Goal: Information Seeking & Learning: Learn about a topic

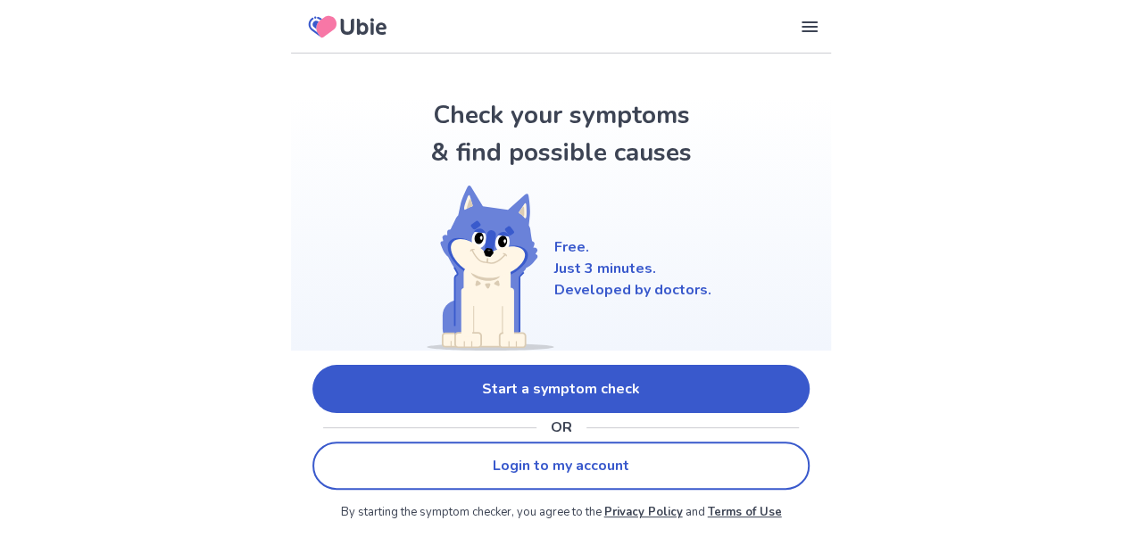
click at [577, 384] on link "Start a symptom check" at bounding box center [560, 389] width 497 height 48
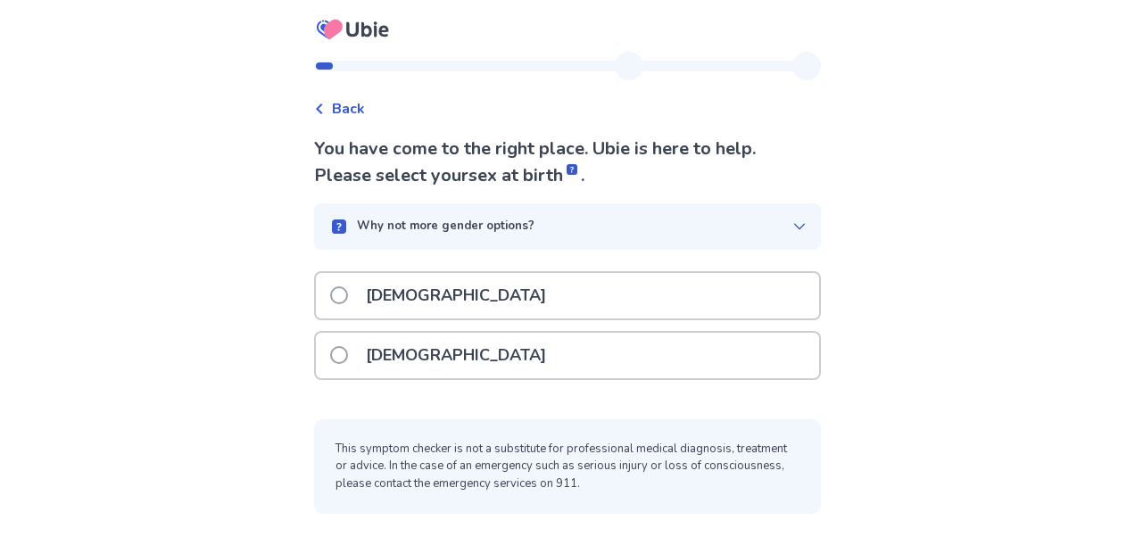
click at [357, 289] on label "[DEMOGRAPHIC_DATA]" at bounding box center [443, 296] width 227 height 46
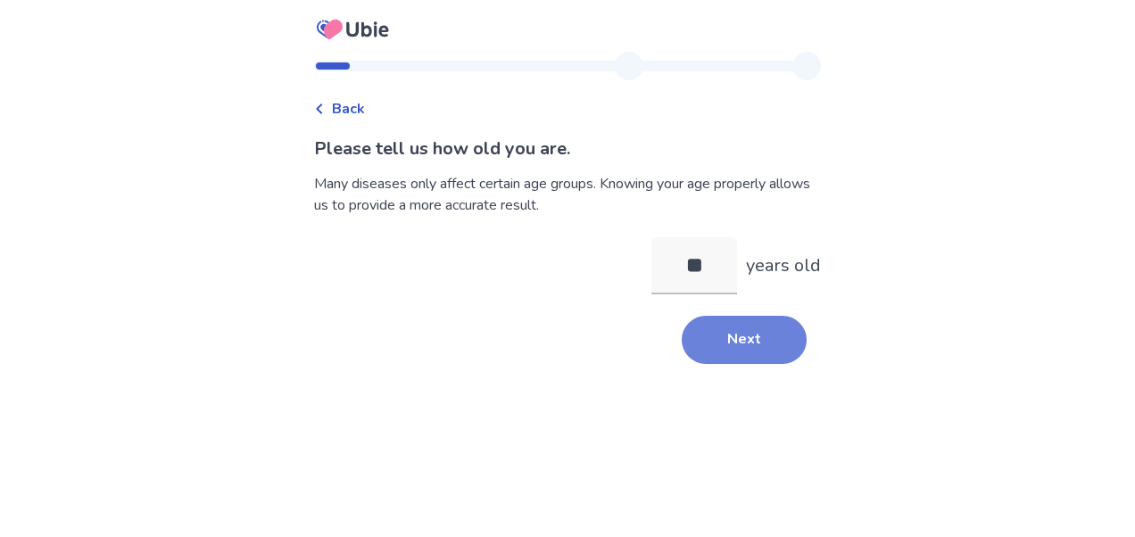
type input "**"
click at [733, 348] on button "Next" at bounding box center [744, 340] width 125 height 48
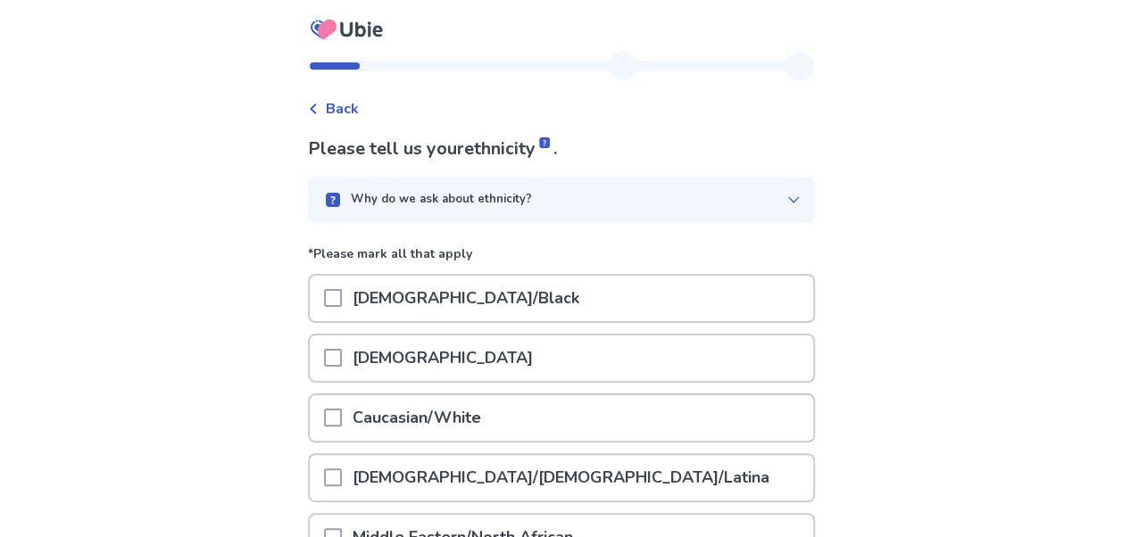
click at [342, 361] on span at bounding box center [333, 358] width 18 height 18
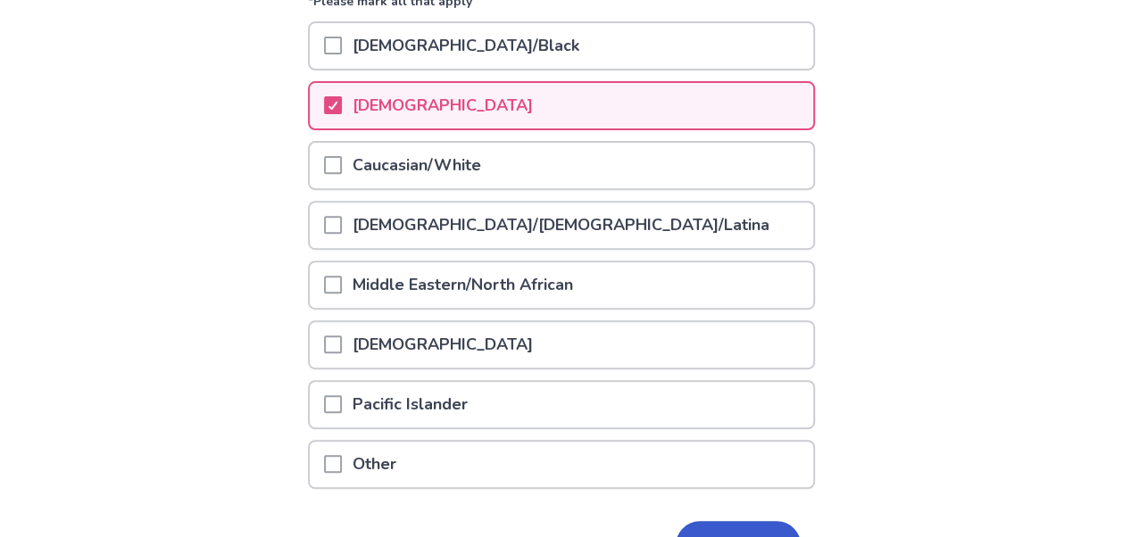
scroll to position [362, 0]
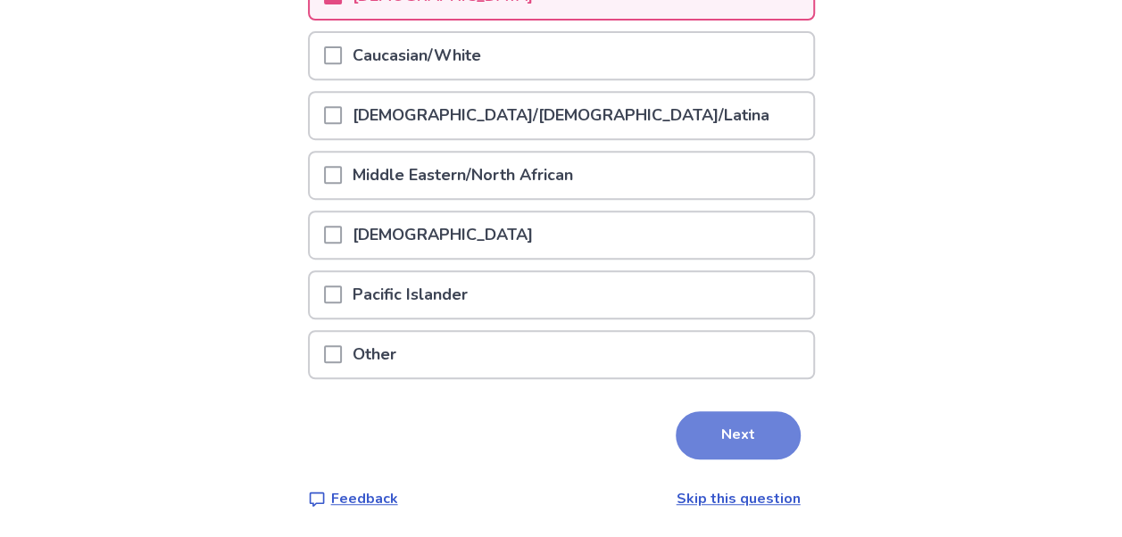
click at [719, 432] on button "Next" at bounding box center [738, 435] width 125 height 48
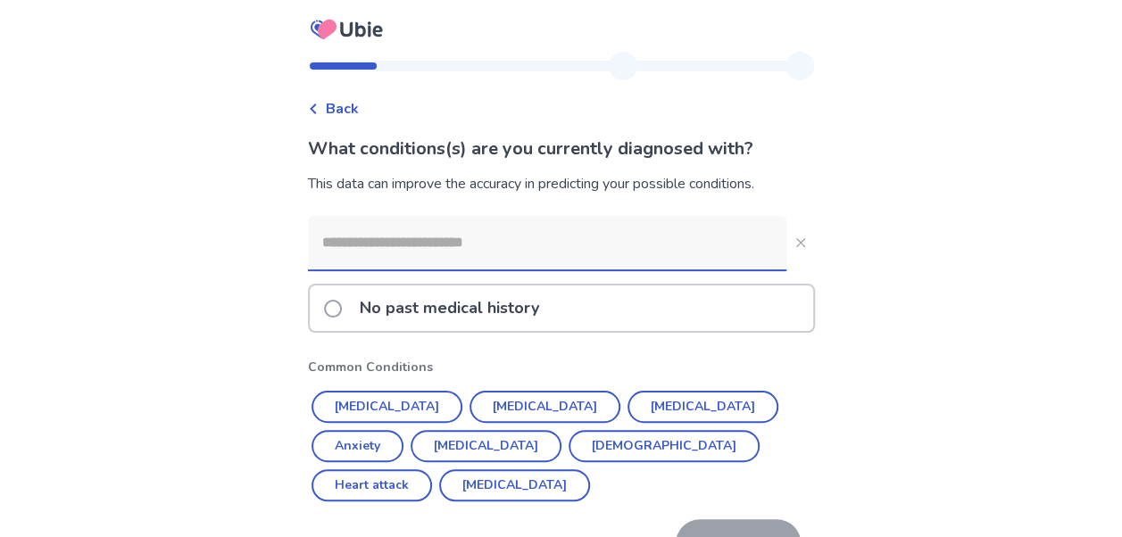
click at [592, 234] on input at bounding box center [547, 243] width 478 height 54
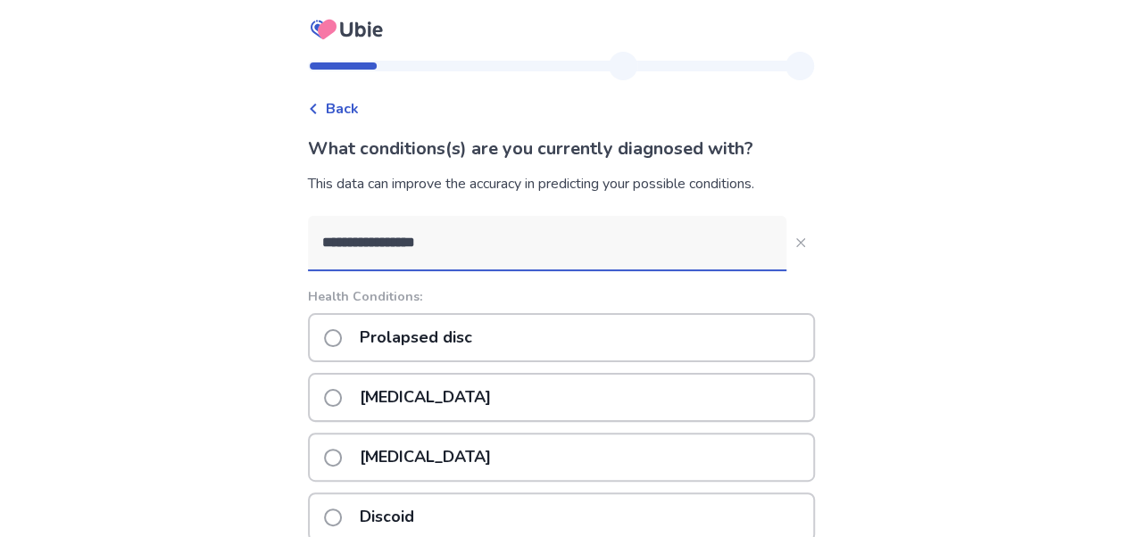
click at [445, 250] on input "**********" at bounding box center [547, 243] width 478 height 54
click at [478, 241] on input "**********" at bounding box center [547, 243] width 478 height 54
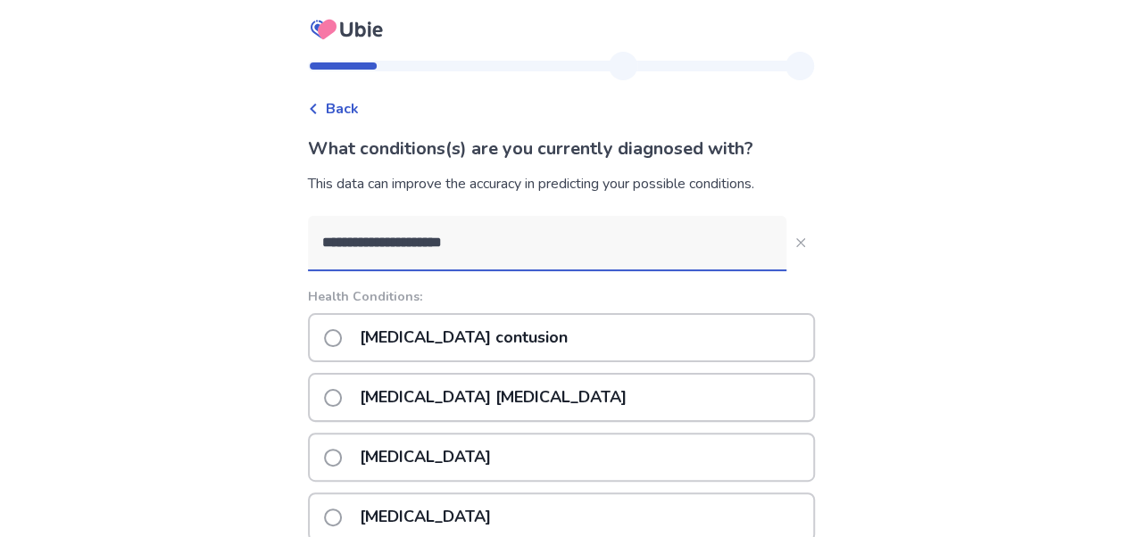
click at [641, 255] on input "**********" at bounding box center [547, 243] width 478 height 54
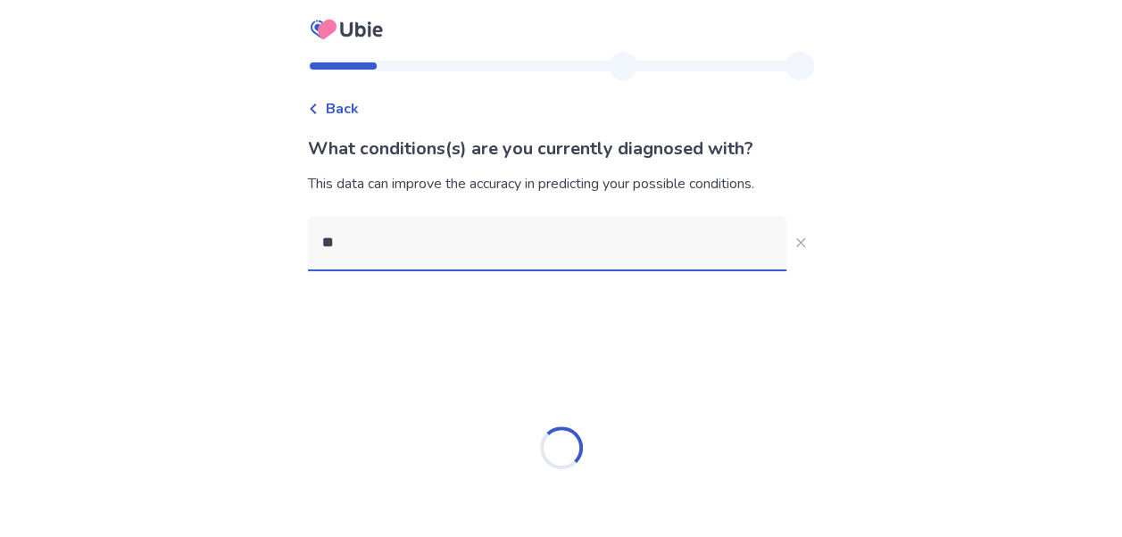
type input "*"
type input "**********"
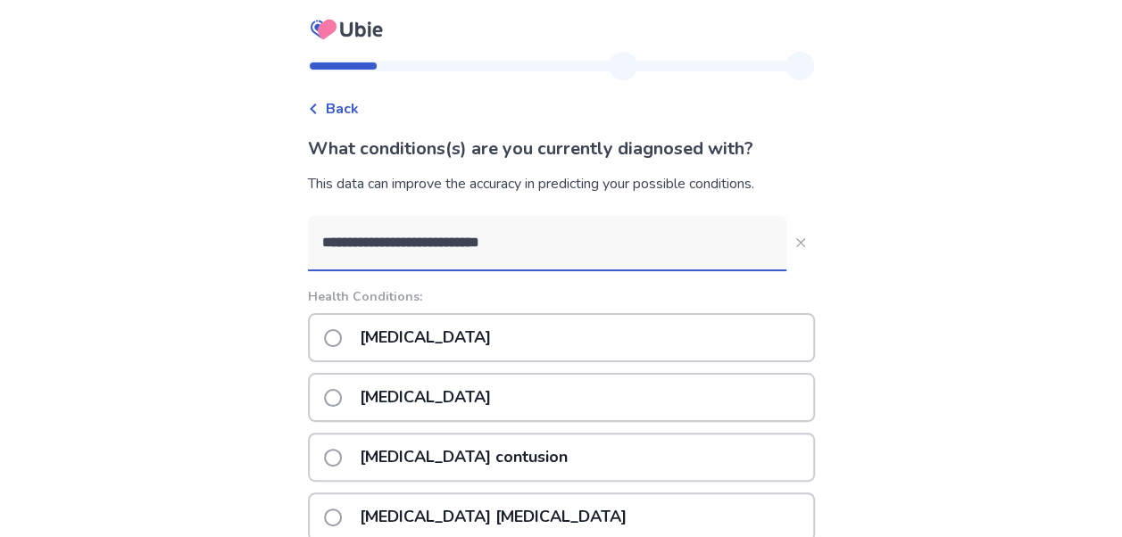
click at [565, 247] on input "**********" at bounding box center [547, 243] width 478 height 54
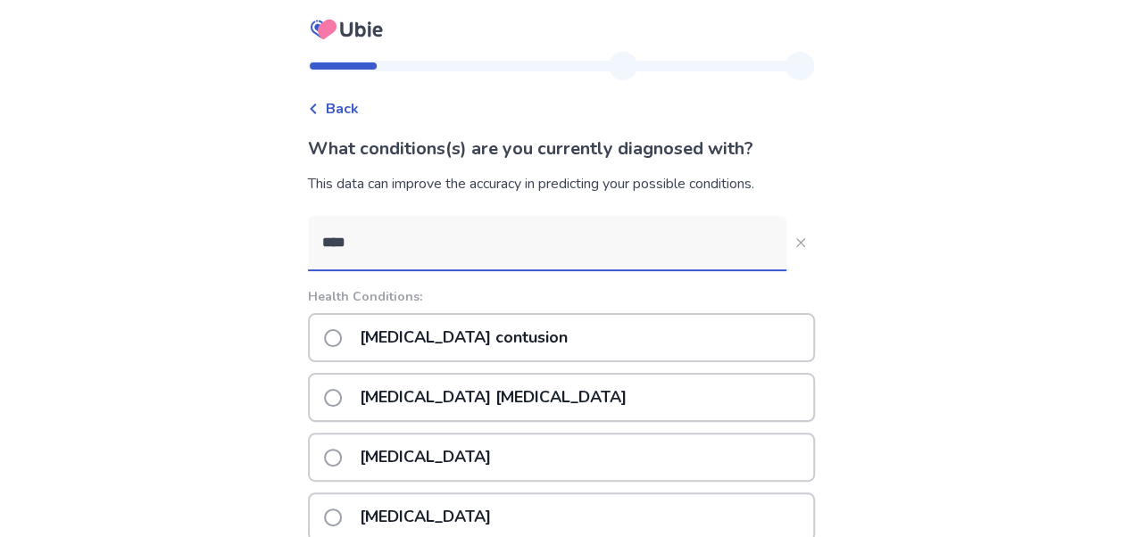
type input "****"
click at [342, 453] on span at bounding box center [333, 458] width 18 height 18
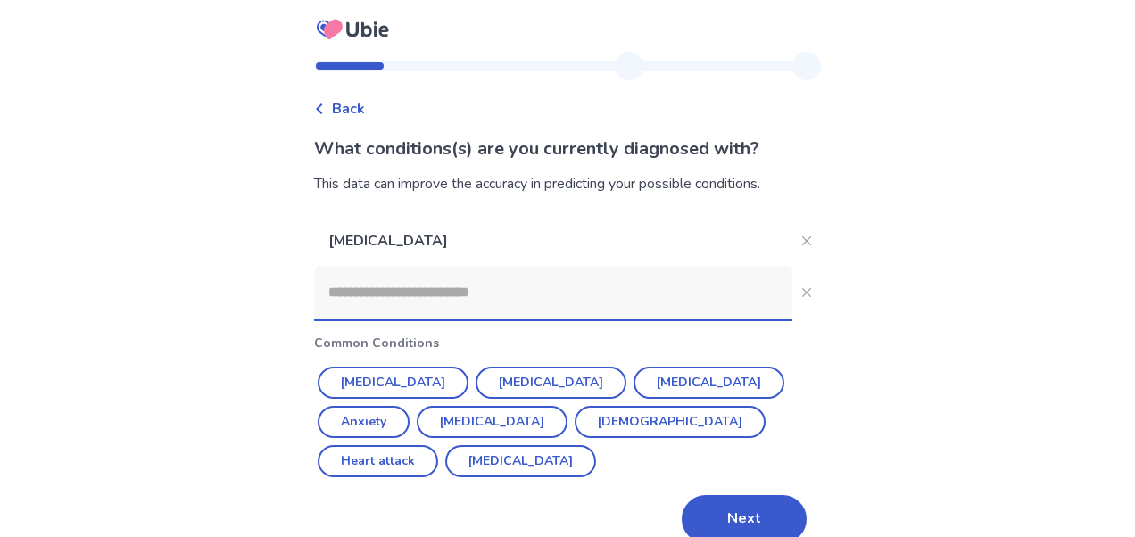
click at [701, 286] on input at bounding box center [553, 293] width 478 height 54
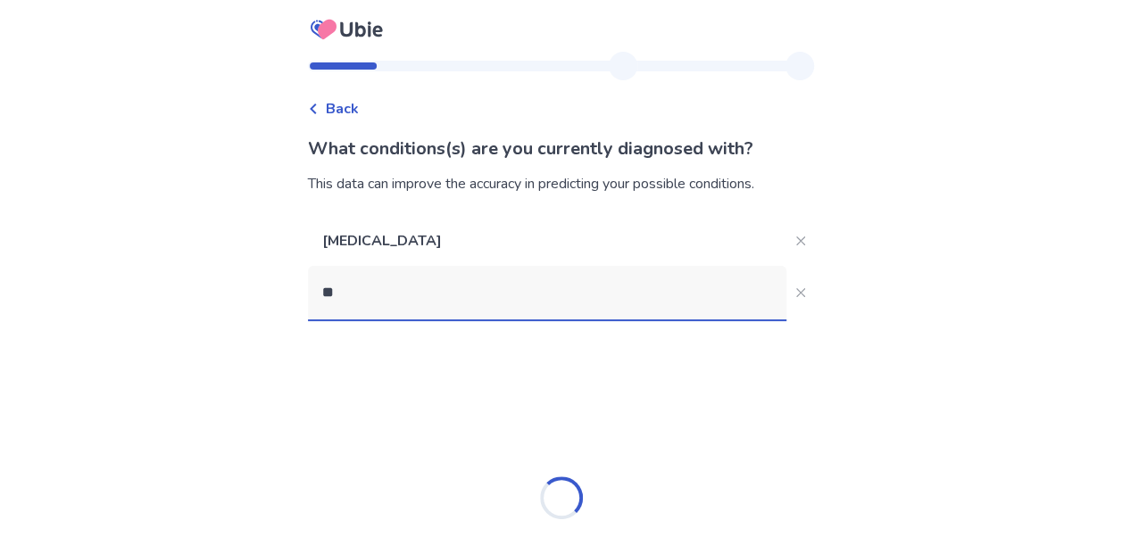
type input "*"
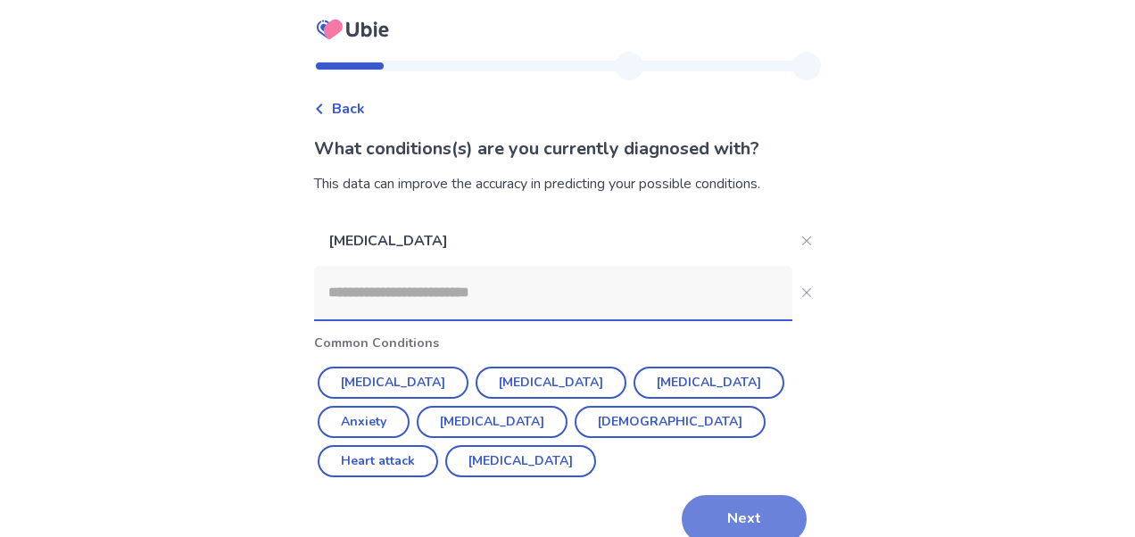
click at [702, 497] on button "Next" at bounding box center [744, 519] width 125 height 48
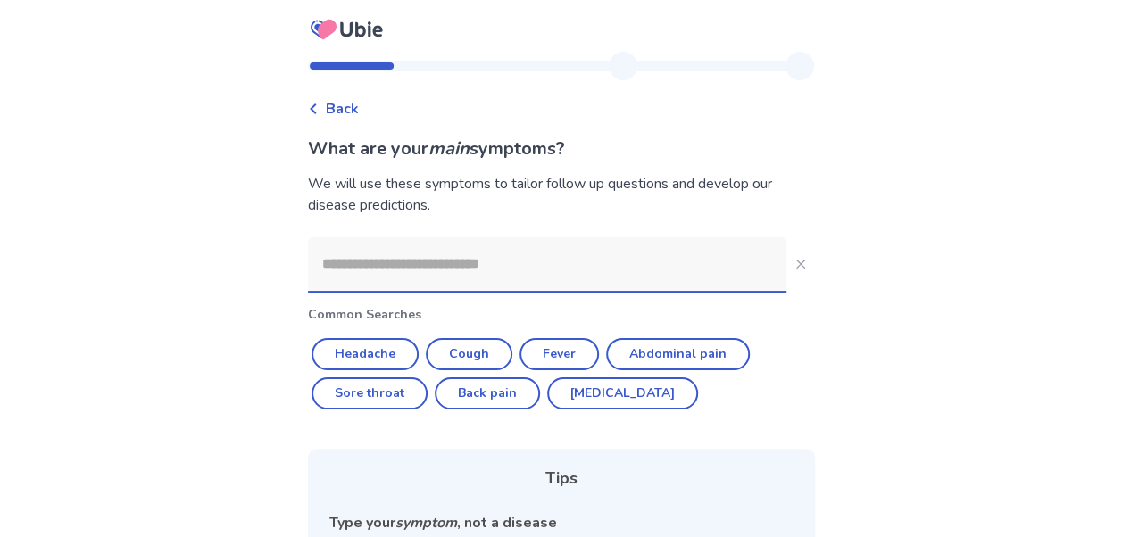
click at [590, 259] on input at bounding box center [547, 264] width 478 height 54
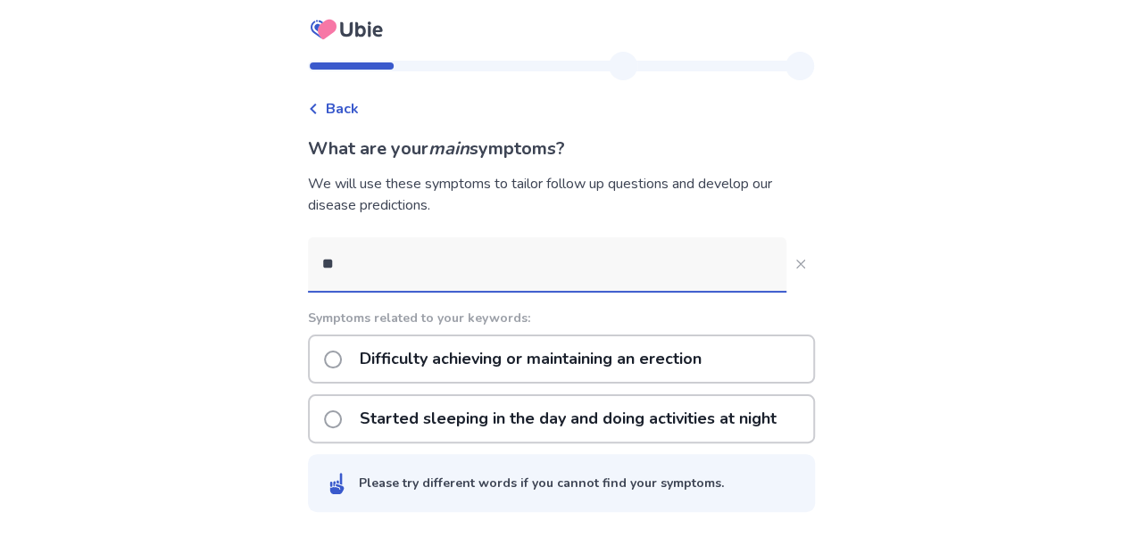
type input "*"
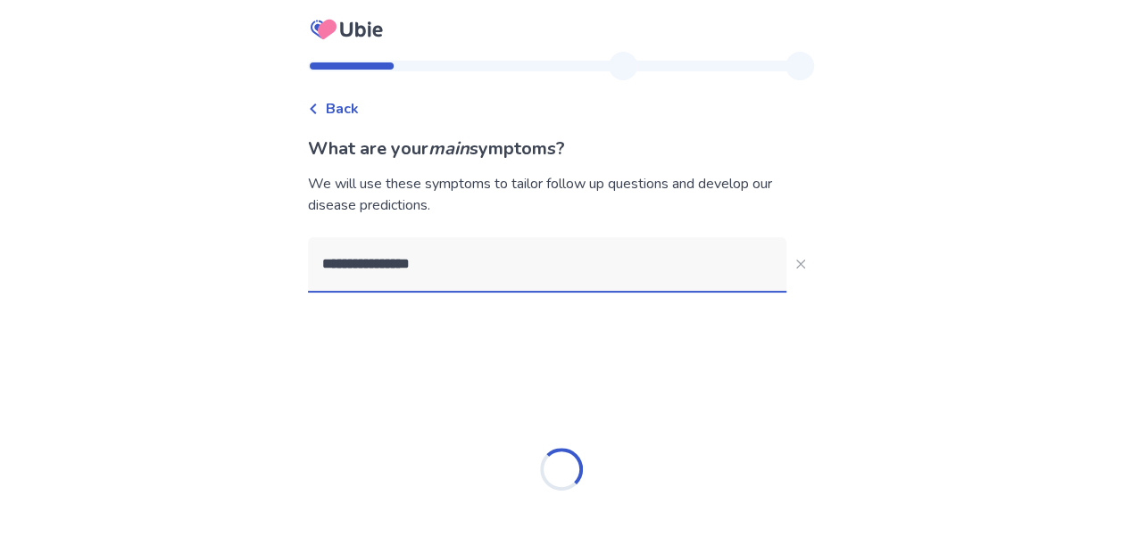
type input "**********"
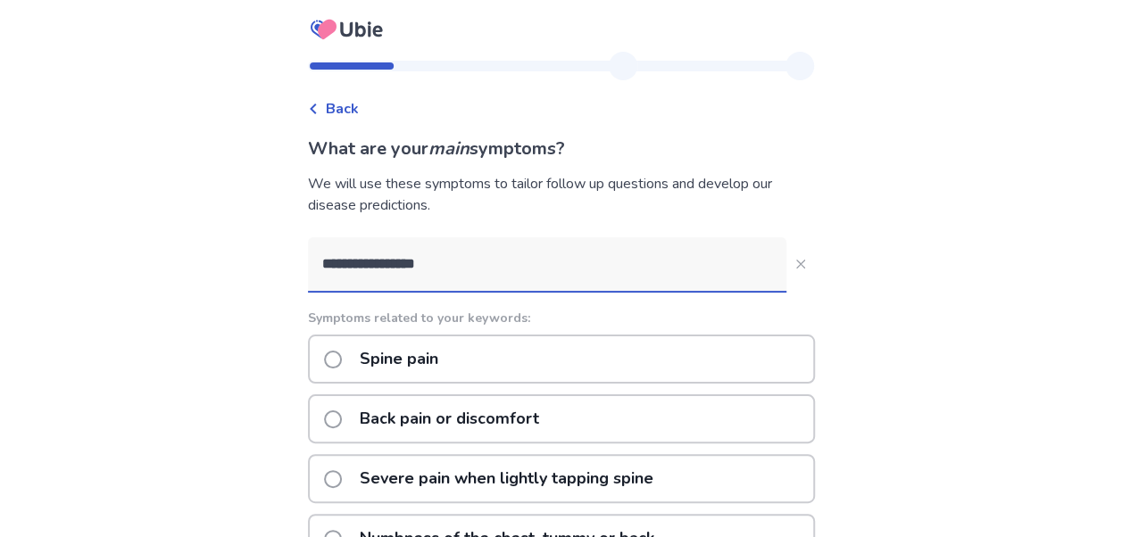
click at [420, 353] on p "Spine pain" at bounding box center [399, 360] width 100 height 46
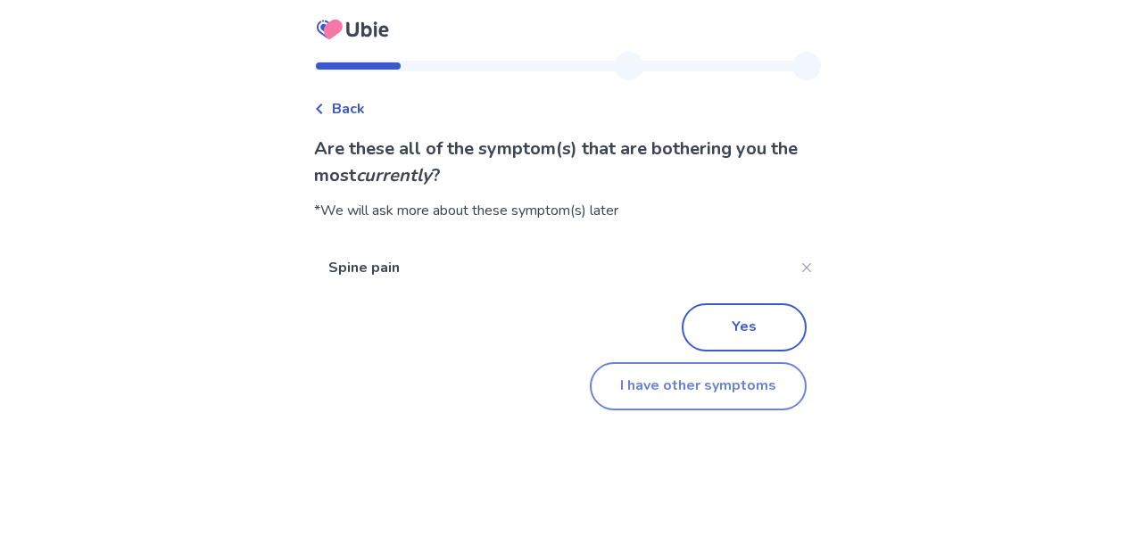
click at [686, 394] on button "I have other symptoms" at bounding box center [698, 386] width 217 height 48
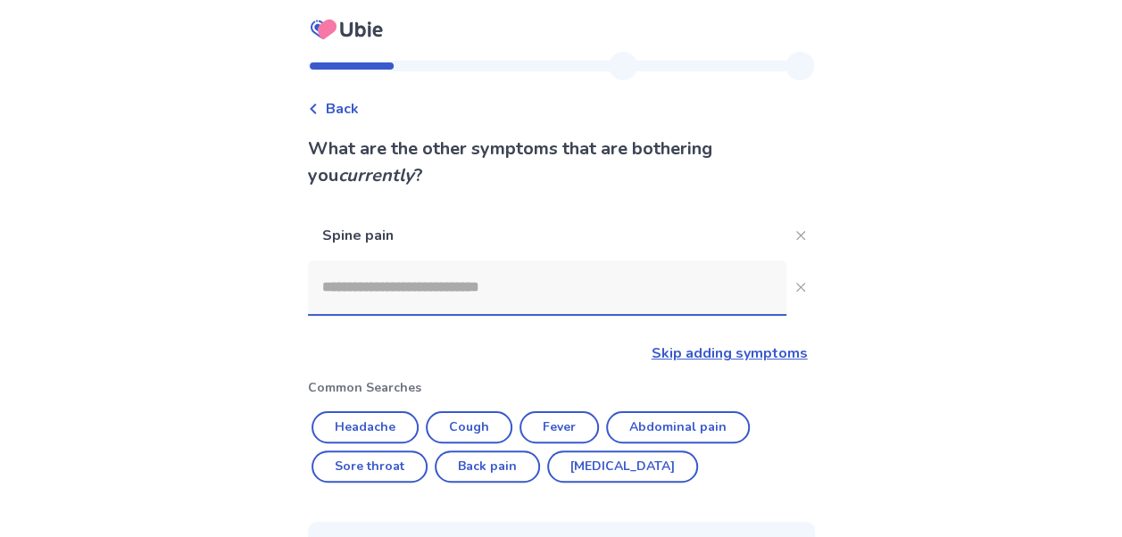
click at [512, 285] on input at bounding box center [547, 288] width 478 height 54
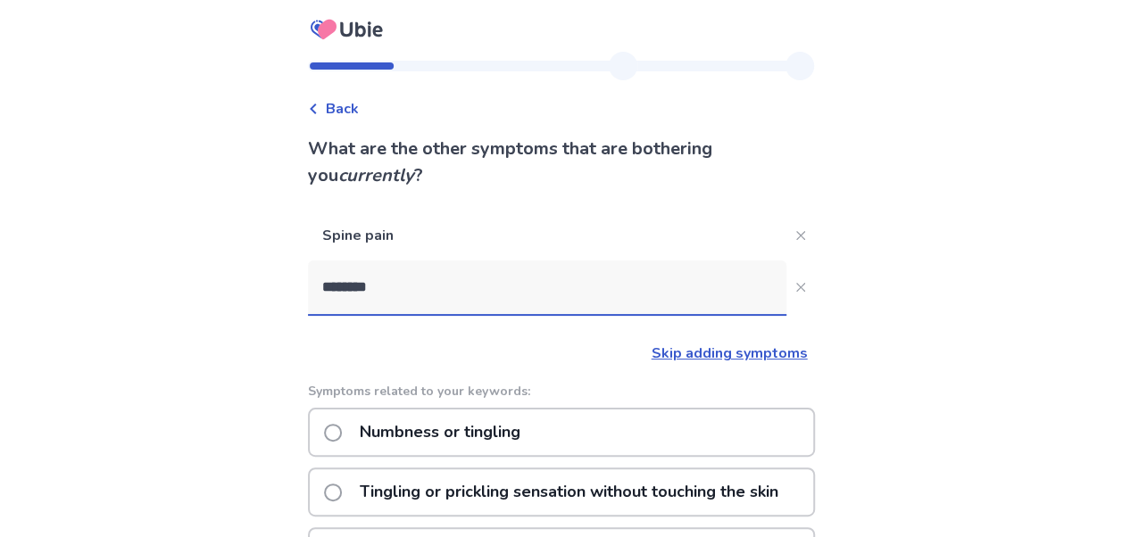
type input "********"
click at [482, 282] on input "********" at bounding box center [547, 288] width 478 height 54
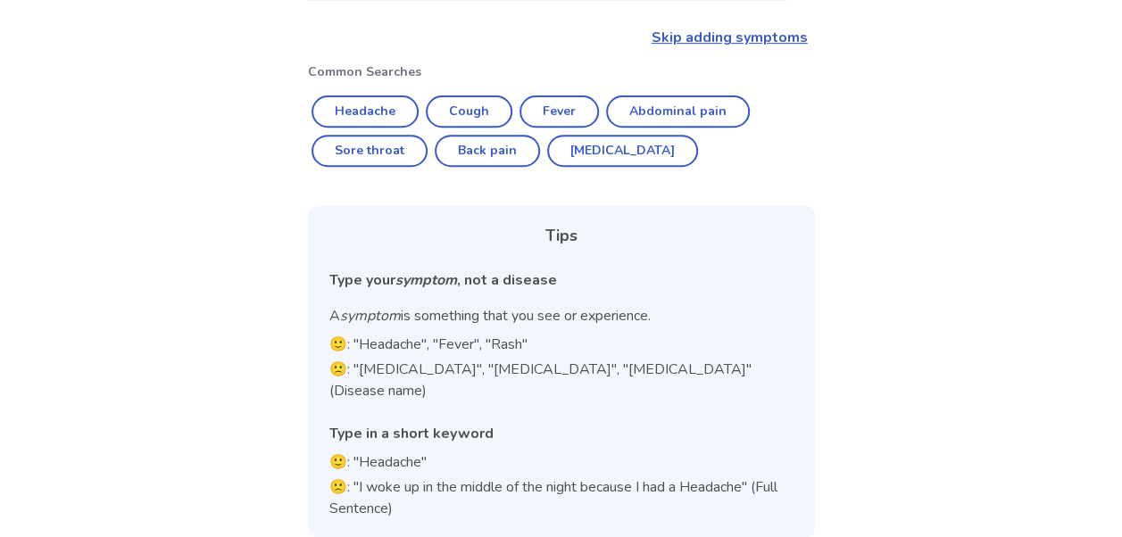
scroll to position [168, 0]
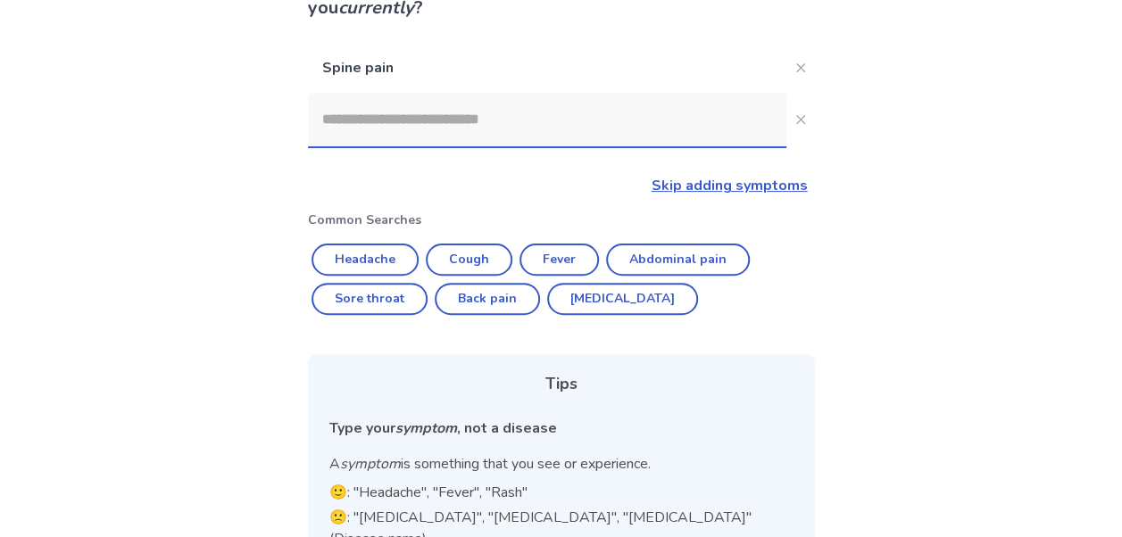
click at [723, 181] on link "Skip adding symptoms" at bounding box center [730, 186] width 156 height 20
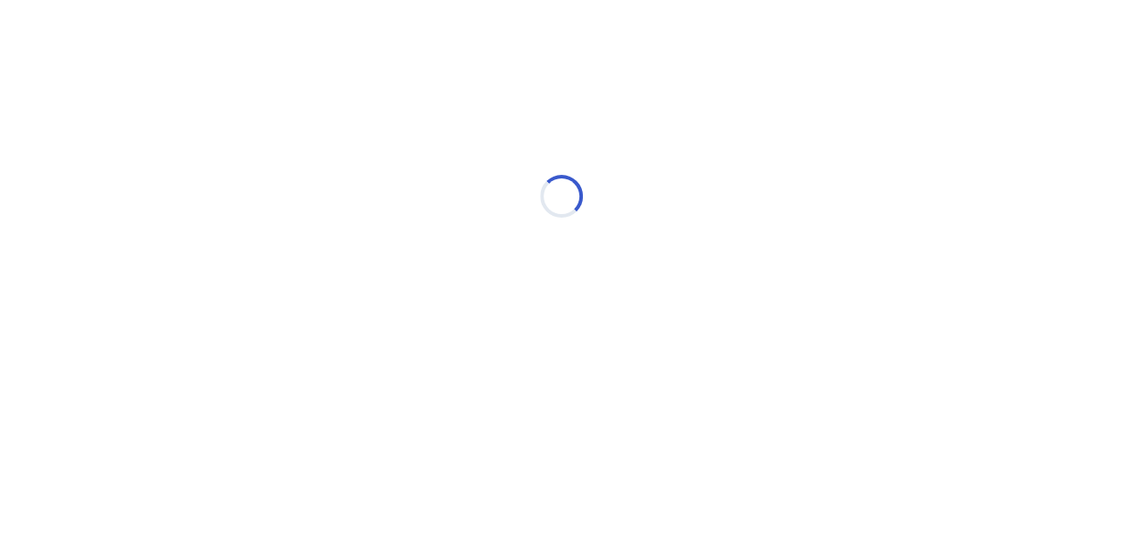
scroll to position [0, 0]
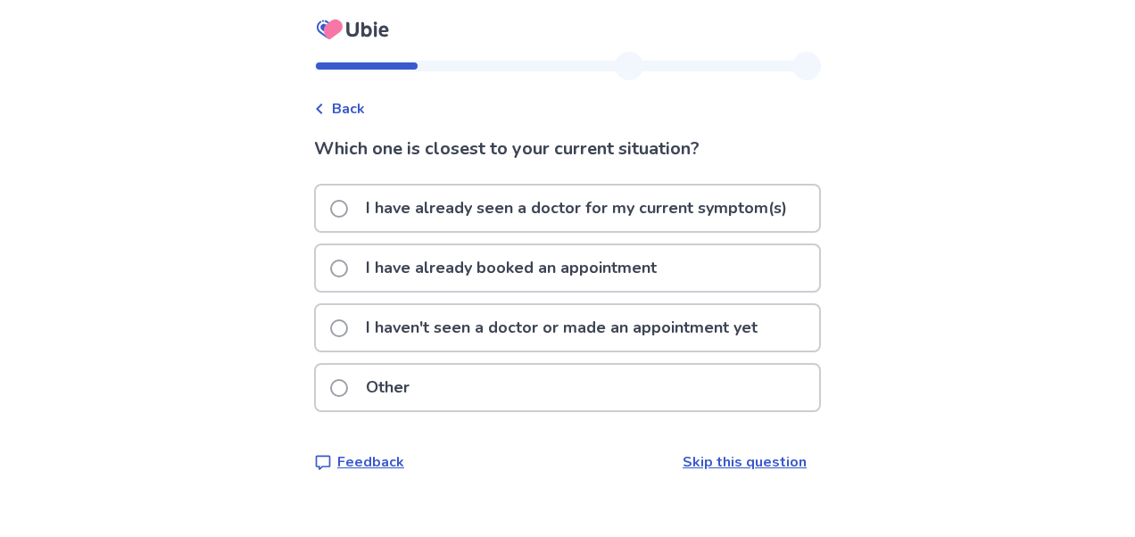
click at [658, 206] on p "I have already seen a doctor for my current symptom(s)" at bounding box center [576, 209] width 443 height 46
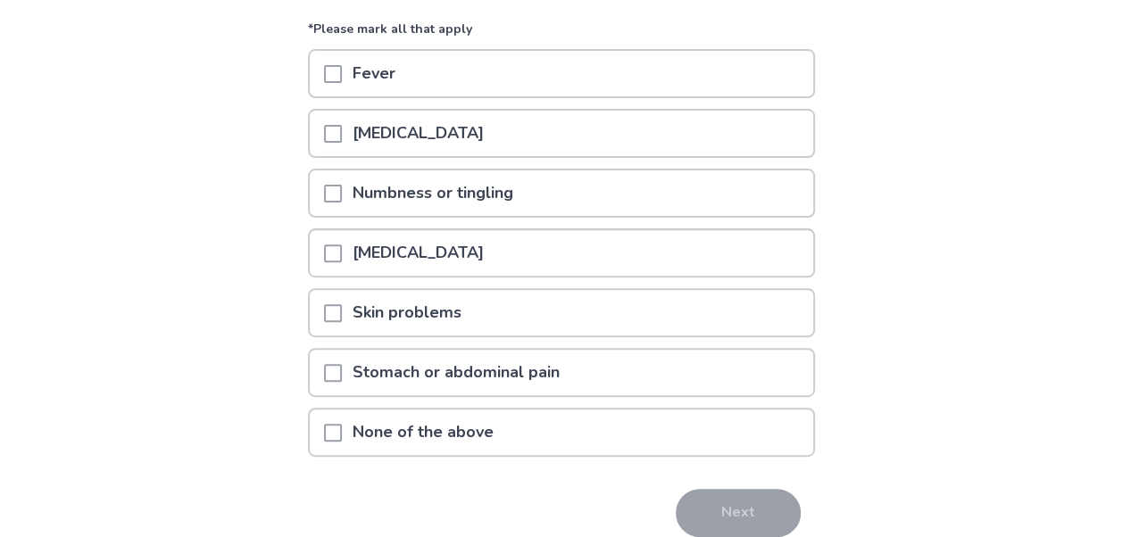
scroll to position [194, 0]
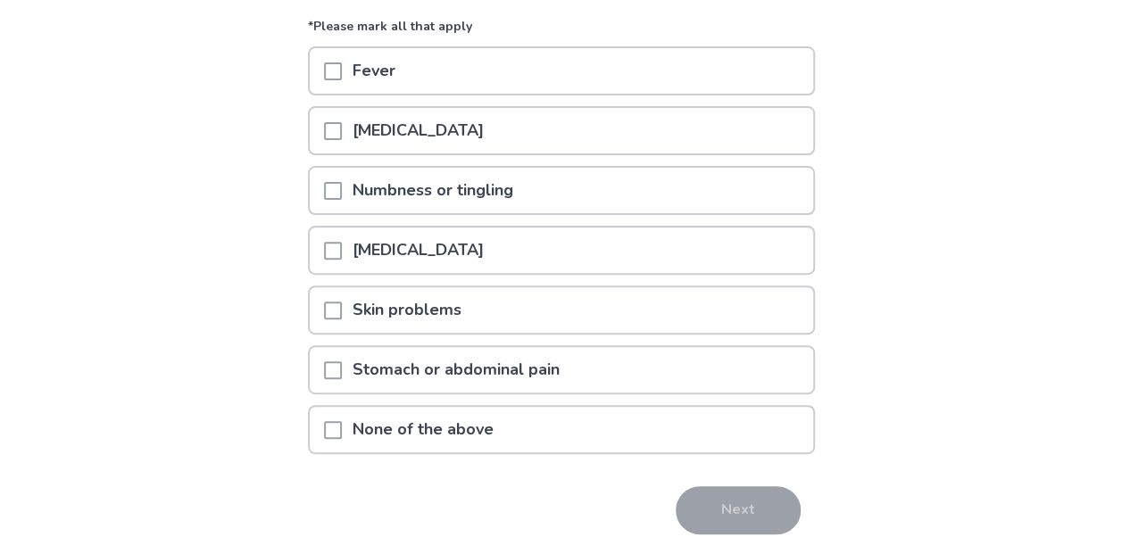
click at [370, 136] on p "[MEDICAL_DATA]" at bounding box center [418, 131] width 153 height 46
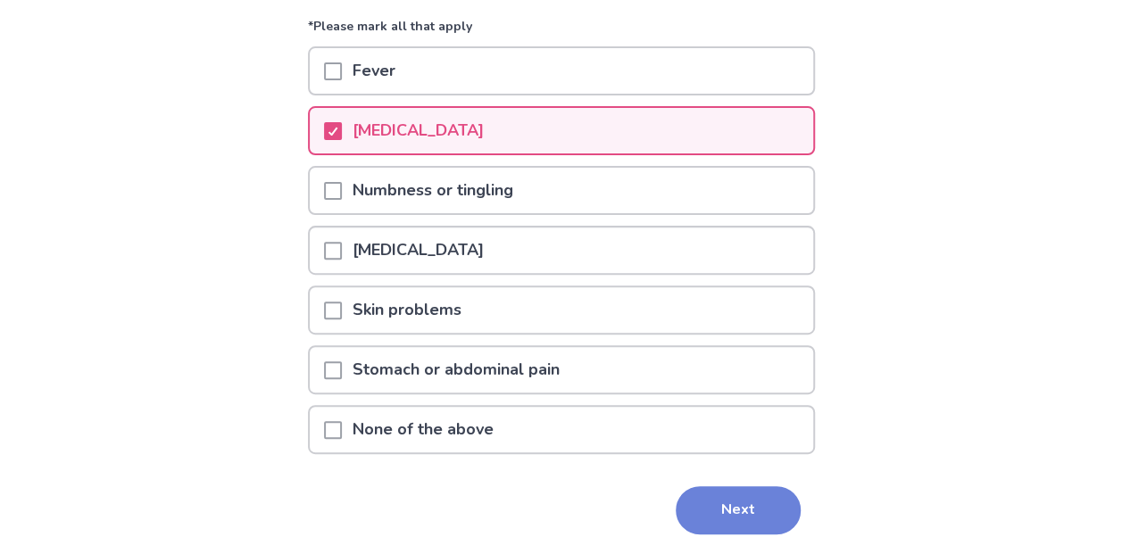
click at [744, 506] on button "Next" at bounding box center [738, 510] width 125 height 48
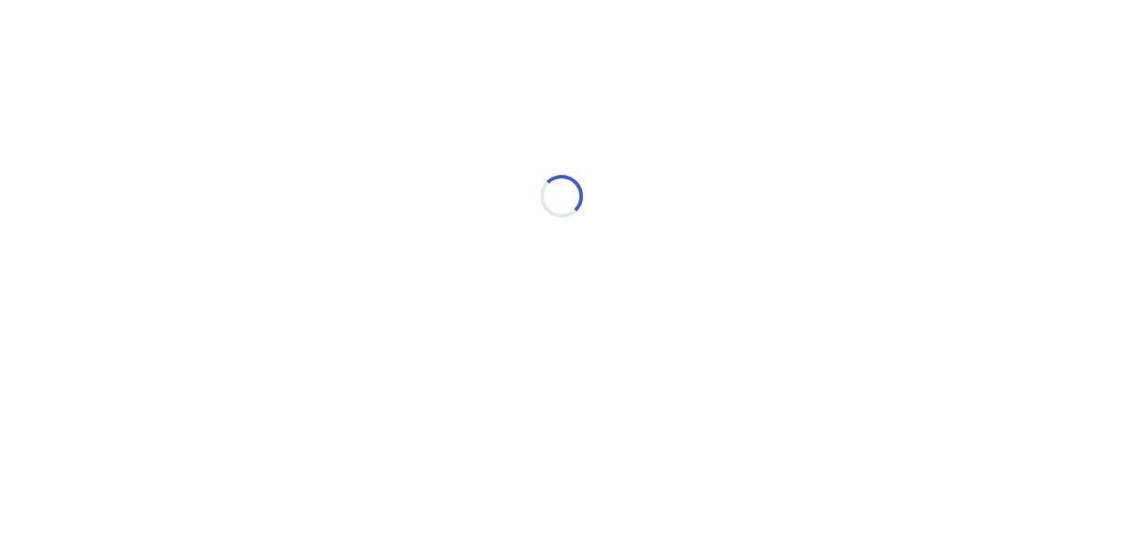
scroll to position [0, 0]
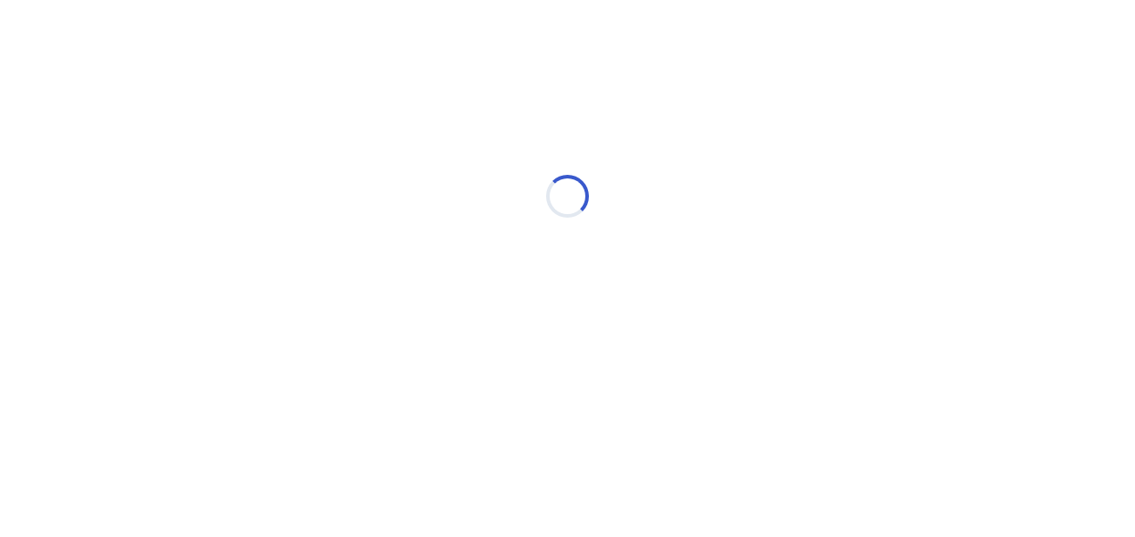
select select "*"
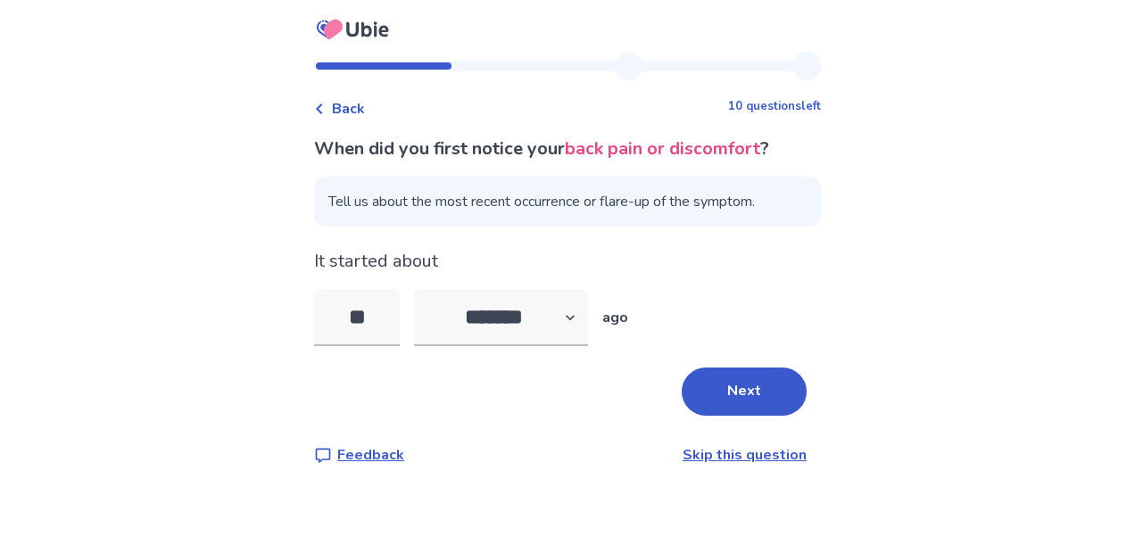
type input "*"
type input "**"
click at [722, 394] on button "Next" at bounding box center [744, 392] width 125 height 48
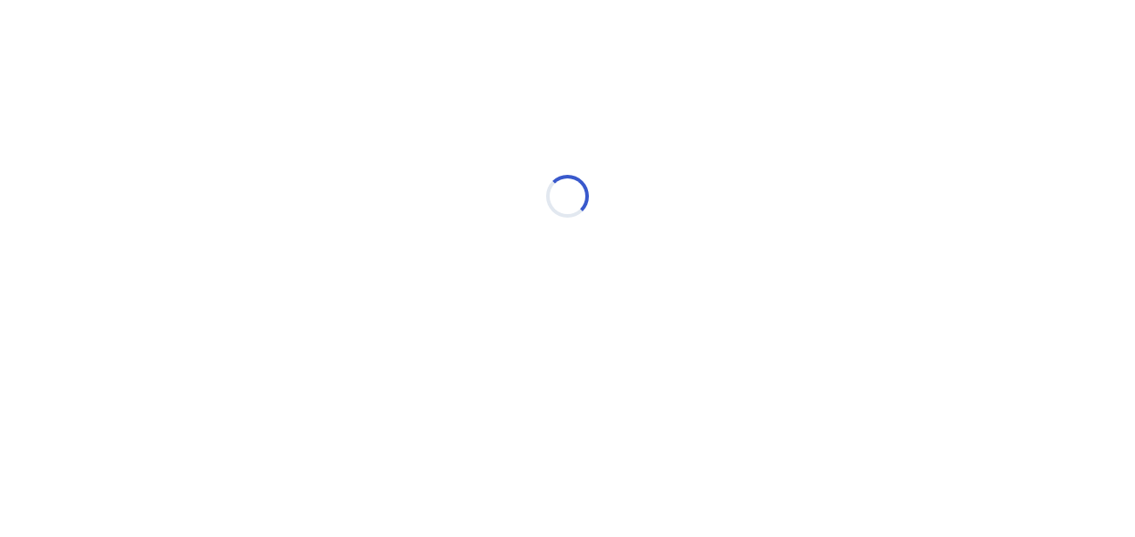
select select "*"
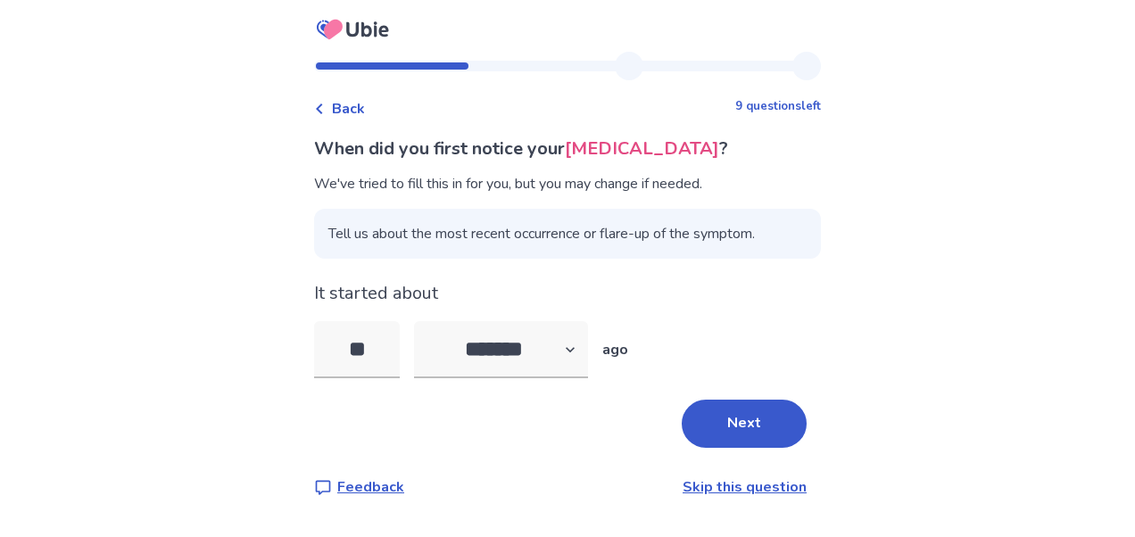
click at [722, 394] on div "When did you first notice your lower back pain ? We've tried to fill this in fo…" at bounding box center [567, 317] width 507 height 362
click at [720, 420] on button "Next" at bounding box center [744, 424] width 125 height 48
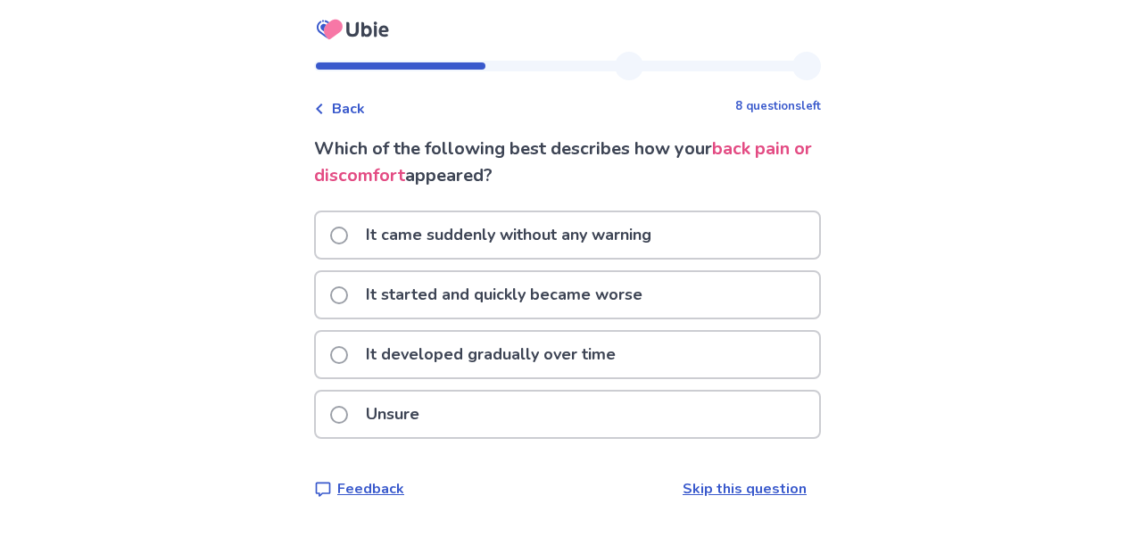
click at [346, 366] on label "It developed gradually over time" at bounding box center [478, 355] width 296 height 46
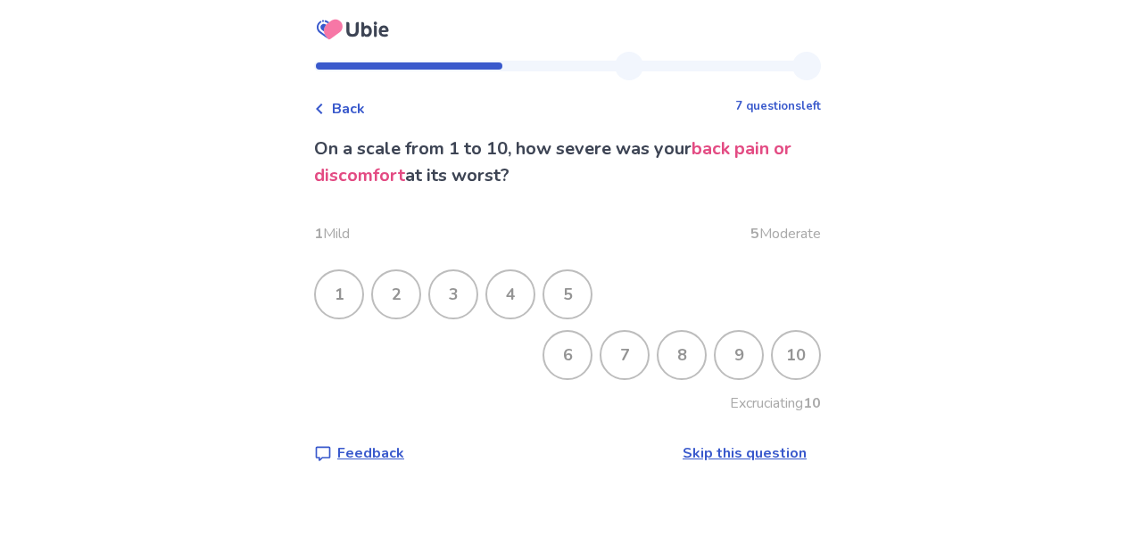
click at [544, 368] on div "6" at bounding box center [567, 355] width 46 height 46
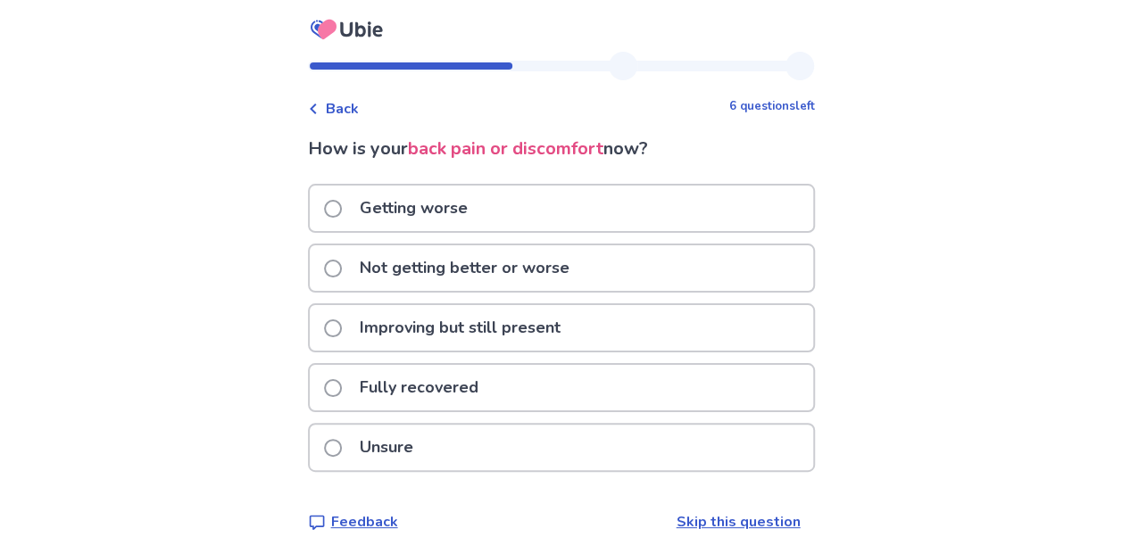
click at [428, 262] on p "Not getting better or worse" at bounding box center [464, 268] width 231 height 46
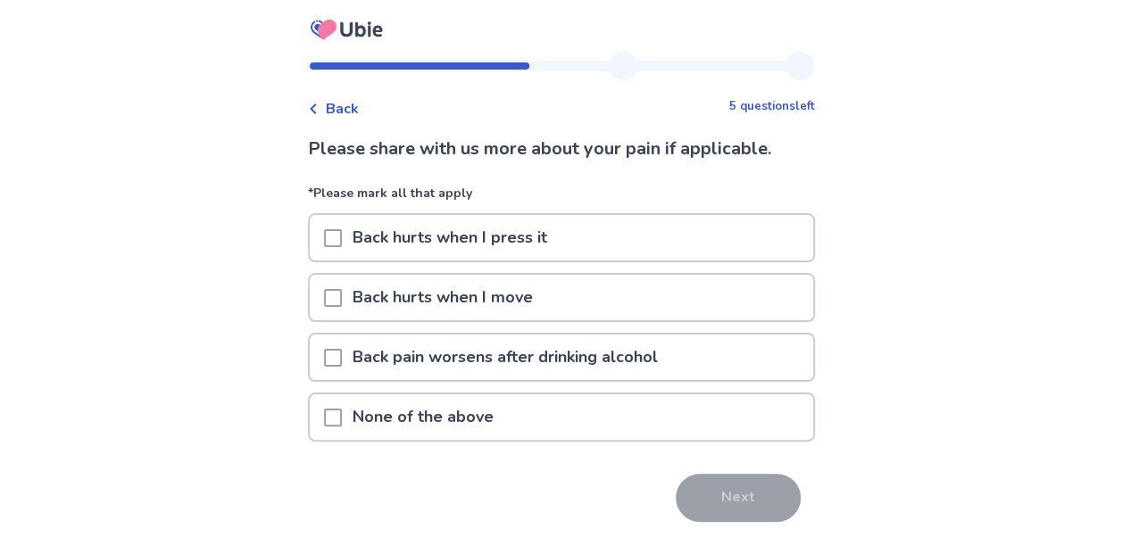
click at [342, 241] on span at bounding box center [333, 238] width 18 height 18
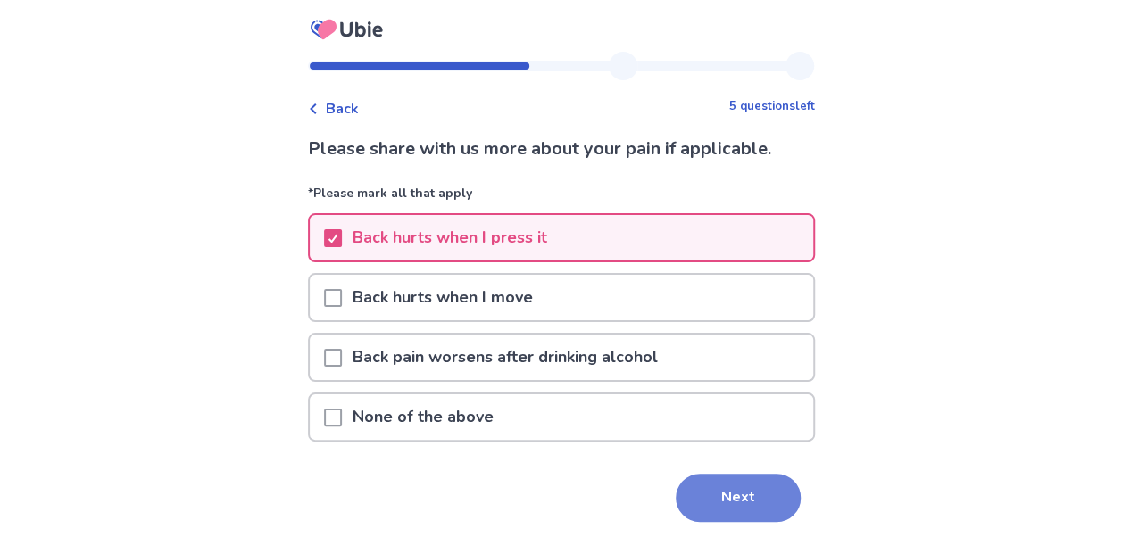
click at [733, 510] on button "Next" at bounding box center [738, 498] width 125 height 48
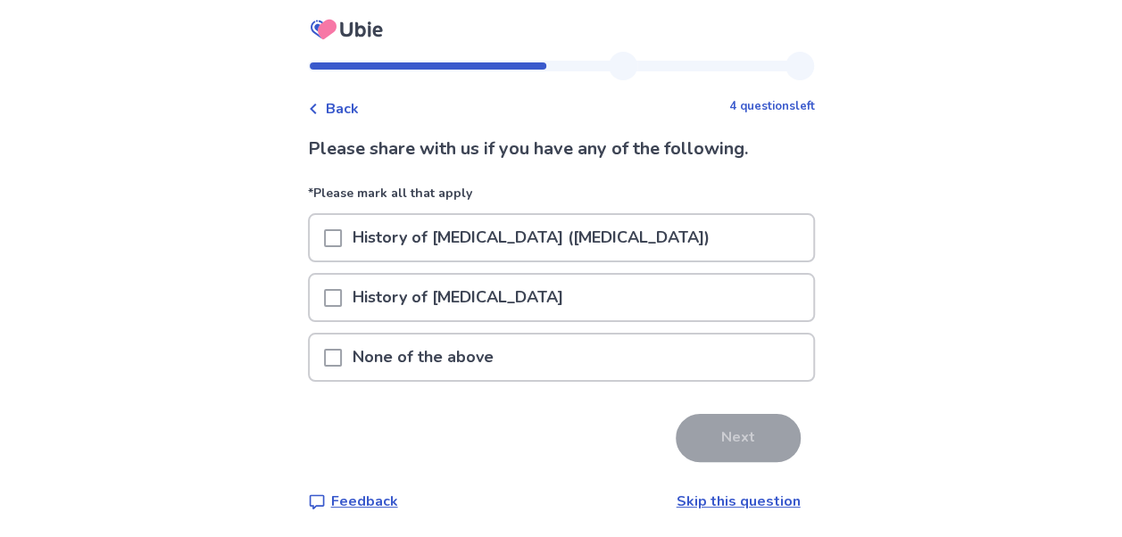
click at [337, 359] on span at bounding box center [333, 358] width 18 height 18
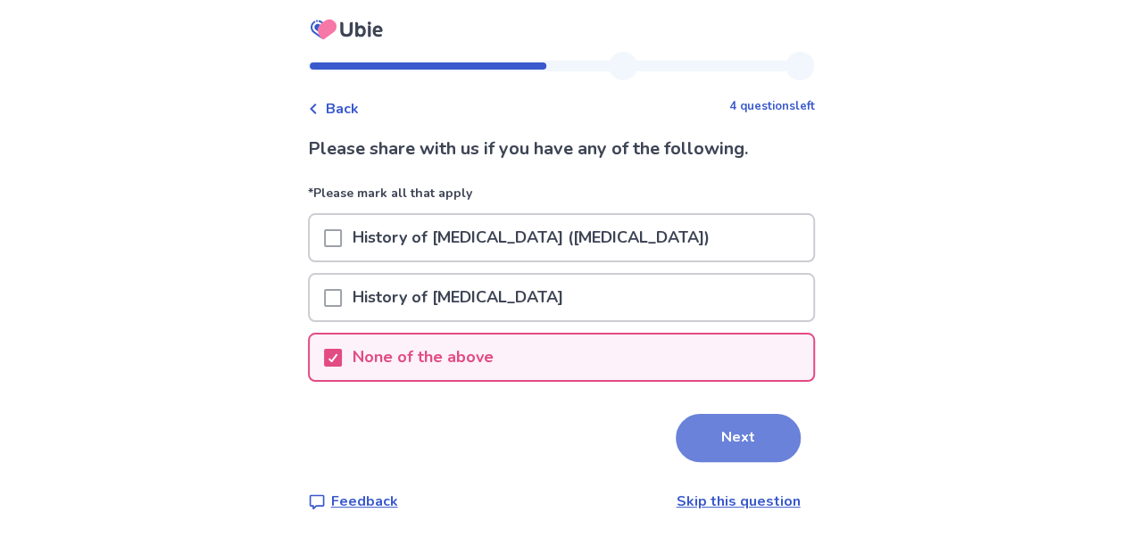
click at [722, 438] on button "Next" at bounding box center [738, 438] width 125 height 48
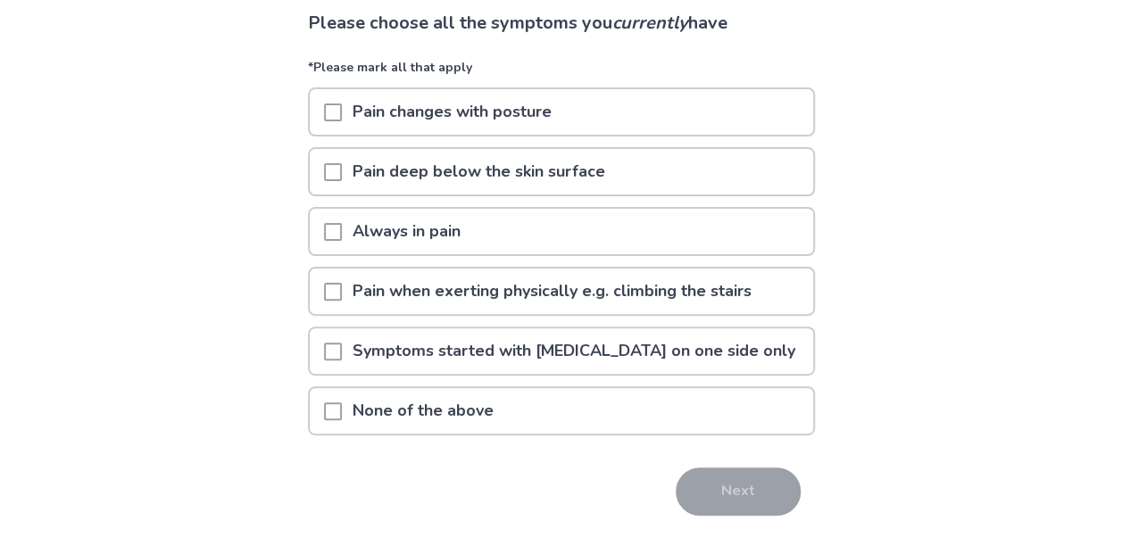
scroll to position [143, 0]
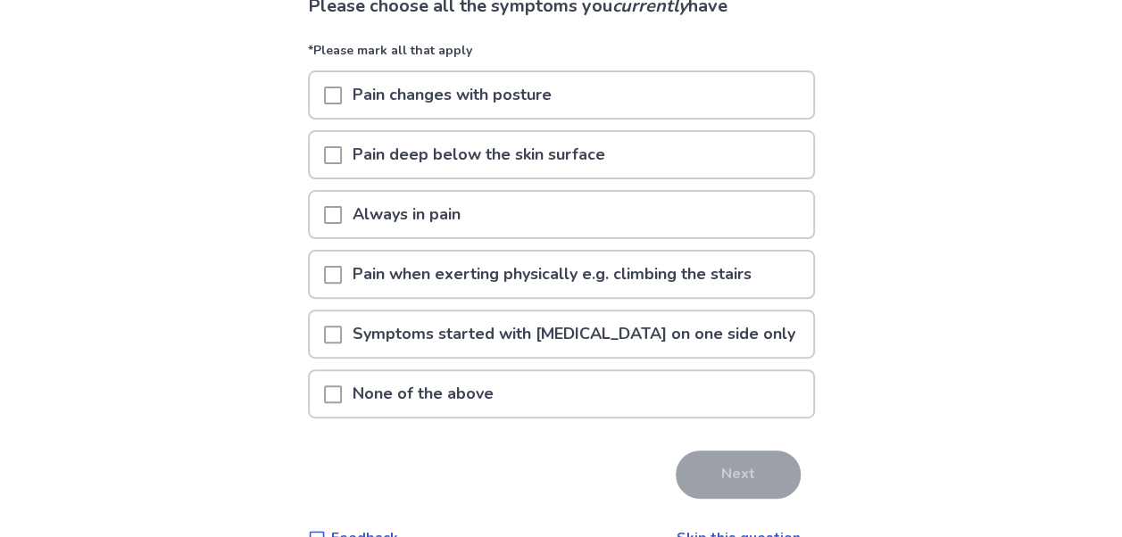
click at [342, 279] on span at bounding box center [333, 275] width 18 height 18
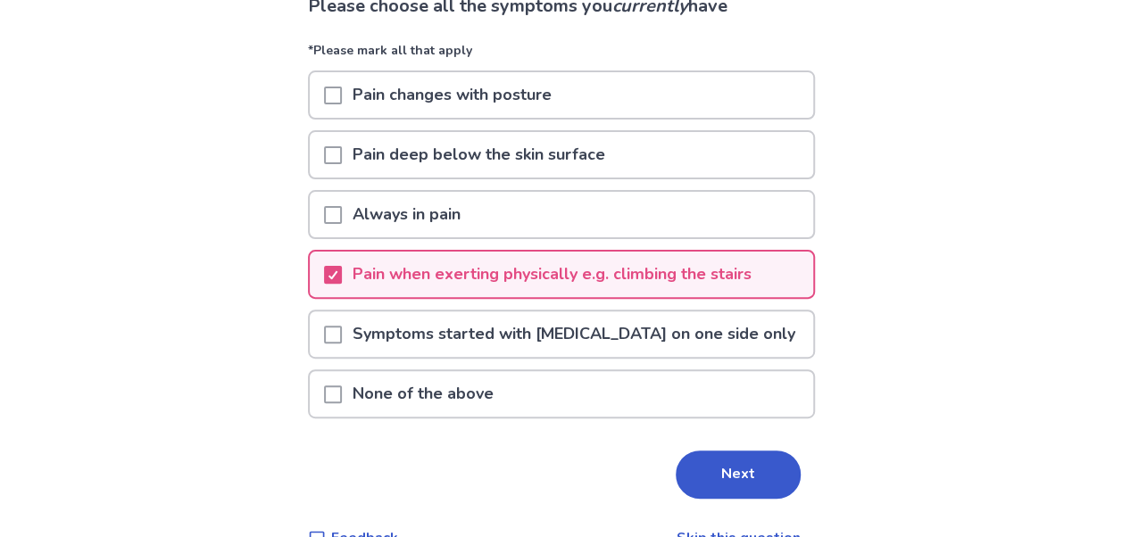
click at [342, 97] on span at bounding box center [333, 96] width 18 height 18
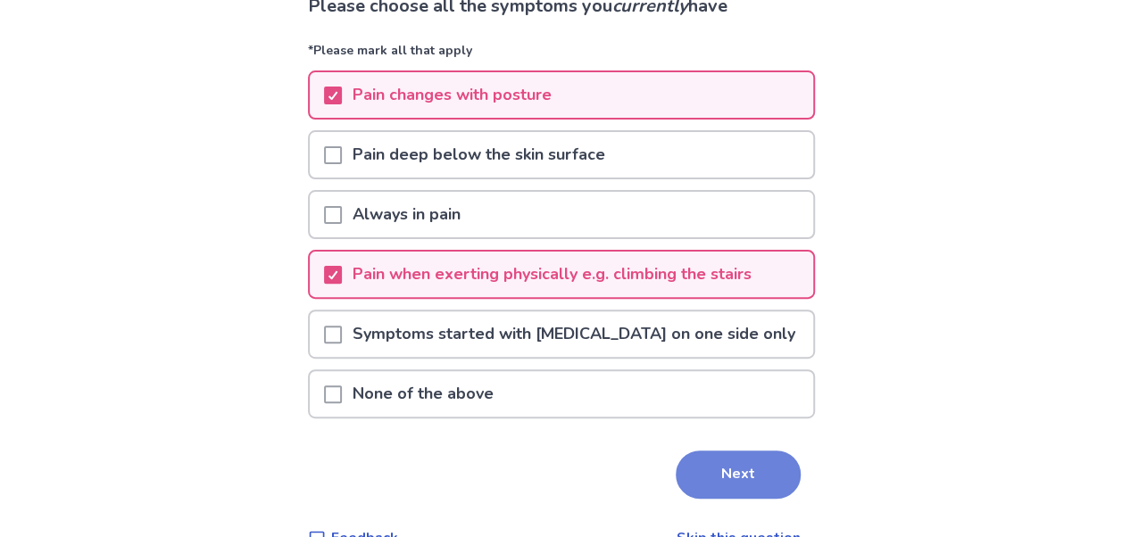
click at [700, 479] on button "Next" at bounding box center [738, 475] width 125 height 48
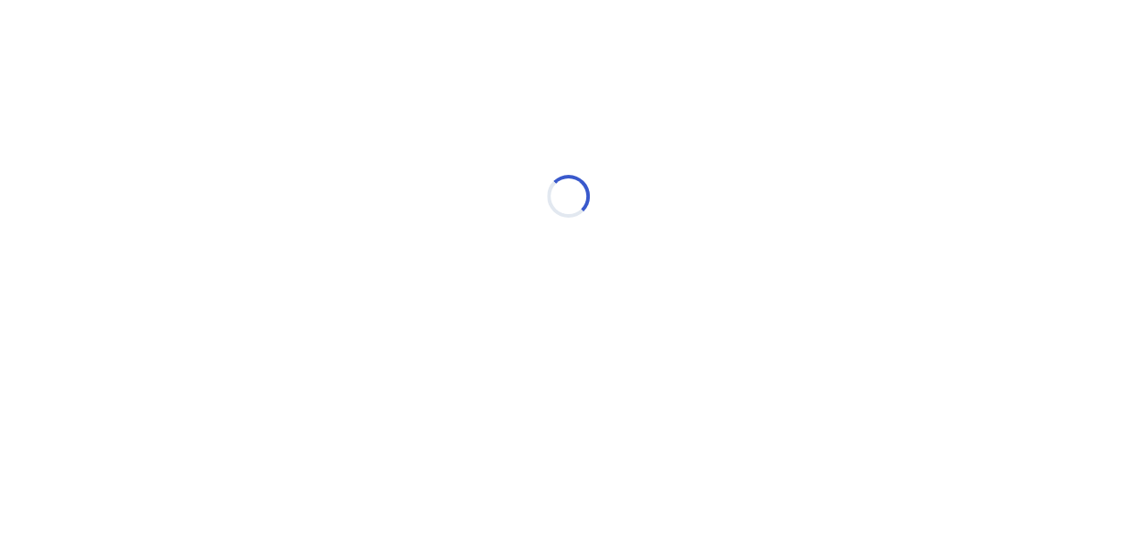
scroll to position [0, 0]
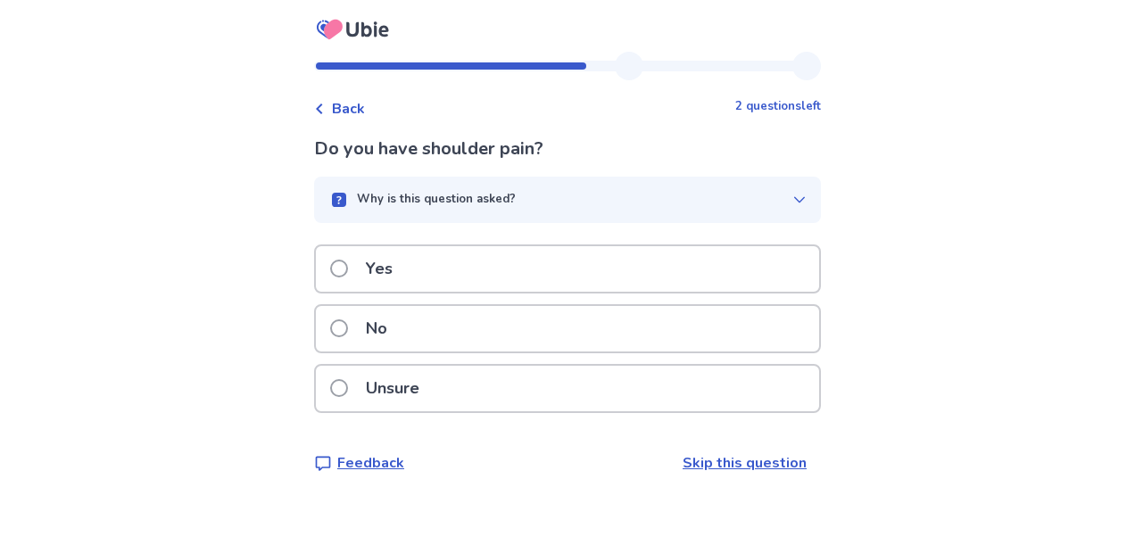
click at [343, 335] on span at bounding box center [339, 329] width 18 height 18
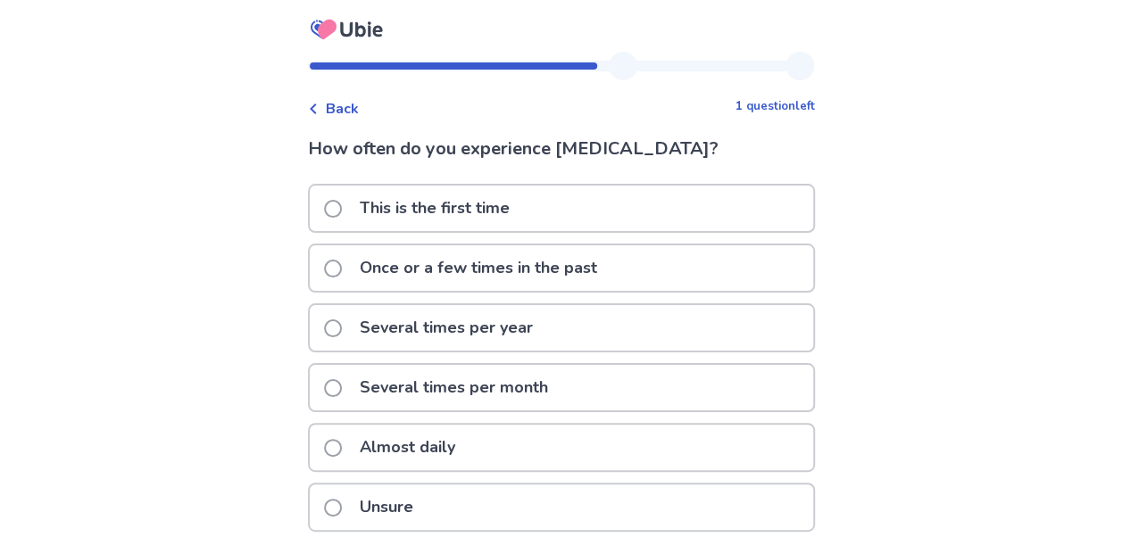
click at [342, 206] on span at bounding box center [333, 209] width 18 height 18
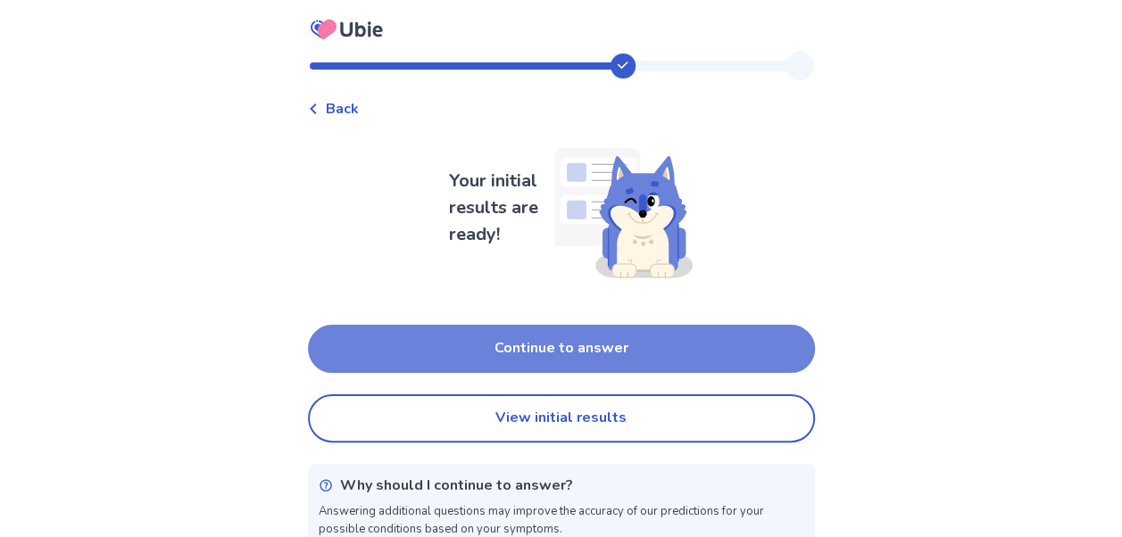
click at [596, 341] on button "Continue to answer" at bounding box center [561, 349] width 507 height 48
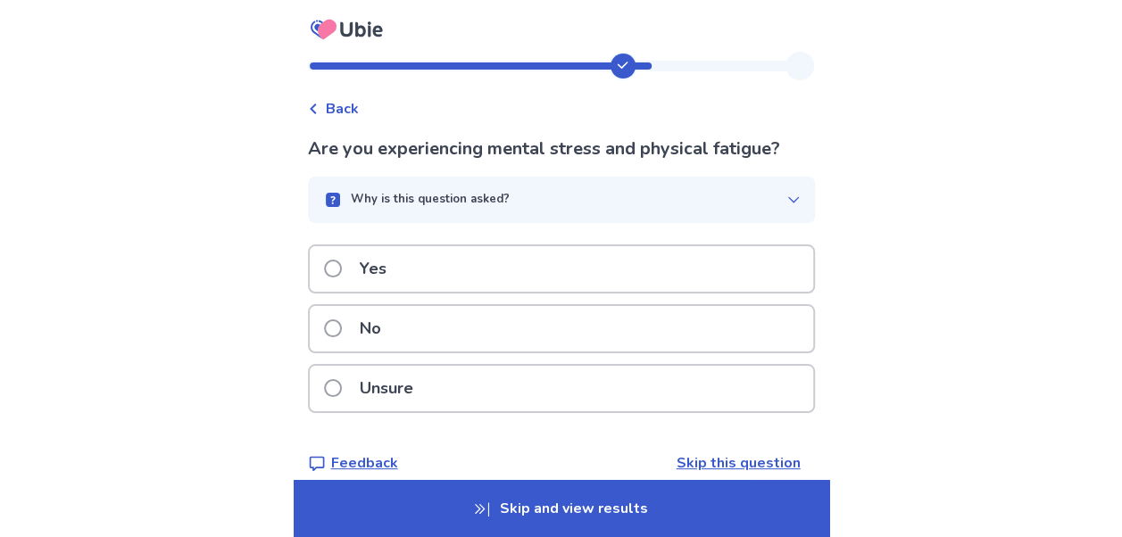
click at [788, 201] on icon "button" at bounding box center [793, 200] width 14 height 14
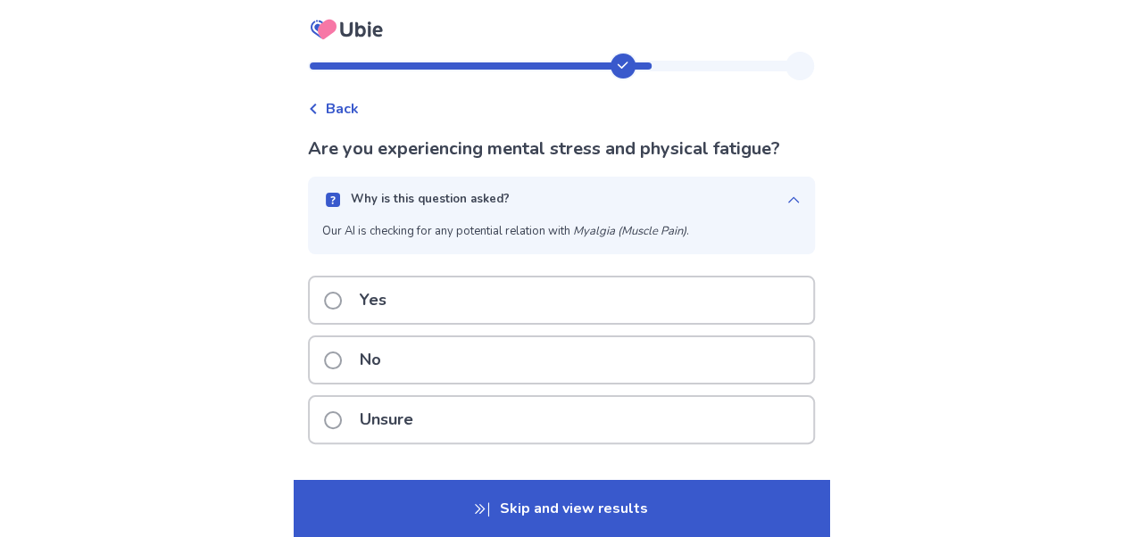
click at [342, 300] on span at bounding box center [333, 301] width 18 height 18
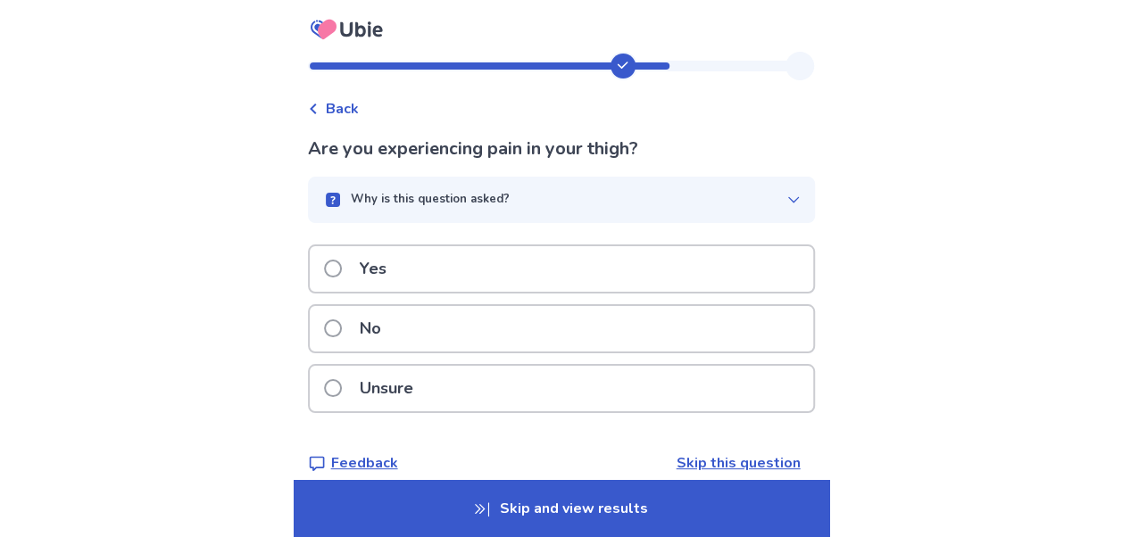
click at [338, 324] on span at bounding box center [333, 329] width 18 height 18
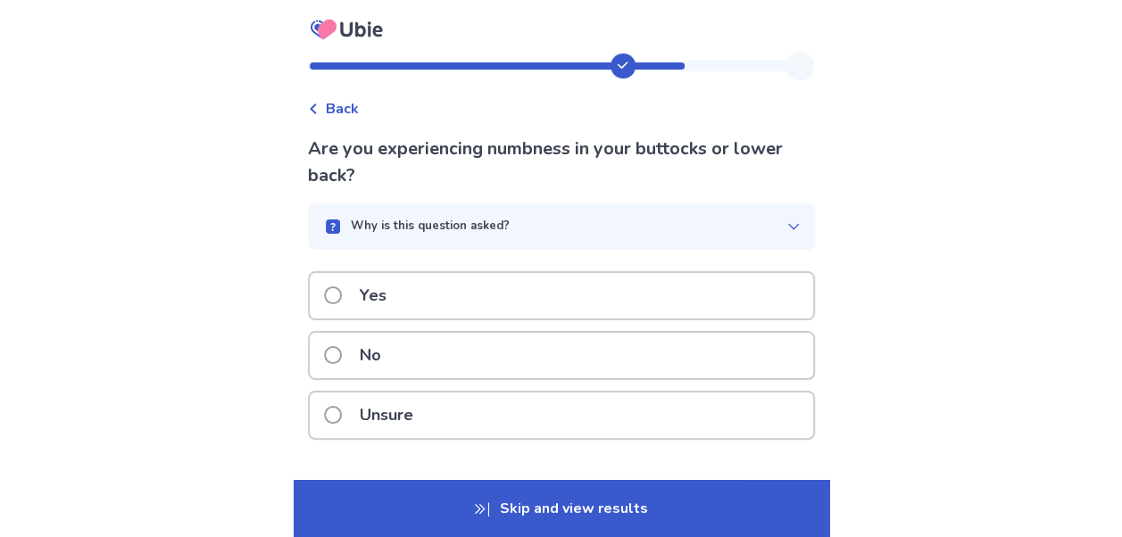
click at [342, 360] on span at bounding box center [333, 355] width 18 height 18
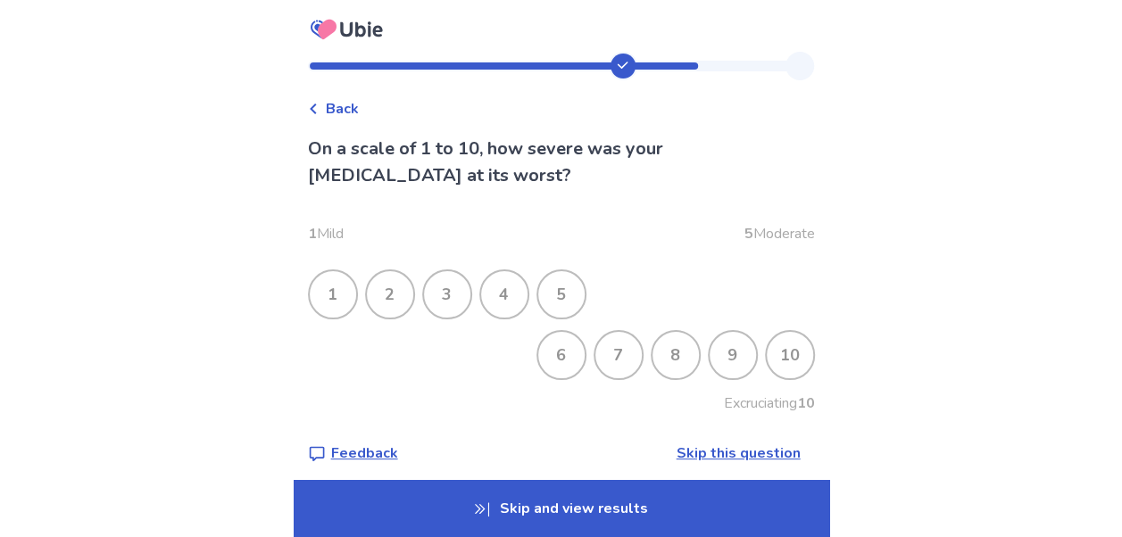
click at [550, 356] on div "6" at bounding box center [561, 355] width 46 height 46
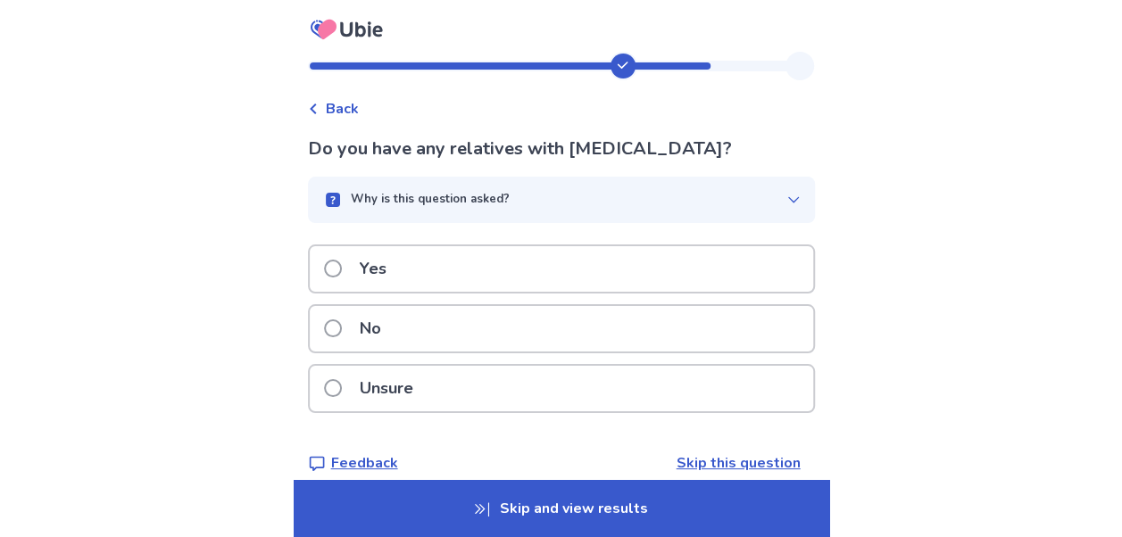
click at [478, 207] on p "Why is this question asked?" at bounding box center [430, 200] width 159 height 18
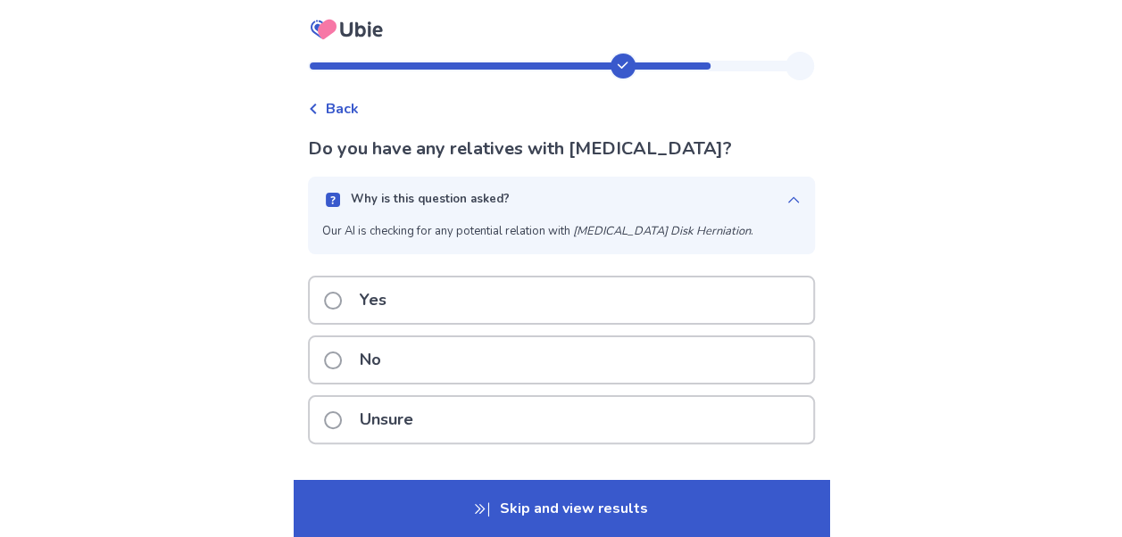
click at [478, 207] on p "Why is this question asked?" at bounding box center [430, 200] width 159 height 18
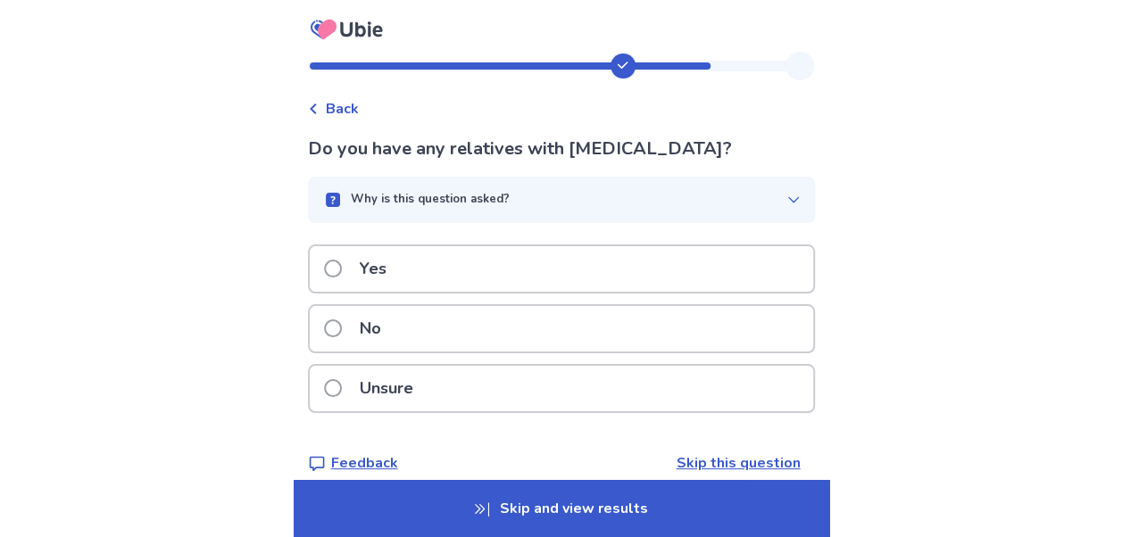
click at [341, 269] on span at bounding box center [333, 269] width 18 height 18
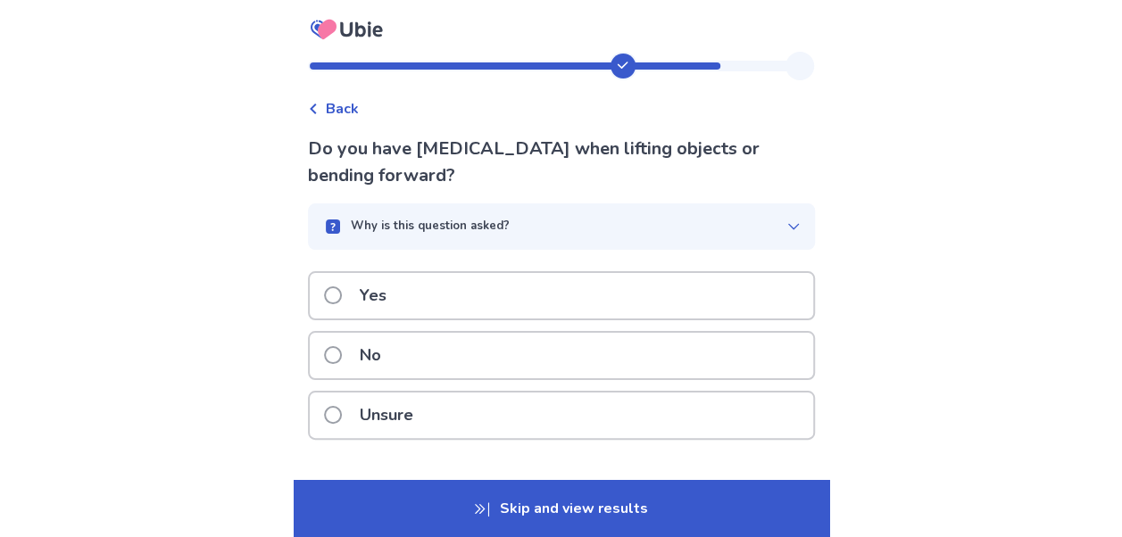
click at [342, 411] on span at bounding box center [333, 415] width 18 height 18
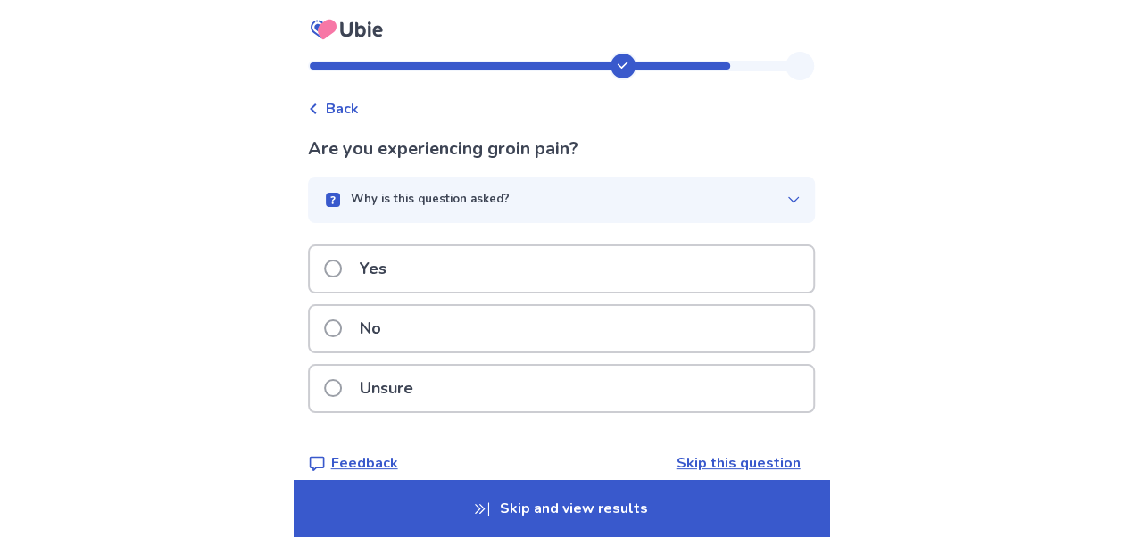
click at [342, 322] on span at bounding box center [333, 329] width 18 height 18
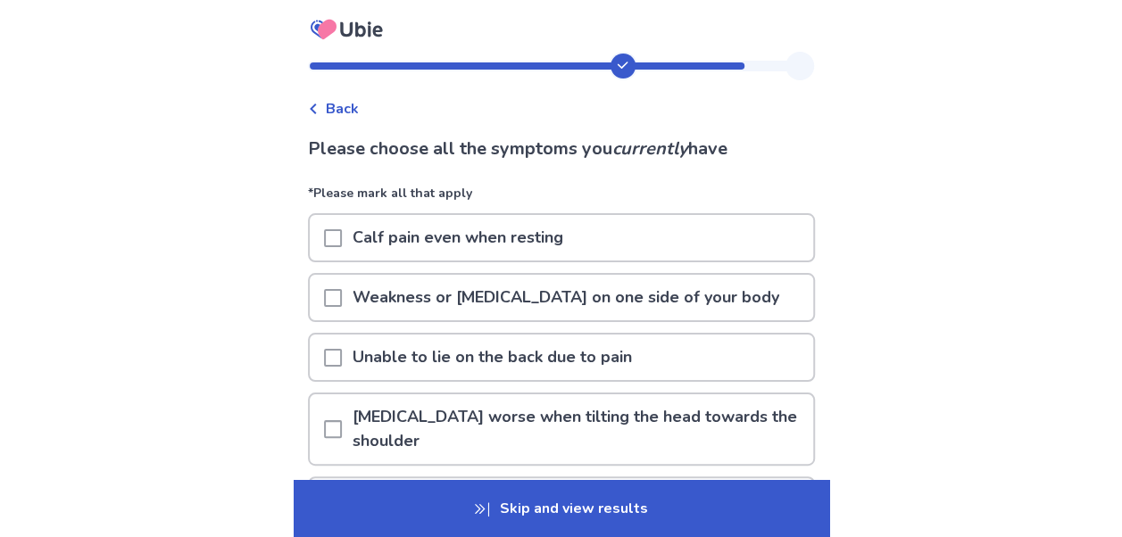
click at [534, 502] on p "Skip and view results" at bounding box center [562, 508] width 536 height 57
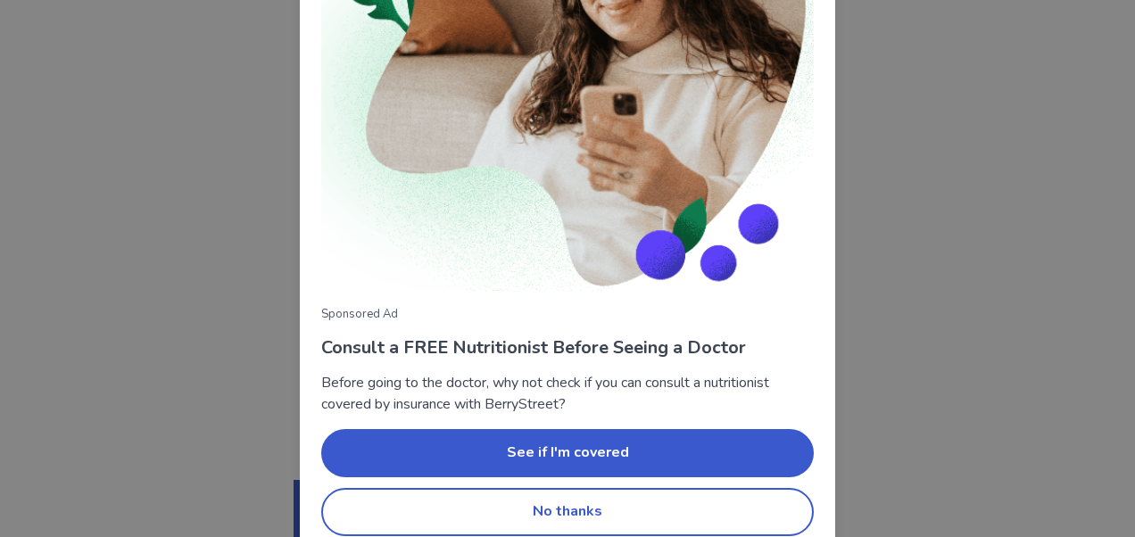
scroll to position [243, 0]
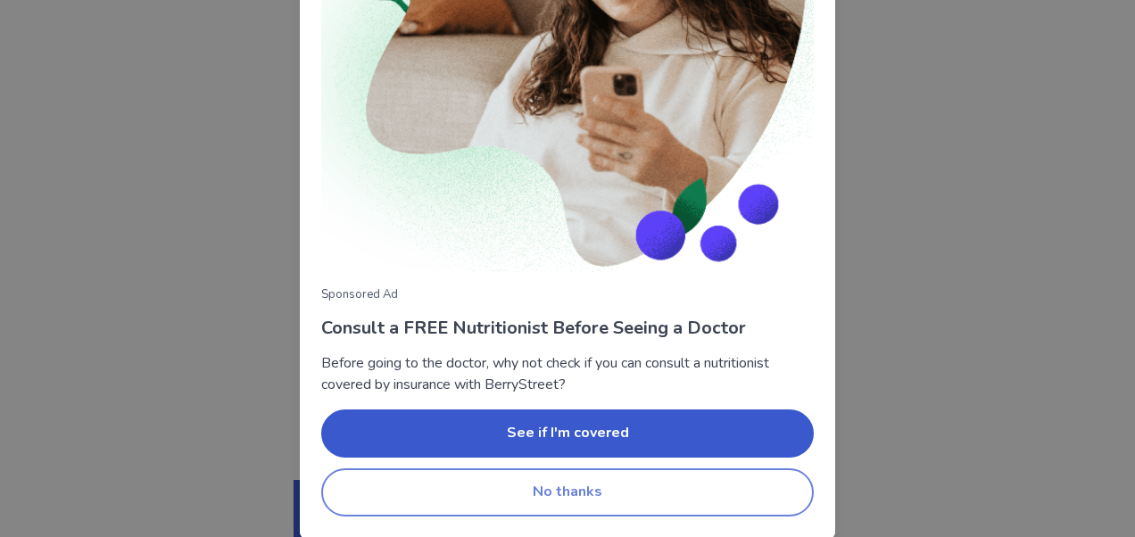
click at [600, 491] on button "No thanks" at bounding box center [567, 493] width 493 height 48
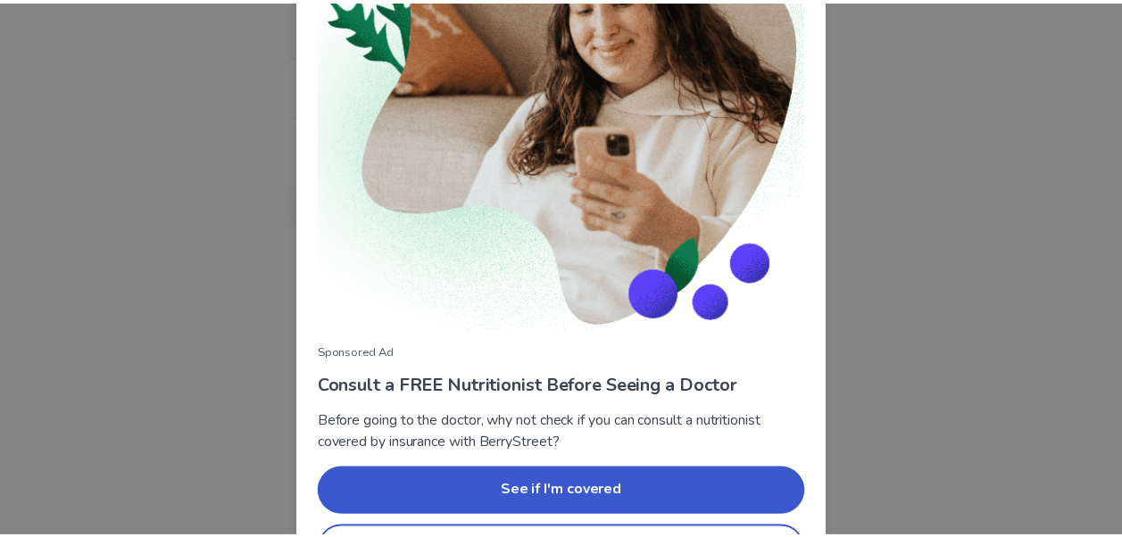
scroll to position [243, 0]
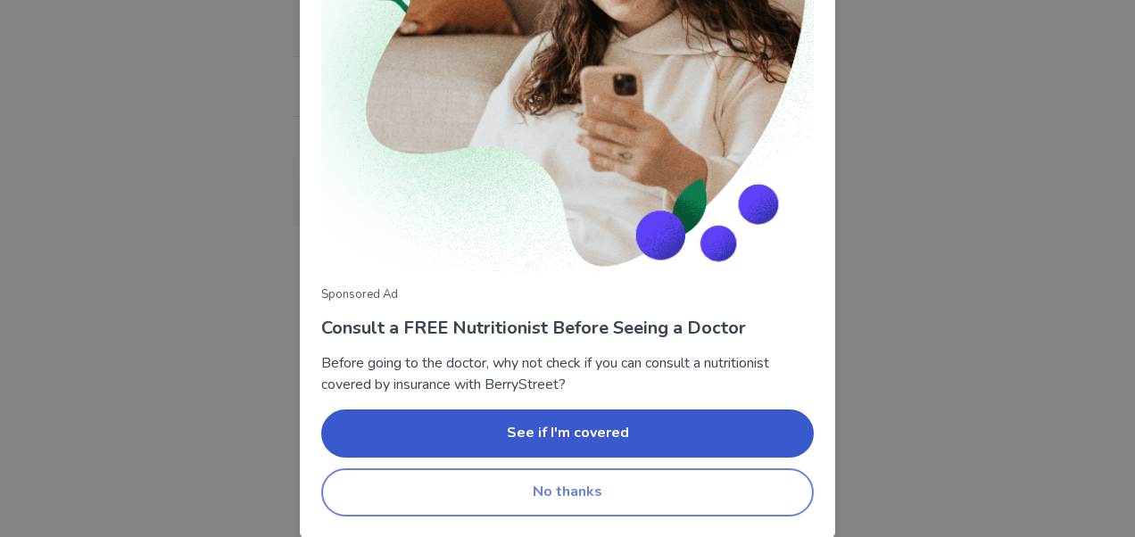
click at [561, 495] on button "No thanks" at bounding box center [567, 493] width 493 height 48
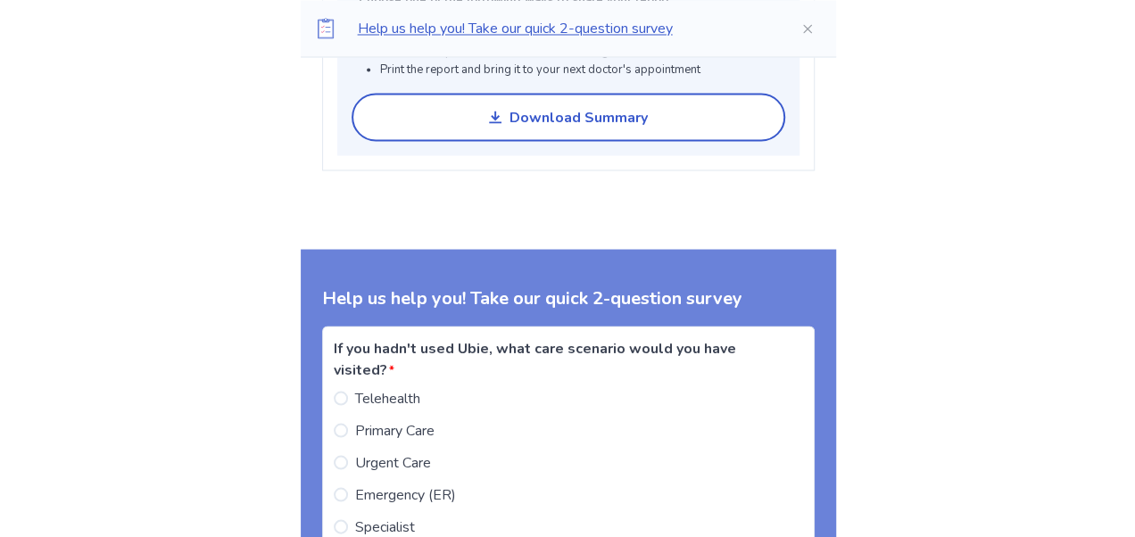
scroll to position [1583, 0]
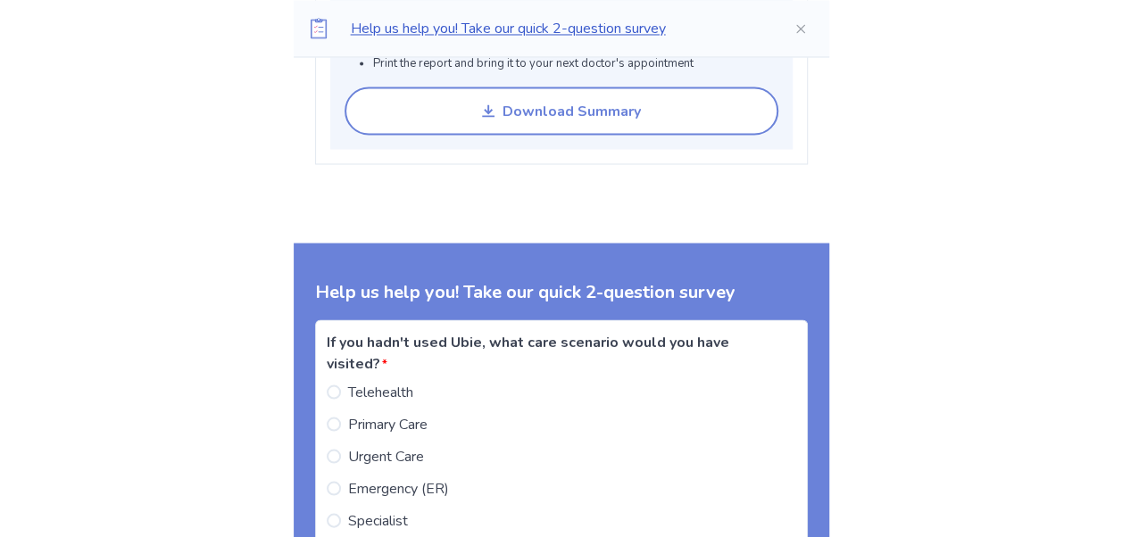
click at [654, 115] on button "Download Summary" at bounding box center [562, 111] width 434 height 48
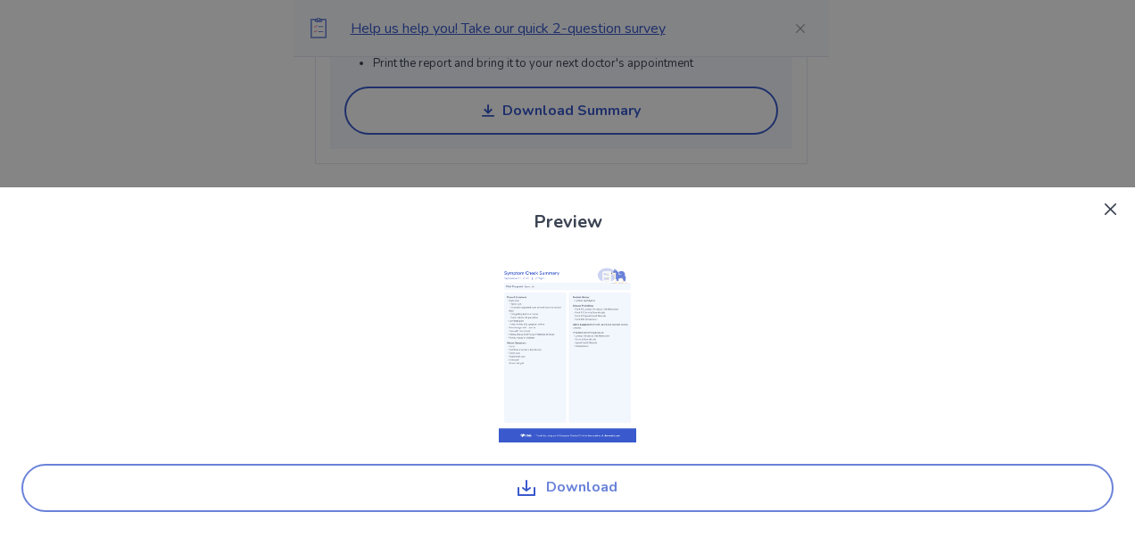
click at [573, 494] on button "Download" at bounding box center [567, 488] width 1093 height 48
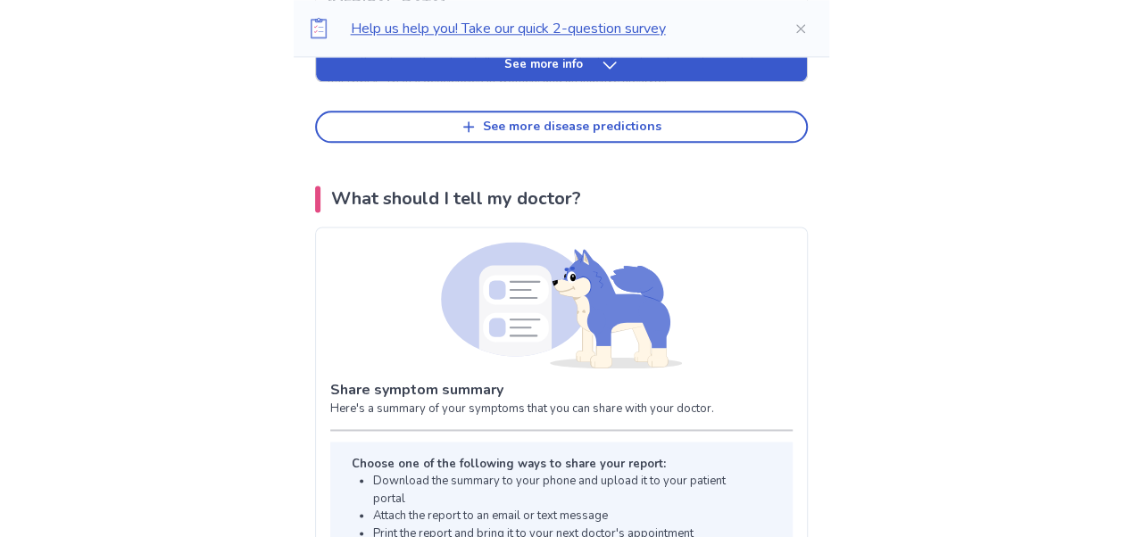
scroll to position [0, 0]
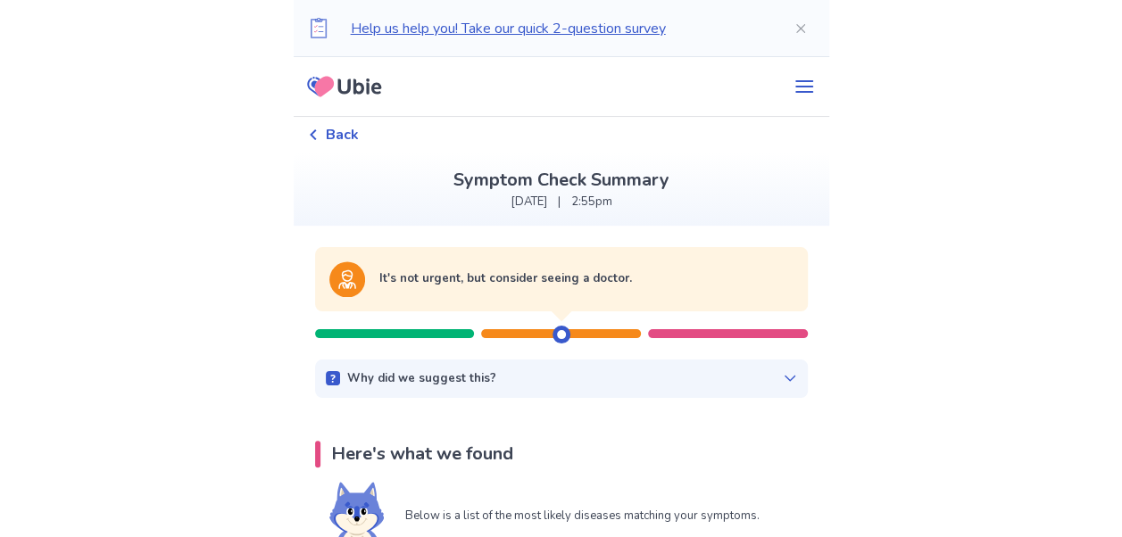
click at [344, 86] on icon at bounding box center [344, 86] width 87 height 45
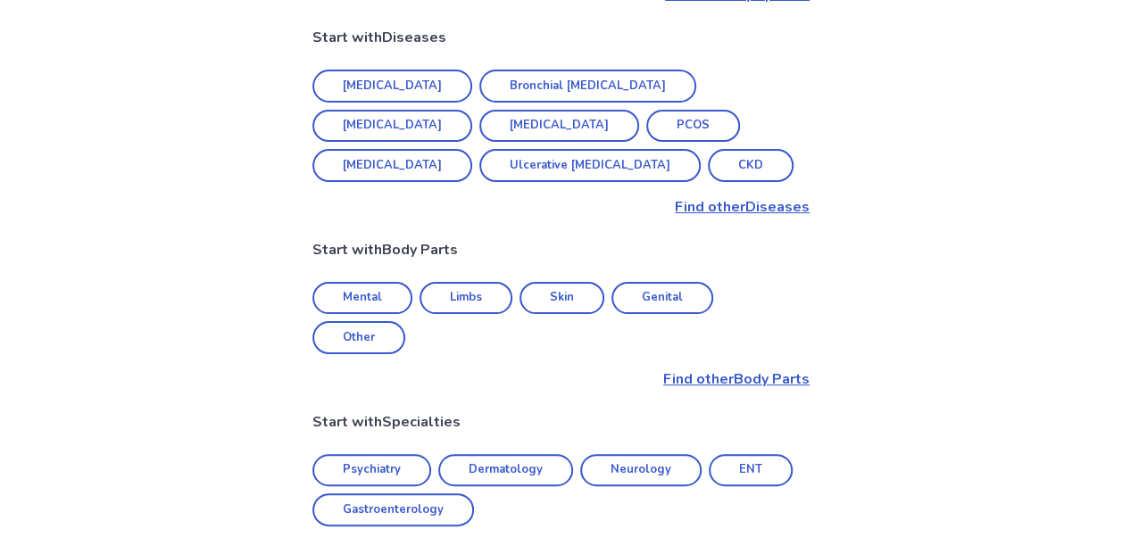
scroll to position [736, 0]
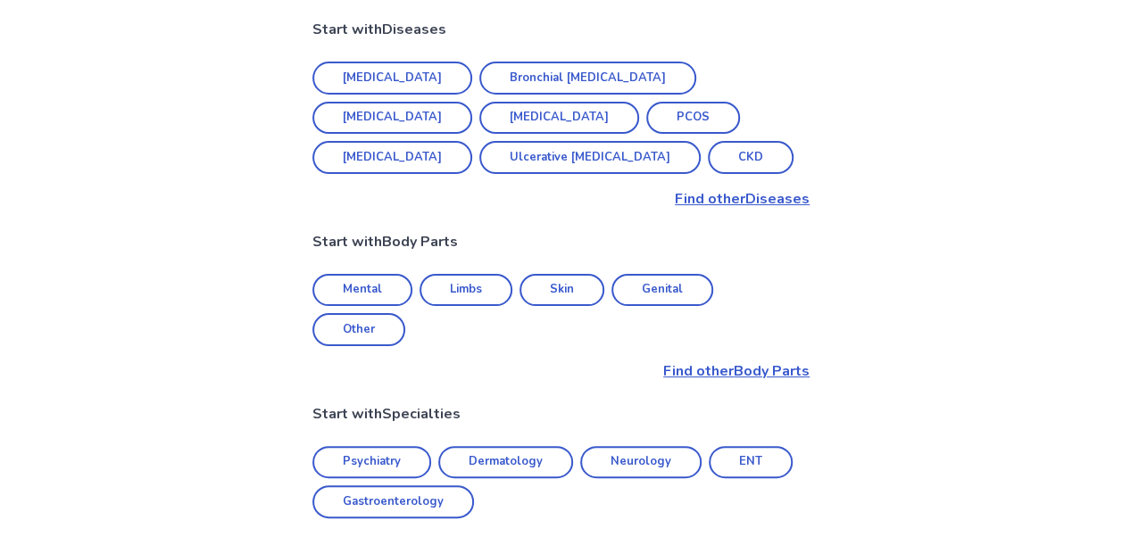
click at [360, 274] on link "Mental" at bounding box center [362, 290] width 100 height 33
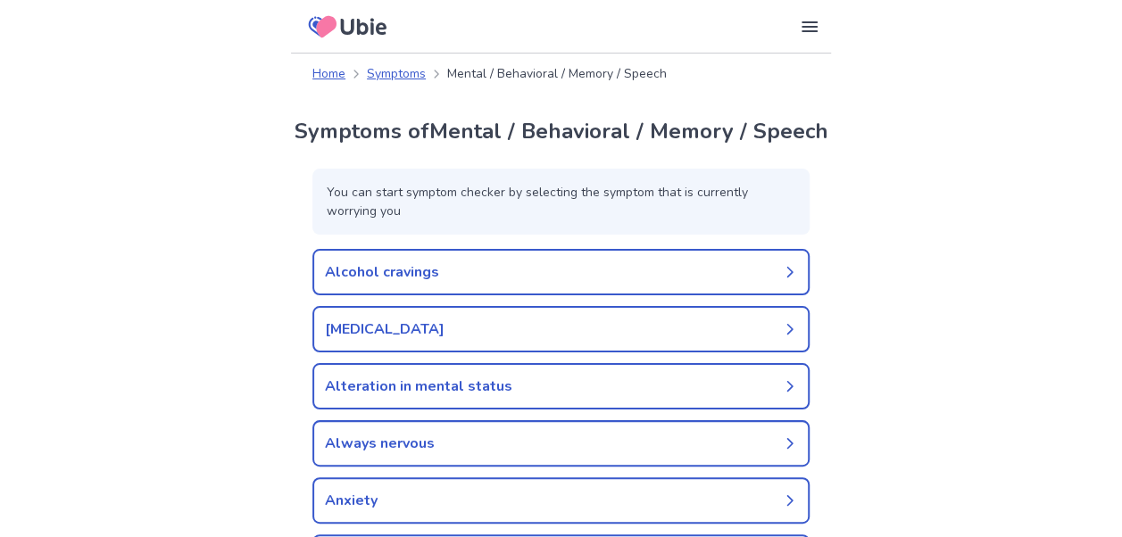
click at [611, 275] on link "Alcohol cravings" at bounding box center [560, 272] width 497 height 46
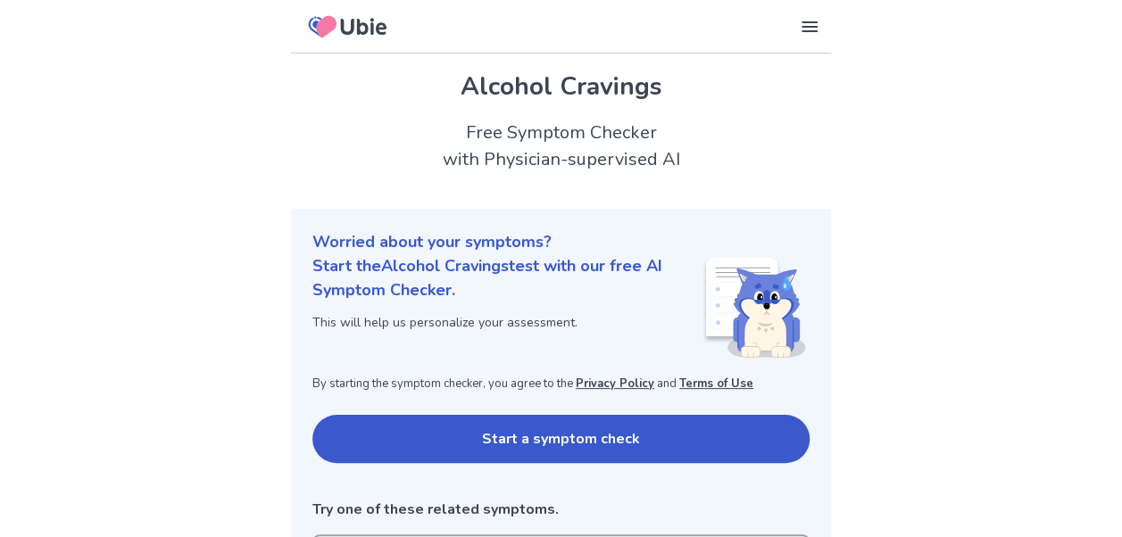
click at [566, 439] on button "Start a symptom check" at bounding box center [560, 439] width 497 height 48
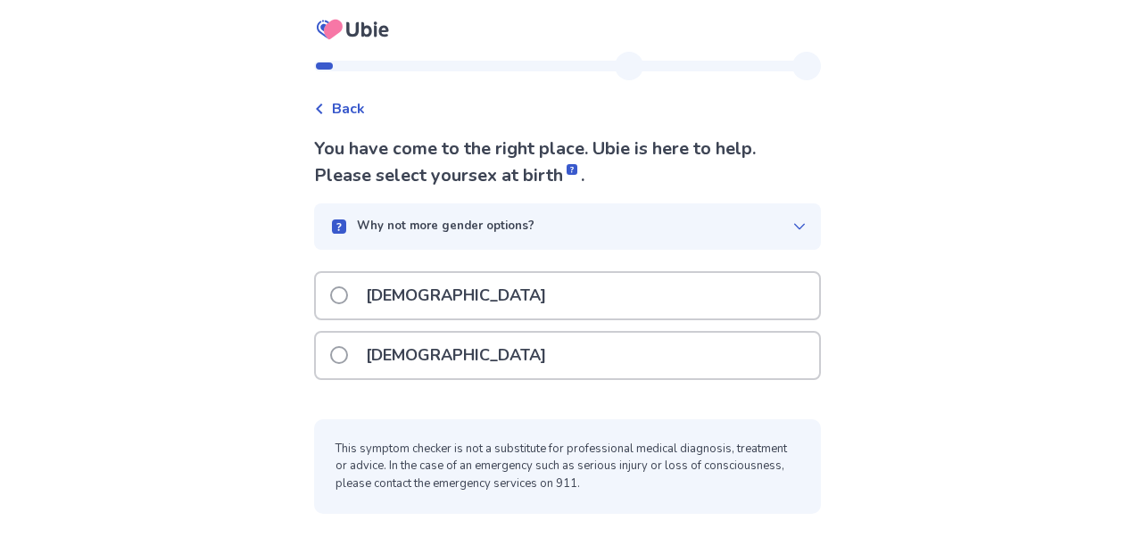
click at [348, 293] on span at bounding box center [339, 296] width 18 height 18
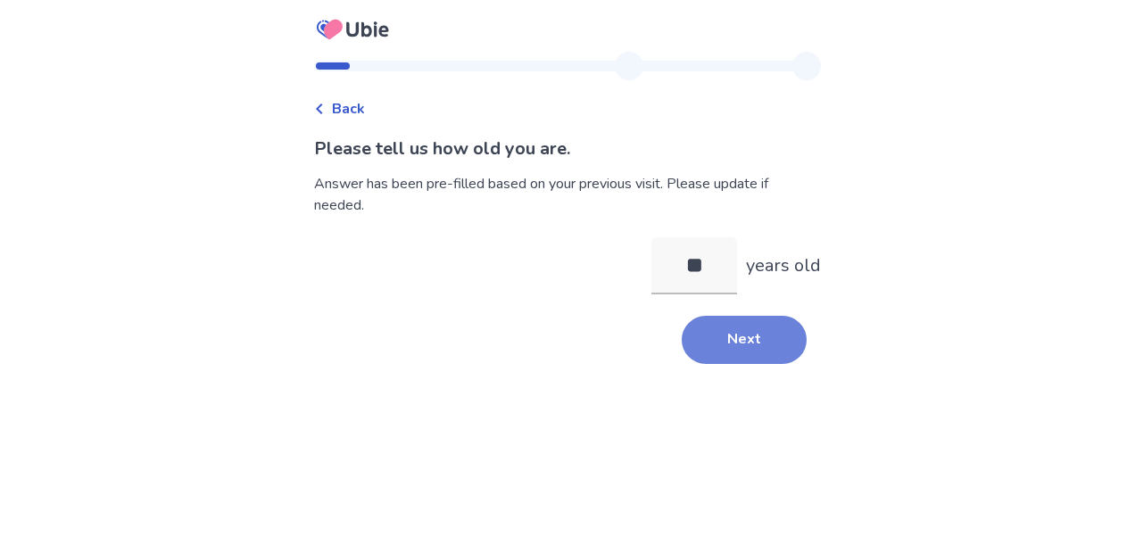
click at [730, 342] on button "Next" at bounding box center [744, 340] width 125 height 48
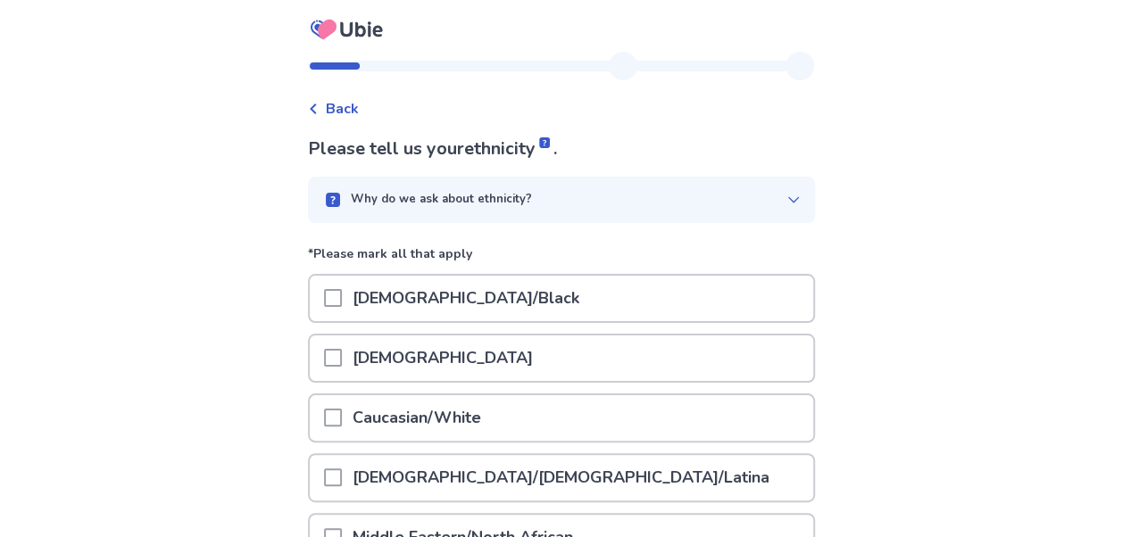
click at [342, 357] on span at bounding box center [333, 358] width 18 height 18
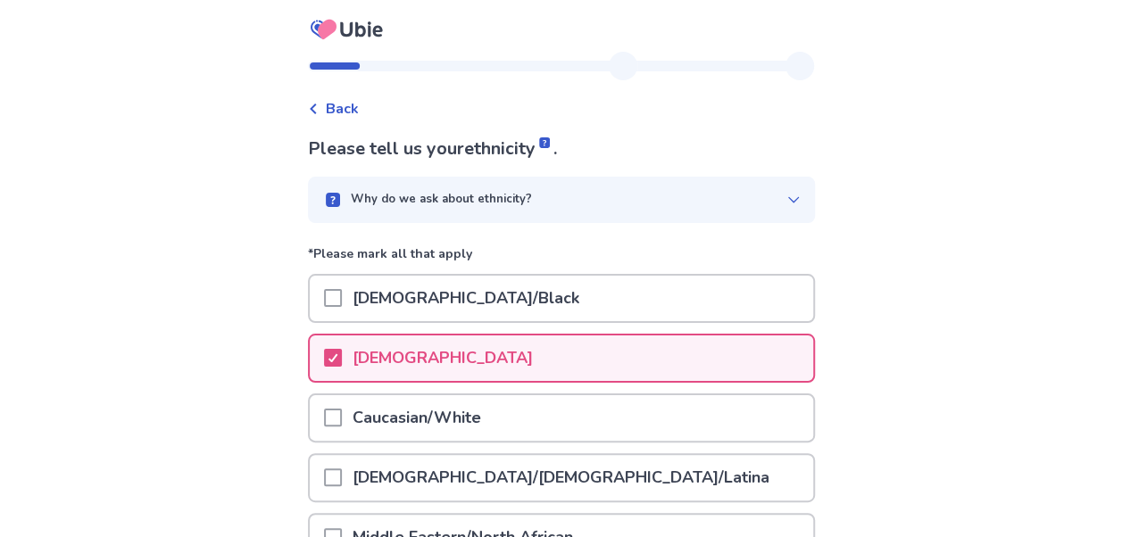
scroll to position [362, 0]
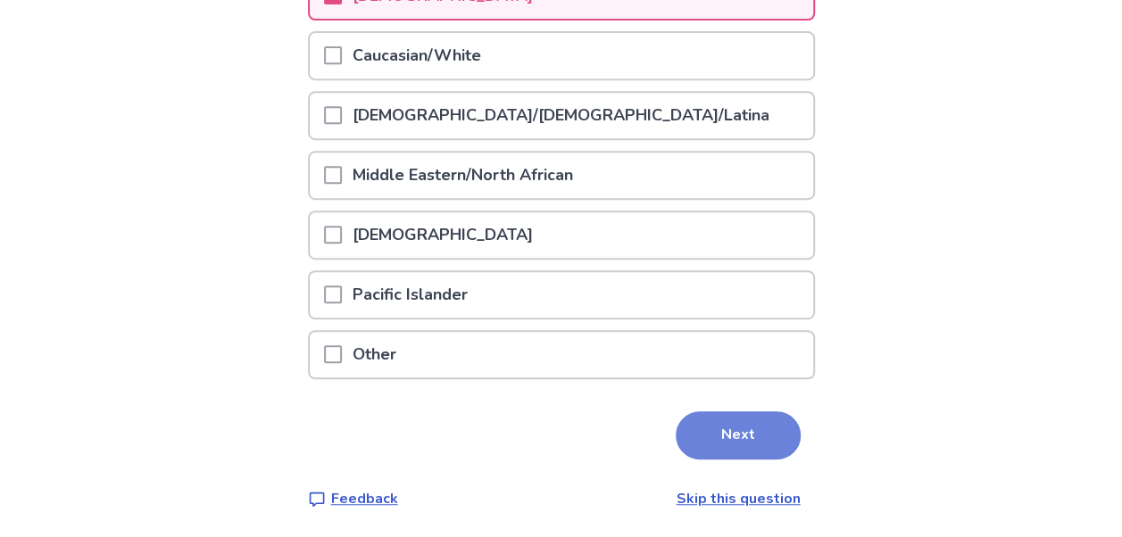
click at [700, 436] on button "Next" at bounding box center [738, 435] width 125 height 48
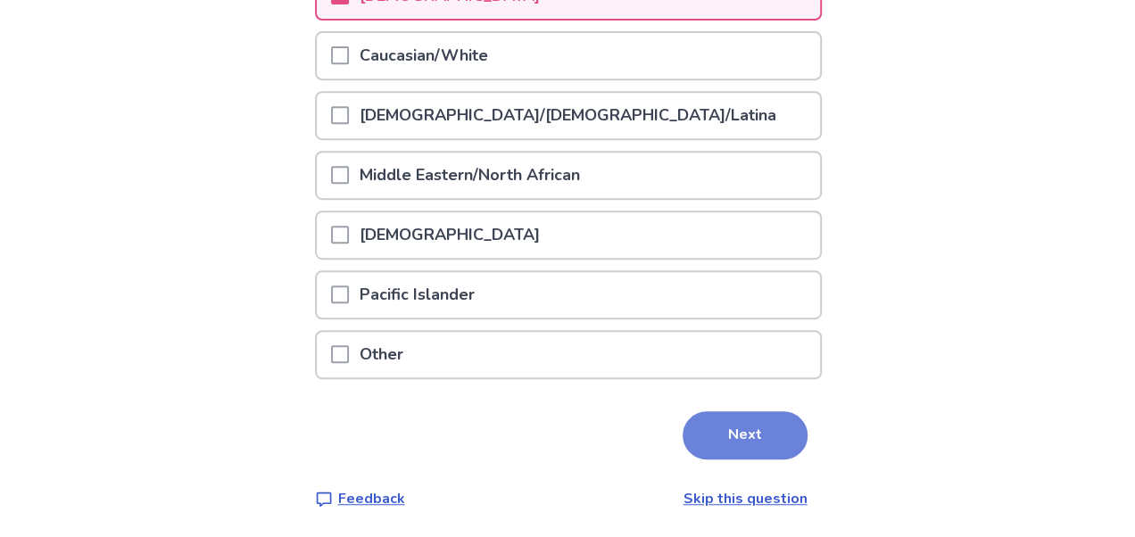
scroll to position [0, 0]
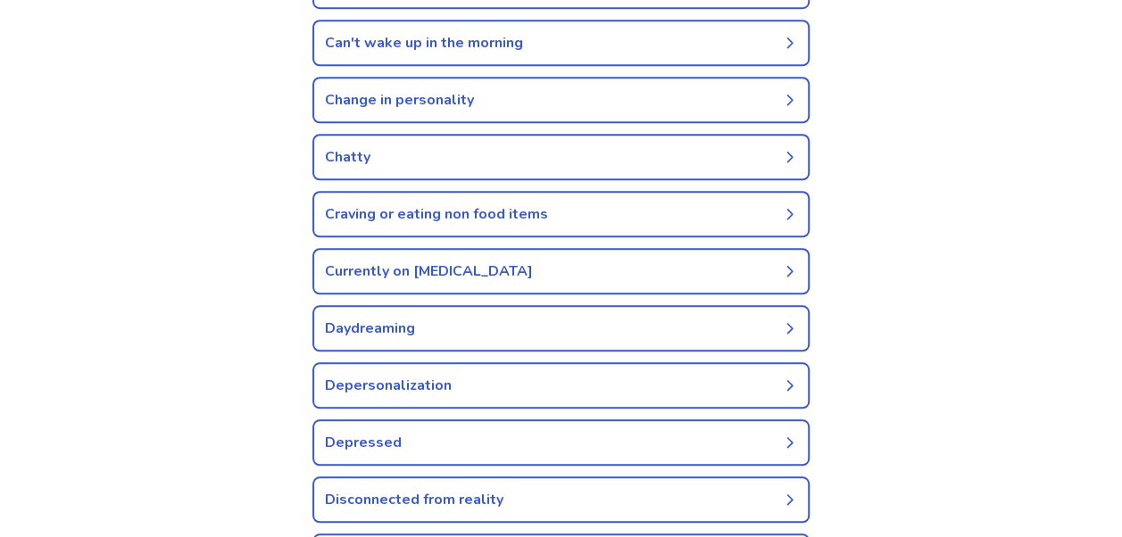
scroll to position [736, 0]
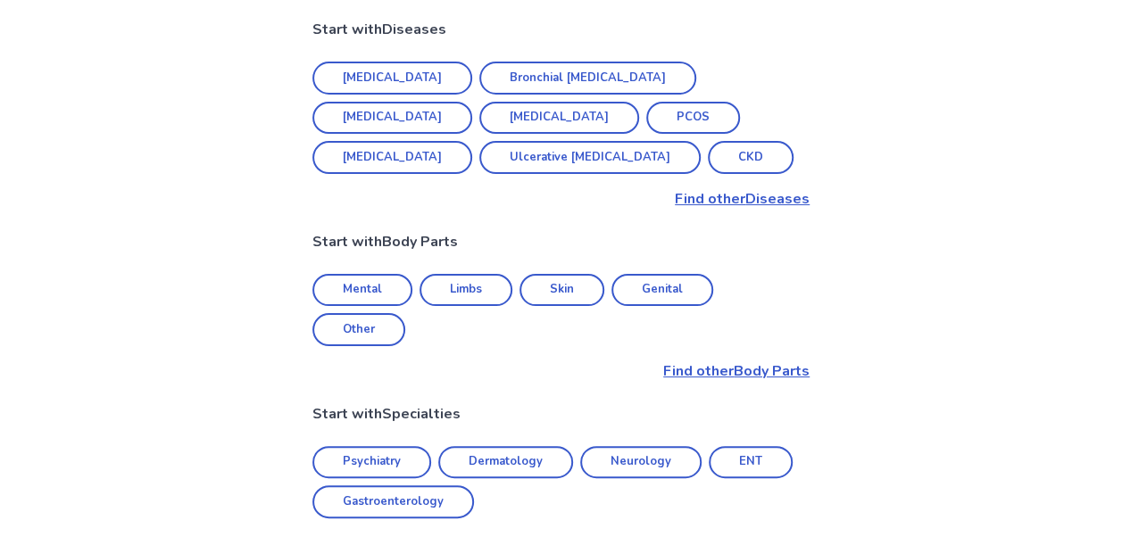
click at [484, 274] on link "Limbs" at bounding box center [466, 290] width 93 height 33
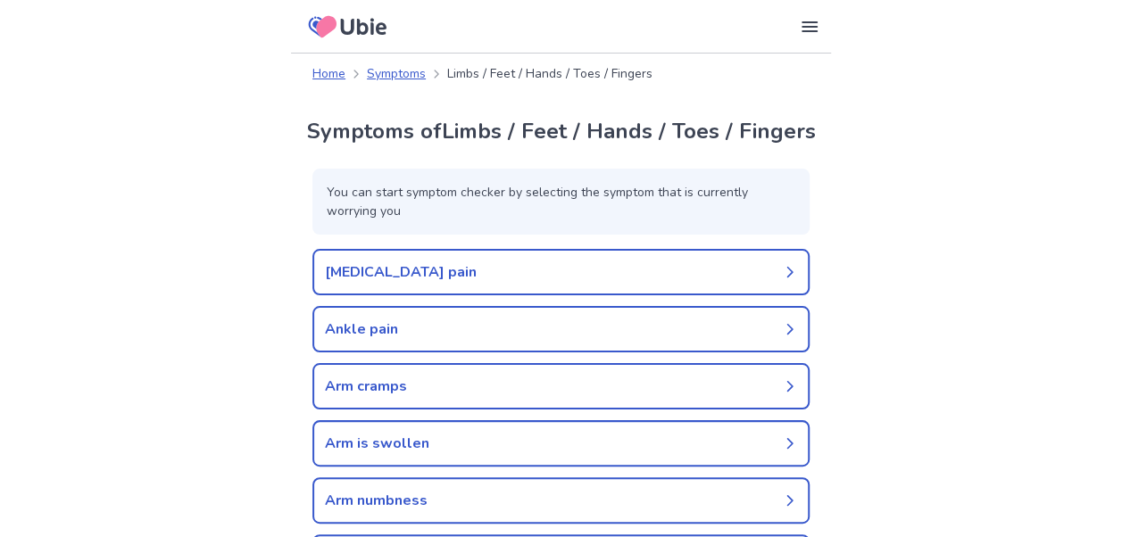
click at [597, 336] on link "Ankle pain" at bounding box center [560, 329] width 497 height 46
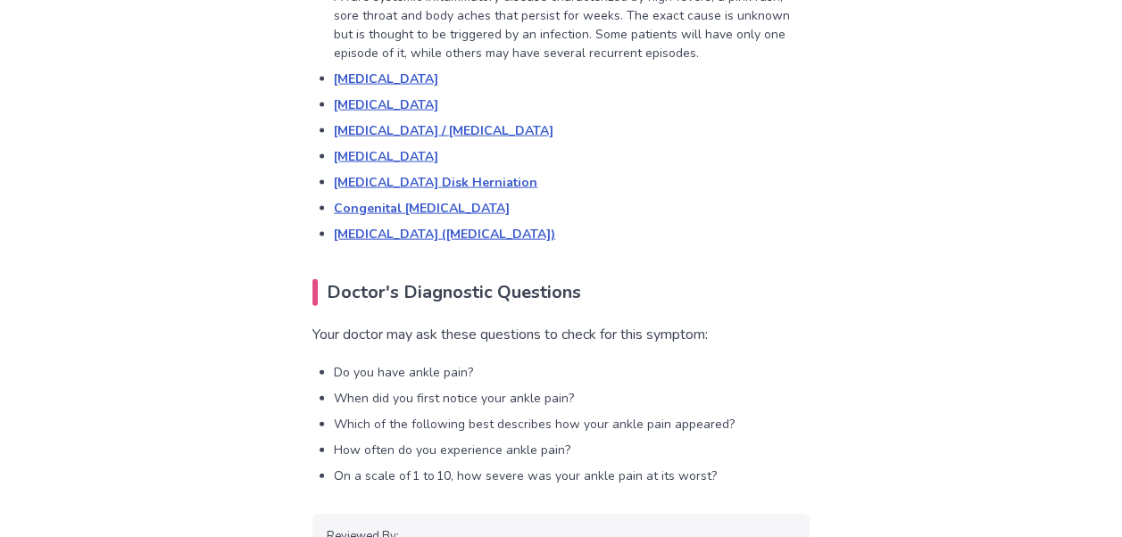
scroll to position [1880, 0]
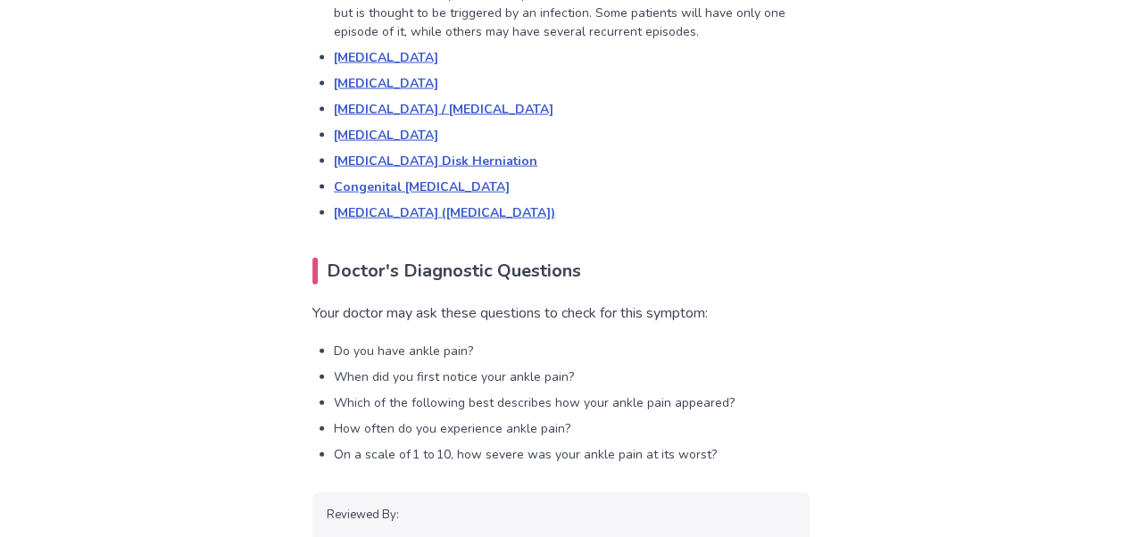
drag, startPoint x: 1113, startPoint y: 109, endPoint x: 1137, endPoint y: 107, distance: 24.2
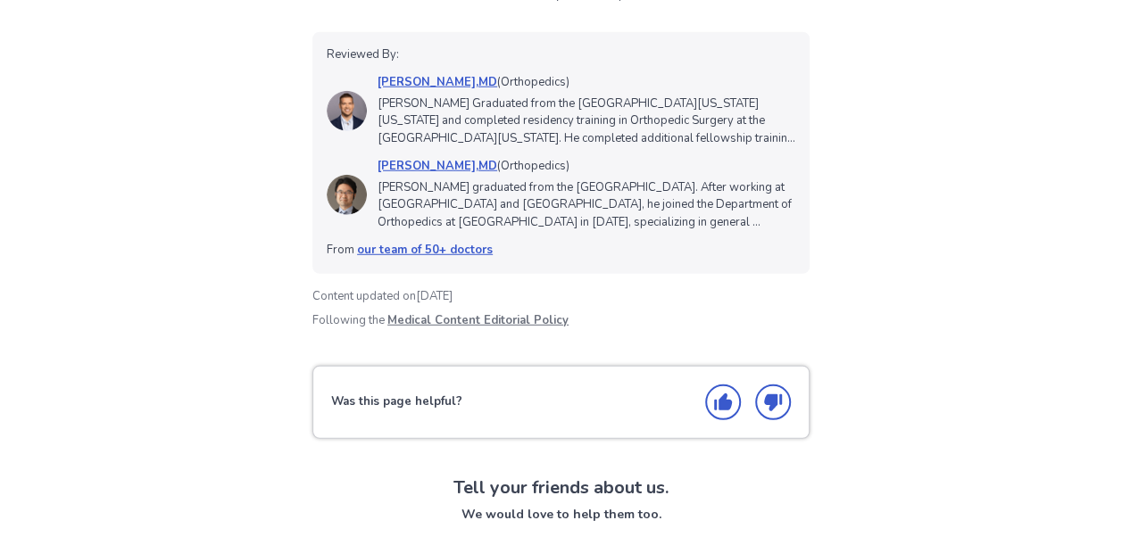
scroll to position [2350, 0]
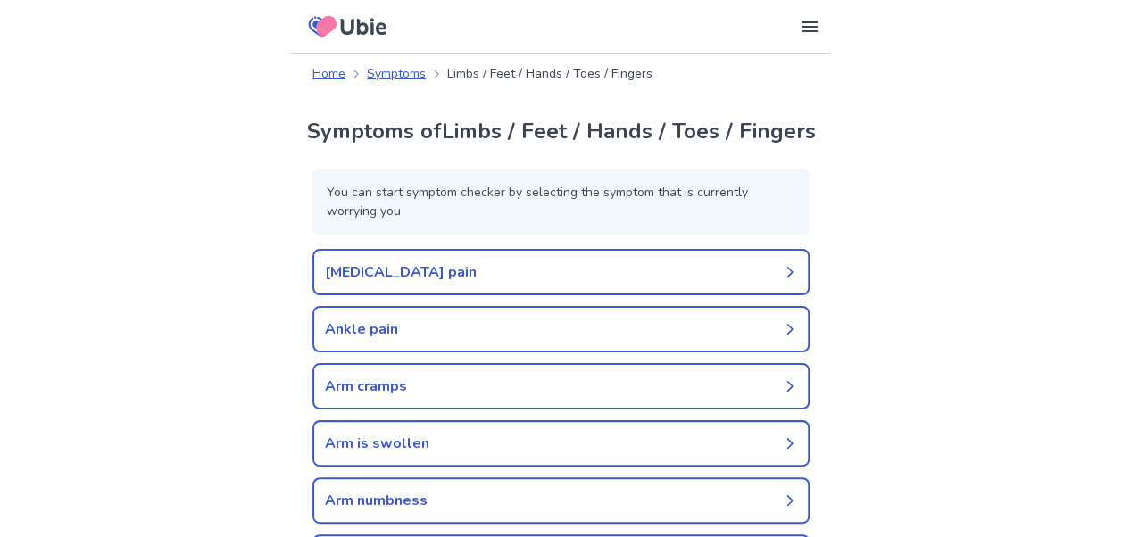
click at [400, 446] on link "Arm is swollen" at bounding box center [560, 443] width 497 height 46
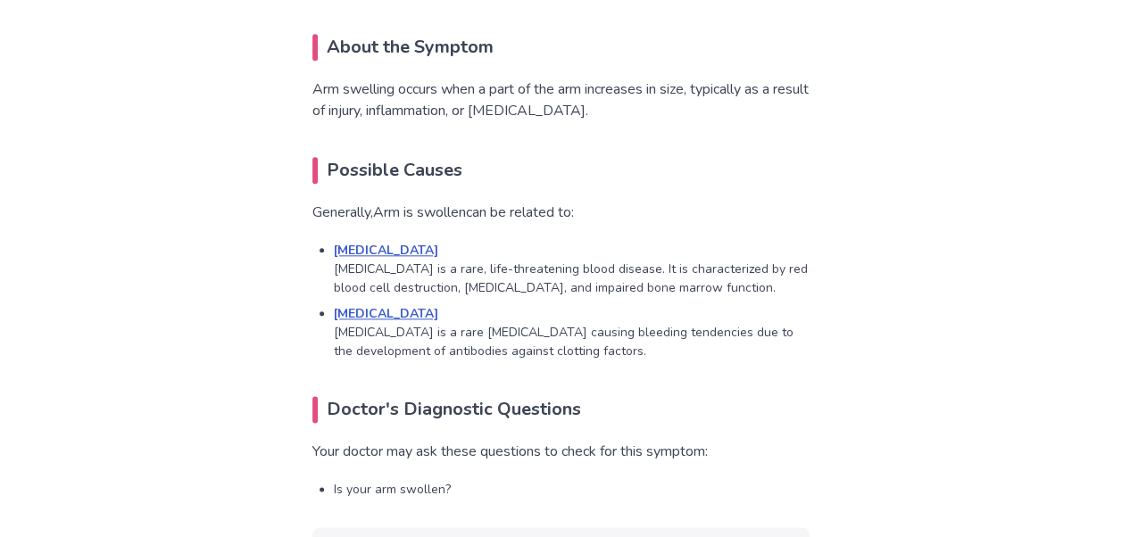
scroll to position [1410, 0]
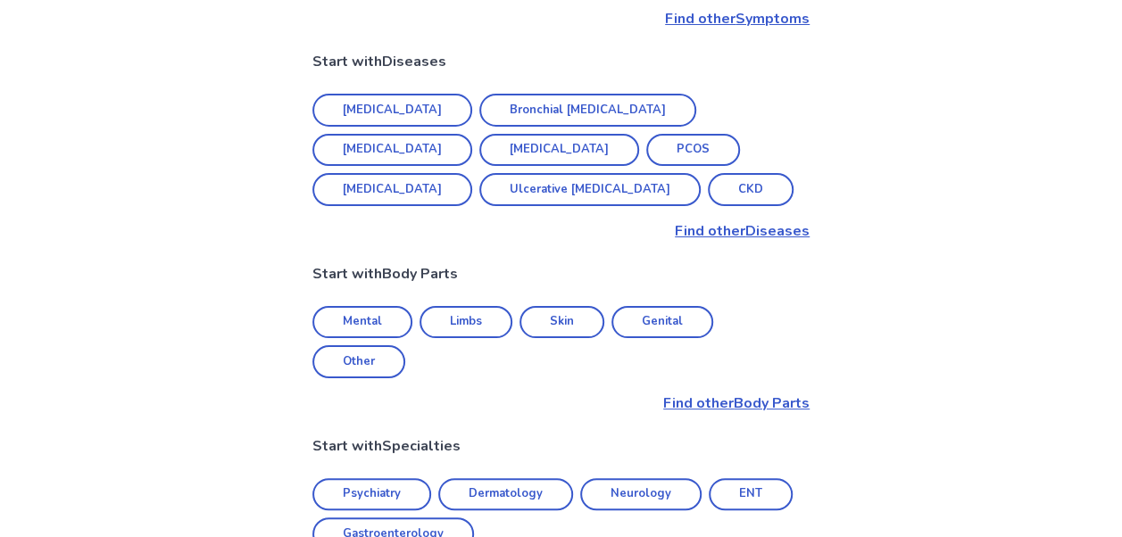
scroll to position [736, 0]
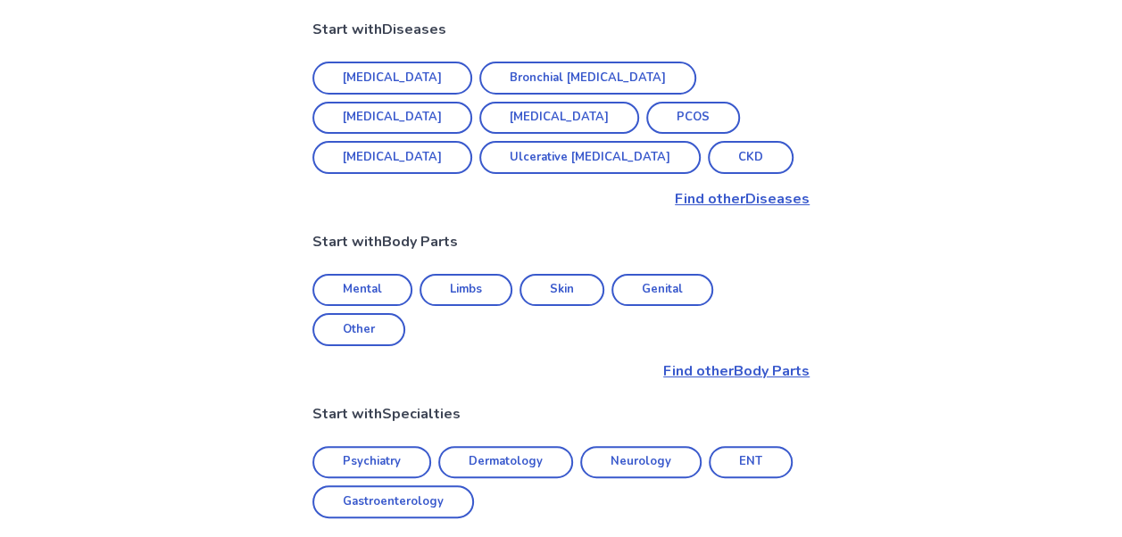
click at [785, 361] on p "Find other Body Parts" at bounding box center [560, 371] width 497 height 21
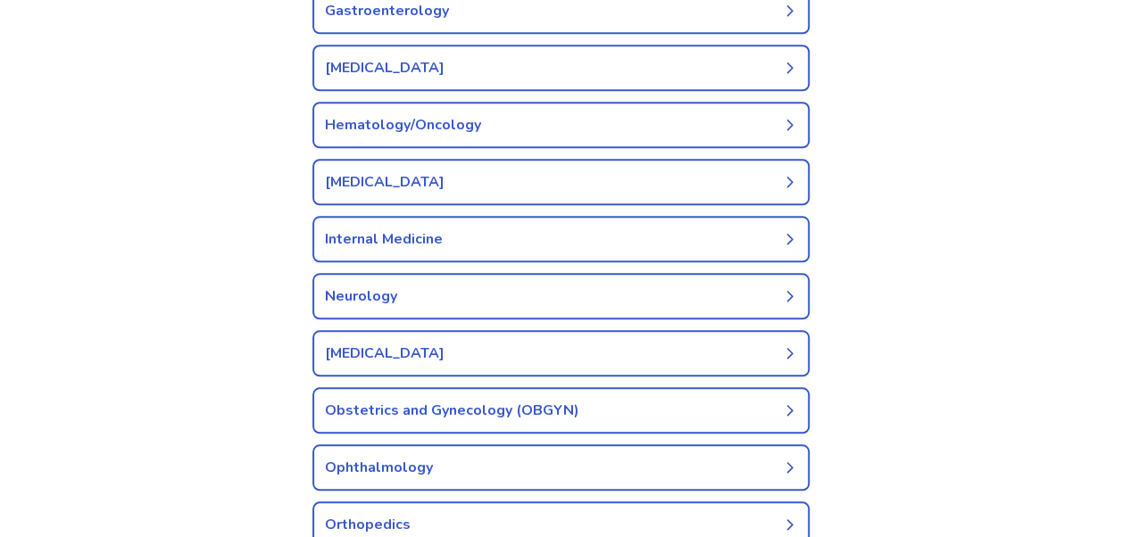
scroll to position [1777, 0]
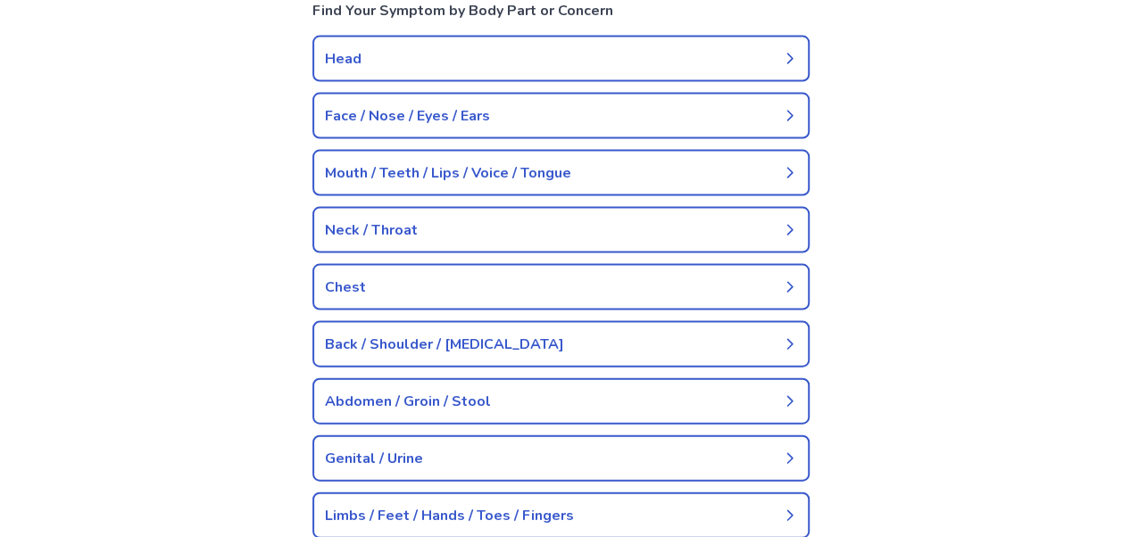
click at [568, 277] on link "Chest" at bounding box center [560, 287] width 497 height 46
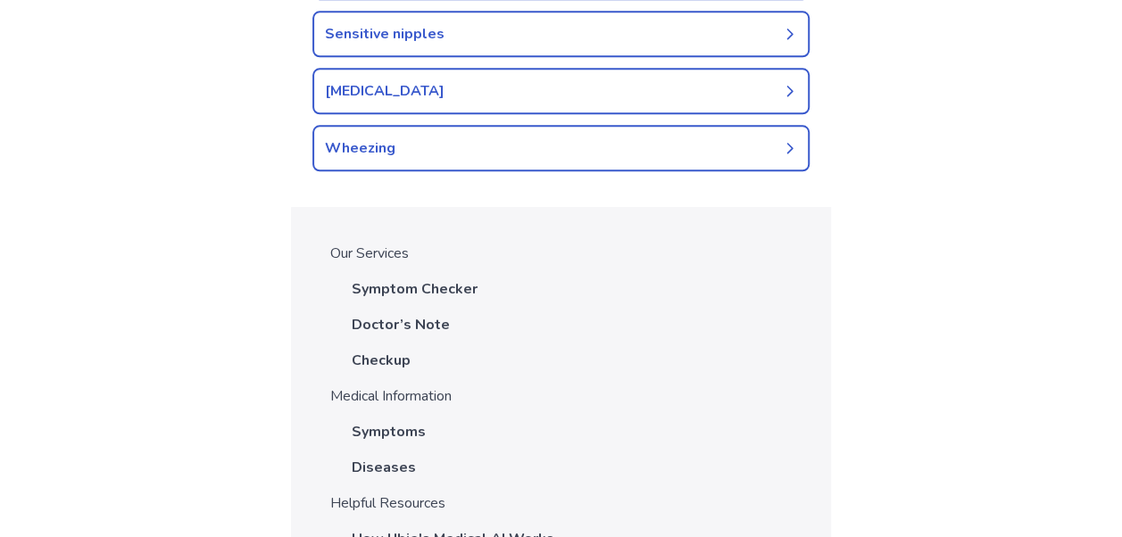
scroll to position [862, 0]
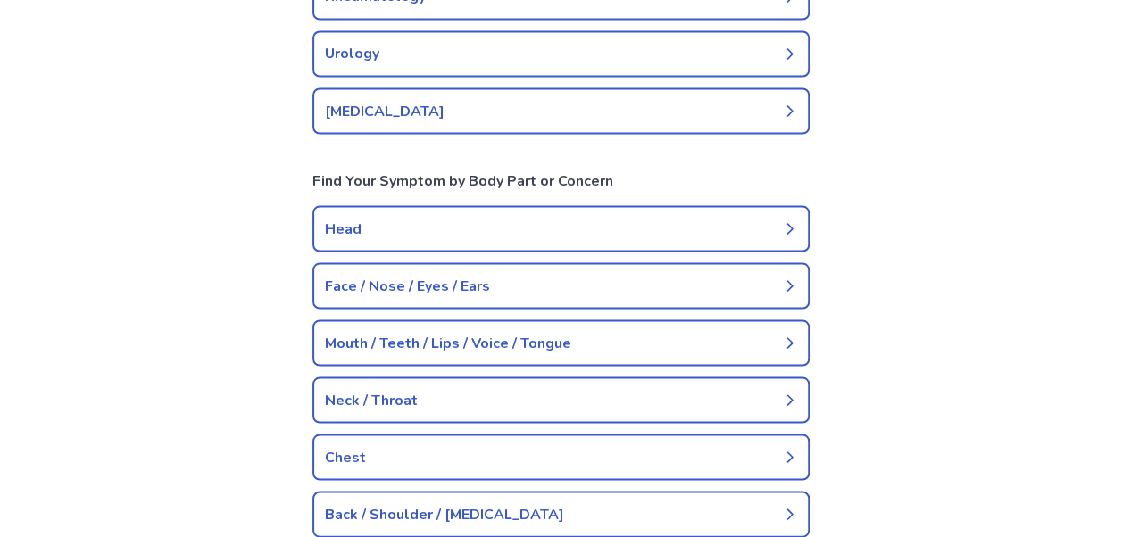
scroll to position [1777, 0]
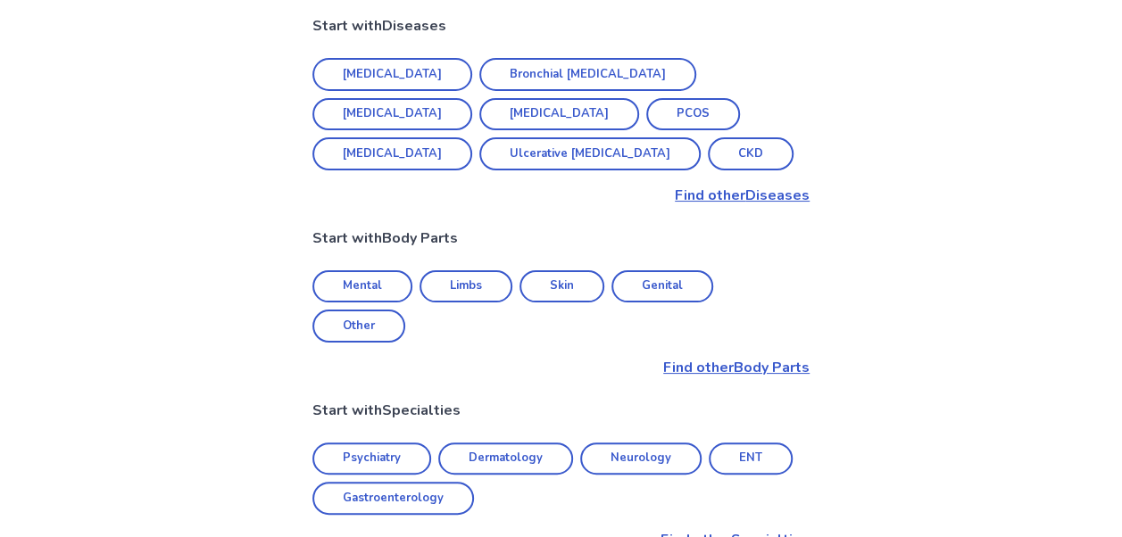
scroll to position [736, 0]
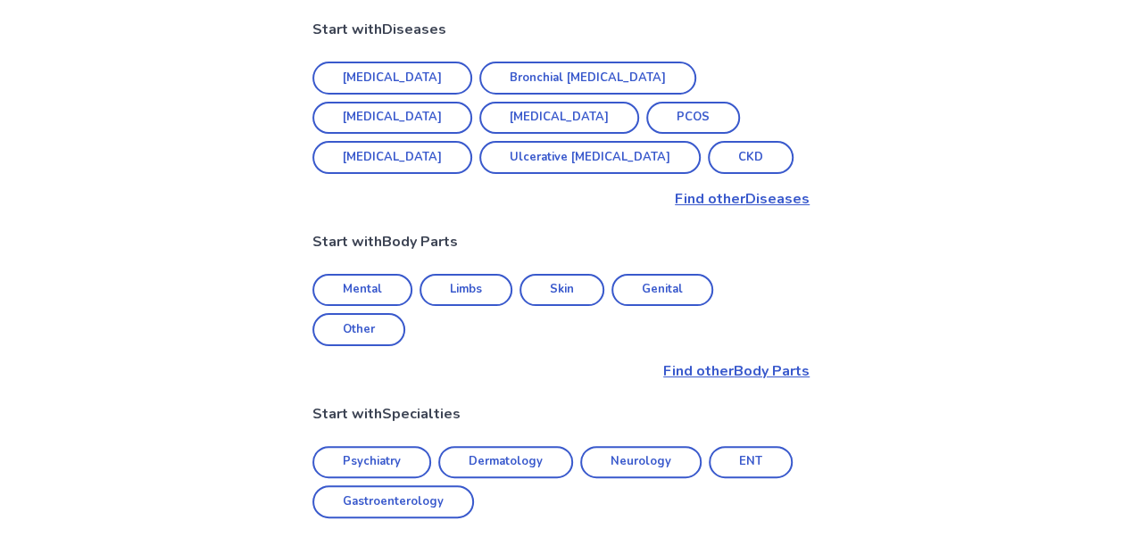
click at [751, 361] on p "Find other Body Parts" at bounding box center [560, 371] width 497 height 21
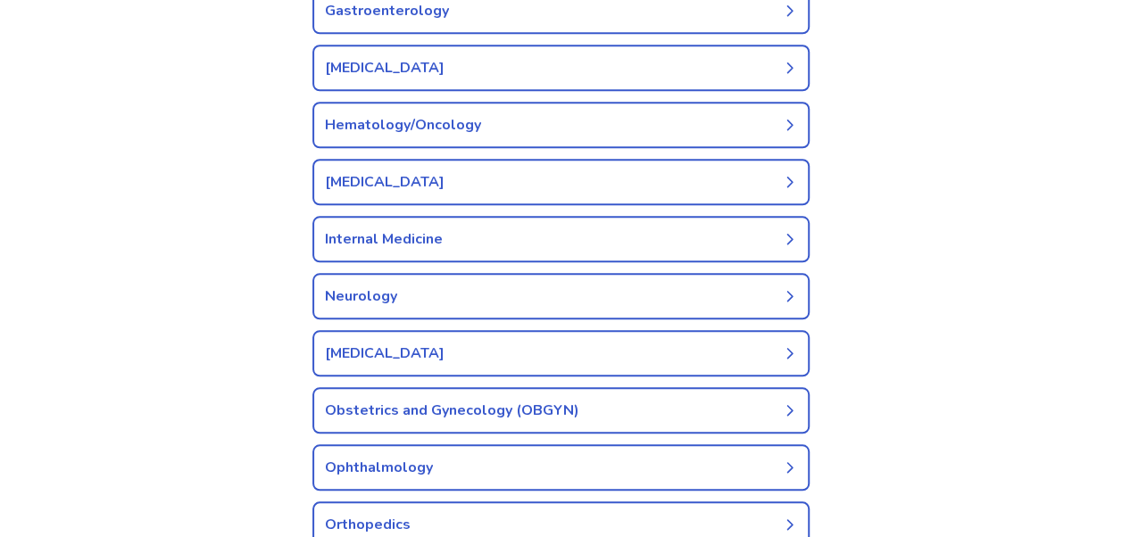
scroll to position [1777, 0]
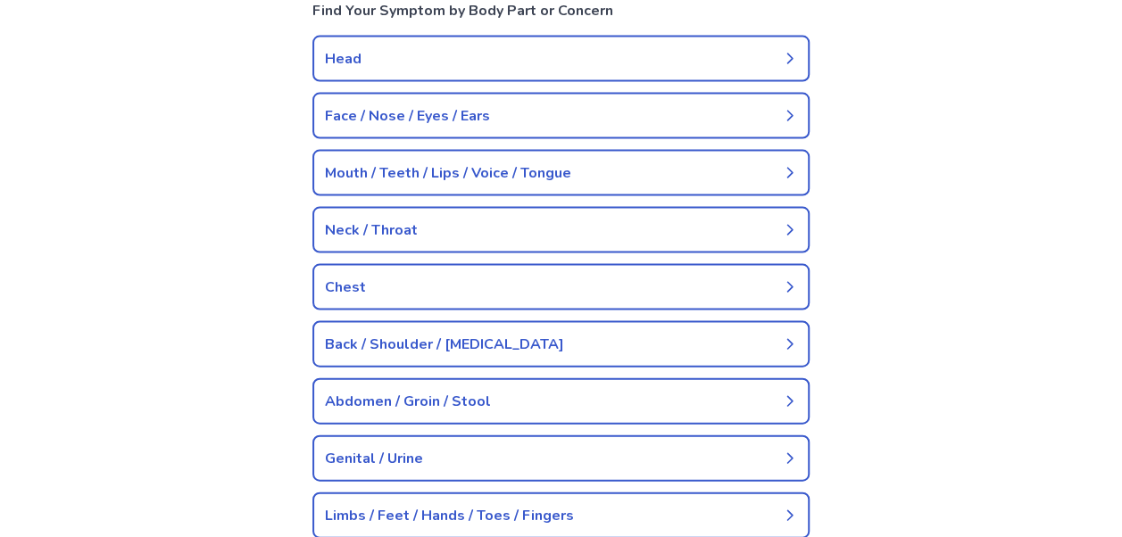
click at [462, 342] on link "Back / Shoulder / Lumbar" at bounding box center [560, 344] width 497 height 46
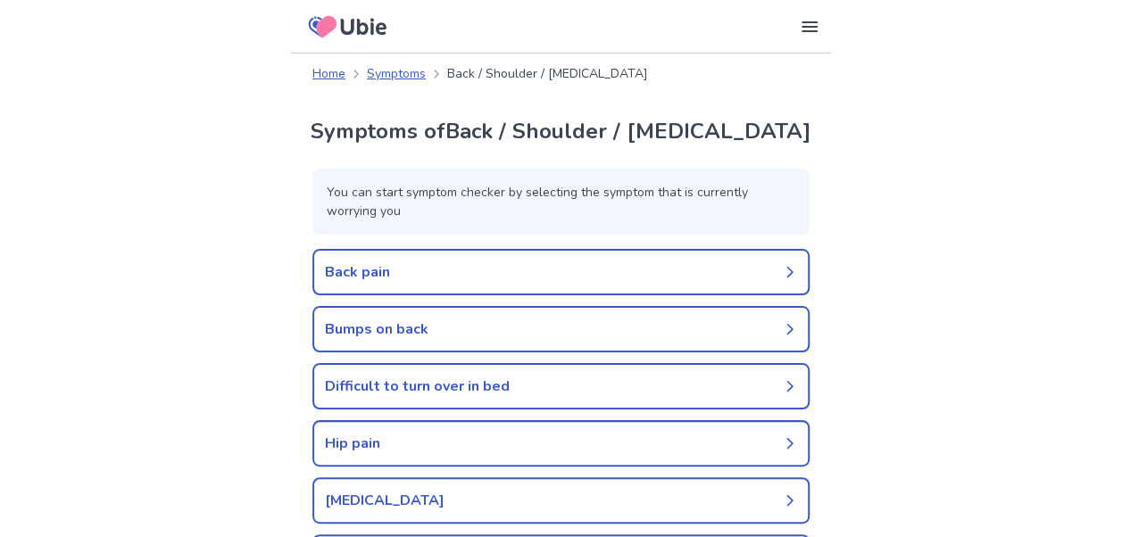
click at [346, 262] on link "Back pain" at bounding box center [560, 272] width 497 height 46
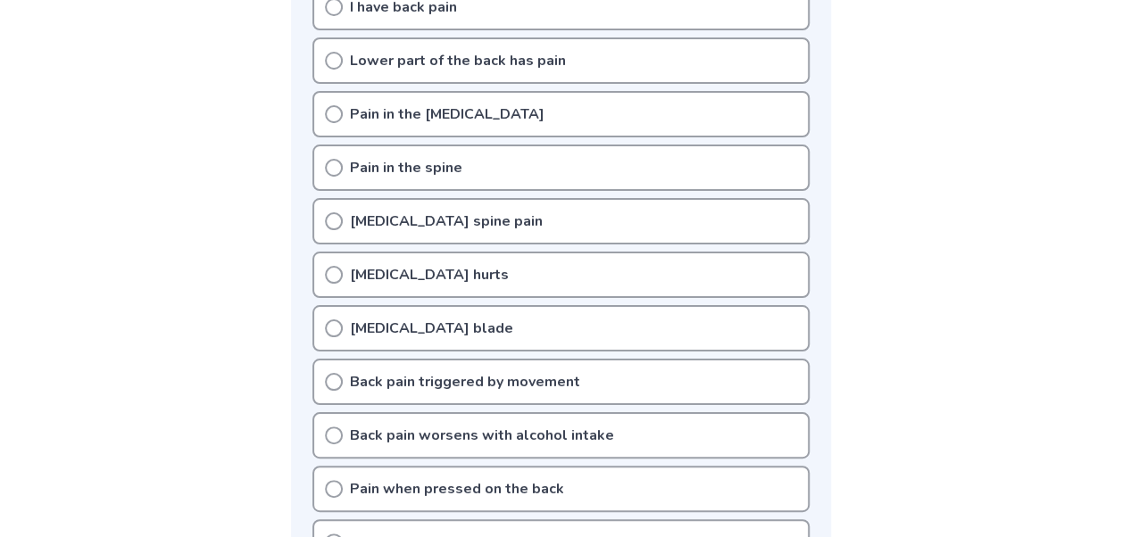
scroll to position [495, 0]
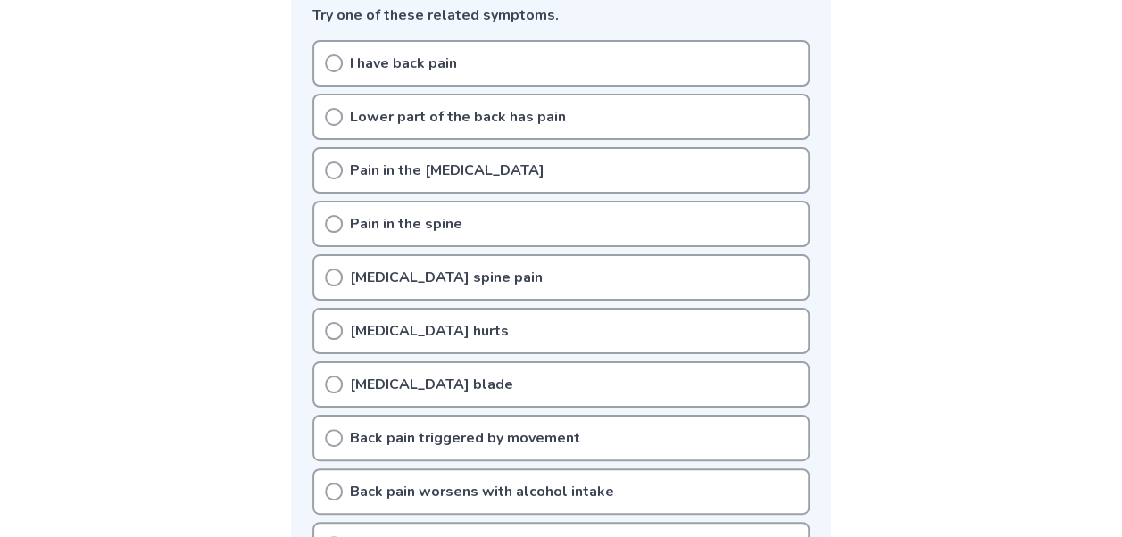
click at [328, 63] on icon at bounding box center [334, 63] width 18 height 18
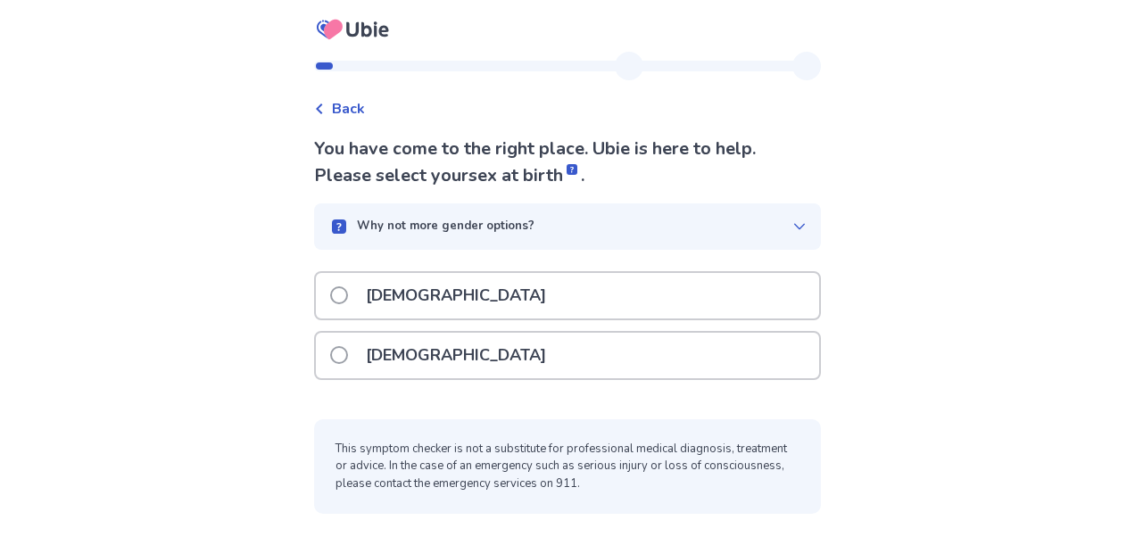
click at [348, 293] on span at bounding box center [339, 296] width 18 height 18
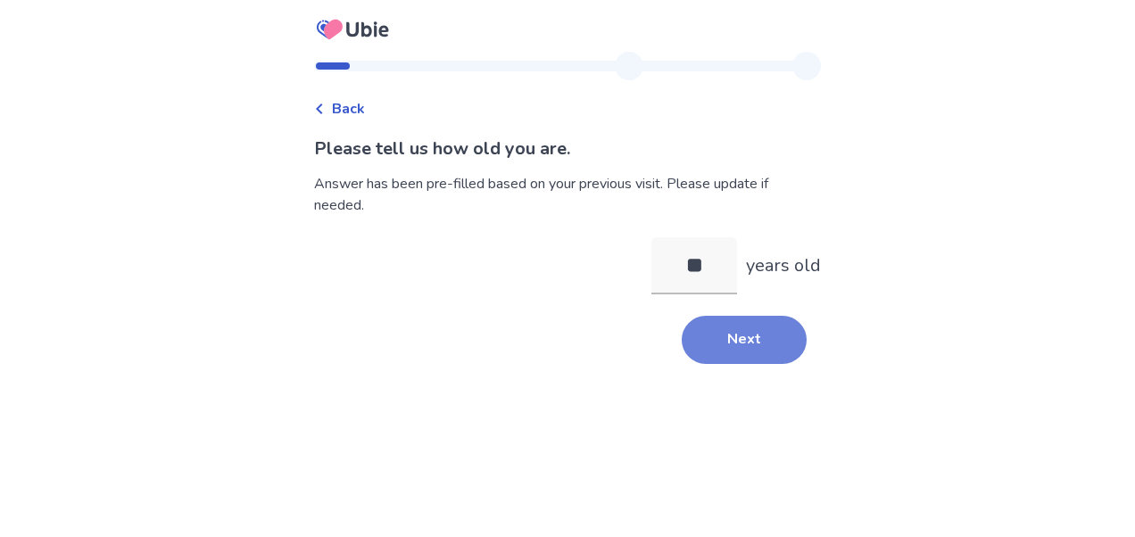
click at [761, 345] on button "Next" at bounding box center [744, 340] width 125 height 48
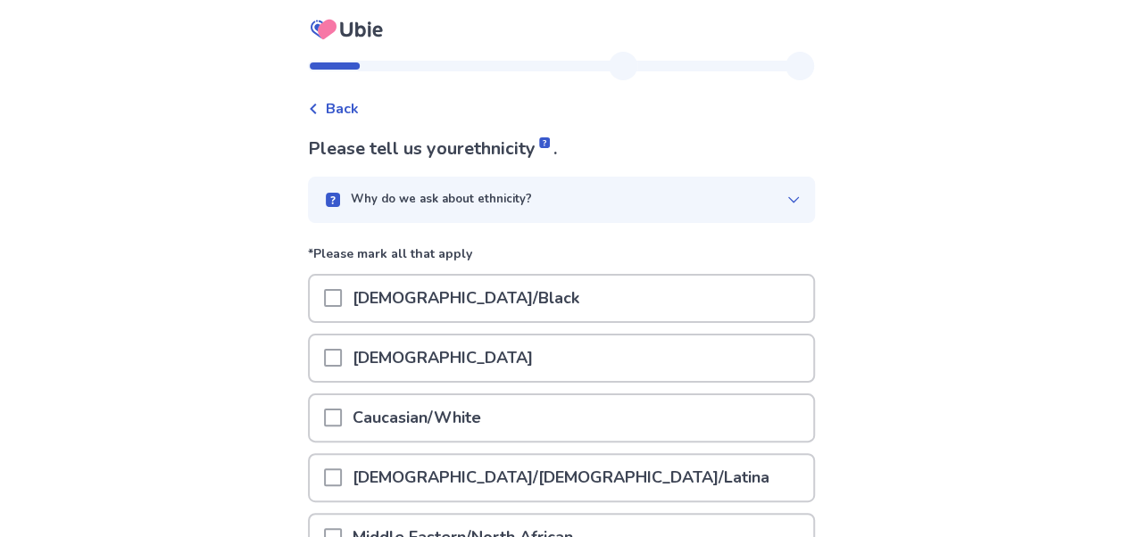
click at [342, 362] on span at bounding box center [333, 358] width 18 height 18
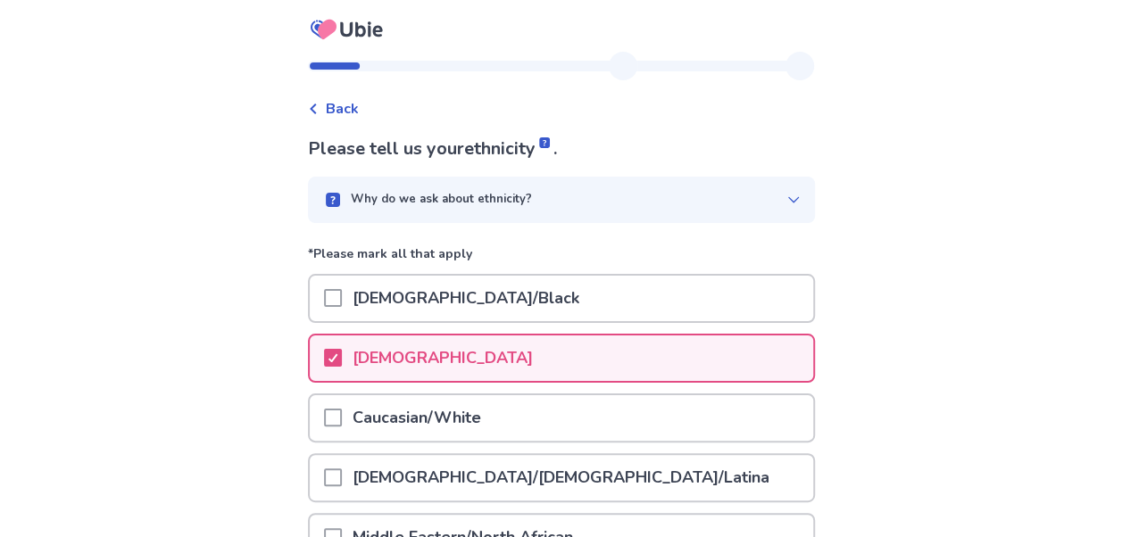
scroll to position [362, 0]
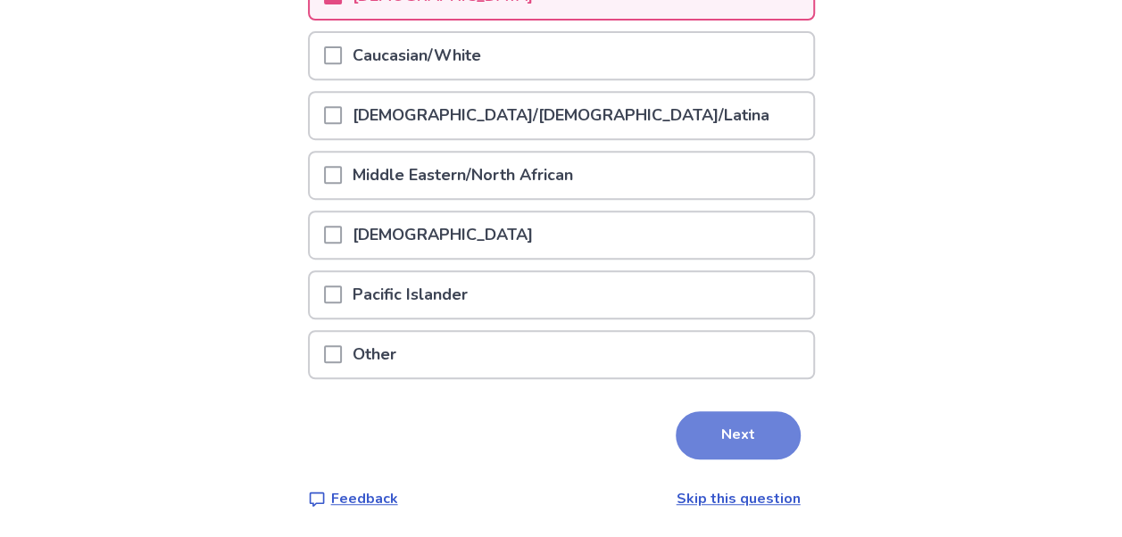
click at [708, 435] on button "Next" at bounding box center [738, 435] width 125 height 48
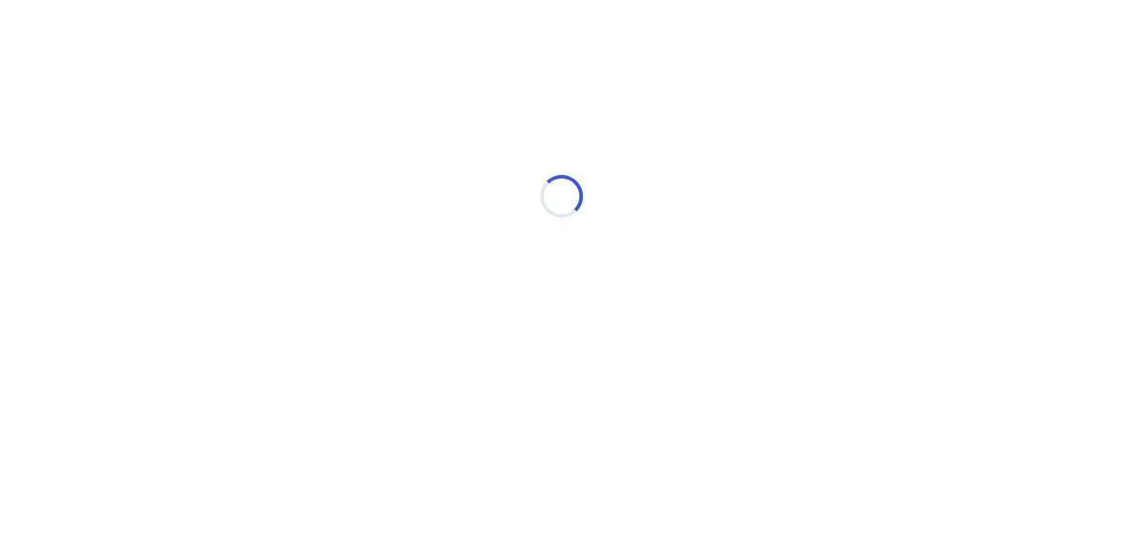
scroll to position [0, 0]
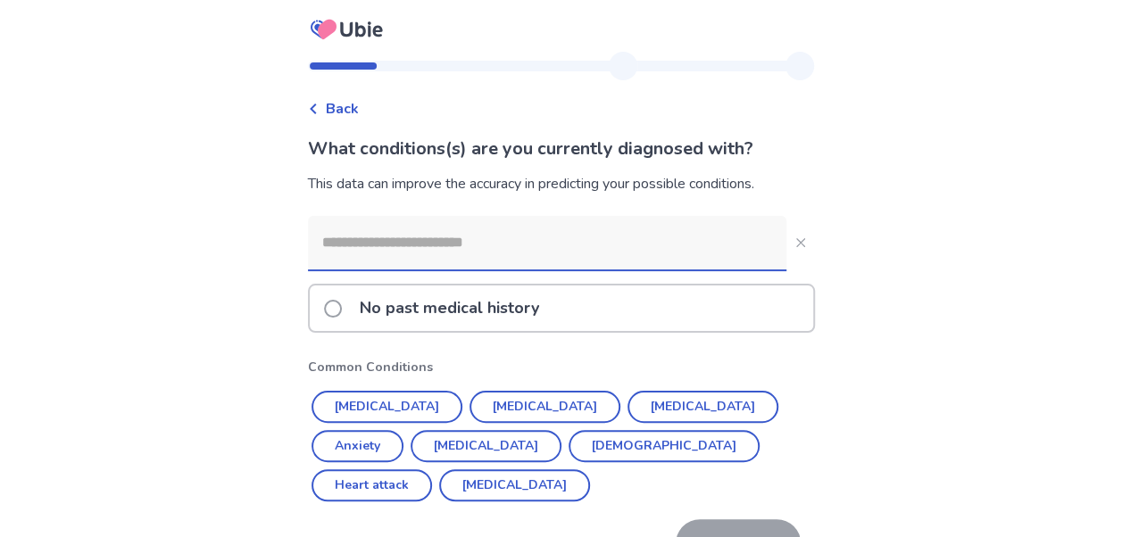
click at [342, 307] on span at bounding box center [333, 309] width 18 height 18
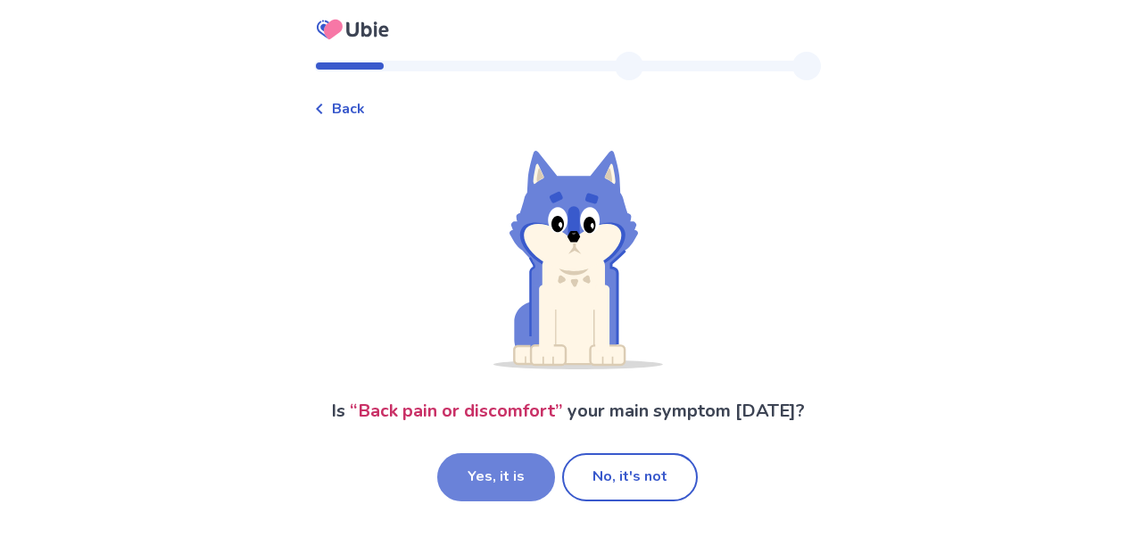
click at [487, 479] on button "Yes, it is" at bounding box center [496, 477] width 118 height 48
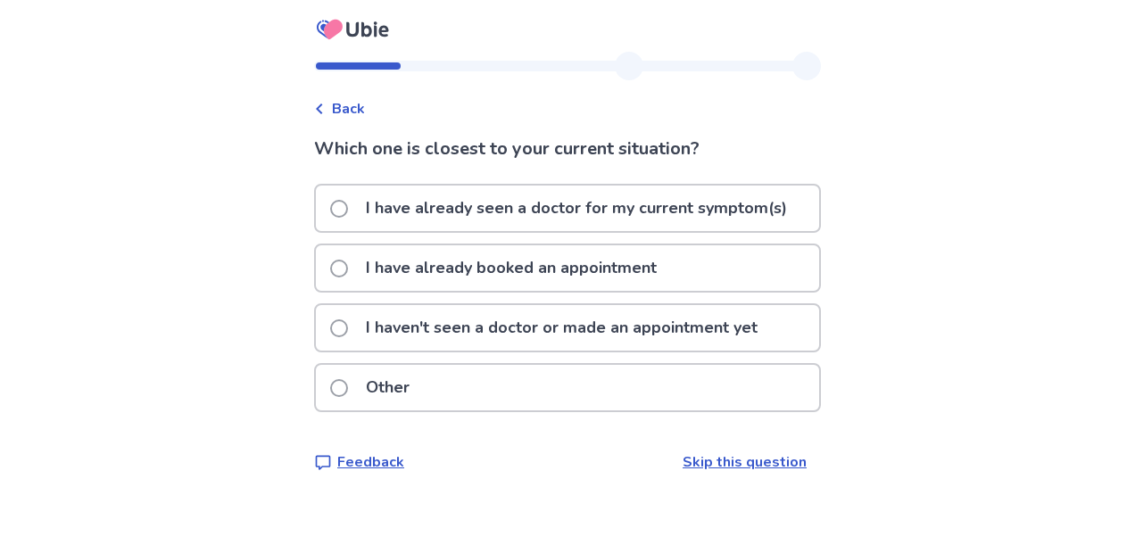
click at [475, 211] on p "I have already seen a doctor for my current symptom(s)" at bounding box center [576, 209] width 443 height 46
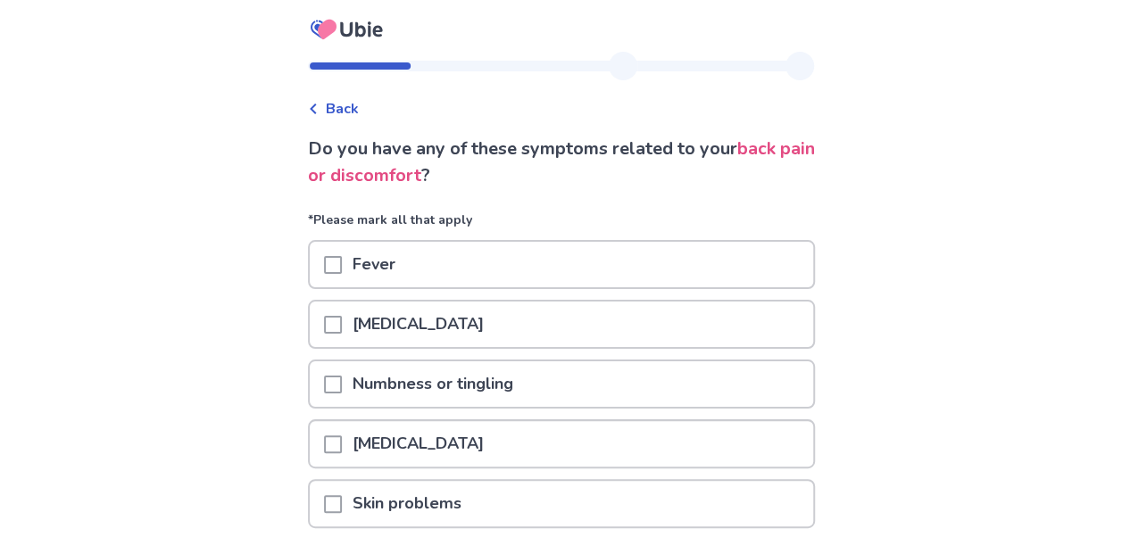
click at [342, 320] on span at bounding box center [333, 325] width 18 height 18
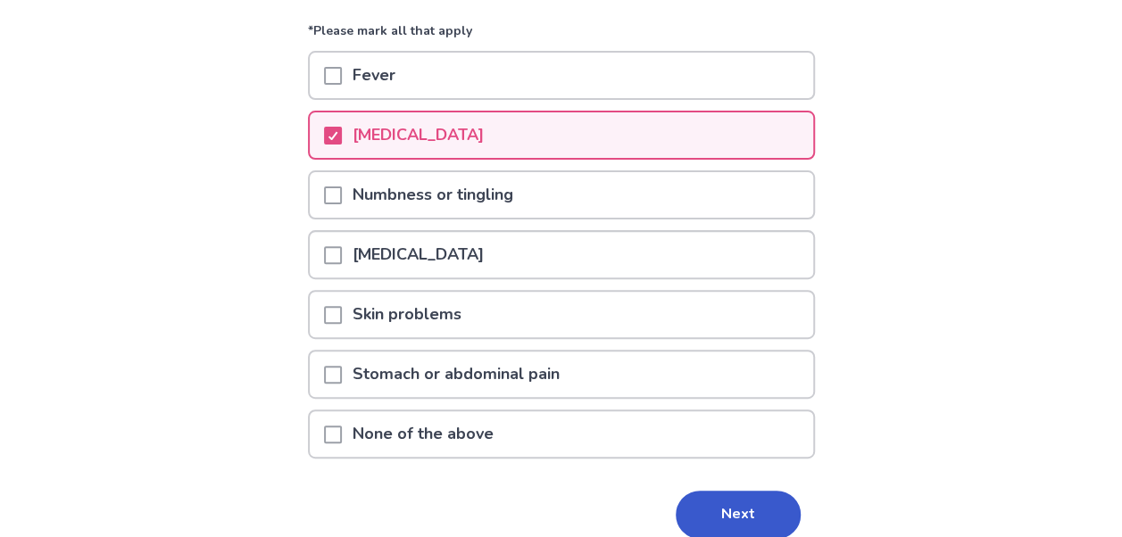
scroll to position [270, 0]
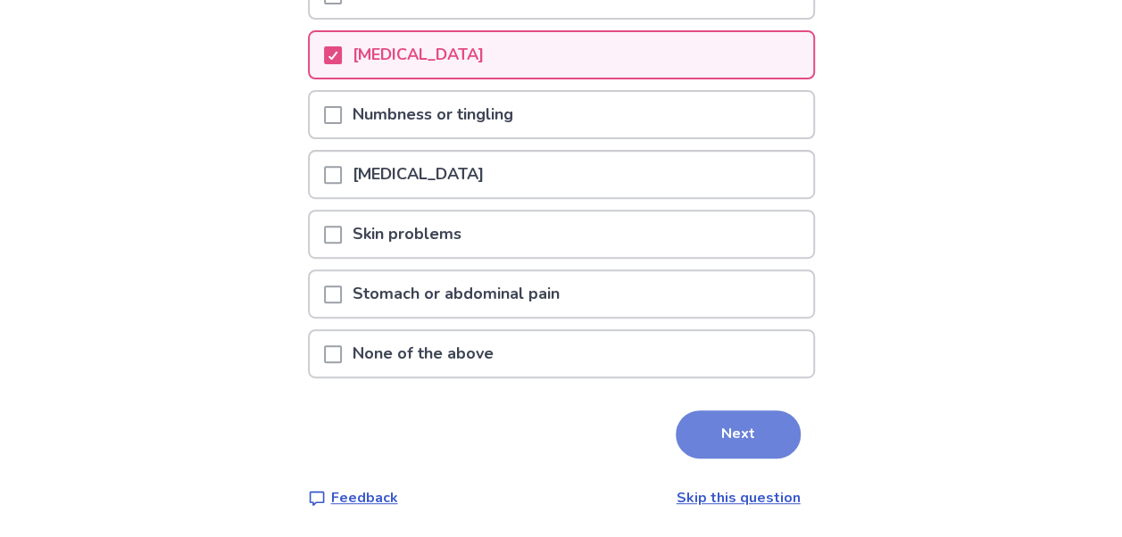
click at [698, 423] on button "Next" at bounding box center [738, 435] width 125 height 48
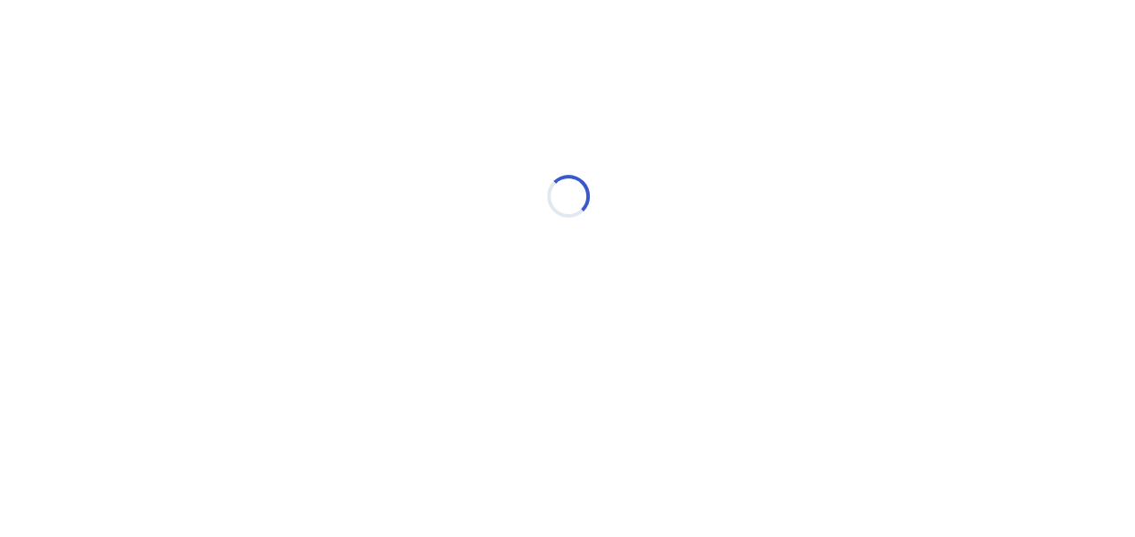
scroll to position [0, 0]
select select "*"
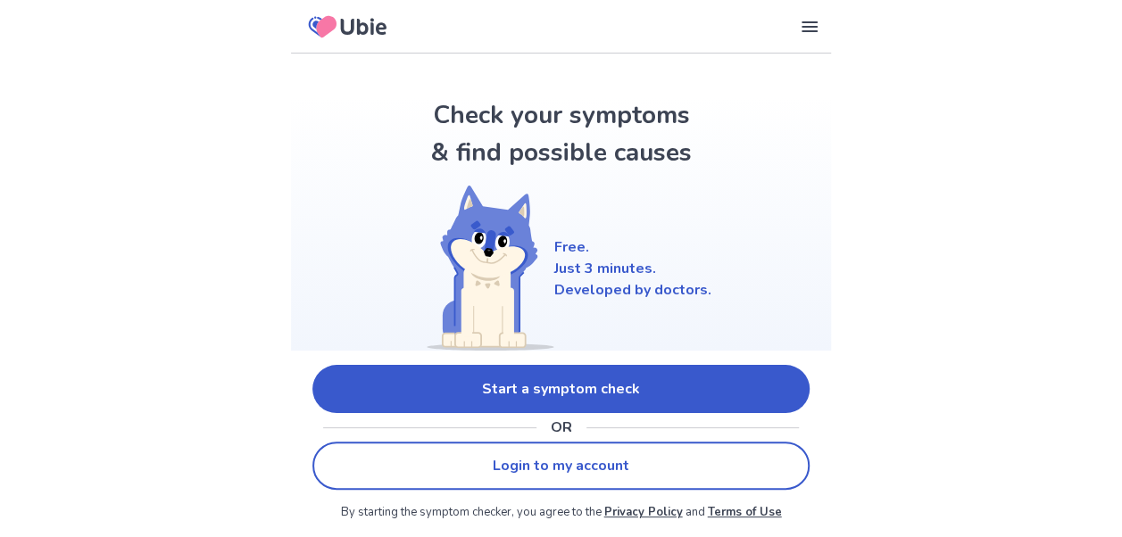
click at [581, 468] on link "Login to my account" at bounding box center [560, 466] width 497 height 48
click at [598, 372] on link "Start a symptom check" at bounding box center [560, 389] width 497 height 48
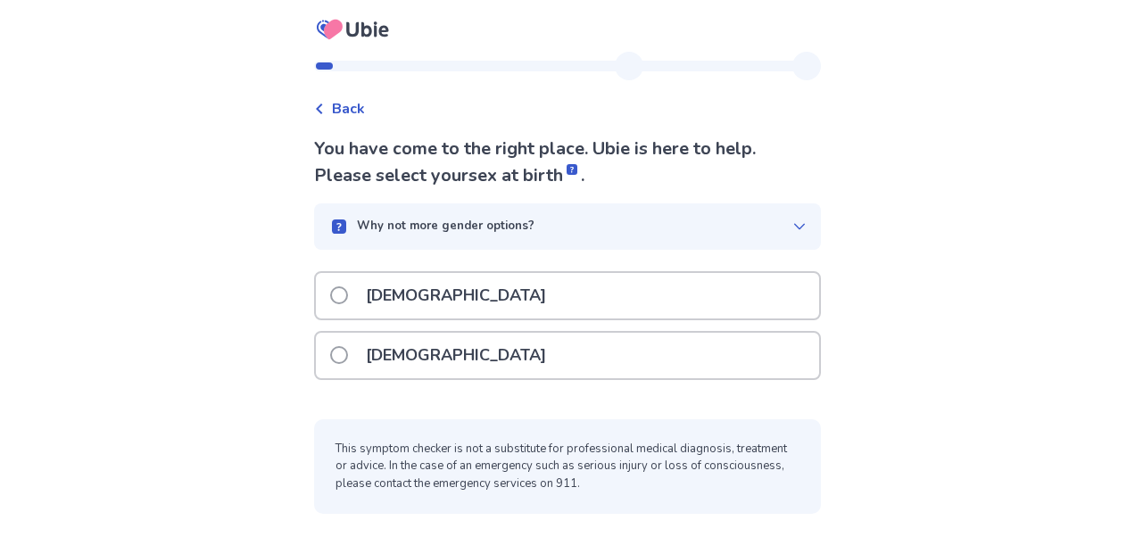
click at [346, 303] on span at bounding box center [339, 296] width 18 height 18
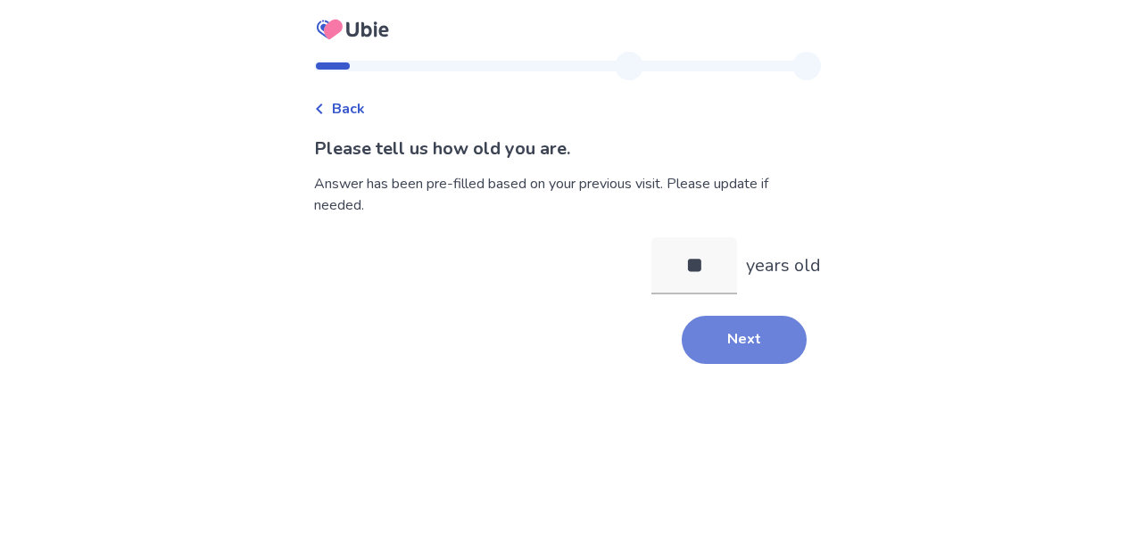
click at [727, 330] on button "Next" at bounding box center [744, 340] width 125 height 48
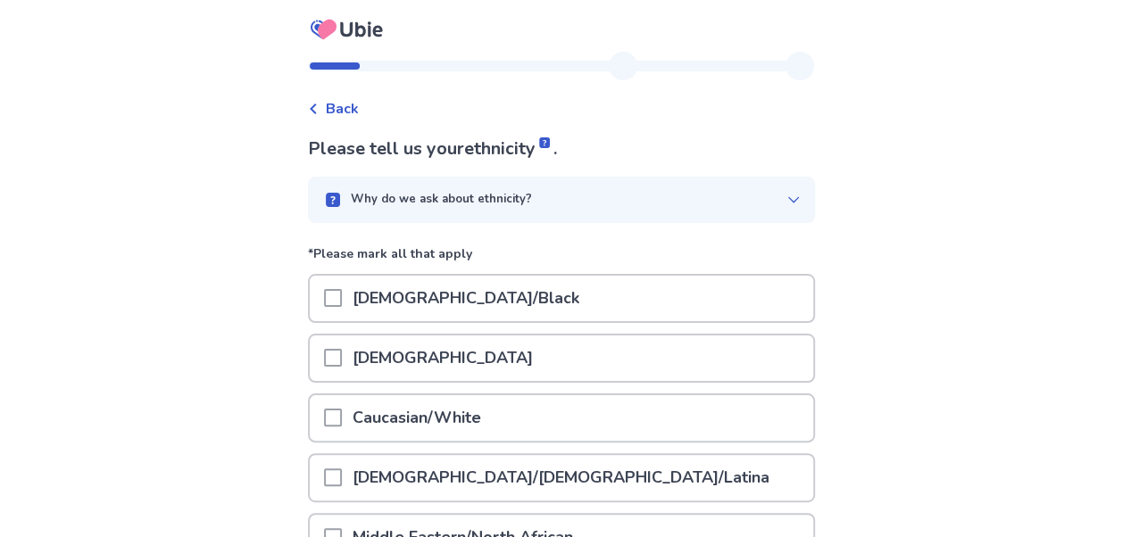
click at [342, 355] on span at bounding box center [333, 358] width 18 height 18
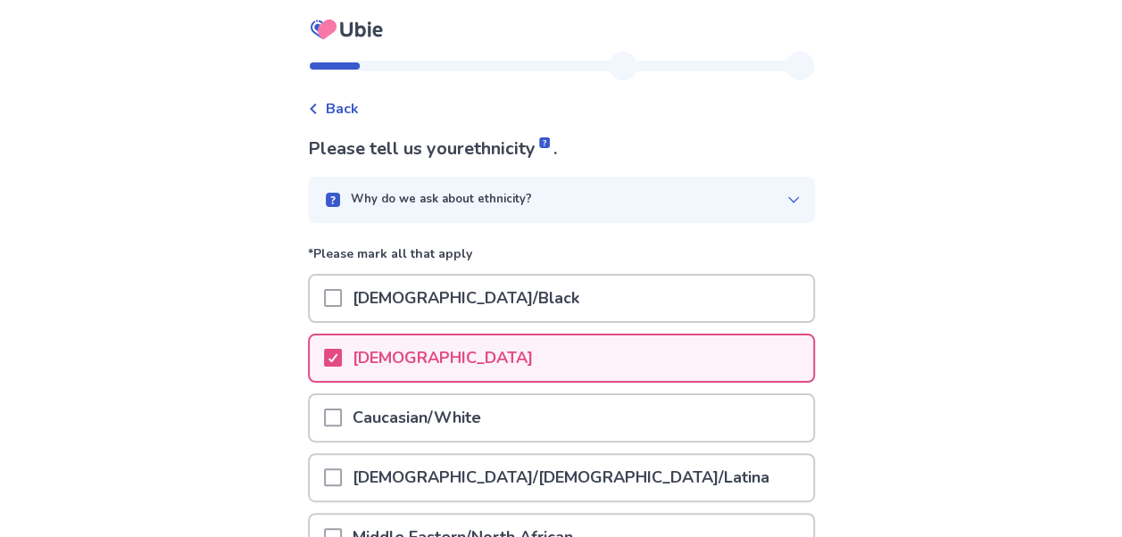
scroll to position [362, 0]
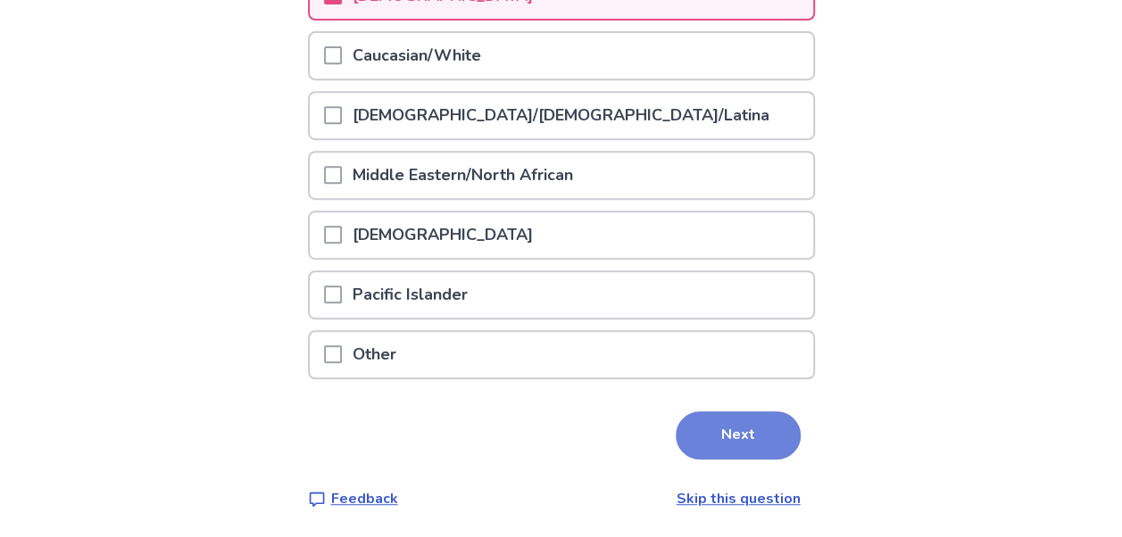
click at [727, 420] on button "Next" at bounding box center [738, 435] width 125 height 48
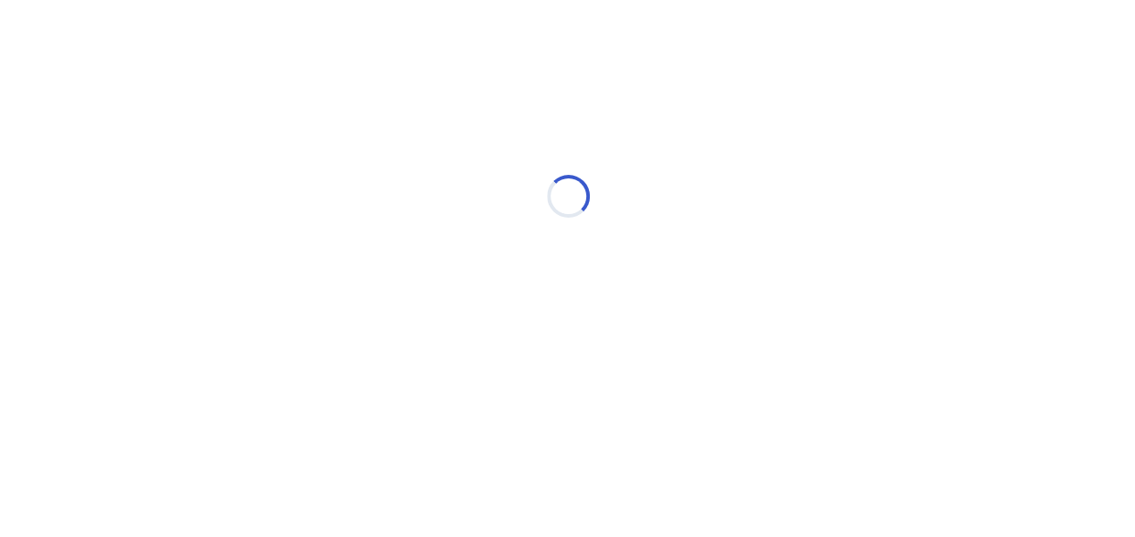
scroll to position [0, 0]
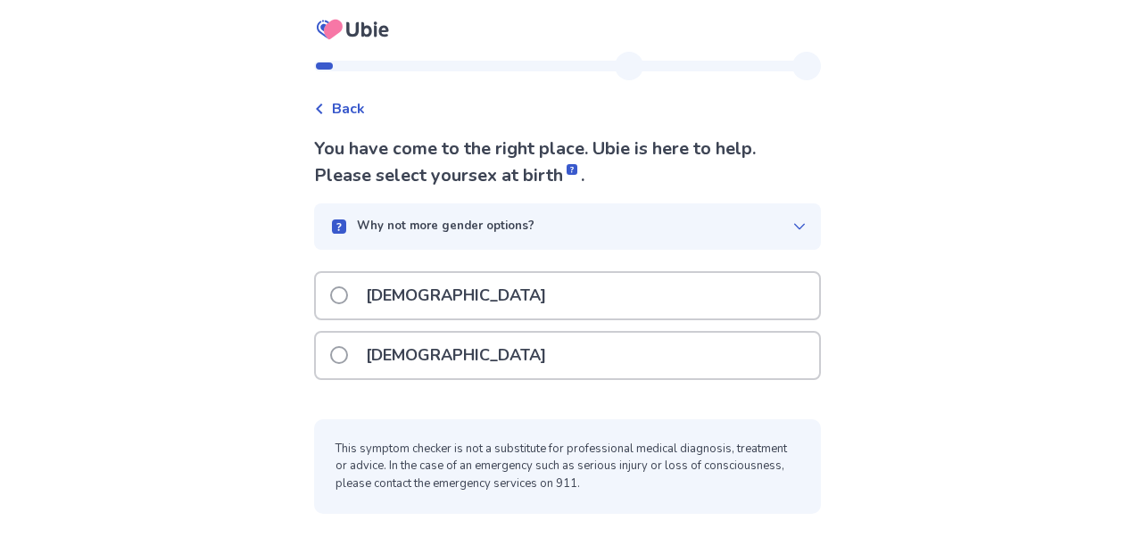
click at [353, 28] on icon at bounding box center [353, 29] width 85 height 45
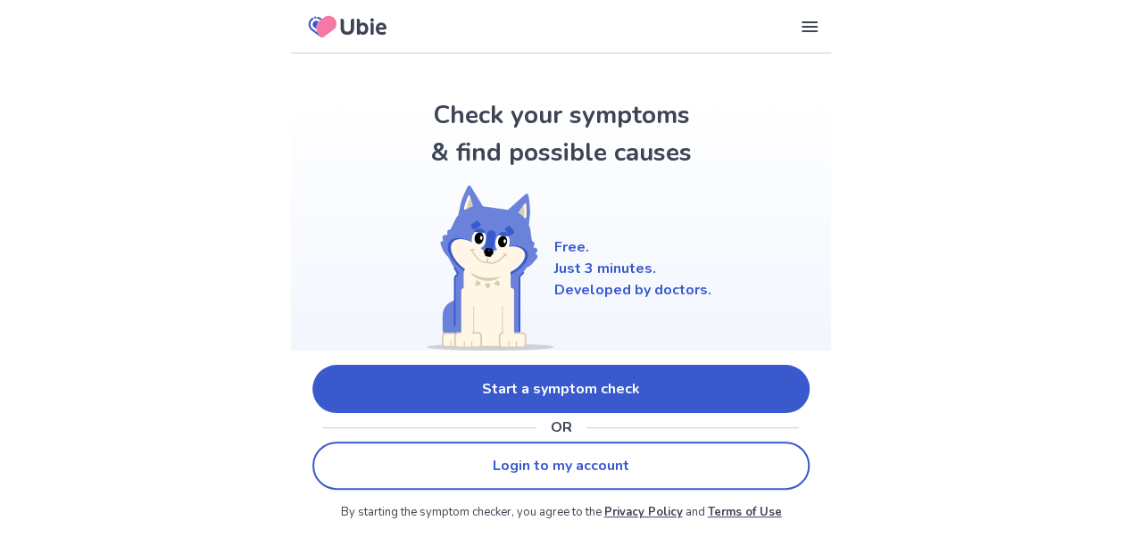
click at [575, 391] on link "Start a symptom check" at bounding box center [560, 389] width 497 height 48
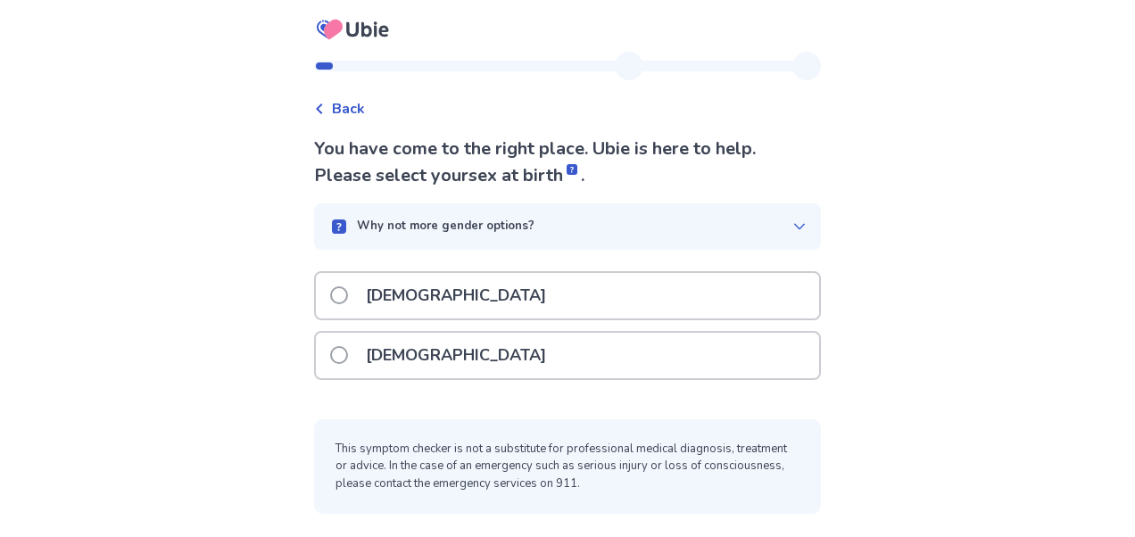
click at [332, 305] on div "[DEMOGRAPHIC_DATA]" at bounding box center [567, 296] width 503 height 46
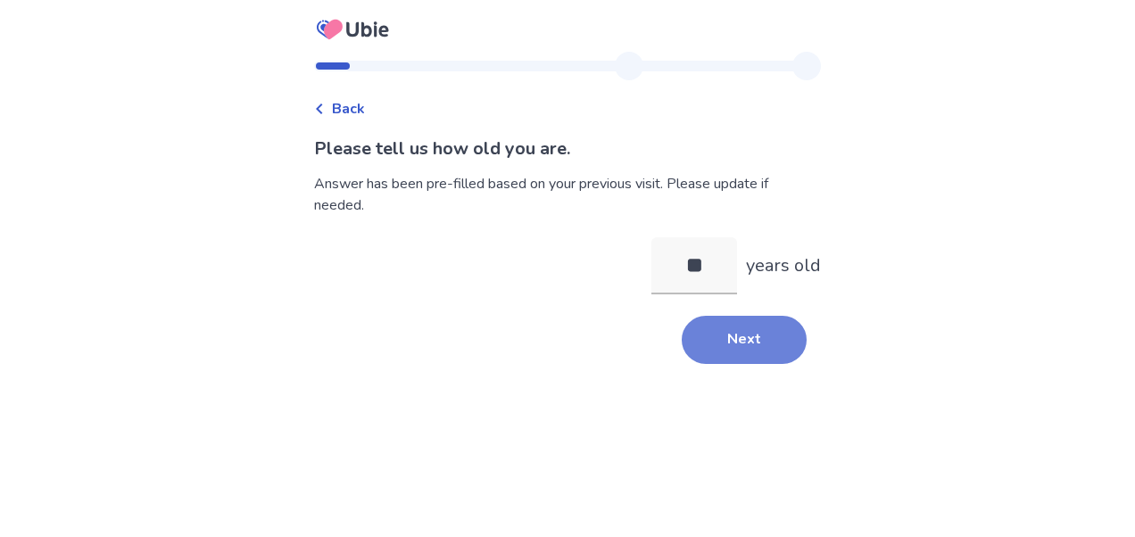
click at [748, 342] on button "Next" at bounding box center [744, 340] width 125 height 48
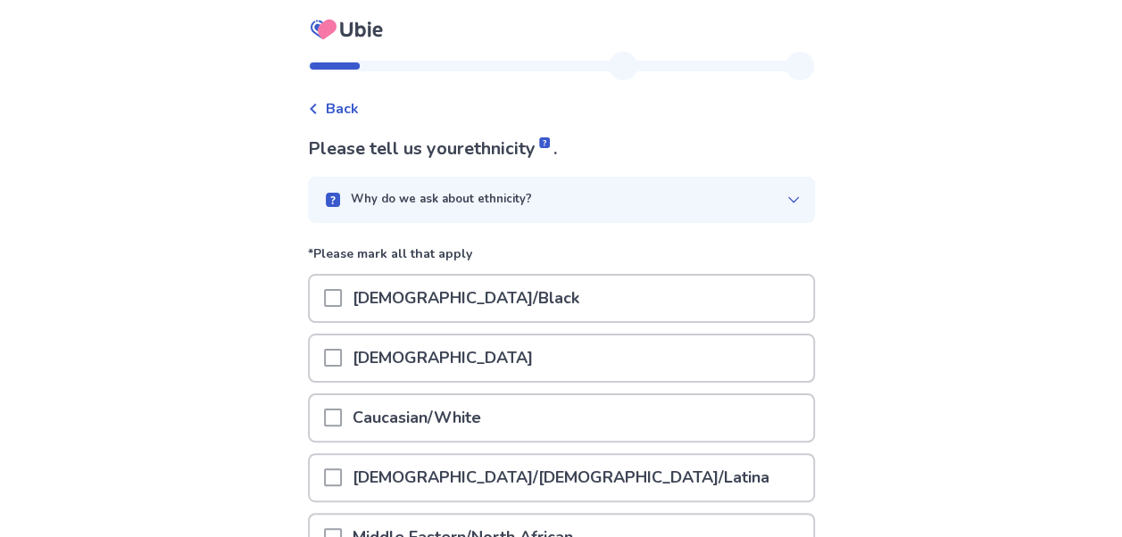
click at [342, 366] on span at bounding box center [333, 358] width 18 height 18
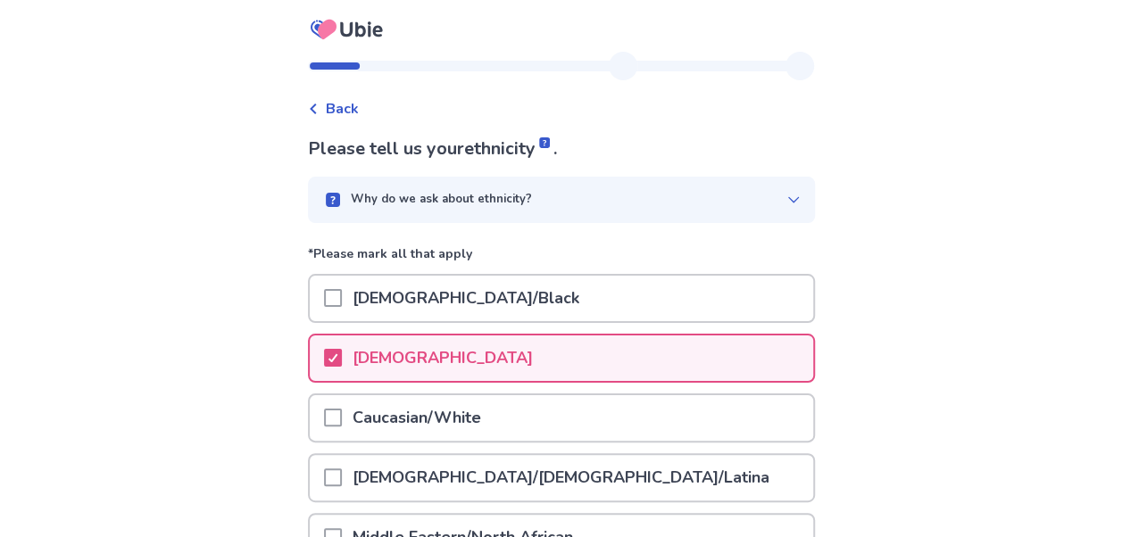
scroll to position [362, 0]
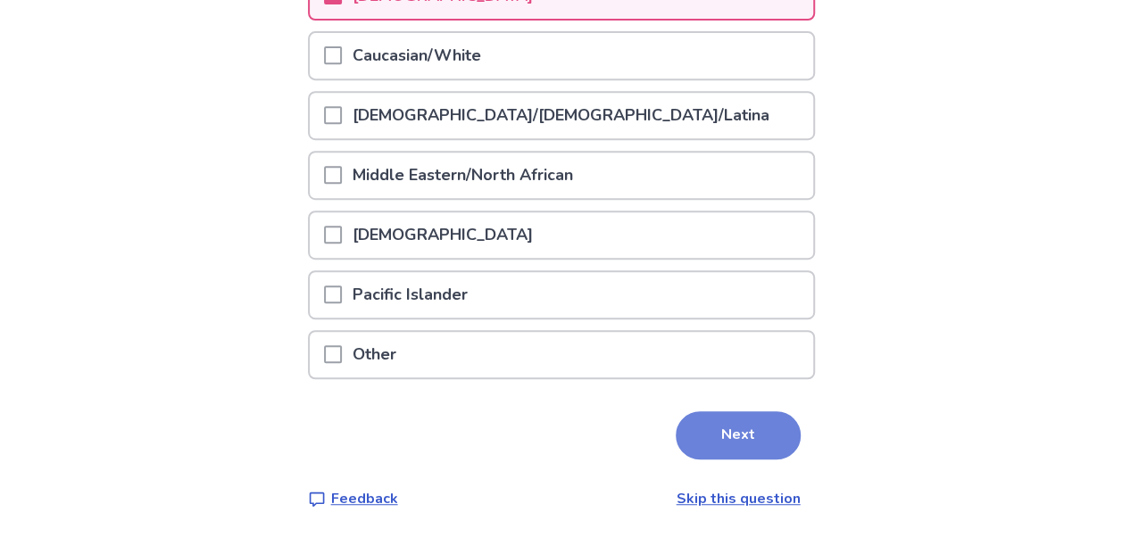
click at [722, 445] on button "Next" at bounding box center [738, 435] width 125 height 48
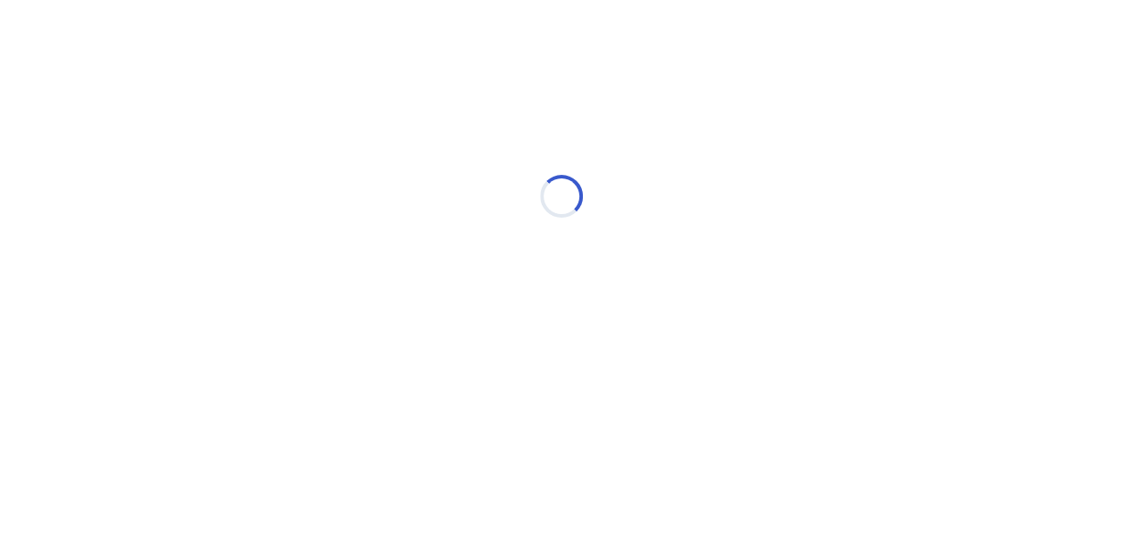
scroll to position [0, 0]
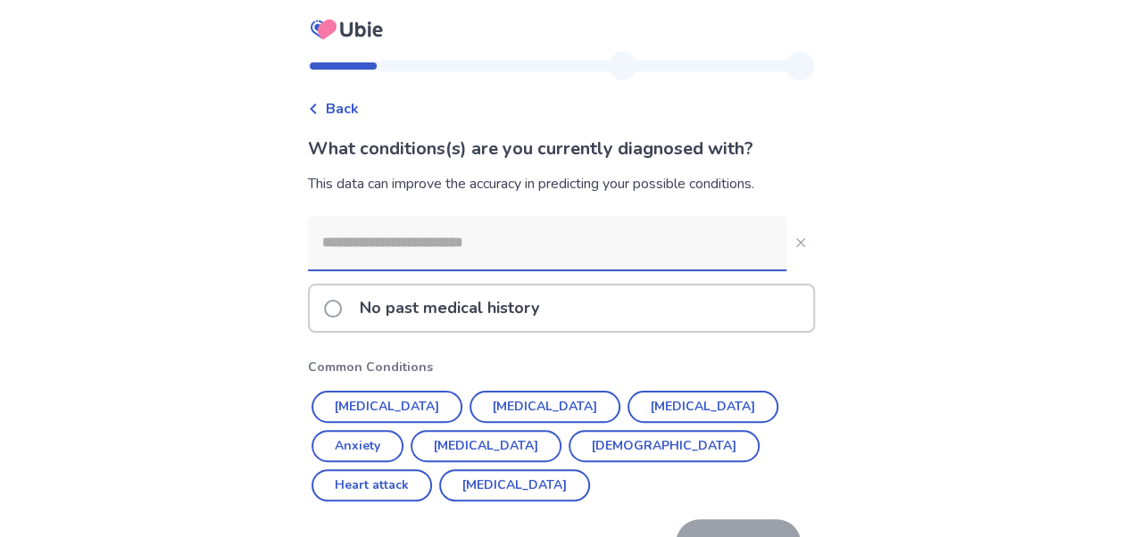
click at [353, 25] on icon at bounding box center [346, 29] width 12 height 15
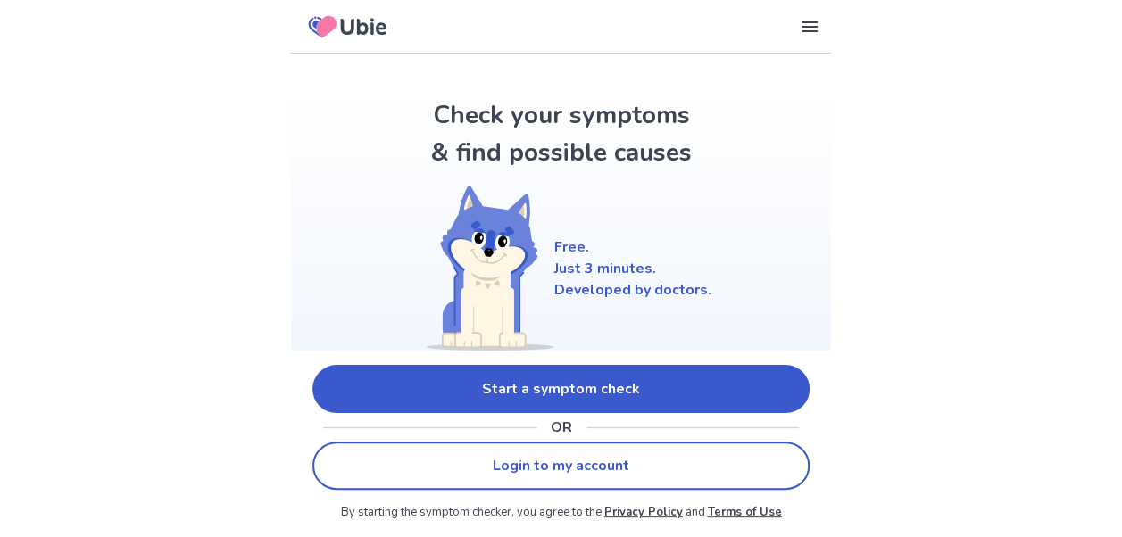
click at [814, 25] on icon at bounding box center [810, 26] width 16 height 11
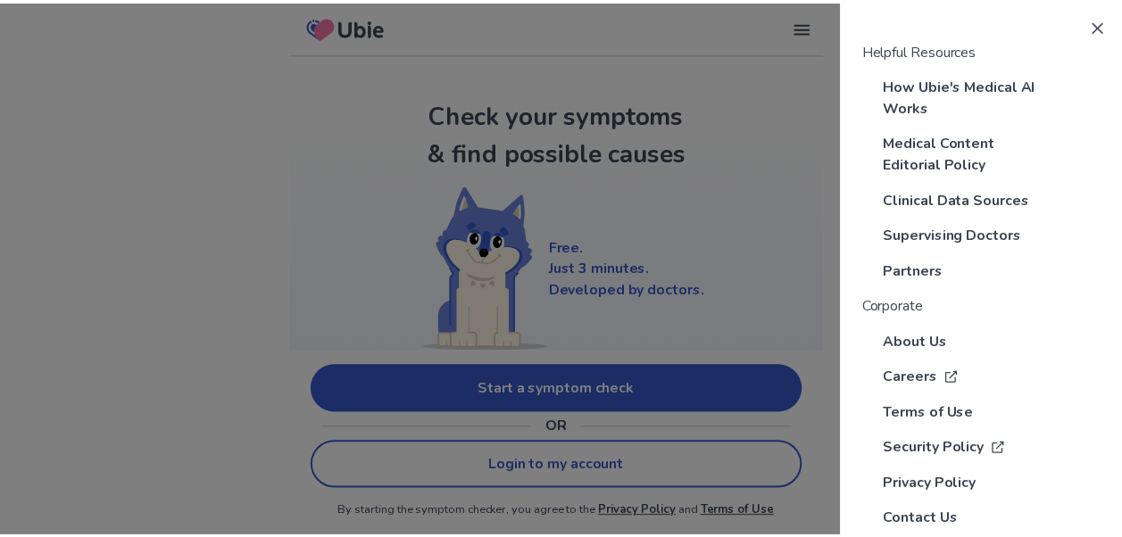
scroll to position [352, 0]
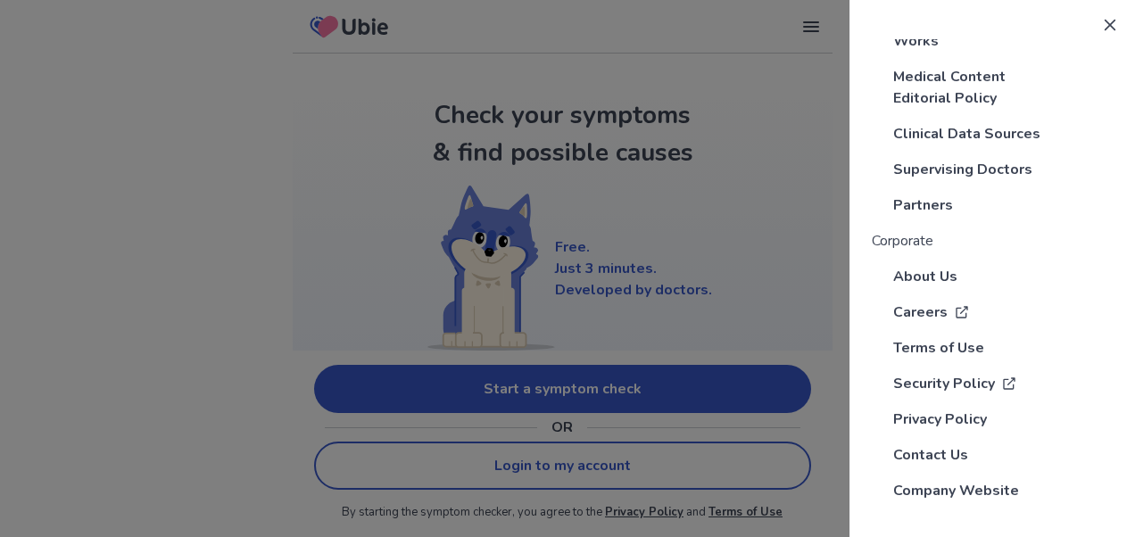
click at [1105, 22] on icon at bounding box center [1110, 25] width 11 height 11
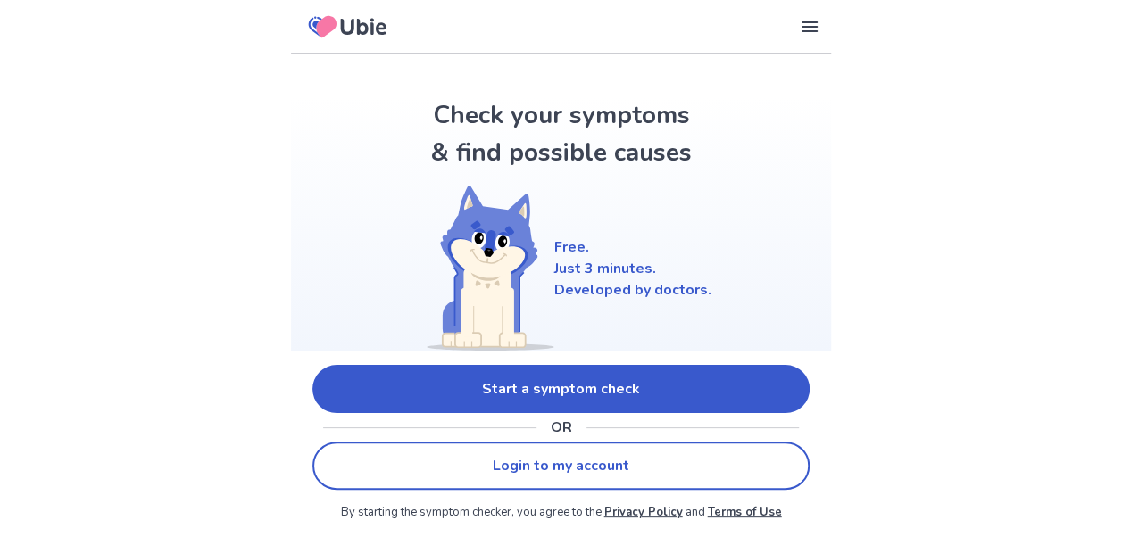
click at [343, 20] on icon at bounding box center [364, 26] width 46 height 17
click at [362, 21] on icon at bounding box center [348, 26] width 92 height 43
click at [814, 33] on icon at bounding box center [809, 26] width 21 height 21
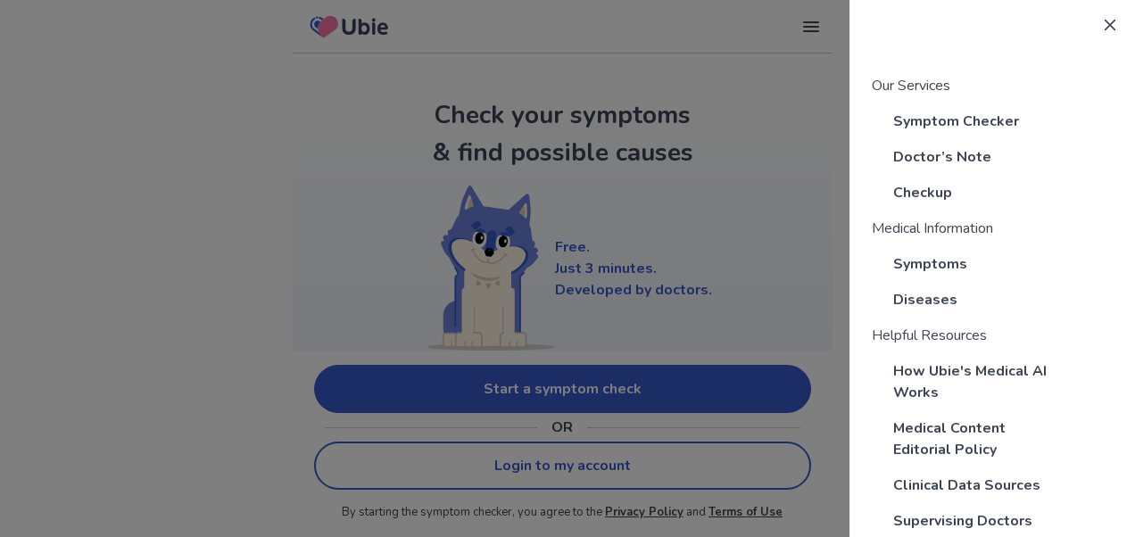
click at [764, 117] on div at bounding box center [567, 268] width 1135 height 537
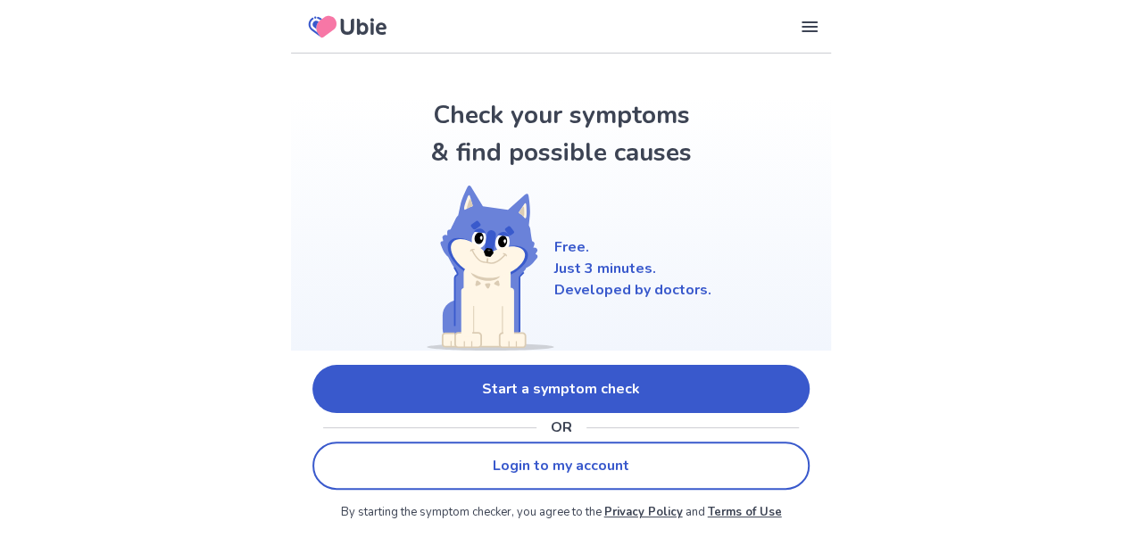
click at [814, 23] on icon at bounding box center [809, 26] width 21 height 21
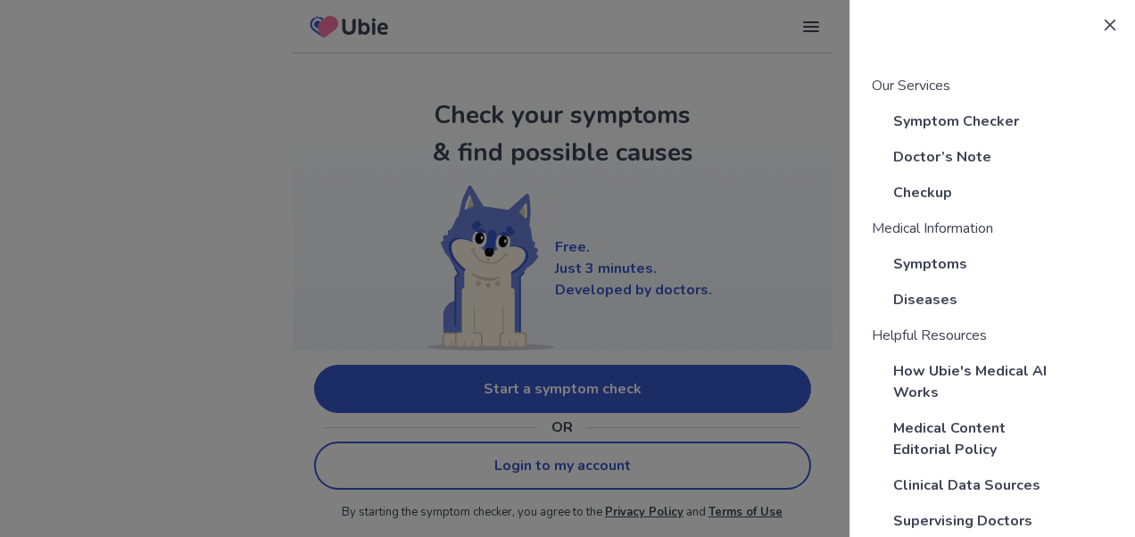
click at [1103, 20] on icon at bounding box center [1110, 25] width 14 height 14
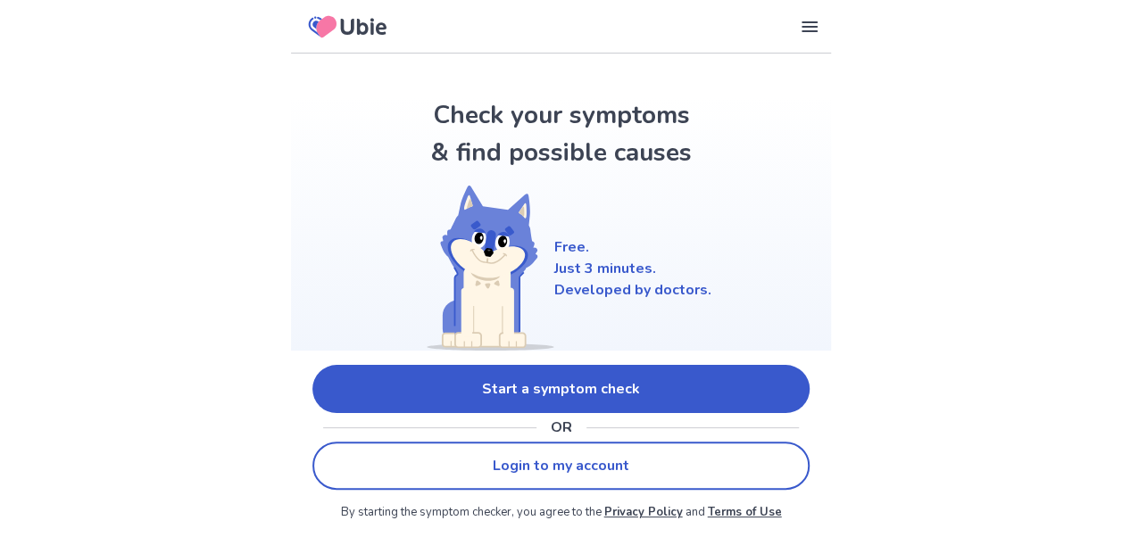
click at [561, 392] on link "Start a symptom check" at bounding box center [560, 389] width 497 height 48
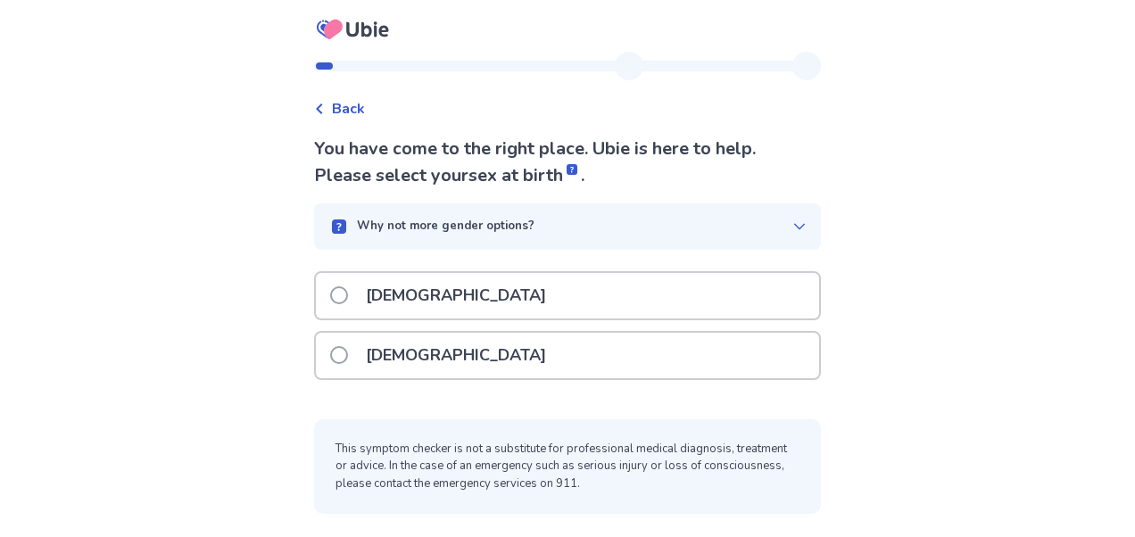
click at [353, 110] on span "Back" at bounding box center [348, 108] width 33 height 21
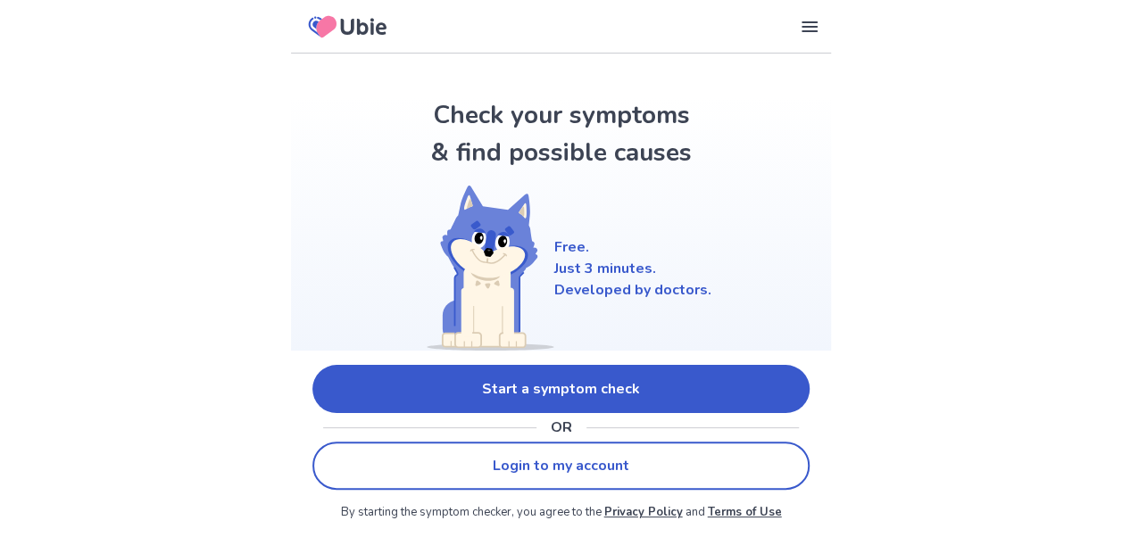
click at [569, 402] on link "Start a symptom check" at bounding box center [560, 389] width 497 height 48
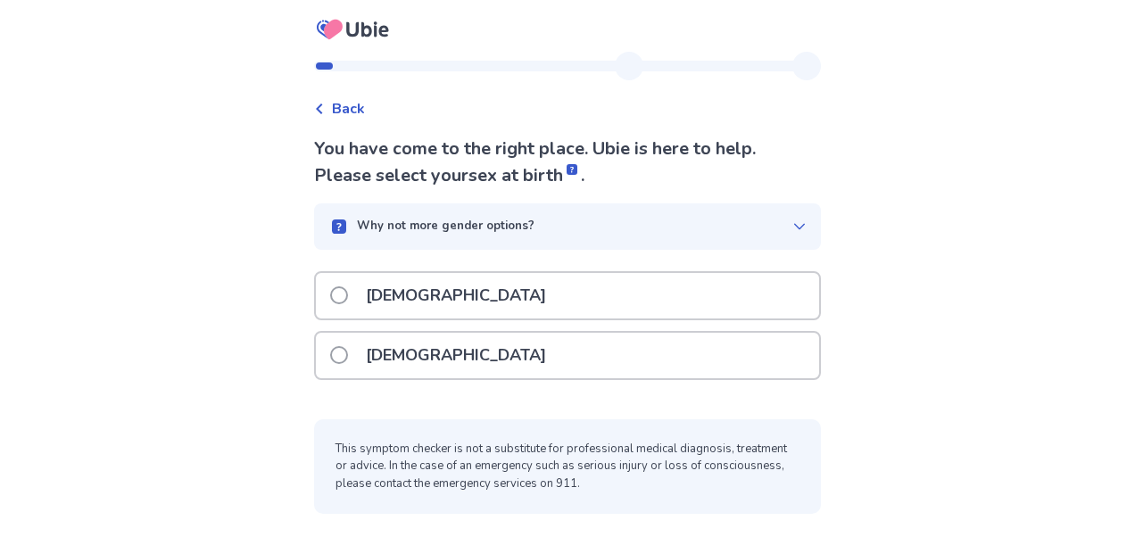
click at [347, 297] on span at bounding box center [339, 296] width 18 height 18
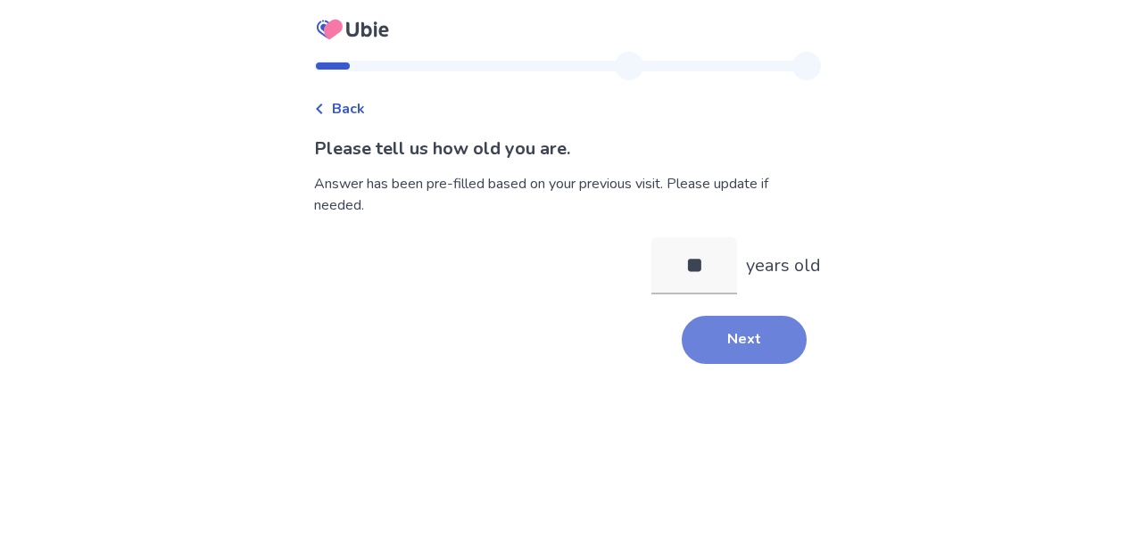
click at [717, 339] on button "Next" at bounding box center [744, 340] width 125 height 48
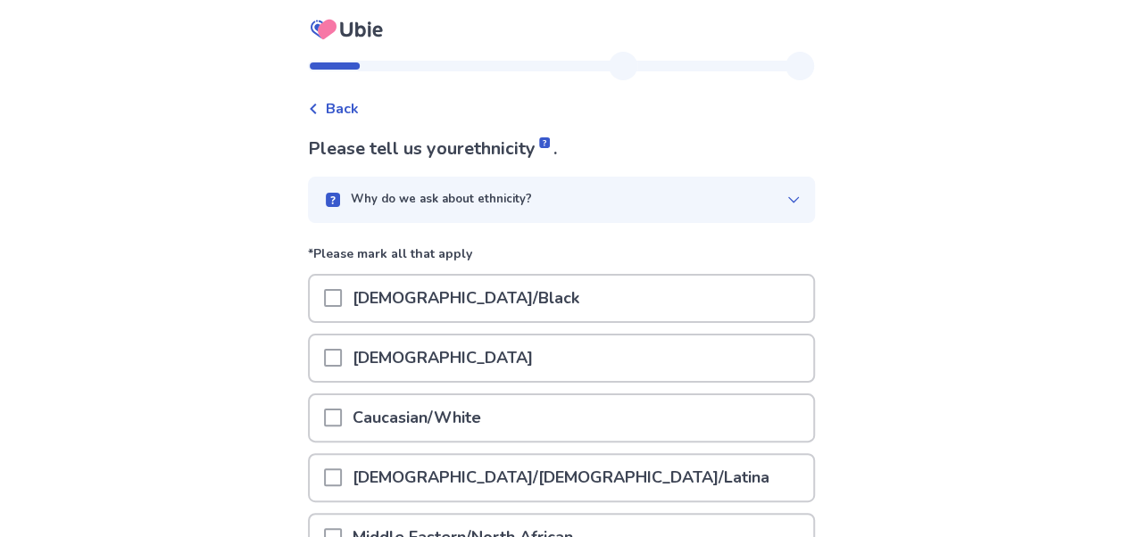
click at [337, 364] on span at bounding box center [333, 358] width 18 height 18
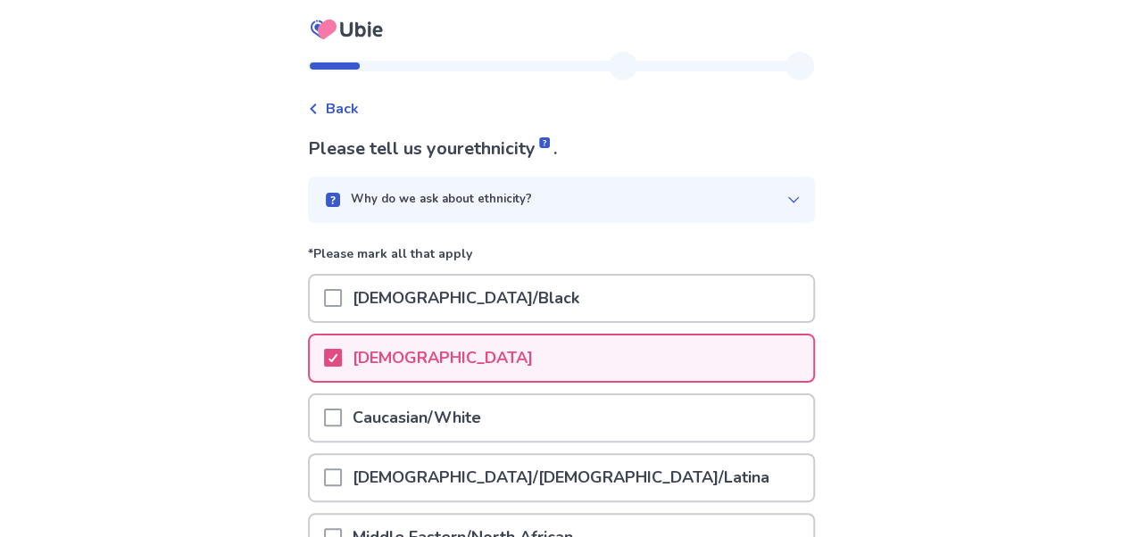
scroll to position [362, 0]
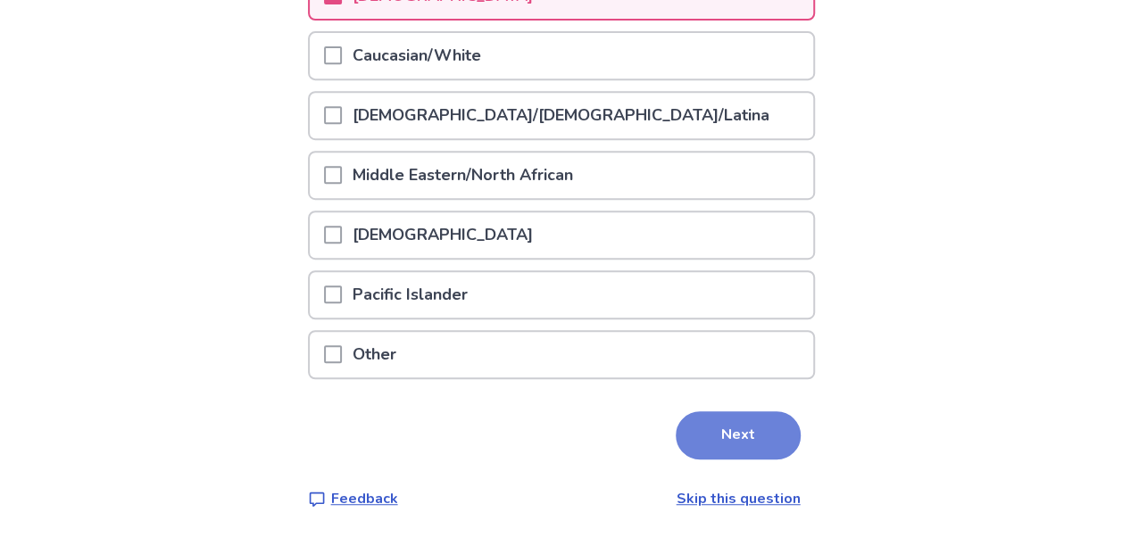
click at [729, 449] on button "Next" at bounding box center [738, 435] width 125 height 48
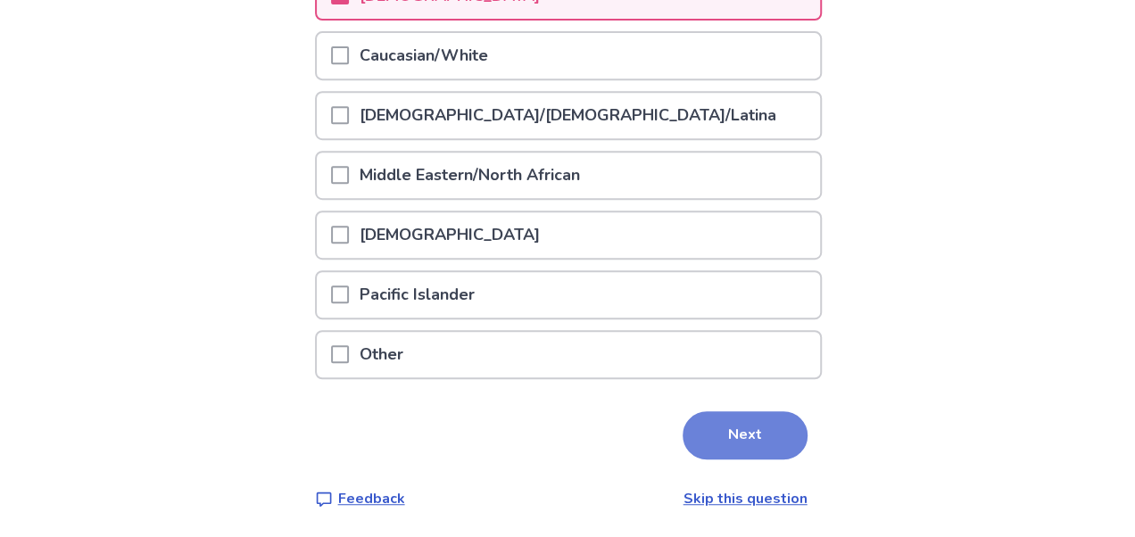
scroll to position [0, 0]
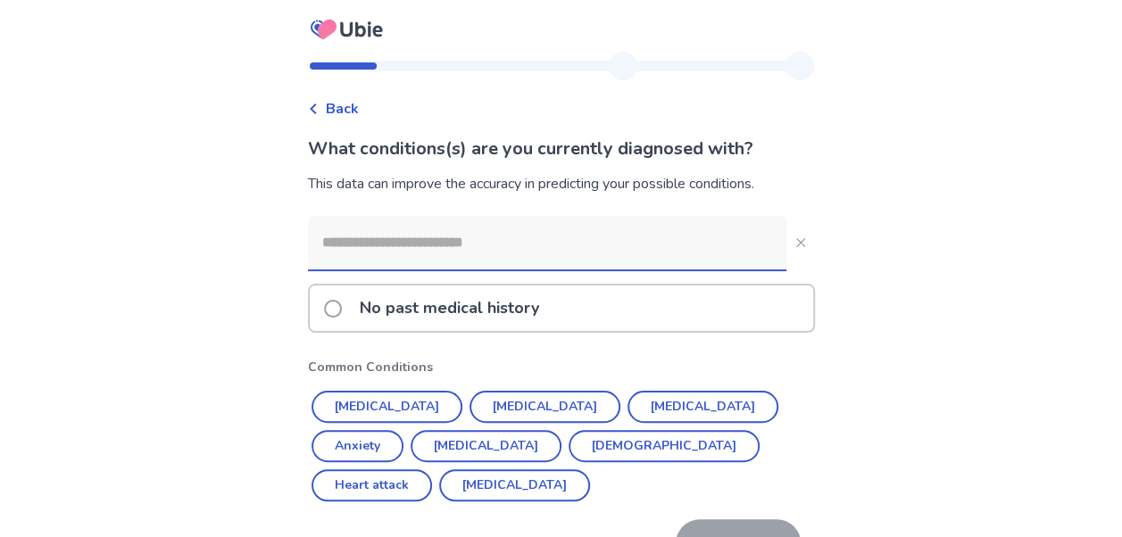
click at [662, 257] on input at bounding box center [547, 243] width 478 height 54
click at [341, 106] on span "Back" at bounding box center [342, 108] width 33 height 21
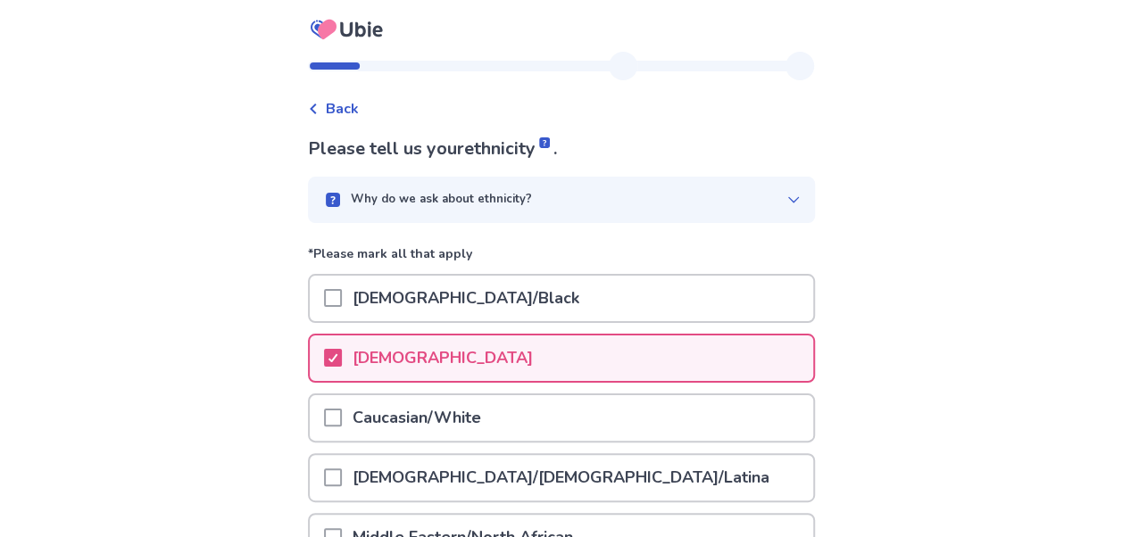
click at [341, 106] on span "Back" at bounding box center [342, 108] width 33 height 21
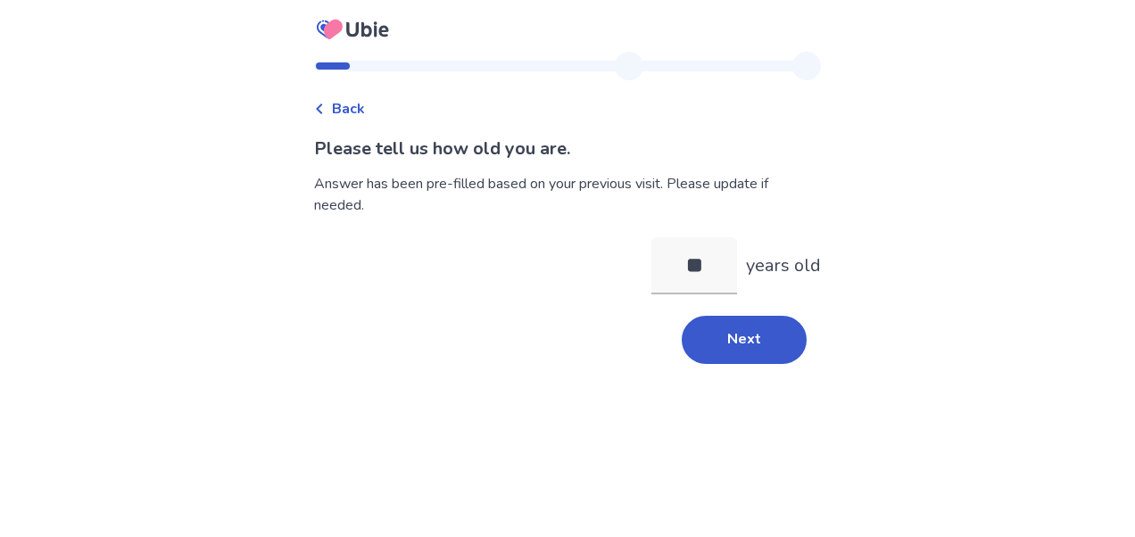
click at [341, 106] on div "Back" at bounding box center [339, 108] width 51 height 21
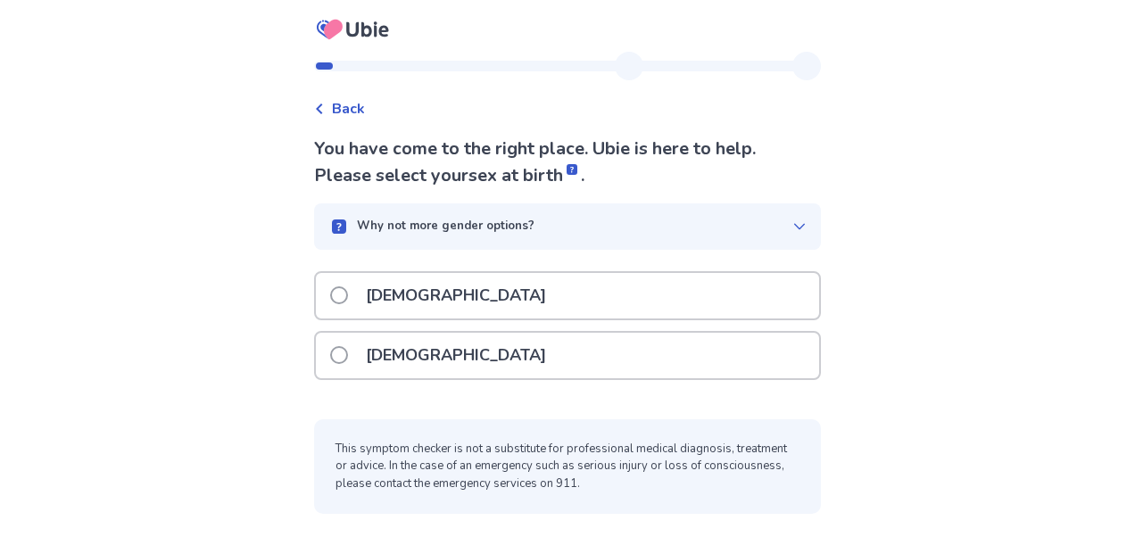
click at [341, 106] on div "Back" at bounding box center [339, 108] width 51 height 21
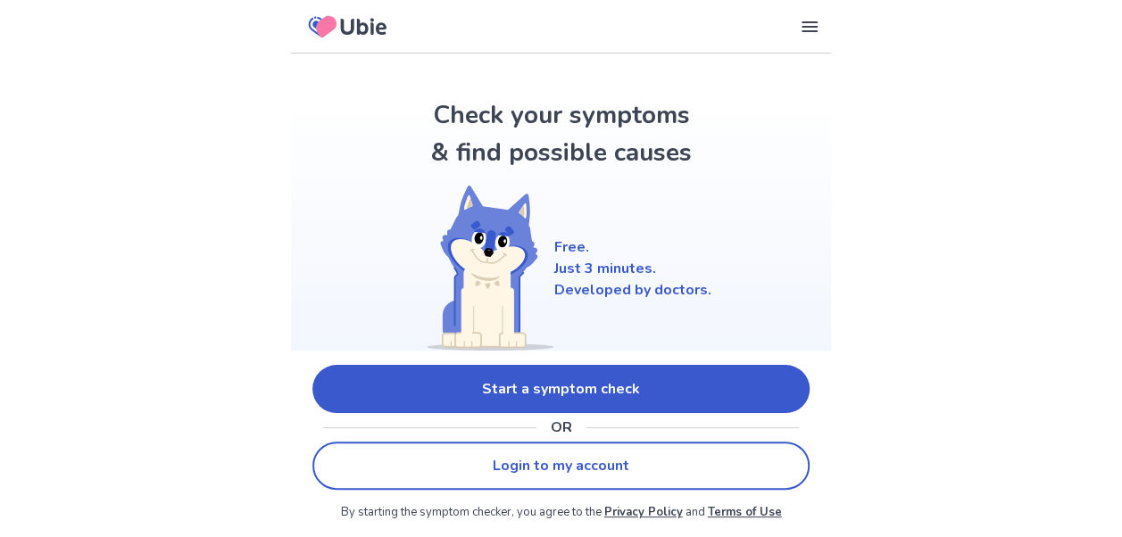
click at [555, 395] on link "Start a symptom check" at bounding box center [560, 389] width 497 height 48
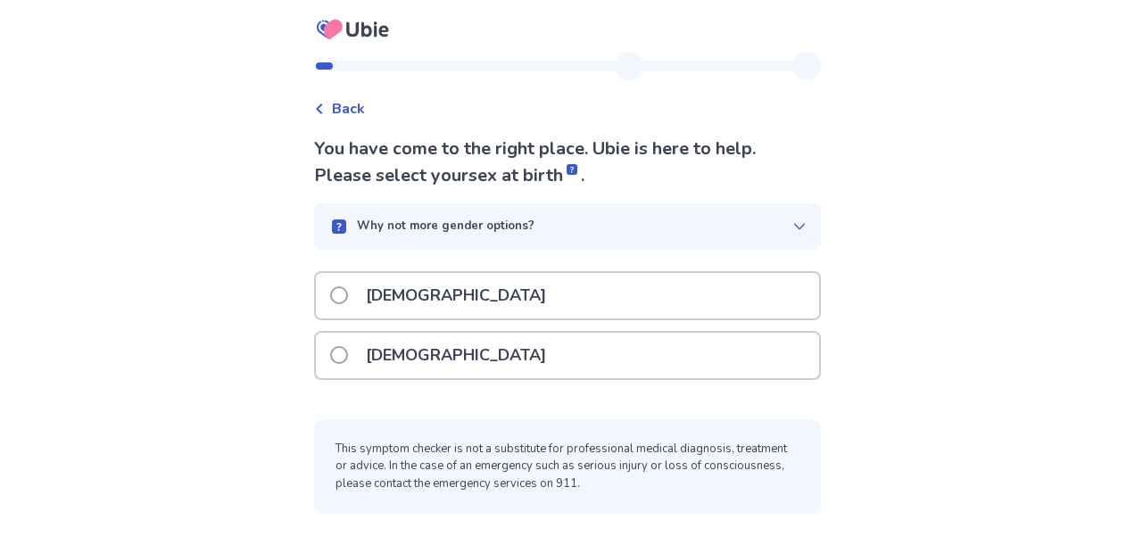
click at [347, 295] on span at bounding box center [339, 296] width 18 height 18
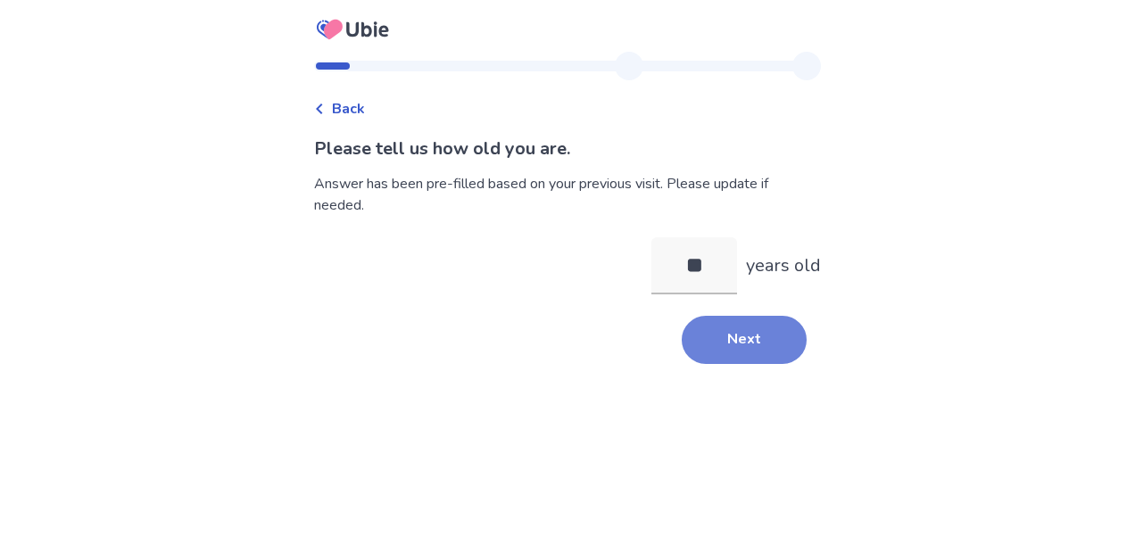
click at [762, 325] on button "Next" at bounding box center [744, 340] width 125 height 48
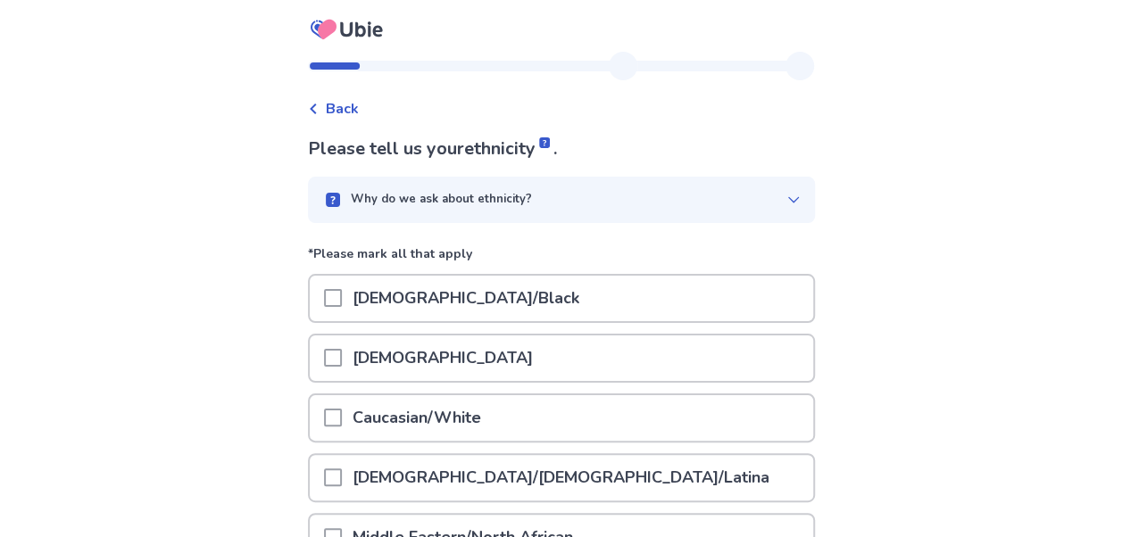
click at [342, 359] on span at bounding box center [333, 358] width 18 height 18
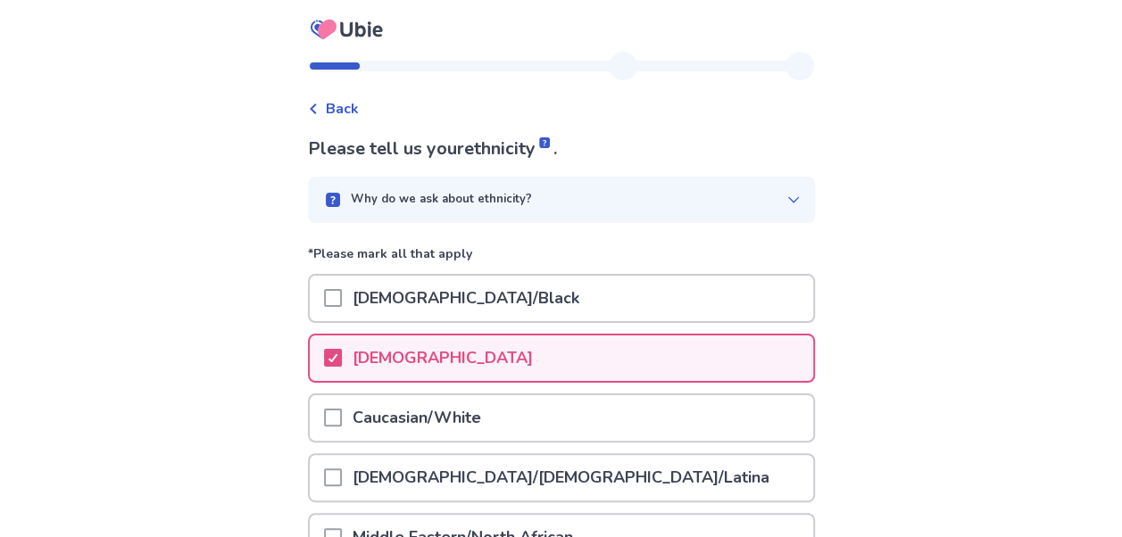
scroll to position [362, 0]
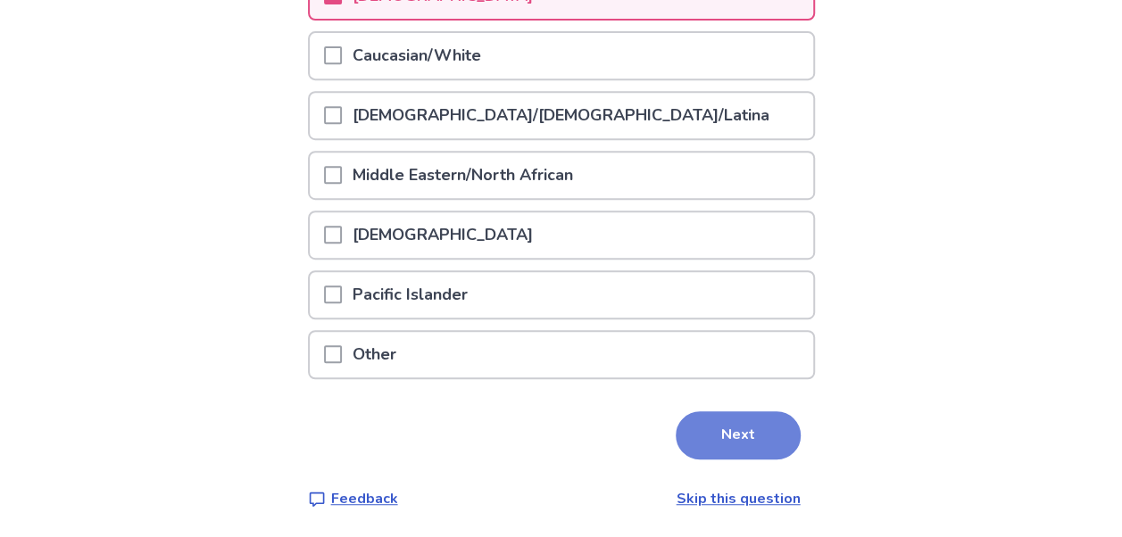
click at [727, 425] on button "Next" at bounding box center [738, 435] width 125 height 48
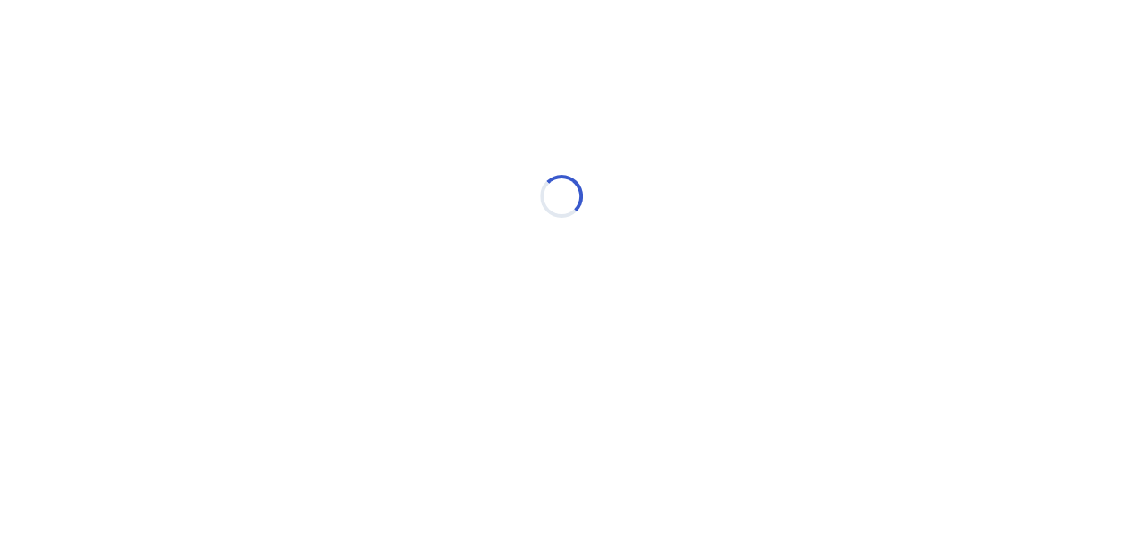
scroll to position [0, 0]
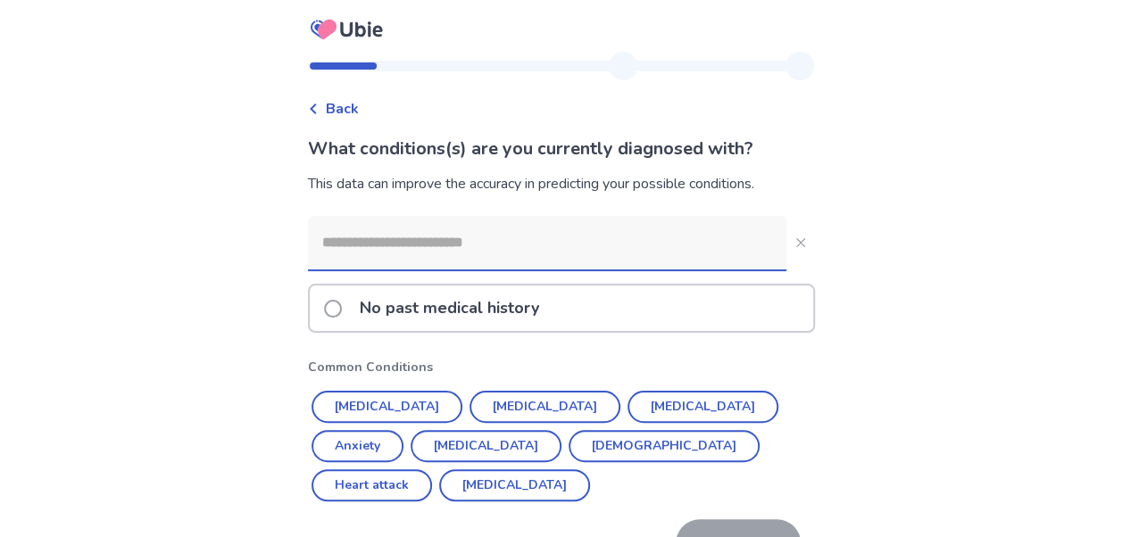
click at [332, 309] on div "No past medical history" at bounding box center [561, 309] width 503 height 46
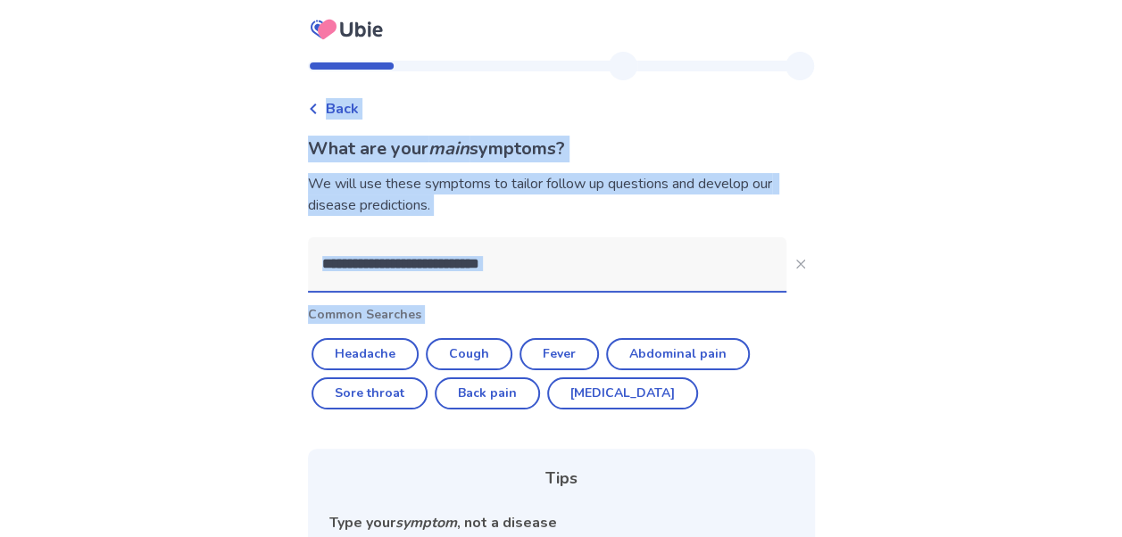
drag, startPoint x: 332, startPoint y: 309, endPoint x: 960, endPoint y: 327, distance: 628.7
drag, startPoint x: 960, startPoint y: 327, endPoint x: 934, endPoint y: 355, distance: 39.2
click at [934, 355] on div "Back What are your main symptoms? We will use these symptoms to tailor follow u…" at bounding box center [561, 401] width 1122 height 802
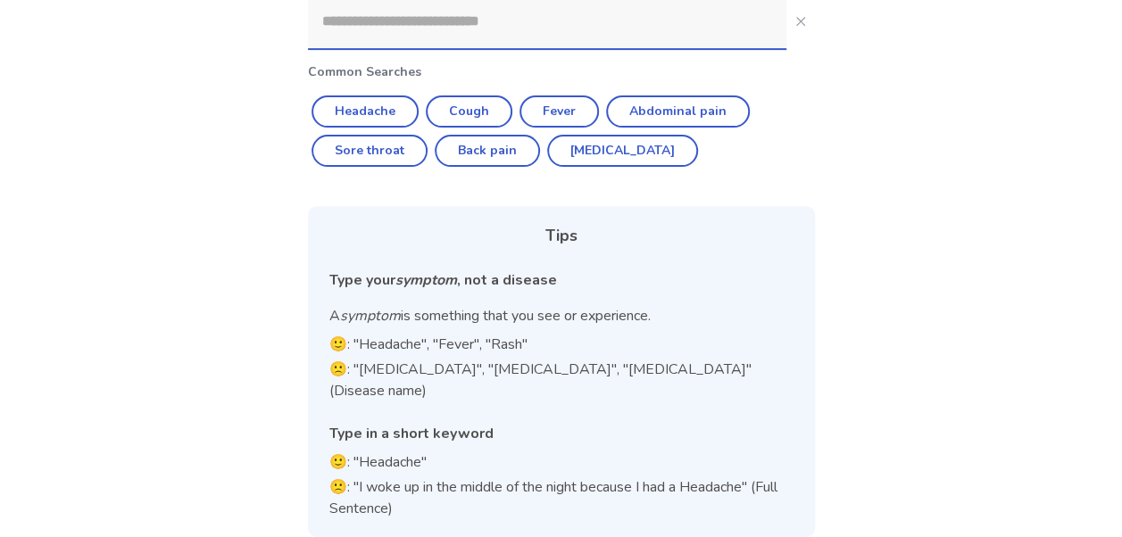
click at [972, 396] on div "Back What are your main symptoms? We will use these symptoms to tailor follow u…" at bounding box center [561, 158] width 1122 height 802
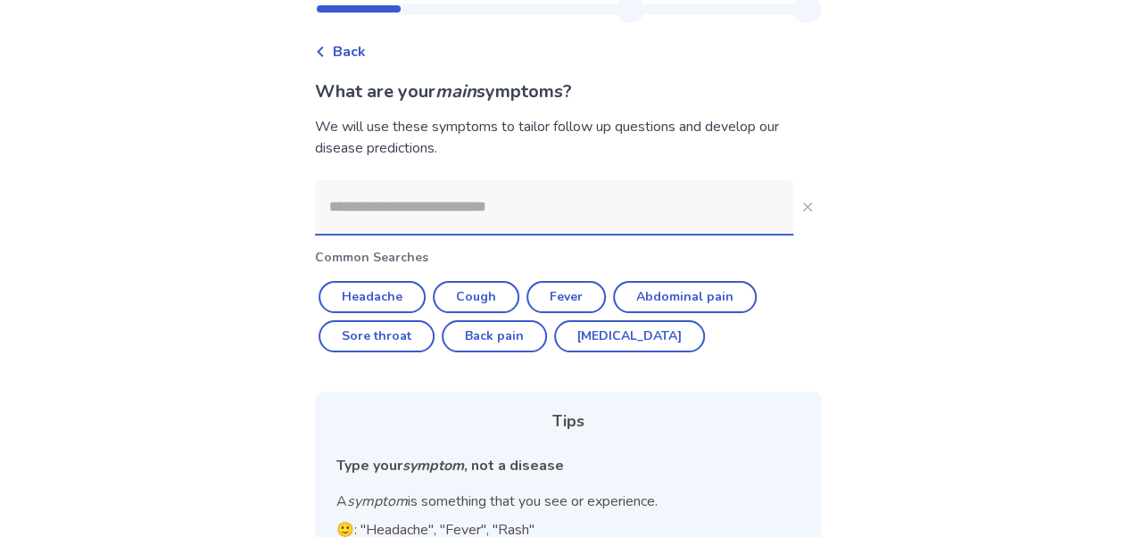
scroll to position [0, 0]
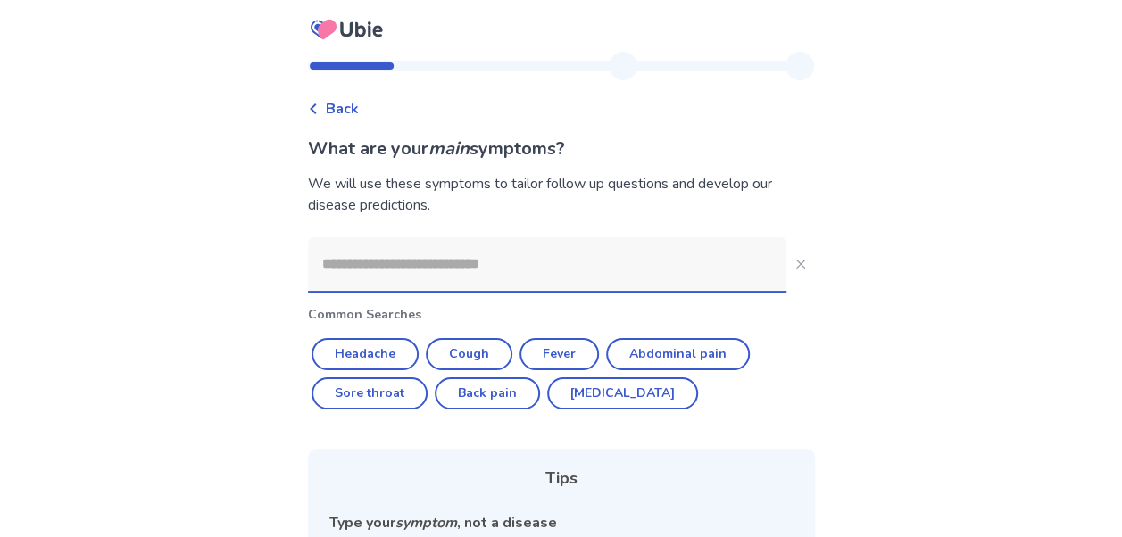
click at [336, 24] on icon at bounding box center [326, 30] width 19 height 20
click at [336, 100] on span "Back" at bounding box center [342, 108] width 33 height 21
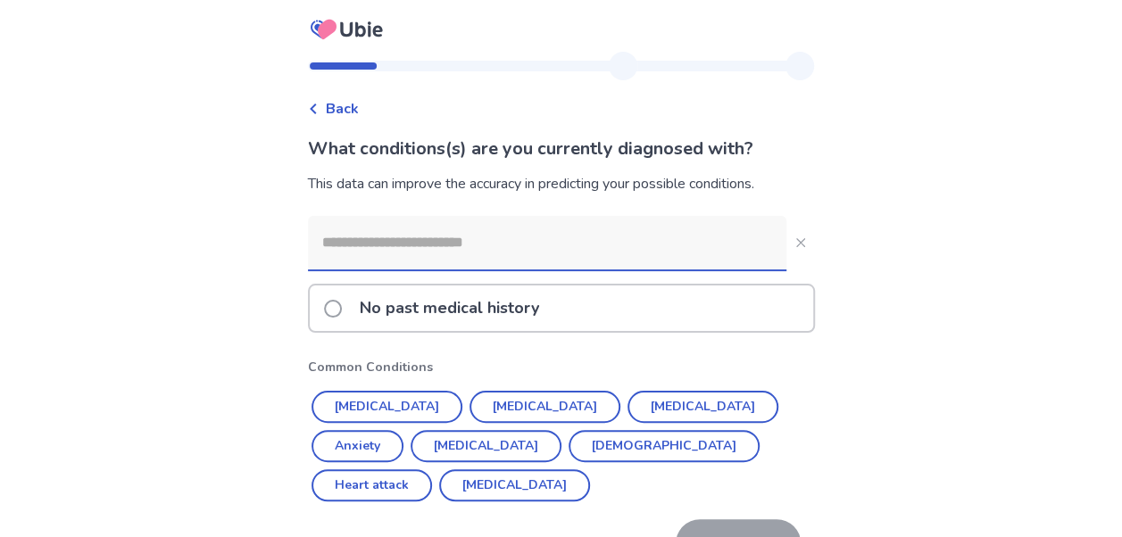
click at [336, 100] on span "Back" at bounding box center [342, 108] width 33 height 21
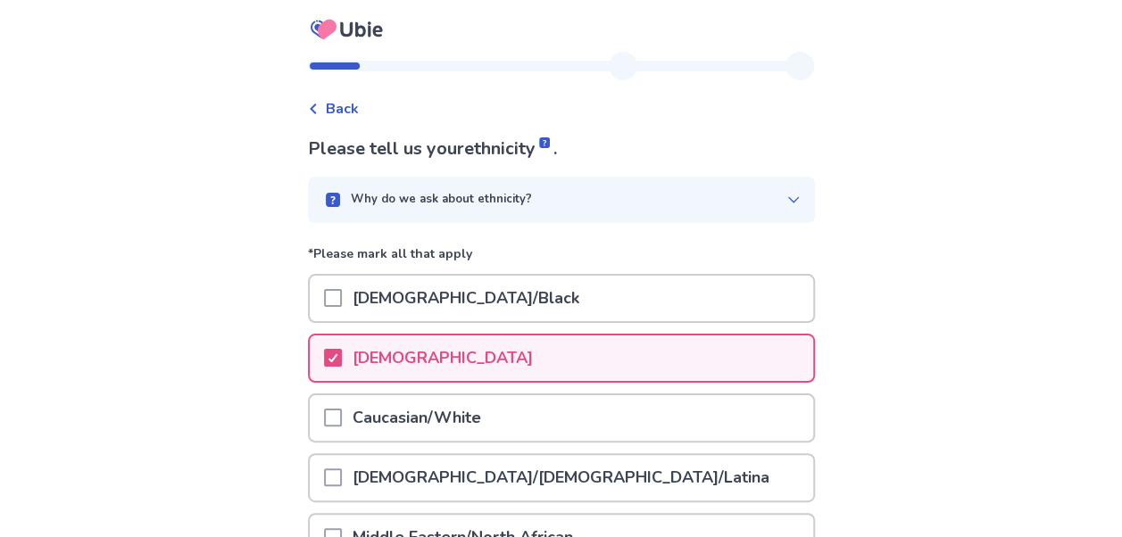
click at [336, 100] on span "Back" at bounding box center [342, 108] width 33 height 21
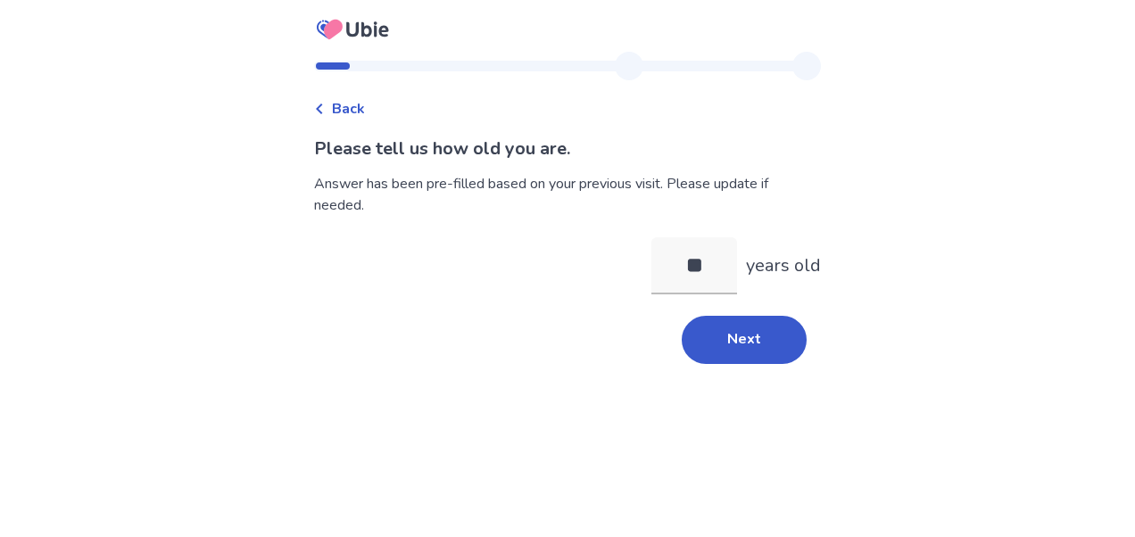
click at [336, 100] on div "Back" at bounding box center [339, 108] width 51 height 21
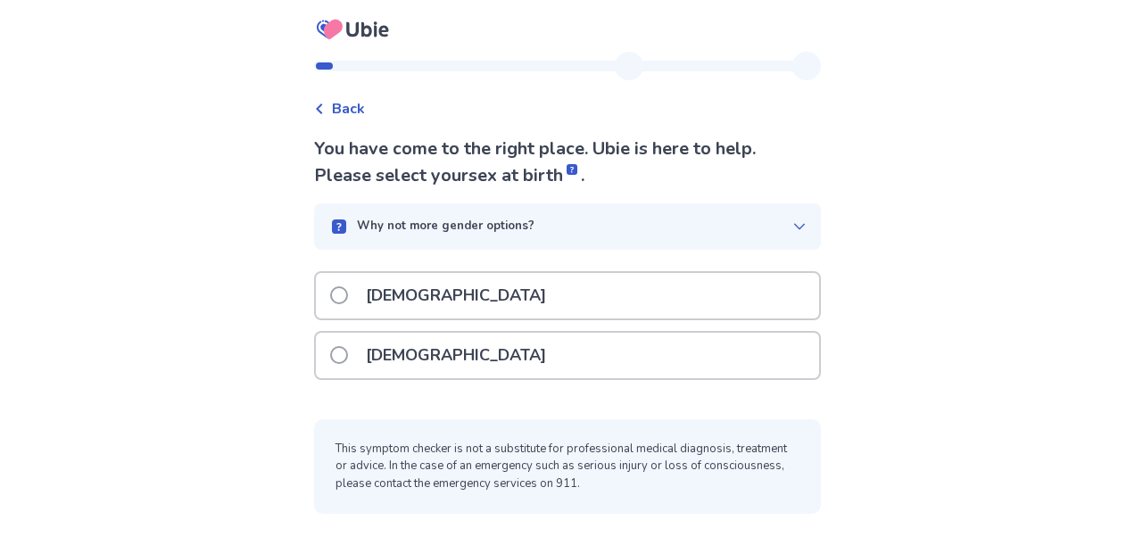
click at [336, 100] on div "Back" at bounding box center [339, 108] width 51 height 21
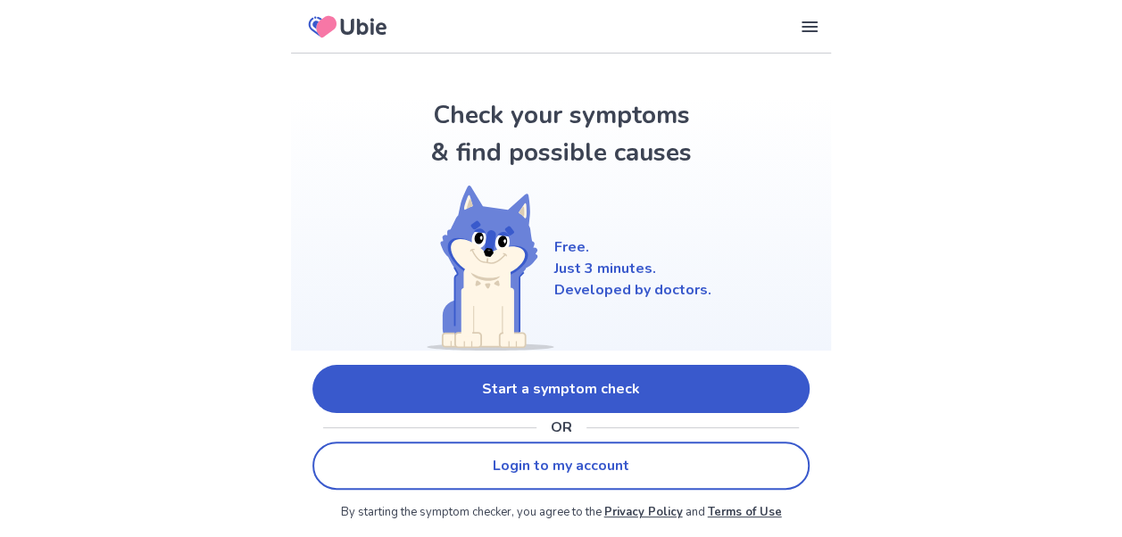
click at [568, 398] on link "Start a symptom check" at bounding box center [560, 389] width 497 height 48
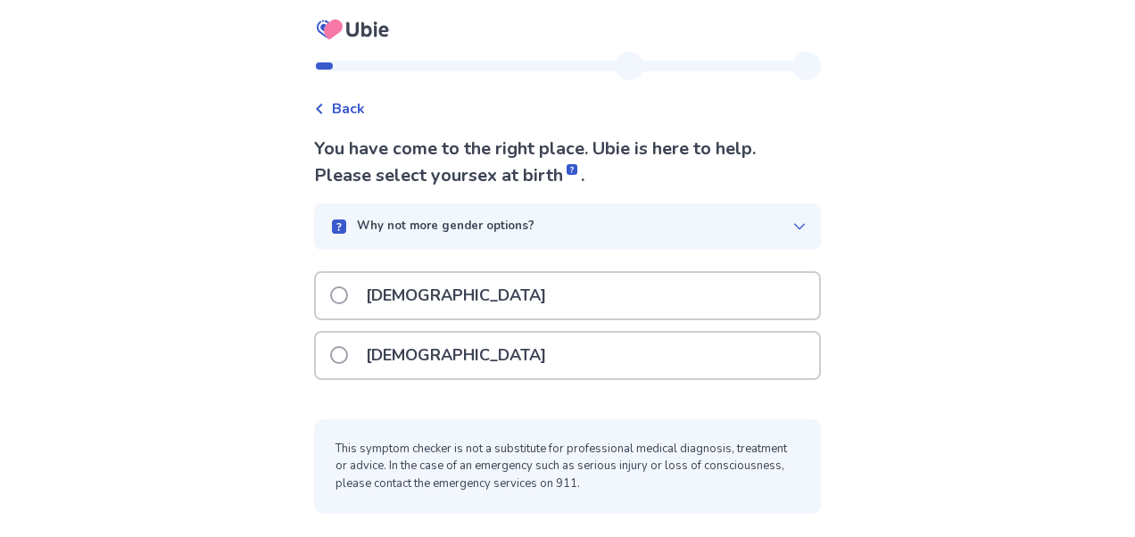
click at [418, 297] on p "[DEMOGRAPHIC_DATA]" at bounding box center [456, 296] width 202 height 46
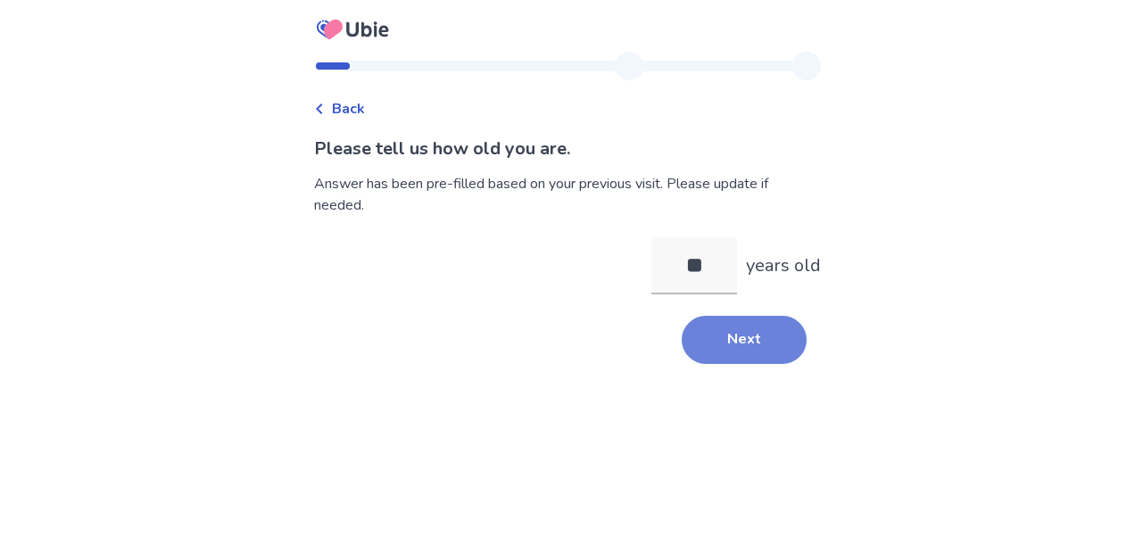
click at [763, 352] on button "Next" at bounding box center [744, 340] width 125 height 48
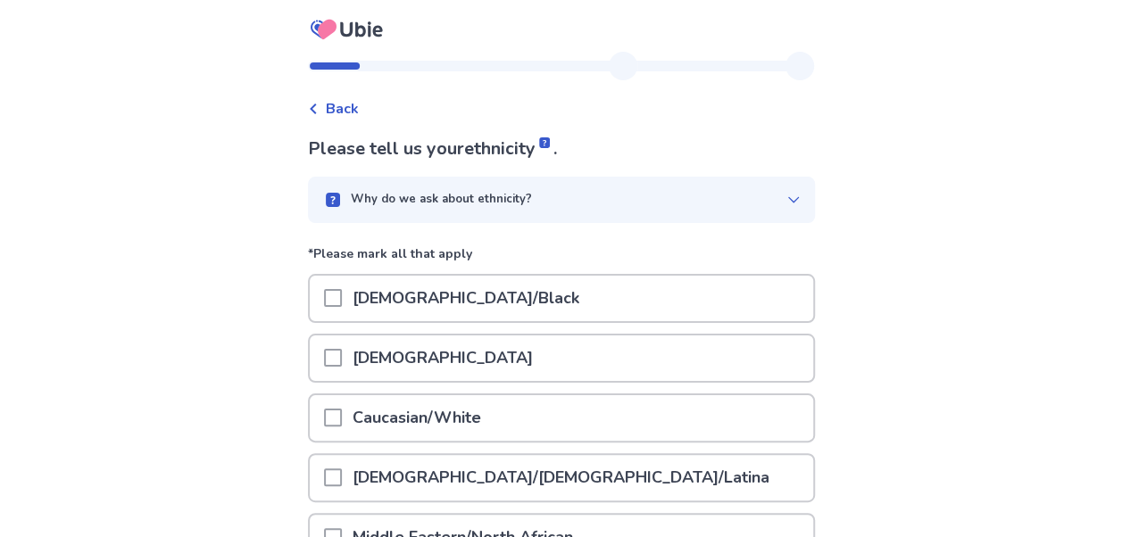
click at [342, 353] on span at bounding box center [333, 358] width 18 height 18
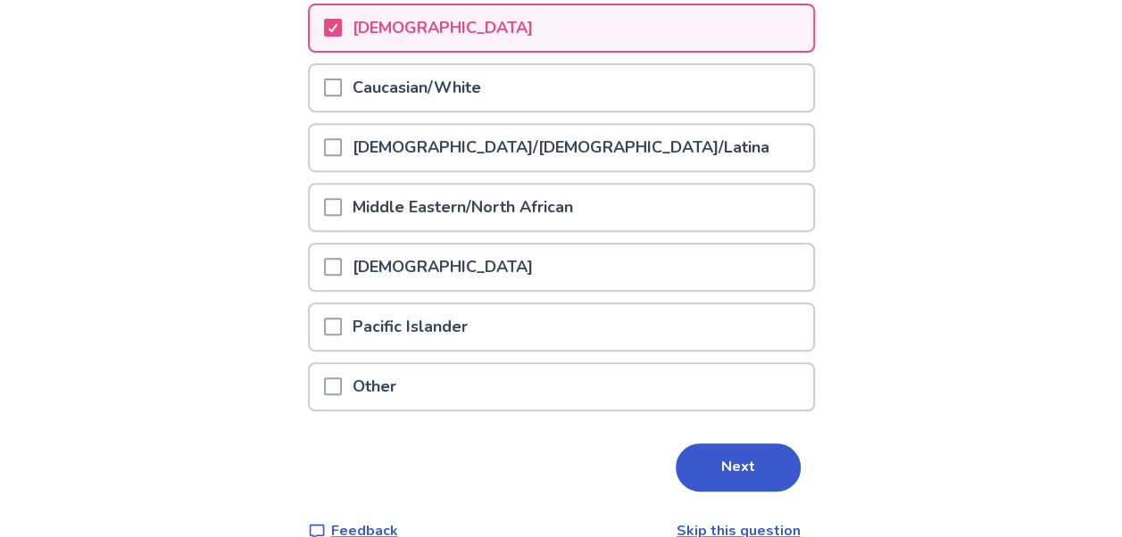
scroll to position [328, 0]
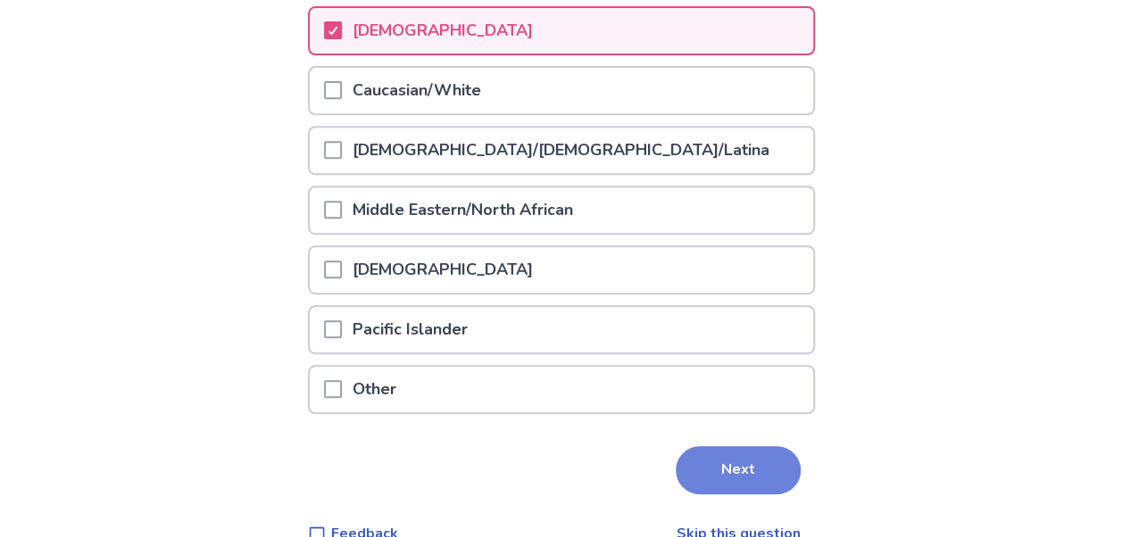
click at [721, 471] on button "Next" at bounding box center [738, 470] width 125 height 48
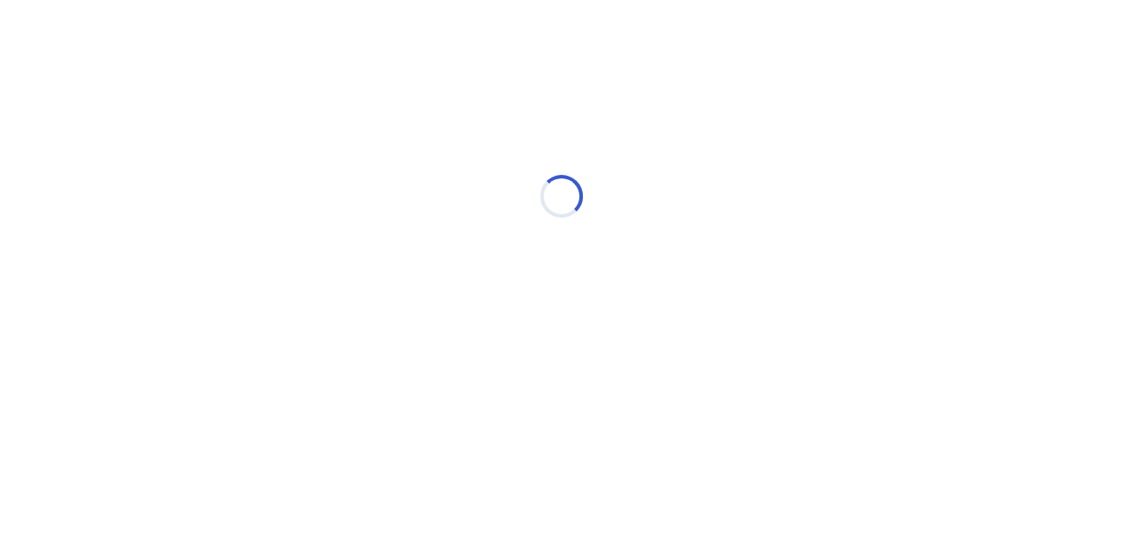
scroll to position [0, 0]
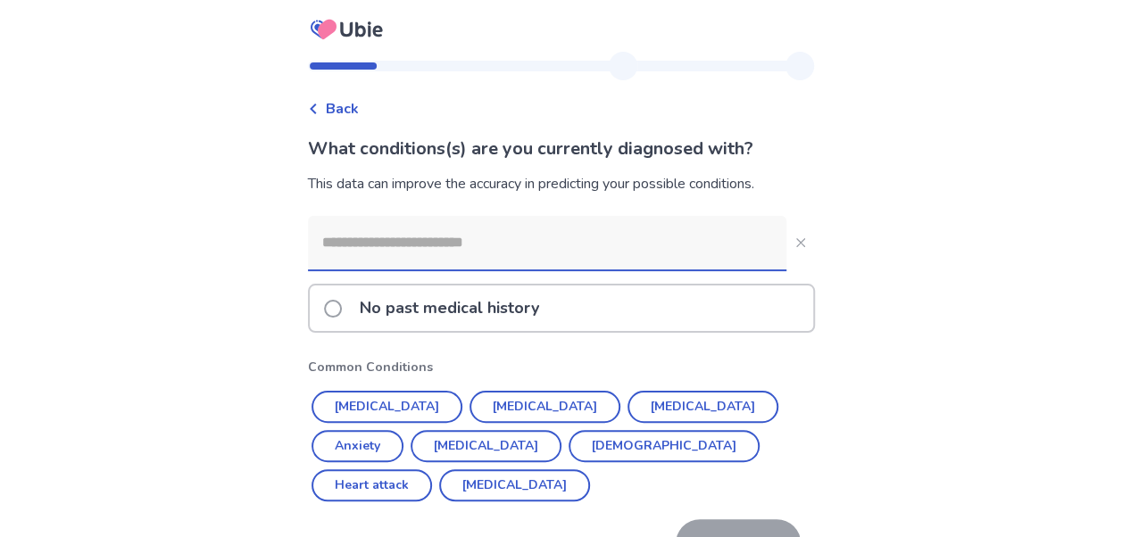
click at [514, 254] on input at bounding box center [547, 243] width 478 height 54
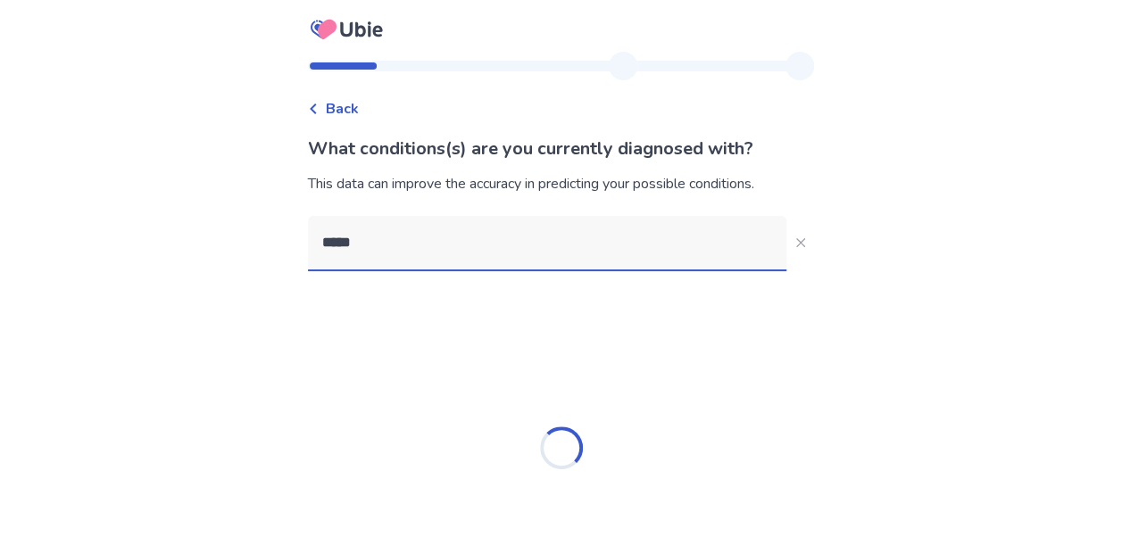
type input "****"
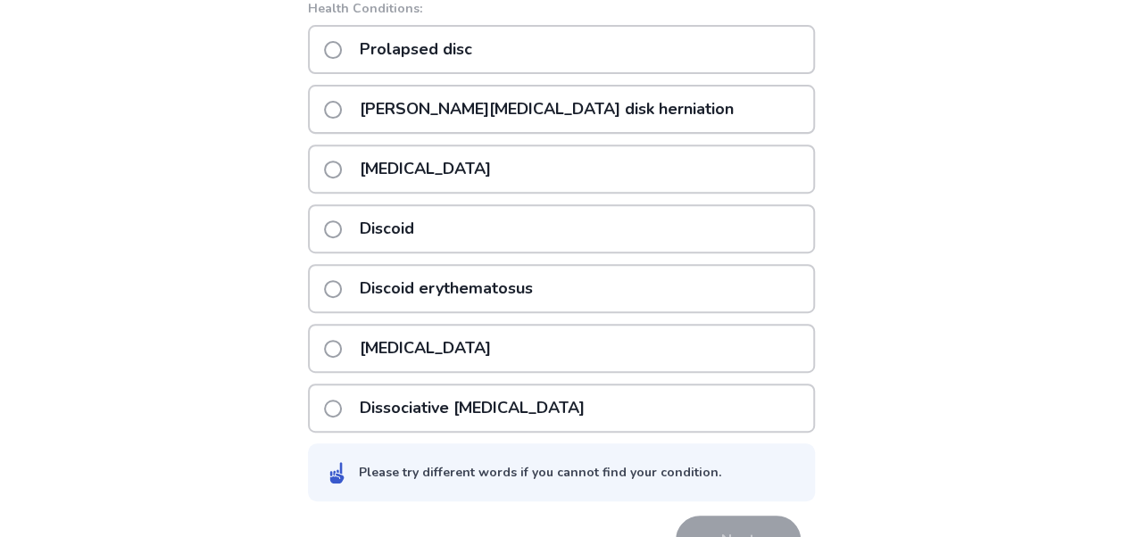
scroll to position [284, 0]
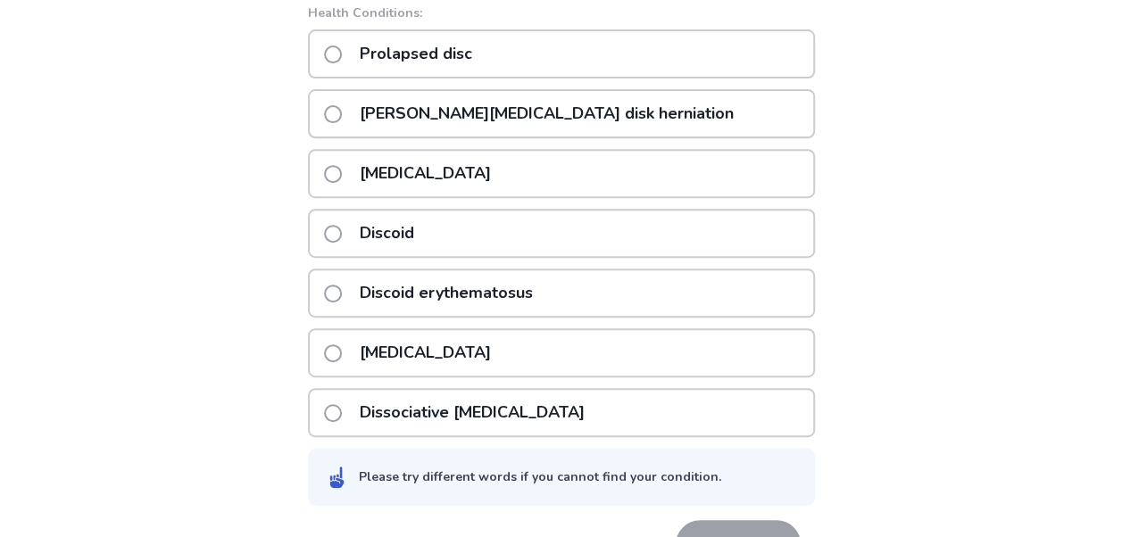
click at [408, 110] on p "Lumbar vertebrae disk herniation" at bounding box center [546, 114] width 395 height 46
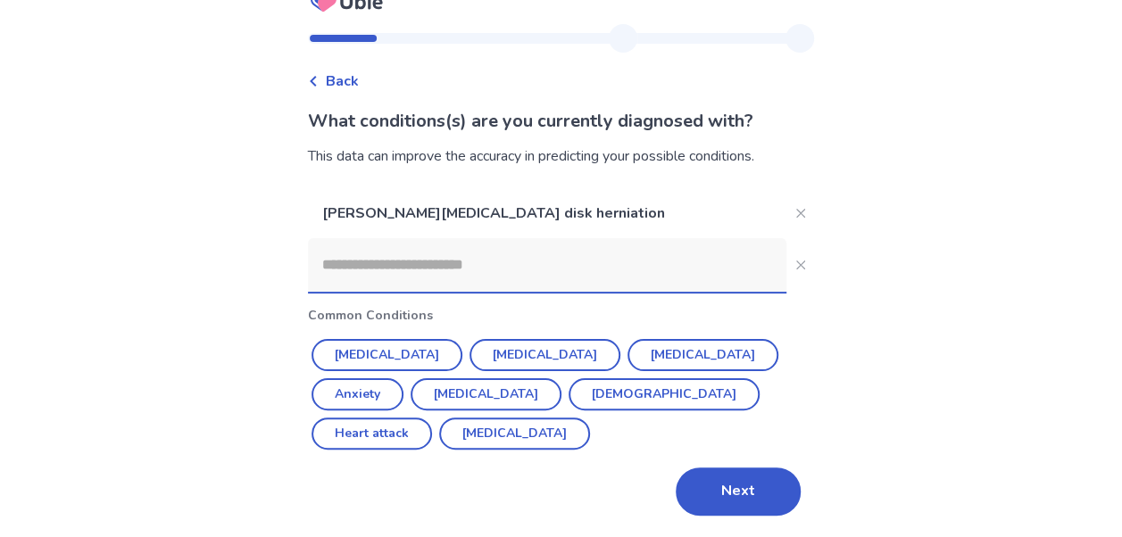
scroll to position [0, 0]
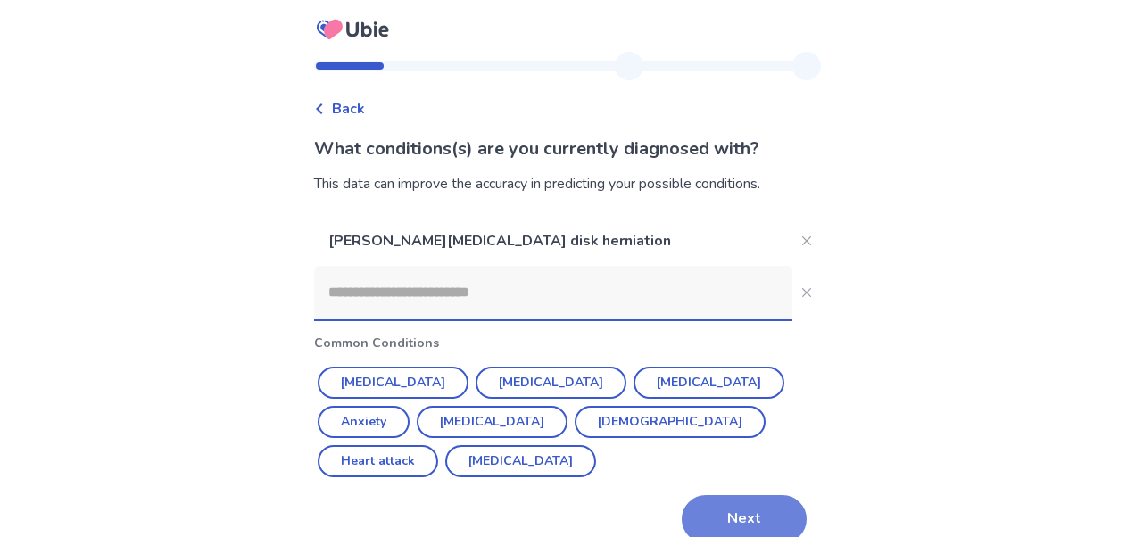
click at [751, 497] on button "Next" at bounding box center [744, 519] width 125 height 48
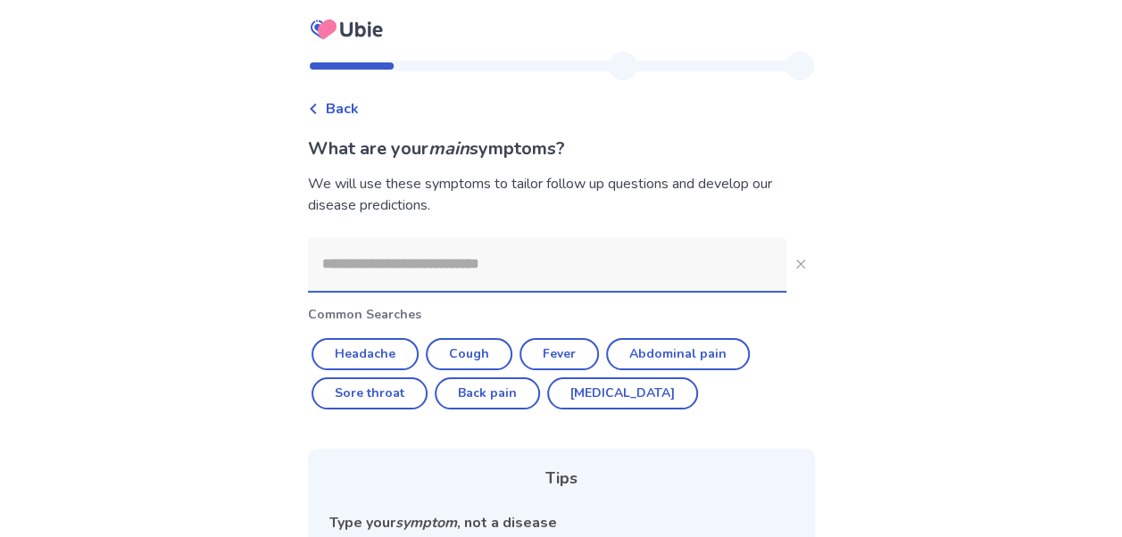
click at [611, 268] on input at bounding box center [547, 264] width 478 height 54
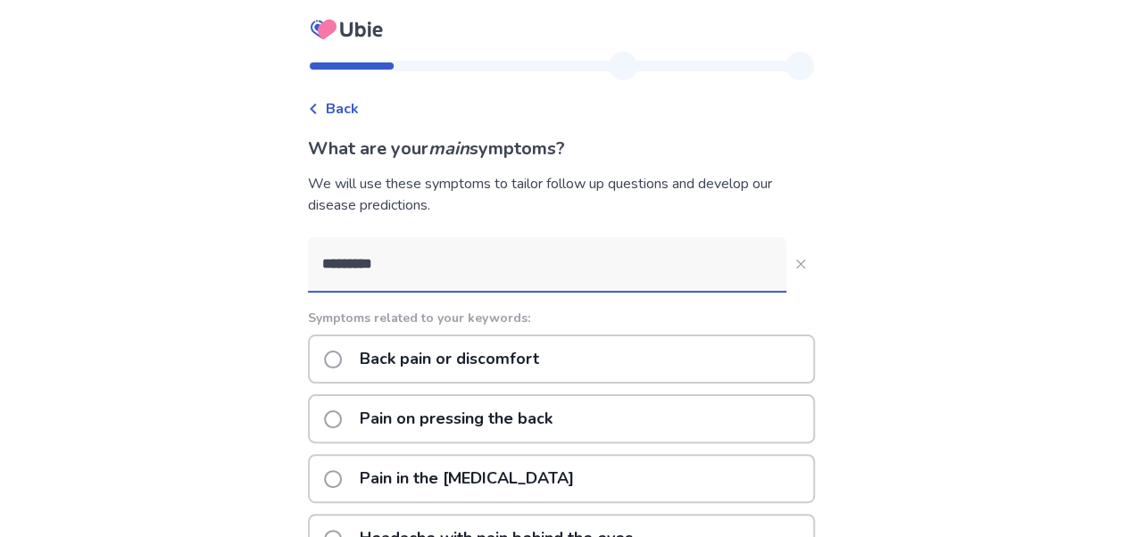
type input "*********"
click at [342, 358] on span at bounding box center [333, 360] width 18 height 18
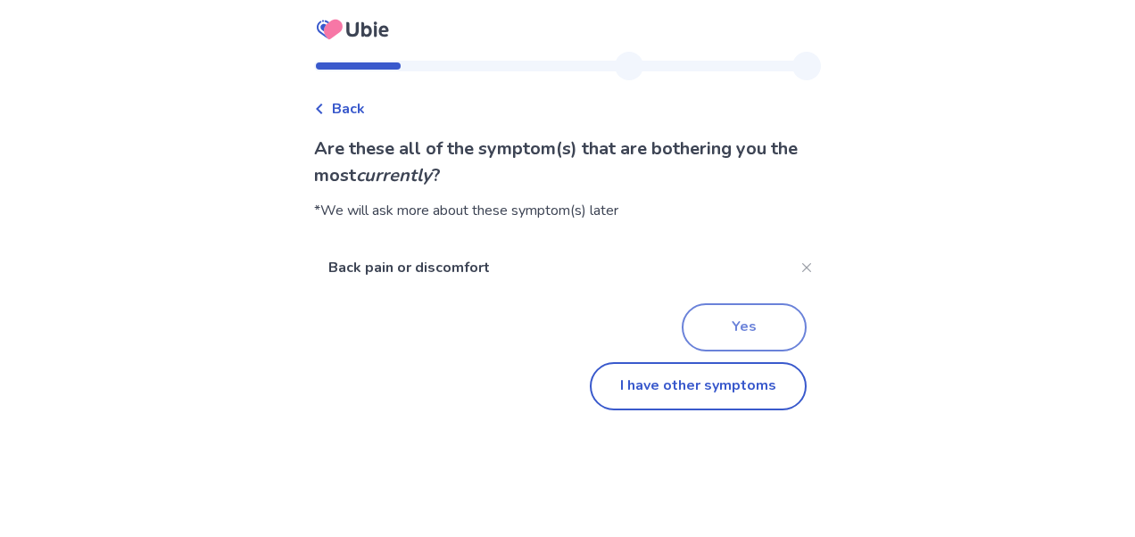
click at [732, 320] on button "Yes" at bounding box center [744, 327] width 125 height 48
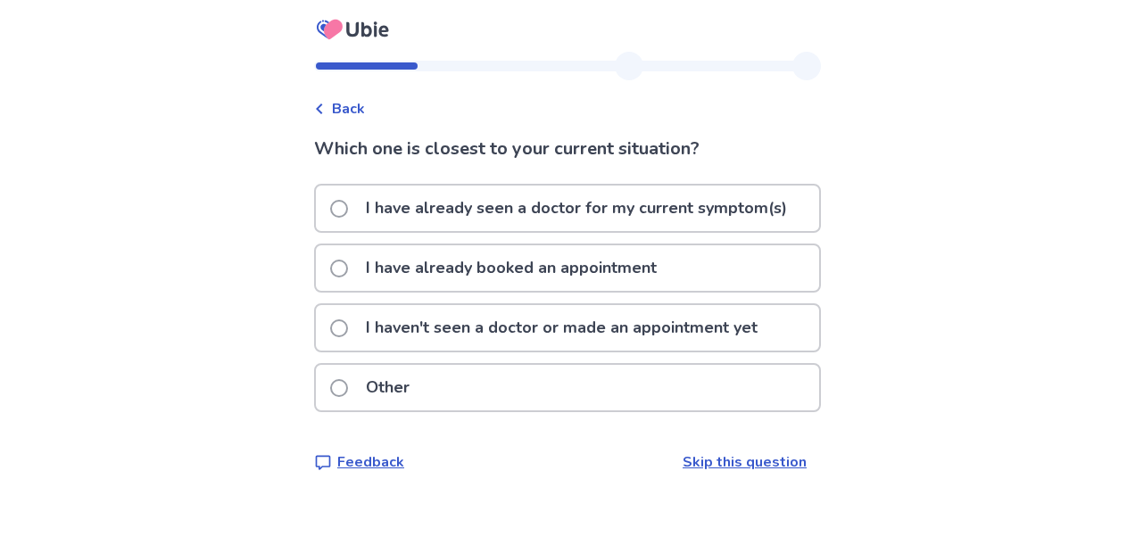
click at [422, 218] on p "I have already seen a doctor for my current symptom(s)" at bounding box center [576, 209] width 443 height 46
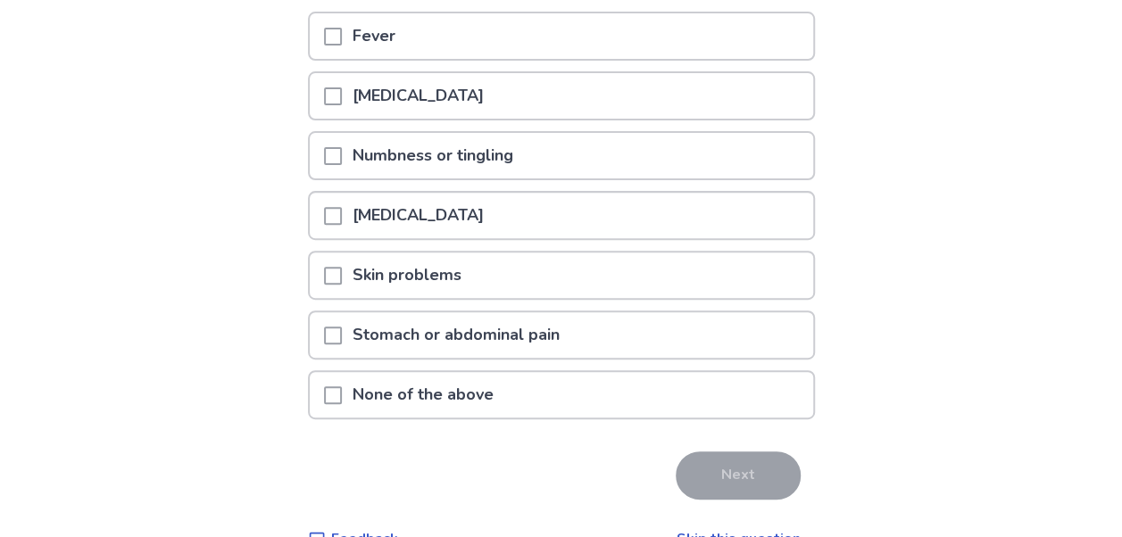
scroll to position [240, 0]
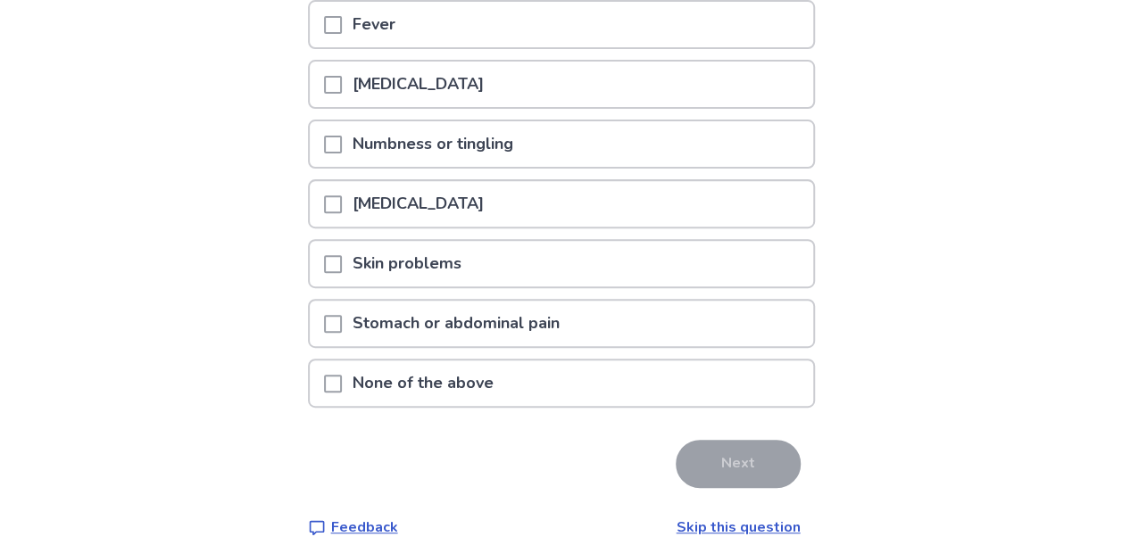
click at [437, 379] on p "None of the above" at bounding box center [423, 384] width 162 height 46
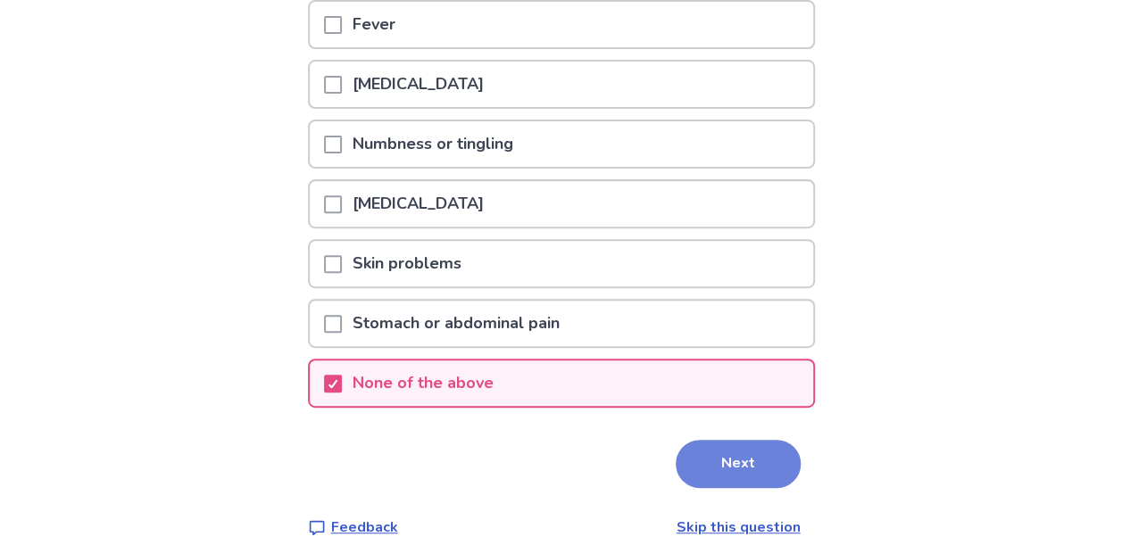
click at [709, 452] on button "Next" at bounding box center [738, 464] width 125 height 48
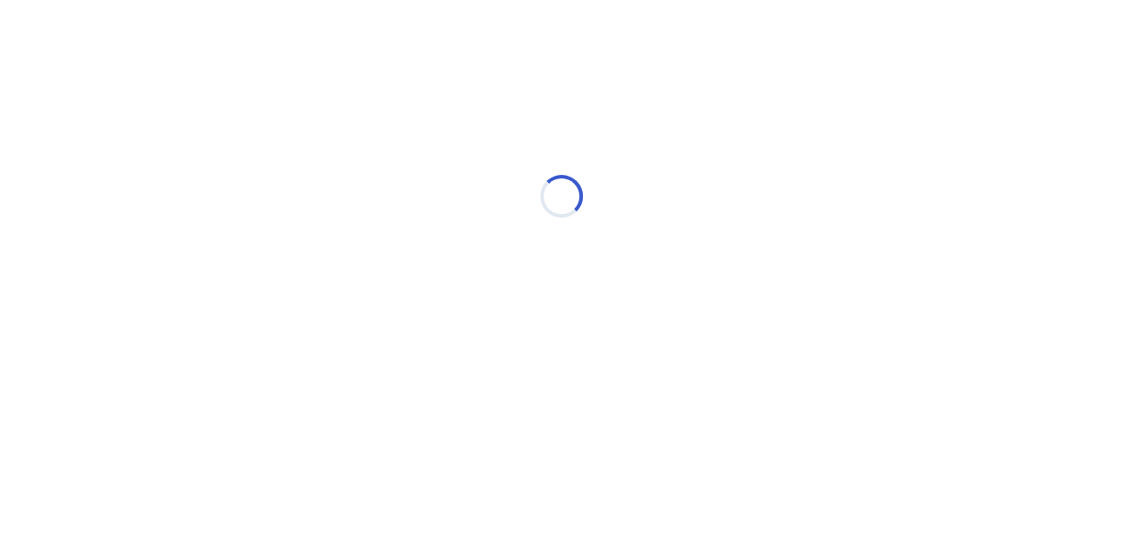
scroll to position [0, 0]
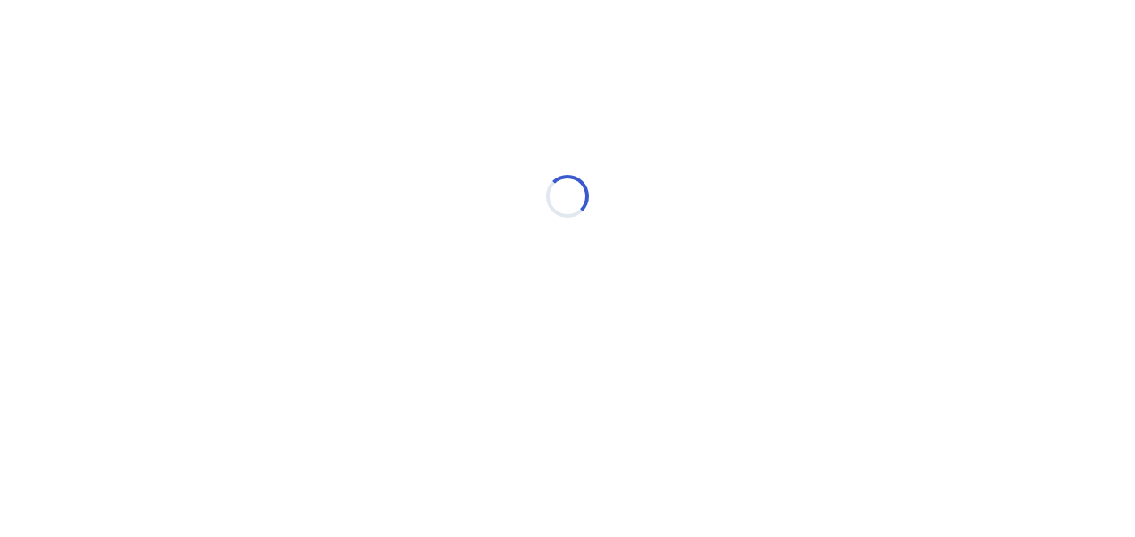
select select "*"
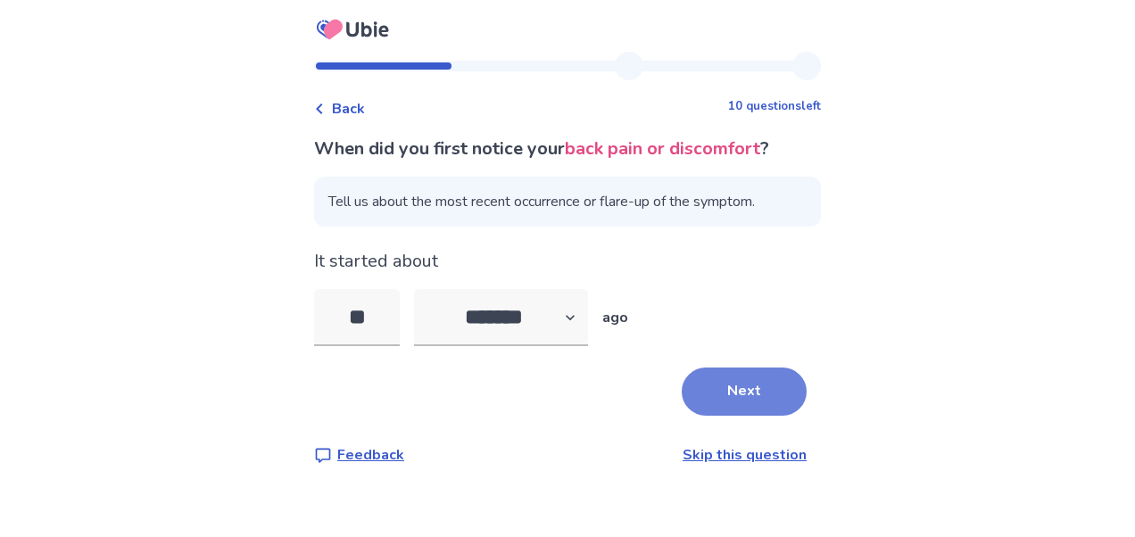
type input "**"
click at [748, 381] on button "Next" at bounding box center [744, 392] width 125 height 48
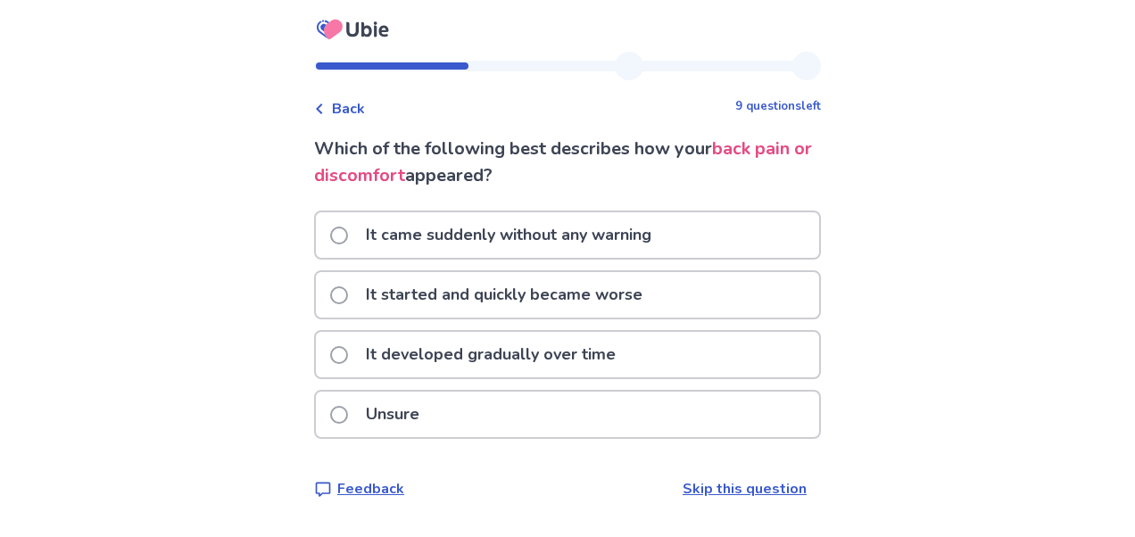
click at [520, 355] on p "It developed gradually over time" at bounding box center [490, 355] width 271 height 46
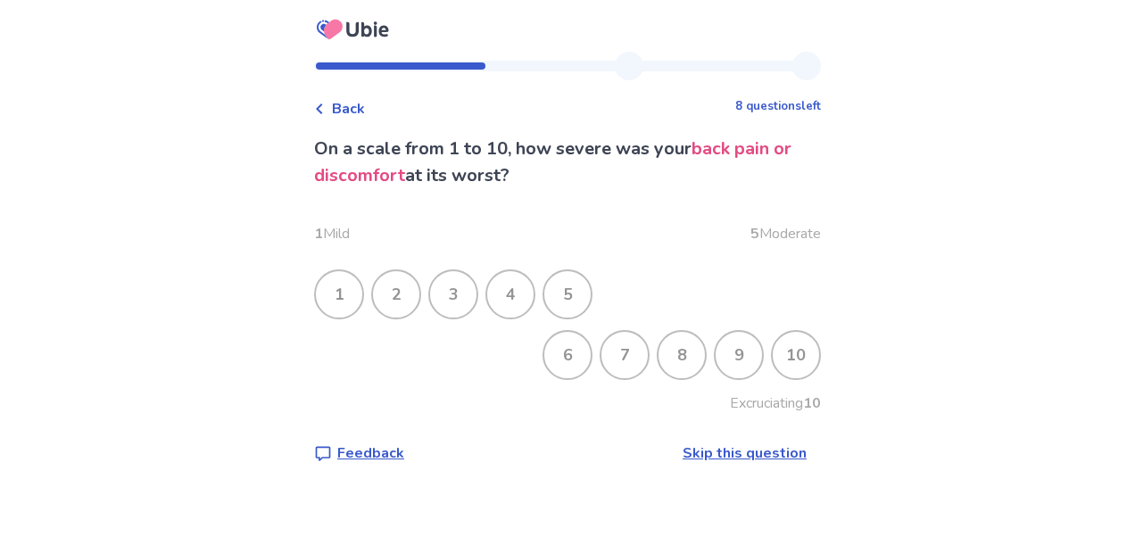
click at [557, 355] on div "6" at bounding box center [567, 355] width 46 height 46
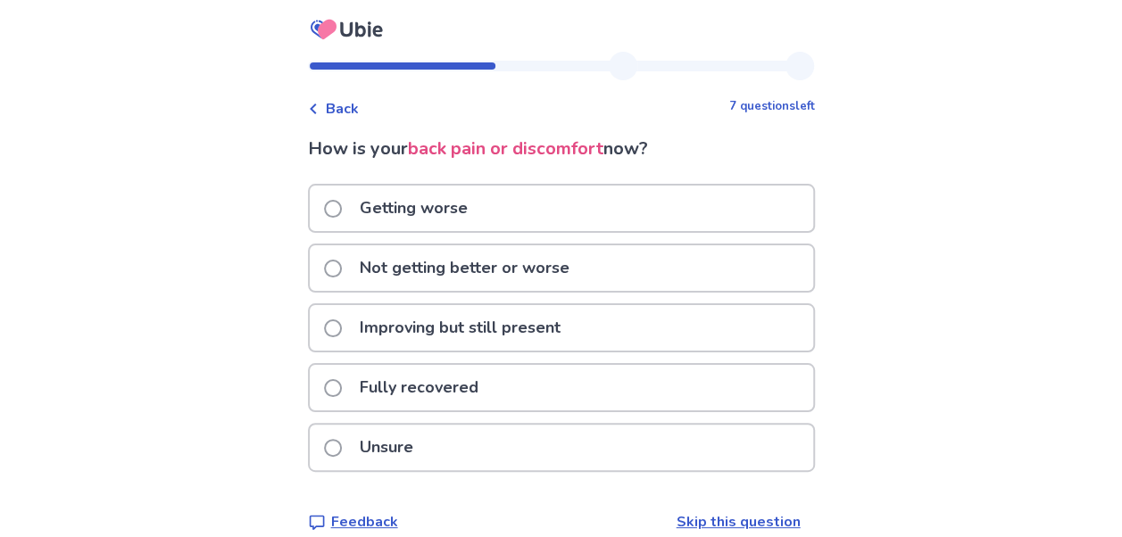
click at [444, 264] on p "Not getting better or worse" at bounding box center [464, 268] width 231 height 46
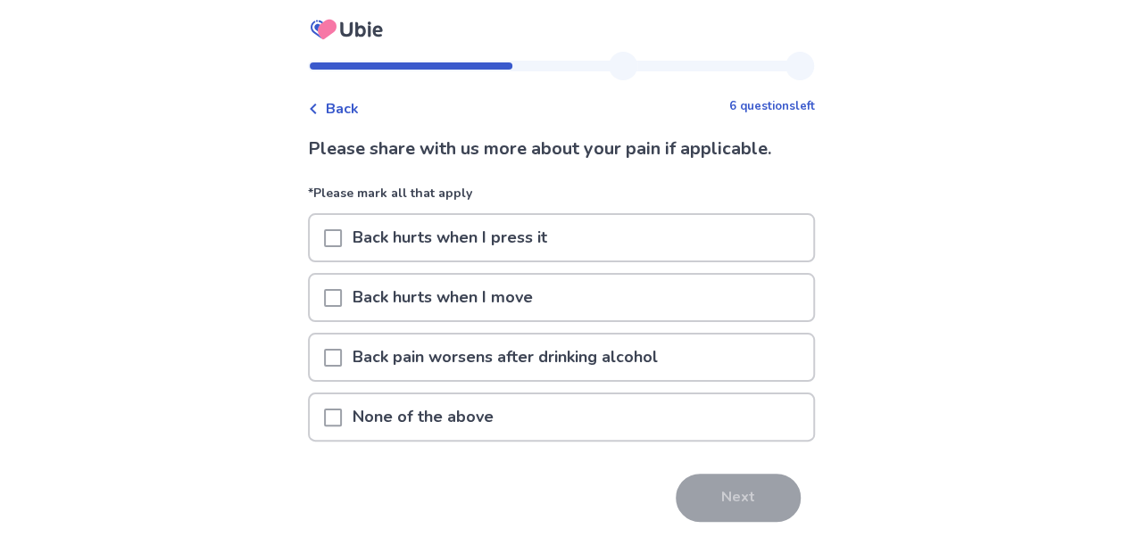
click at [337, 418] on span at bounding box center [333, 418] width 18 height 18
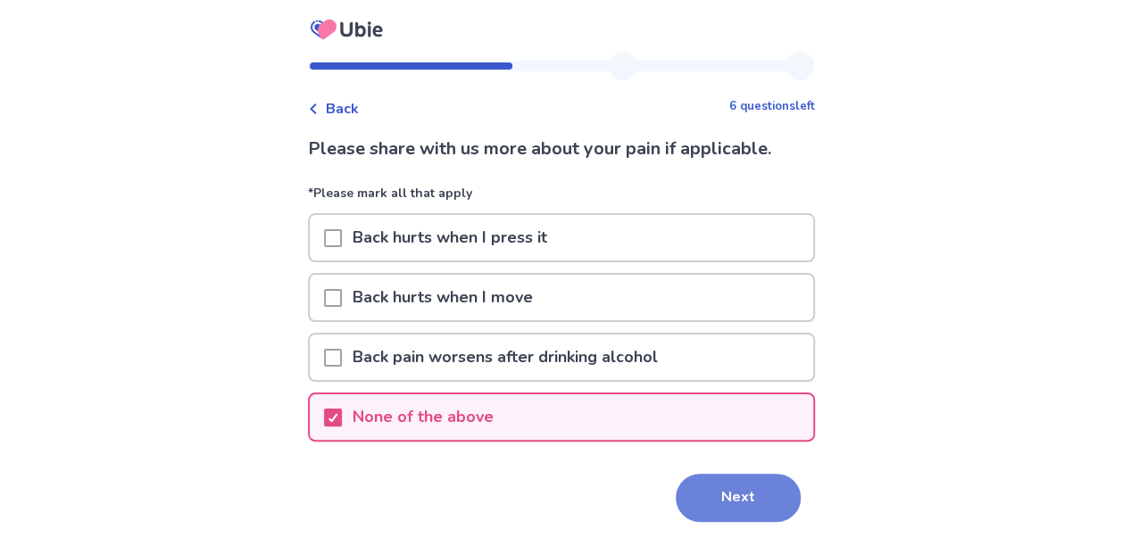
click at [725, 489] on button "Next" at bounding box center [738, 498] width 125 height 48
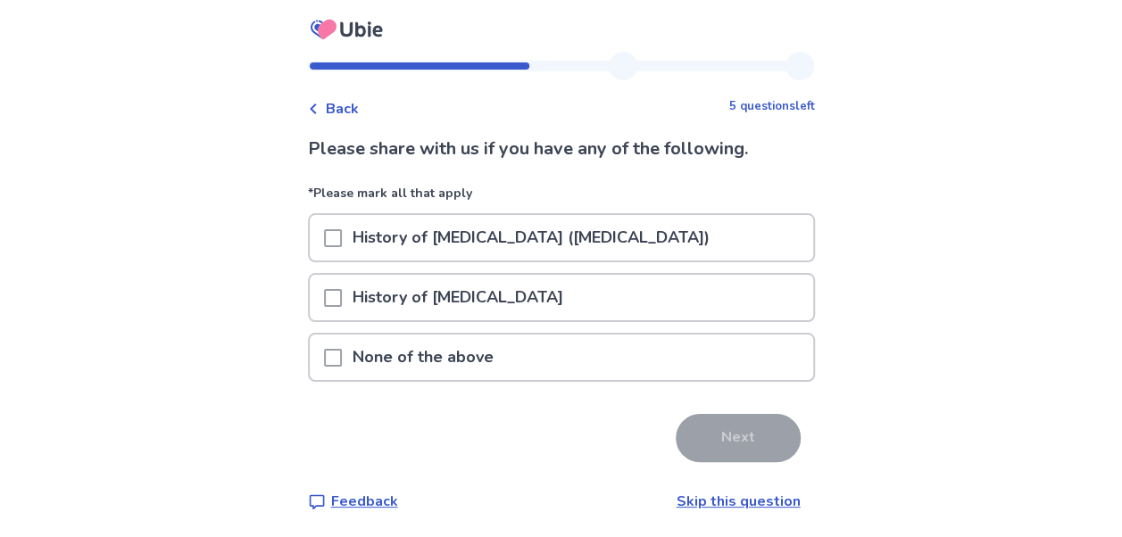
click at [337, 363] on span at bounding box center [333, 358] width 18 height 18
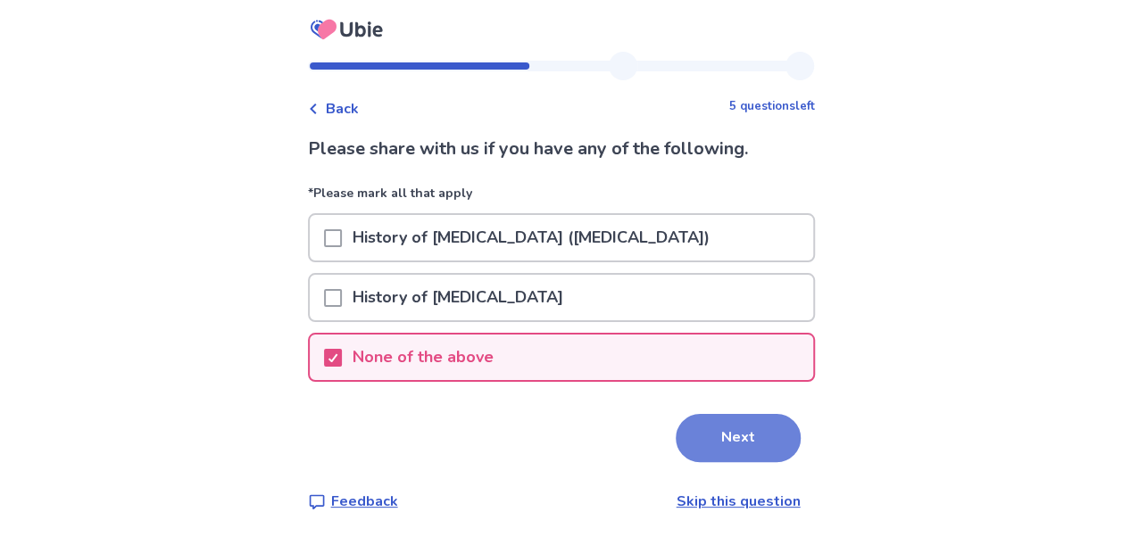
click at [736, 434] on button "Next" at bounding box center [738, 438] width 125 height 48
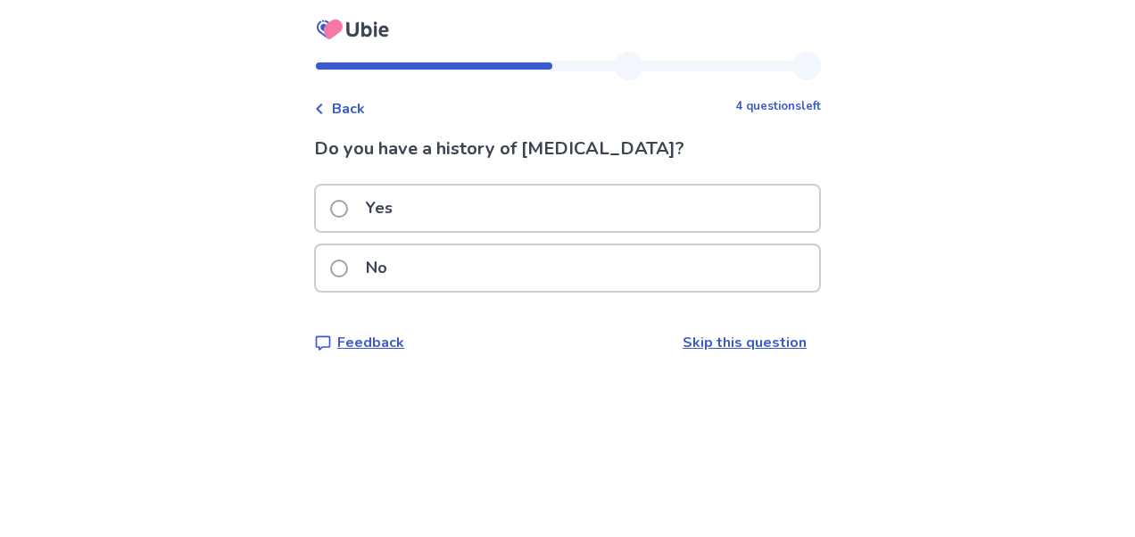
click at [346, 264] on span at bounding box center [339, 269] width 18 height 18
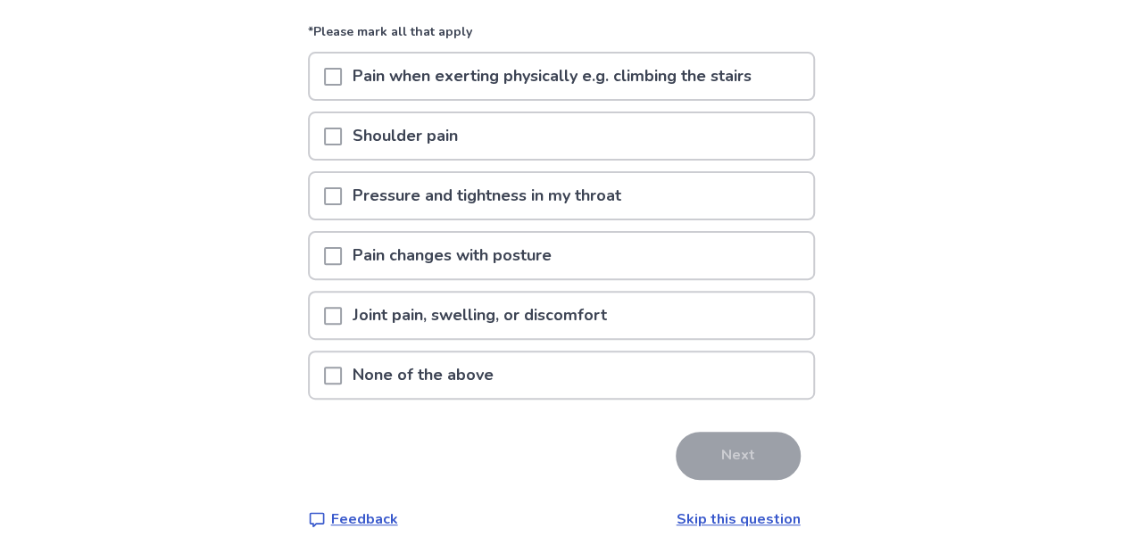
scroll to position [183, 0]
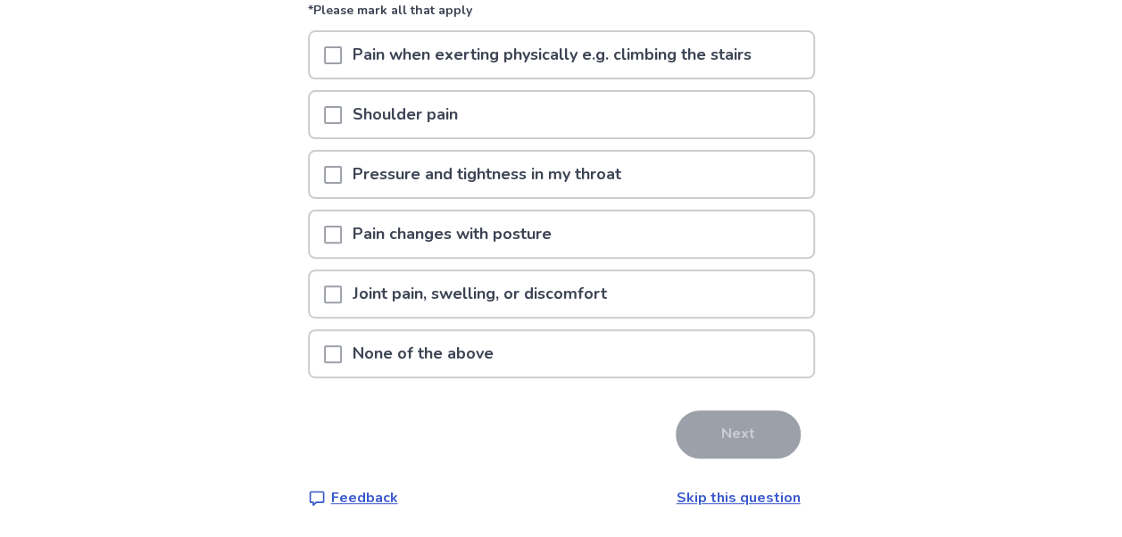
click at [337, 230] on span at bounding box center [333, 235] width 18 height 18
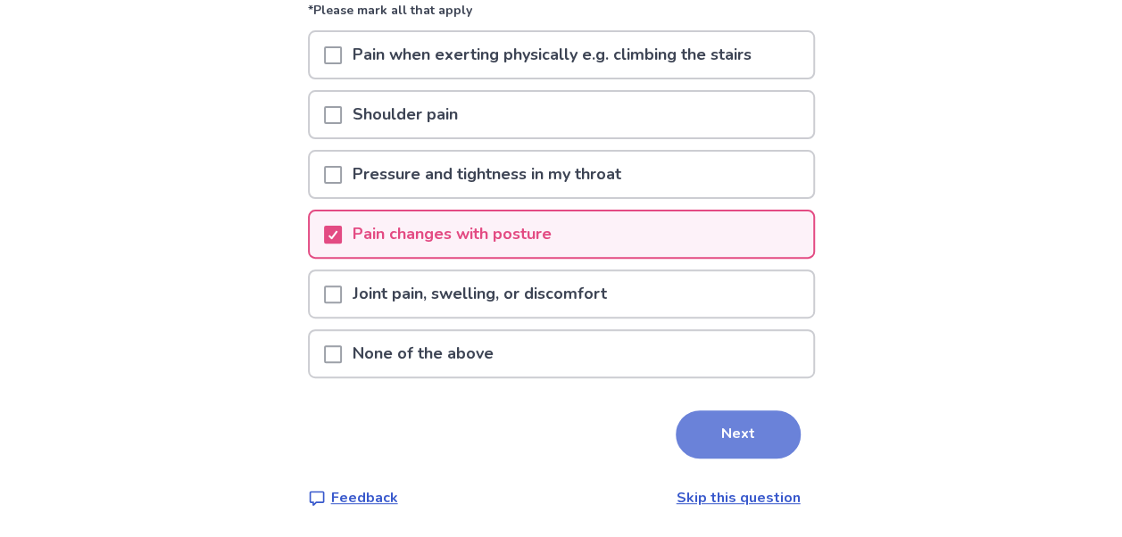
click at [746, 441] on button "Next" at bounding box center [738, 435] width 125 height 48
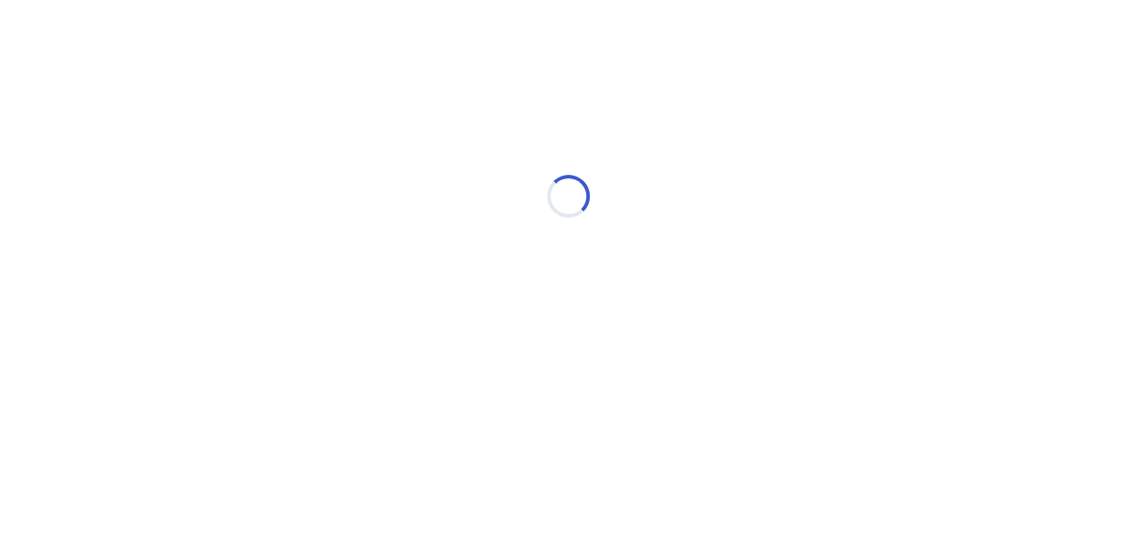
scroll to position [0, 0]
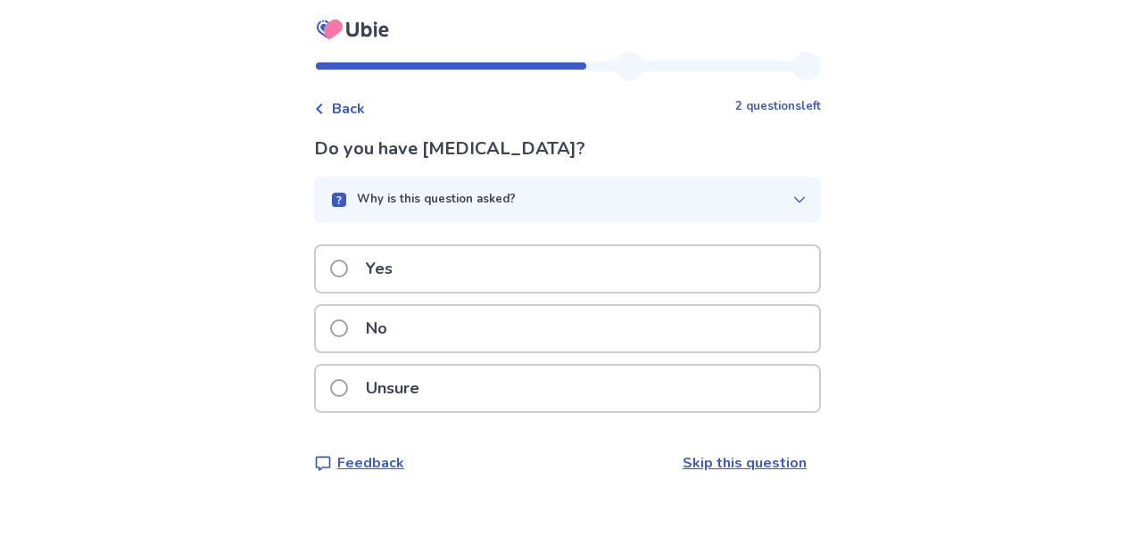
click at [348, 325] on span at bounding box center [339, 329] width 18 height 18
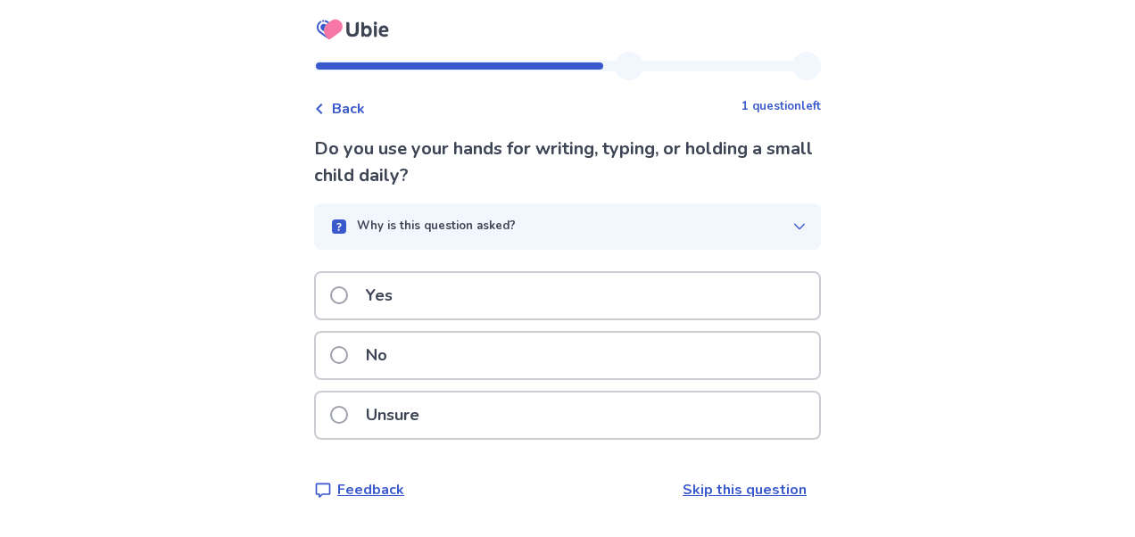
click at [348, 296] on span at bounding box center [339, 296] width 18 height 18
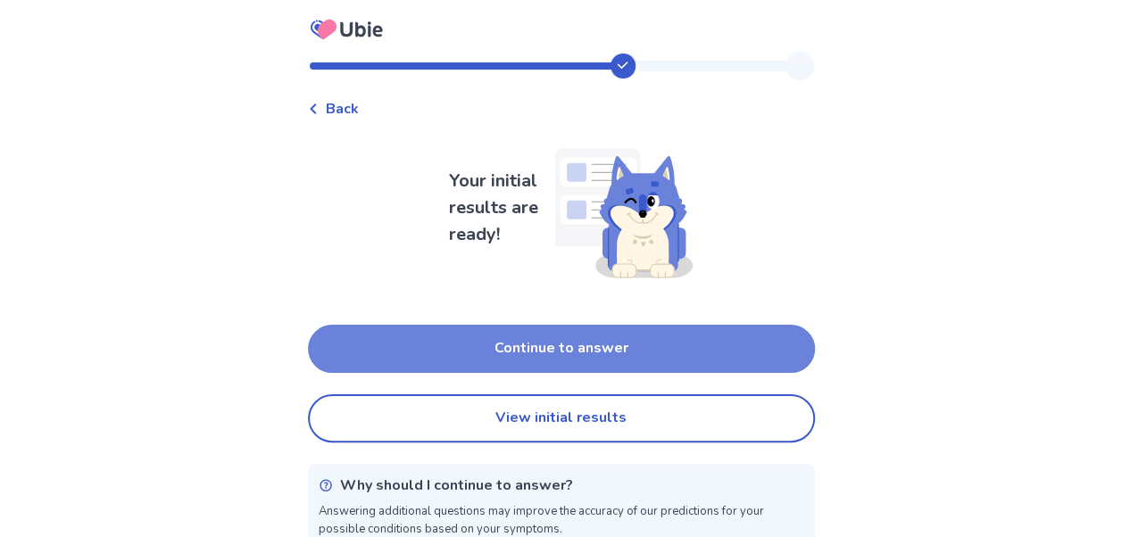
click at [587, 346] on button "Continue to answer" at bounding box center [561, 349] width 507 height 48
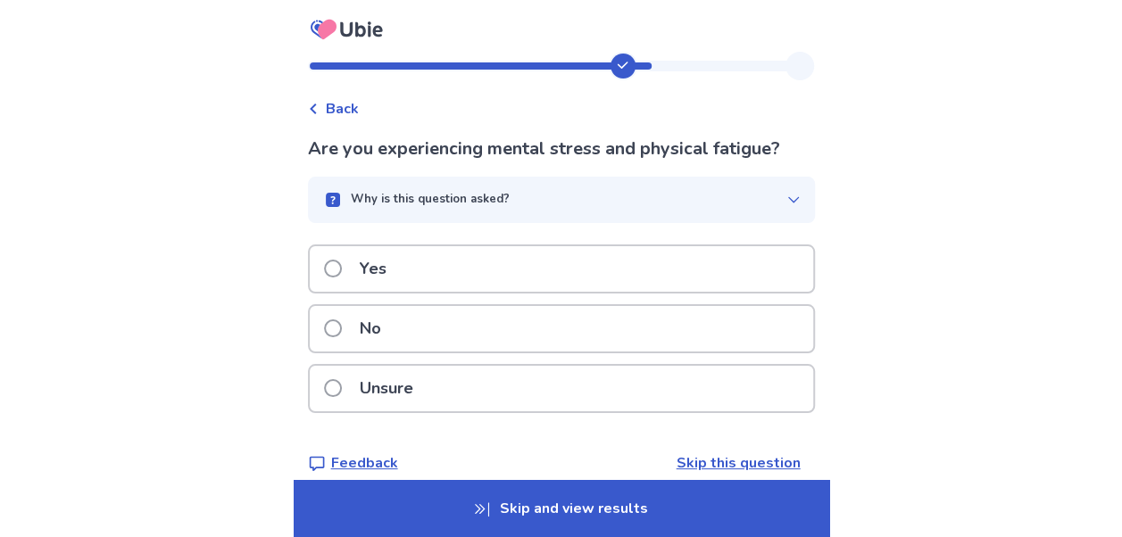
click at [337, 268] on span at bounding box center [333, 269] width 18 height 18
click at [342, 330] on span at bounding box center [333, 329] width 18 height 18
click at [337, 325] on span at bounding box center [333, 329] width 18 height 18
click at [342, 327] on span at bounding box center [333, 329] width 18 height 18
click at [339, 327] on span at bounding box center [333, 329] width 18 height 18
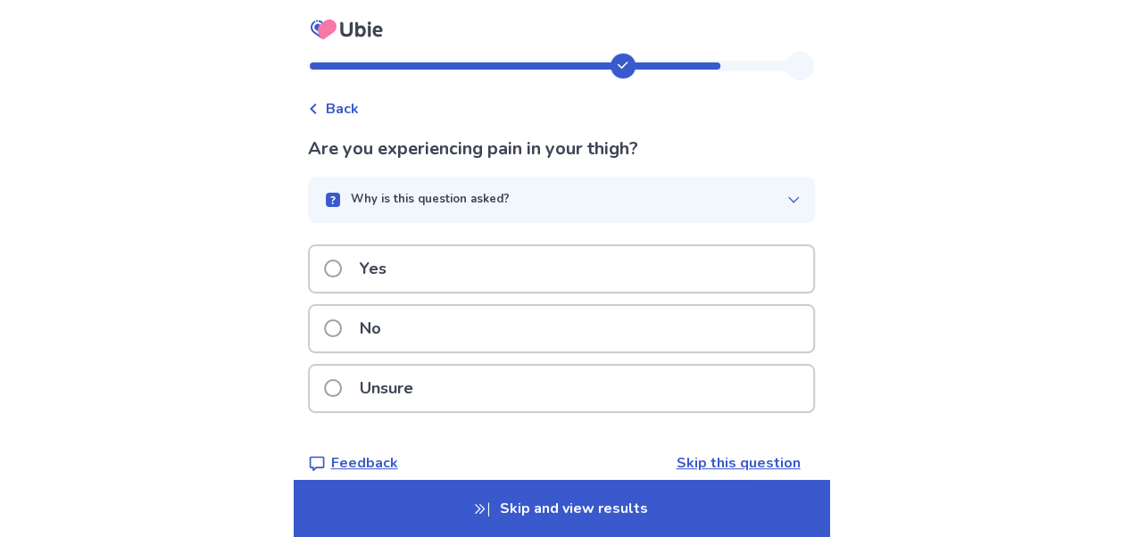
click at [342, 321] on span at bounding box center [333, 329] width 18 height 18
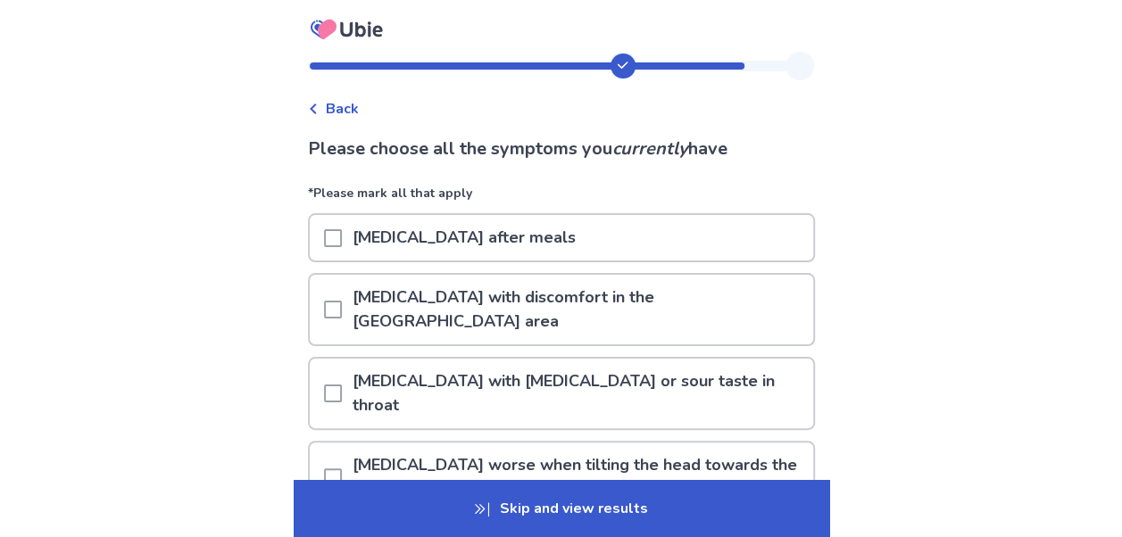
click at [501, 505] on p "Skip and view results" at bounding box center [562, 508] width 536 height 57
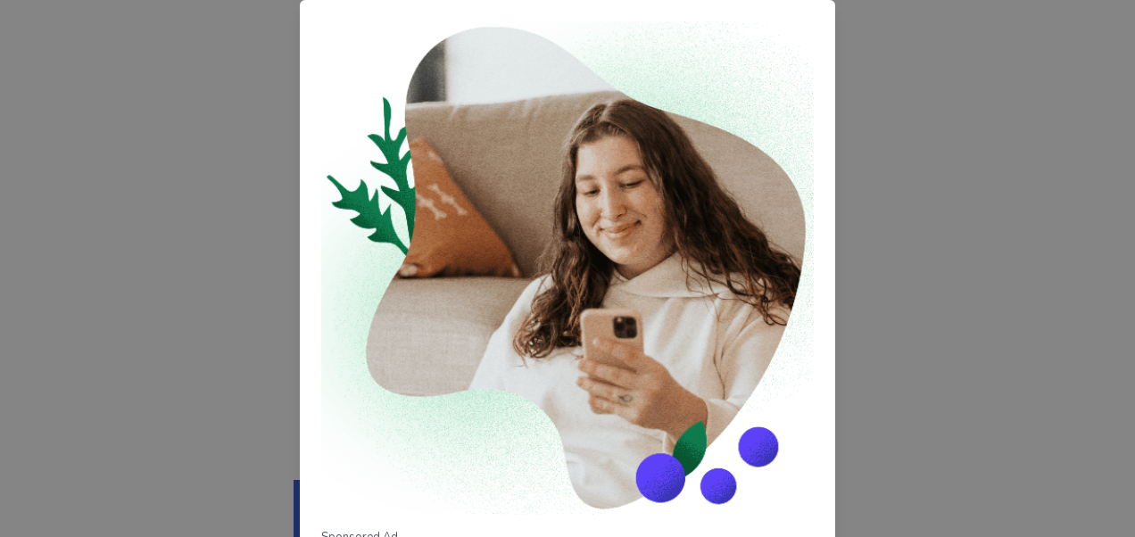
scroll to position [243, 0]
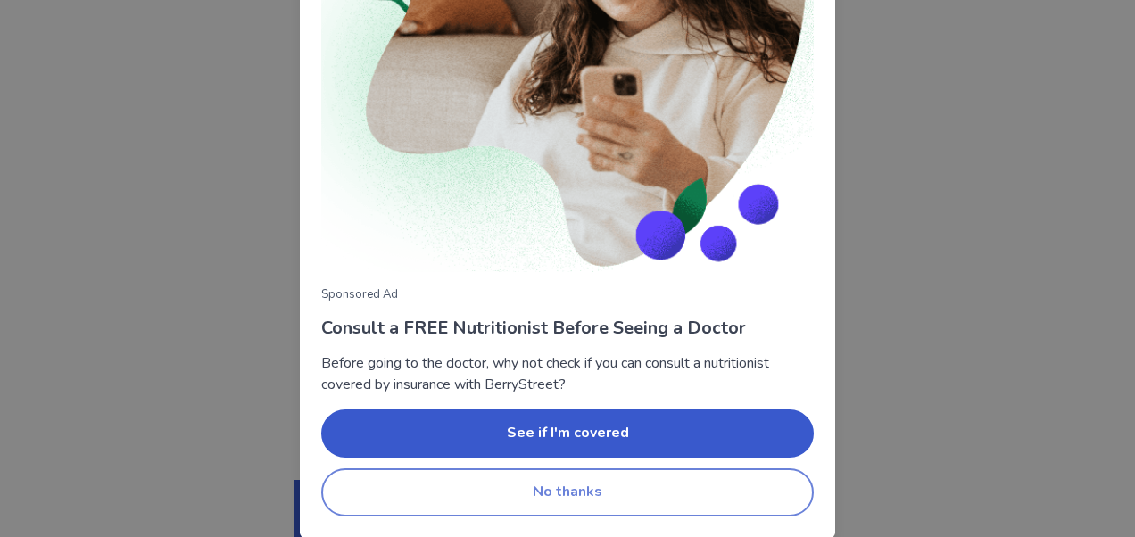
click at [582, 502] on button "No thanks" at bounding box center [567, 493] width 493 height 48
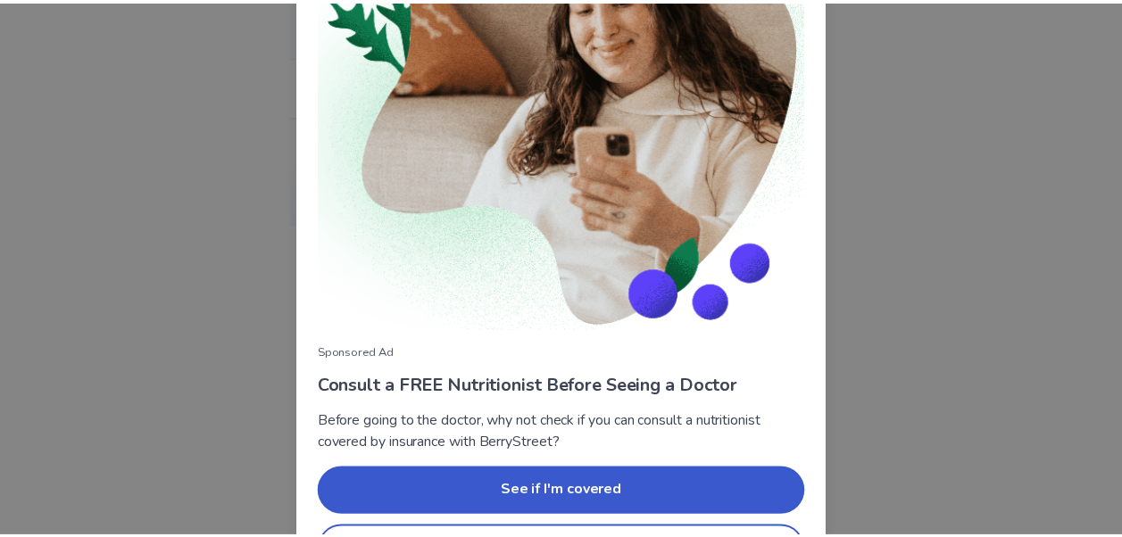
scroll to position [243, 0]
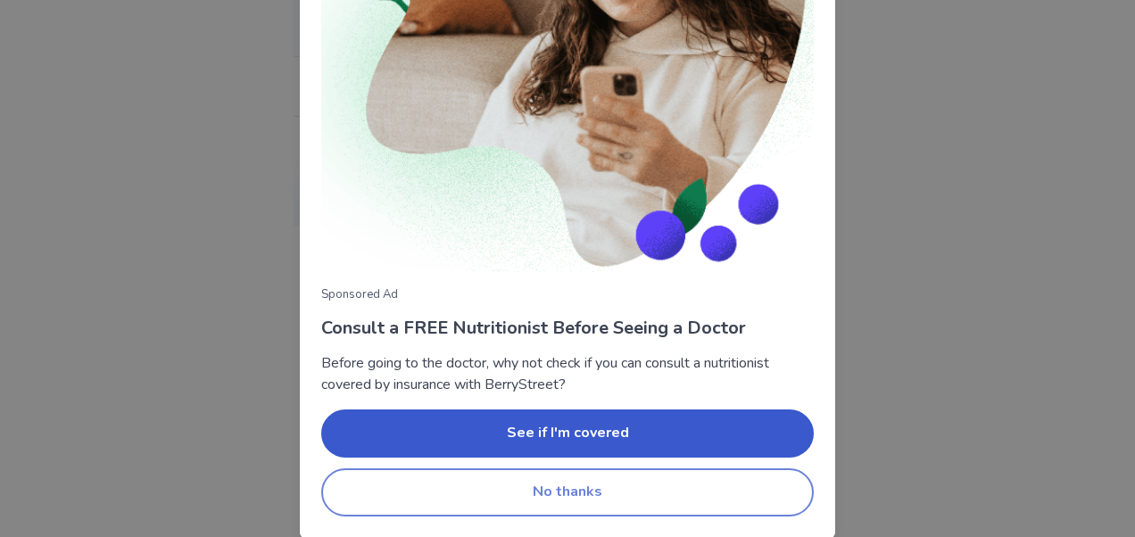
click at [614, 490] on button "No thanks" at bounding box center [567, 493] width 493 height 48
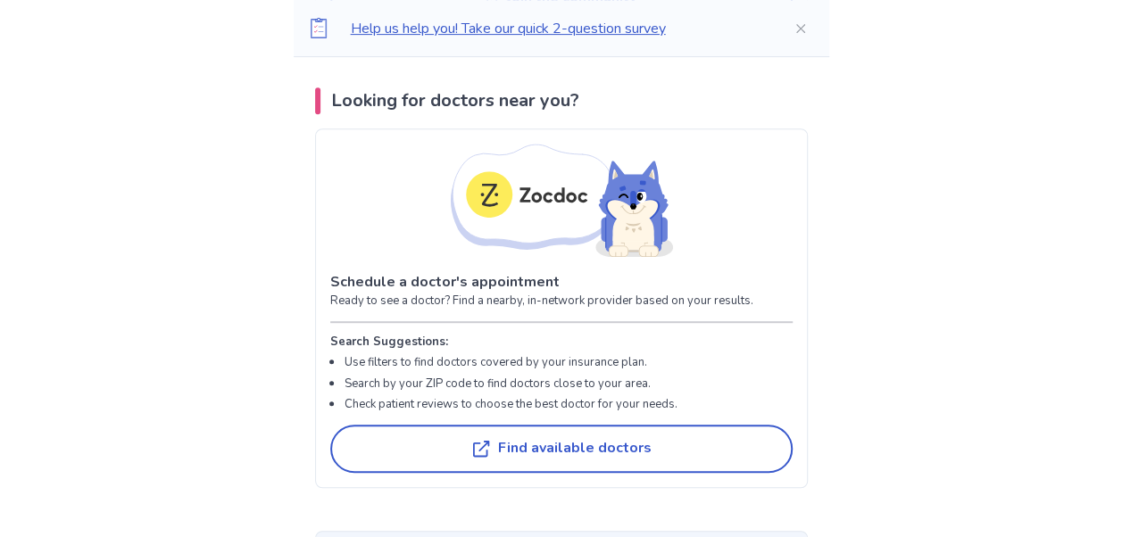
scroll to position [3717, 0]
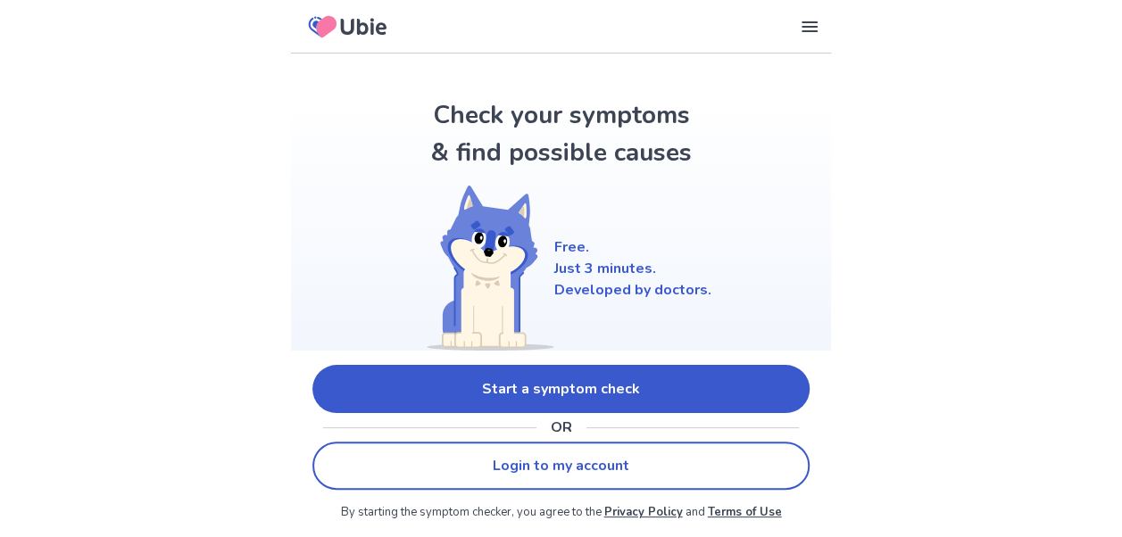
click at [565, 382] on link "Start a symptom check" at bounding box center [560, 389] width 497 height 48
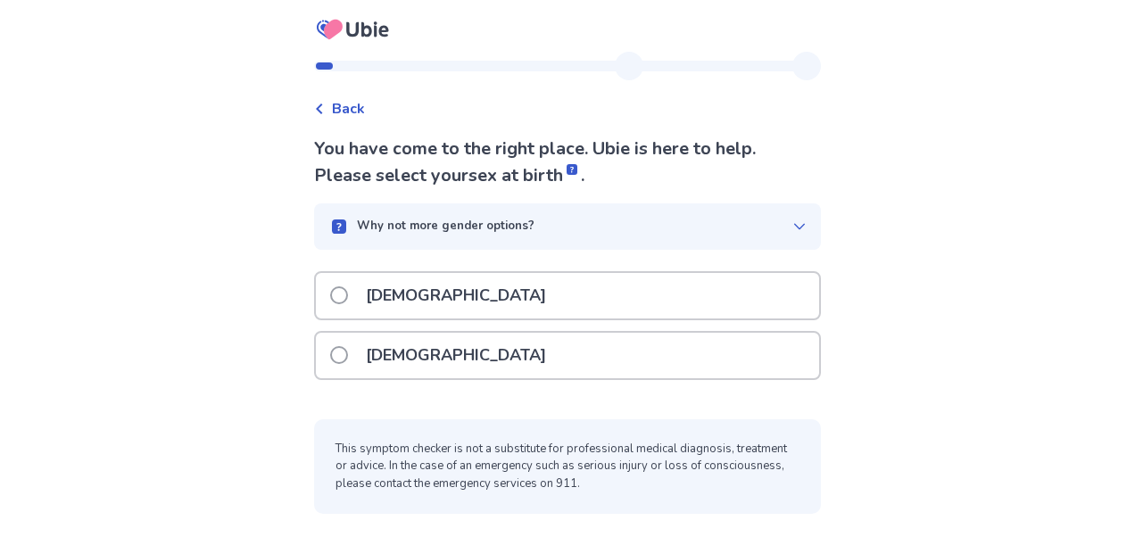
click at [348, 291] on span at bounding box center [339, 296] width 18 height 18
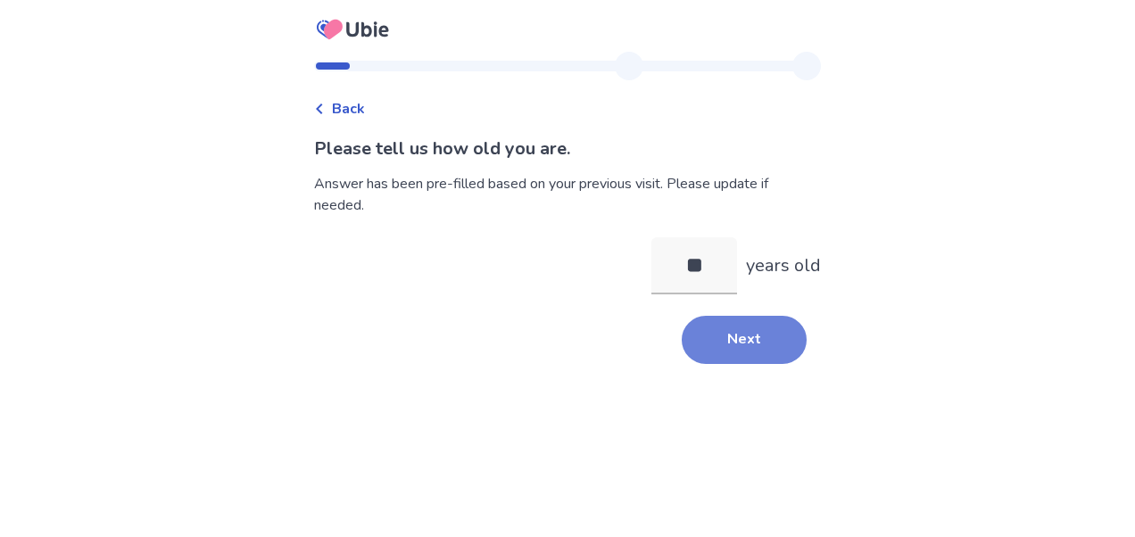
click at [729, 334] on button "Next" at bounding box center [744, 340] width 125 height 48
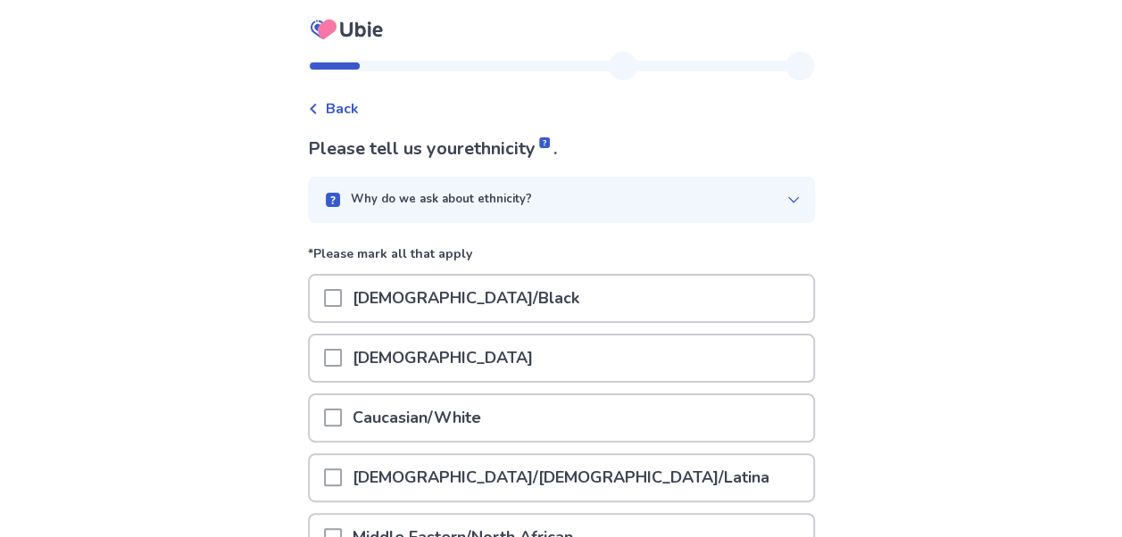
click at [337, 362] on span at bounding box center [333, 358] width 18 height 18
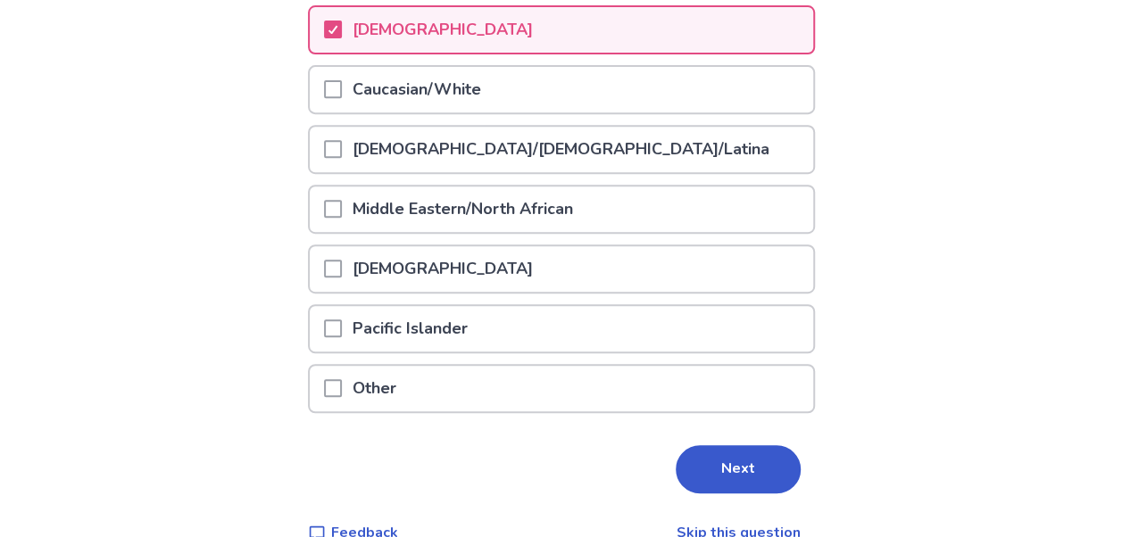
scroll to position [362, 0]
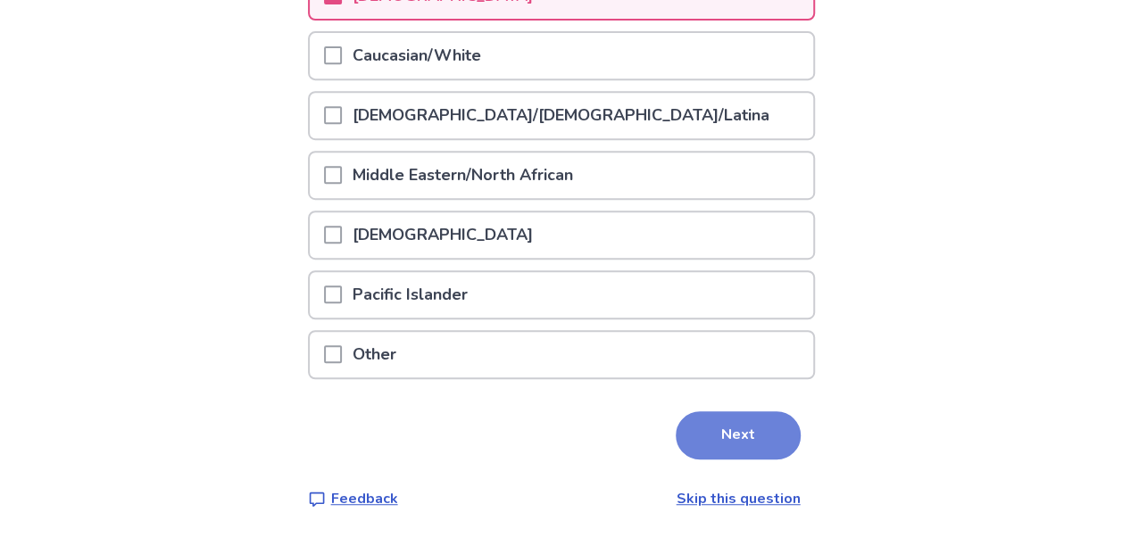
click at [724, 437] on button "Next" at bounding box center [738, 435] width 125 height 48
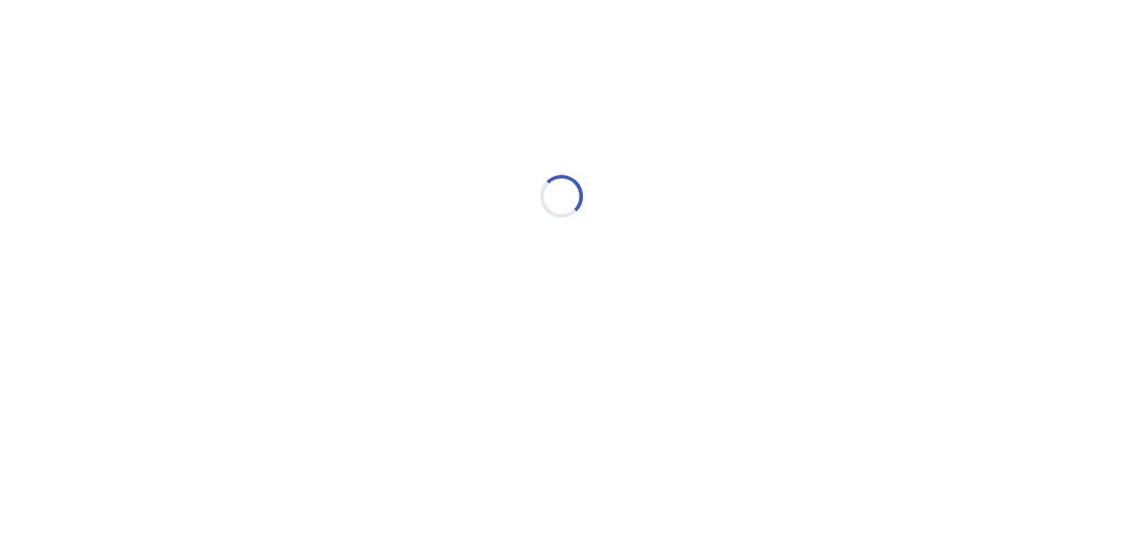
scroll to position [0, 0]
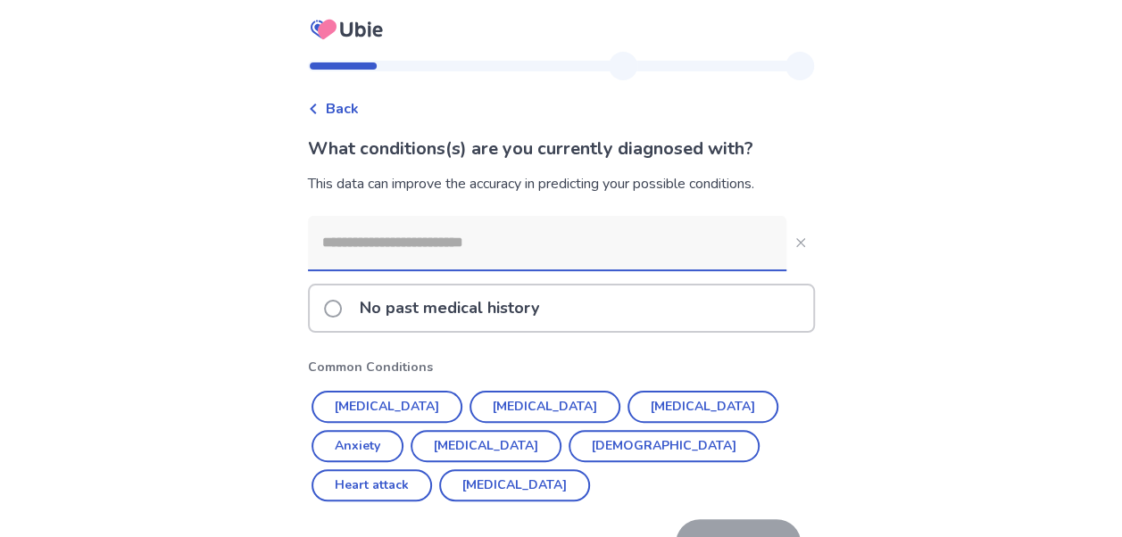
click at [492, 237] on input at bounding box center [547, 243] width 478 height 54
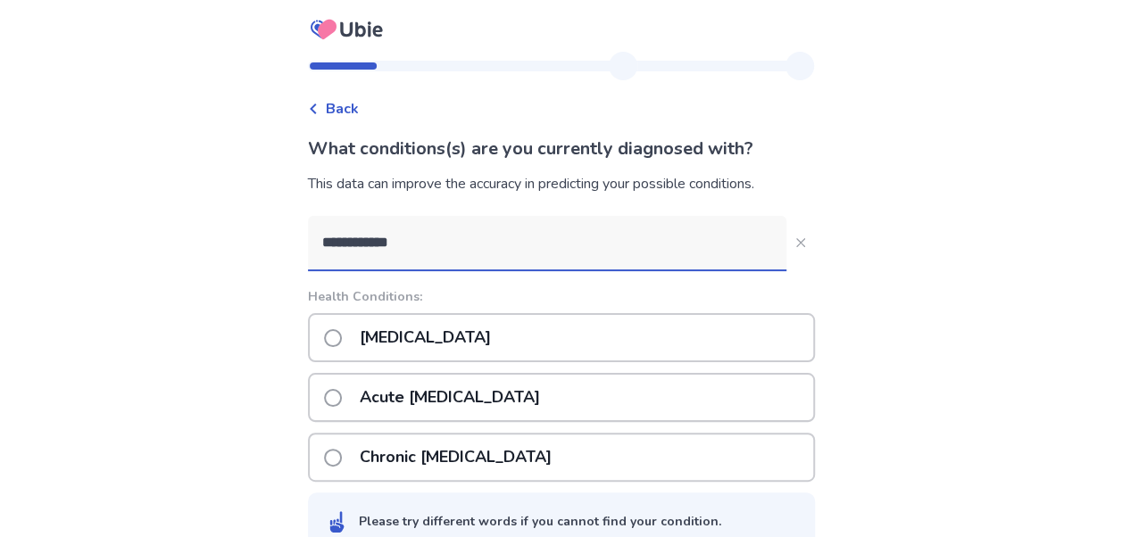
type input "**********"
click at [342, 334] on span at bounding box center [333, 338] width 18 height 18
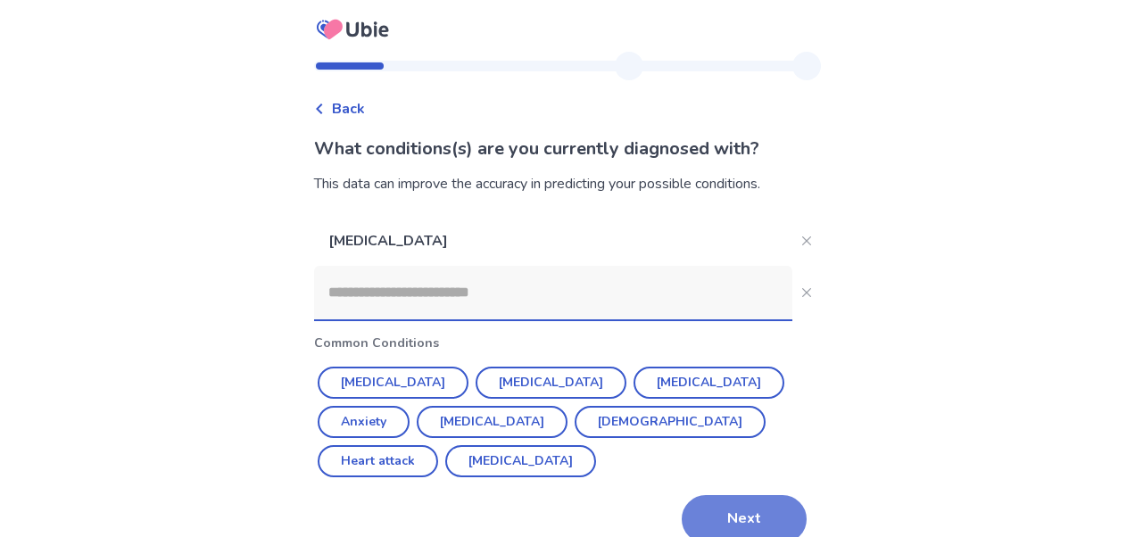
click at [752, 495] on button "Next" at bounding box center [744, 519] width 125 height 48
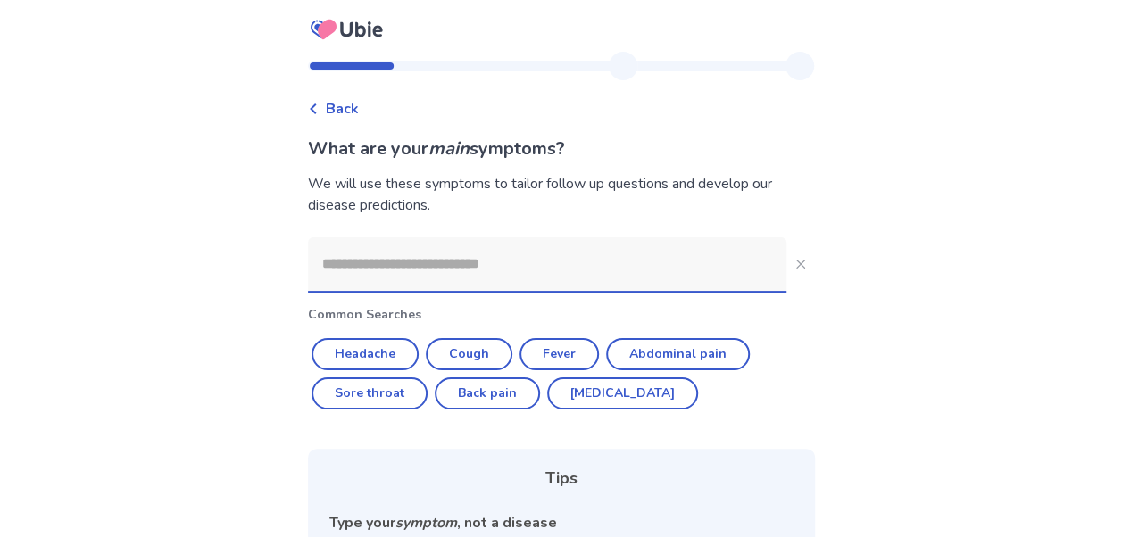
click at [602, 280] on input at bounding box center [547, 264] width 478 height 54
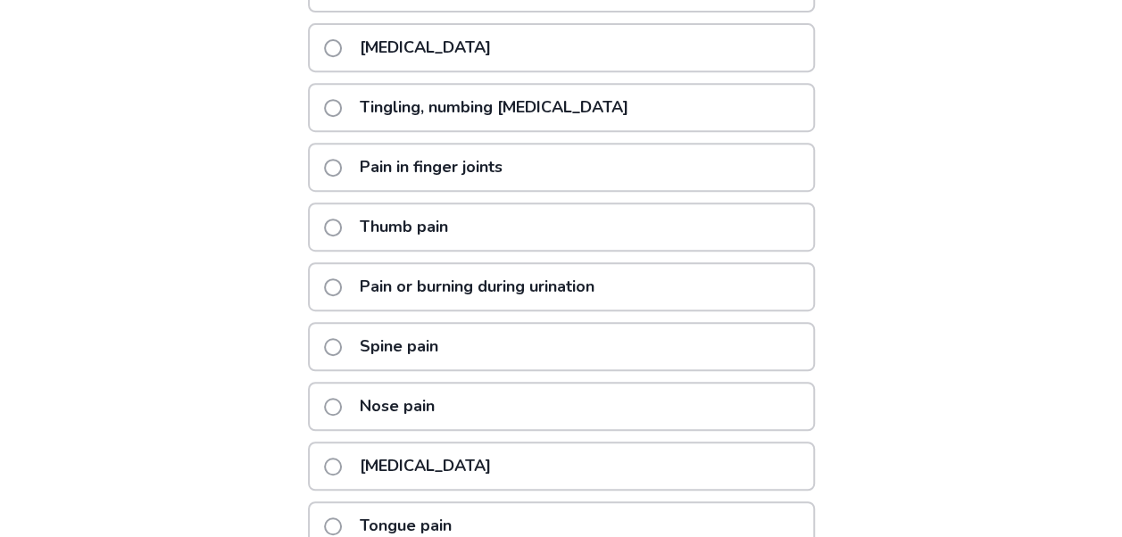
scroll to position [454, 0]
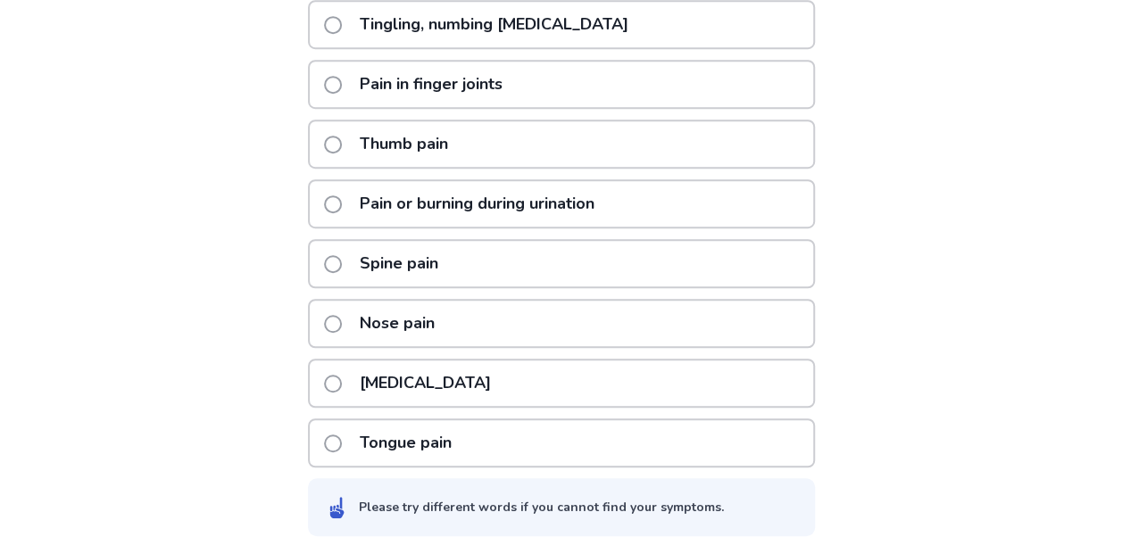
type input "****"
click at [342, 256] on span at bounding box center [333, 264] width 18 height 18
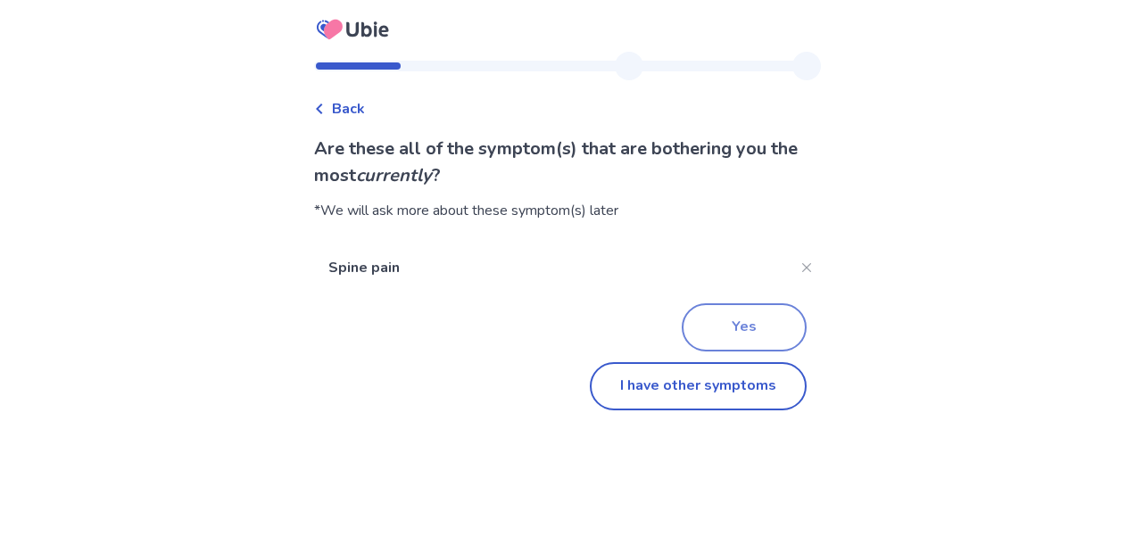
click at [733, 331] on button "Yes" at bounding box center [744, 327] width 125 height 48
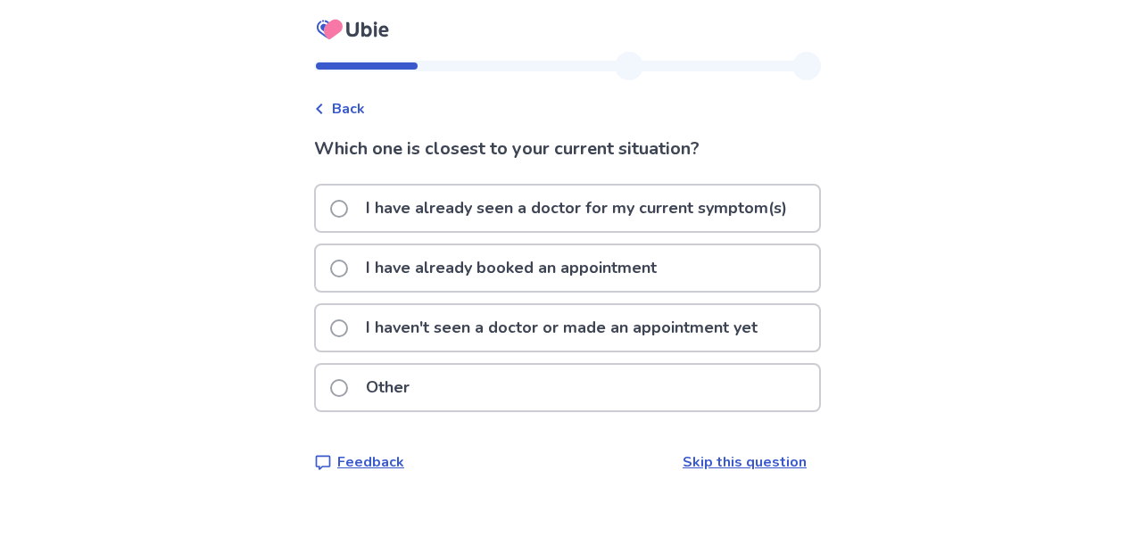
click at [463, 327] on p "I haven't seen a doctor or made an appointment yet" at bounding box center [561, 328] width 413 height 46
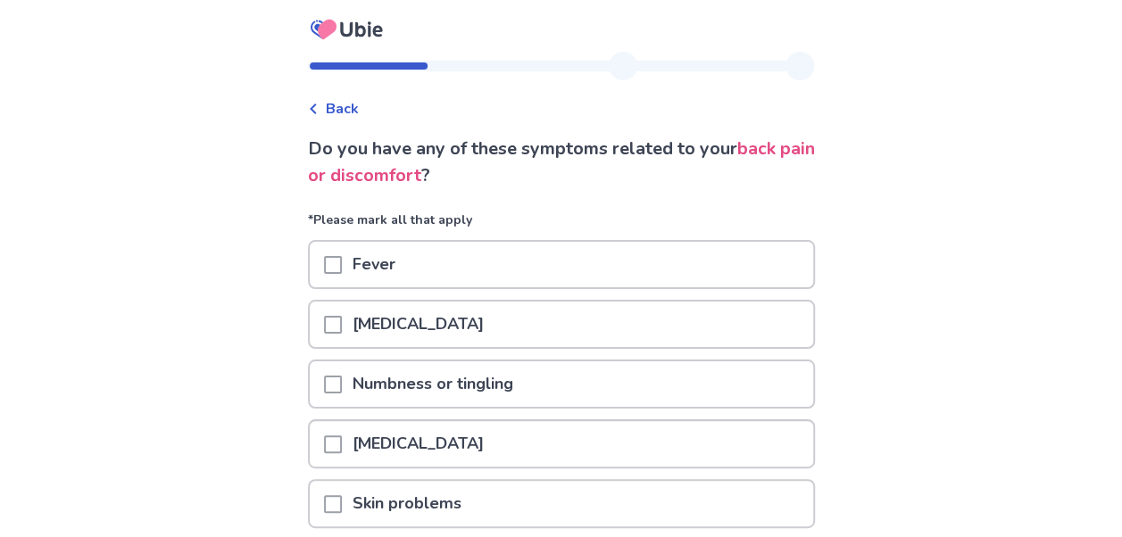
scroll to position [270, 0]
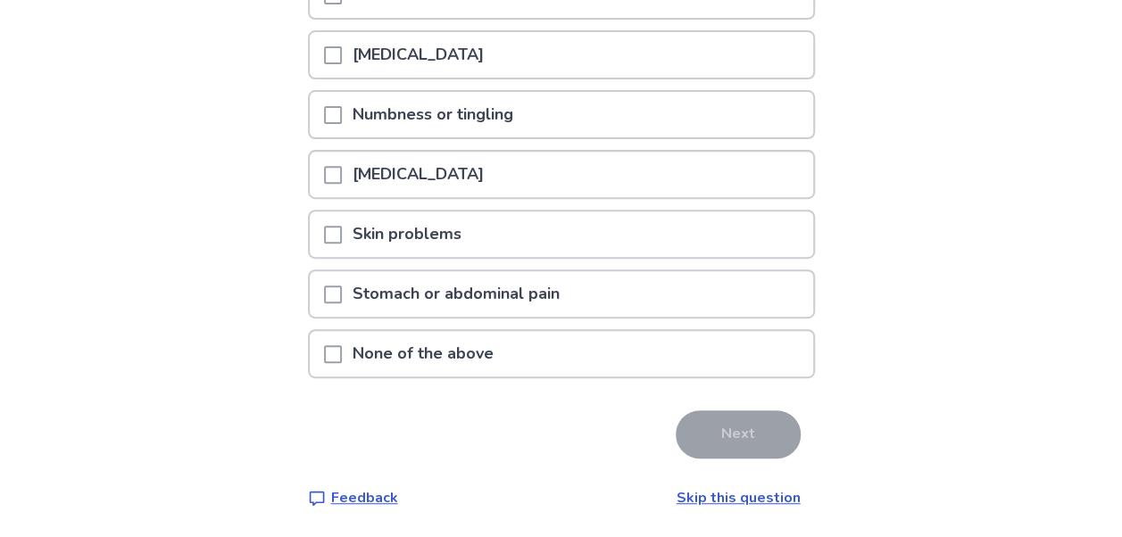
click at [342, 355] on span at bounding box center [333, 354] width 18 height 18
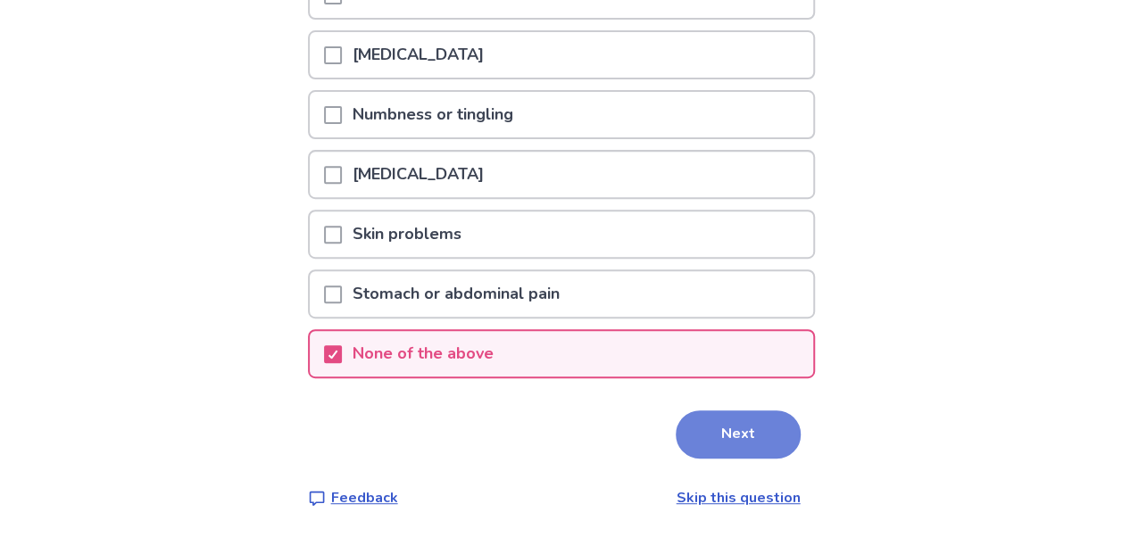
click at [746, 439] on button "Next" at bounding box center [738, 435] width 125 height 48
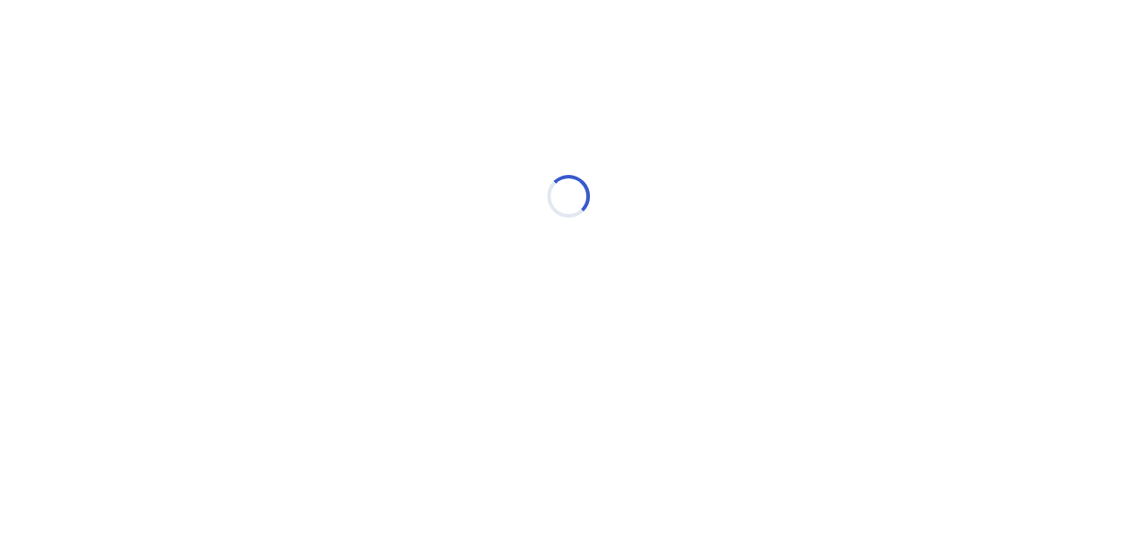
scroll to position [0, 0]
select select "*"
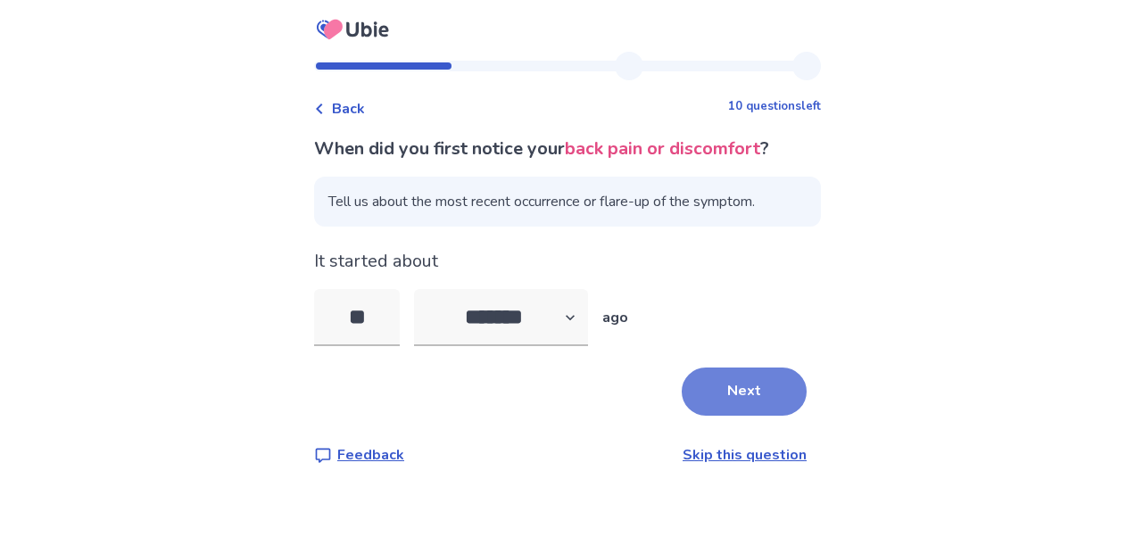
type input "**"
click at [741, 391] on button "Next" at bounding box center [744, 392] width 125 height 48
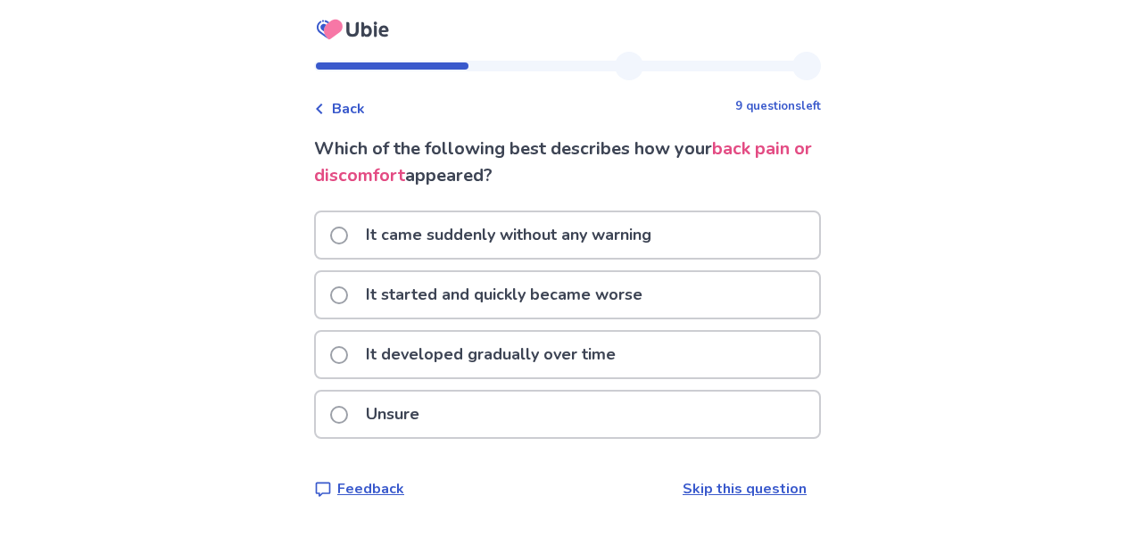
click at [346, 115] on span "Back" at bounding box center [348, 108] width 33 height 21
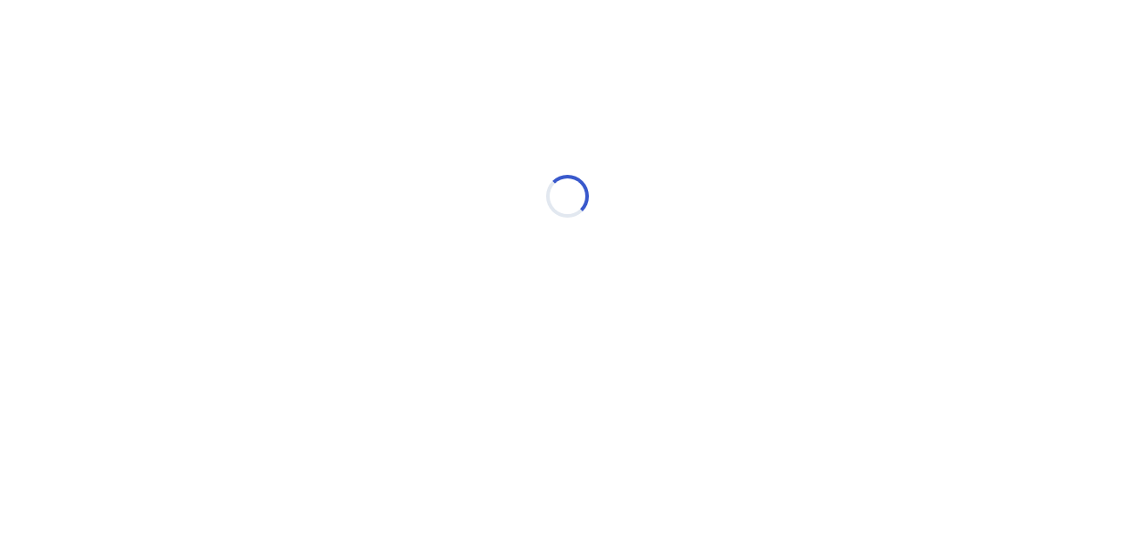
select select "*"
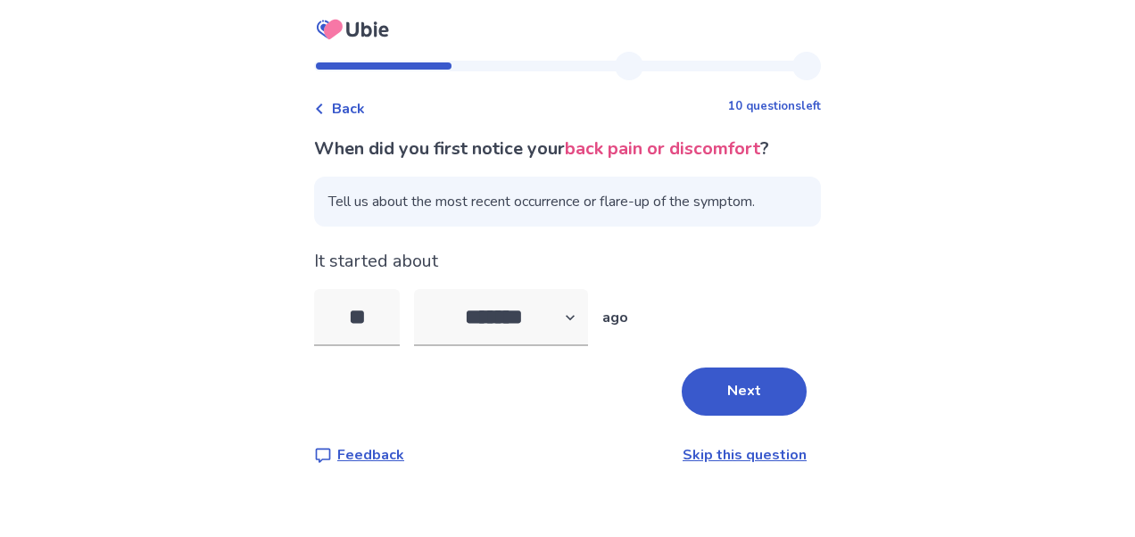
click at [361, 108] on span "Back" at bounding box center [348, 108] width 33 height 21
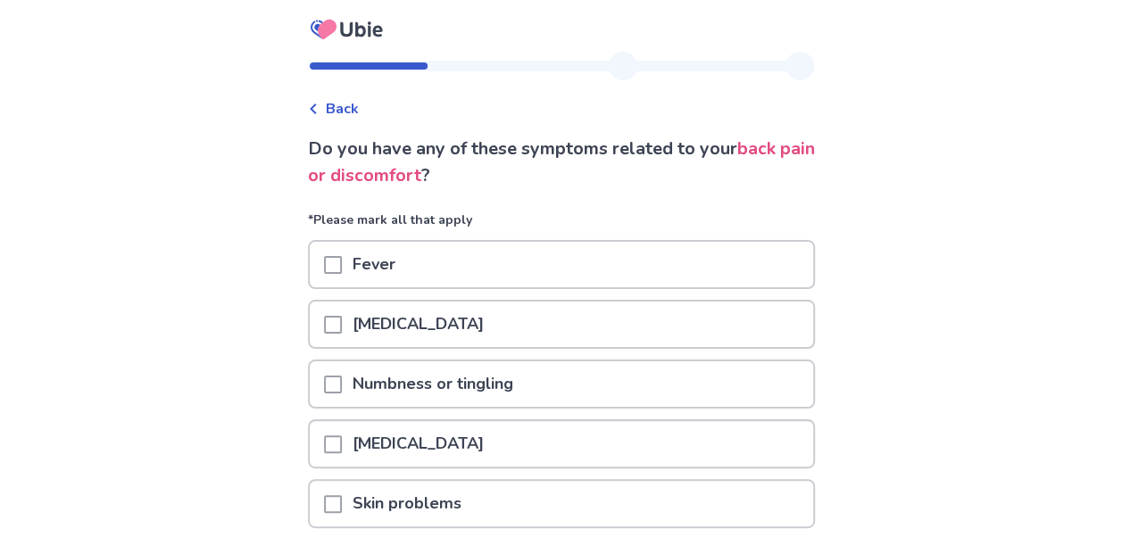
click at [359, 108] on span "Back" at bounding box center [342, 108] width 33 height 21
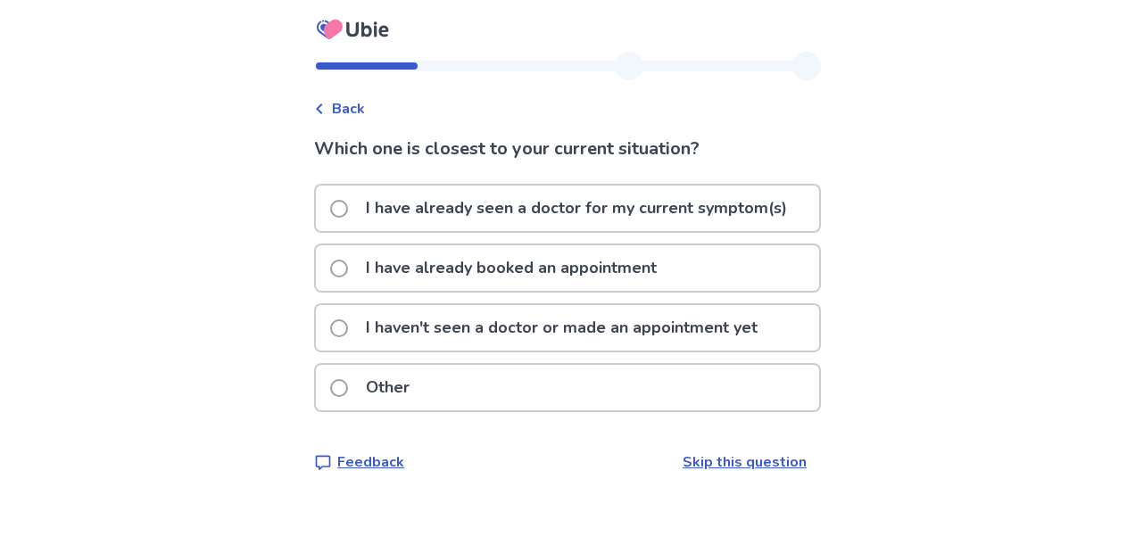
click at [361, 108] on span "Back" at bounding box center [348, 108] width 33 height 21
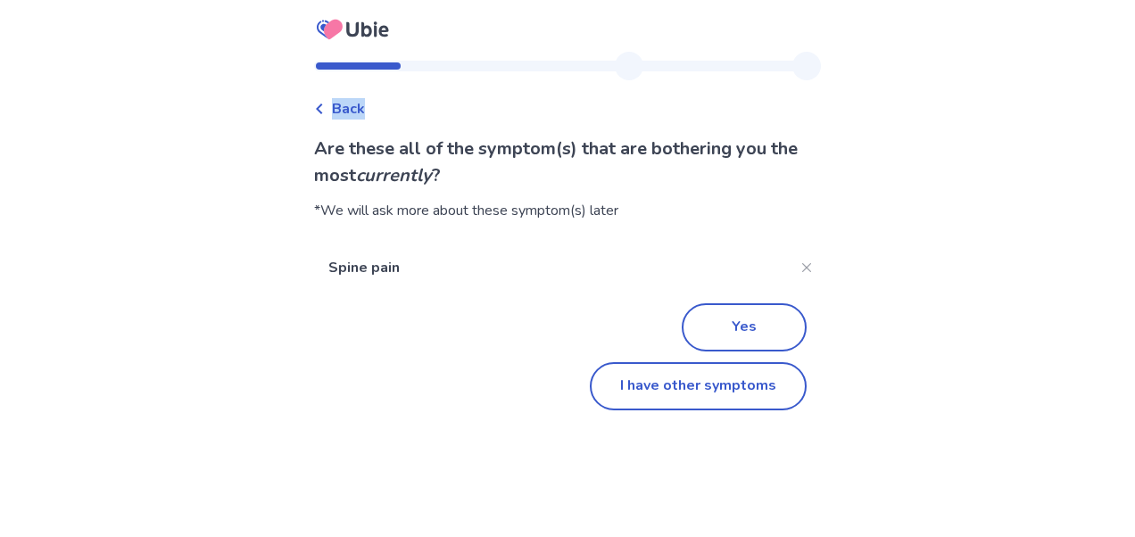
click at [361, 108] on span "Back" at bounding box center [348, 108] width 33 height 21
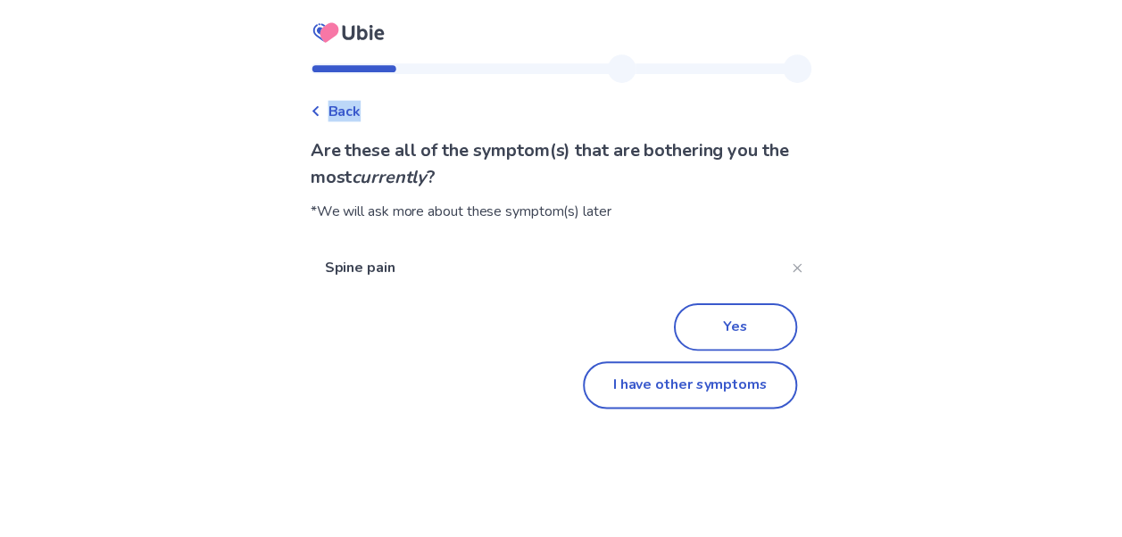
scroll to position [316, 0]
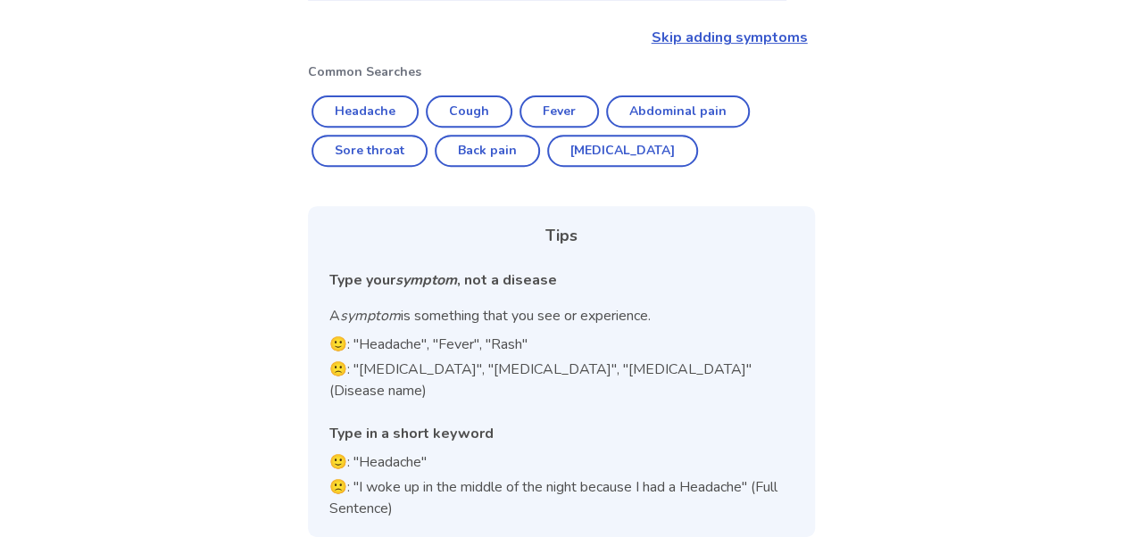
click at [969, 282] on div "Back What are the other symptoms that are bothering you currently ? Spine pain …" at bounding box center [561, 121] width 1122 height 875
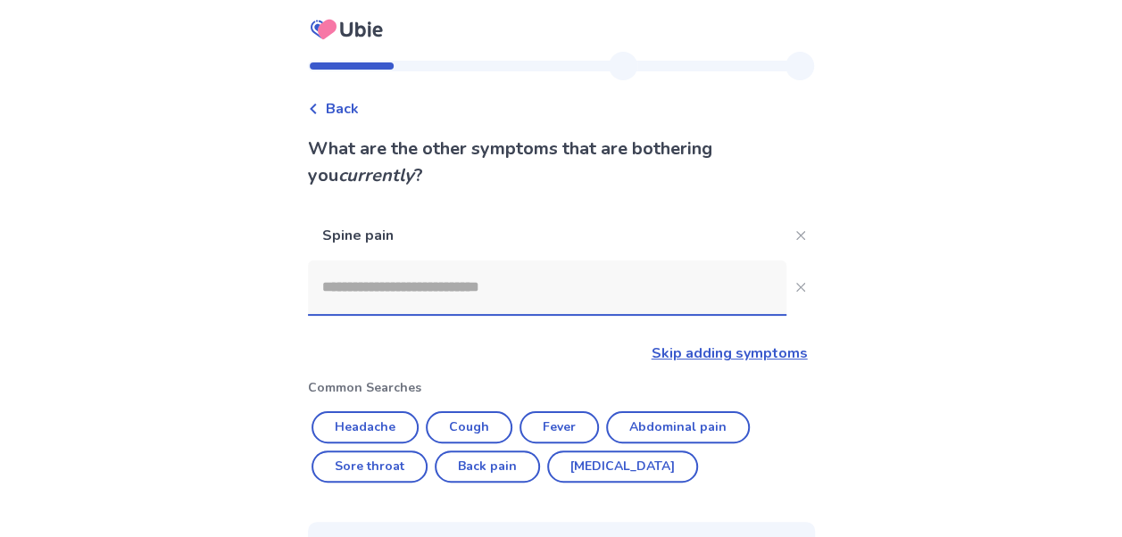
click at [342, 111] on span "Back" at bounding box center [342, 108] width 33 height 21
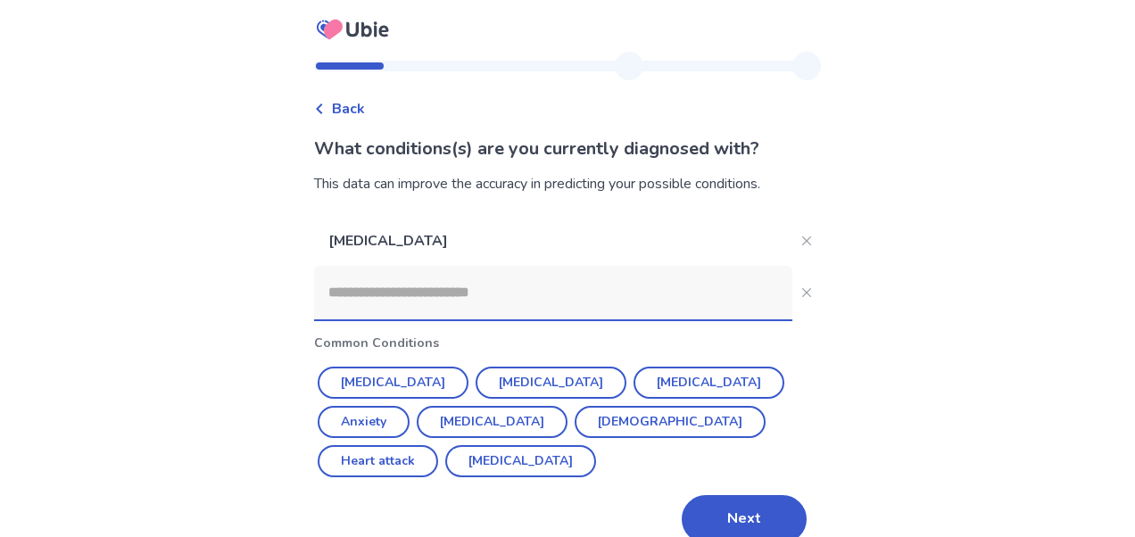
click at [342, 111] on div "Back" at bounding box center [339, 108] width 51 height 21
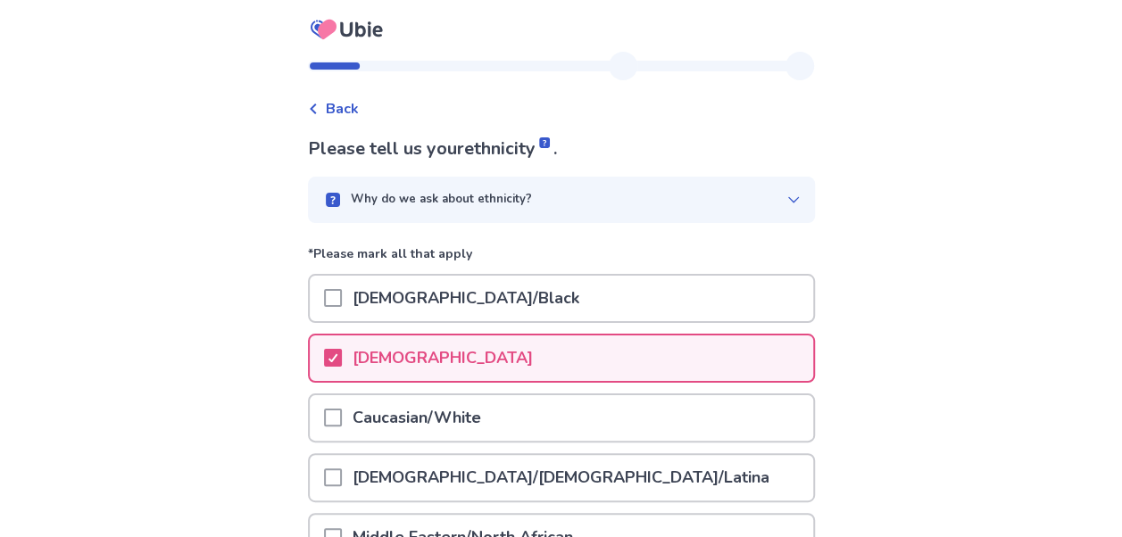
scroll to position [362, 0]
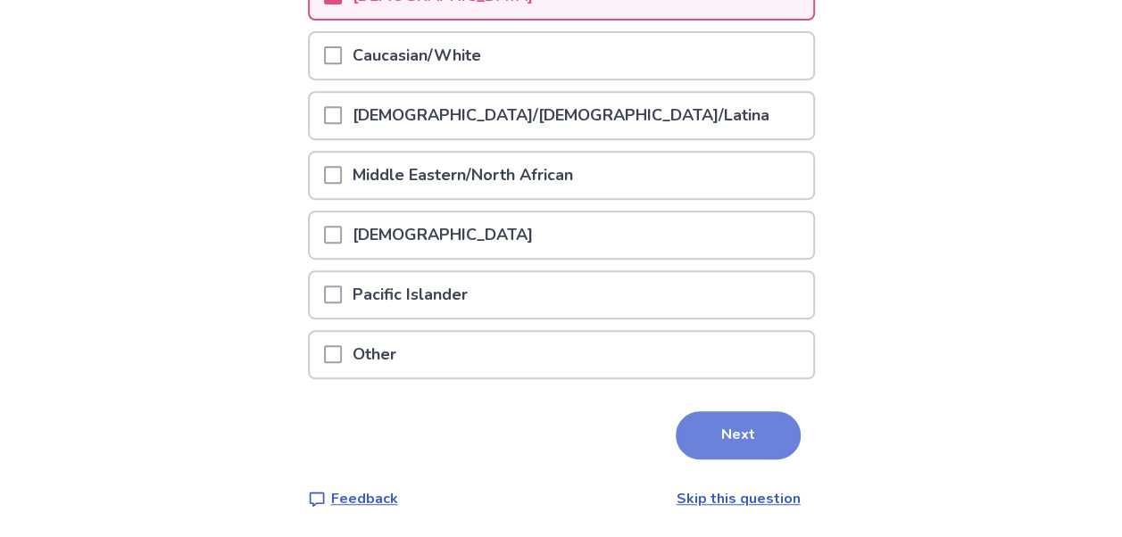
click at [711, 436] on button "Next" at bounding box center [738, 435] width 125 height 48
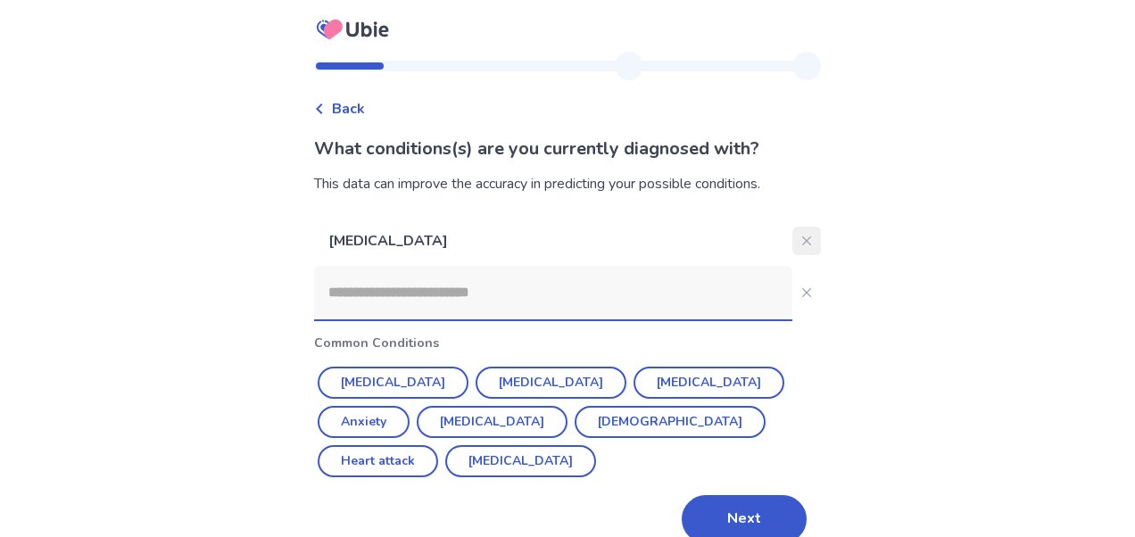
click at [802, 244] on button "Close" at bounding box center [807, 241] width 29 height 29
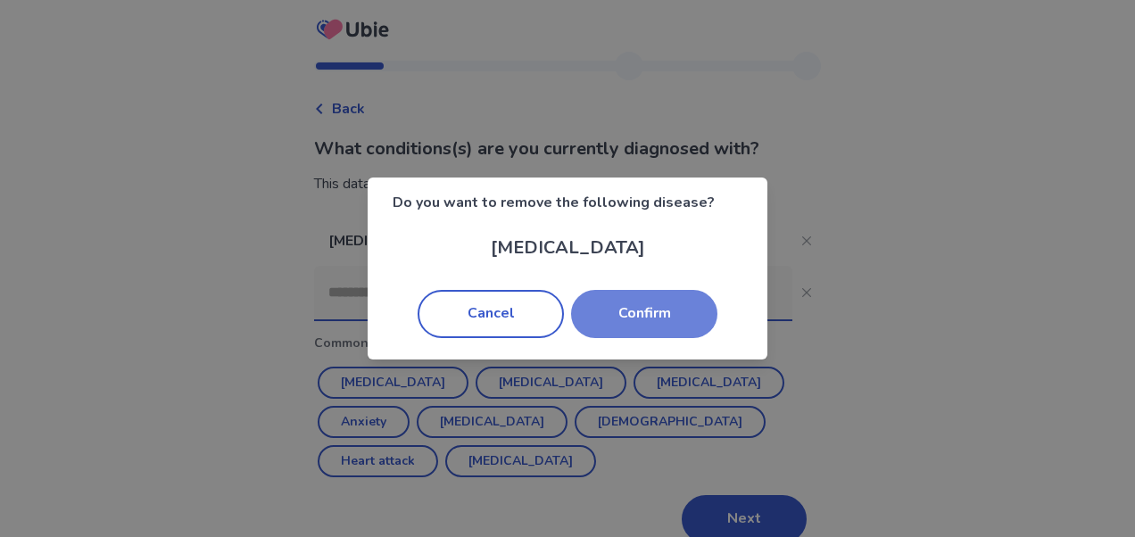
click at [655, 315] on button "Confirm" at bounding box center [644, 314] width 146 height 48
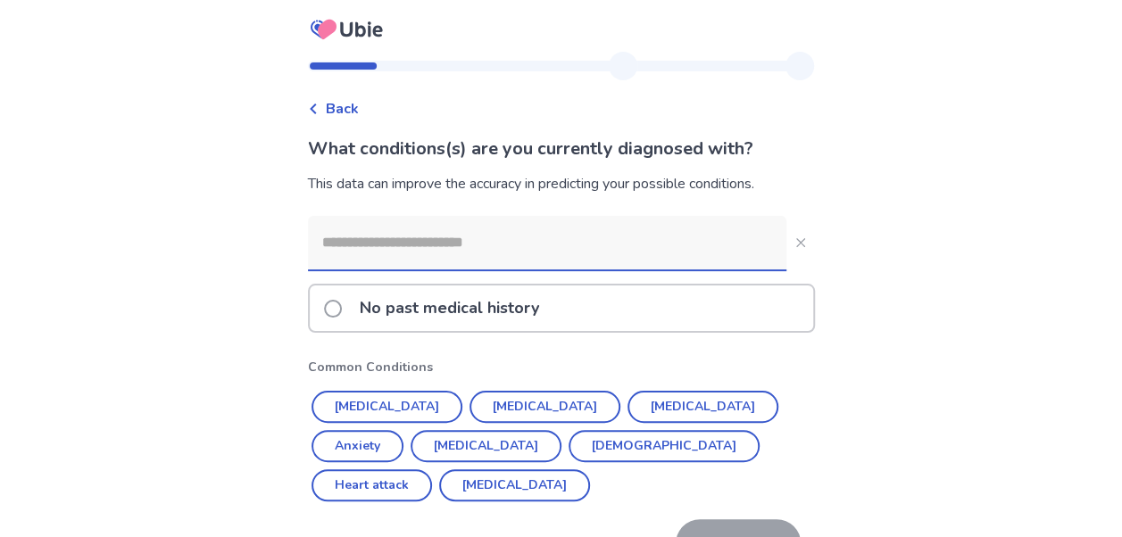
click at [487, 244] on input at bounding box center [547, 243] width 478 height 54
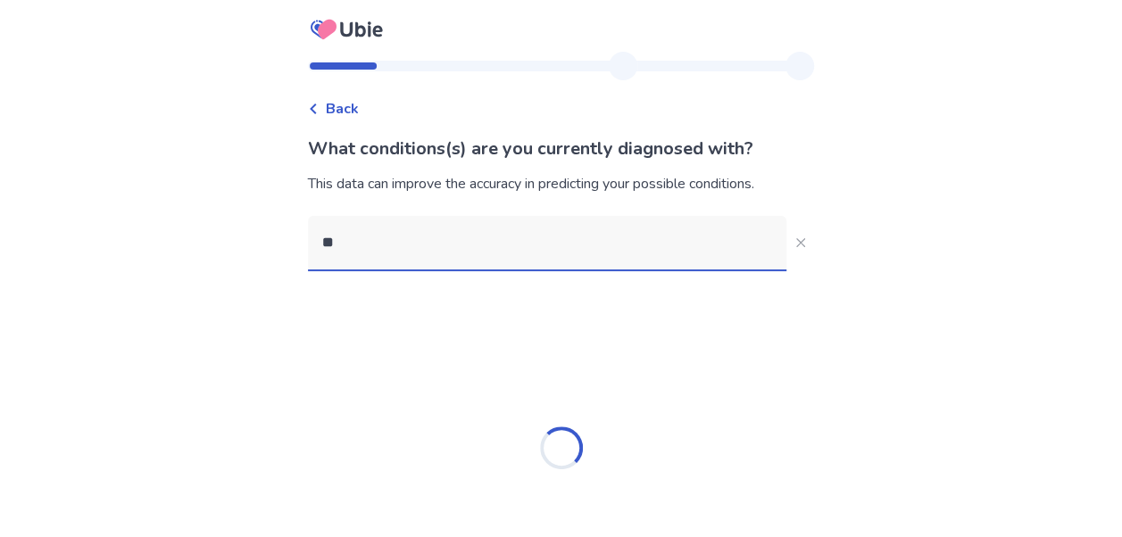
type input "*"
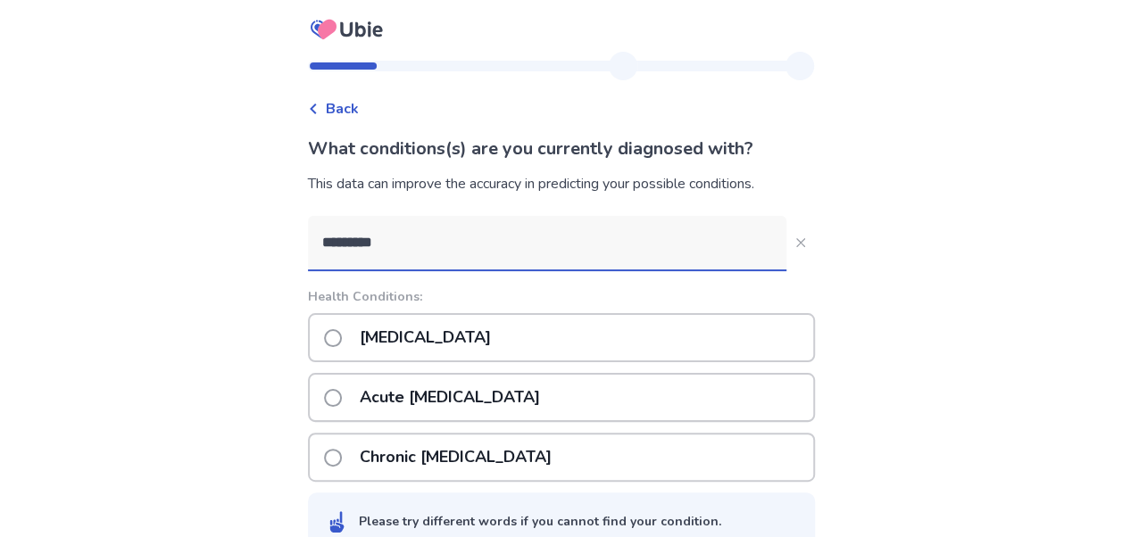
type input "*********"
click at [342, 453] on span at bounding box center [333, 458] width 18 height 18
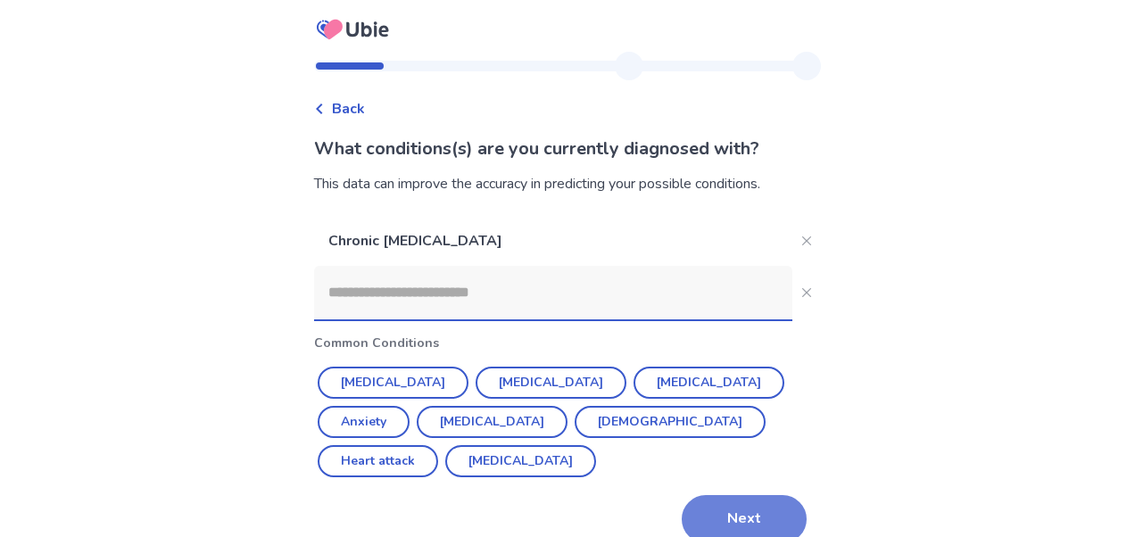
click at [741, 495] on button "Next" at bounding box center [744, 519] width 125 height 48
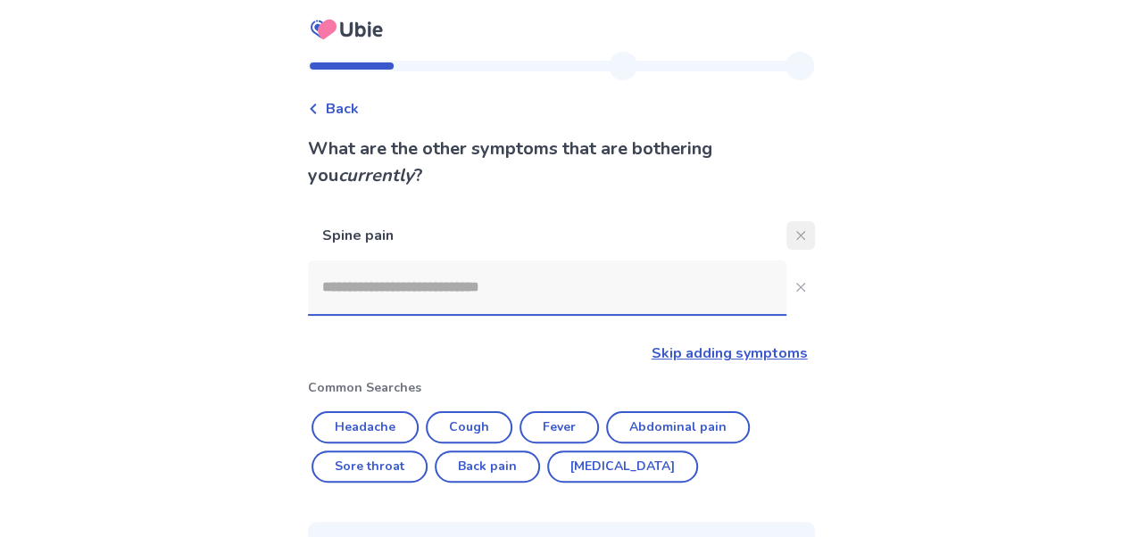
click at [796, 232] on button "Close" at bounding box center [800, 235] width 29 height 29
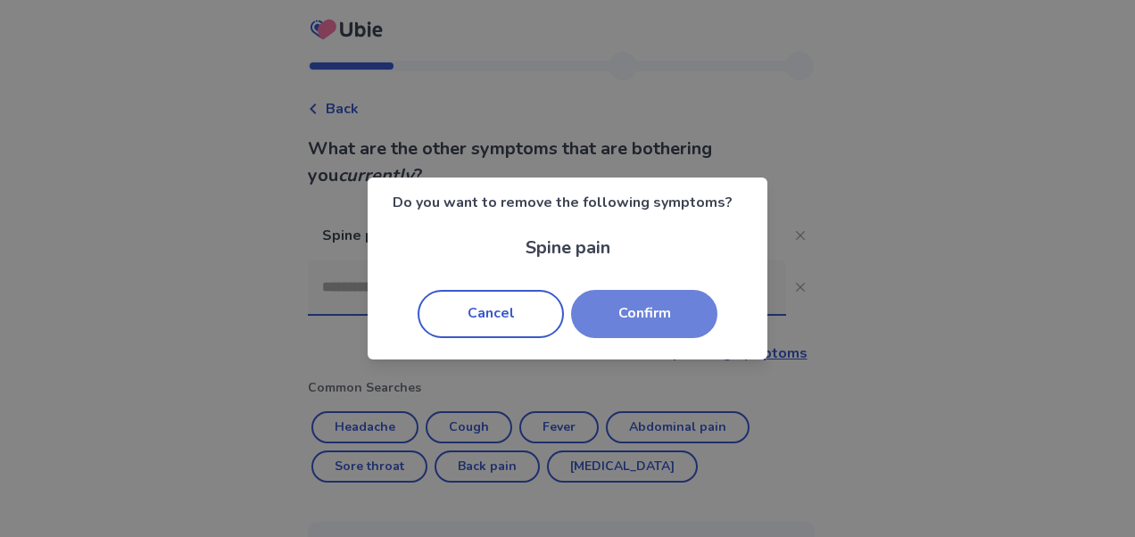
click at [653, 316] on button "Confirm" at bounding box center [644, 314] width 146 height 48
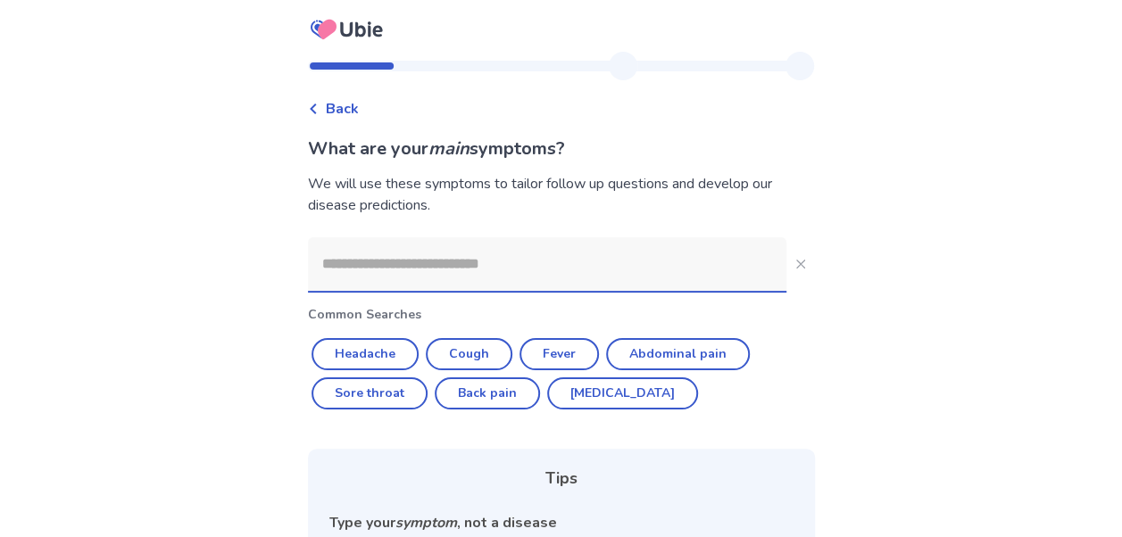
click at [611, 262] on input at bounding box center [547, 264] width 478 height 54
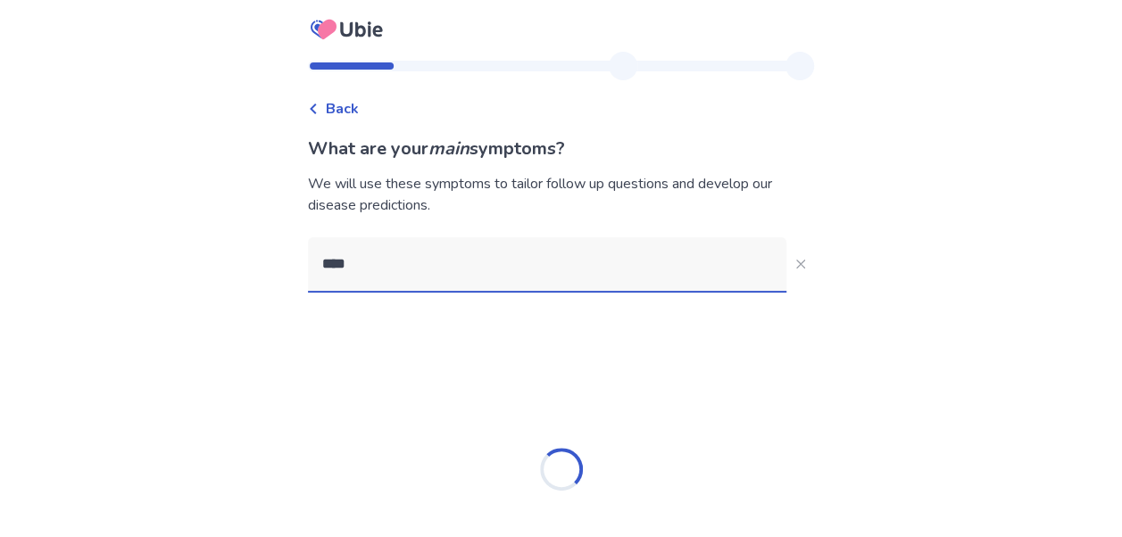
type input "****"
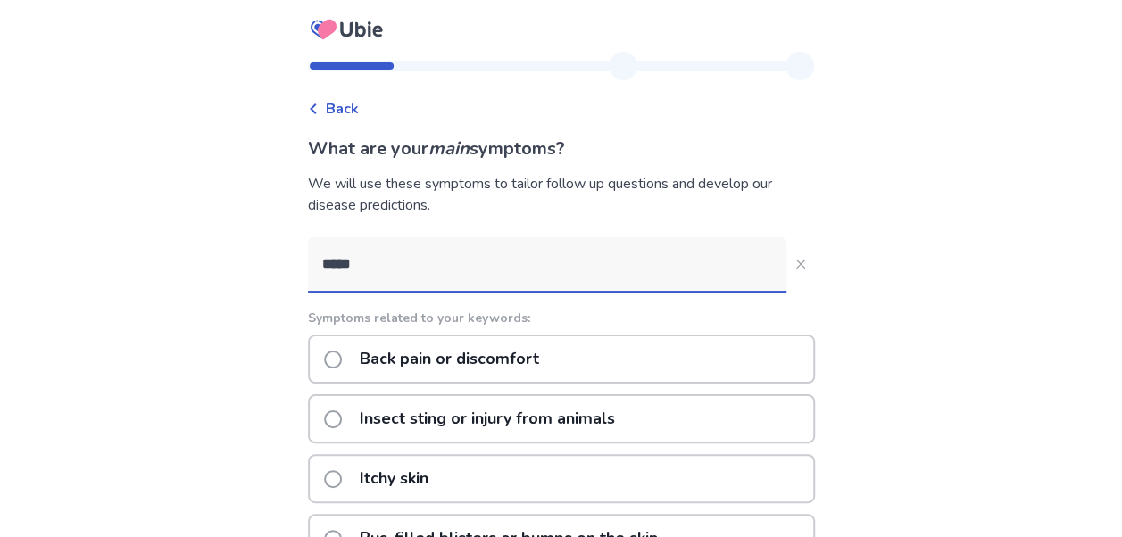
click at [428, 362] on p "Back pain or discomfort" at bounding box center [449, 360] width 201 height 46
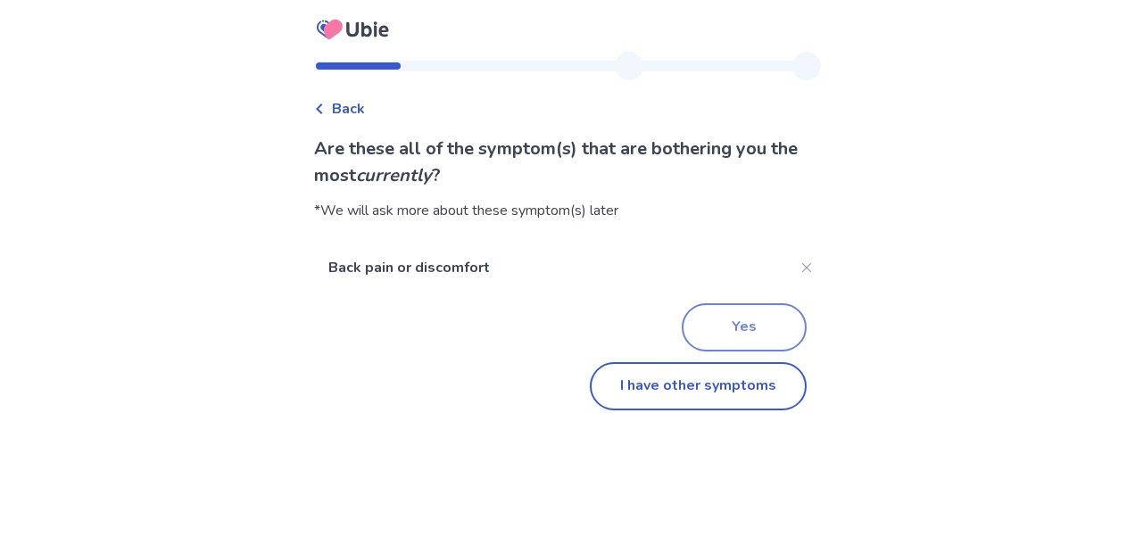
click at [750, 323] on button "Yes" at bounding box center [744, 327] width 125 height 48
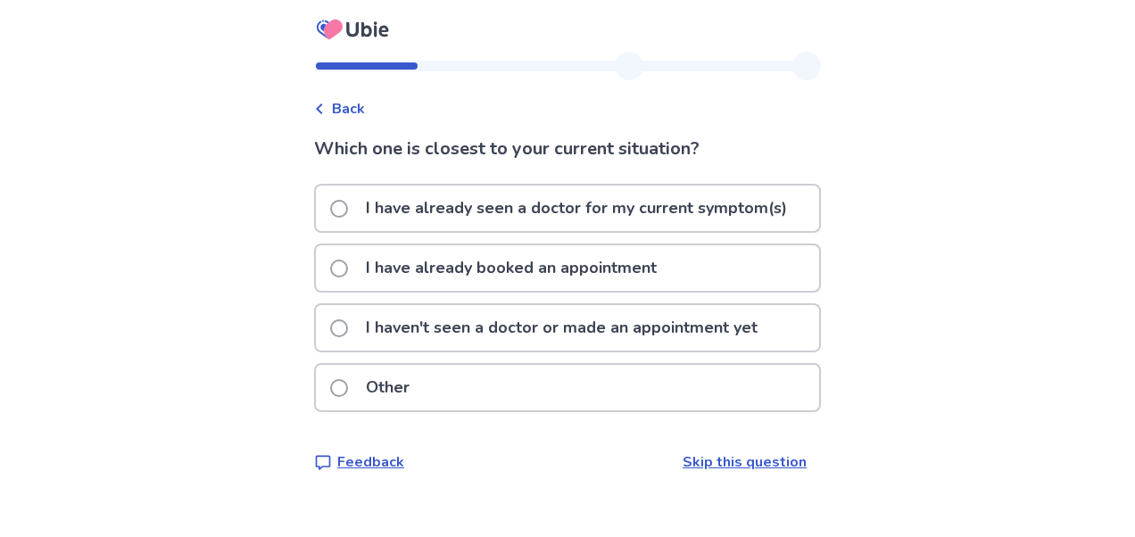
click at [480, 204] on p "I have already seen a doctor for my current symptom(s)" at bounding box center [576, 209] width 443 height 46
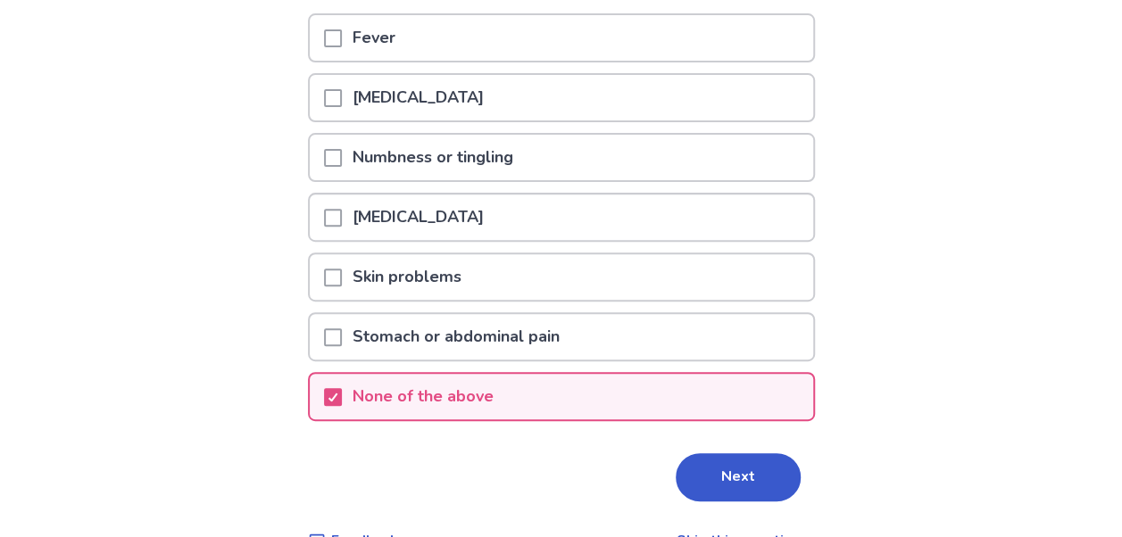
scroll to position [270, 0]
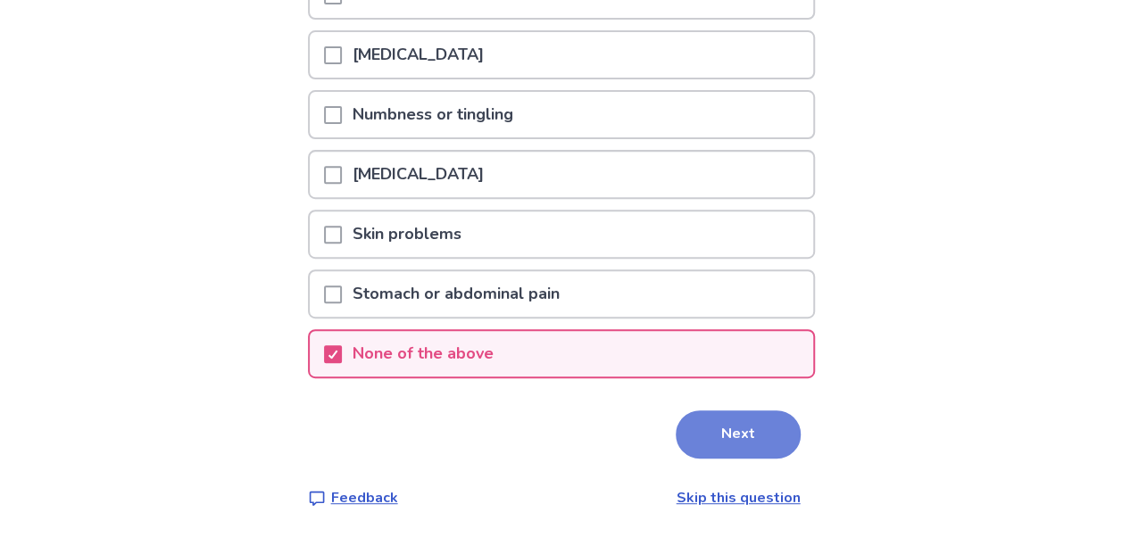
click at [730, 442] on button "Next" at bounding box center [738, 435] width 125 height 48
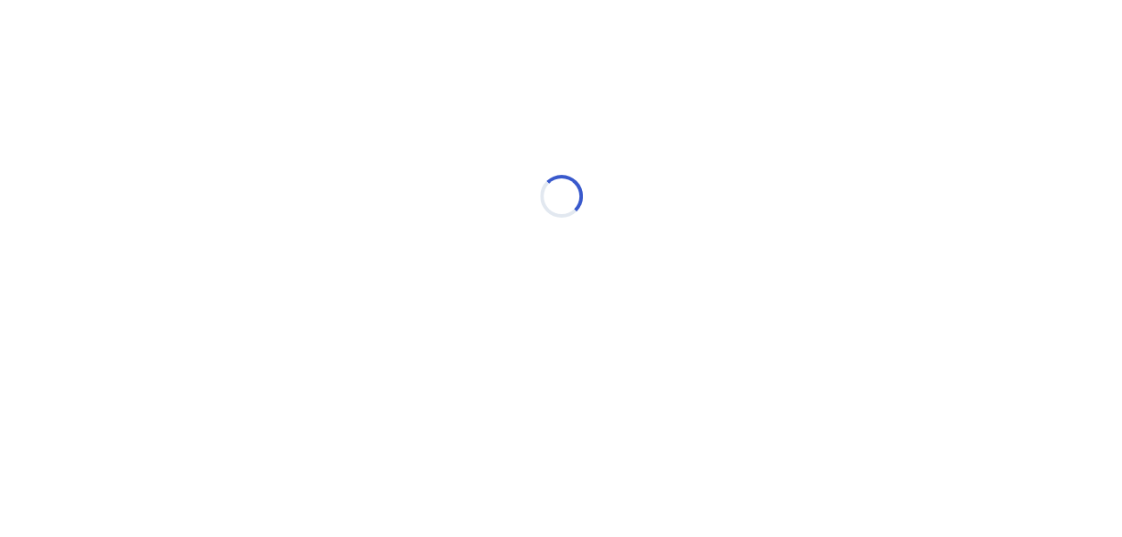
scroll to position [0, 0]
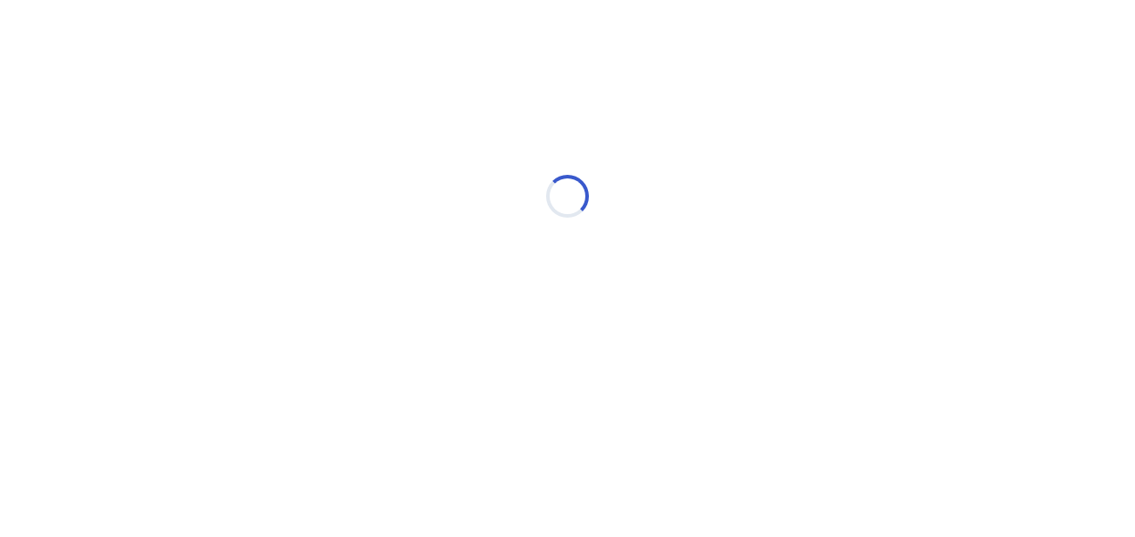
select select "*"
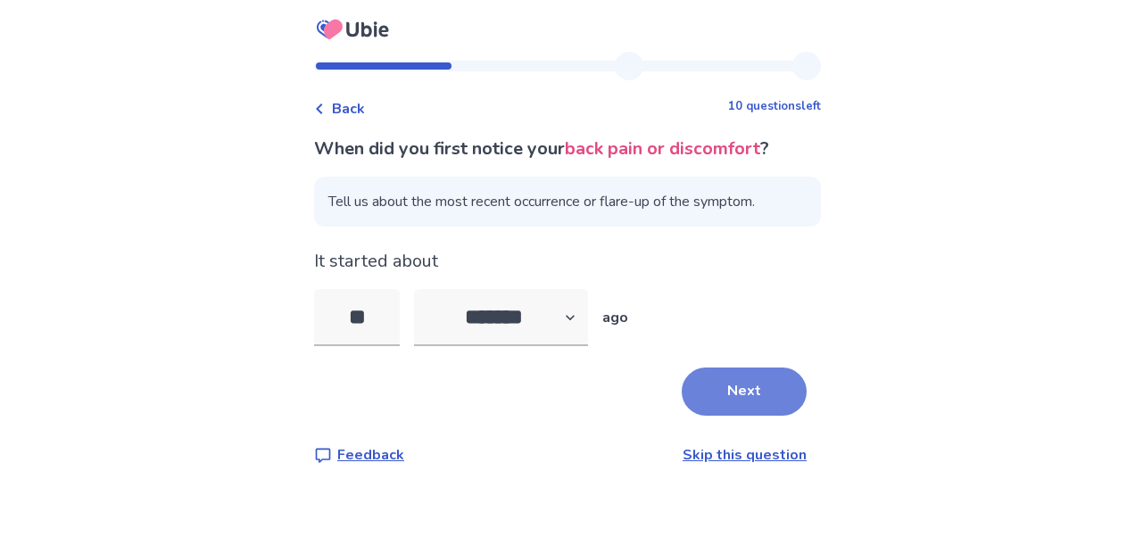
click at [728, 403] on button "Next" at bounding box center [744, 392] width 125 height 48
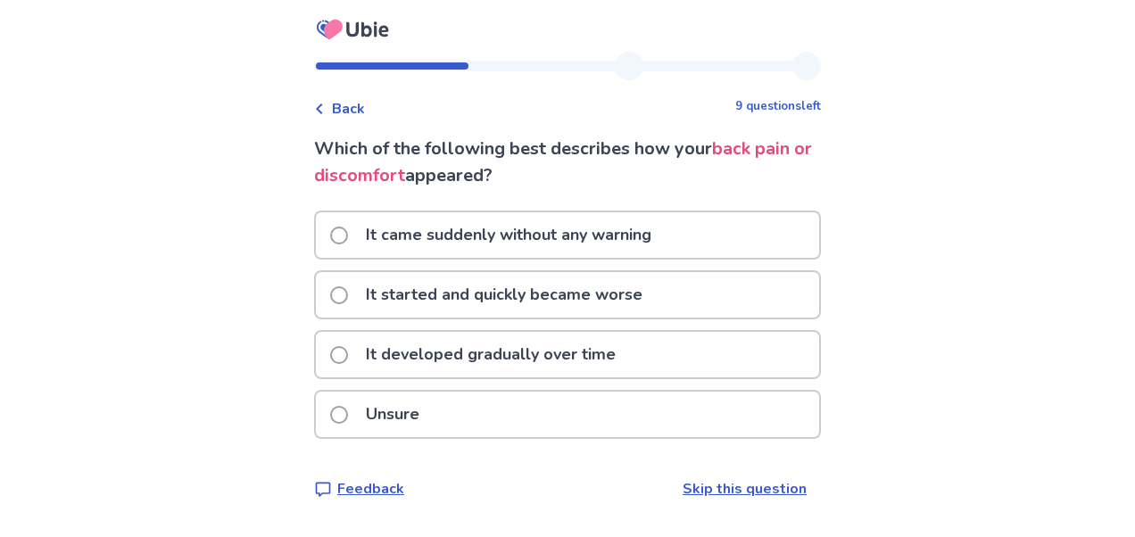
click at [768, 486] on link "Skip this question" at bounding box center [745, 489] width 124 height 20
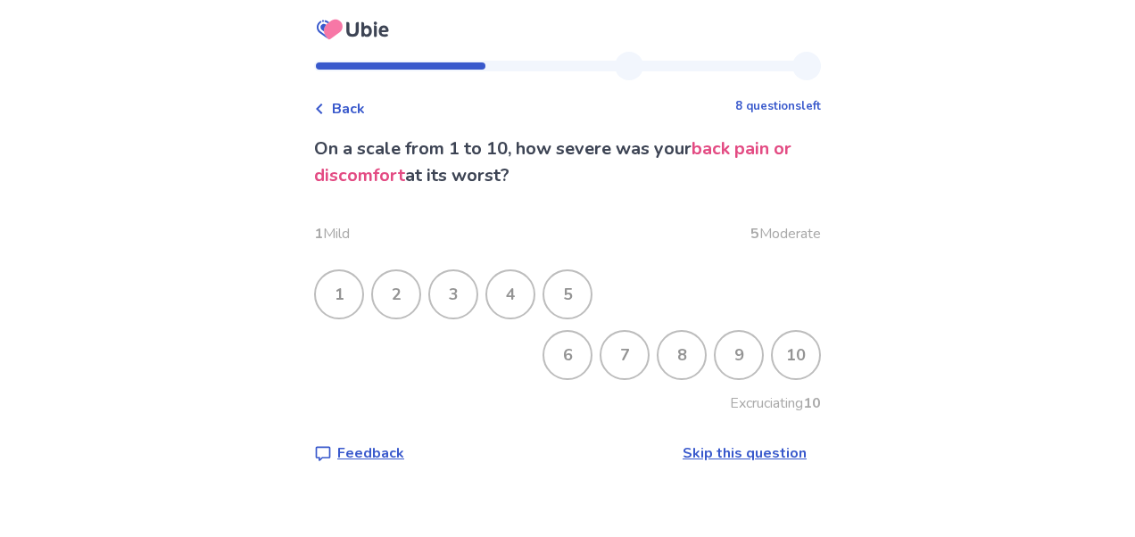
click at [553, 350] on div "6" at bounding box center [567, 355] width 46 height 46
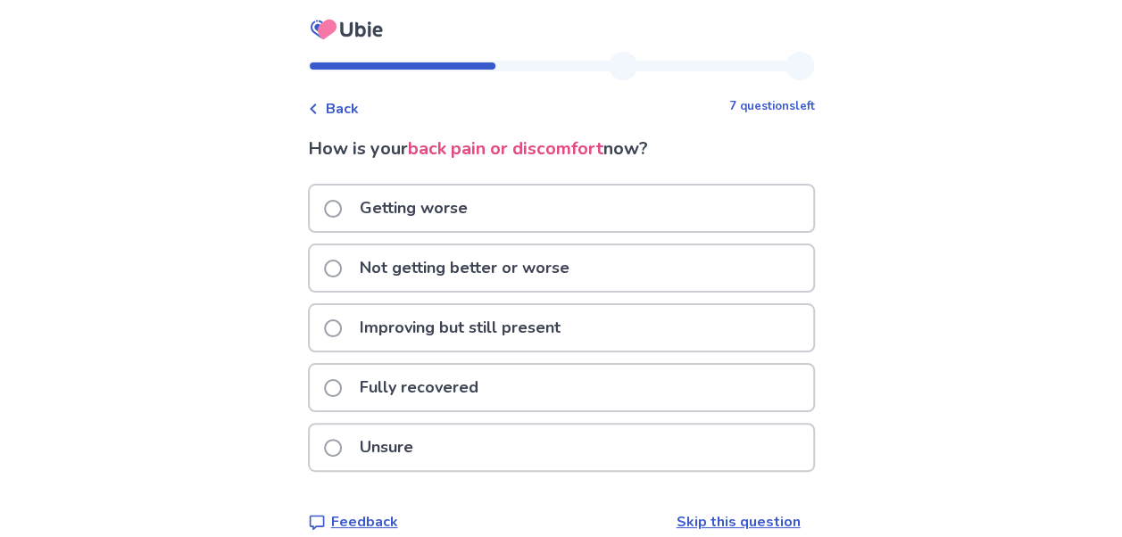
click at [489, 266] on p "Not getting better or worse" at bounding box center [464, 268] width 231 height 46
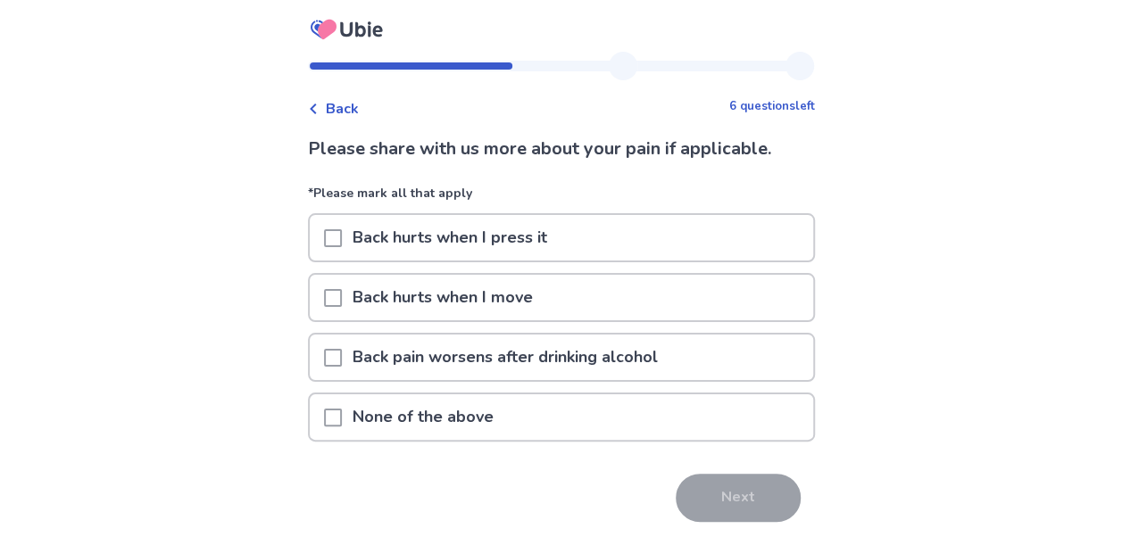
click at [342, 418] on span at bounding box center [333, 418] width 18 height 18
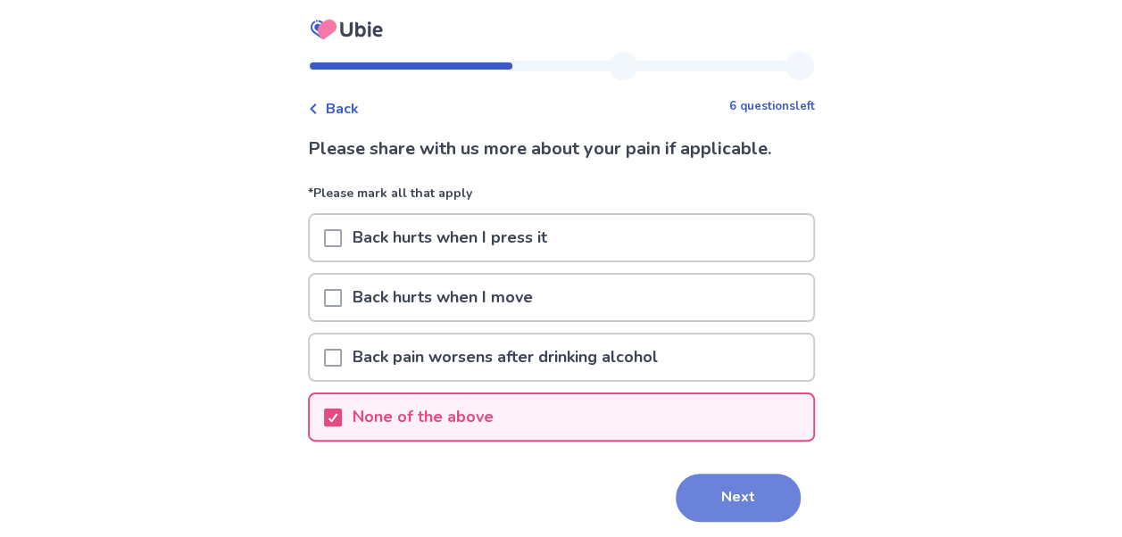
click at [713, 510] on button "Next" at bounding box center [738, 498] width 125 height 48
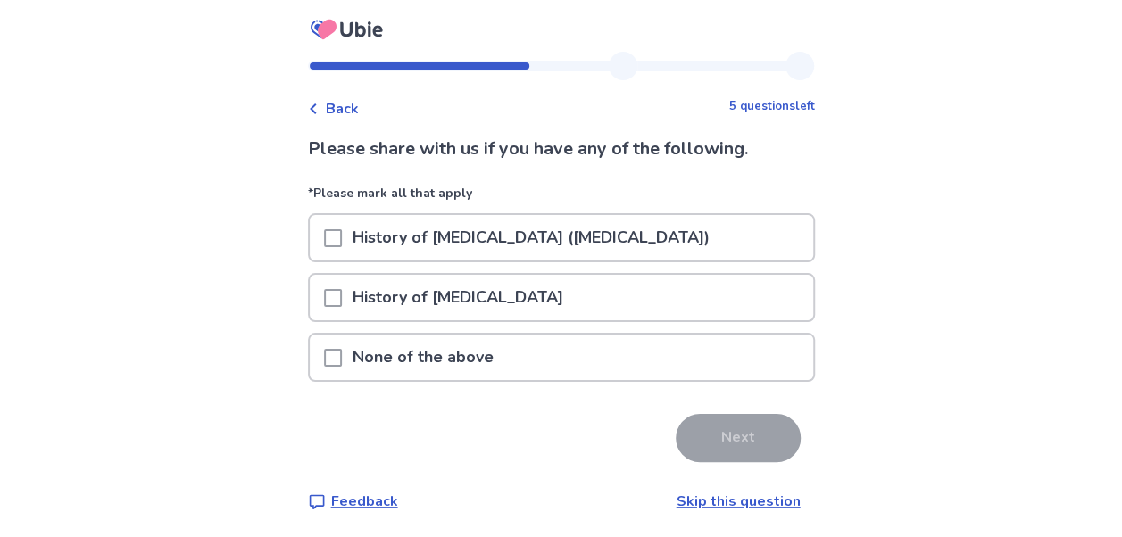
click at [341, 355] on span at bounding box center [333, 358] width 18 height 18
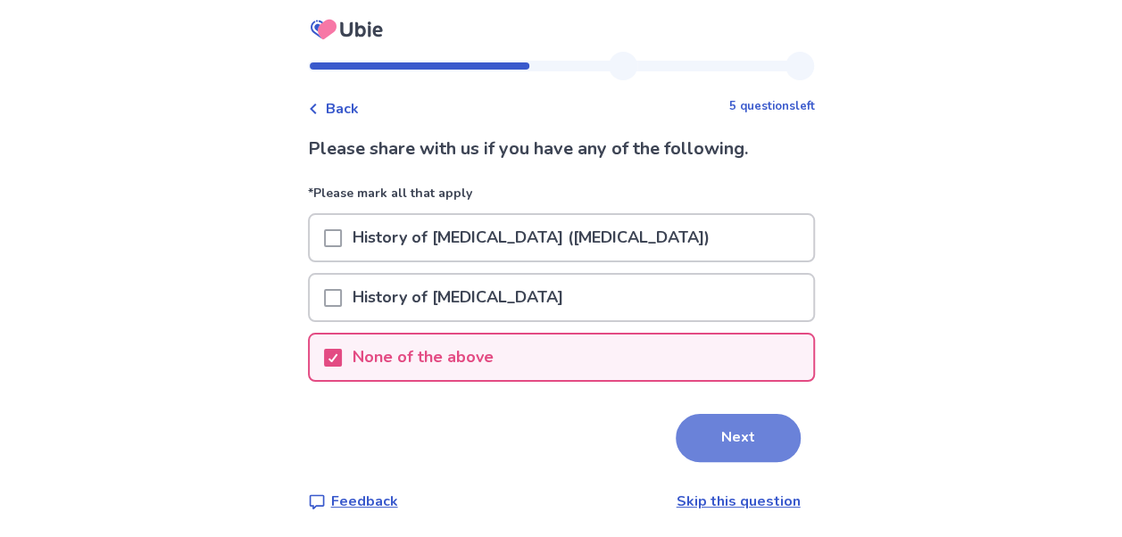
click at [737, 443] on button "Next" at bounding box center [738, 438] width 125 height 48
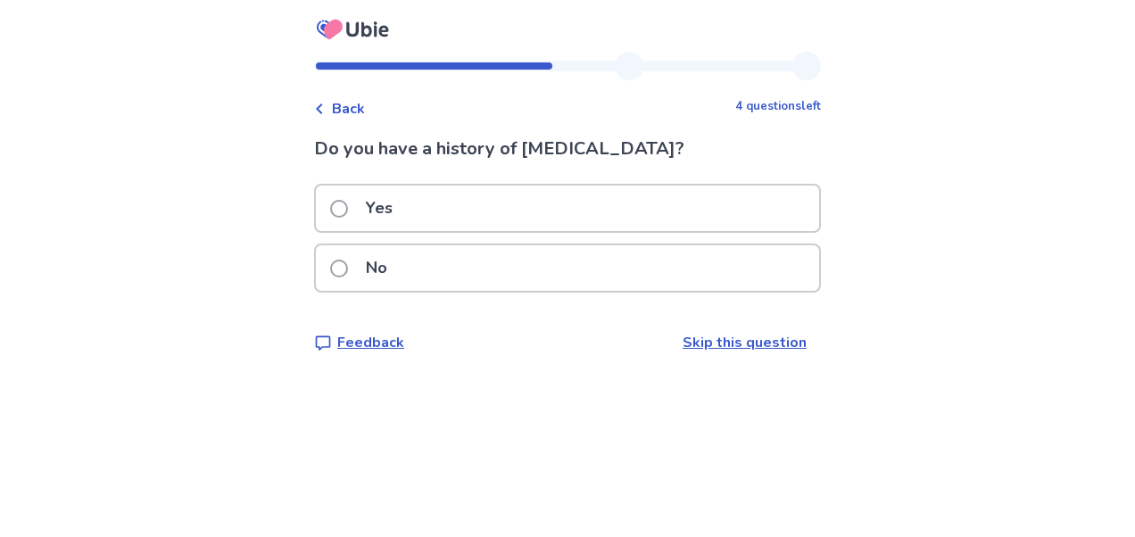
click at [359, 267] on label "No" at bounding box center [364, 268] width 68 height 46
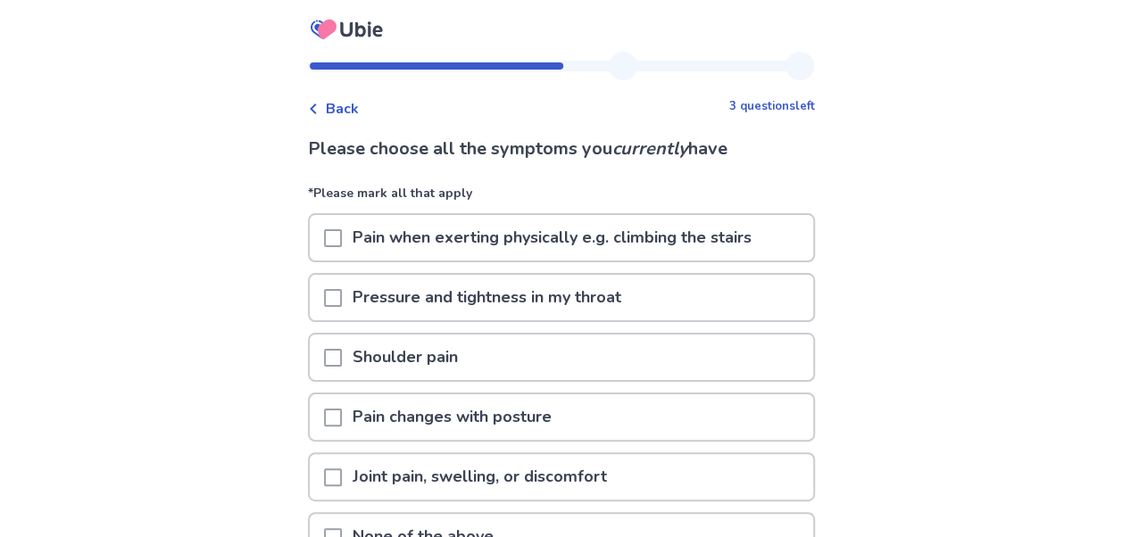
click at [344, 112] on span "Back" at bounding box center [342, 108] width 33 height 21
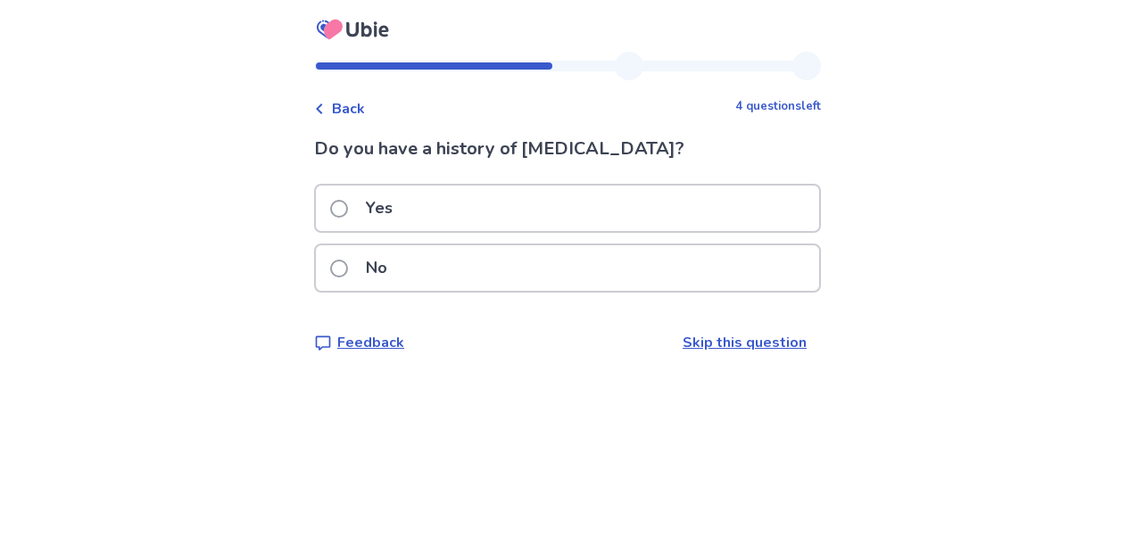
click at [344, 112] on span "Back" at bounding box center [348, 108] width 33 height 21
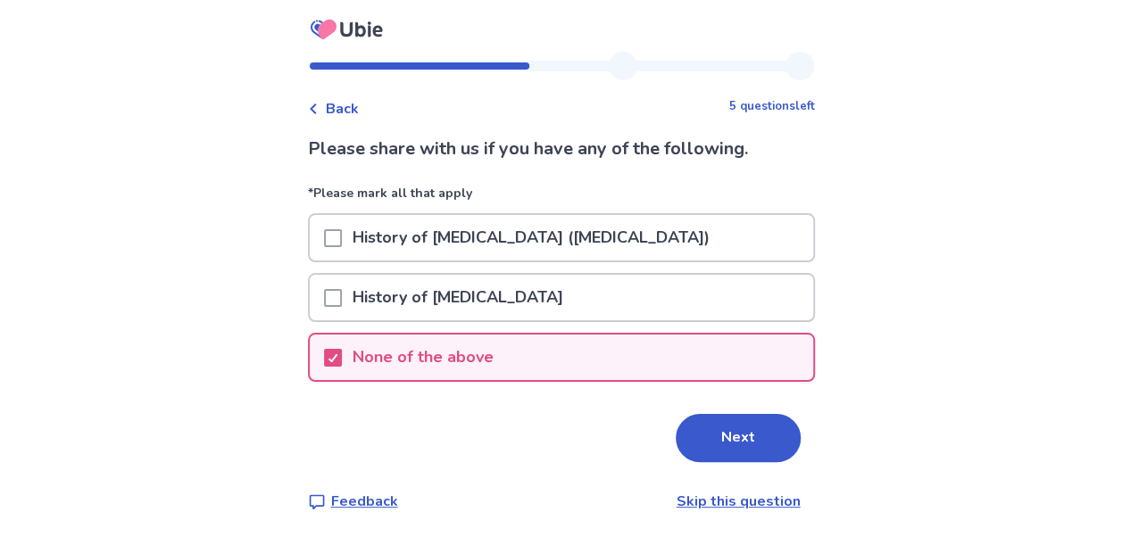
click at [344, 112] on span "Back" at bounding box center [342, 108] width 33 height 21
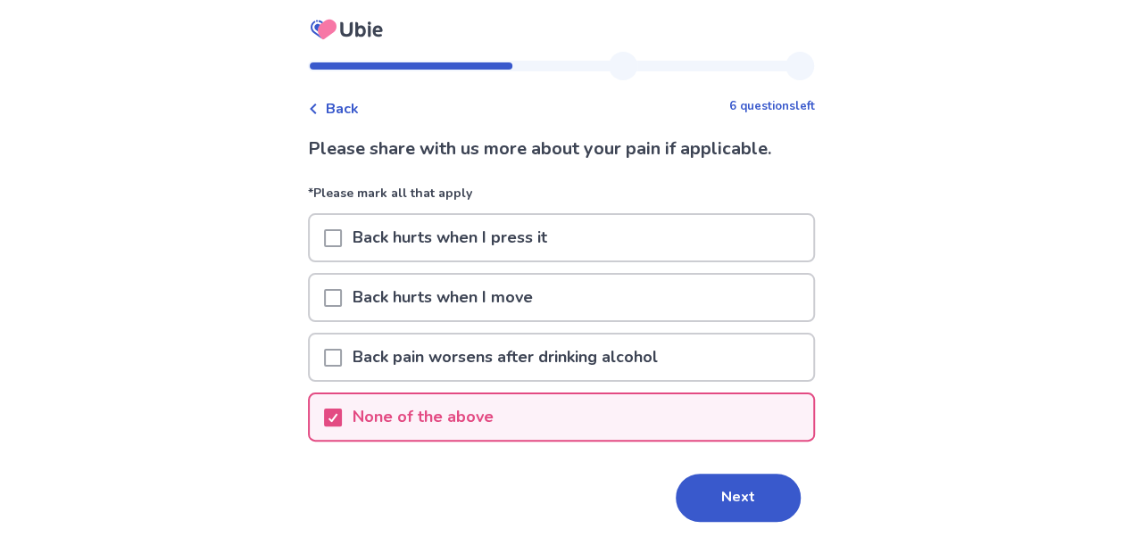
click at [344, 112] on span "Back" at bounding box center [342, 108] width 33 height 21
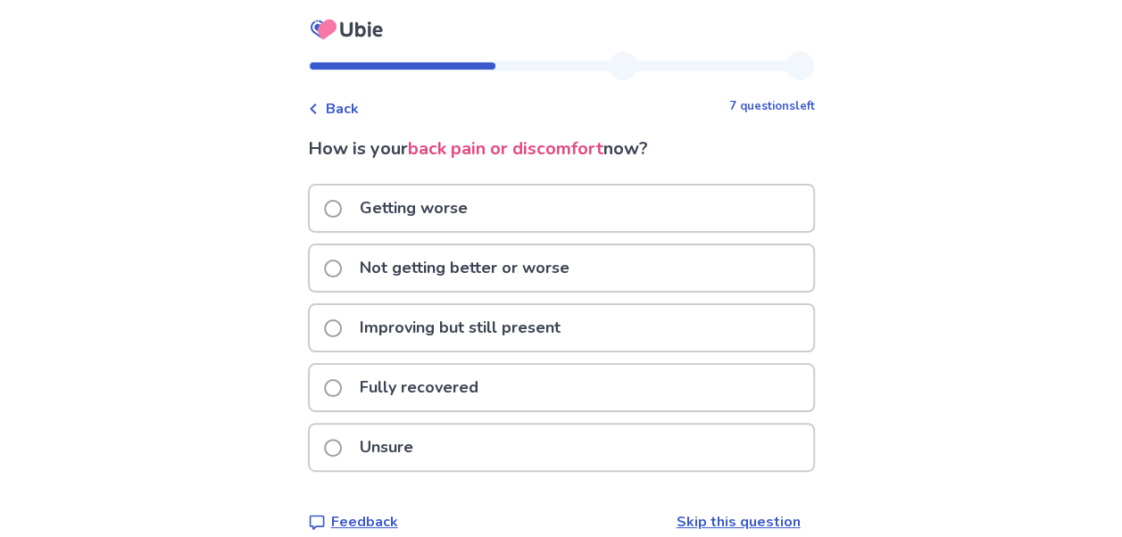
click at [344, 112] on span "Back" at bounding box center [342, 108] width 33 height 21
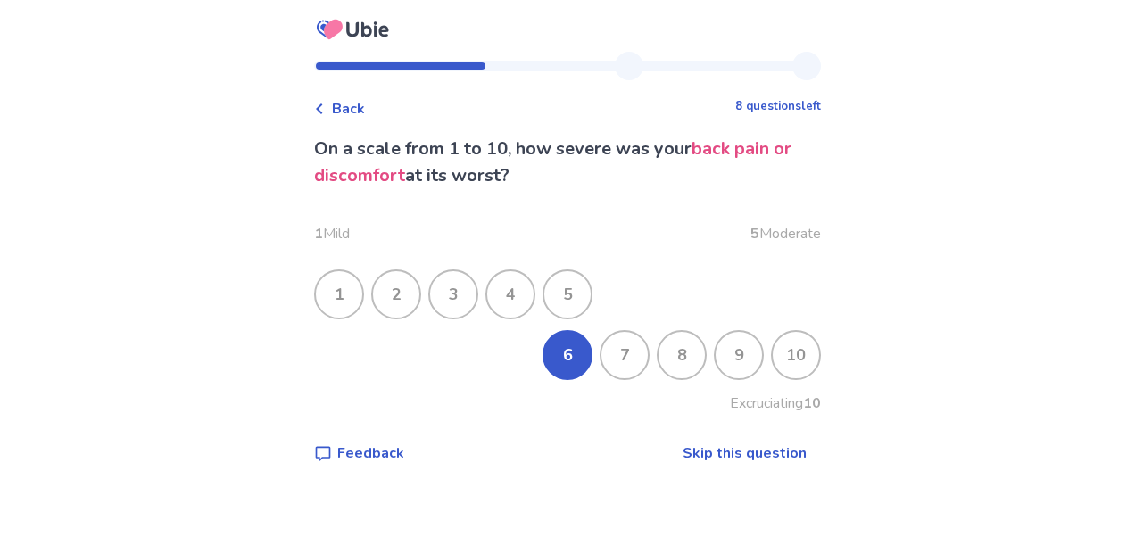
click at [344, 112] on span "Back" at bounding box center [348, 108] width 33 height 21
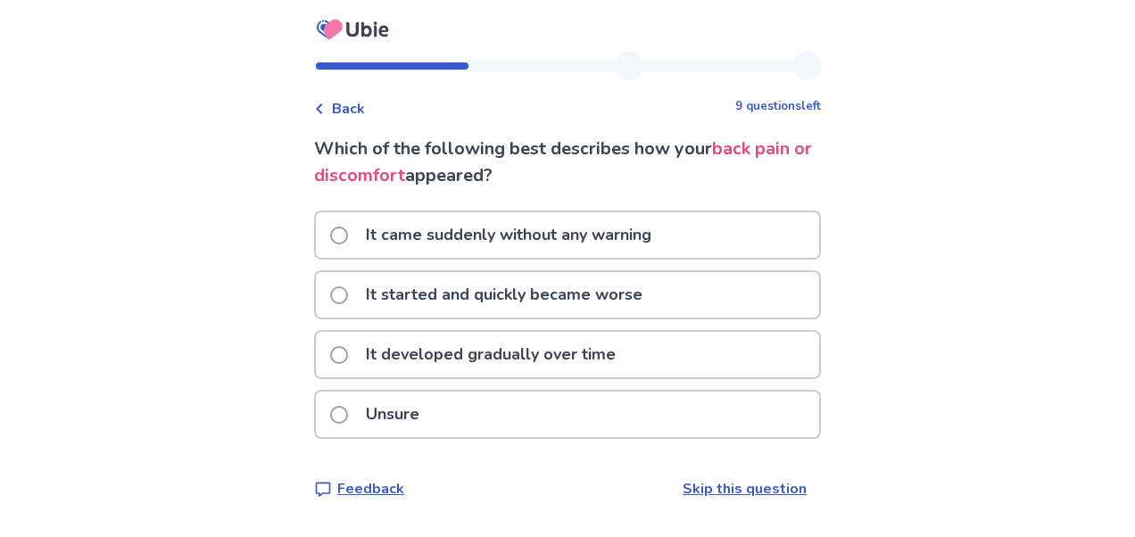
click at [344, 112] on span "Back" at bounding box center [348, 108] width 33 height 21
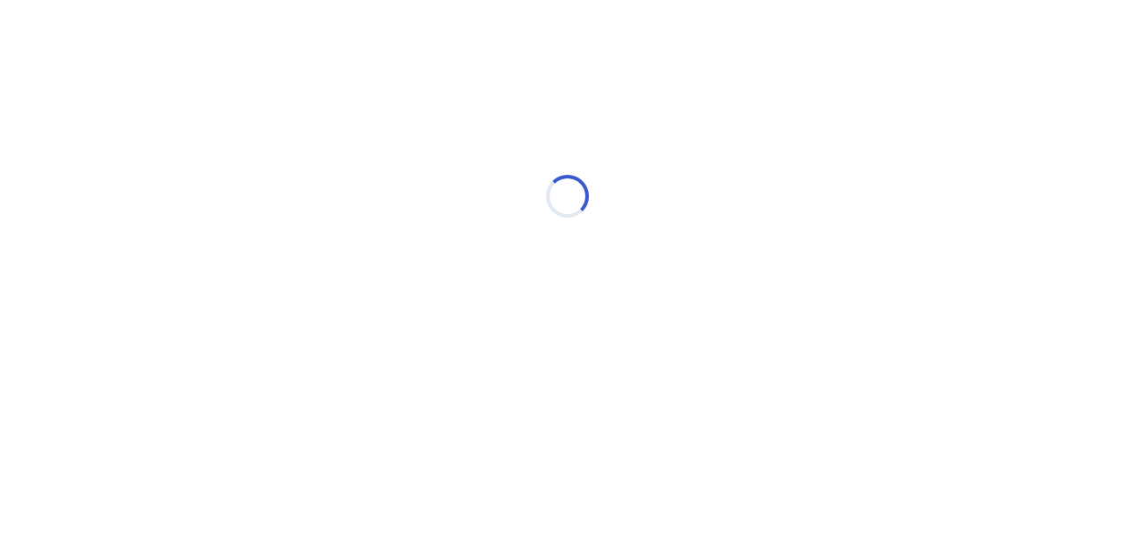
select select "*"
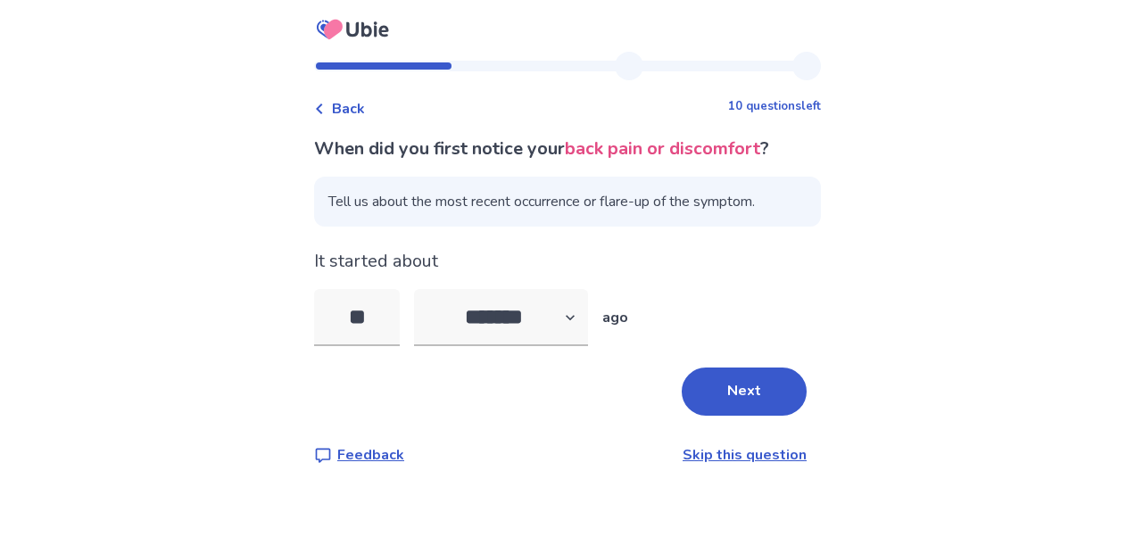
click at [344, 112] on span "Back" at bounding box center [348, 108] width 33 height 21
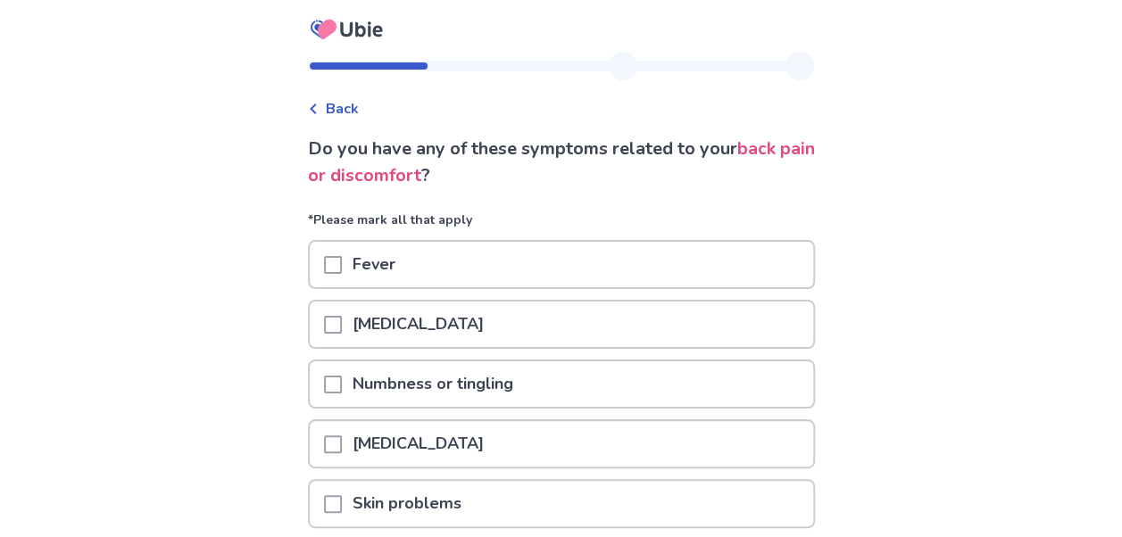
click at [344, 112] on span "Back" at bounding box center [342, 108] width 33 height 21
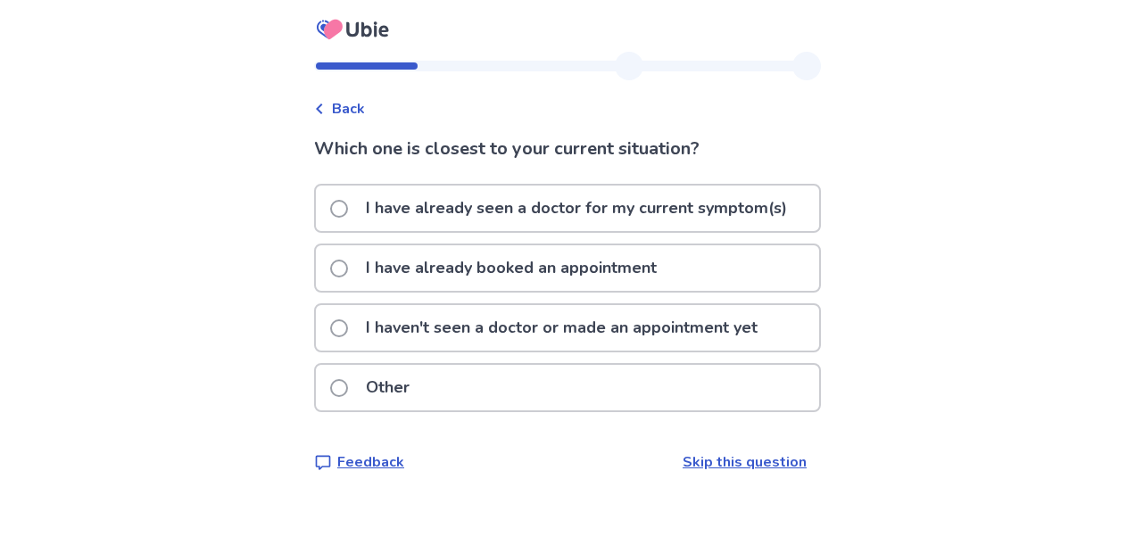
click at [344, 112] on span "Back" at bounding box center [348, 108] width 33 height 21
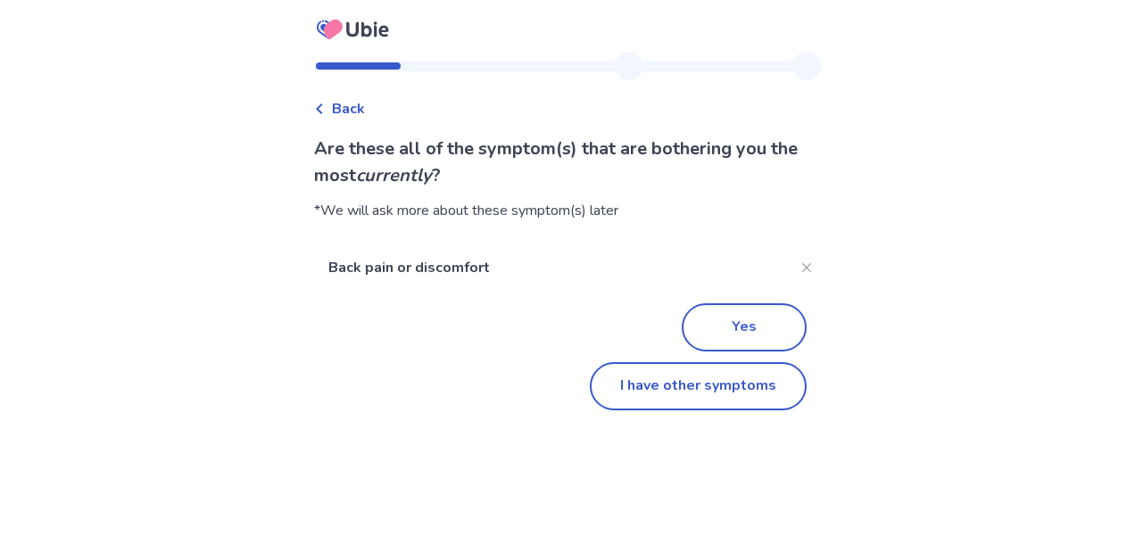
click at [344, 112] on span "Back" at bounding box center [348, 108] width 33 height 21
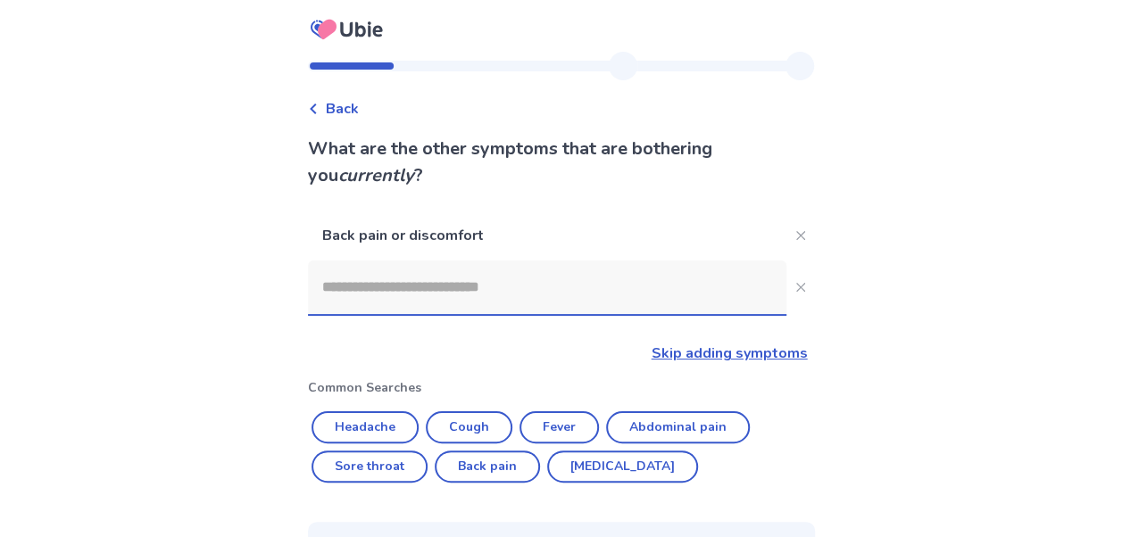
click at [344, 112] on span "Back" at bounding box center [342, 108] width 33 height 21
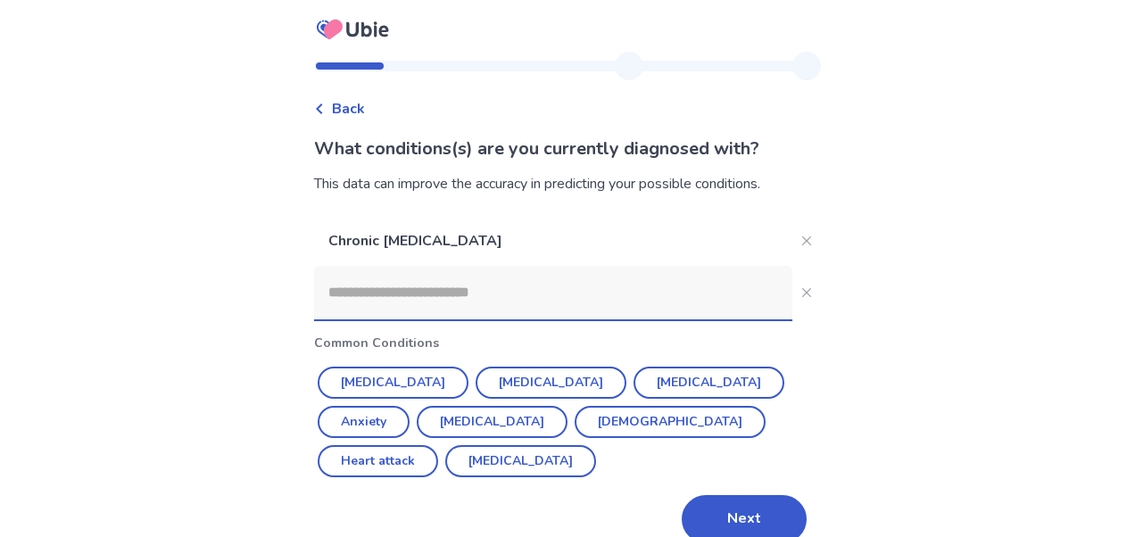
click at [344, 112] on span "Back" at bounding box center [348, 108] width 33 height 21
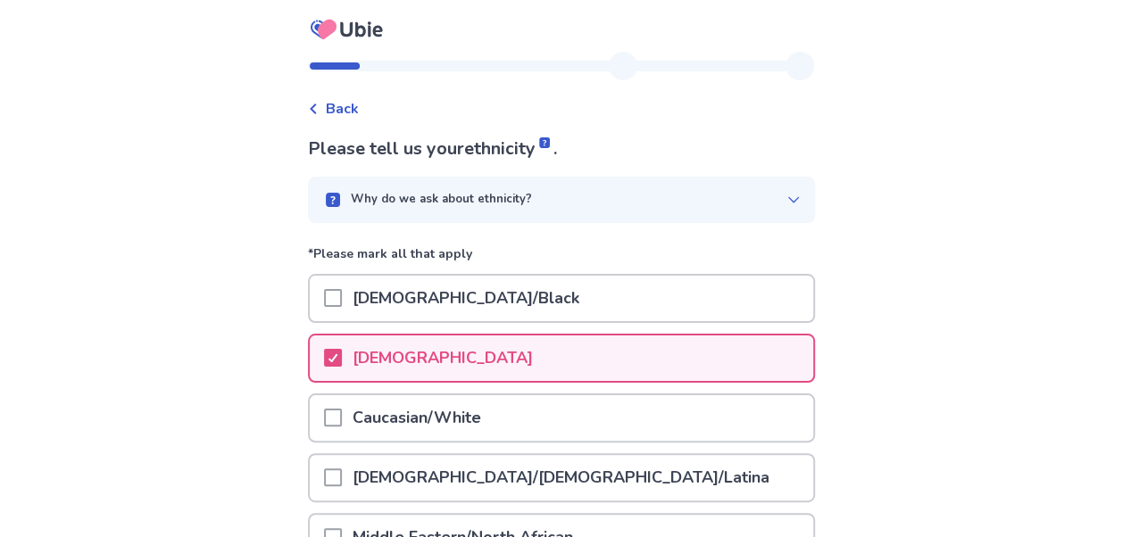
scroll to position [362, 0]
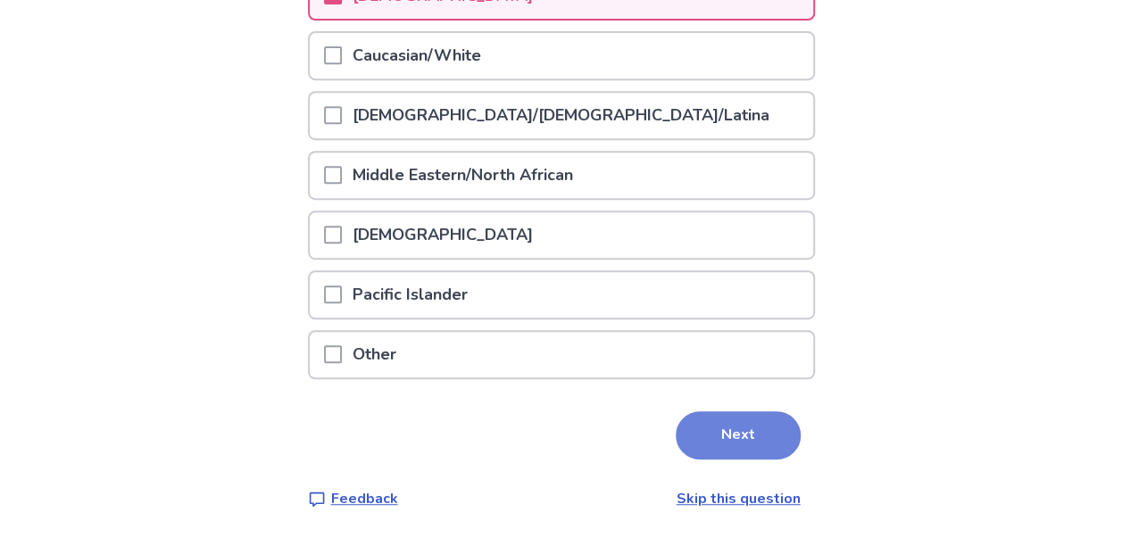
click at [747, 445] on button "Next" at bounding box center [738, 435] width 125 height 48
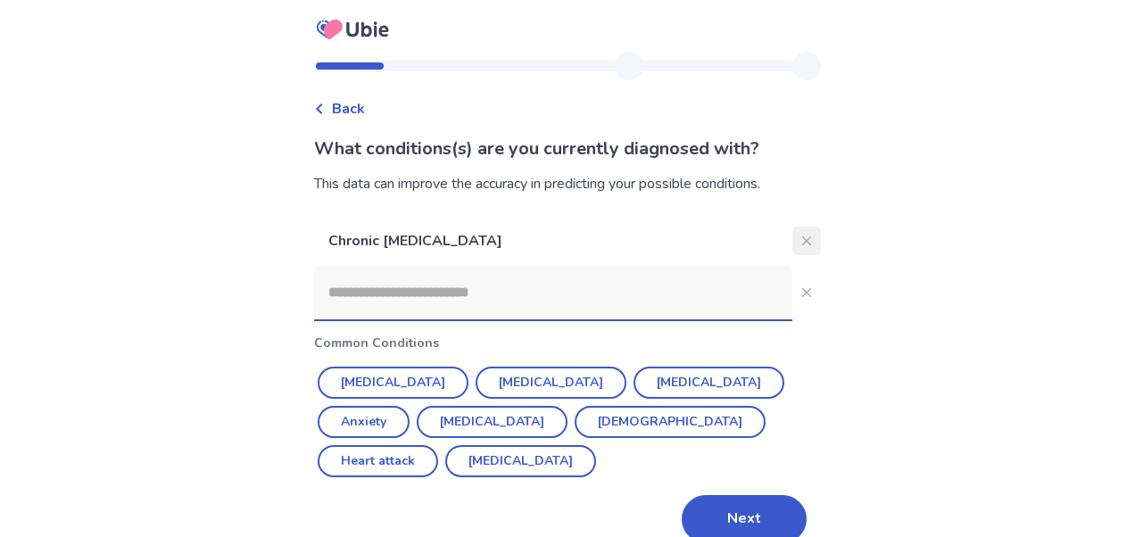
click at [802, 238] on icon "Close" at bounding box center [806, 241] width 9 height 9
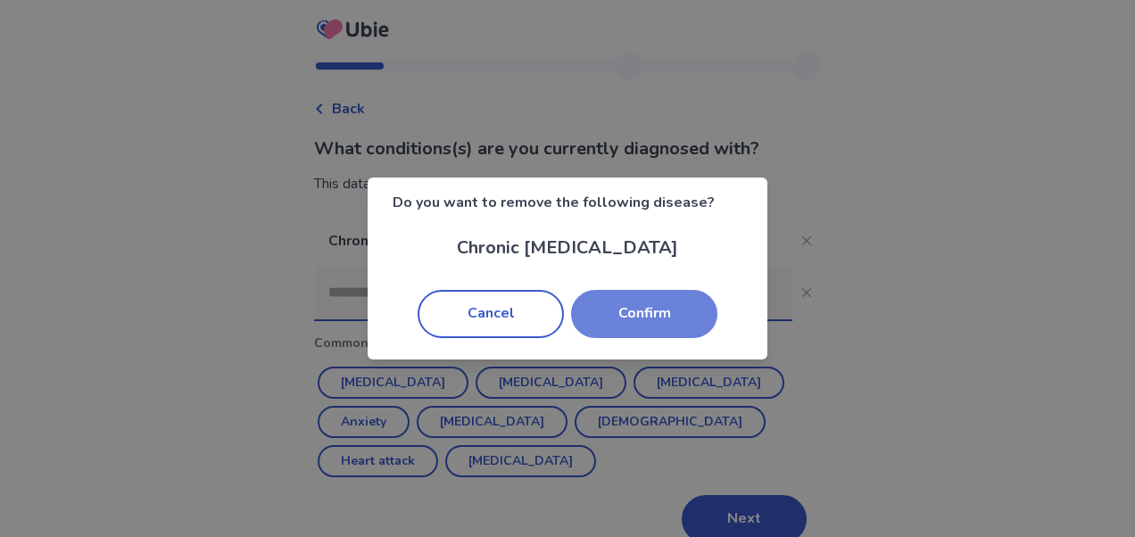
click at [648, 316] on button "Confirm" at bounding box center [644, 314] width 146 height 48
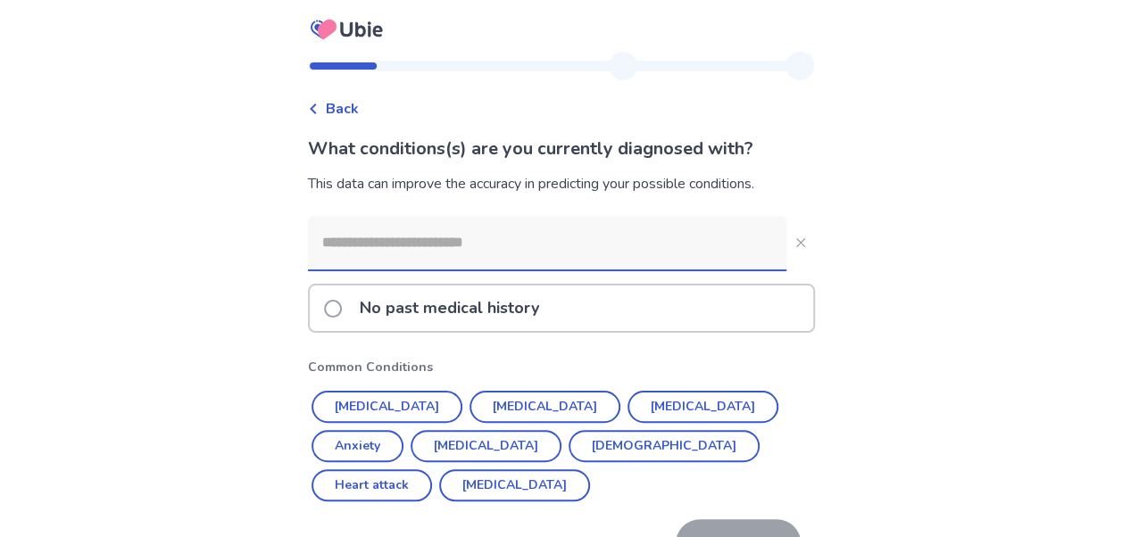
click at [490, 252] on input at bounding box center [547, 243] width 478 height 54
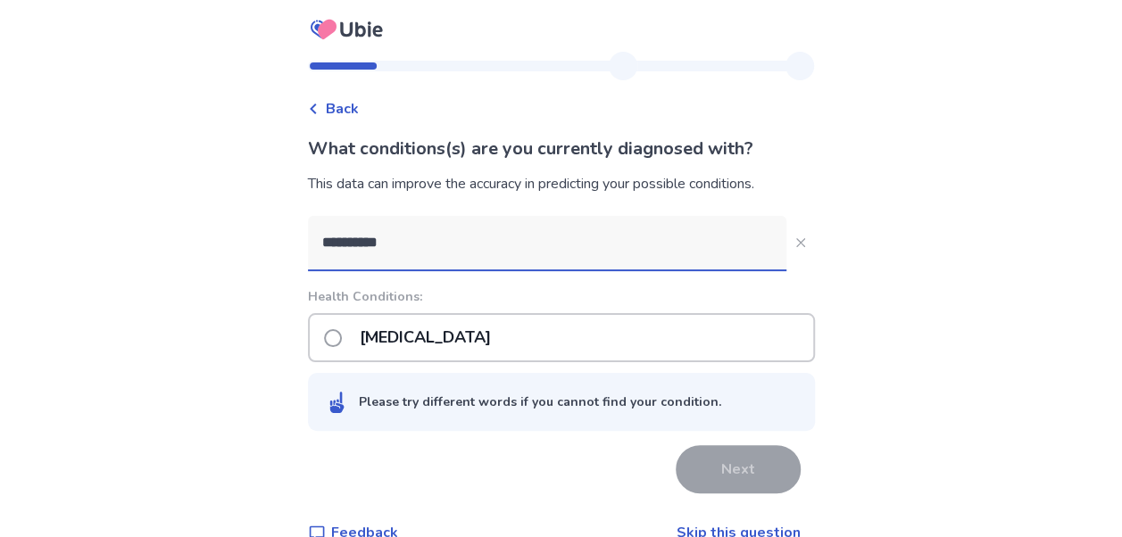
type input "**********"
click at [342, 334] on span at bounding box center [333, 338] width 18 height 18
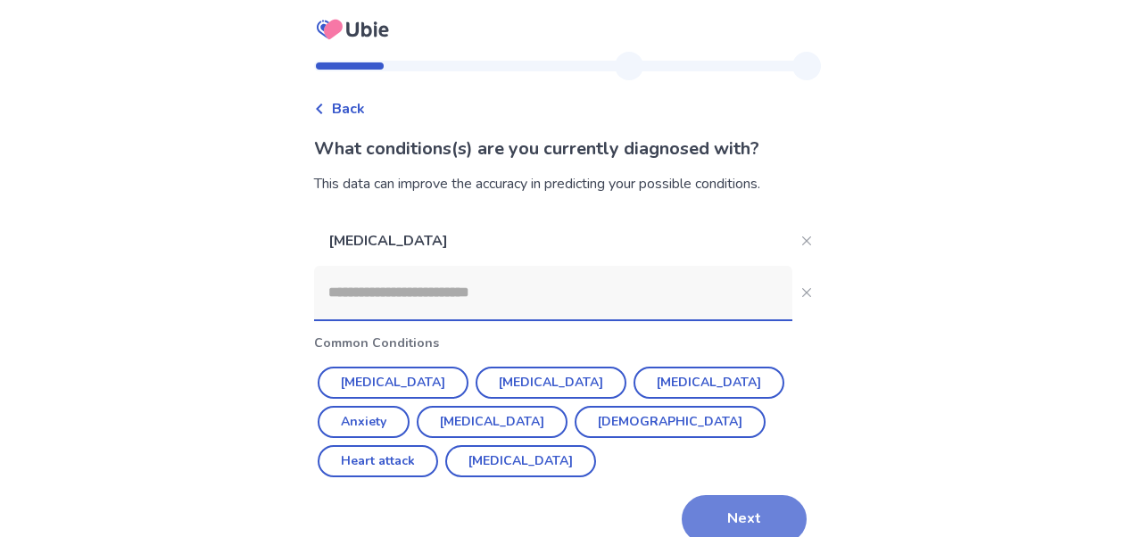
click at [742, 495] on button "Next" at bounding box center [744, 519] width 125 height 48
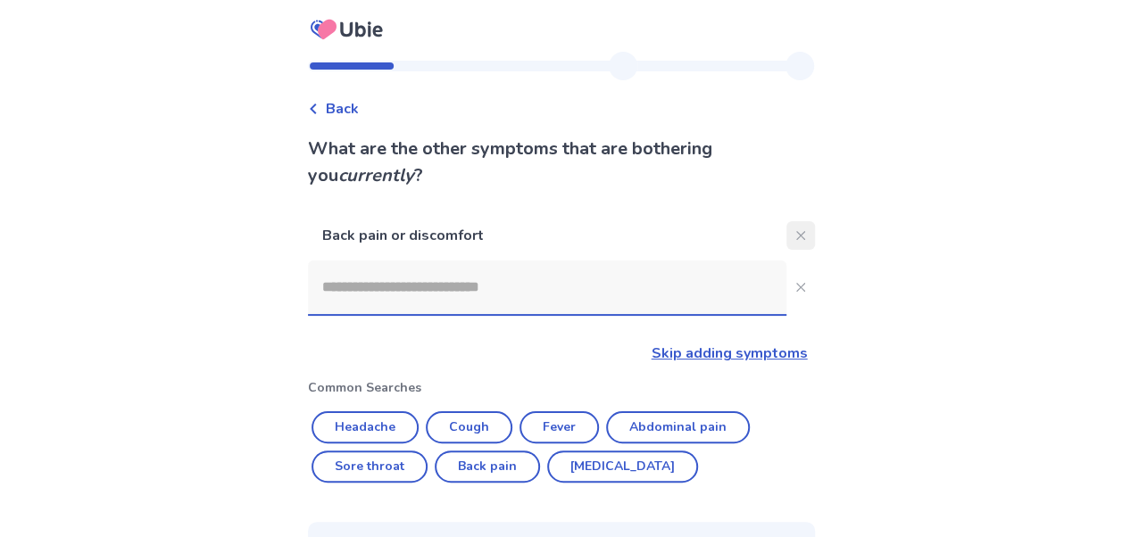
click at [786, 229] on button "Close" at bounding box center [800, 235] width 29 height 29
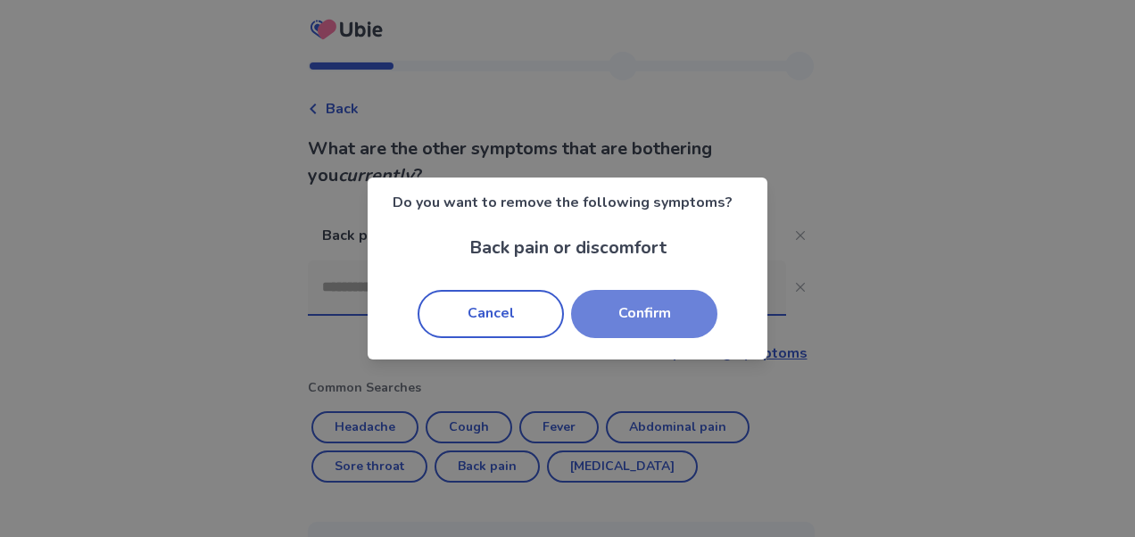
click at [640, 320] on button "Confirm" at bounding box center [644, 314] width 146 height 48
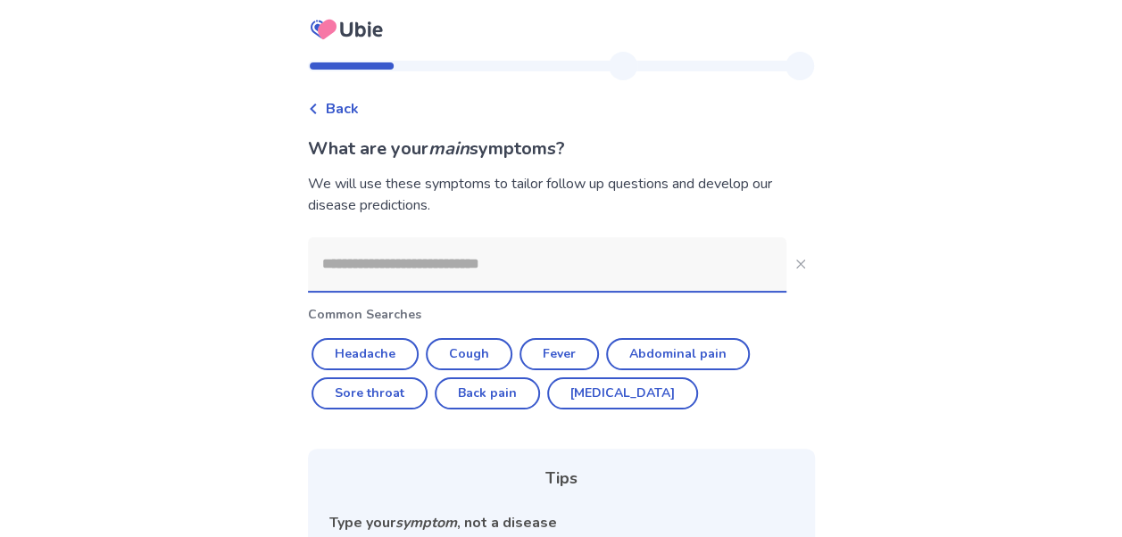
click at [441, 259] on input at bounding box center [547, 264] width 478 height 54
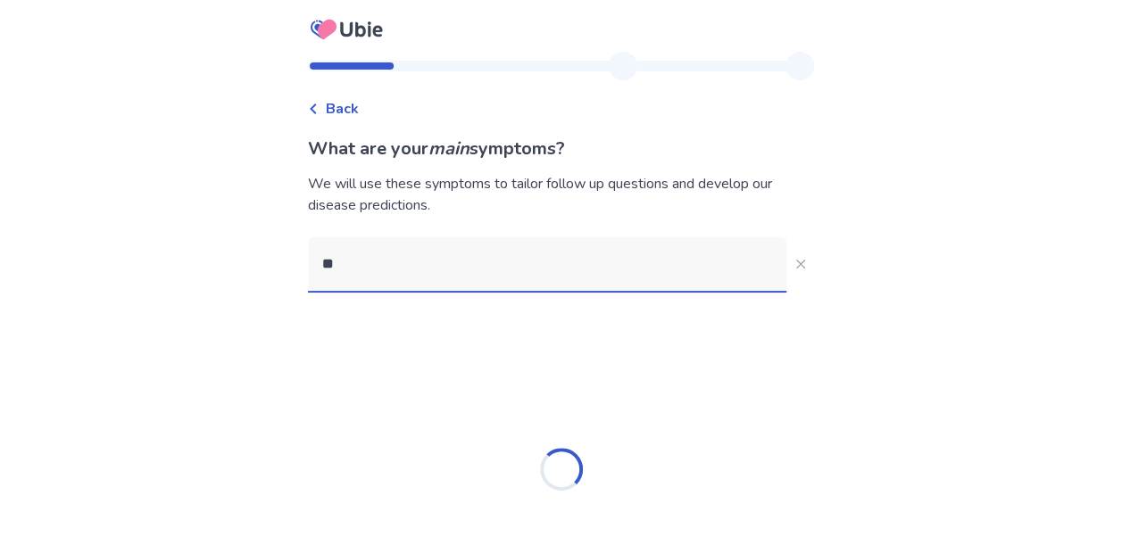
type input "*"
type input "**********"
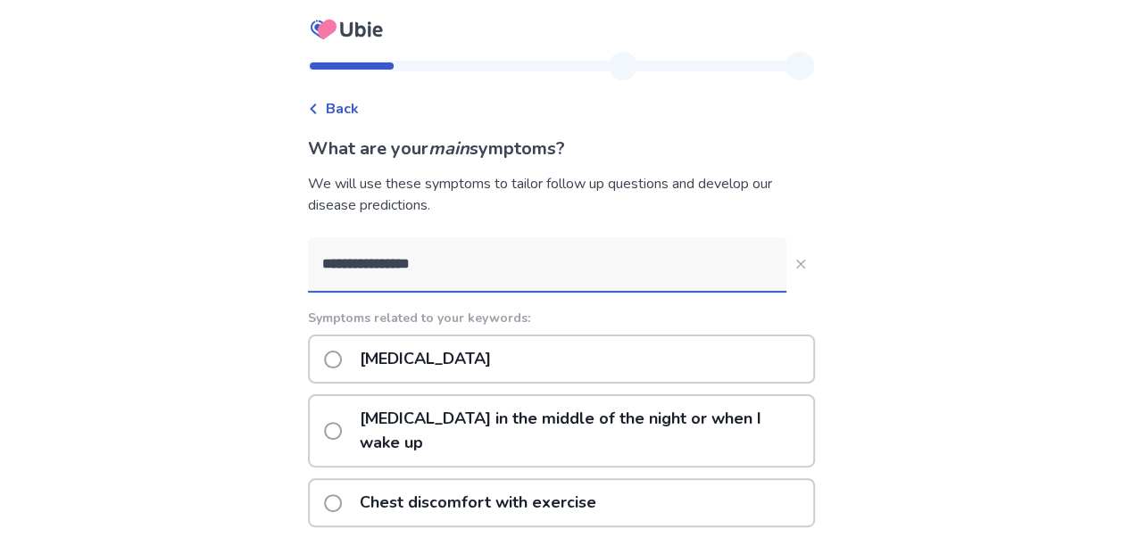
click at [486, 480] on p "Chest discomfort with exercise" at bounding box center [478, 503] width 258 height 46
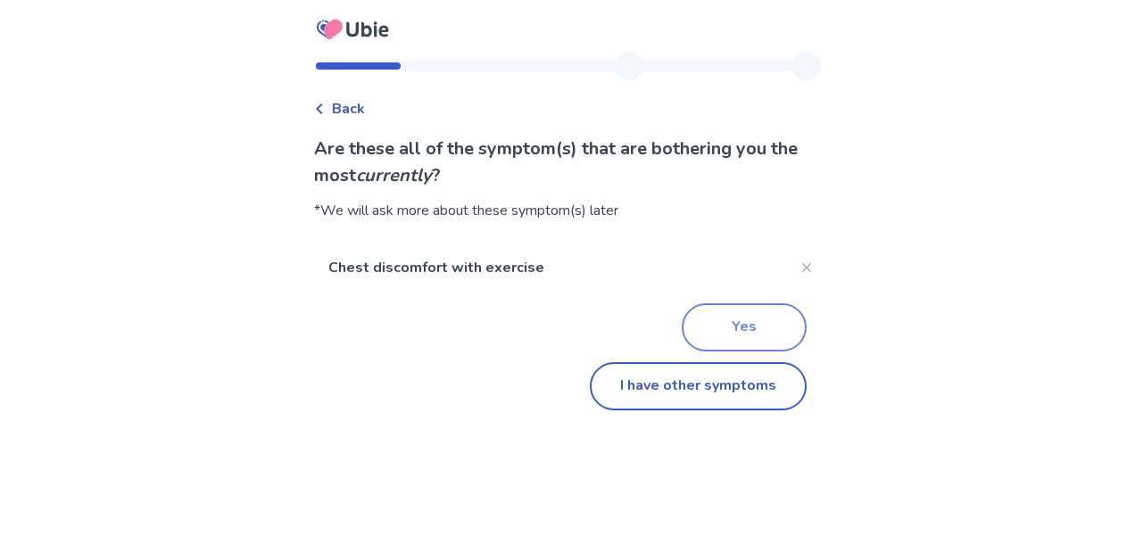
click at [746, 328] on button "Yes" at bounding box center [744, 327] width 125 height 48
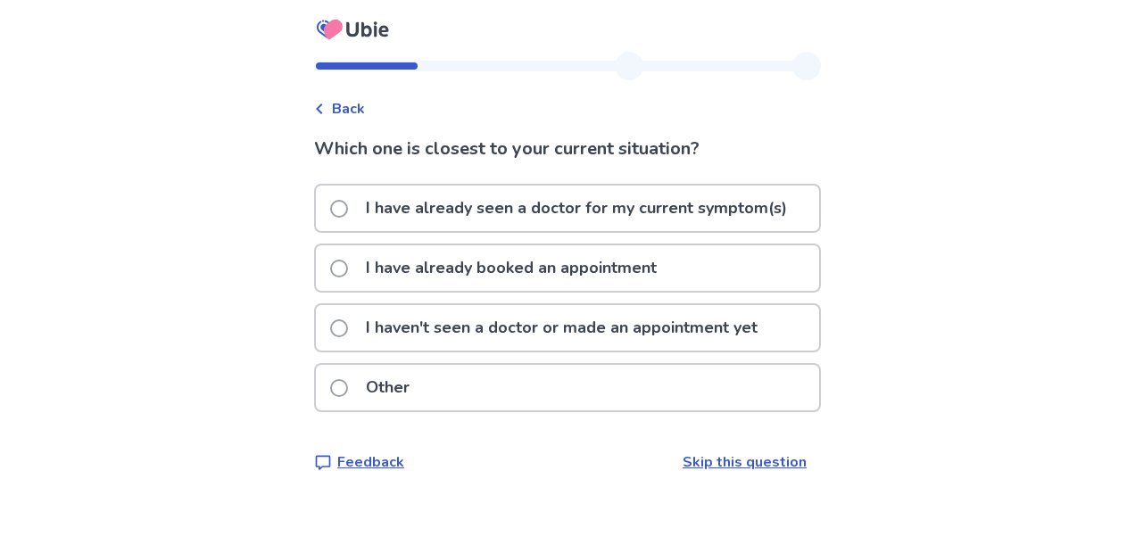
click at [422, 323] on p "I haven't seen a doctor or made an appointment yet" at bounding box center [561, 328] width 413 height 46
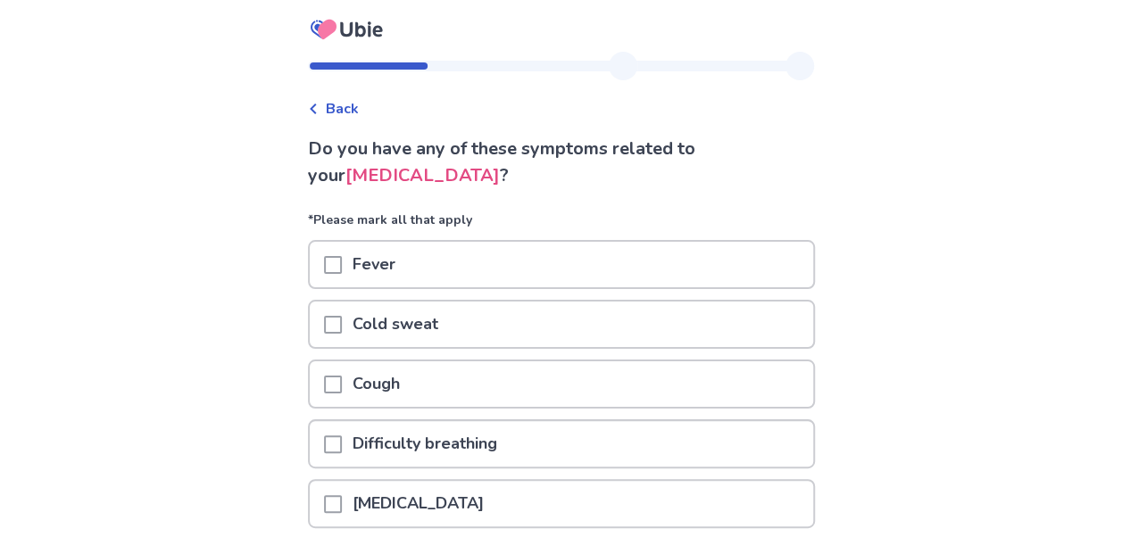
scroll to position [329, 0]
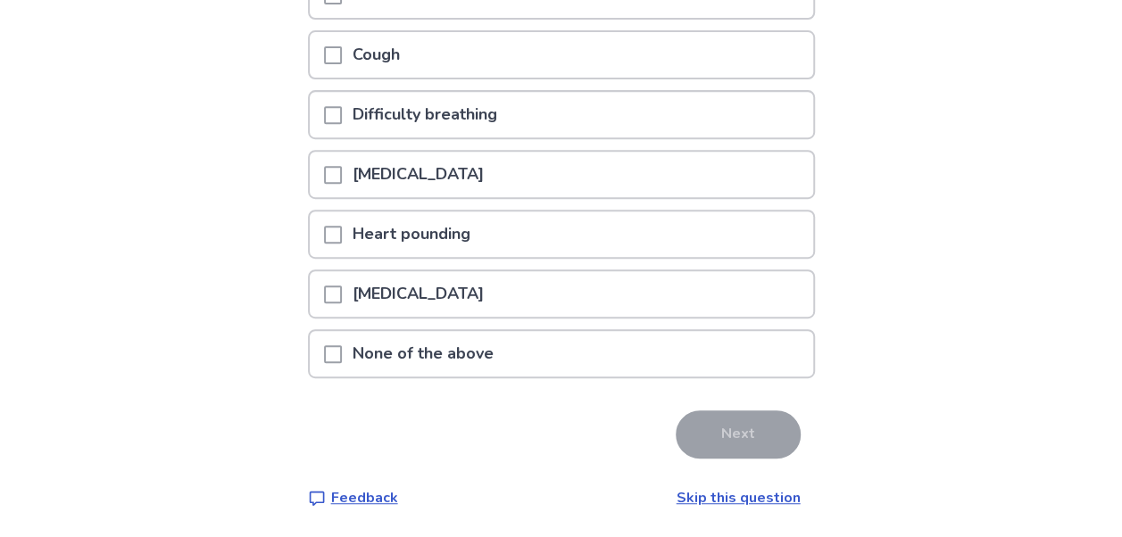
click at [353, 355] on p "None of the above" at bounding box center [423, 354] width 162 height 46
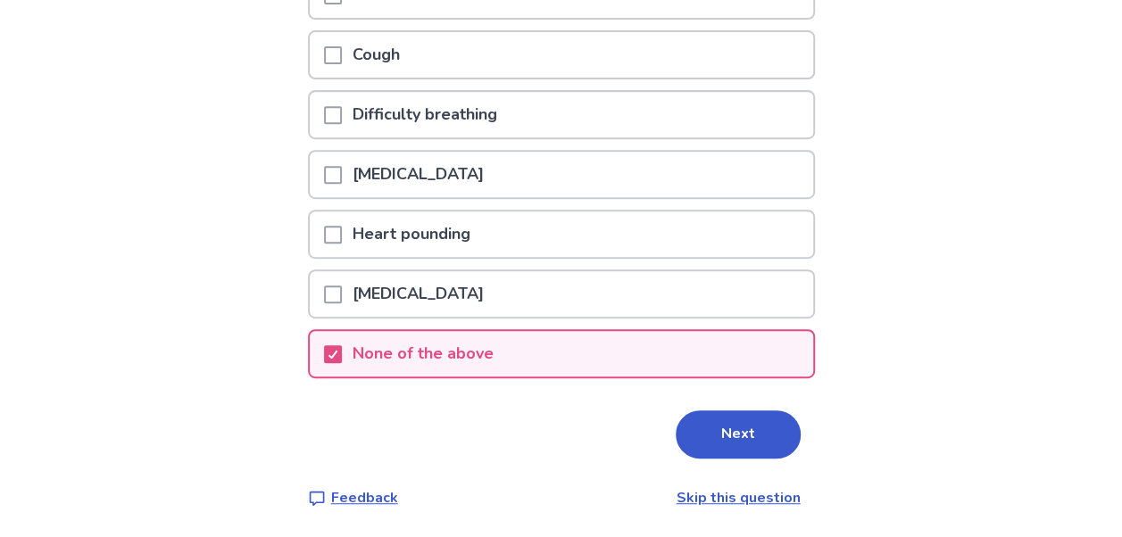
click at [747, 437] on button "Next" at bounding box center [738, 435] width 125 height 48
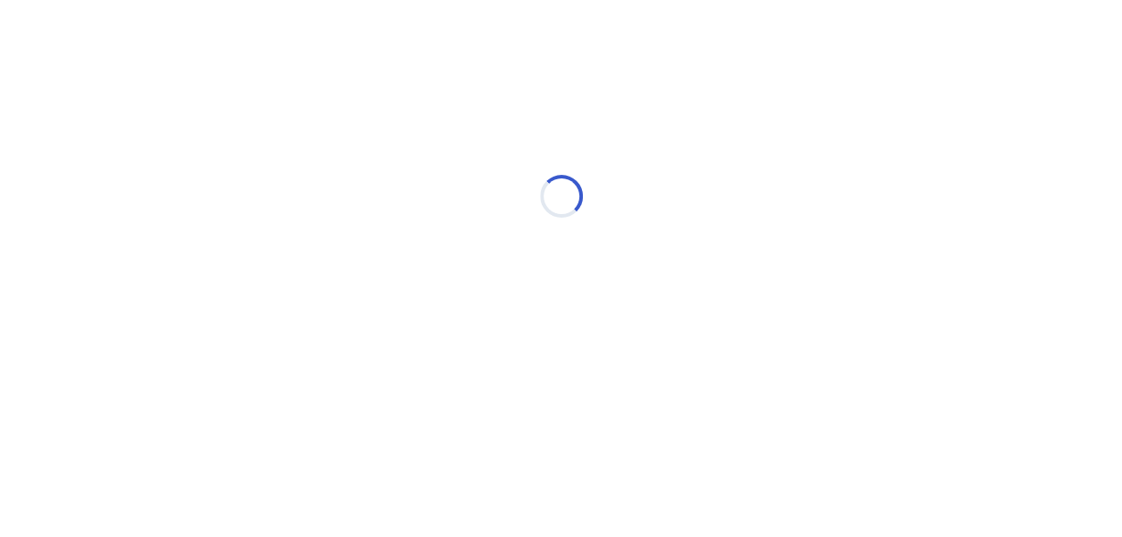
scroll to position [0, 0]
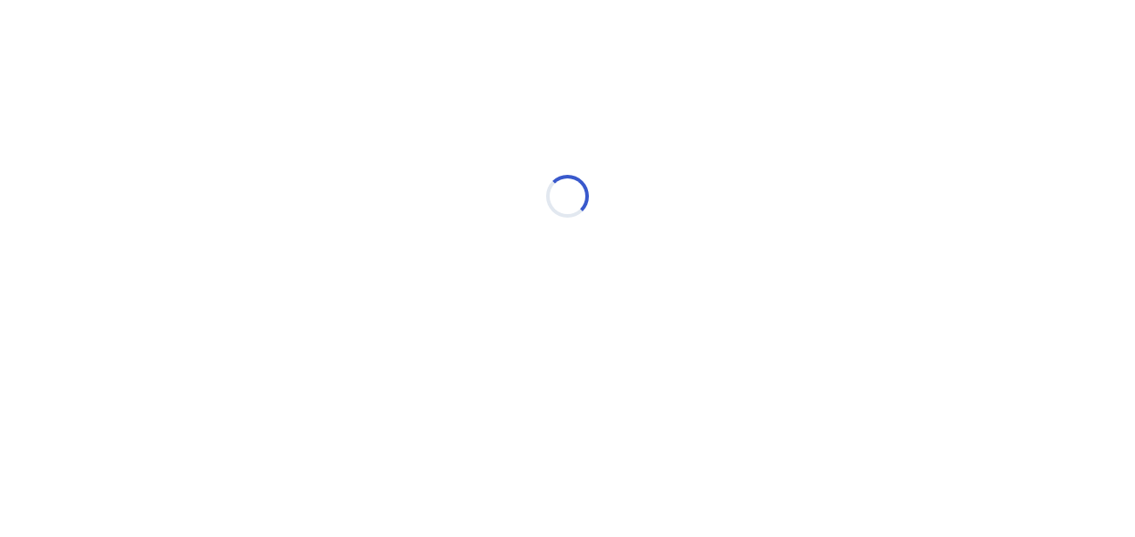
select select "*"
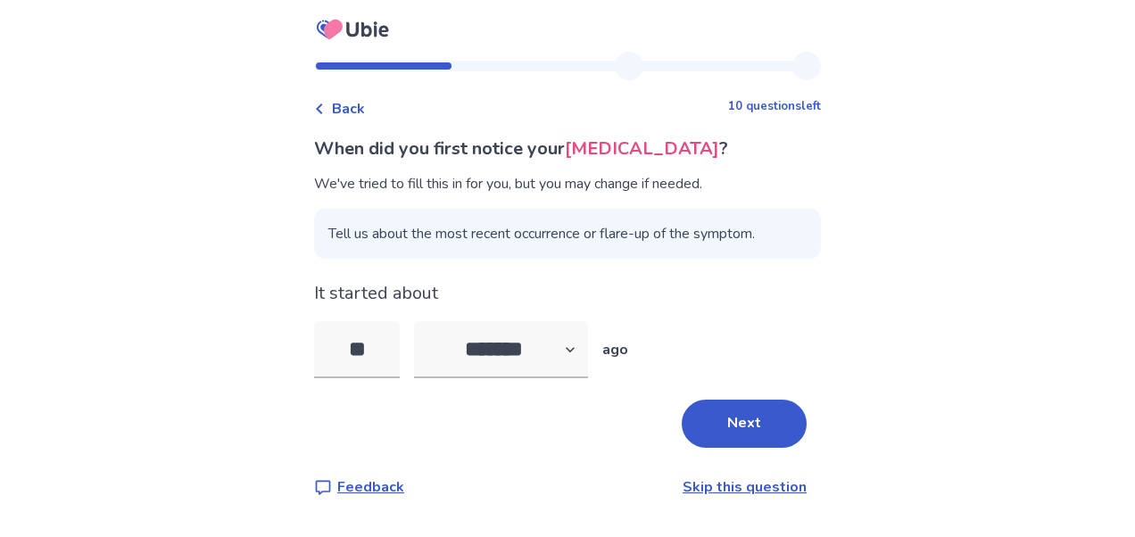
click at [747, 437] on button "Next" at bounding box center [744, 424] width 125 height 48
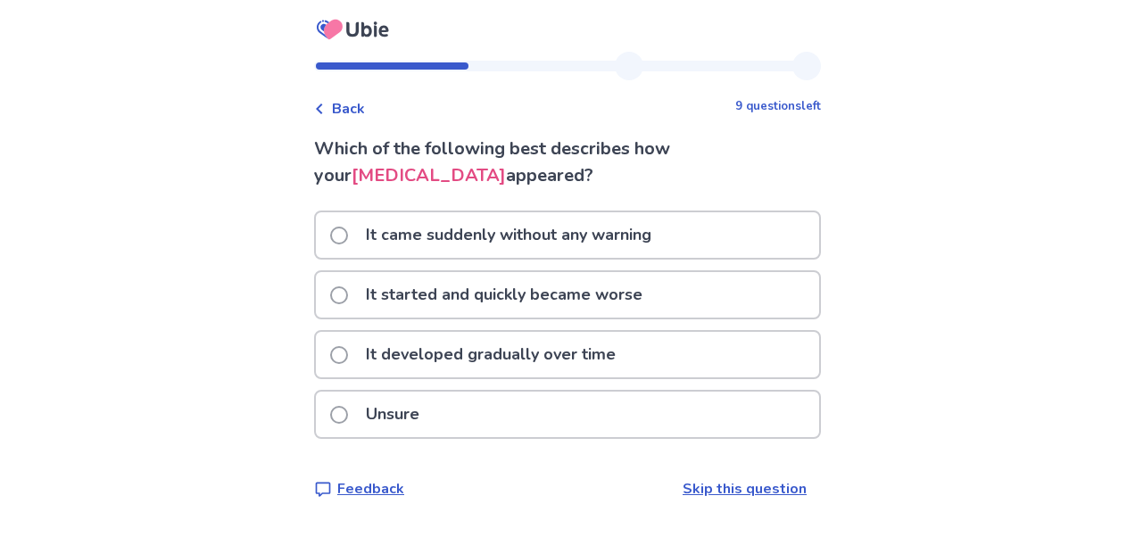
click at [489, 350] on p "It developed gradually over time" at bounding box center [490, 355] width 271 height 46
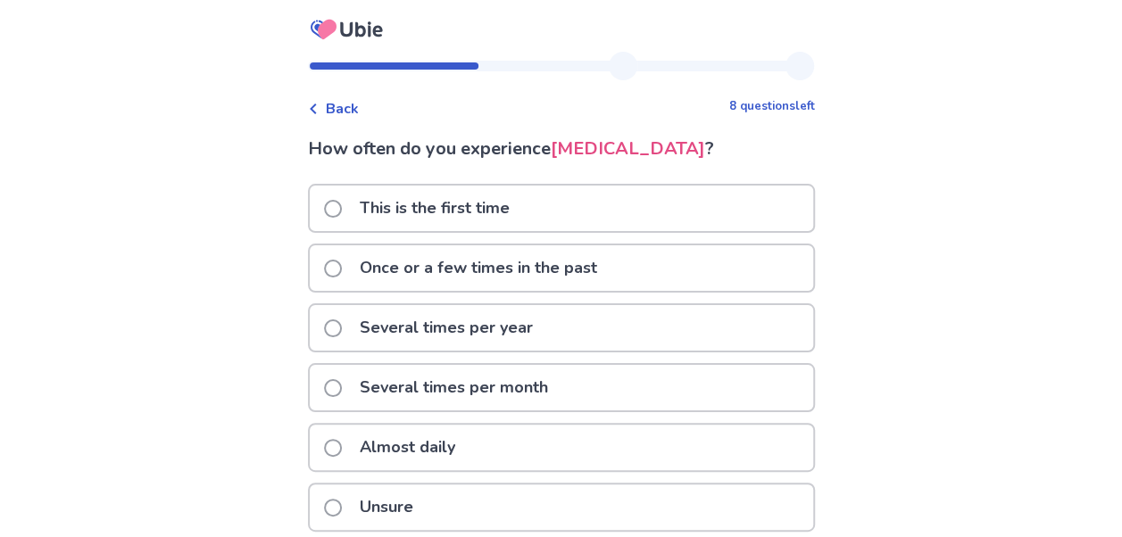
scroll to position [84, 0]
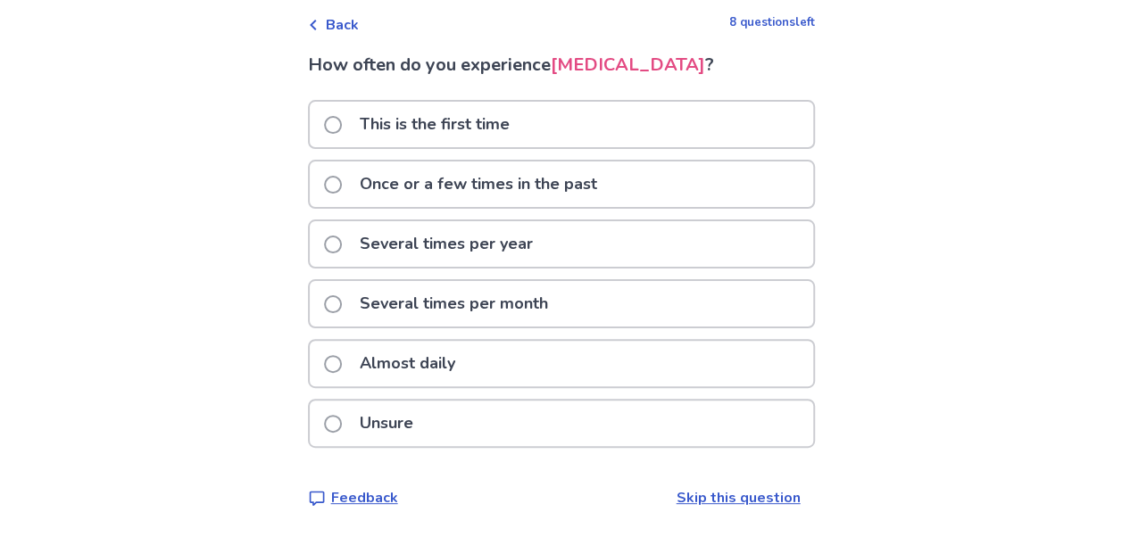
click at [386, 365] on p "Almost daily" at bounding box center [407, 364] width 117 height 46
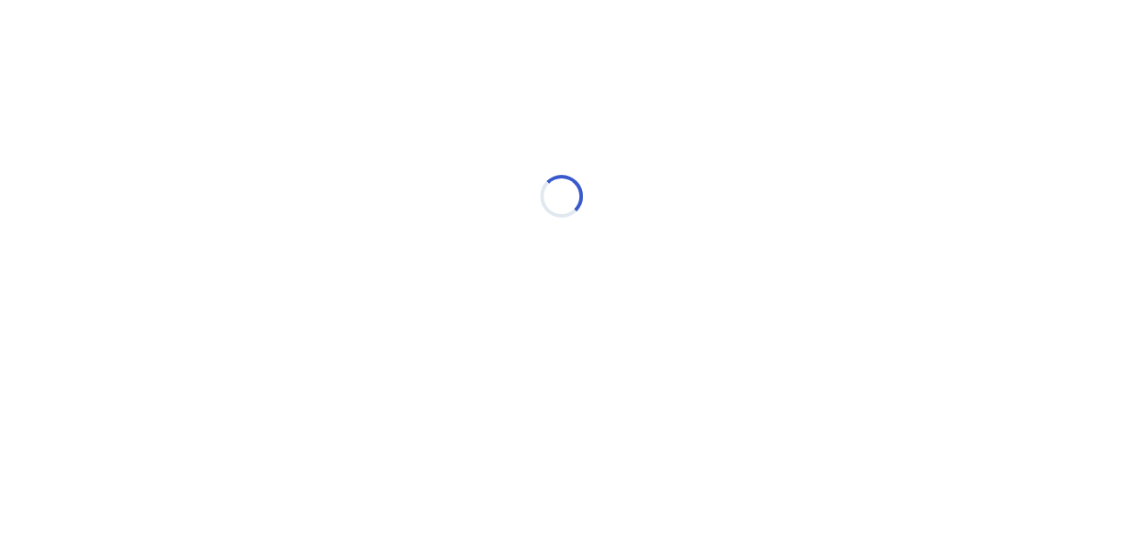
scroll to position [0, 0]
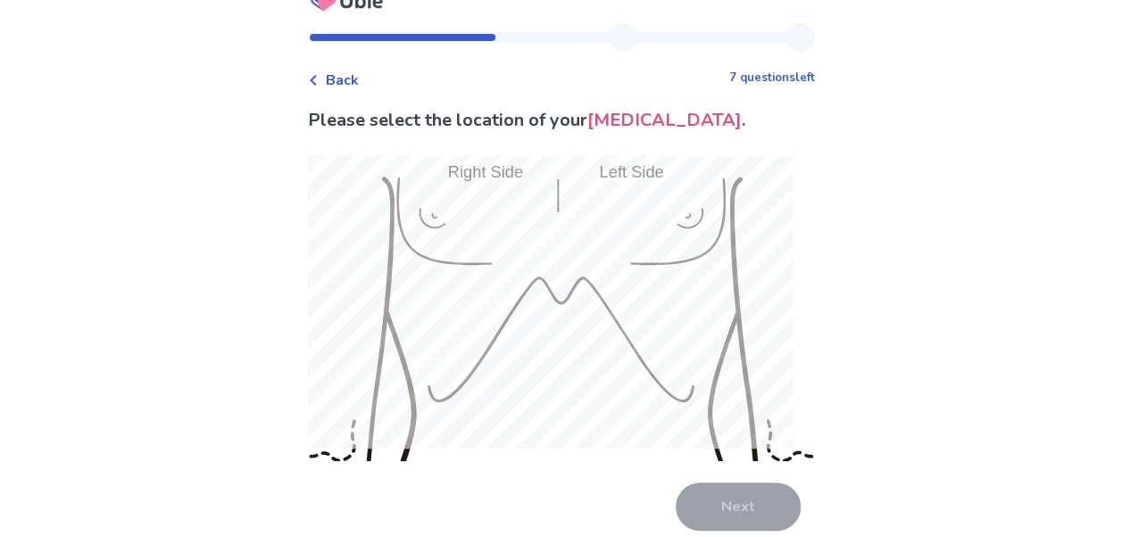
scroll to position [30, 0]
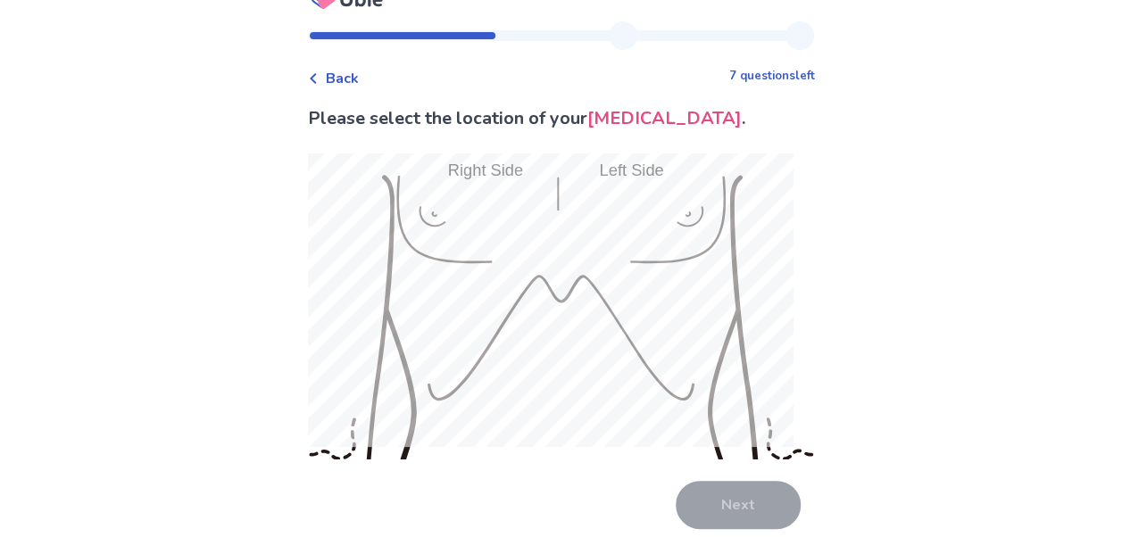
click at [342, 75] on span "Back" at bounding box center [342, 78] width 33 height 21
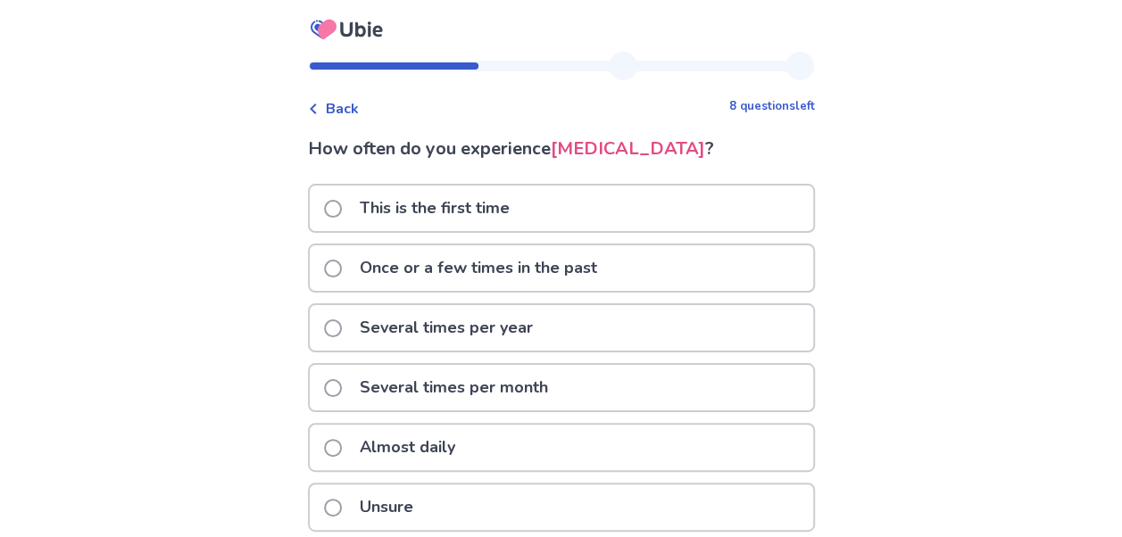
click at [350, 112] on span "Back" at bounding box center [342, 108] width 33 height 21
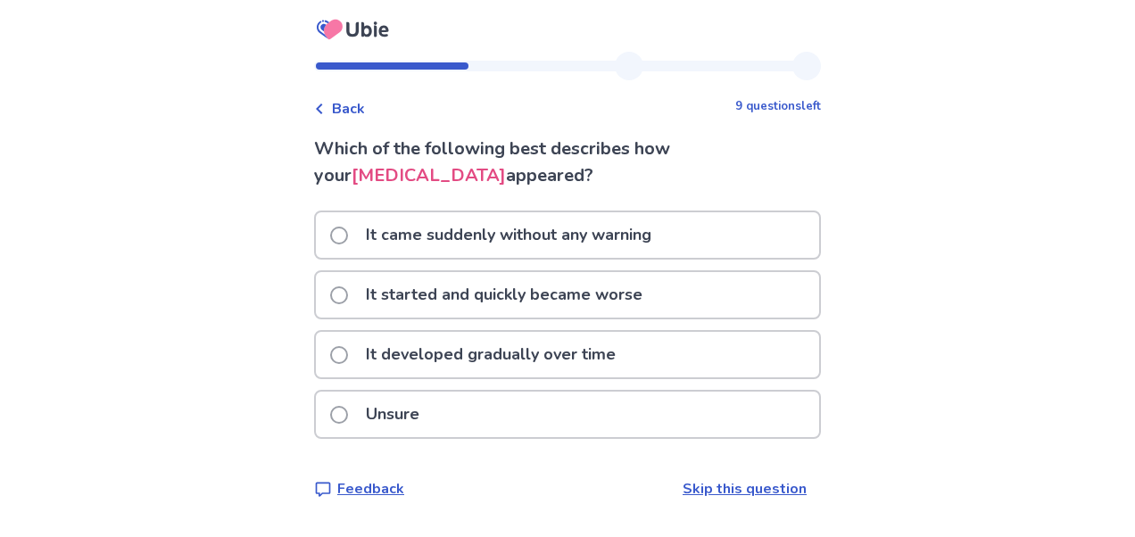
click at [350, 112] on span "Back" at bounding box center [348, 108] width 33 height 21
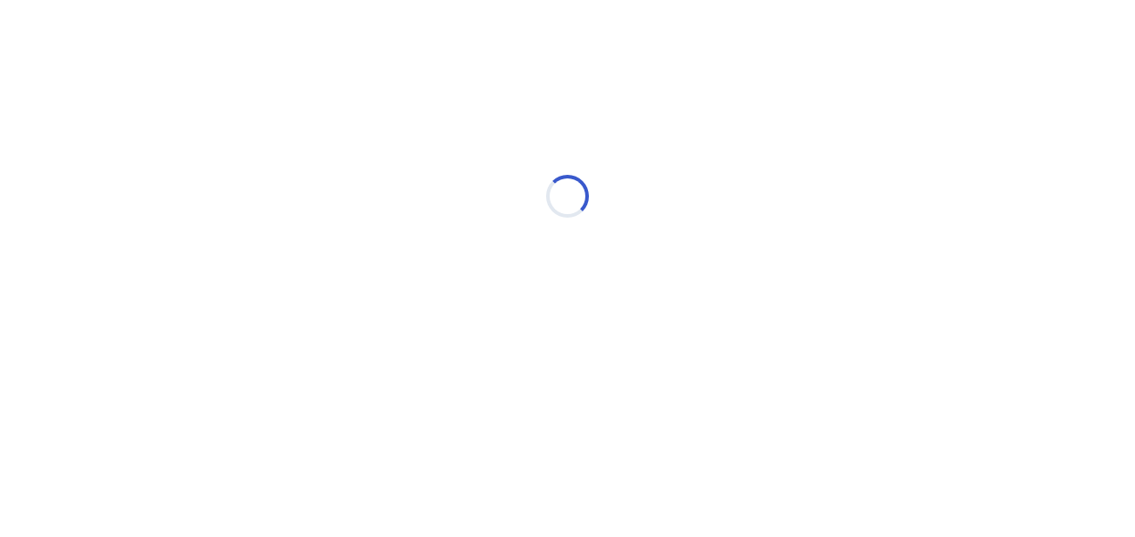
select select "*"
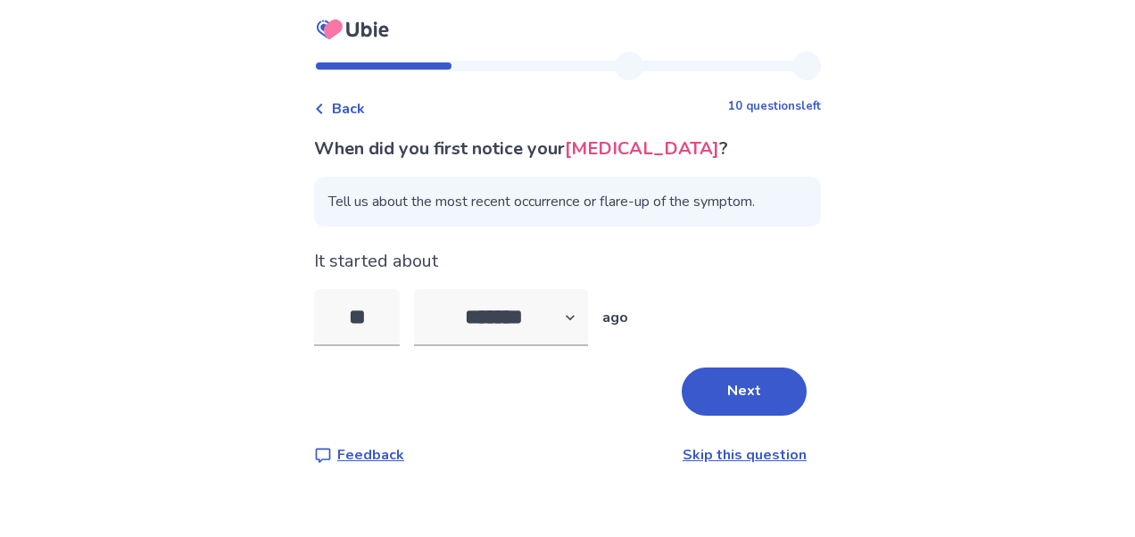
click at [350, 112] on span "Back" at bounding box center [348, 108] width 33 height 21
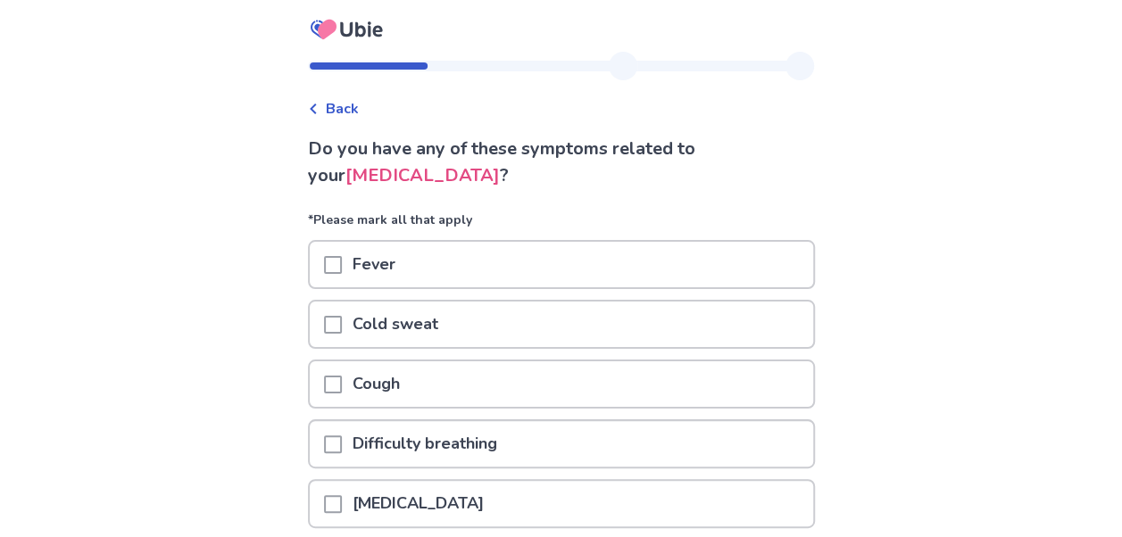
click at [350, 112] on span "Back" at bounding box center [342, 108] width 33 height 21
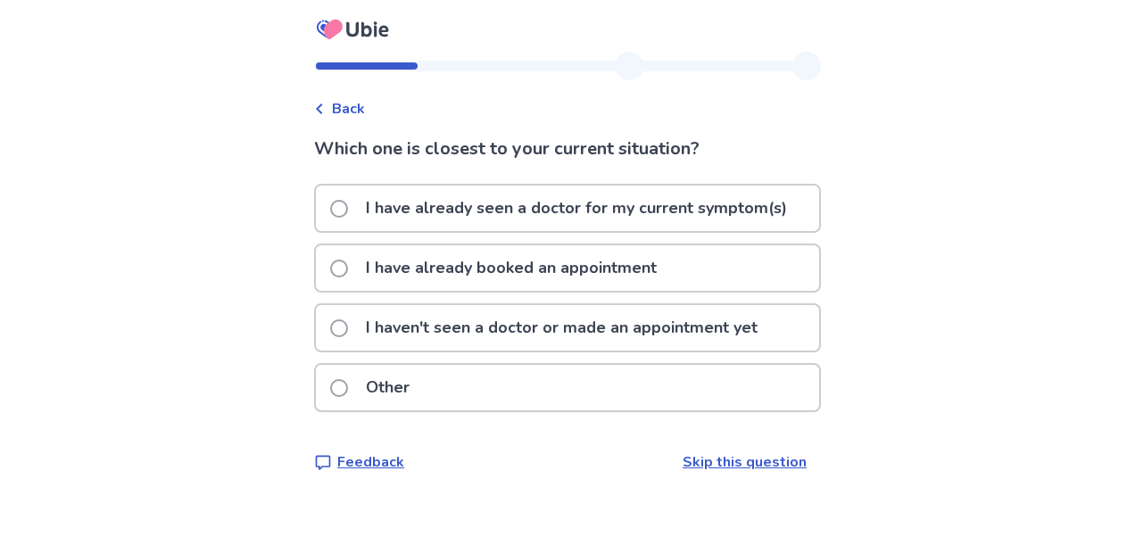
click at [350, 112] on span "Back" at bounding box center [348, 108] width 33 height 21
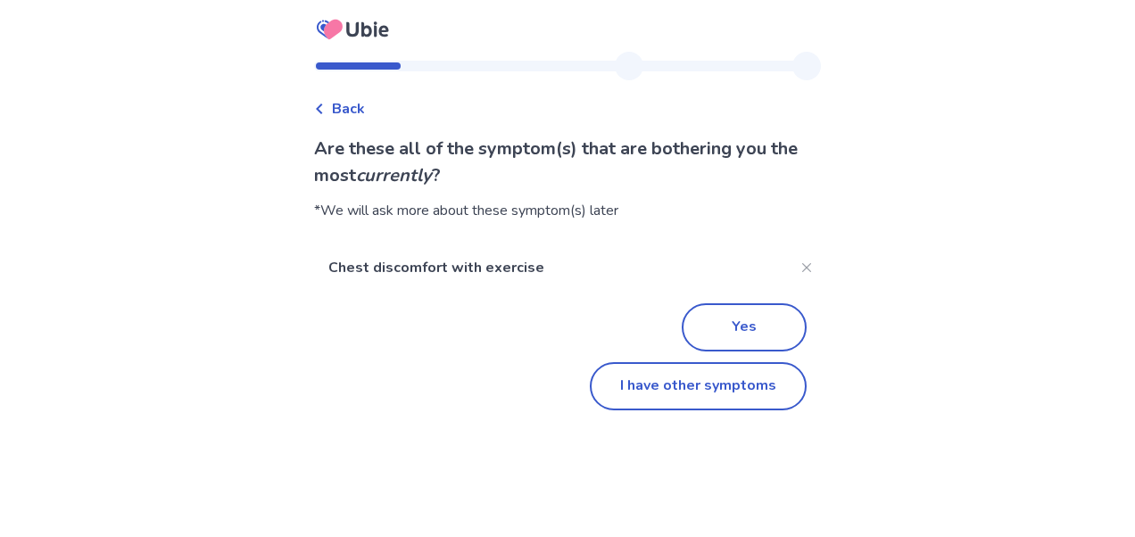
click at [350, 112] on span "Back" at bounding box center [348, 108] width 33 height 21
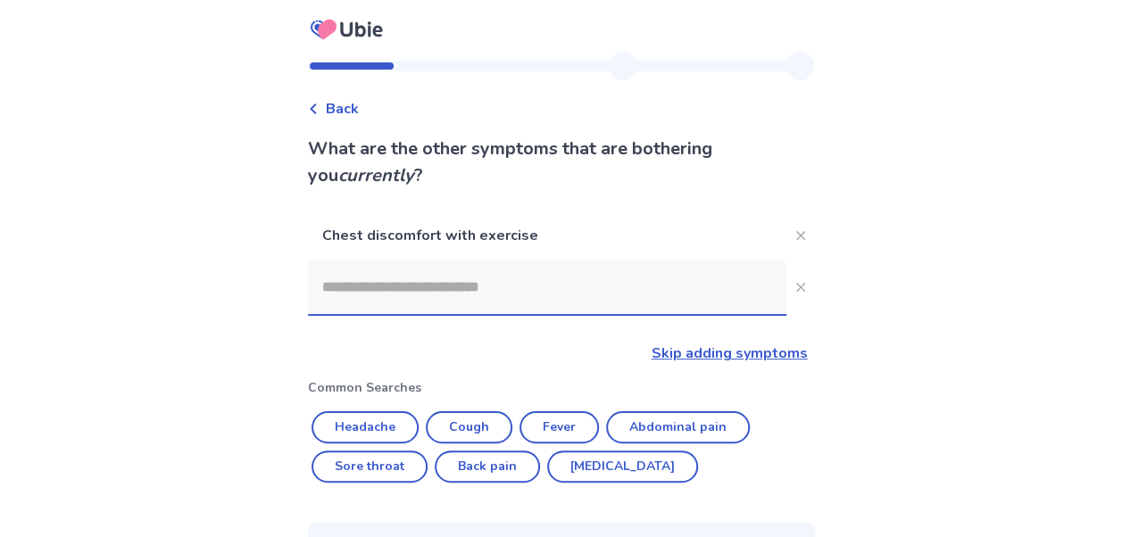
click at [350, 112] on span "Back" at bounding box center [342, 108] width 33 height 21
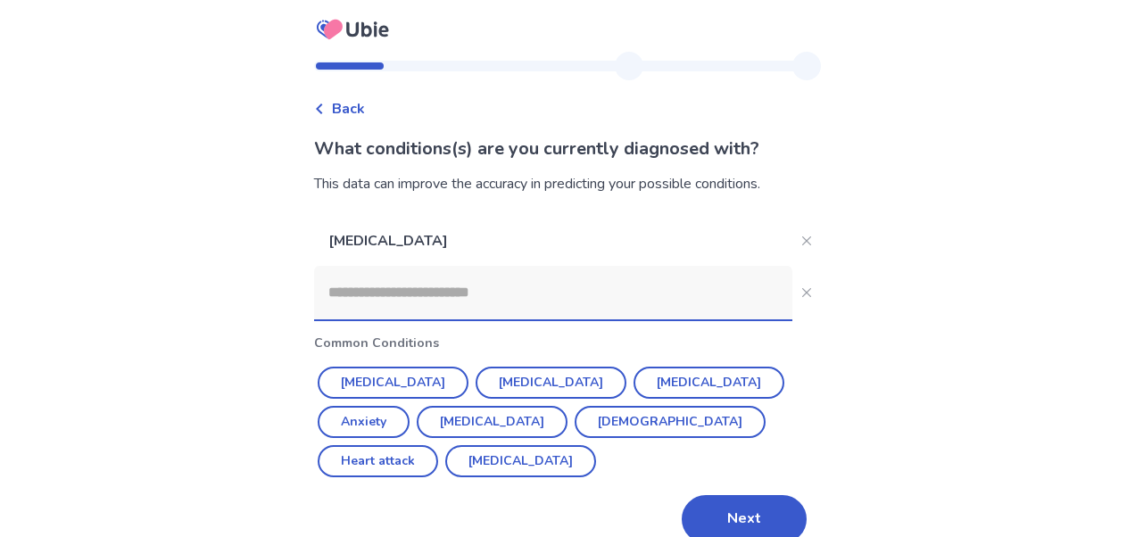
click at [350, 112] on span "Back" at bounding box center [348, 108] width 33 height 21
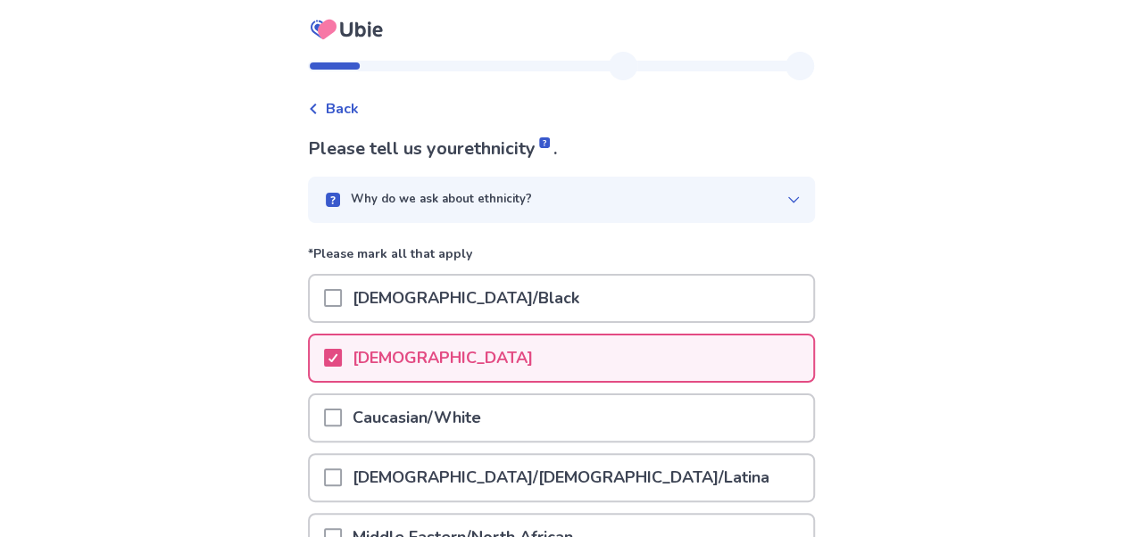
scroll to position [362, 0]
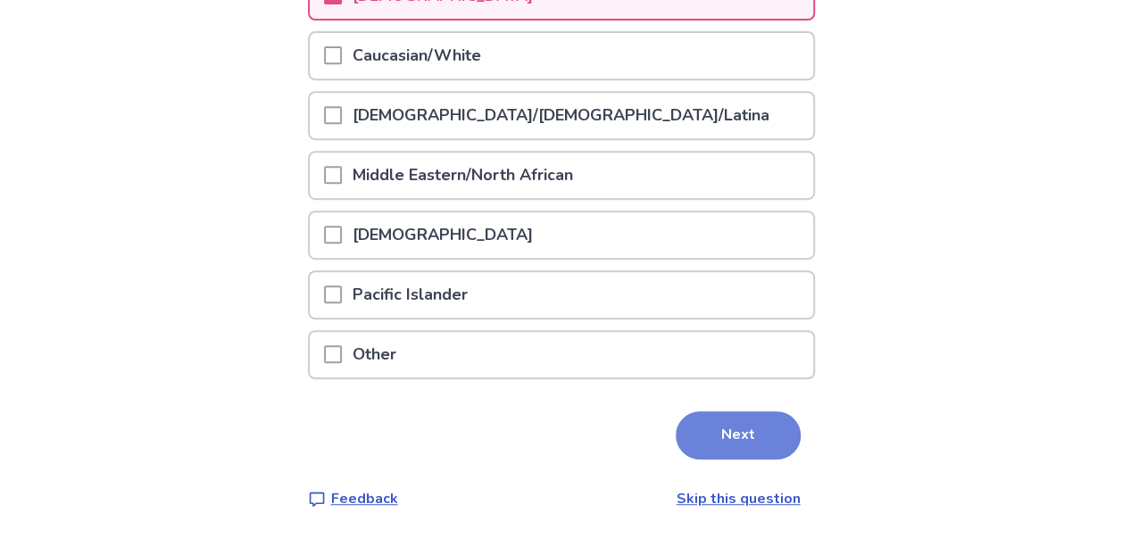
click at [728, 436] on button "Next" at bounding box center [738, 435] width 125 height 48
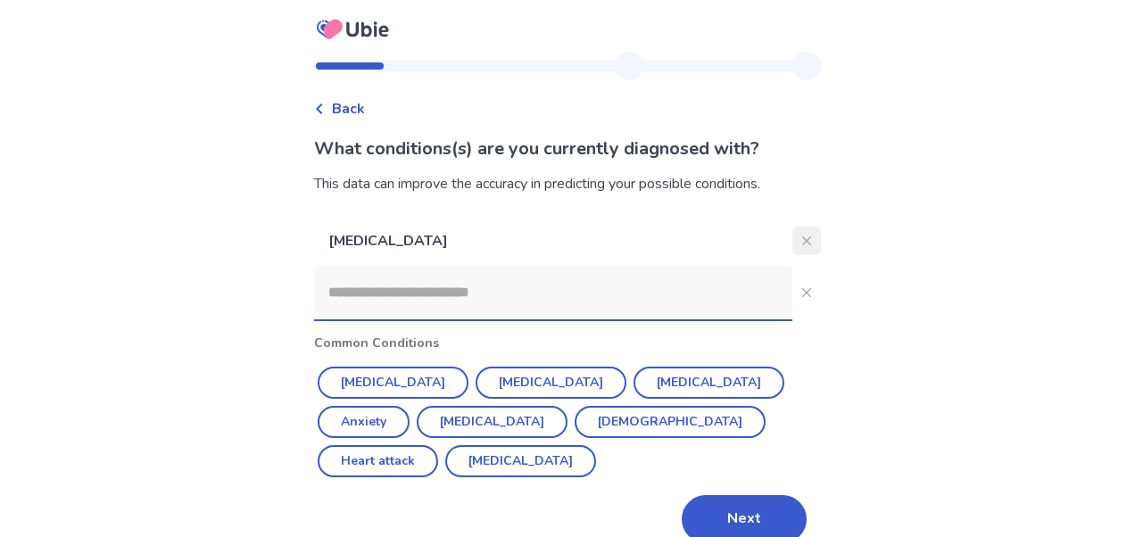
click at [802, 237] on icon "Close" at bounding box center [806, 241] width 9 height 9
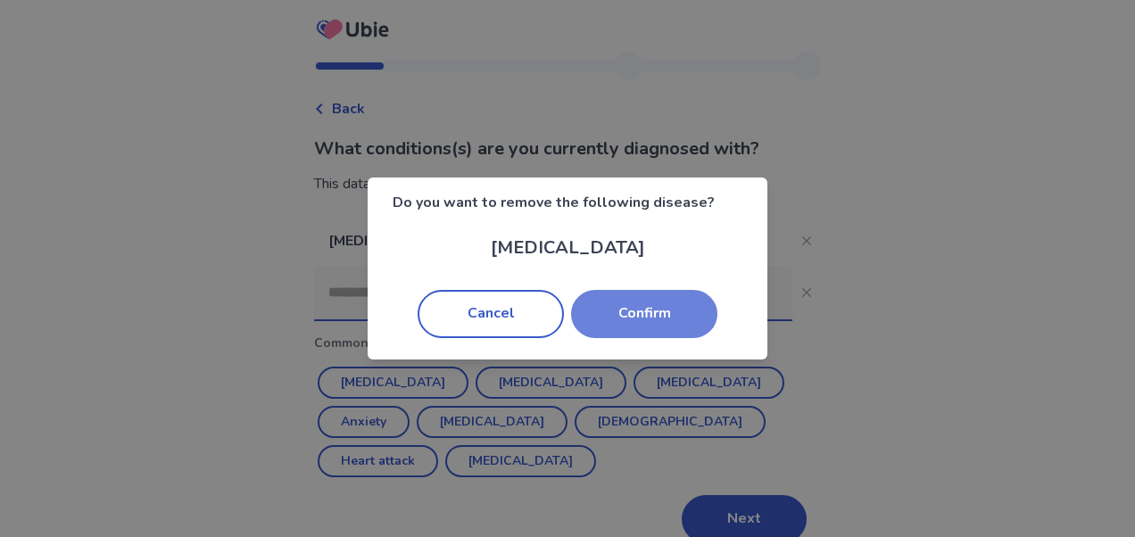
click at [657, 316] on button "Confirm" at bounding box center [644, 314] width 146 height 48
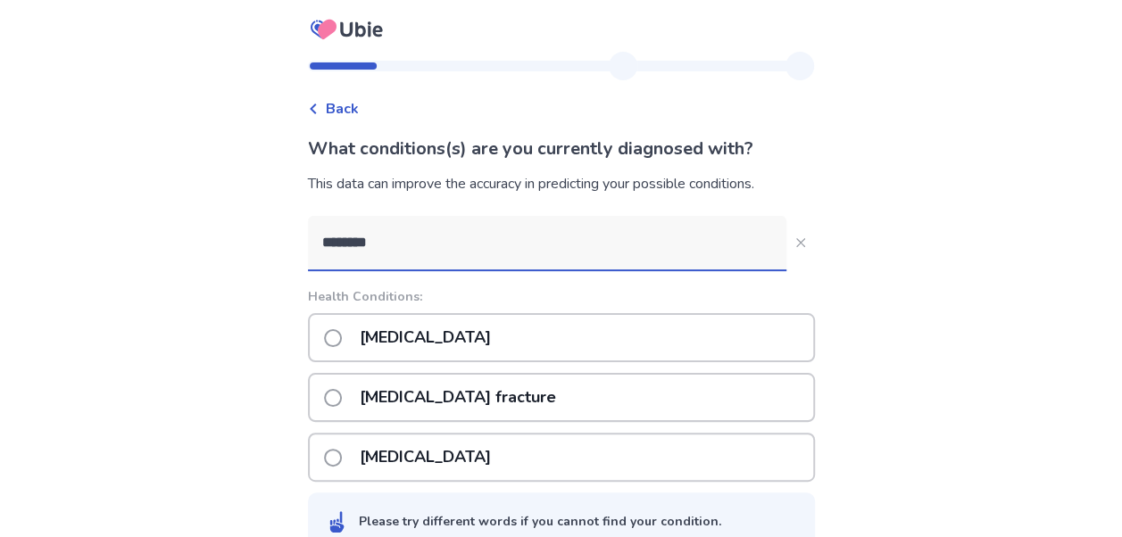
type input "********"
click at [342, 400] on span at bounding box center [333, 398] width 18 height 18
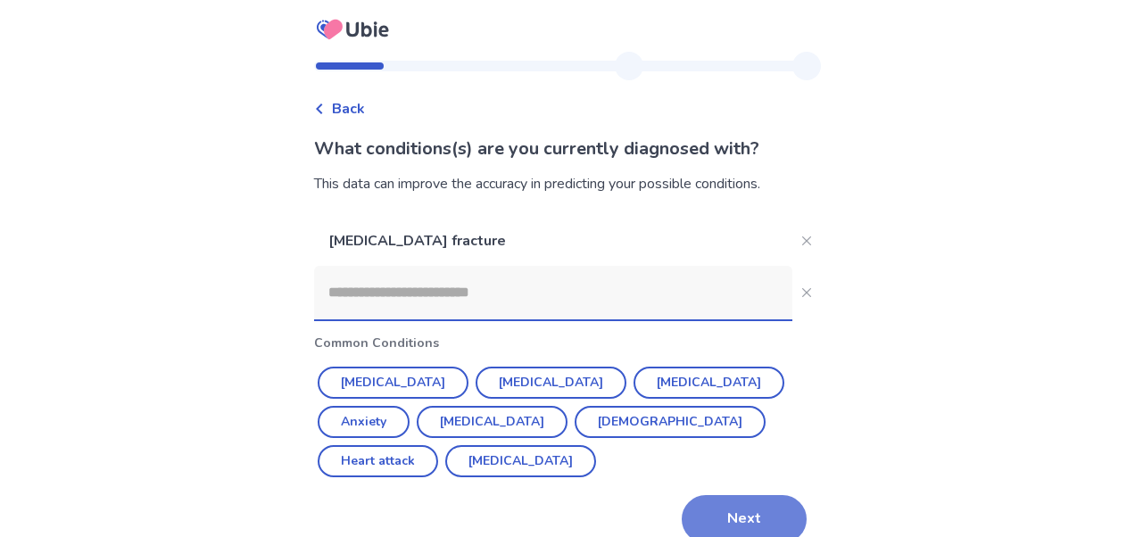
click at [737, 495] on button "Next" at bounding box center [744, 519] width 125 height 48
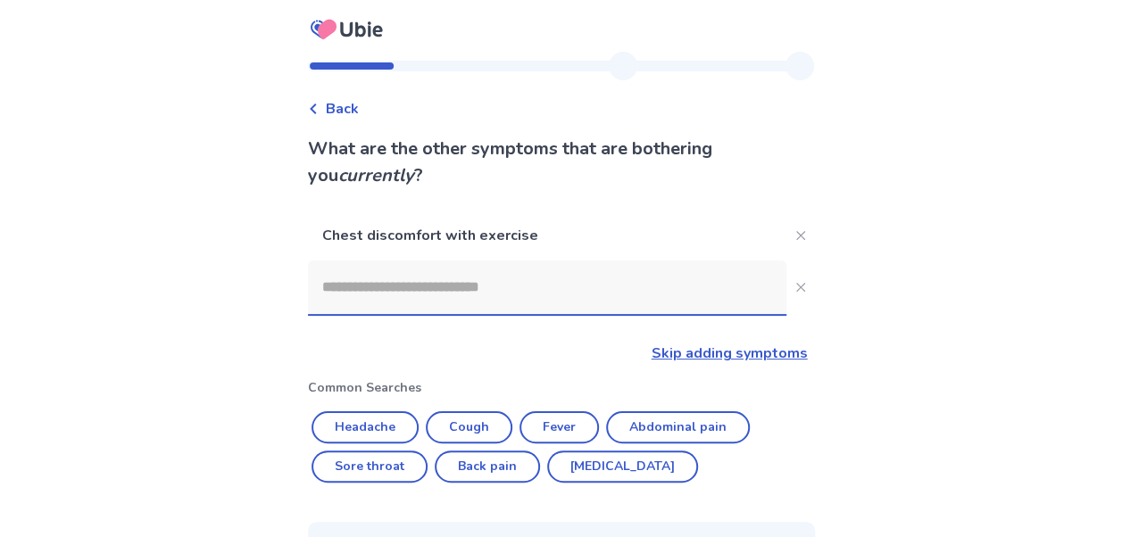
click at [578, 285] on input at bounding box center [547, 288] width 478 height 54
click at [795, 284] on icon "Close" at bounding box center [799, 287] width 9 height 9
click at [543, 296] on input at bounding box center [547, 288] width 478 height 54
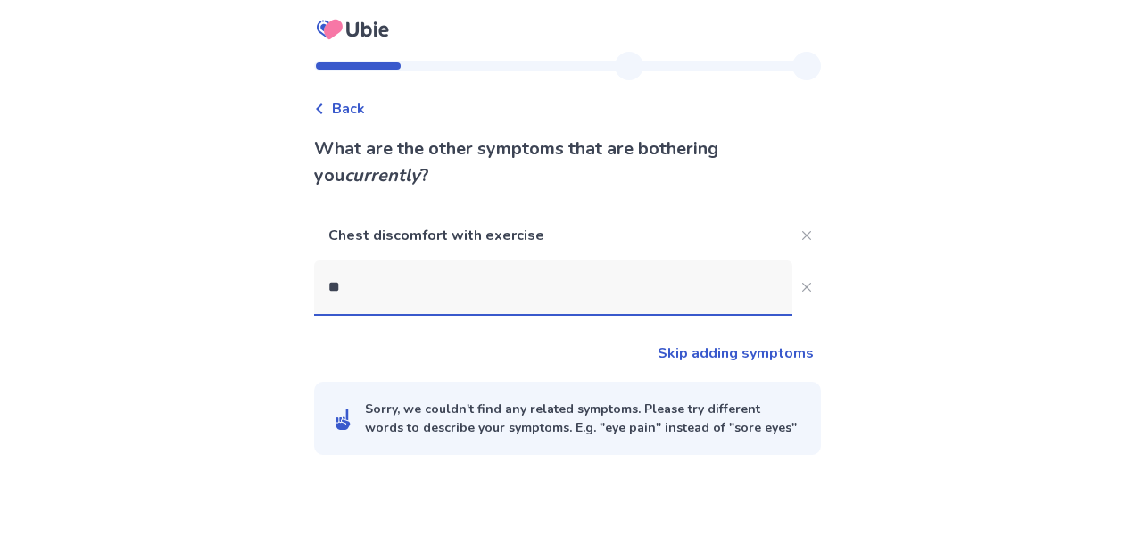
type input "*"
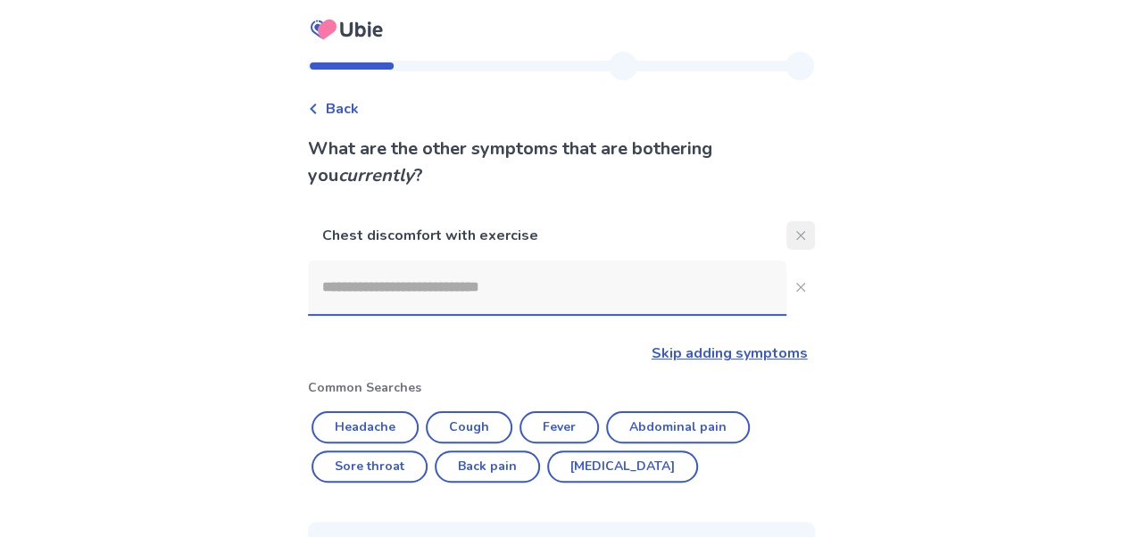
click at [800, 234] on button "Close" at bounding box center [800, 235] width 29 height 29
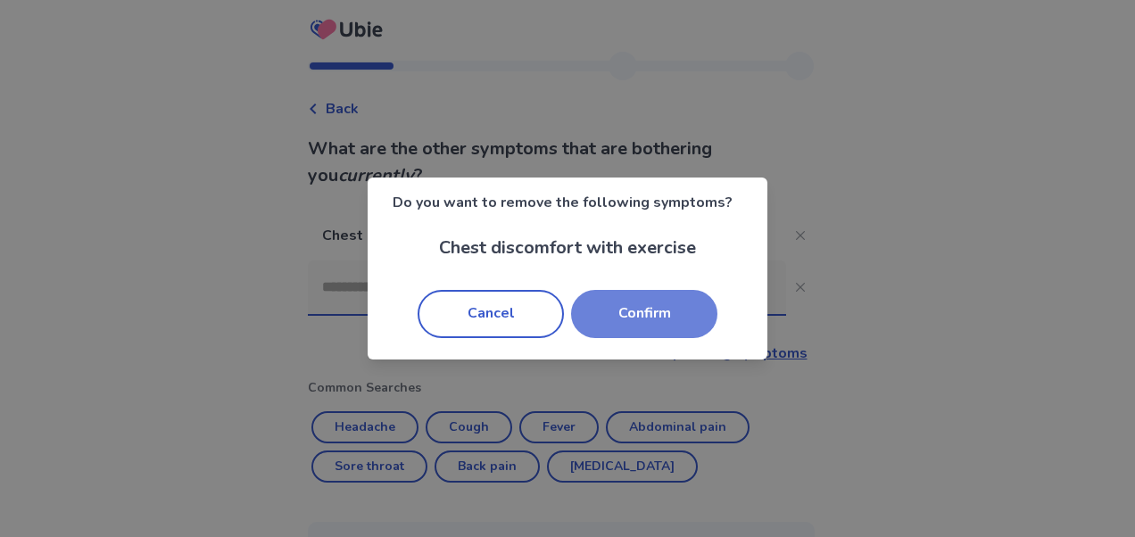
click at [683, 319] on button "Confirm" at bounding box center [644, 314] width 146 height 48
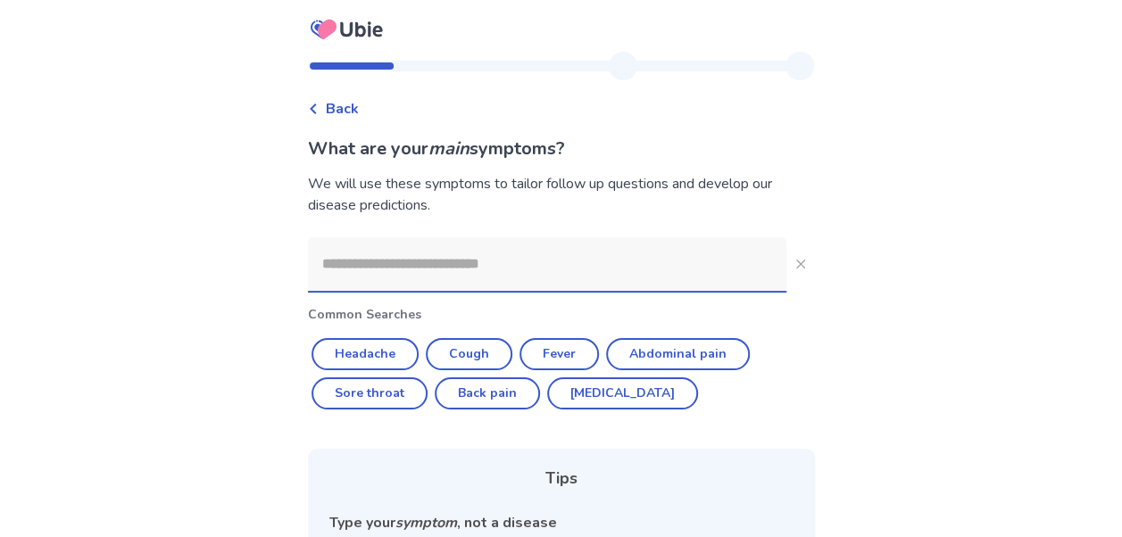
click at [436, 262] on input at bounding box center [547, 264] width 478 height 54
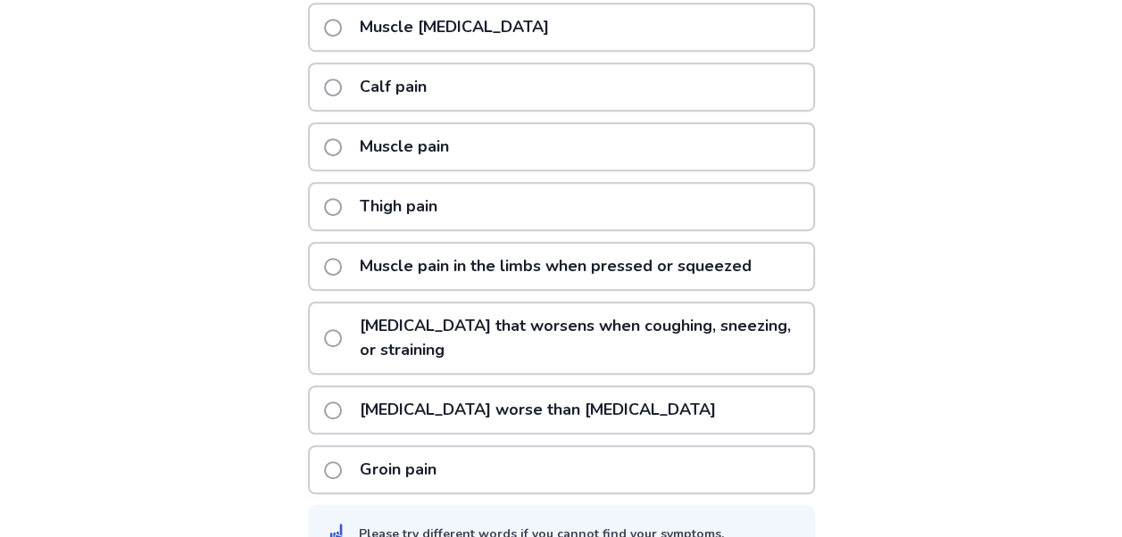
scroll to position [450, 0]
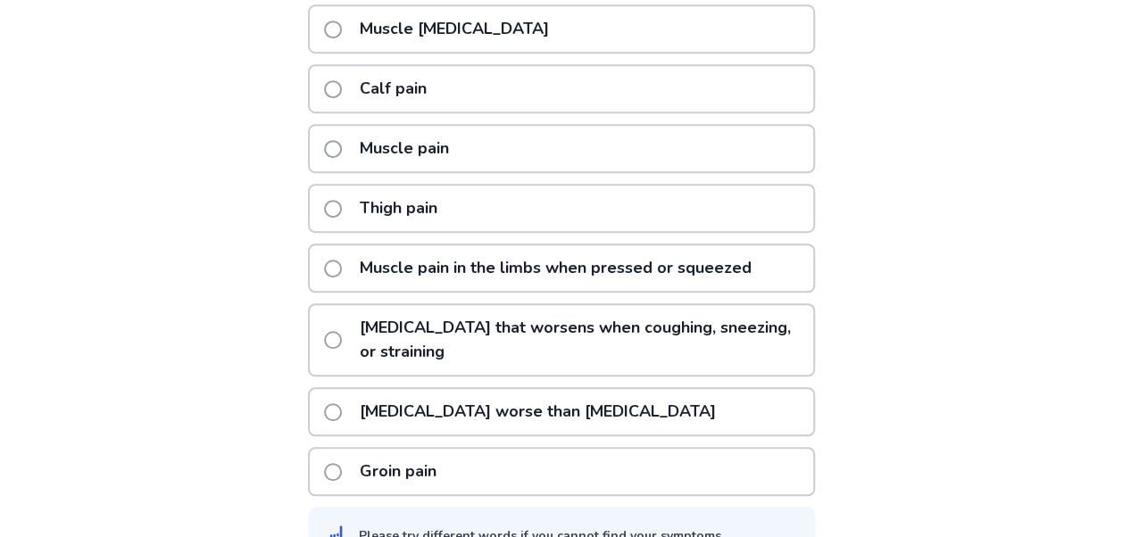
type input "********"
click at [338, 29] on span at bounding box center [333, 30] width 18 height 18
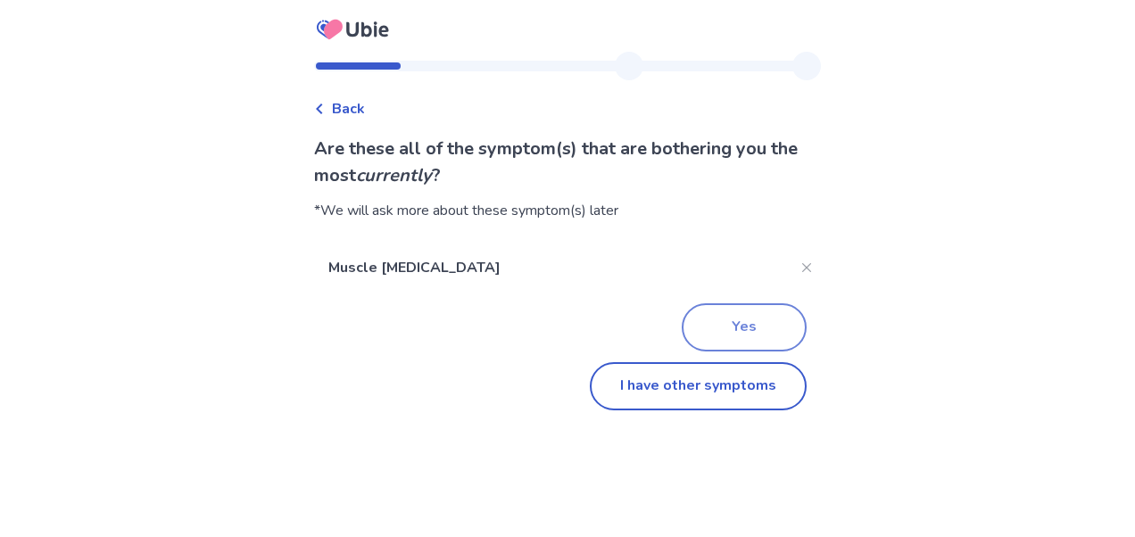
click at [750, 328] on button "Yes" at bounding box center [744, 327] width 125 height 48
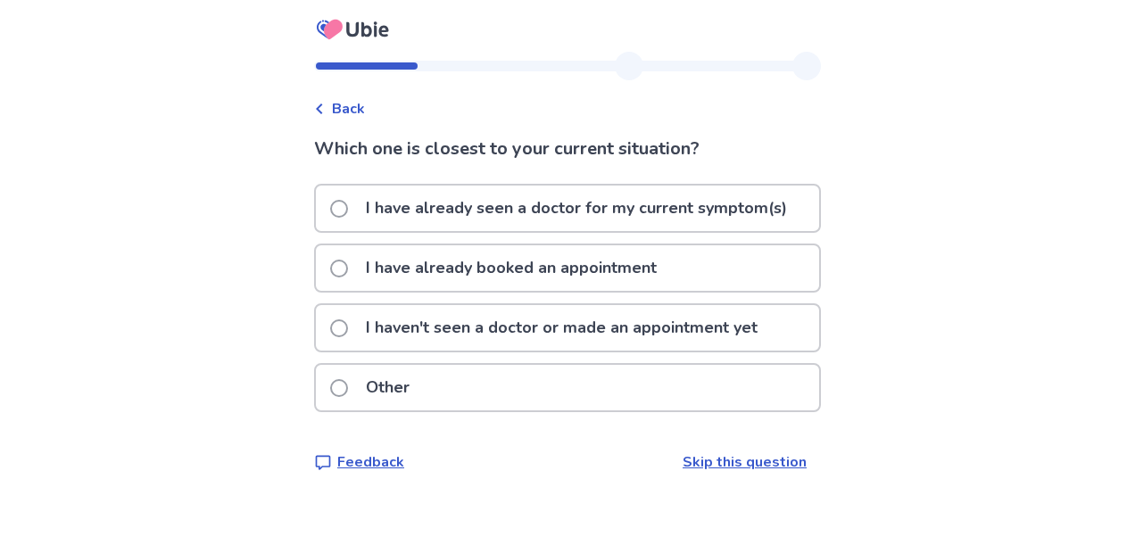
click at [348, 327] on span at bounding box center [339, 329] width 18 height 18
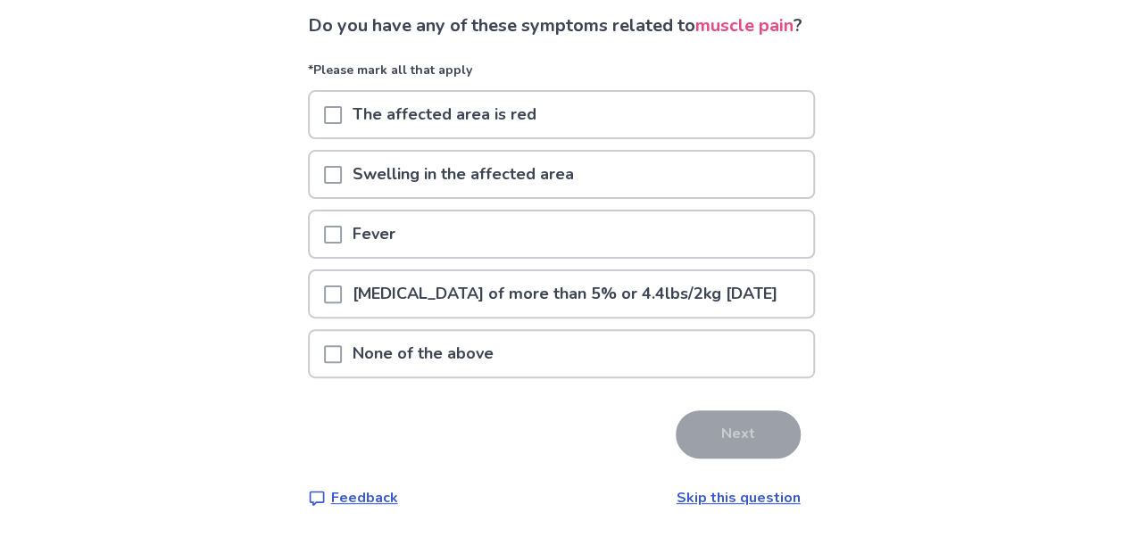
scroll to position [174, 0]
click at [342, 350] on span at bounding box center [333, 354] width 18 height 18
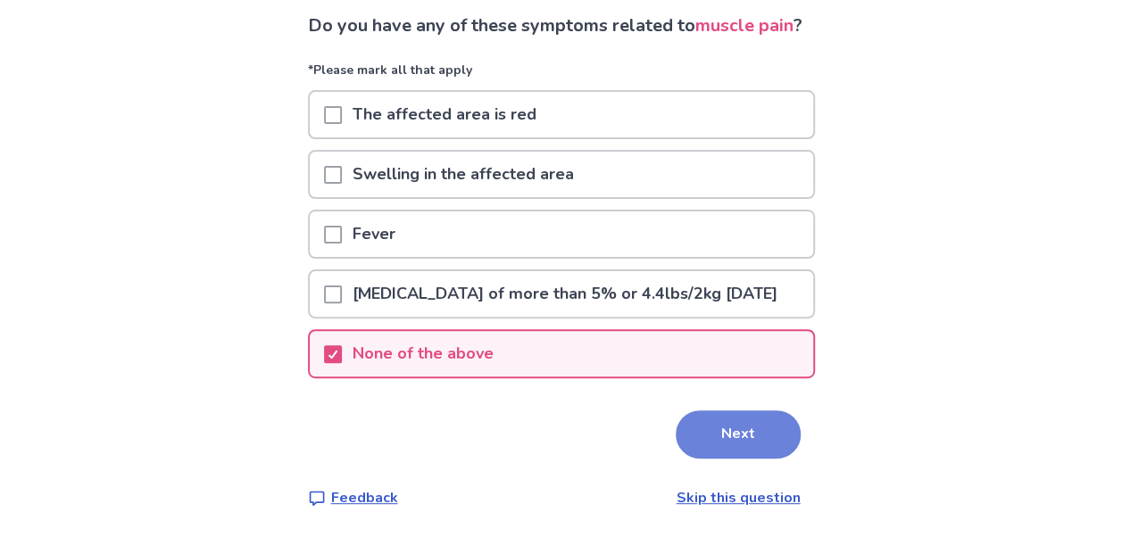
click at [732, 427] on button "Next" at bounding box center [738, 435] width 125 height 48
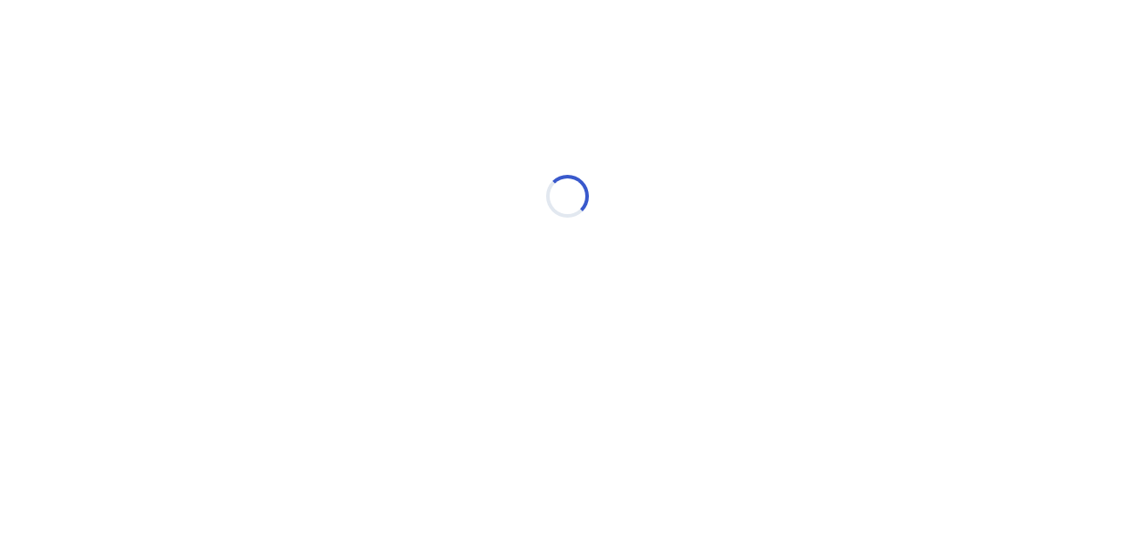
select select "*"
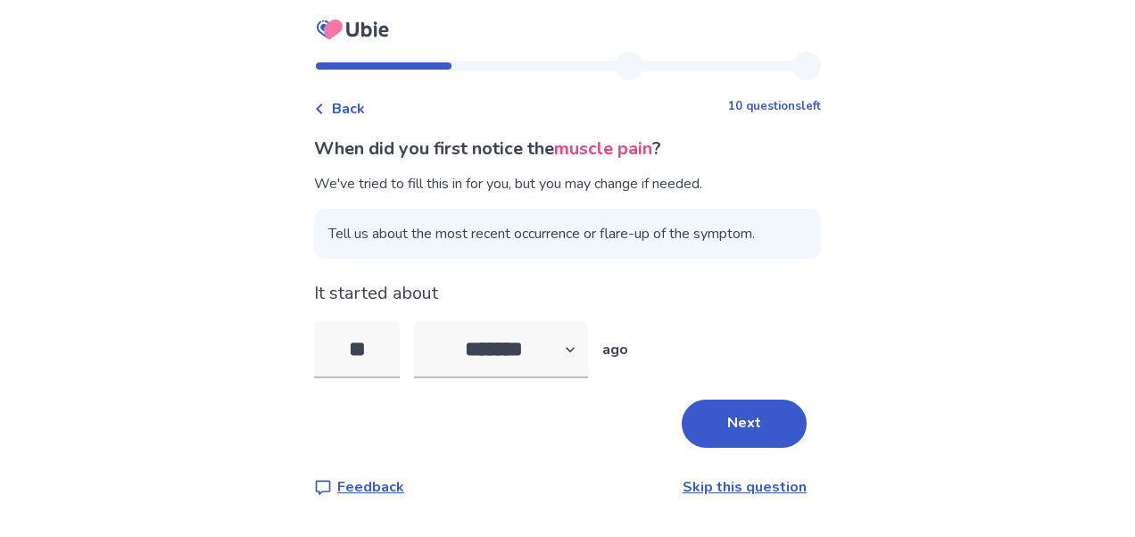
click at [732, 427] on button "Next" at bounding box center [744, 424] width 125 height 48
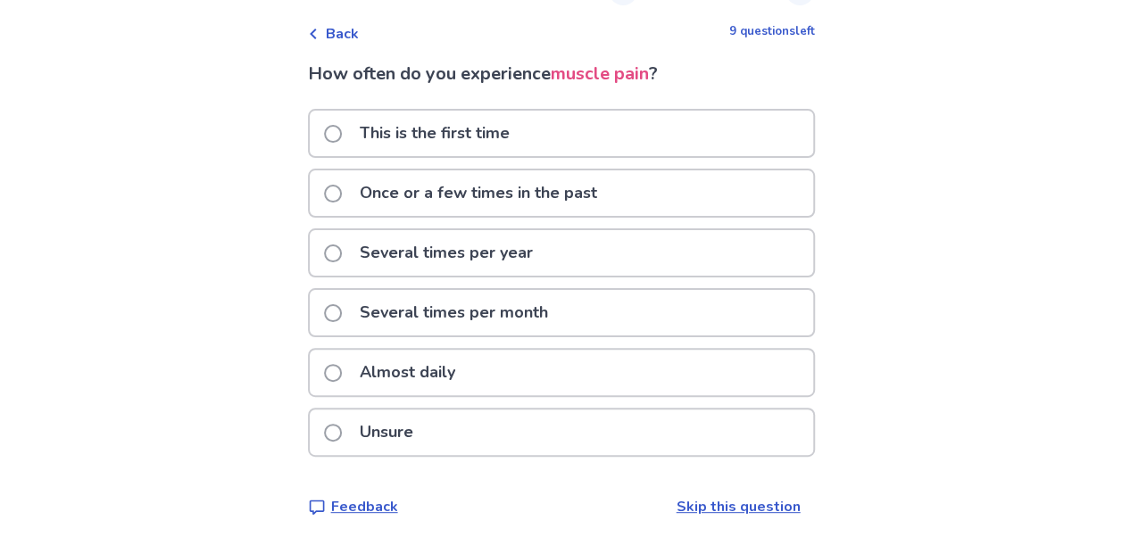
scroll to position [84, 0]
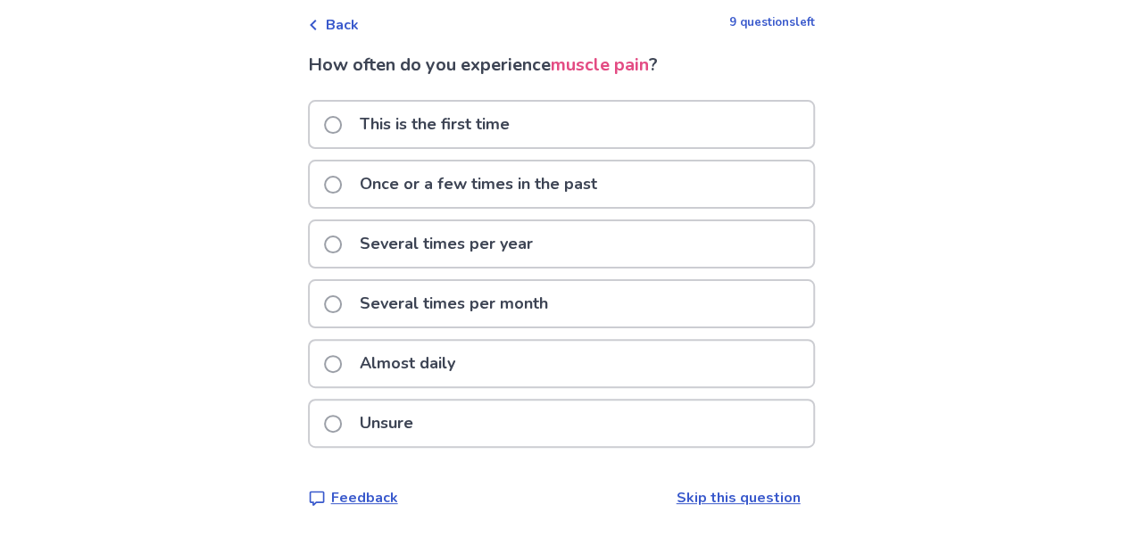
click at [356, 367] on label "Almost daily" at bounding box center [395, 364] width 142 height 46
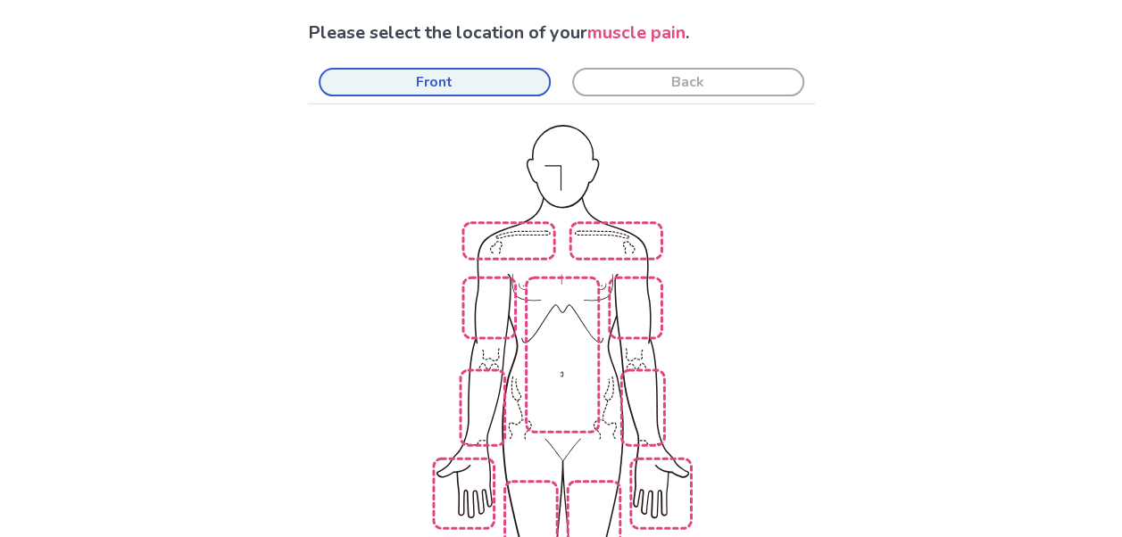
scroll to position [62, 0]
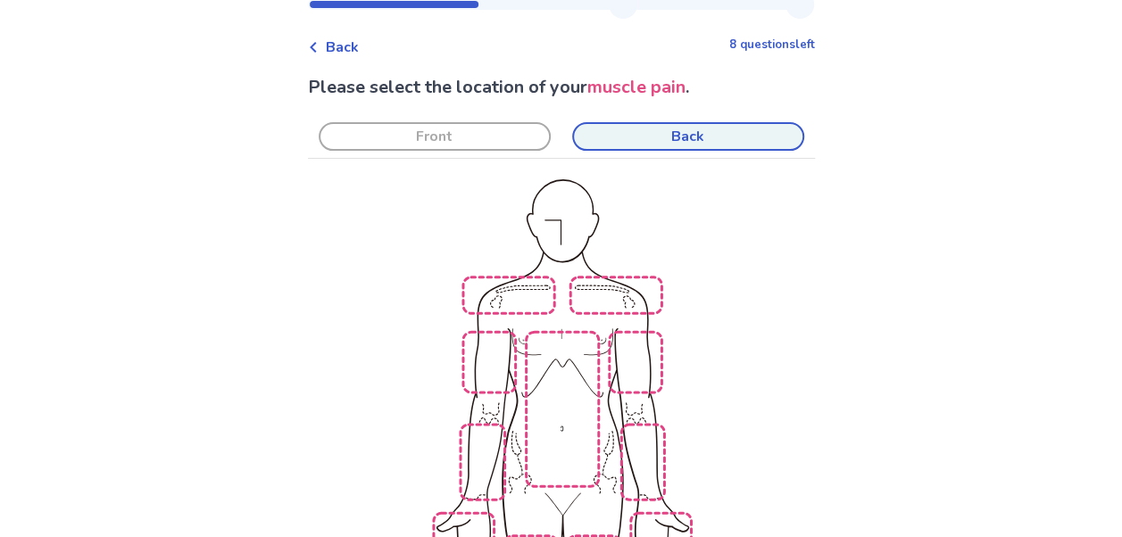
click at [685, 137] on button "Back" at bounding box center [688, 136] width 232 height 29
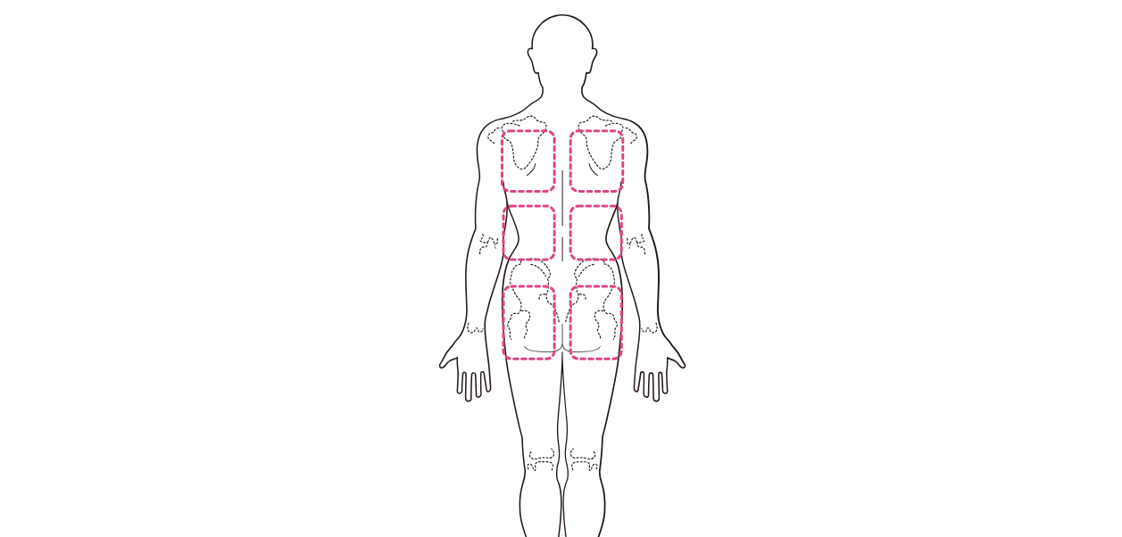
scroll to position [57, 0]
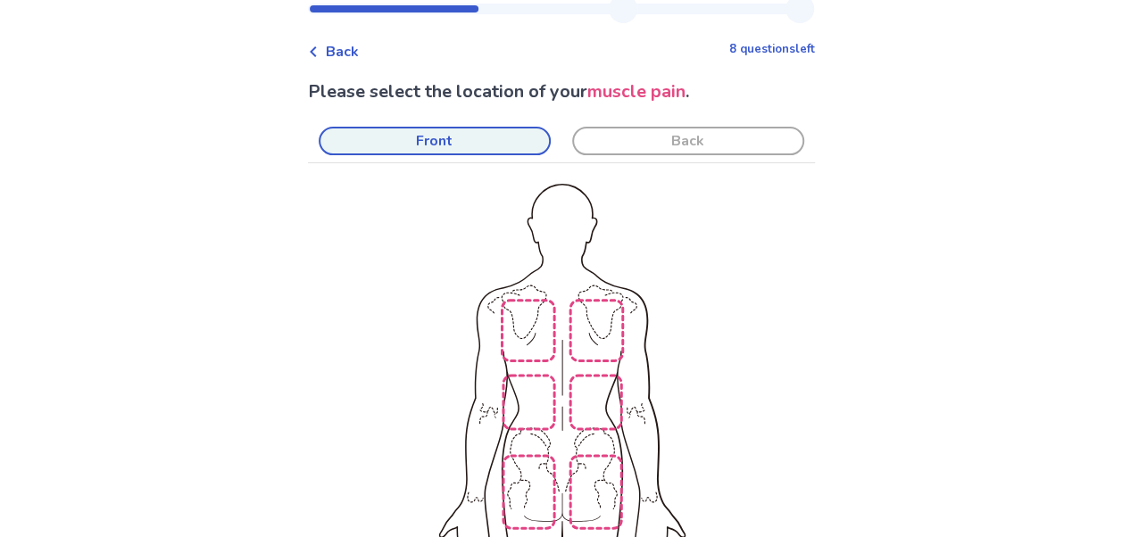
click at [441, 136] on button "Front" at bounding box center [435, 141] width 232 height 29
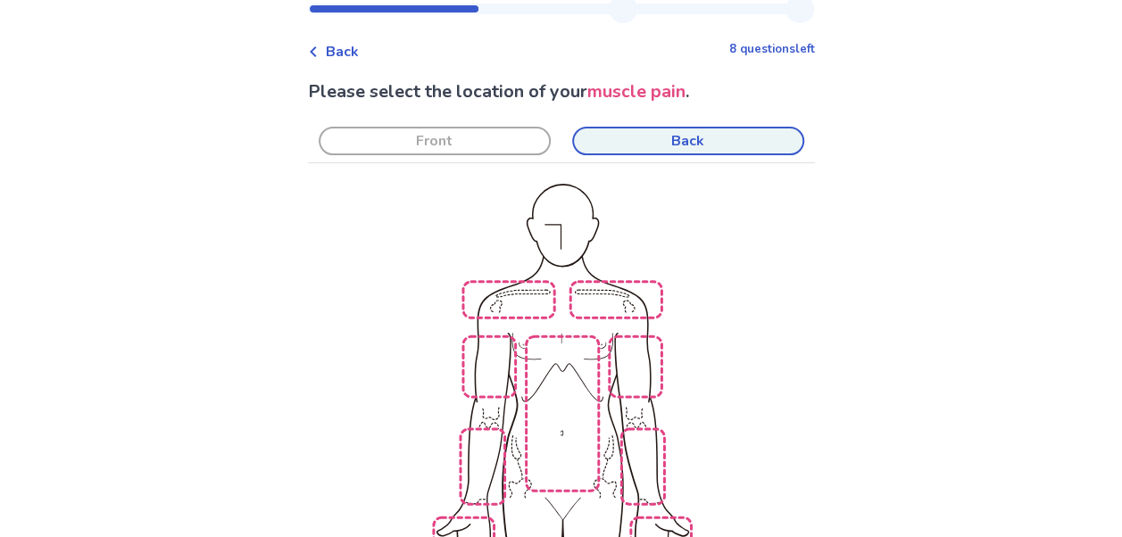
click at [699, 137] on button "Back" at bounding box center [688, 141] width 232 height 29
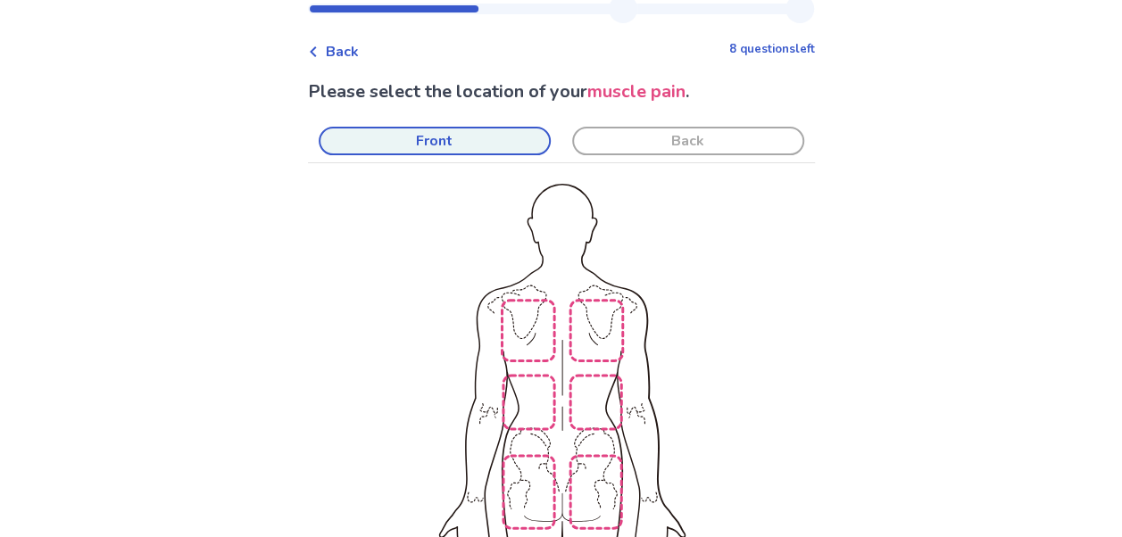
click at [484, 145] on button "Front" at bounding box center [435, 141] width 232 height 29
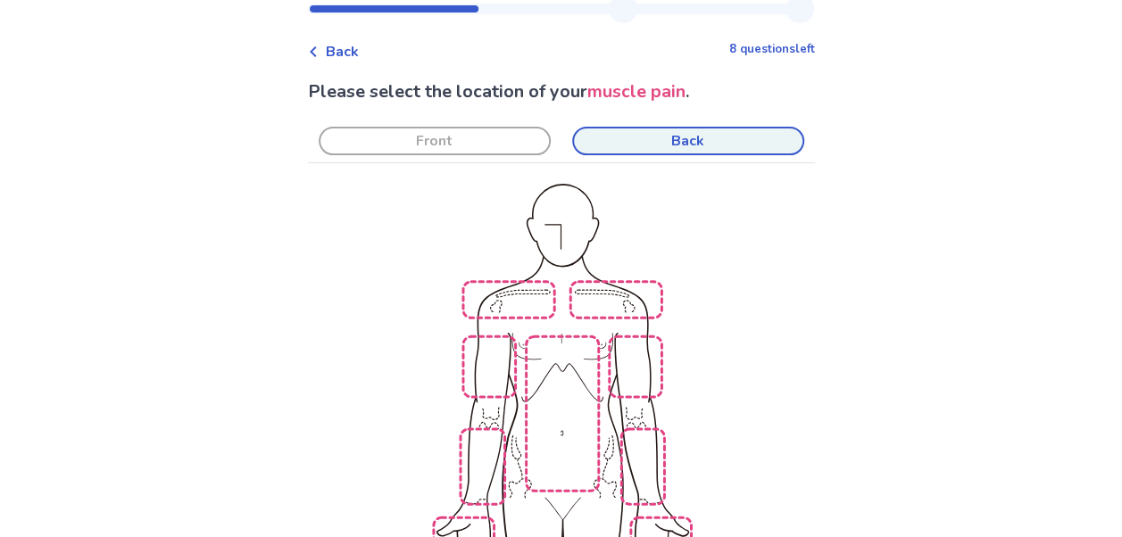
click at [662, 135] on button "Back" at bounding box center [688, 141] width 232 height 29
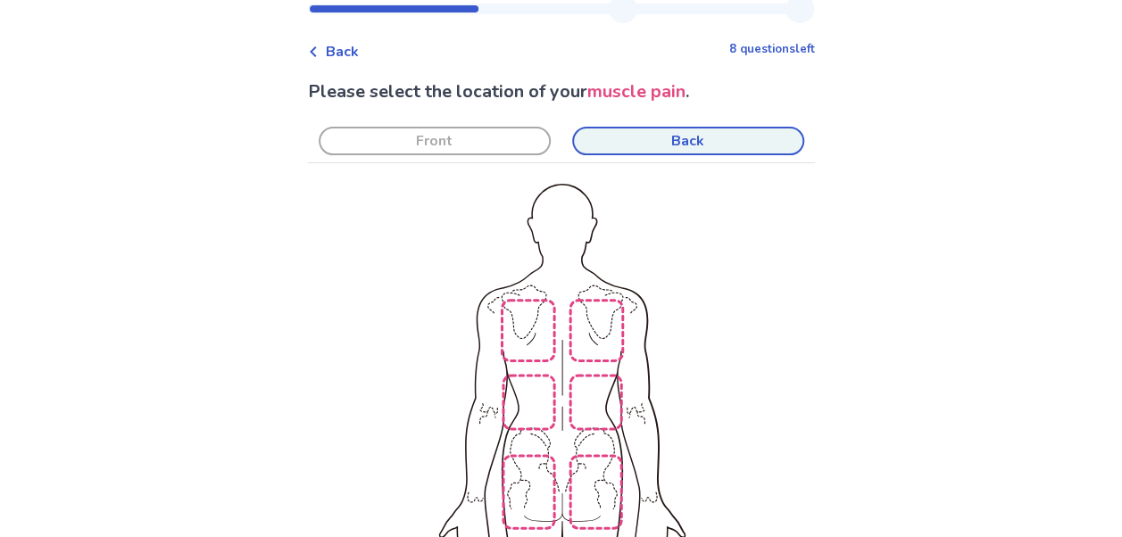
click at [558, 257] on img at bounding box center [328, 505] width 1014 height 686
click at [1085, 319] on div "Back 8 questions left Please select the location of your muscle pain . Front Ba…" at bounding box center [561, 470] width 1122 height 1054
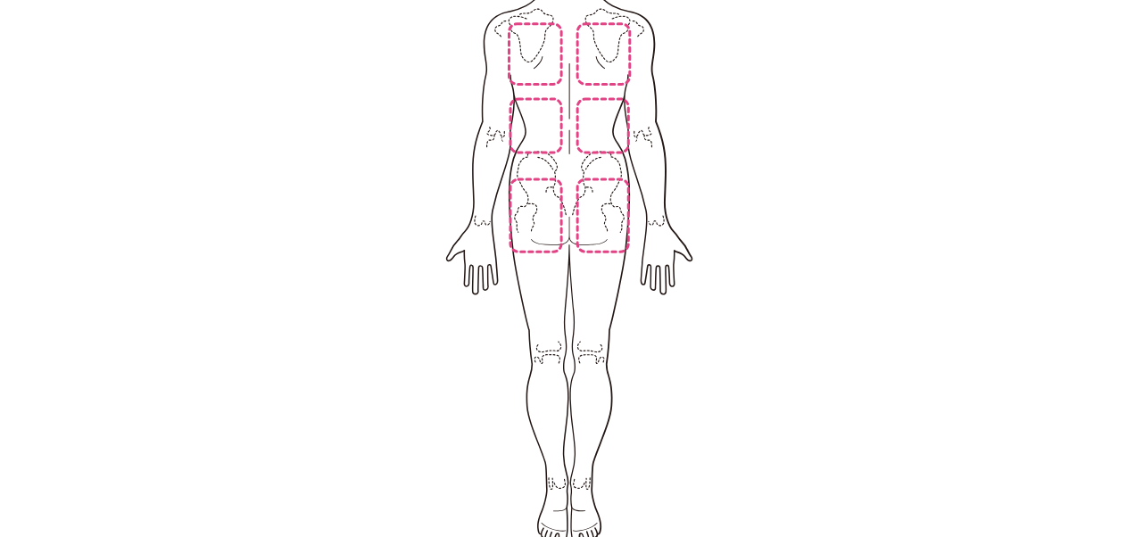
scroll to position [0, 0]
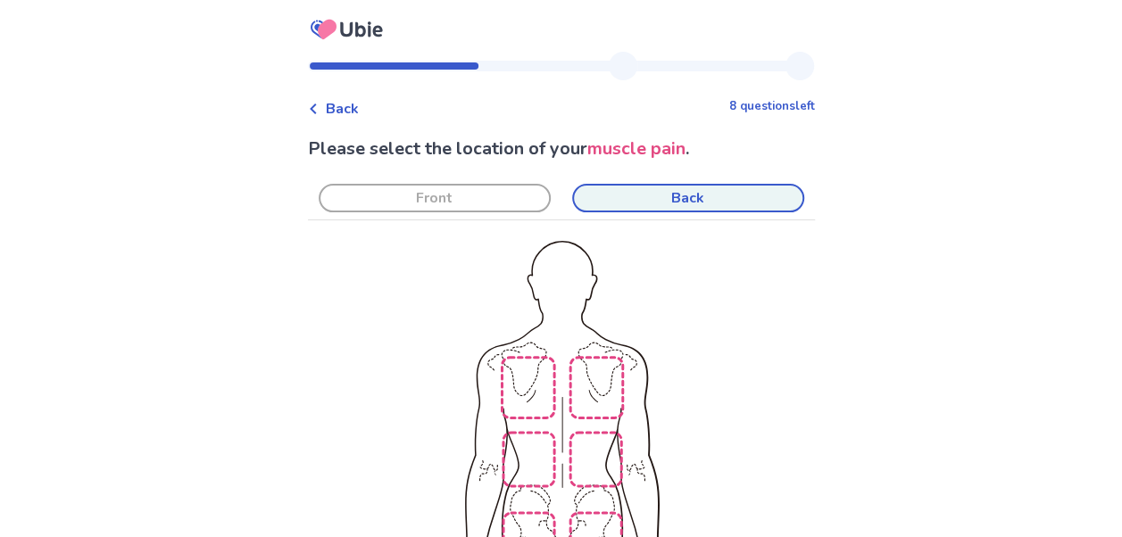
click at [357, 109] on span "Back" at bounding box center [342, 108] width 33 height 21
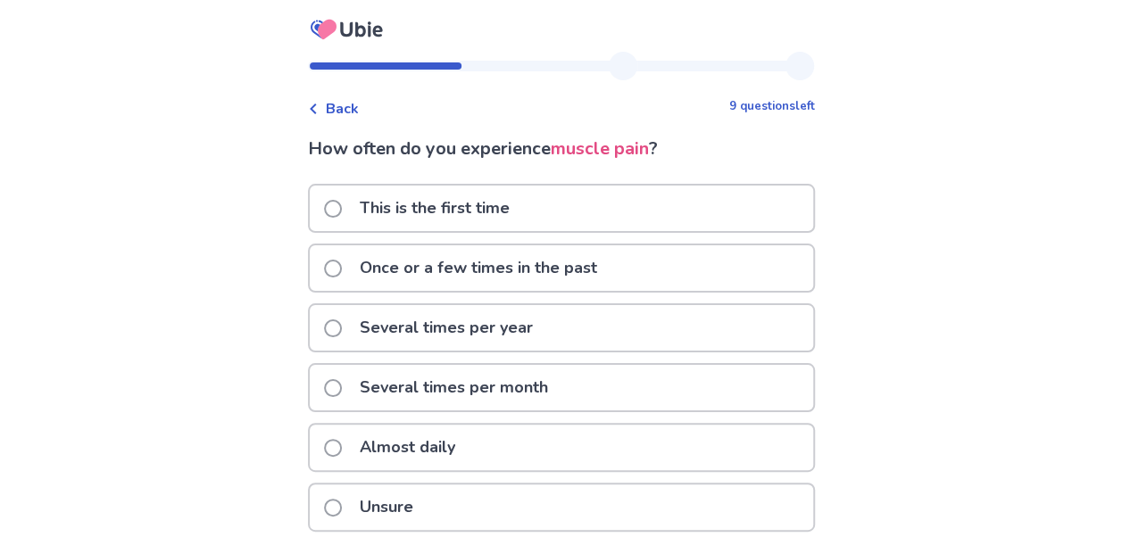
click at [357, 109] on span "Back" at bounding box center [342, 108] width 33 height 21
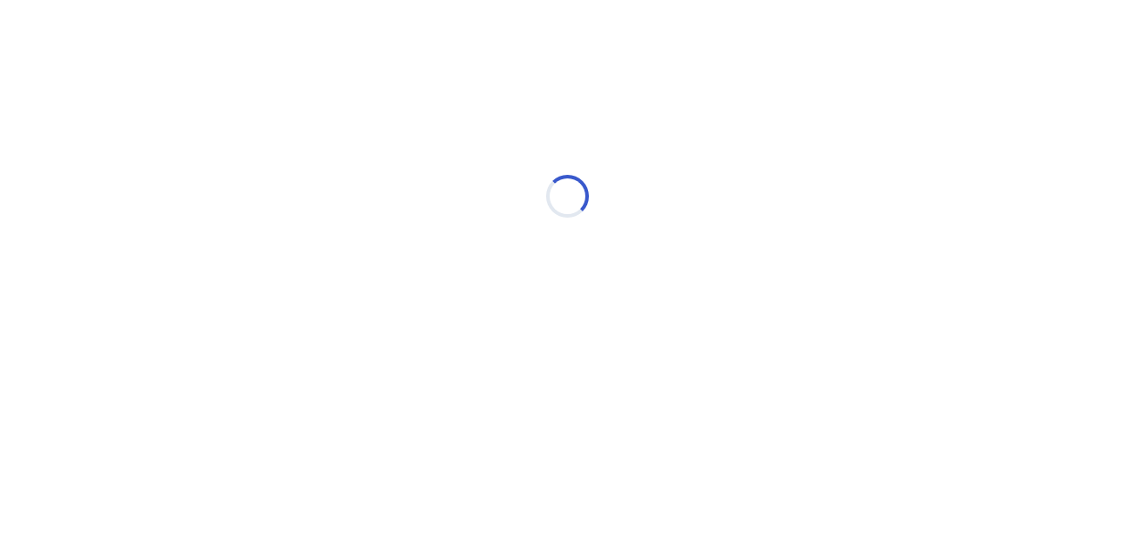
select select "*"
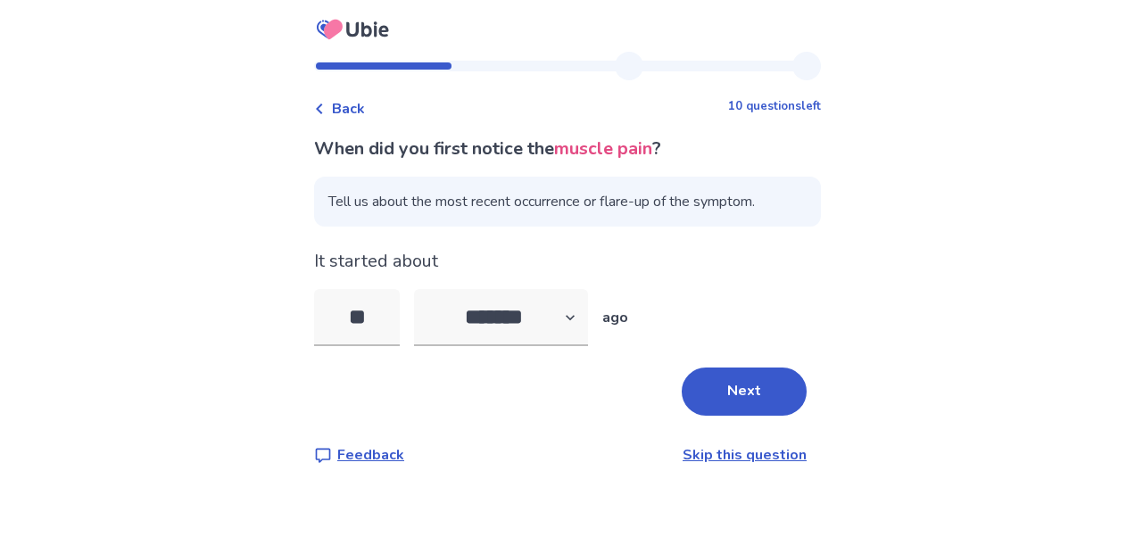
click at [357, 109] on span "Back" at bounding box center [348, 108] width 33 height 21
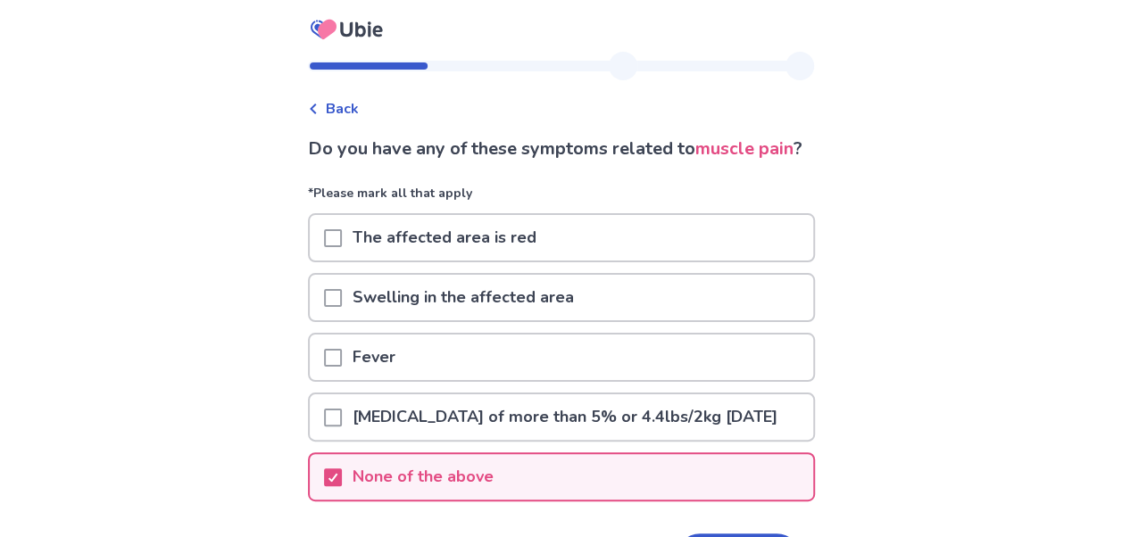
click at [357, 109] on span "Back" at bounding box center [342, 108] width 33 height 21
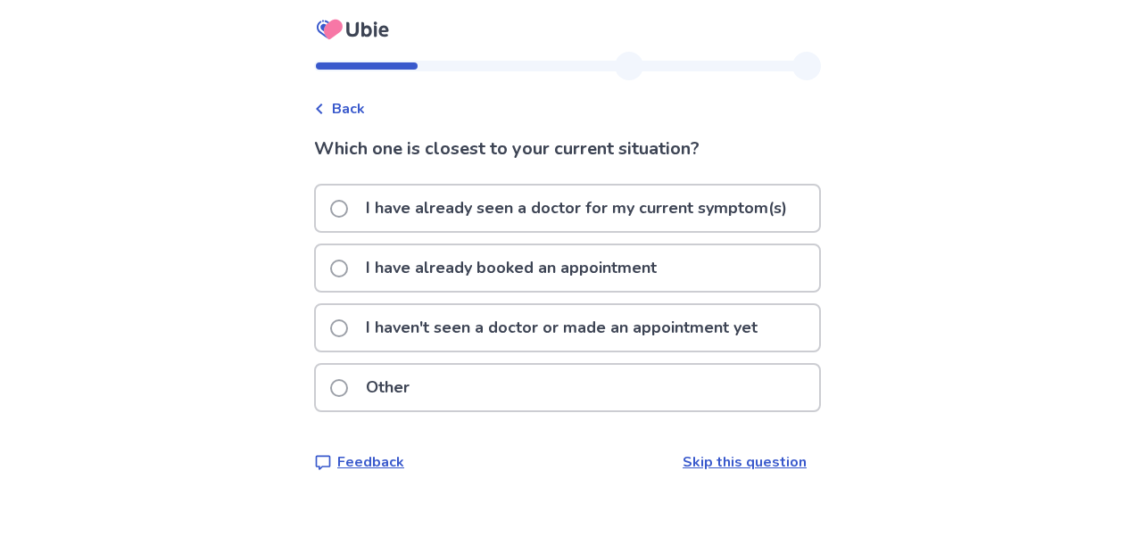
click at [357, 109] on span "Back" at bounding box center [348, 108] width 33 height 21
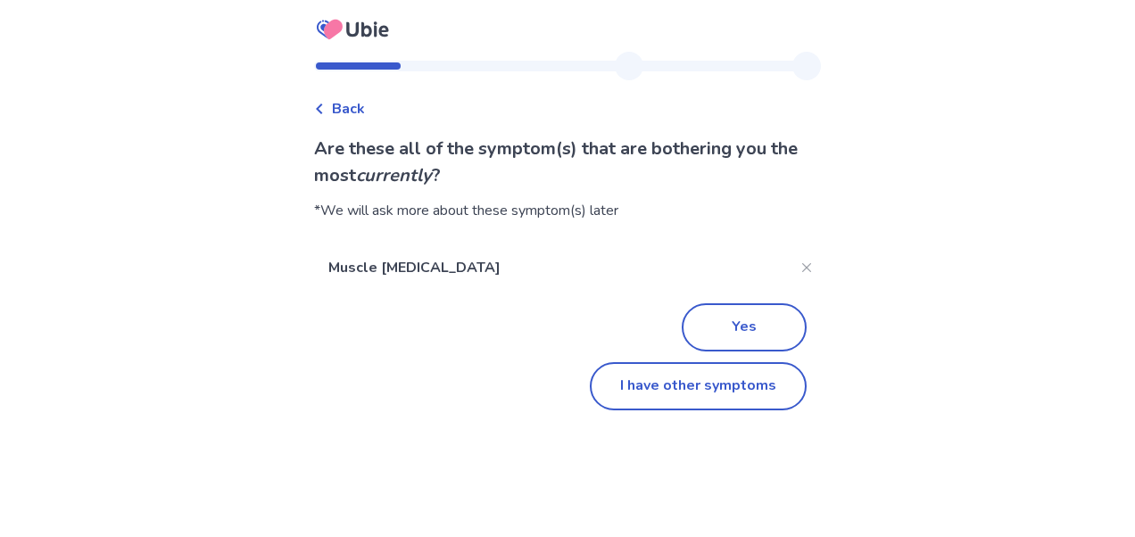
click at [357, 109] on span "Back" at bounding box center [348, 108] width 33 height 21
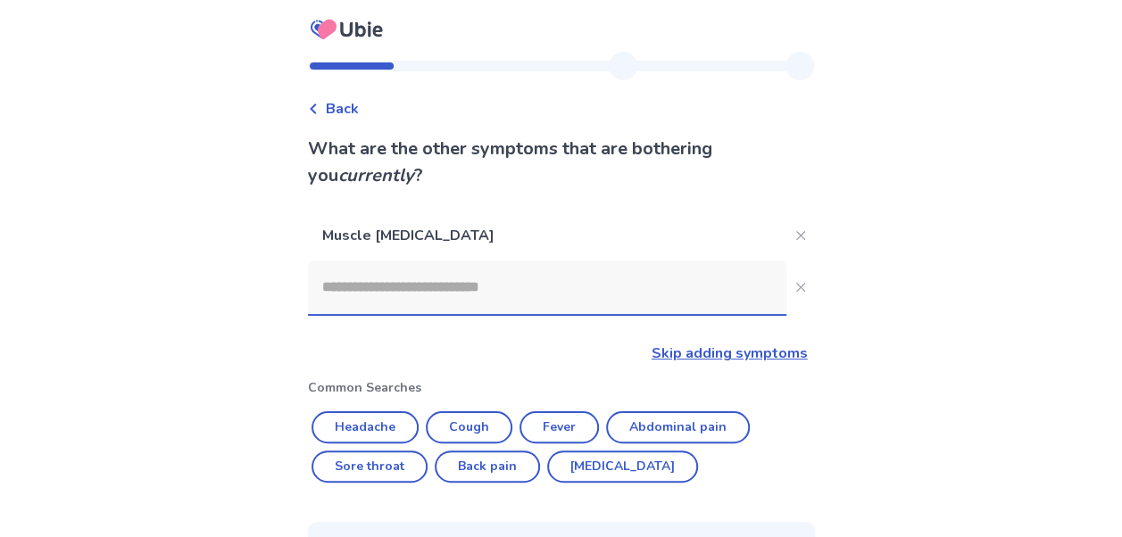
click at [339, 104] on span "Back" at bounding box center [342, 108] width 33 height 21
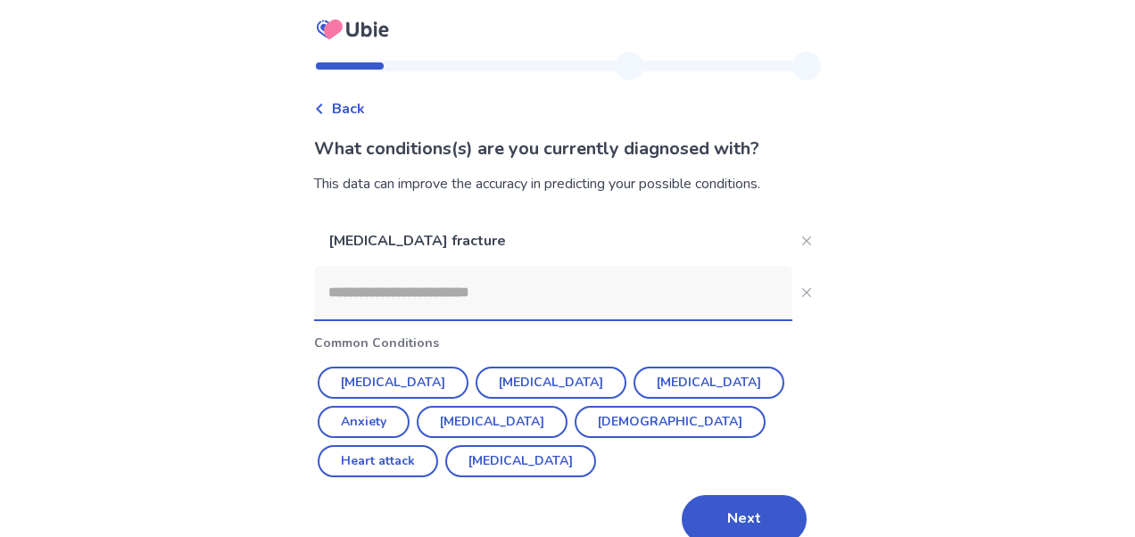
click at [339, 104] on div "Back" at bounding box center [339, 108] width 51 height 21
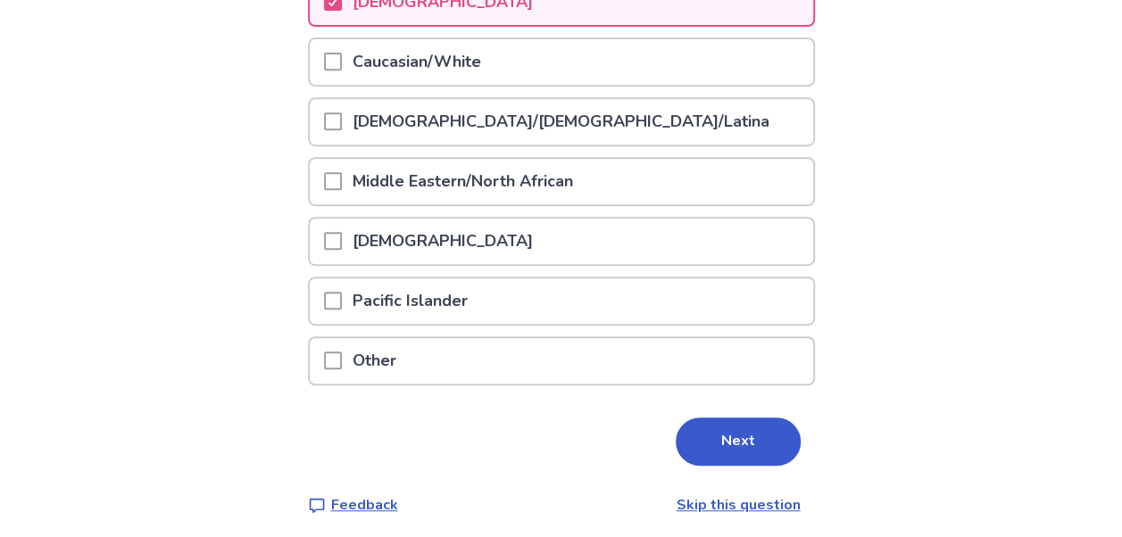
scroll to position [362, 0]
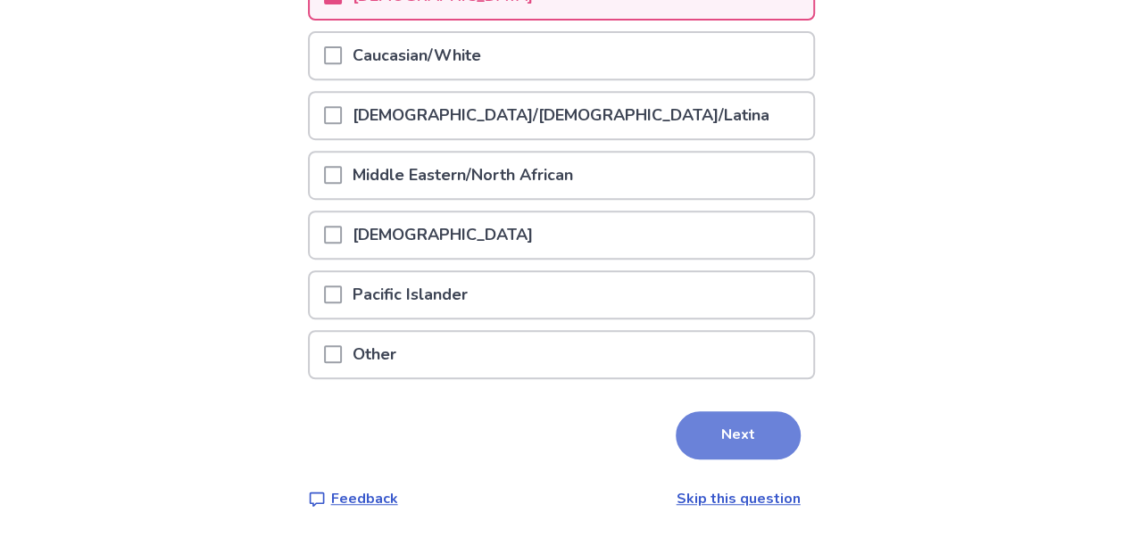
click at [736, 427] on button "Next" at bounding box center [738, 435] width 125 height 48
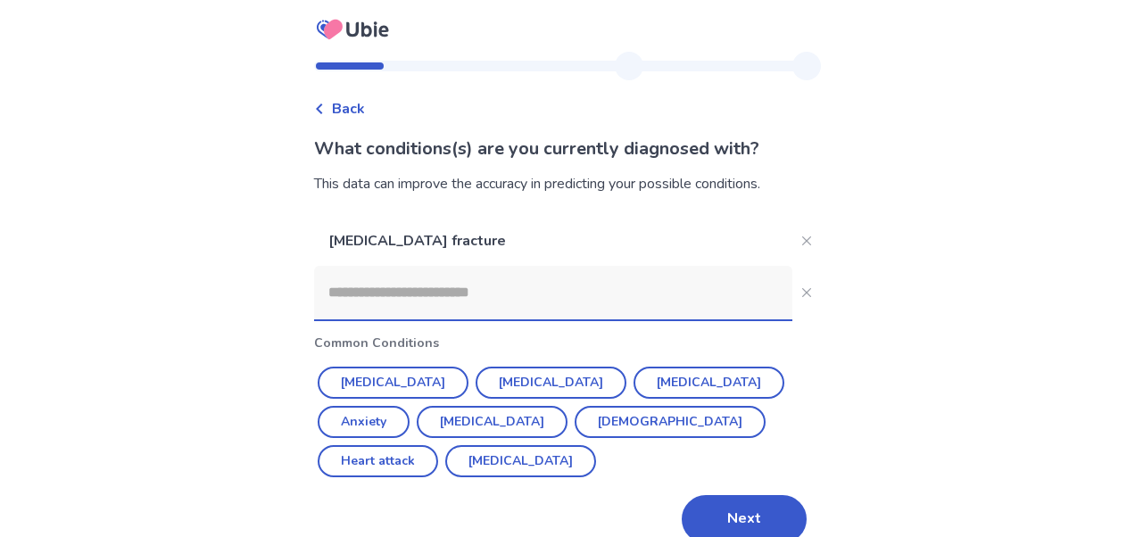
click at [352, 106] on span "Back" at bounding box center [348, 108] width 33 height 21
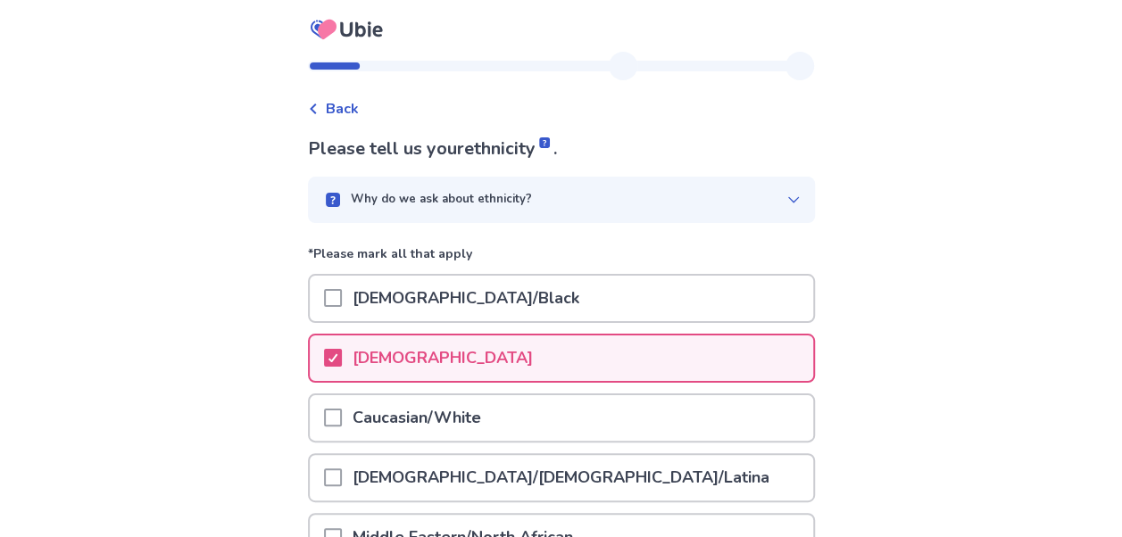
click at [352, 106] on span "Back" at bounding box center [342, 108] width 33 height 21
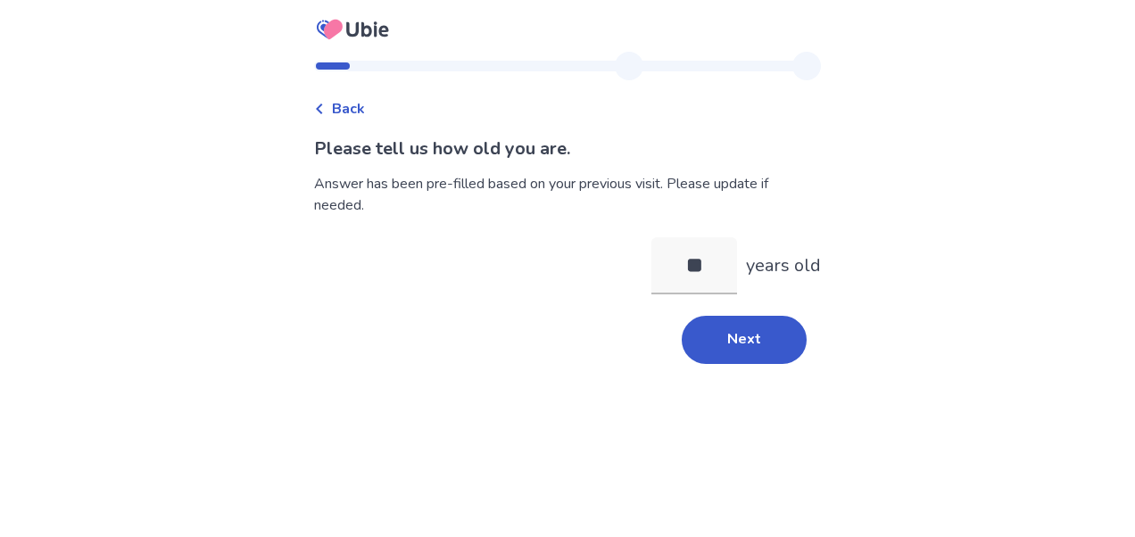
click at [352, 106] on span "Back" at bounding box center [348, 108] width 33 height 21
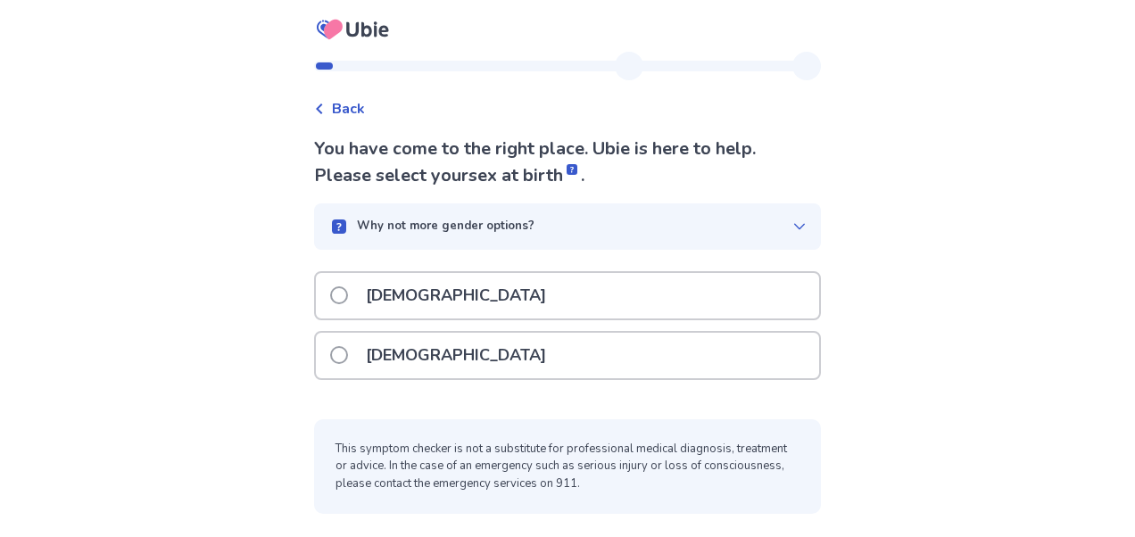
click at [348, 356] on span at bounding box center [339, 355] width 18 height 18
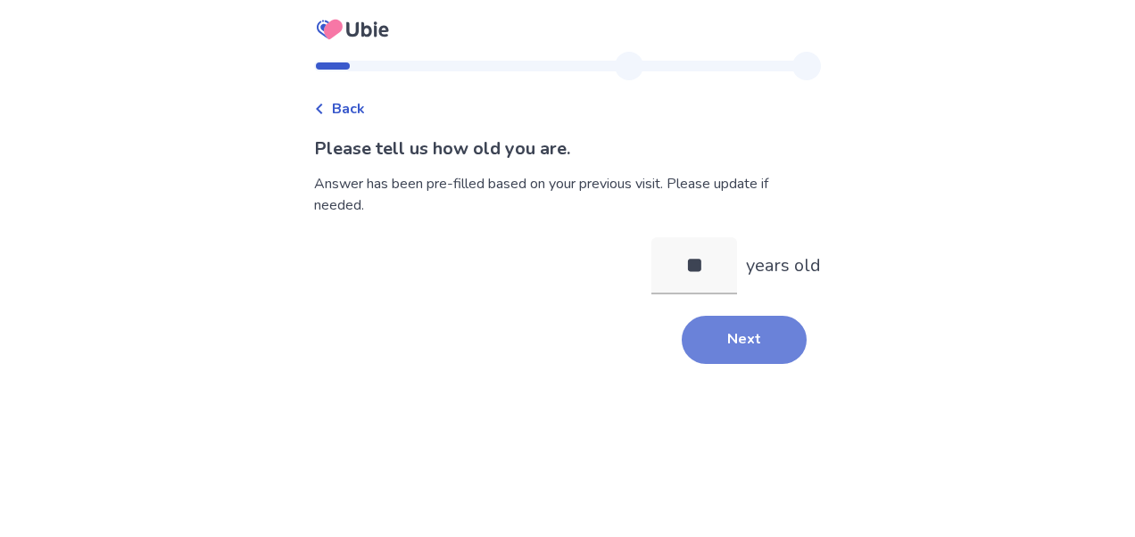
click at [721, 318] on button "Next" at bounding box center [744, 340] width 125 height 48
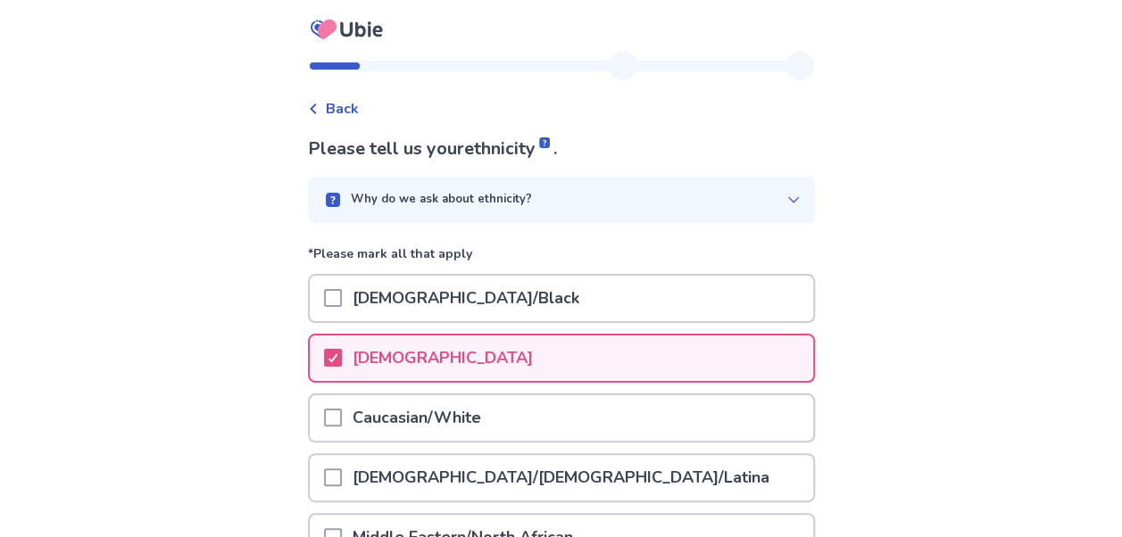
scroll to position [362, 0]
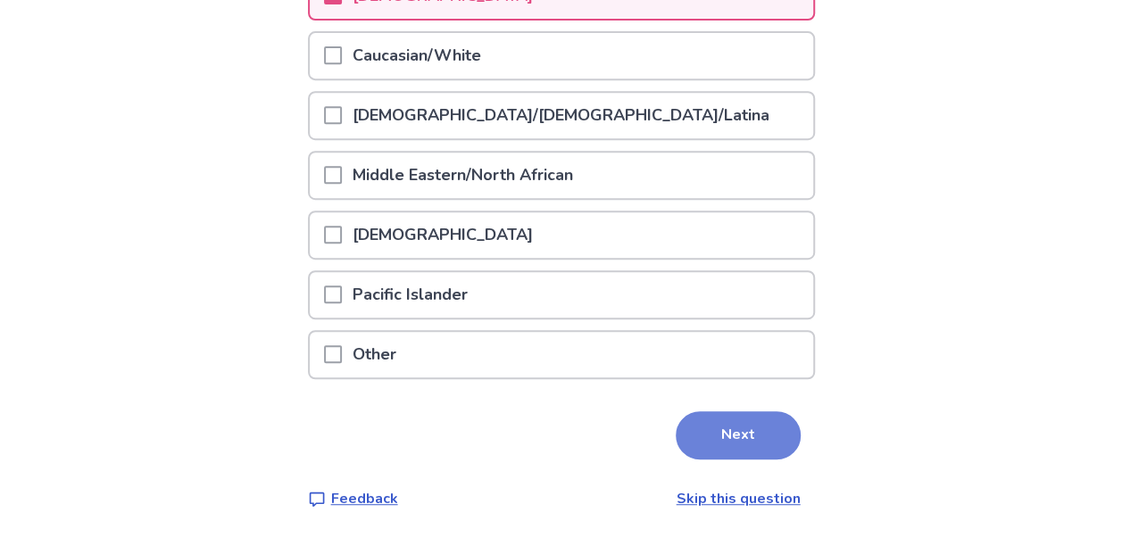
click at [701, 420] on button "Next" at bounding box center [738, 435] width 125 height 48
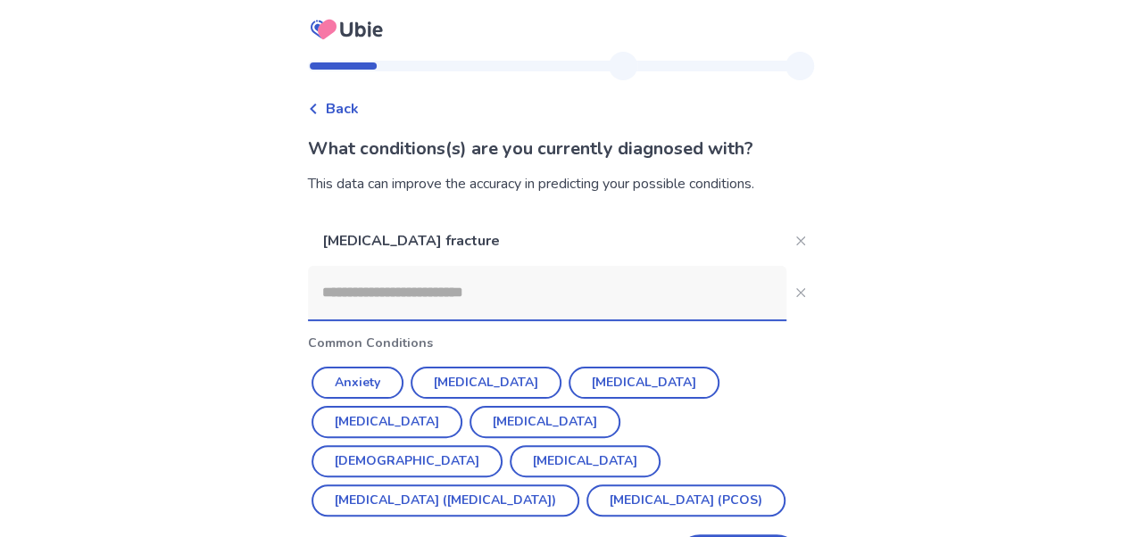
scroll to position [67, 0]
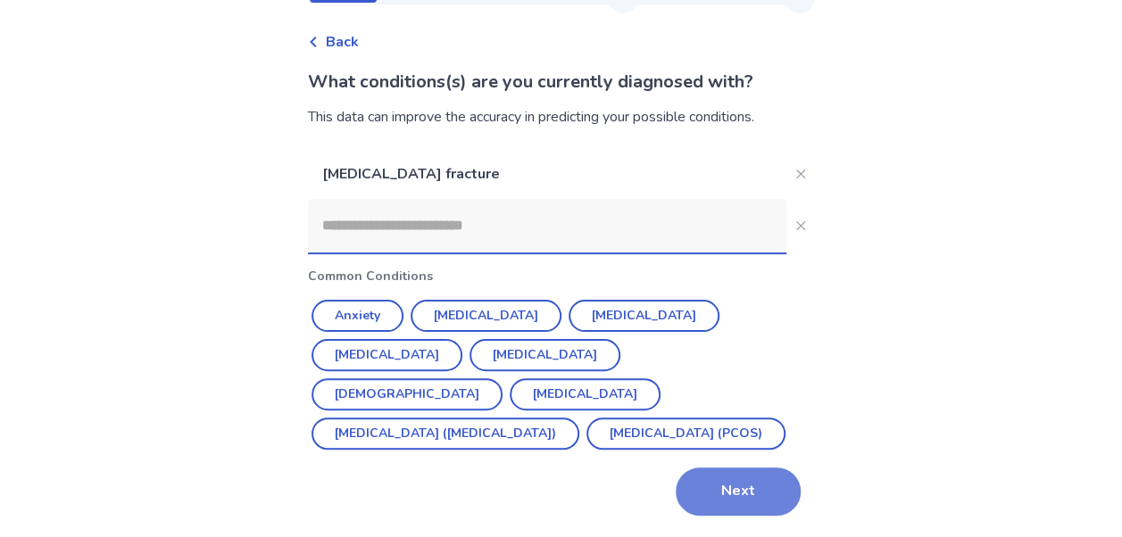
click at [710, 498] on button "Next" at bounding box center [738, 492] width 125 height 48
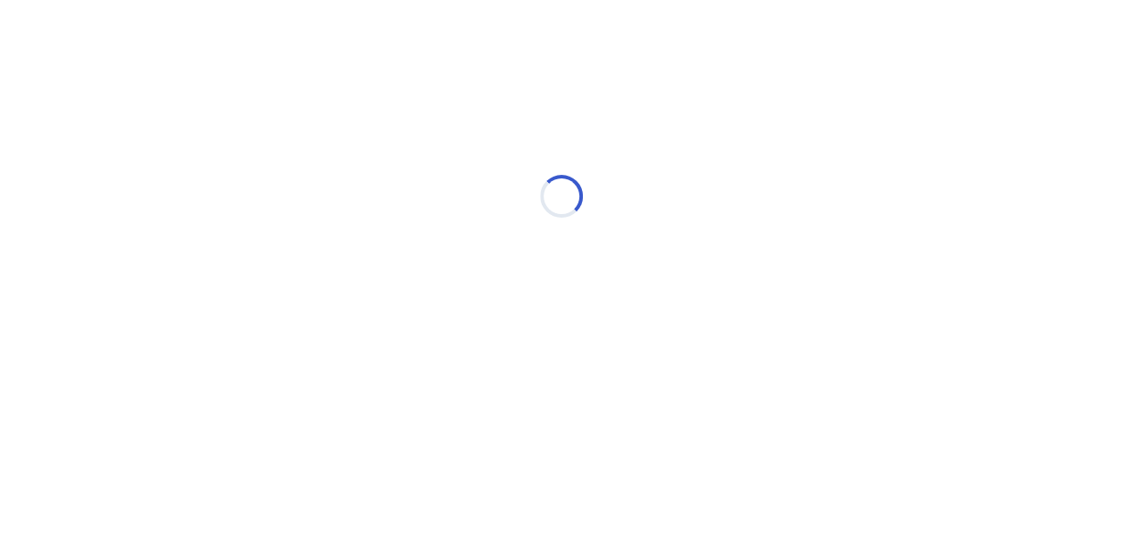
scroll to position [0, 0]
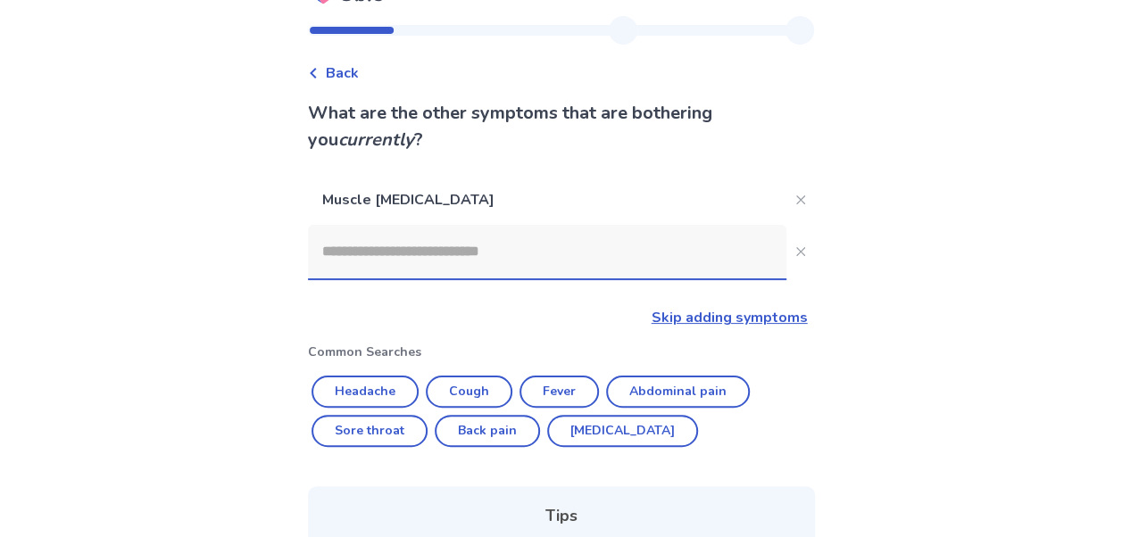
scroll to position [37, 0]
click at [794, 250] on button "Close" at bounding box center [800, 251] width 29 height 29
click at [718, 322] on link "Skip adding symptoms" at bounding box center [730, 317] width 156 height 20
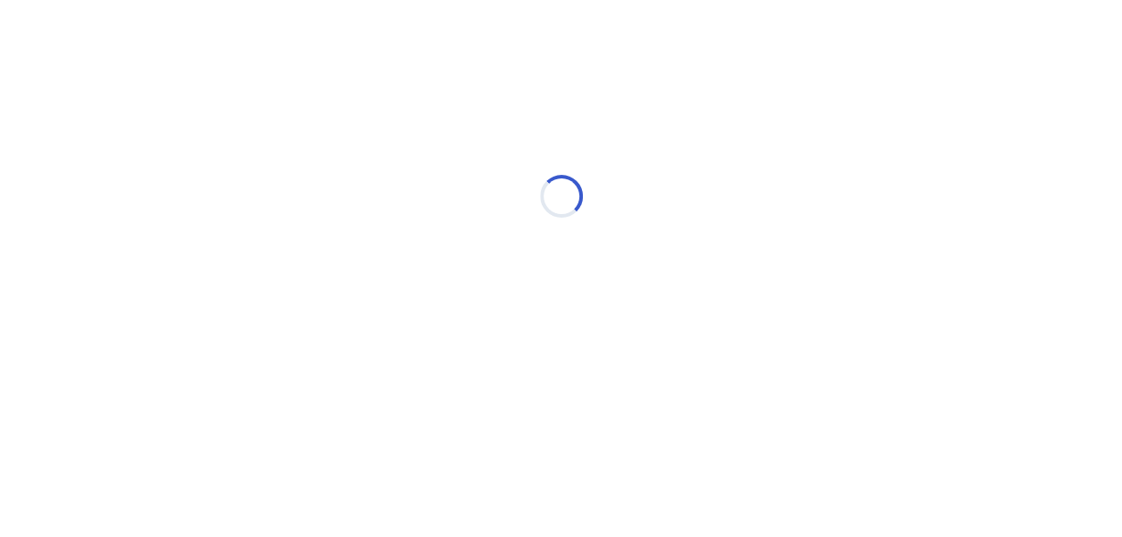
scroll to position [0, 0]
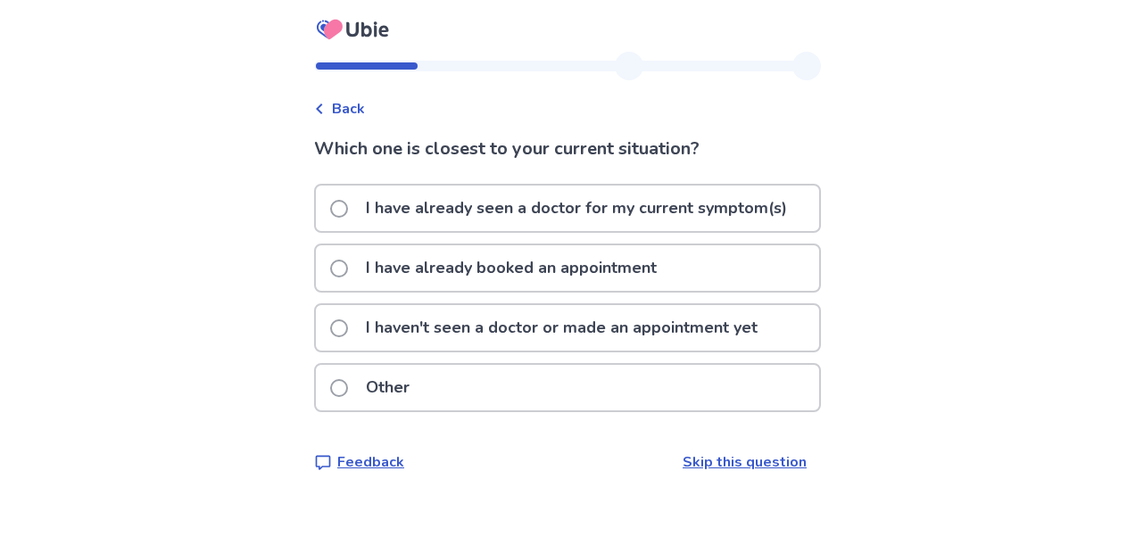
click at [339, 328] on div "I haven't seen a doctor or made an appointment yet" at bounding box center [567, 328] width 503 height 46
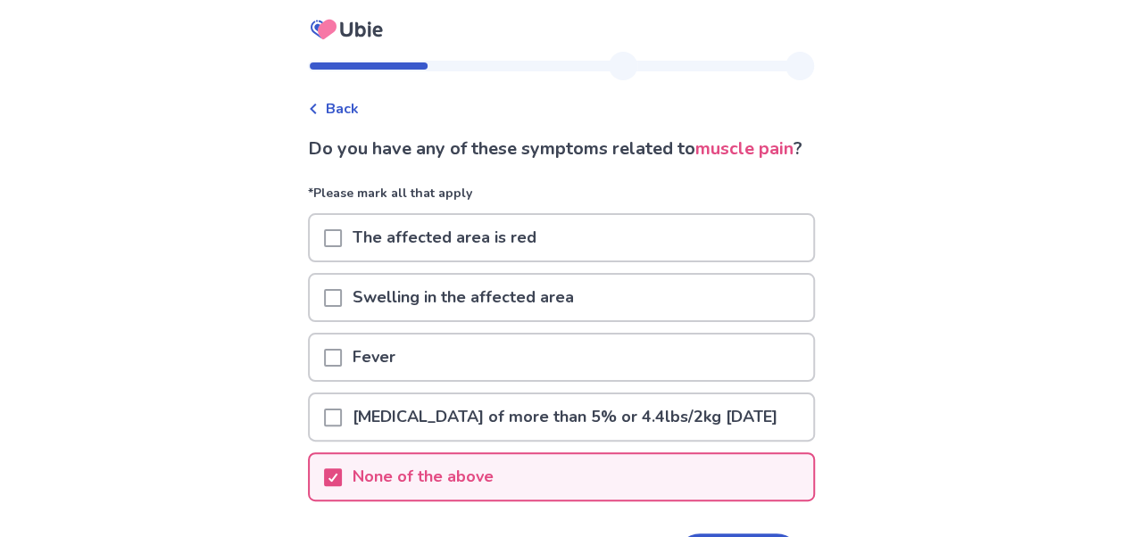
scroll to position [174, 0]
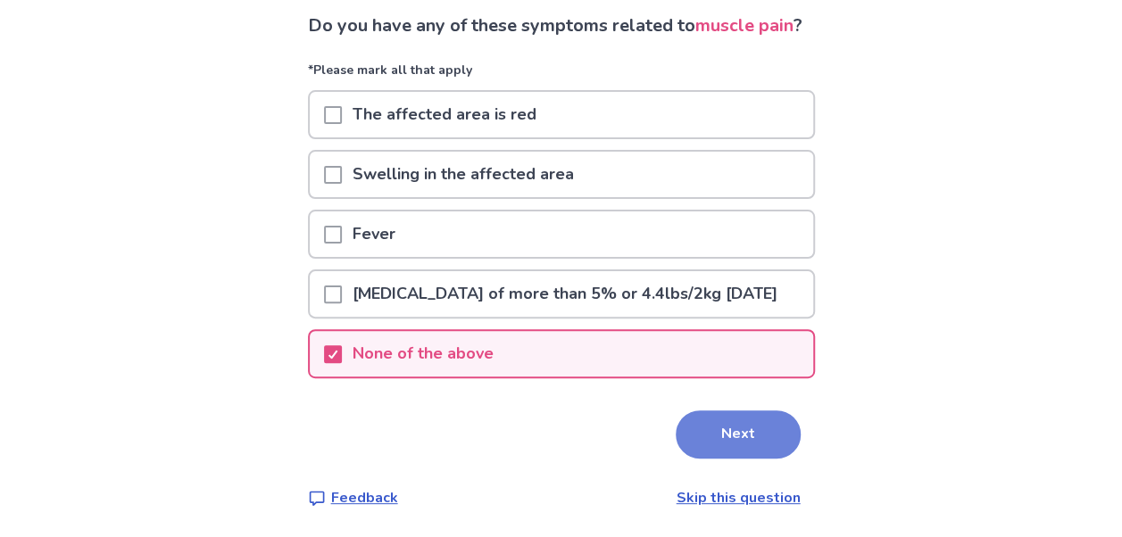
click at [741, 428] on button "Next" at bounding box center [738, 435] width 125 height 48
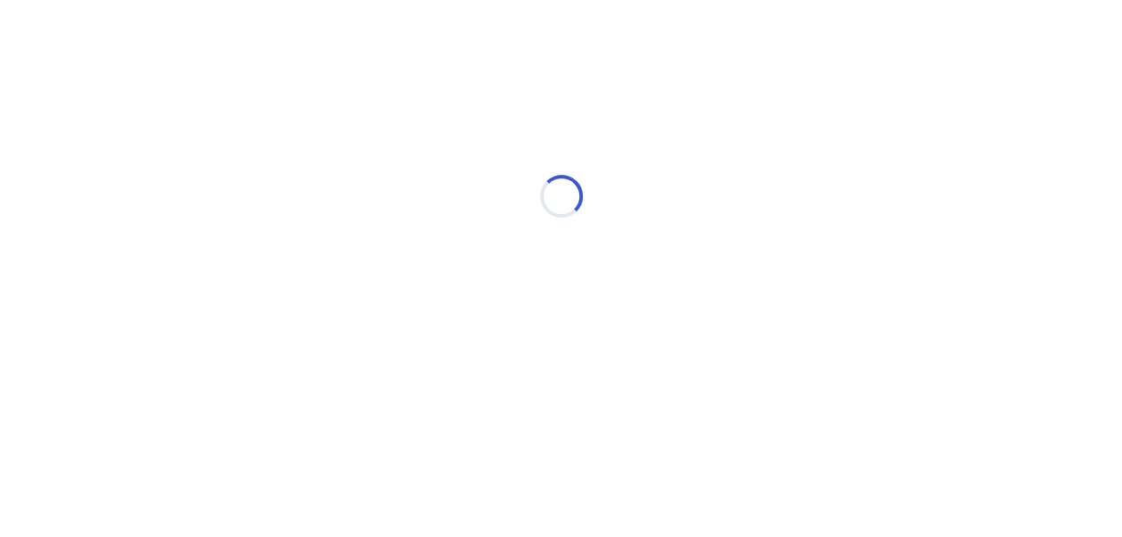
scroll to position [0, 0]
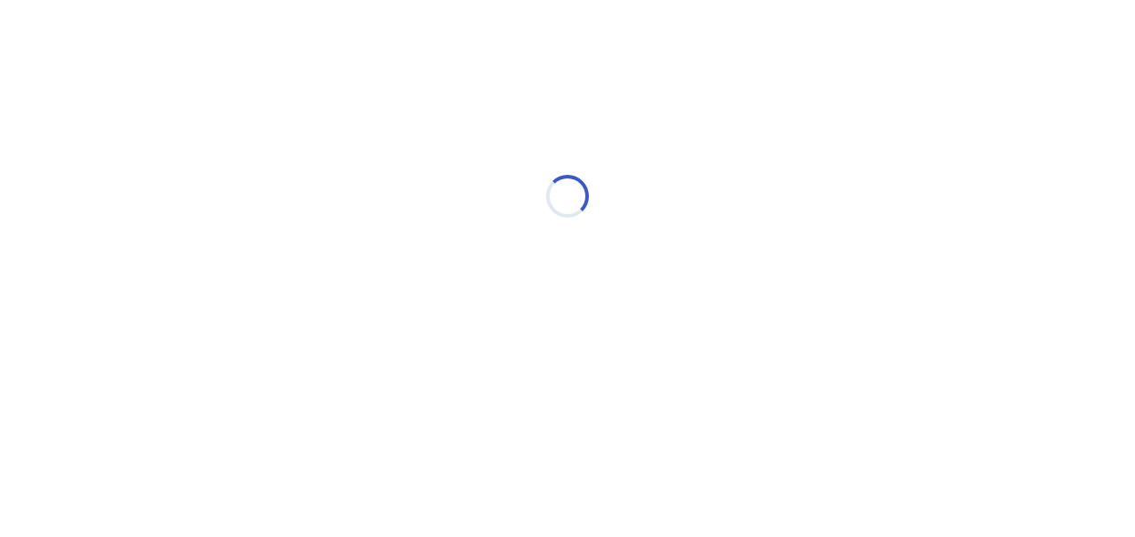
select select "*"
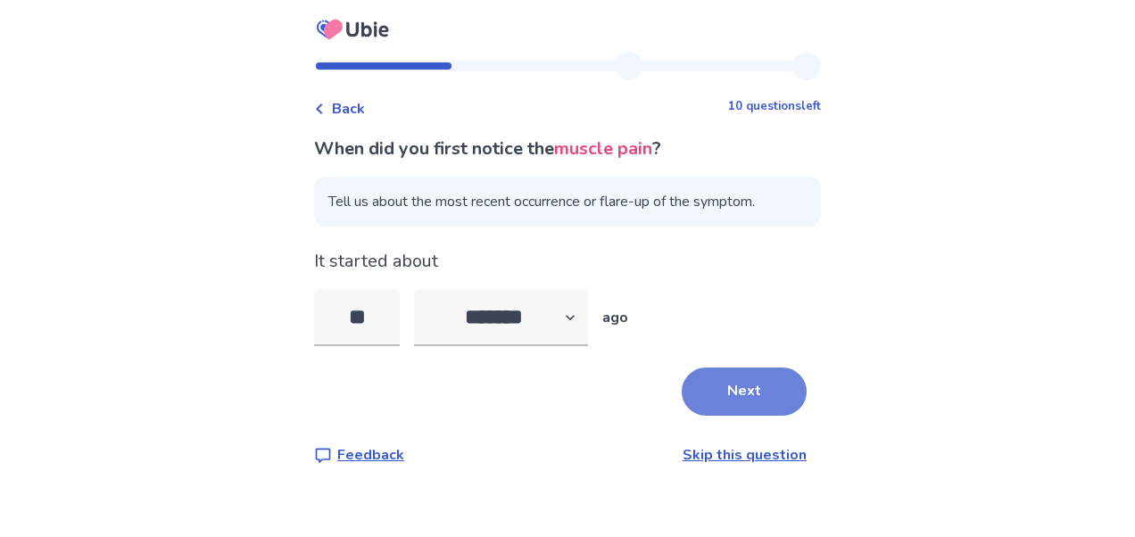
click at [727, 392] on button "Next" at bounding box center [744, 392] width 125 height 48
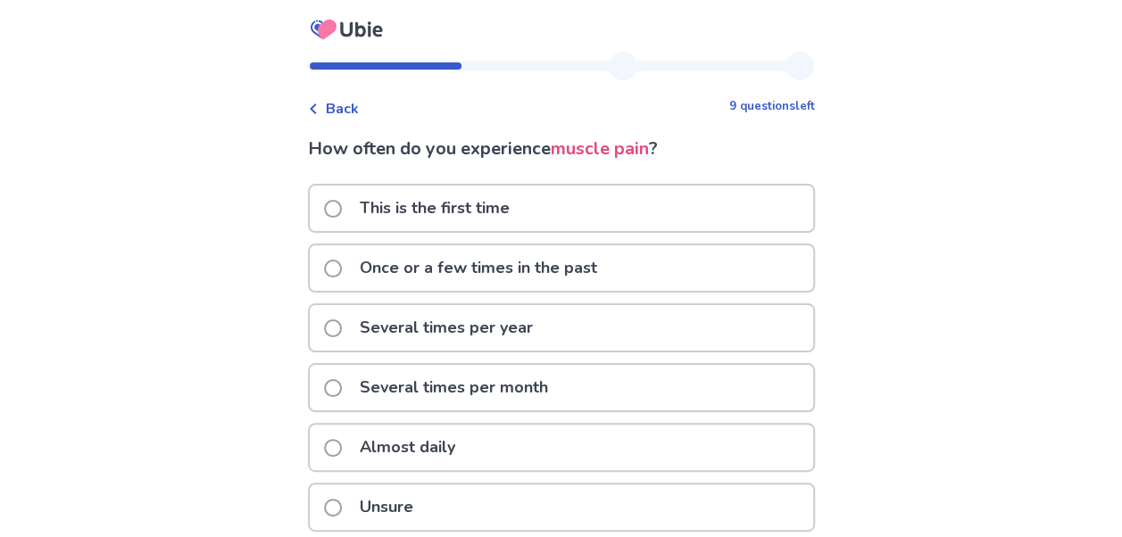
click at [342, 446] on span at bounding box center [333, 448] width 18 height 18
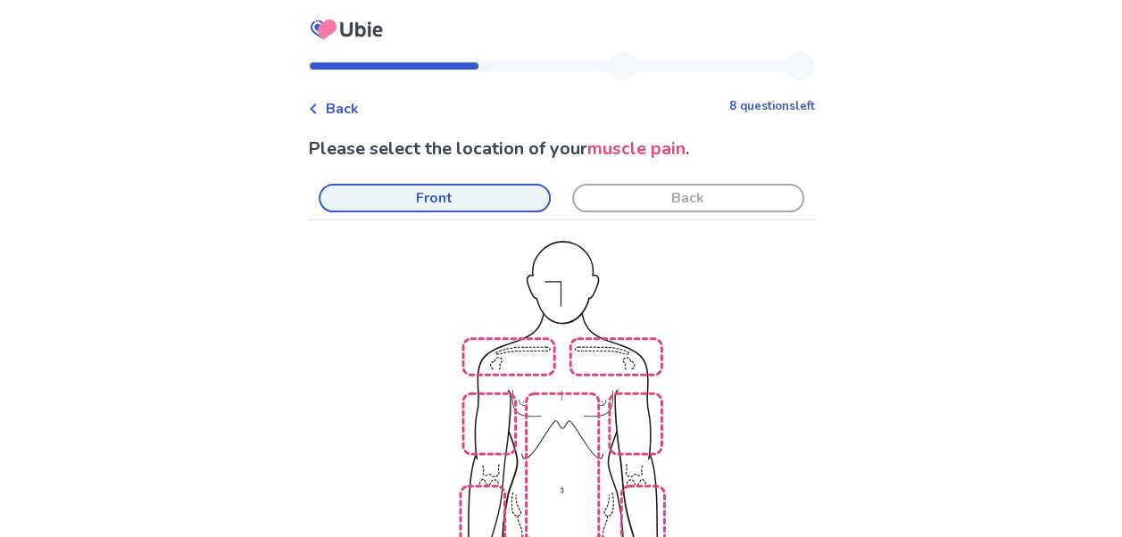
click at [352, 105] on span "Back" at bounding box center [342, 108] width 33 height 21
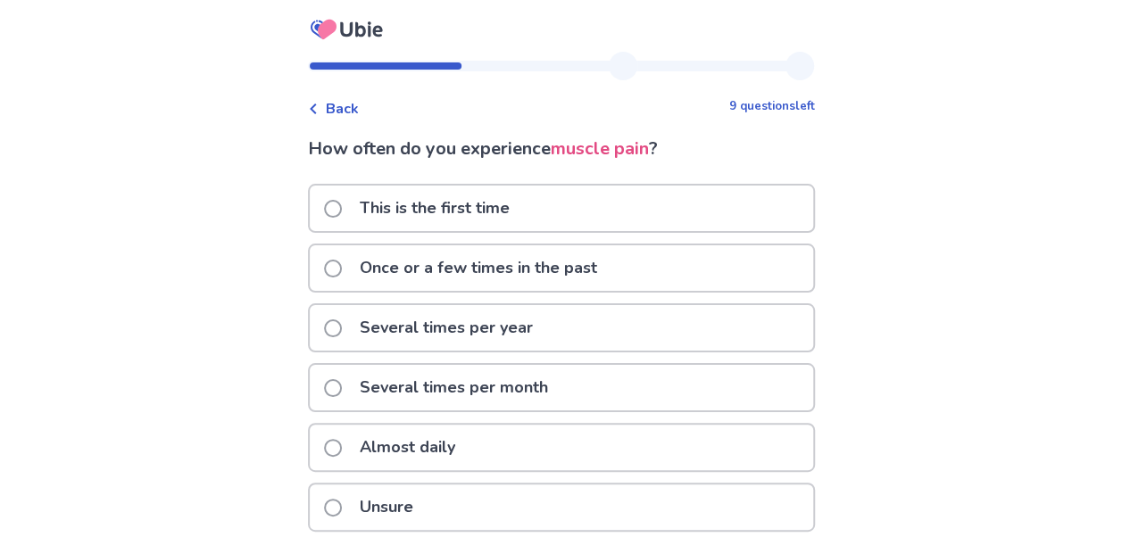
click at [352, 105] on span "Back" at bounding box center [342, 108] width 33 height 21
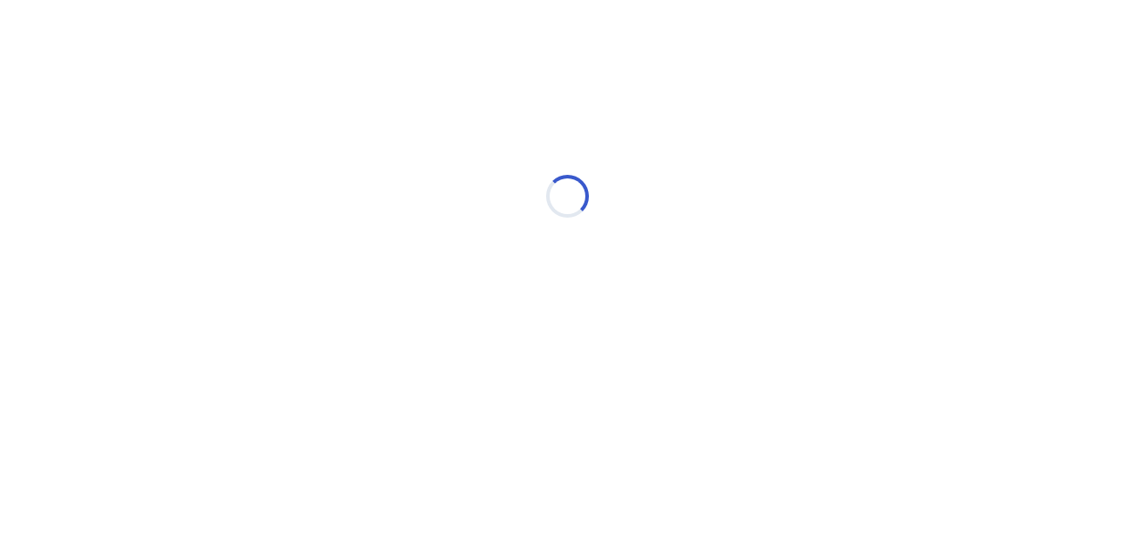
select select "*"
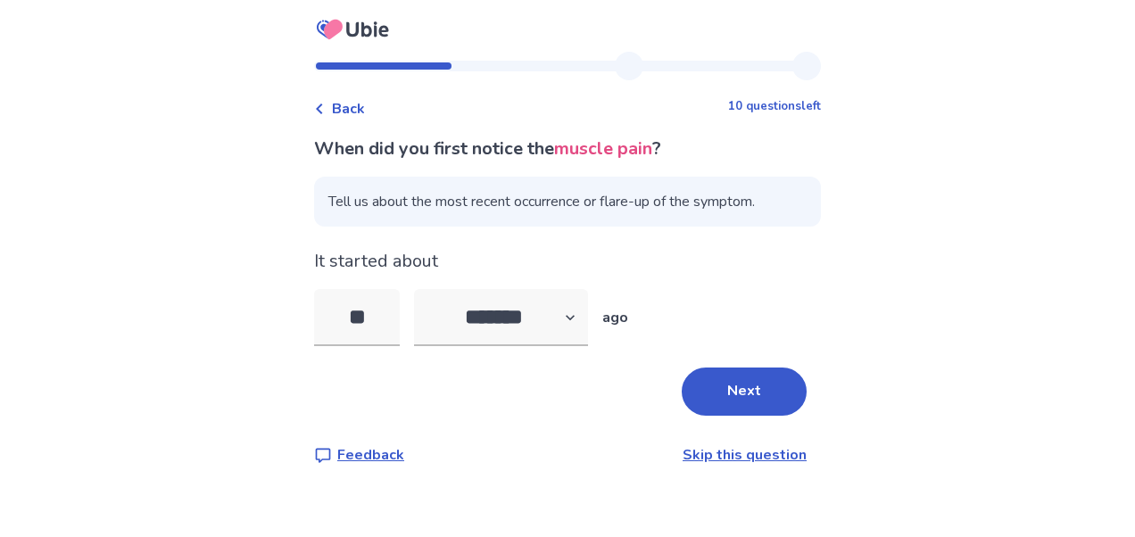
click at [352, 105] on span "Back" at bounding box center [348, 108] width 33 height 21
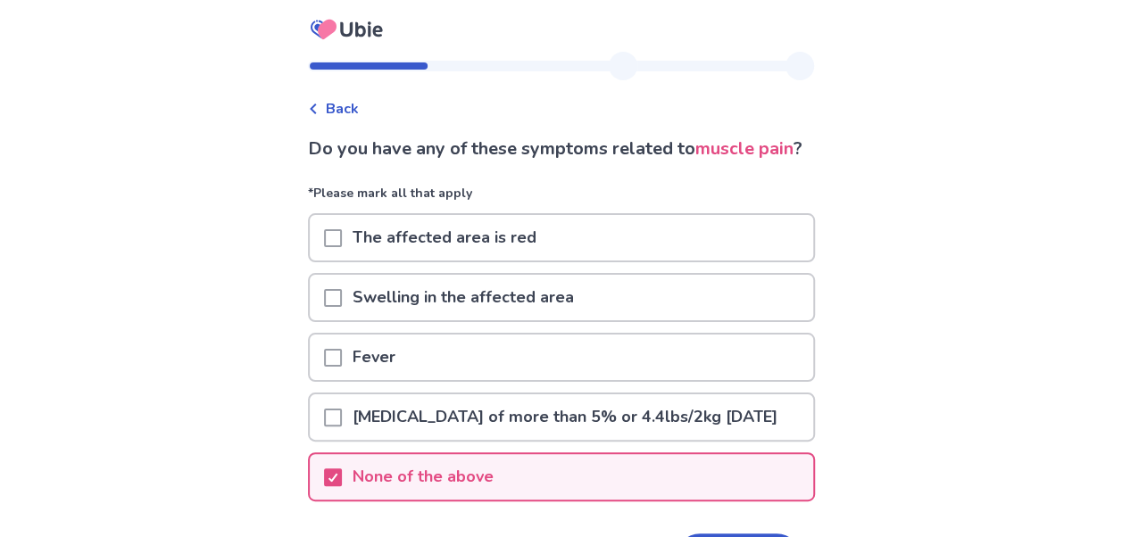
click at [352, 105] on span "Back" at bounding box center [342, 108] width 33 height 21
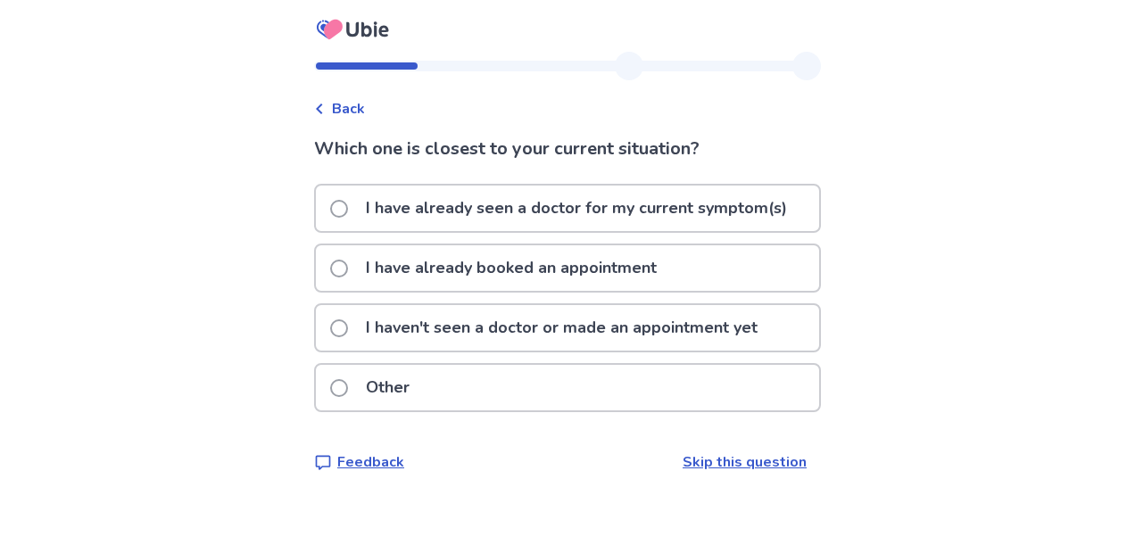
click at [352, 105] on span "Back" at bounding box center [348, 108] width 33 height 21
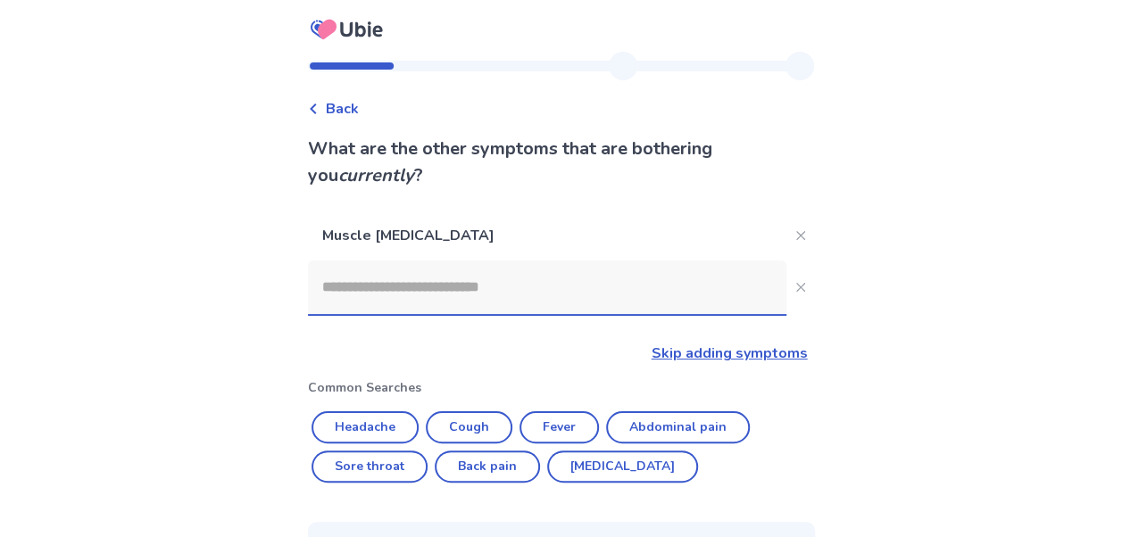
click at [352, 105] on span "Back" at bounding box center [342, 108] width 33 height 21
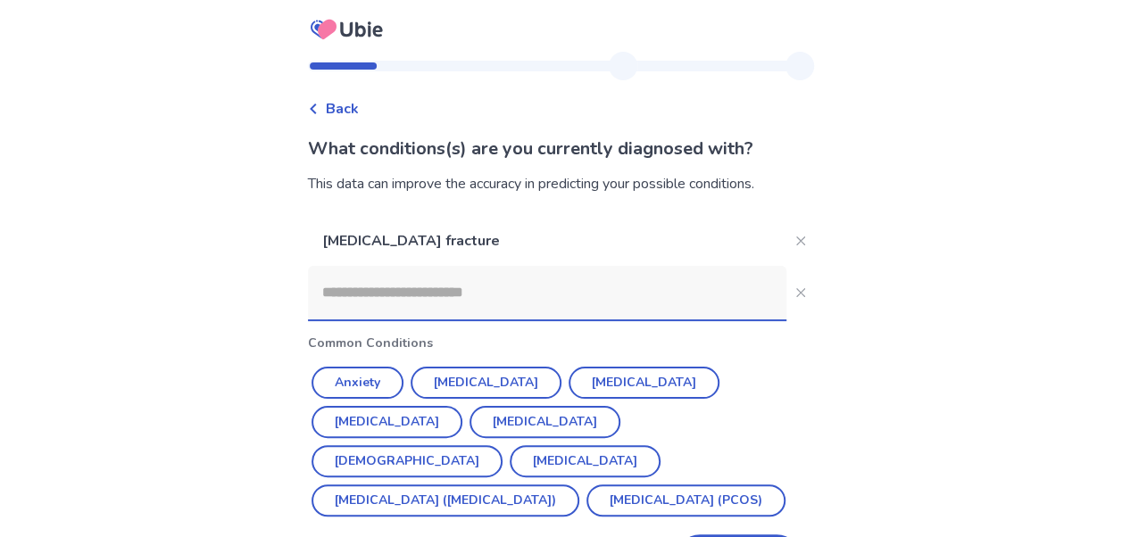
click at [352, 105] on span "Back" at bounding box center [342, 108] width 33 height 21
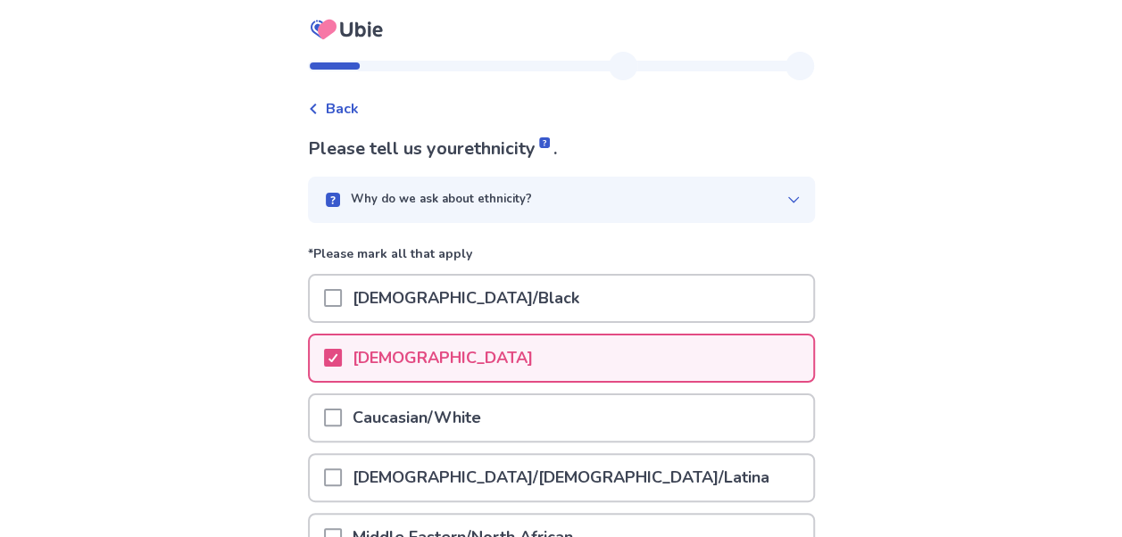
click at [352, 105] on span "Back" at bounding box center [342, 108] width 33 height 21
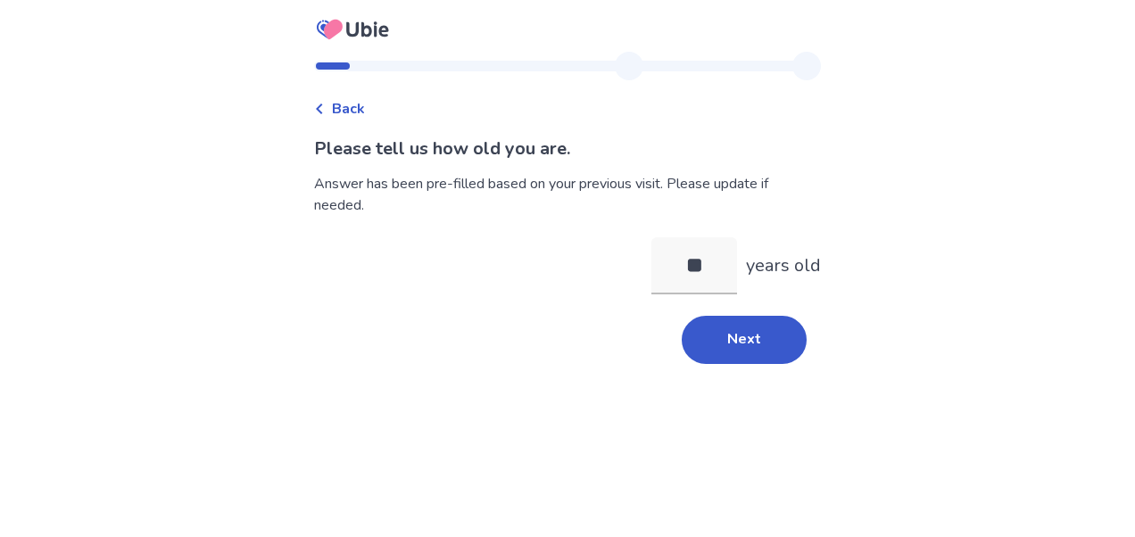
click at [352, 105] on span "Back" at bounding box center [348, 108] width 33 height 21
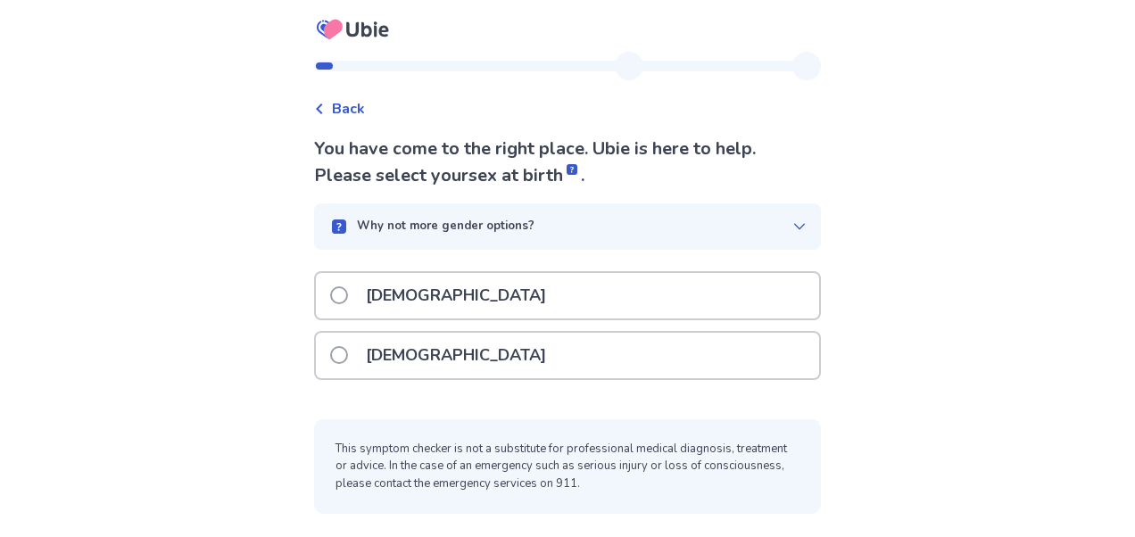
click at [348, 361] on span at bounding box center [339, 355] width 18 height 18
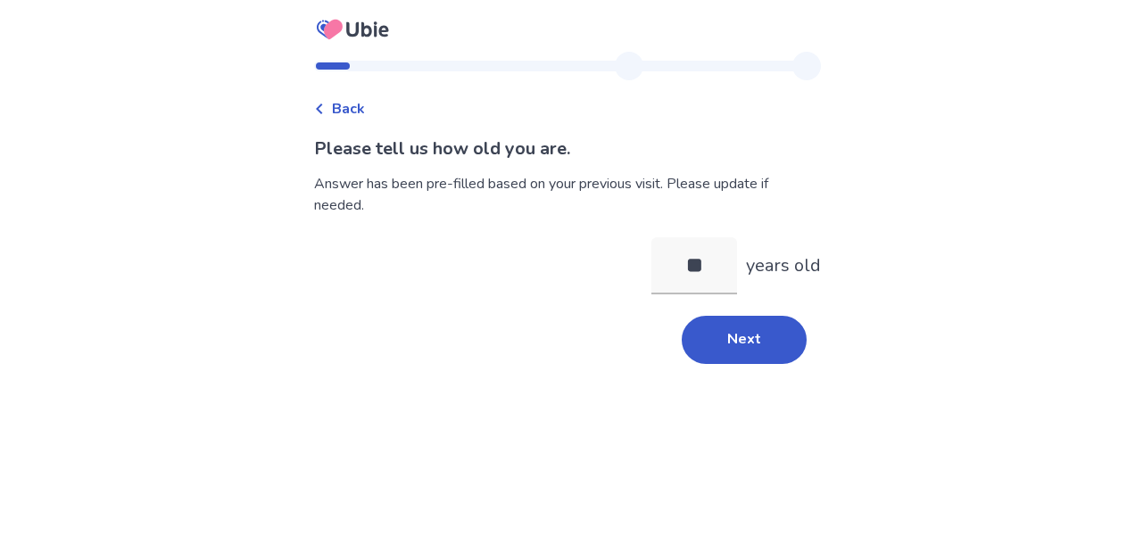
click at [346, 111] on span "Back" at bounding box center [348, 108] width 33 height 21
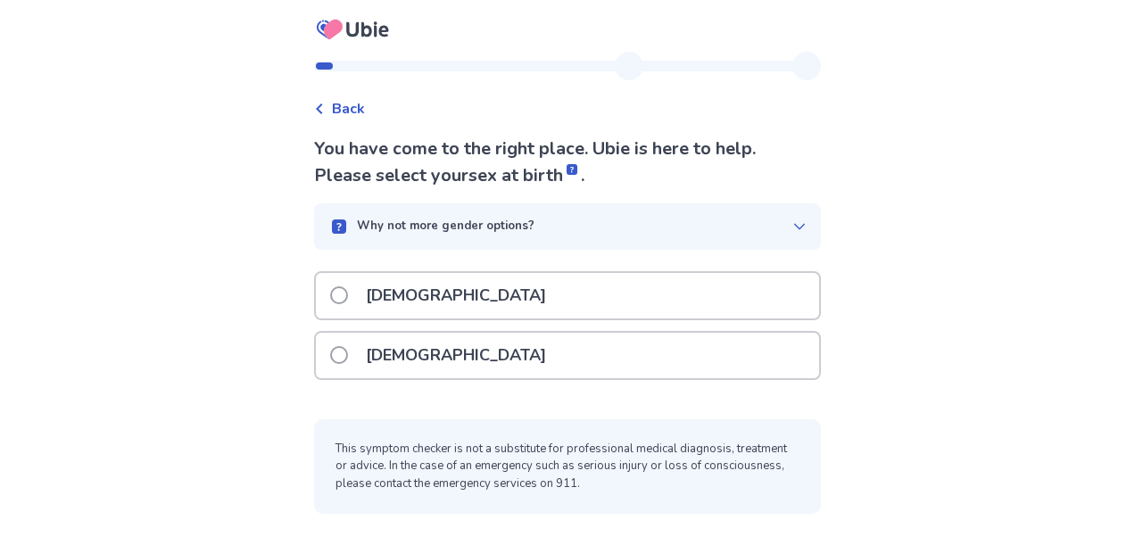
click at [348, 357] on span at bounding box center [339, 355] width 18 height 18
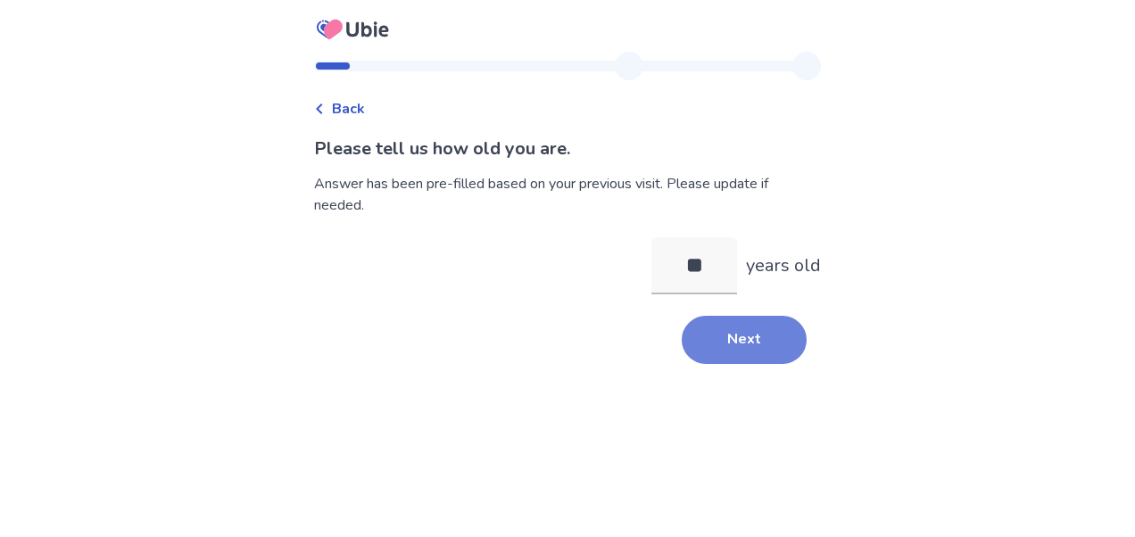
click at [744, 338] on button "Next" at bounding box center [744, 340] width 125 height 48
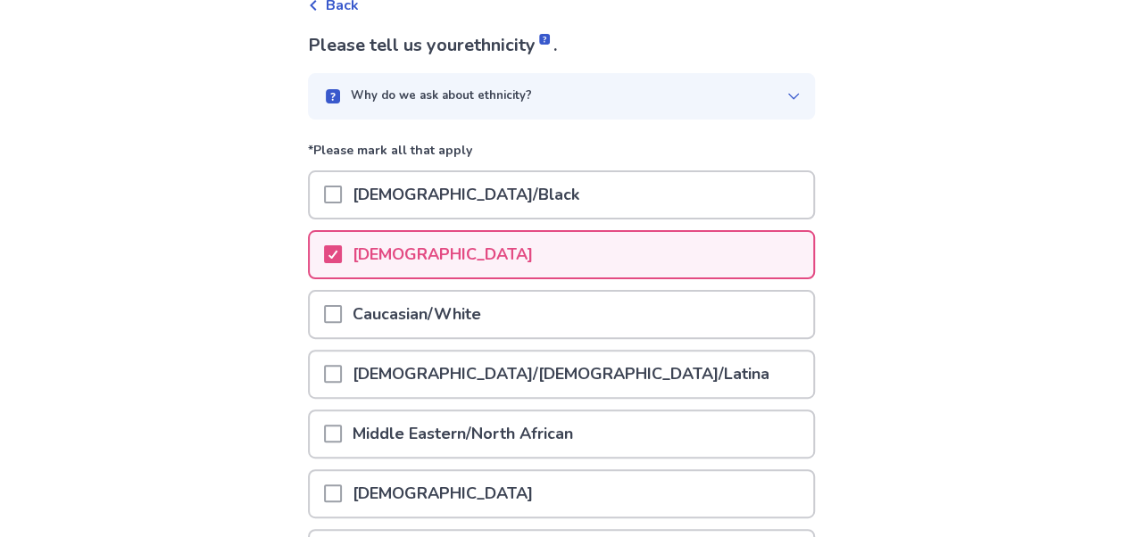
scroll to position [362, 0]
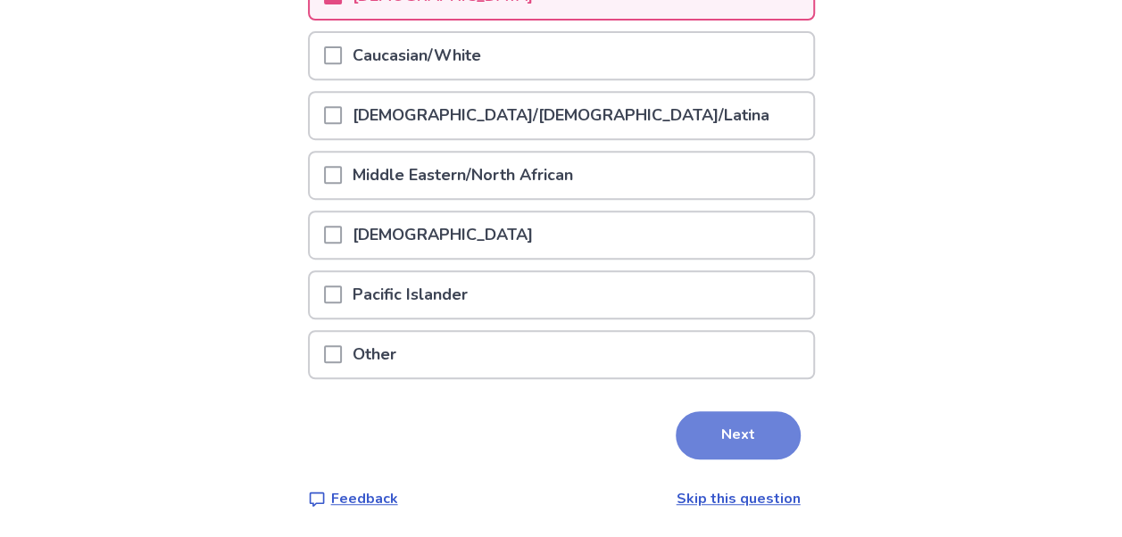
click at [723, 443] on button "Next" at bounding box center [738, 435] width 125 height 48
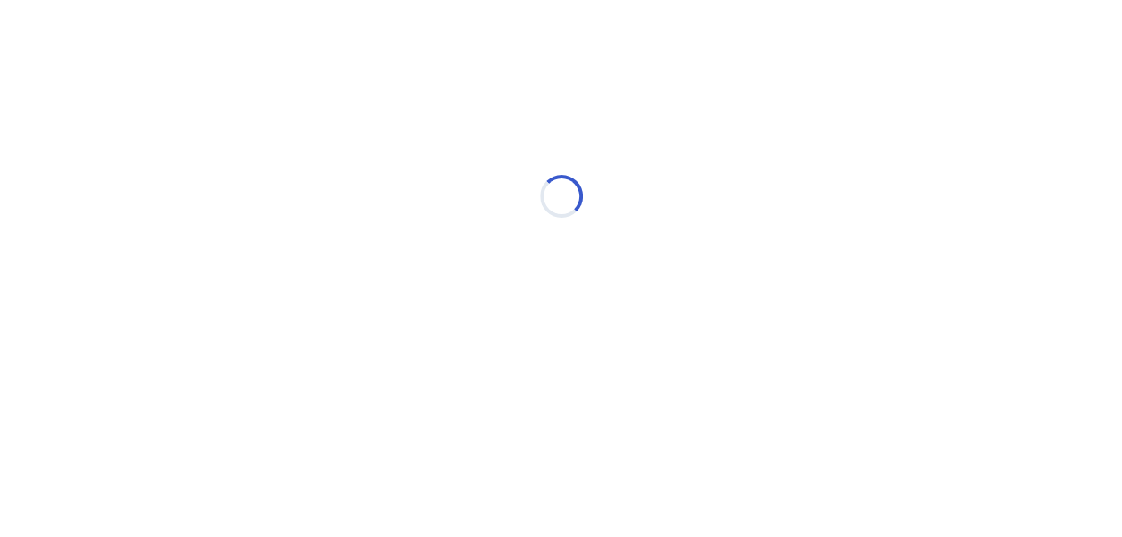
scroll to position [0, 0]
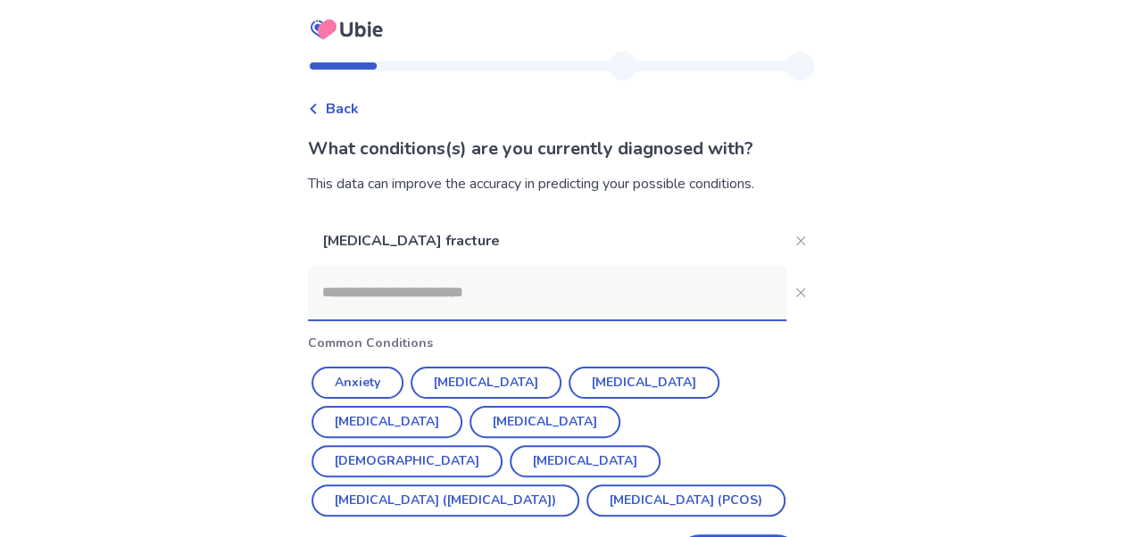
scroll to position [67, 0]
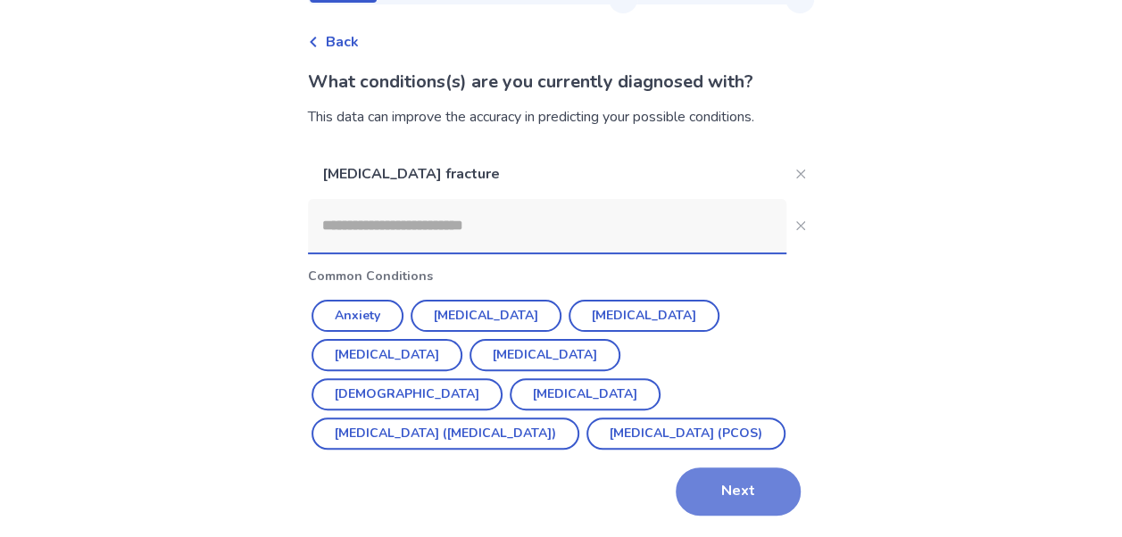
click at [729, 489] on button "Next" at bounding box center [738, 492] width 125 height 48
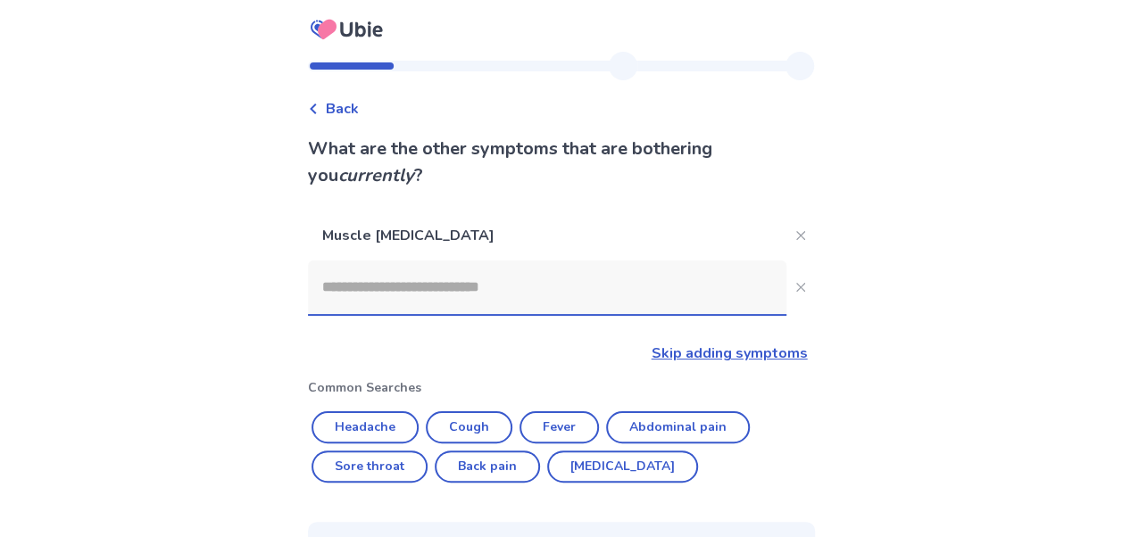
click at [764, 346] on link "Skip adding symptoms" at bounding box center [730, 354] width 156 height 20
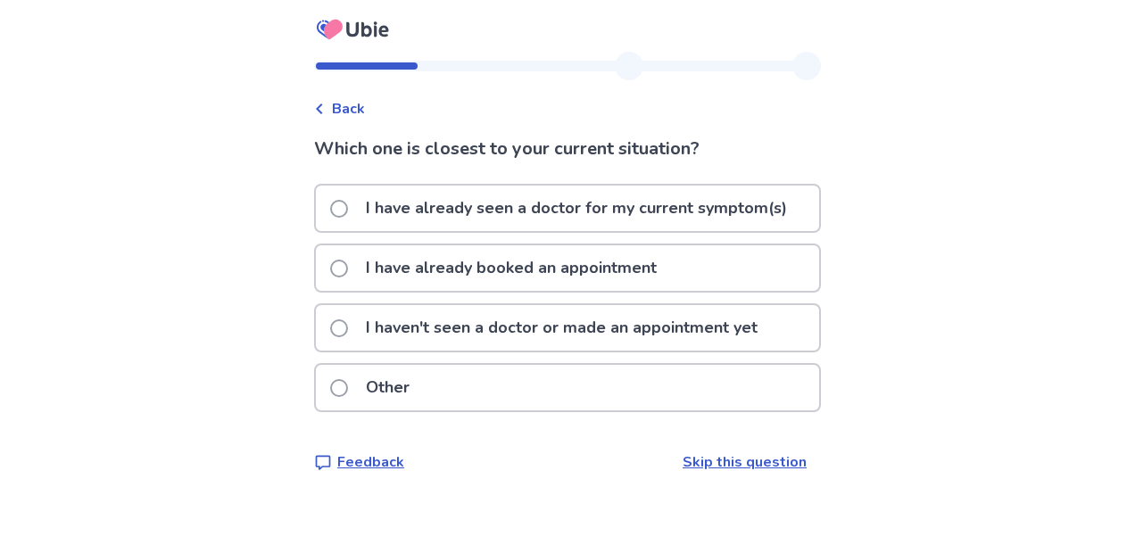
click at [659, 330] on p "I haven't seen a doctor or made an appointment yet" at bounding box center [561, 328] width 413 height 46
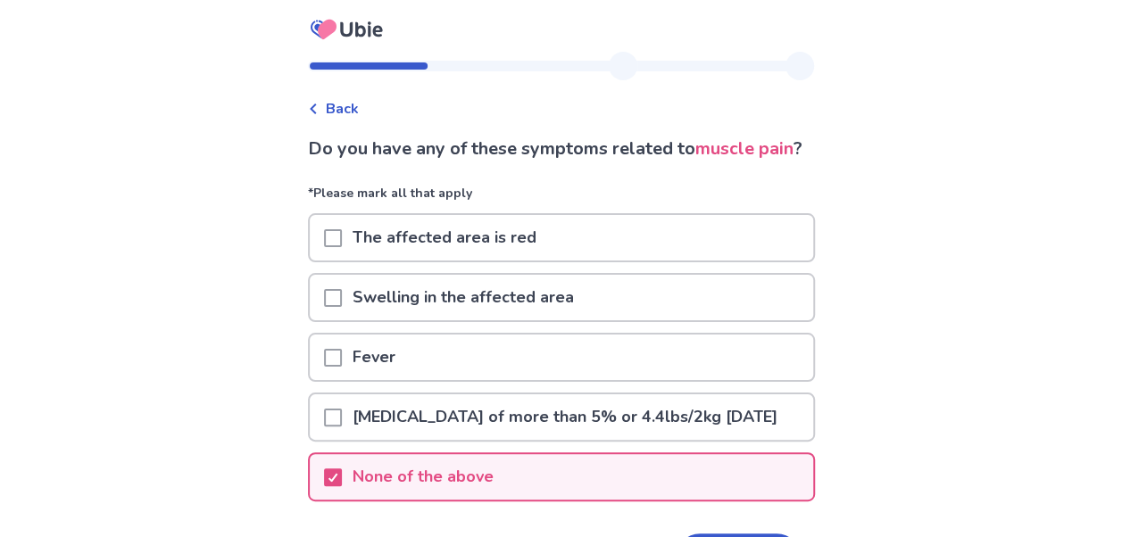
scroll to position [174, 0]
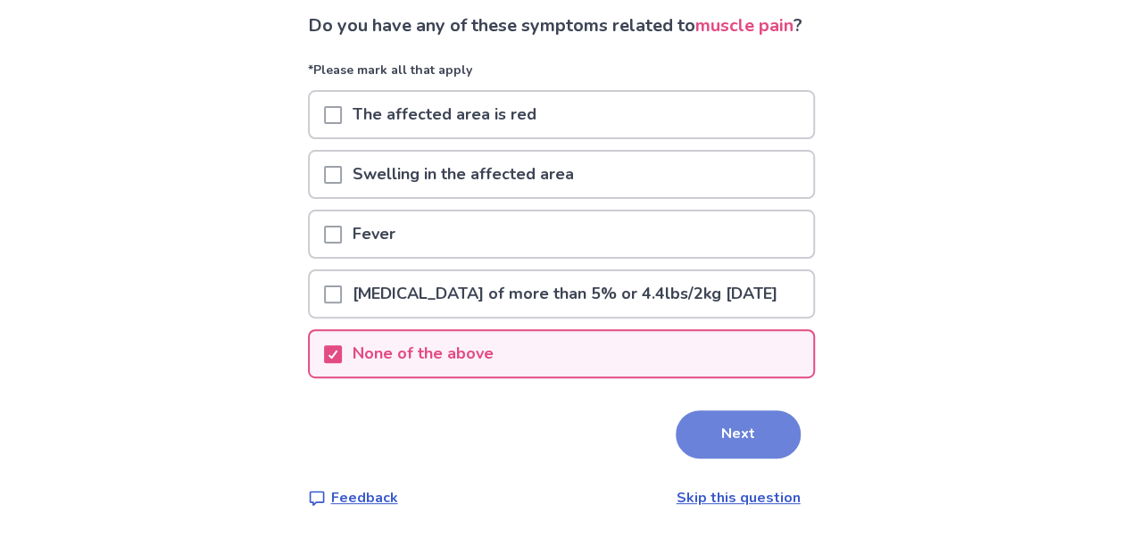
click at [729, 434] on button "Next" at bounding box center [738, 435] width 125 height 48
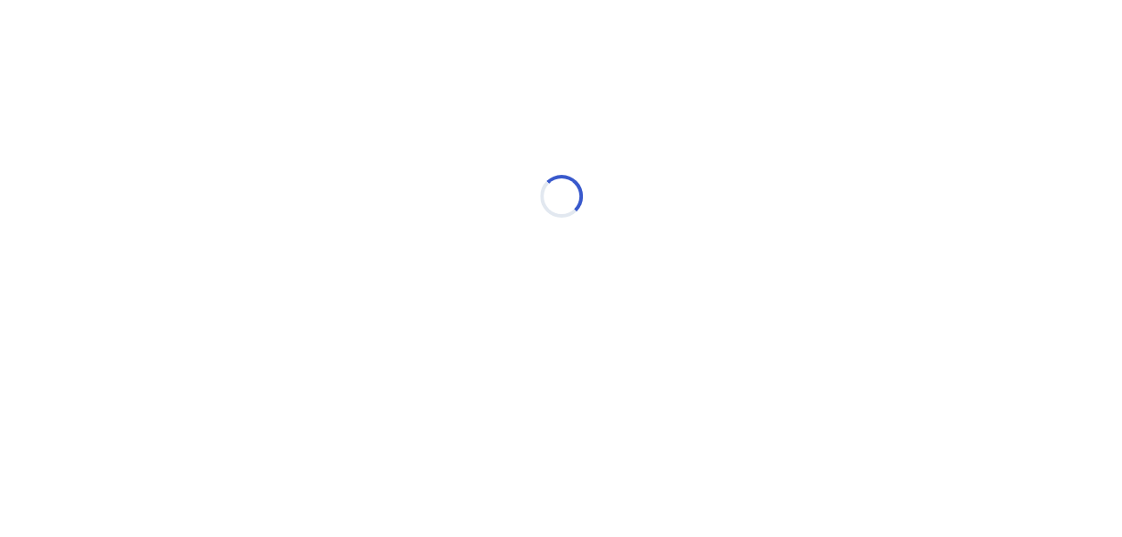
scroll to position [0, 0]
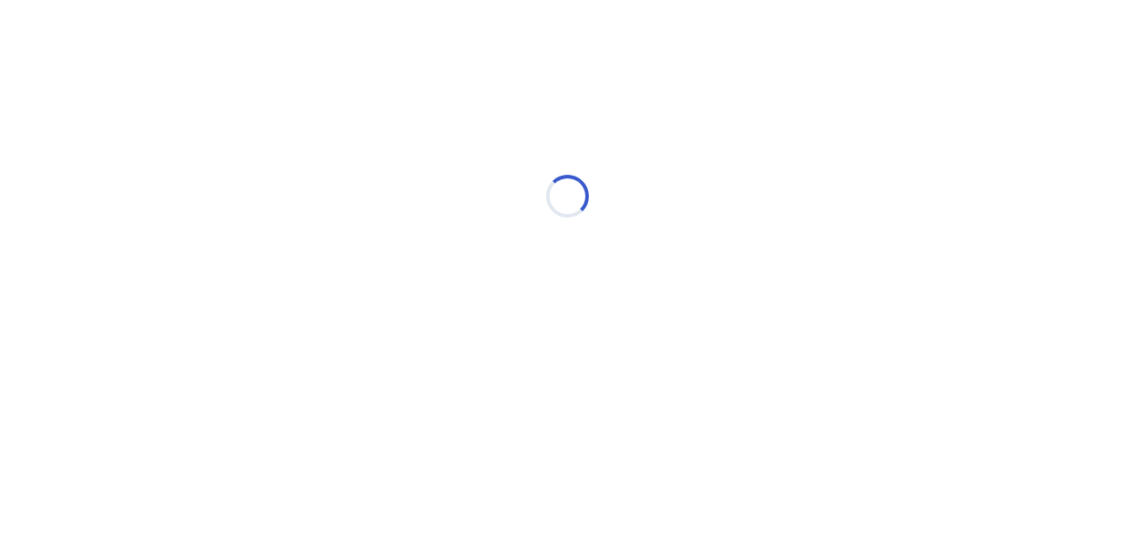
select select "*"
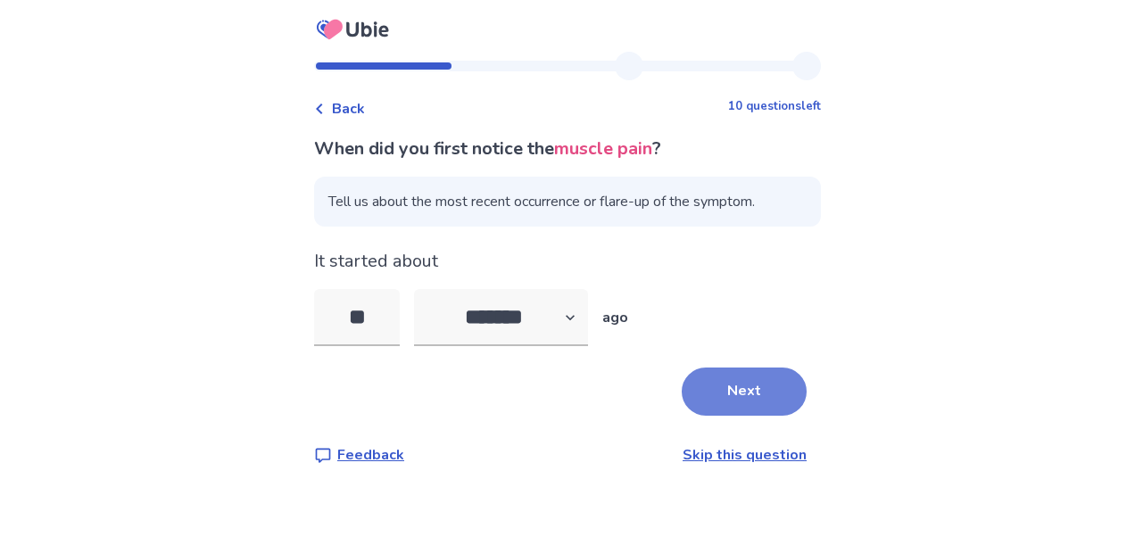
click at [728, 394] on button "Next" at bounding box center [744, 392] width 125 height 48
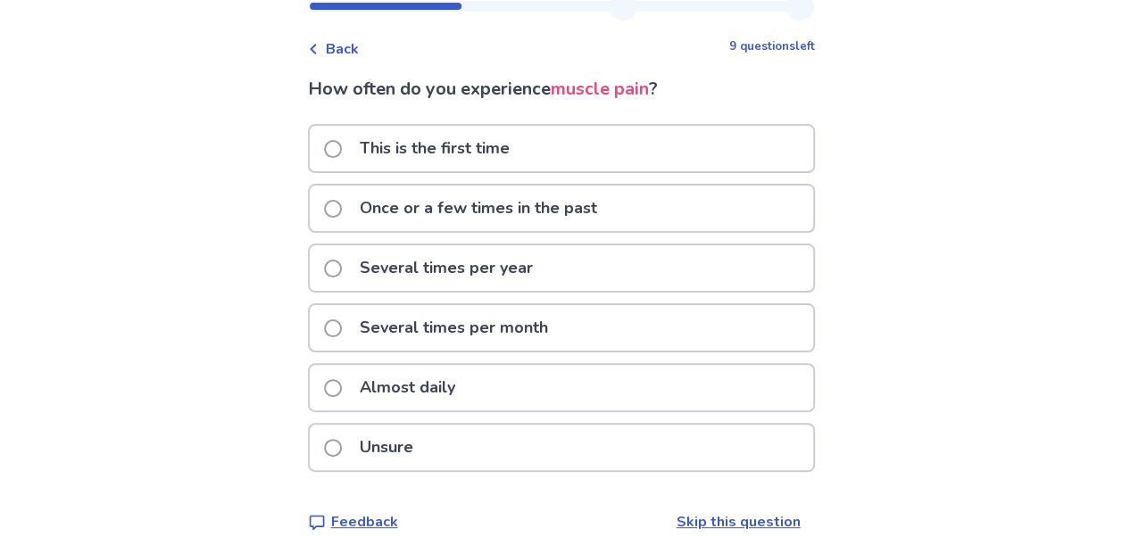
scroll to position [84, 0]
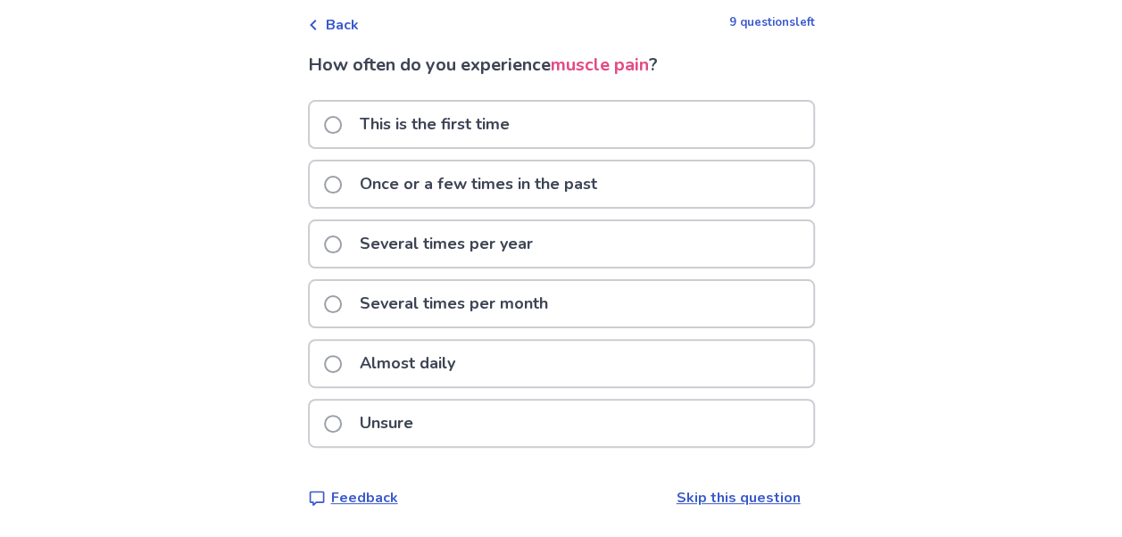
click at [361, 360] on p "Almost daily" at bounding box center [407, 364] width 117 height 46
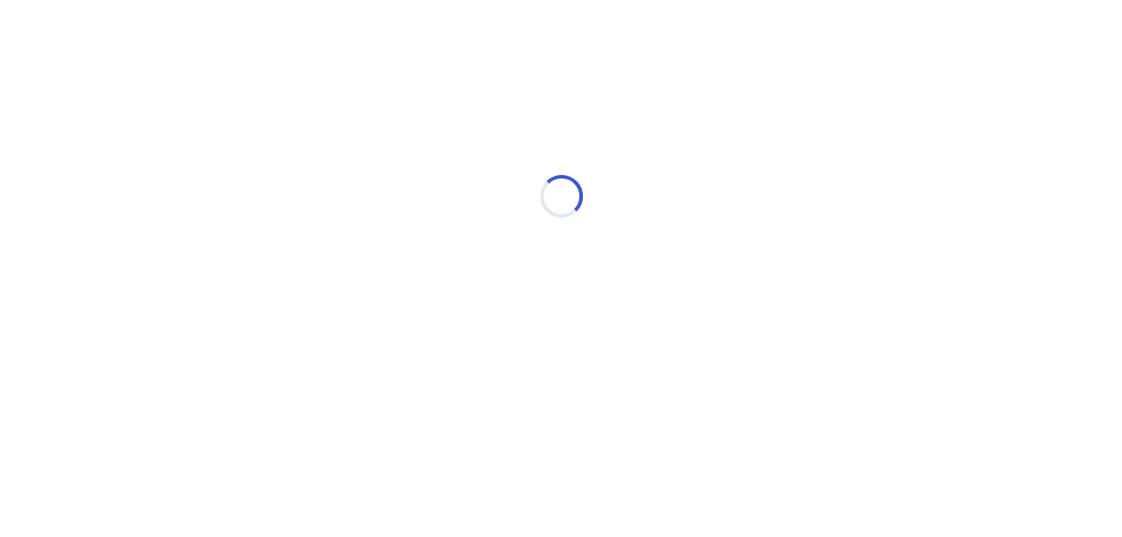
scroll to position [0, 0]
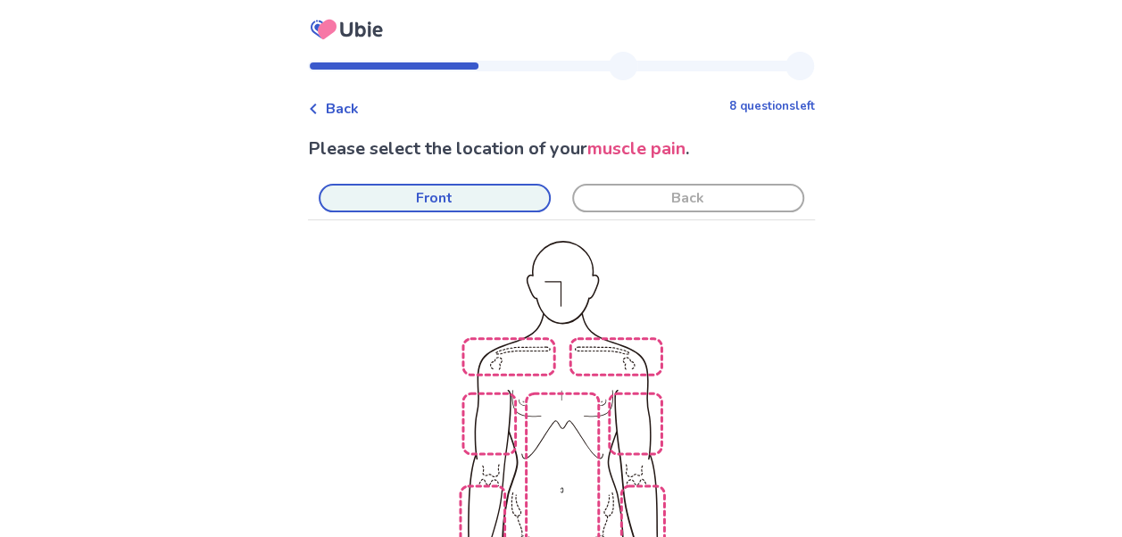
click at [359, 107] on span "Back" at bounding box center [342, 108] width 33 height 21
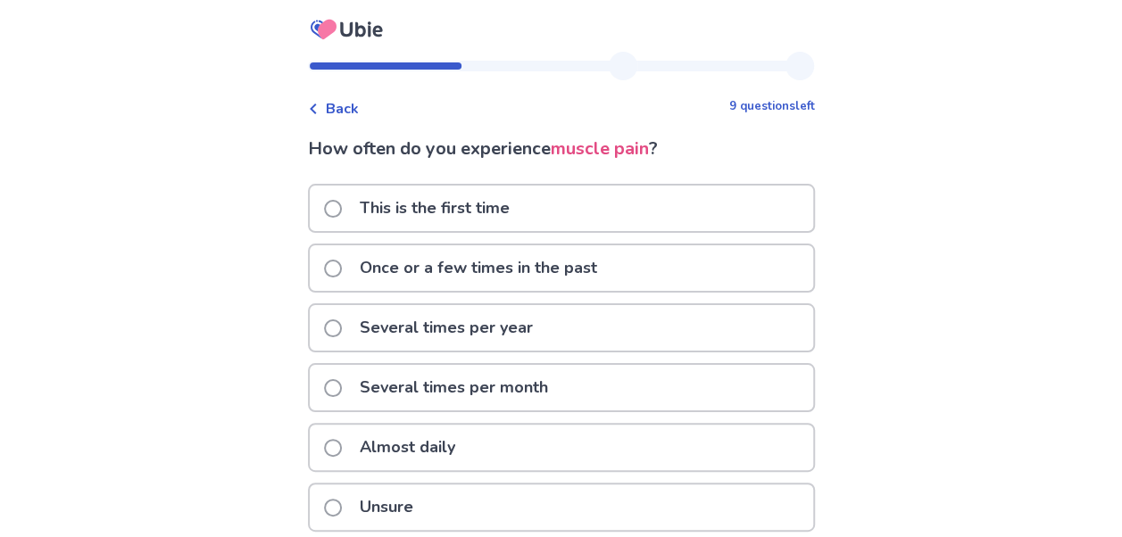
click at [359, 107] on span "Back" at bounding box center [342, 108] width 33 height 21
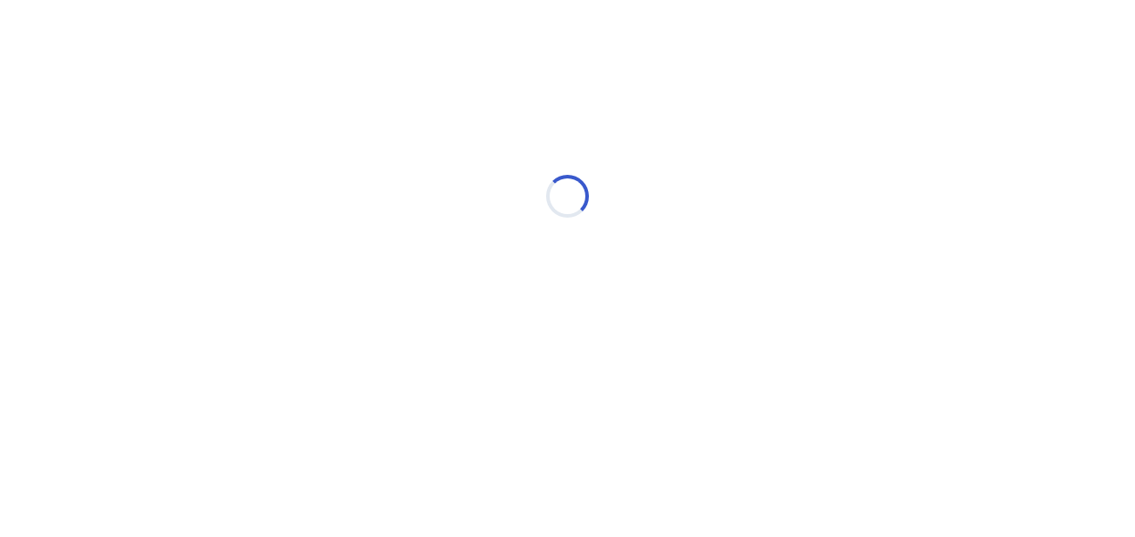
select select "*"
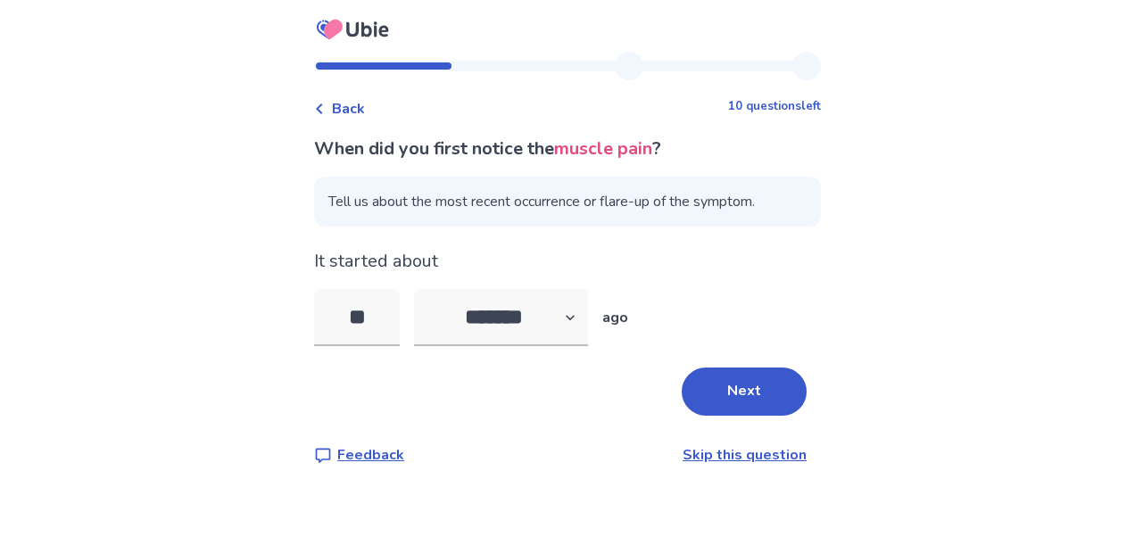
click at [361, 107] on span "Back" at bounding box center [348, 108] width 33 height 21
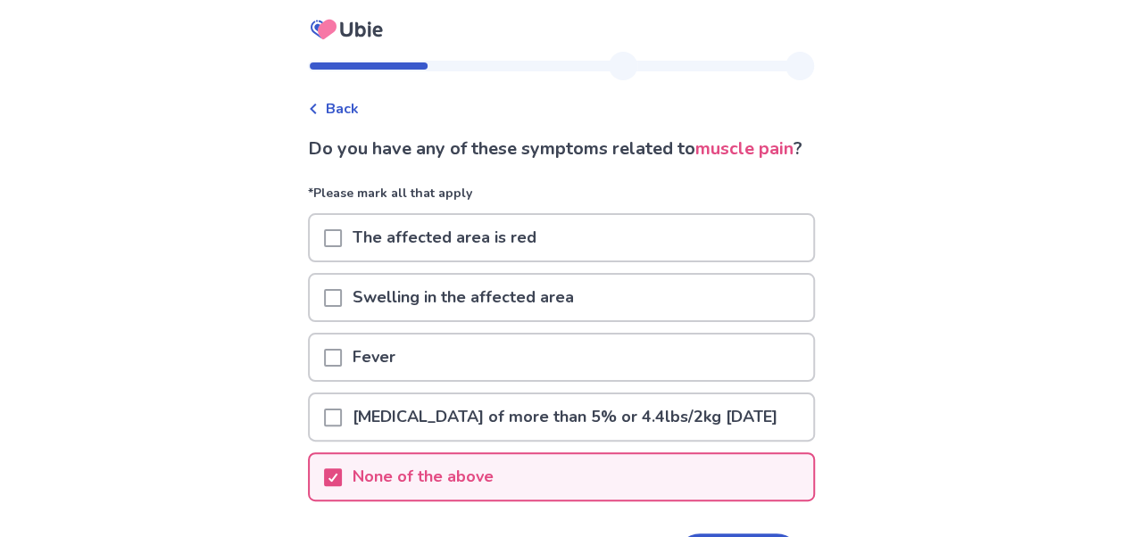
click at [359, 107] on span "Back" at bounding box center [342, 108] width 33 height 21
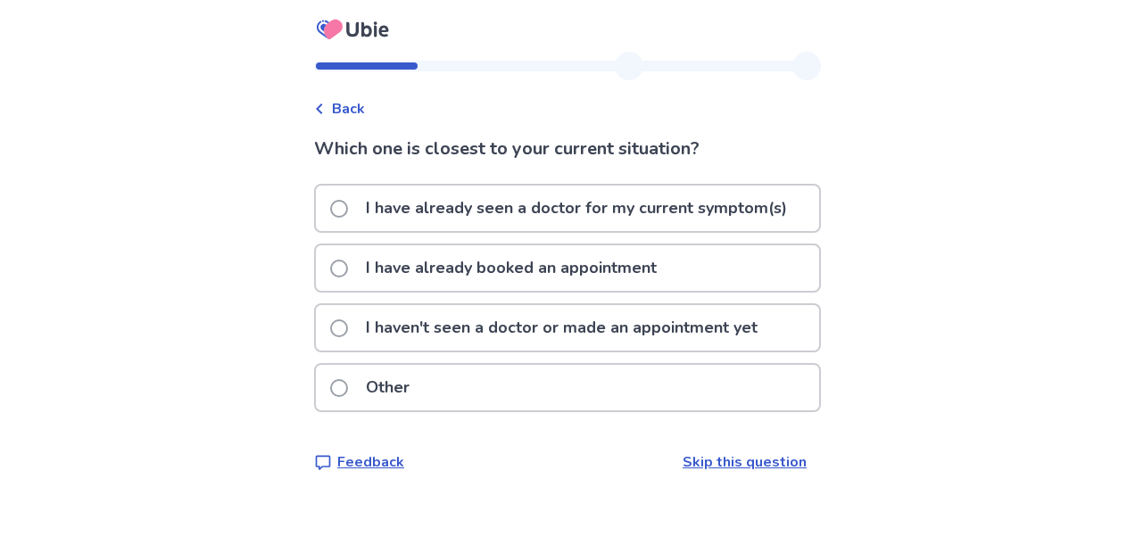
click at [361, 107] on span "Back" at bounding box center [348, 108] width 33 height 21
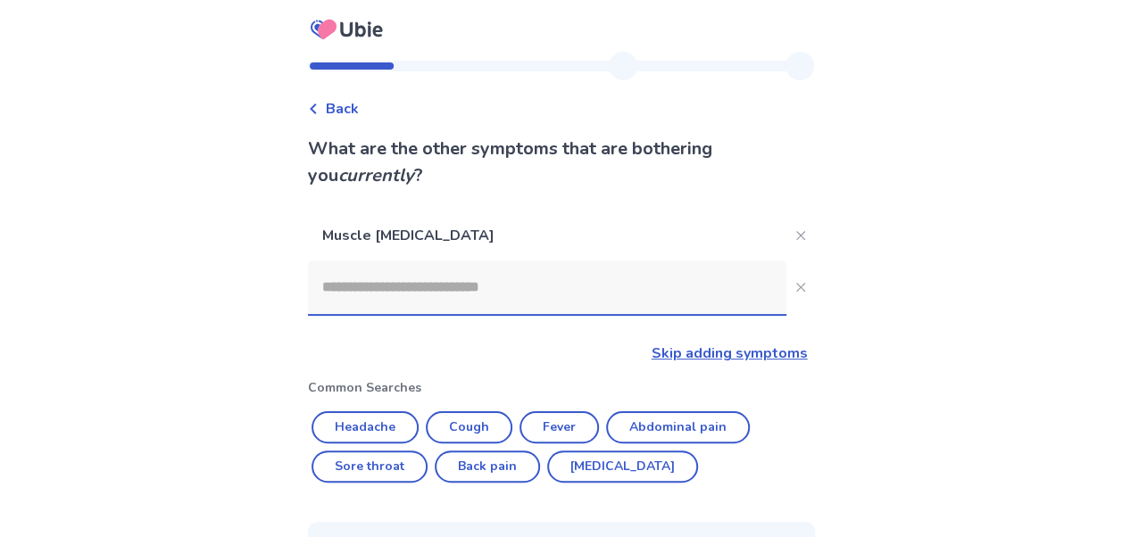
click at [359, 107] on span "Back" at bounding box center [342, 108] width 33 height 21
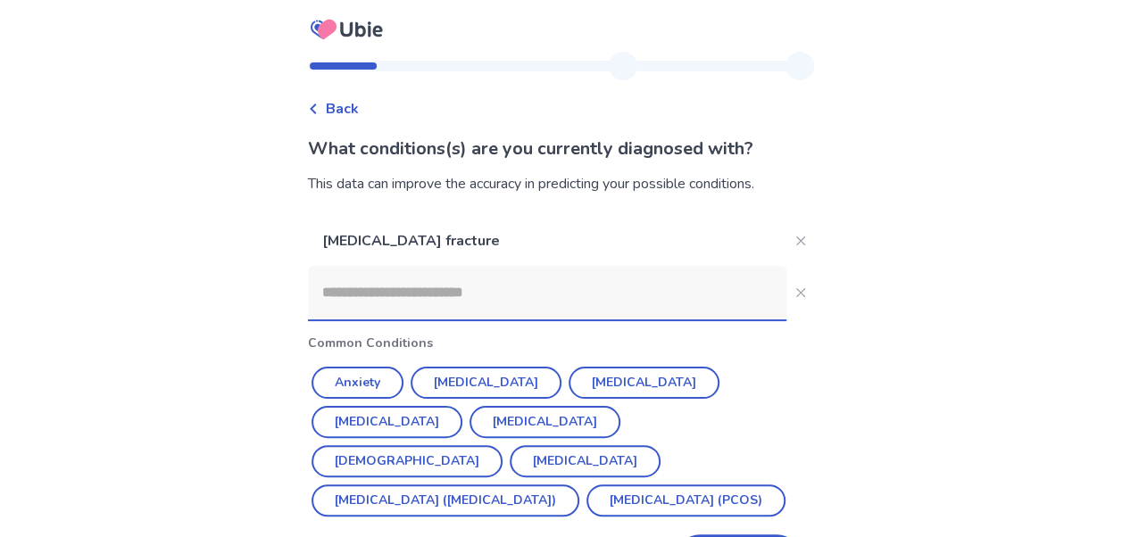
click at [359, 107] on span "Back" at bounding box center [342, 108] width 33 height 21
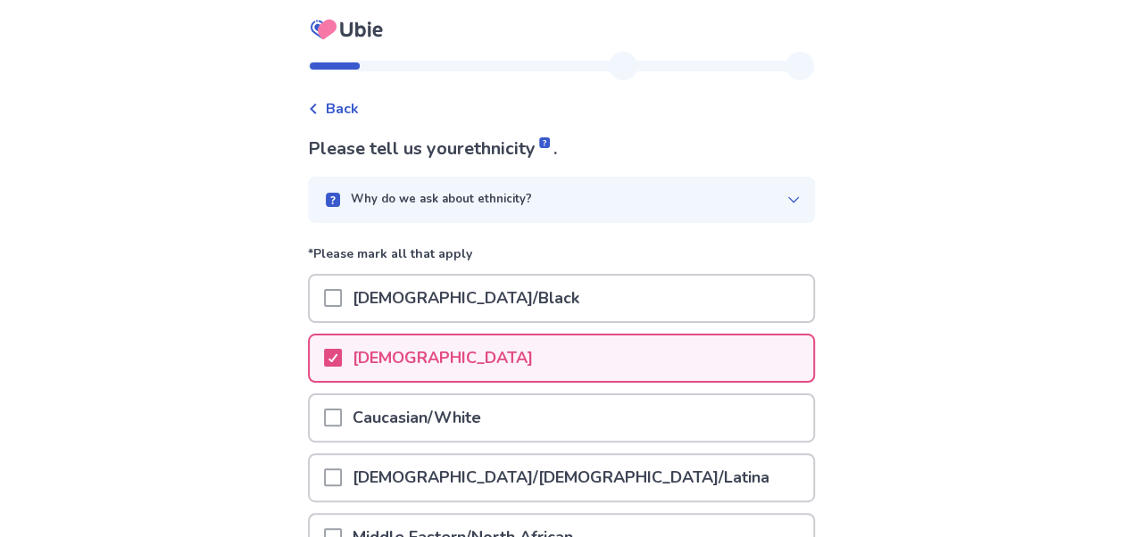
click at [359, 107] on span "Back" at bounding box center [342, 108] width 33 height 21
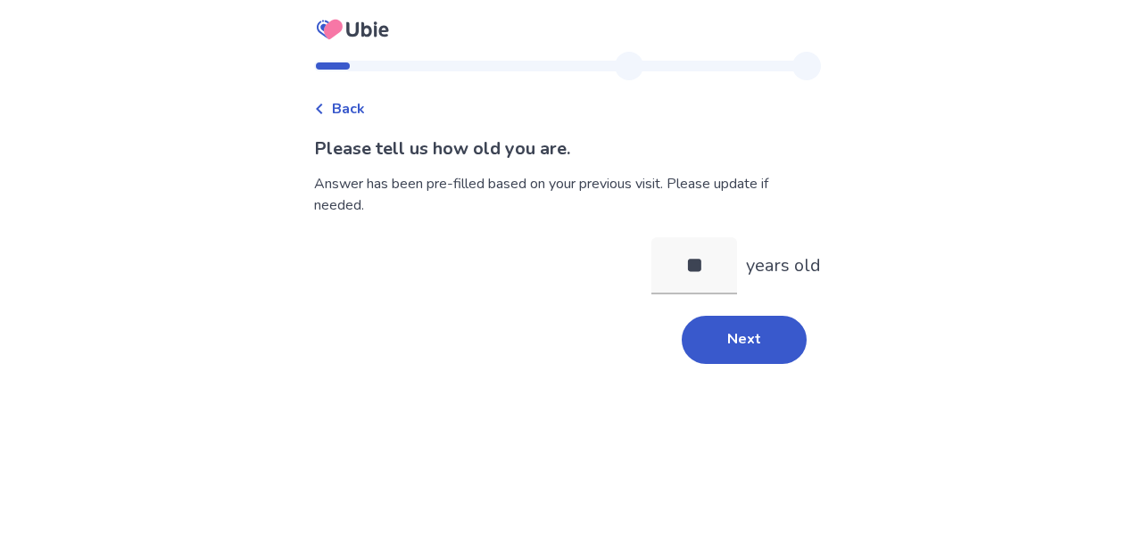
click at [361, 107] on span "Back" at bounding box center [348, 108] width 33 height 21
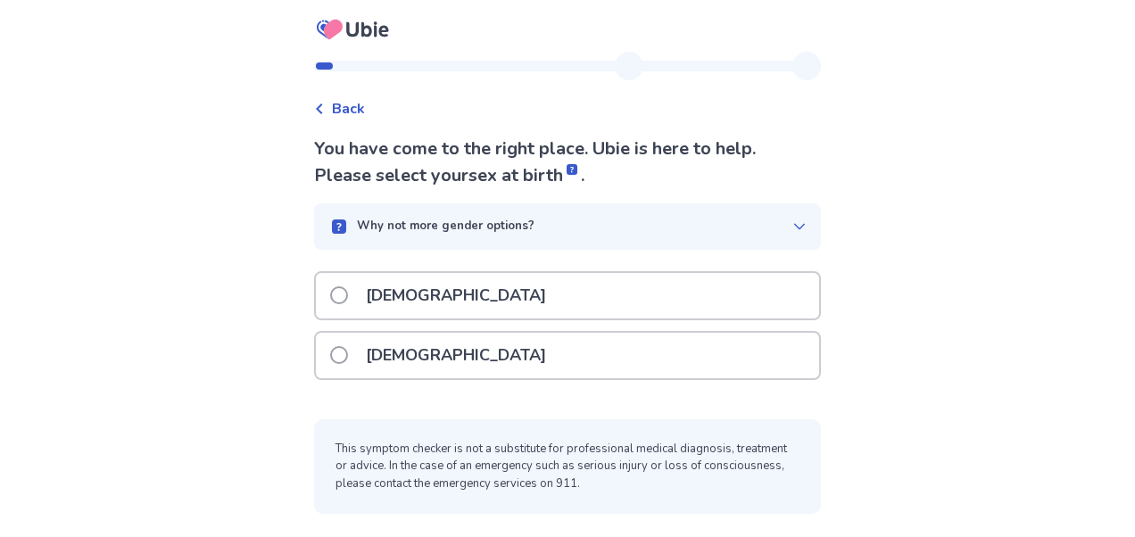
click at [361, 107] on span "Back" at bounding box center [348, 108] width 33 height 21
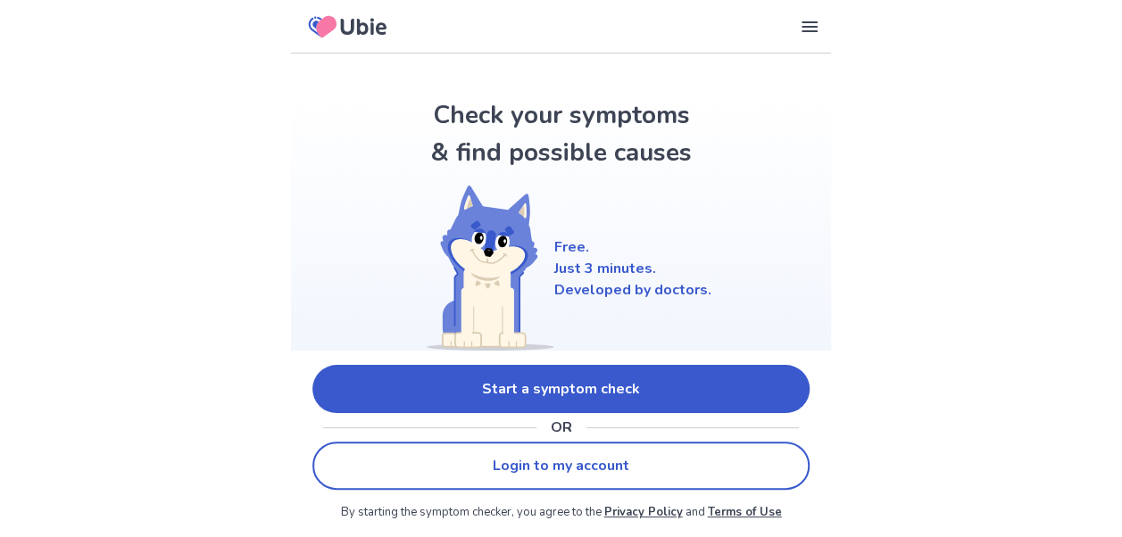
click at [533, 387] on link "Start a symptom check" at bounding box center [560, 389] width 497 height 48
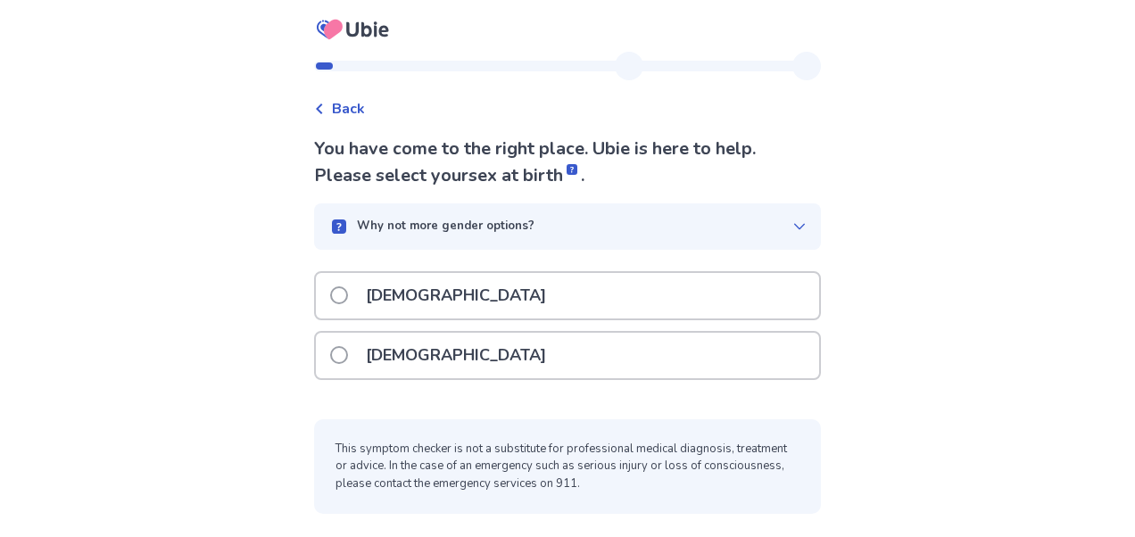
click at [345, 357] on span at bounding box center [339, 355] width 18 height 18
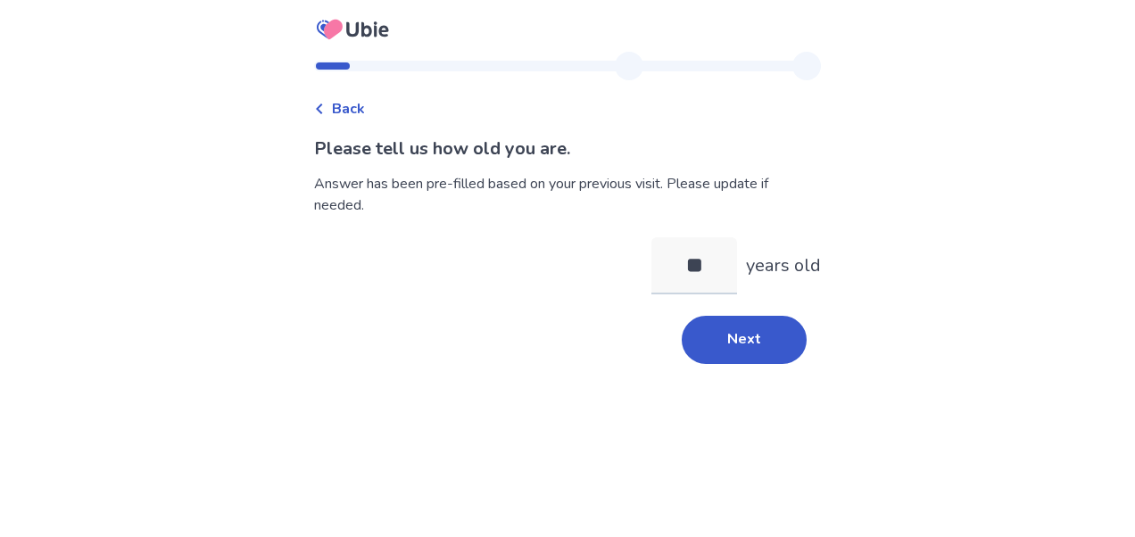
click at [689, 268] on input "**" at bounding box center [695, 265] width 86 height 57
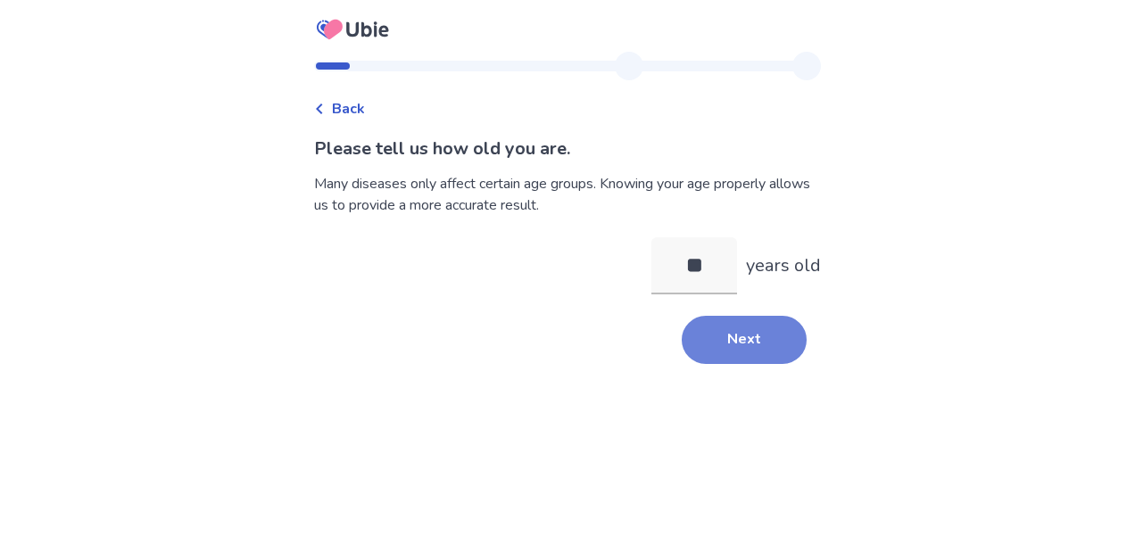
type input "**"
click at [744, 341] on button "Next" at bounding box center [744, 340] width 125 height 48
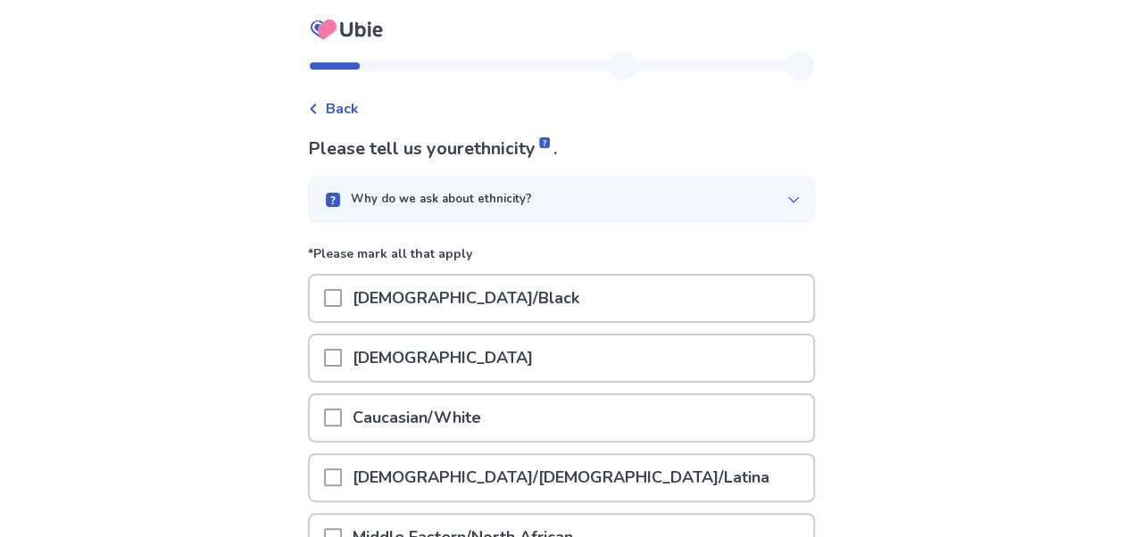
click at [342, 359] on span at bounding box center [333, 358] width 18 height 18
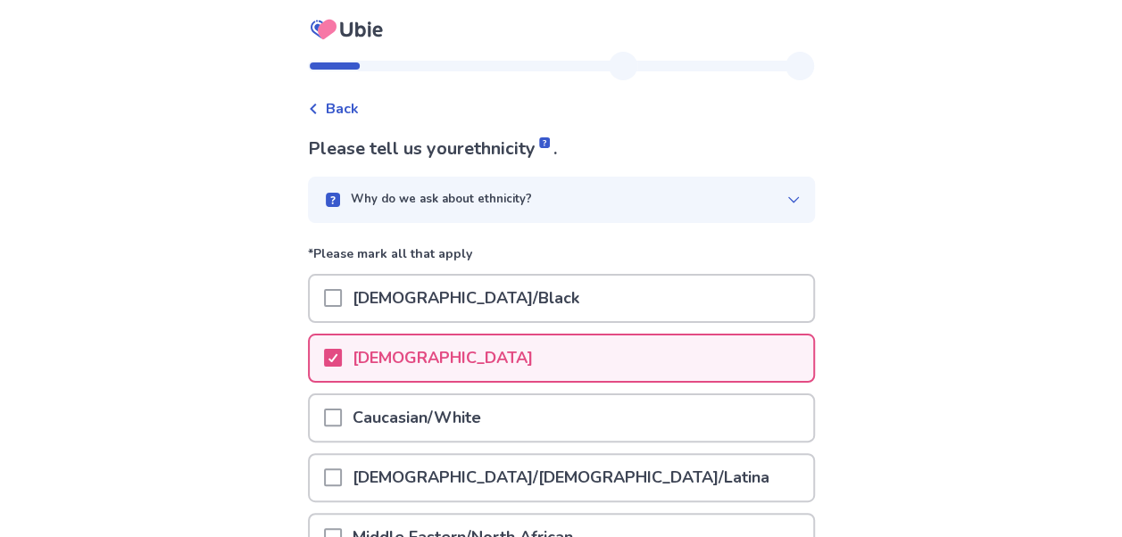
scroll to position [362, 0]
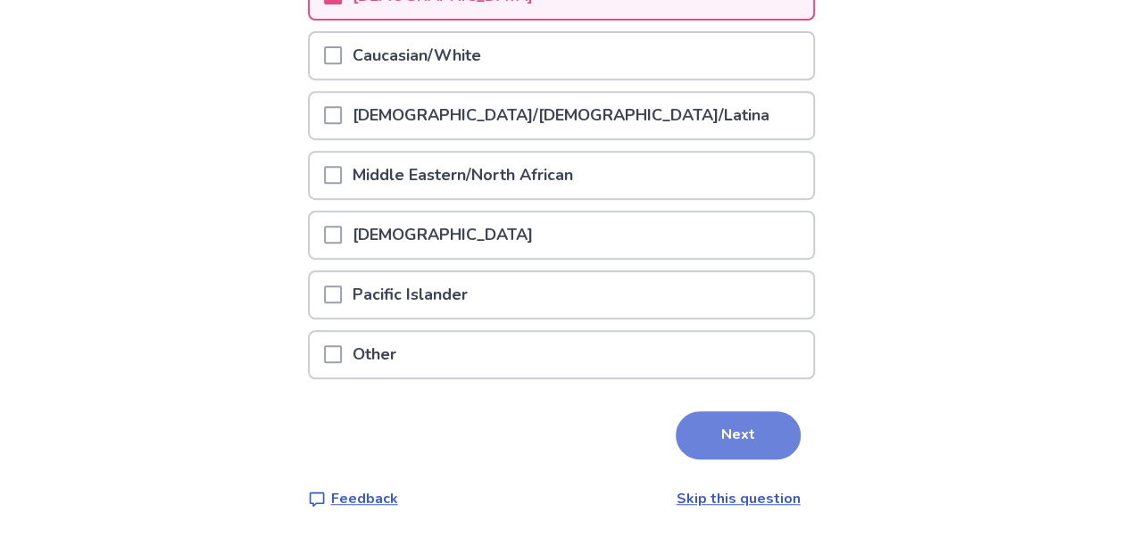
click at [712, 443] on button "Next" at bounding box center [738, 435] width 125 height 48
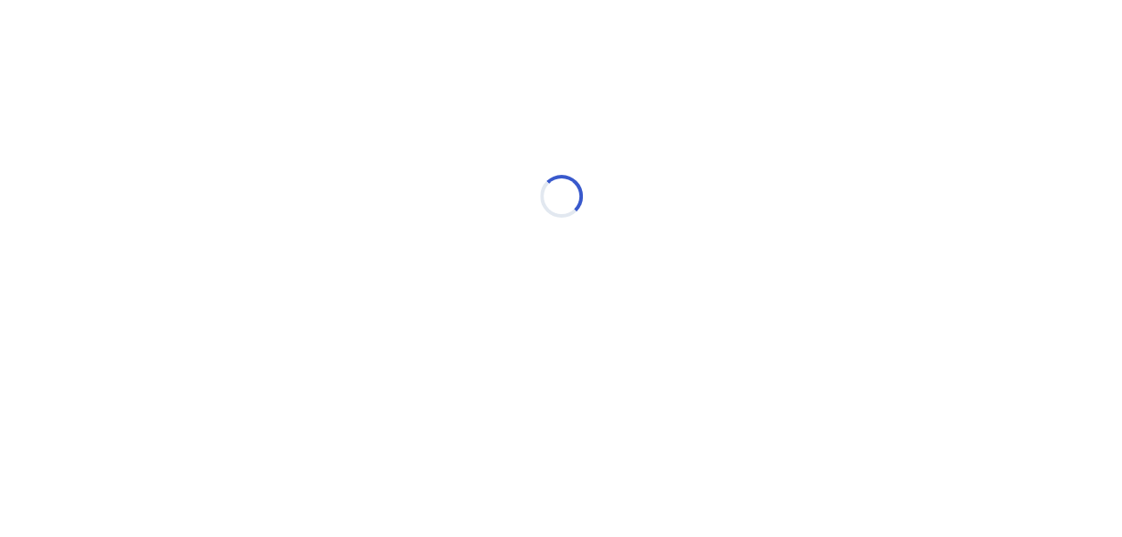
scroll to position [0, 0]
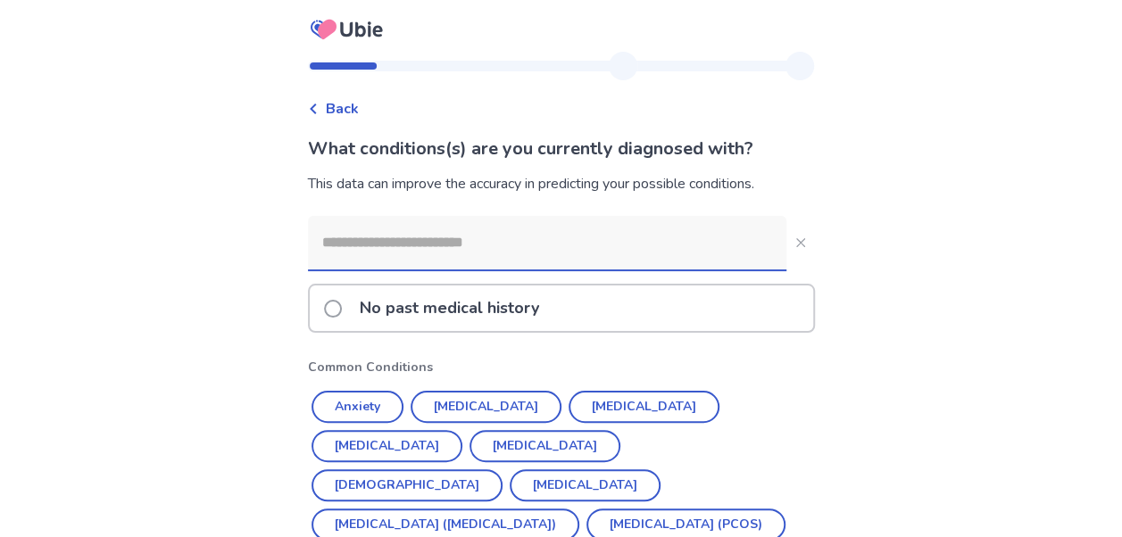
scroll to position [148, 0]
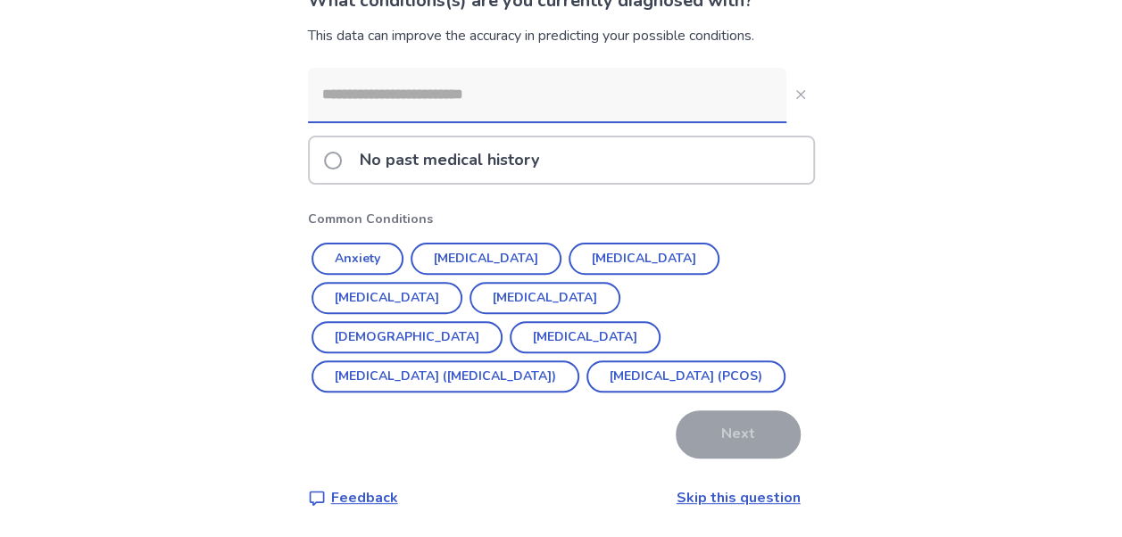
click at [482, 91] on input at bounding box center [547, 95] width 478 height 54
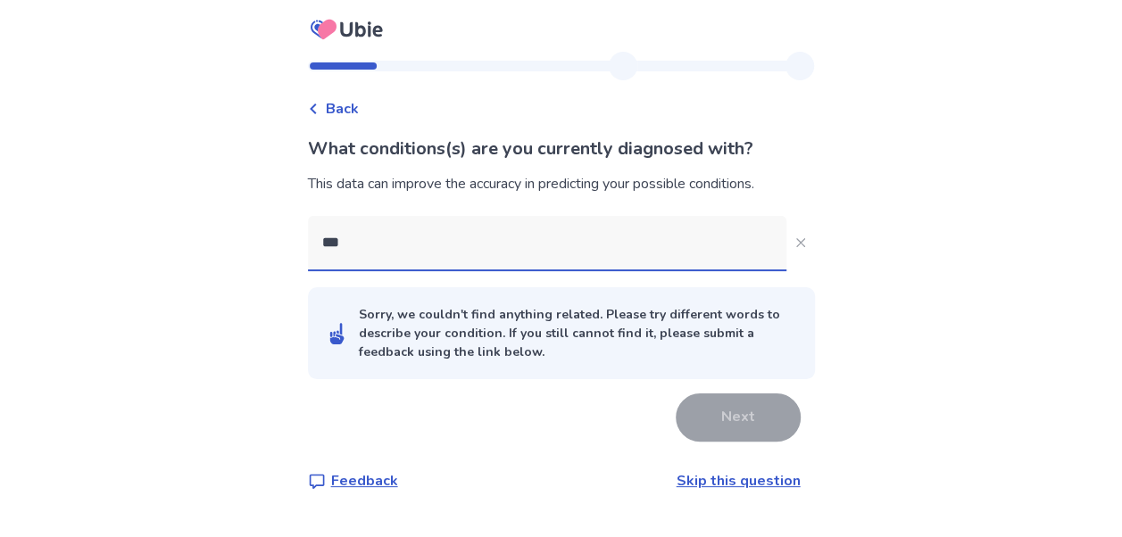
scroll to position [0, 0]
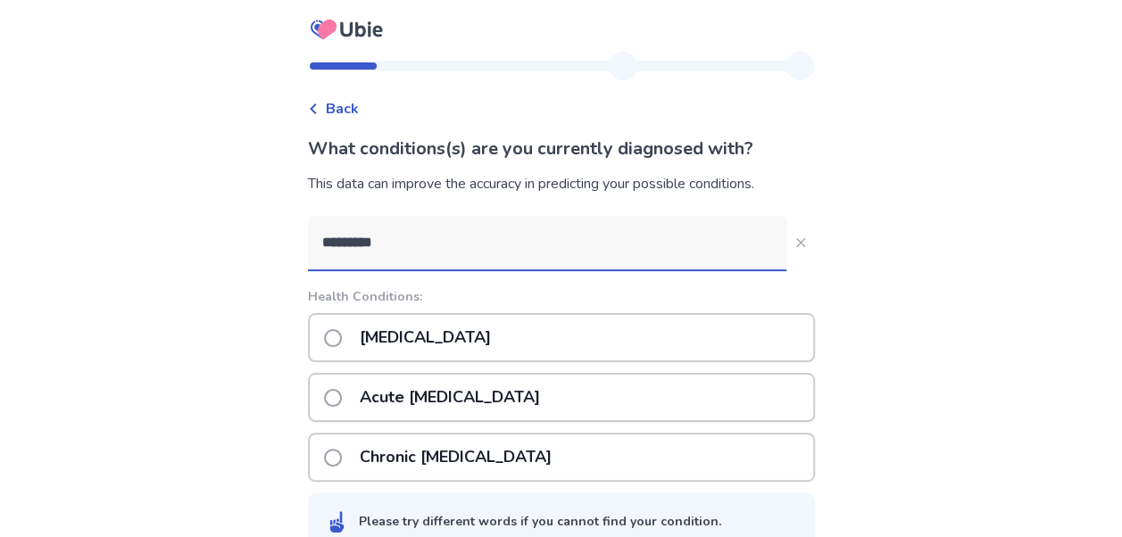
type input "*********"
click at [342, 397] on span at bounding box center [333, 398] width 18 height 18
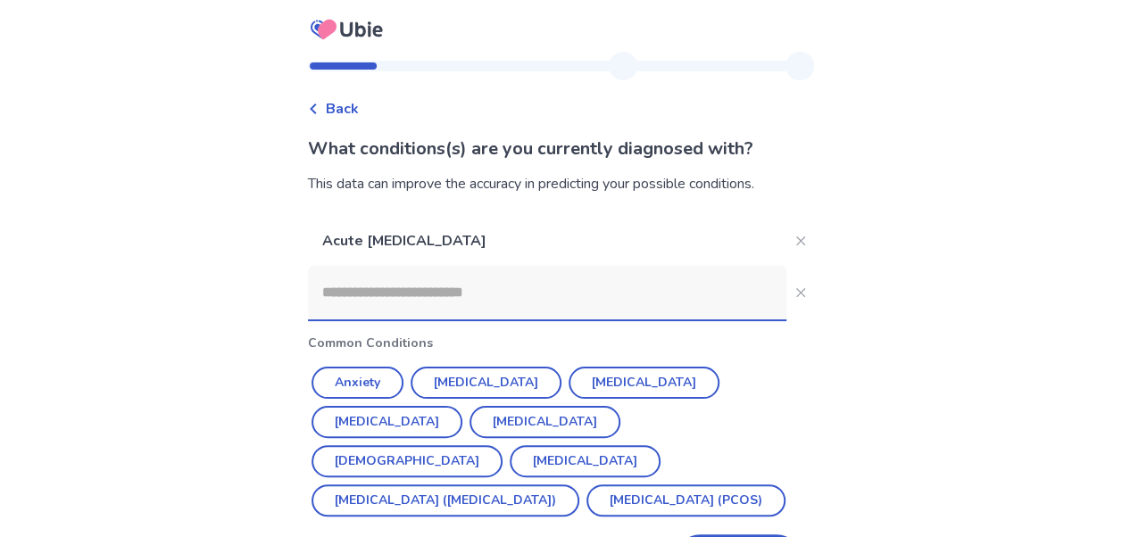
scroll to position [67, 0]
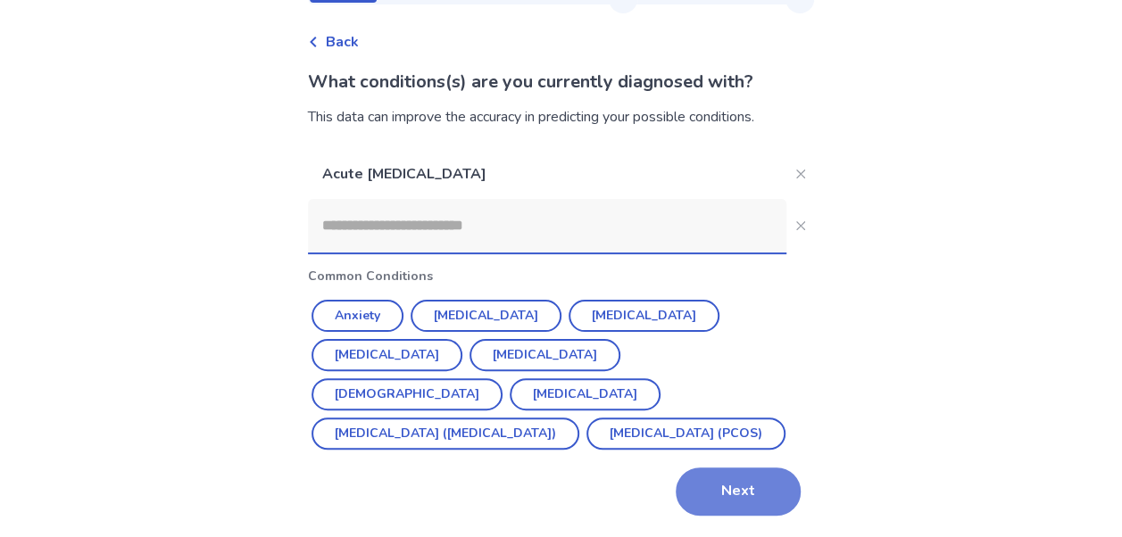
click at [744, 496] on button "Next" at bounding box center [738, 492] width 125 height 48
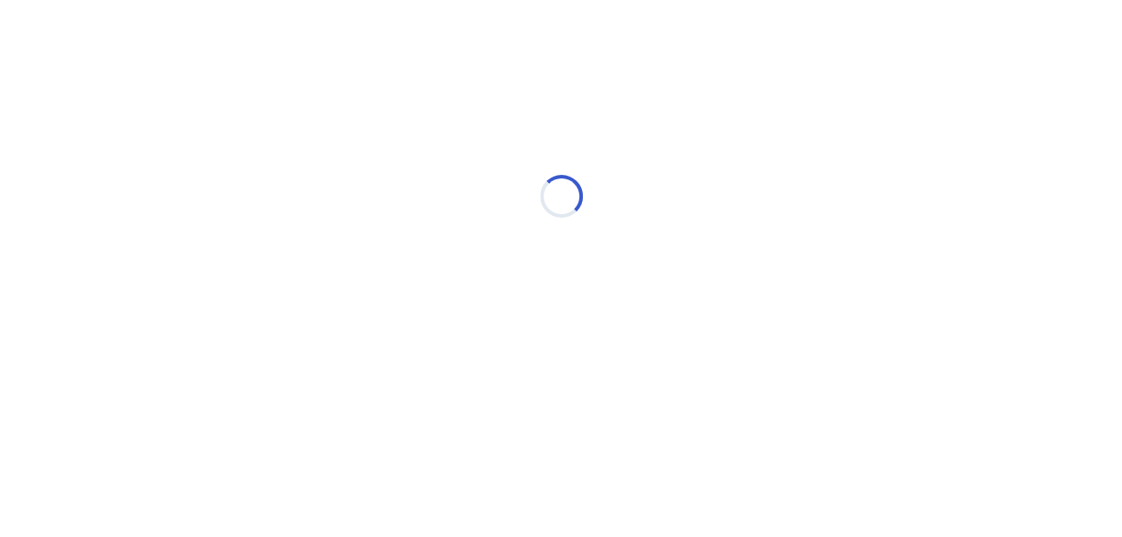
scroll to position [0, 0]
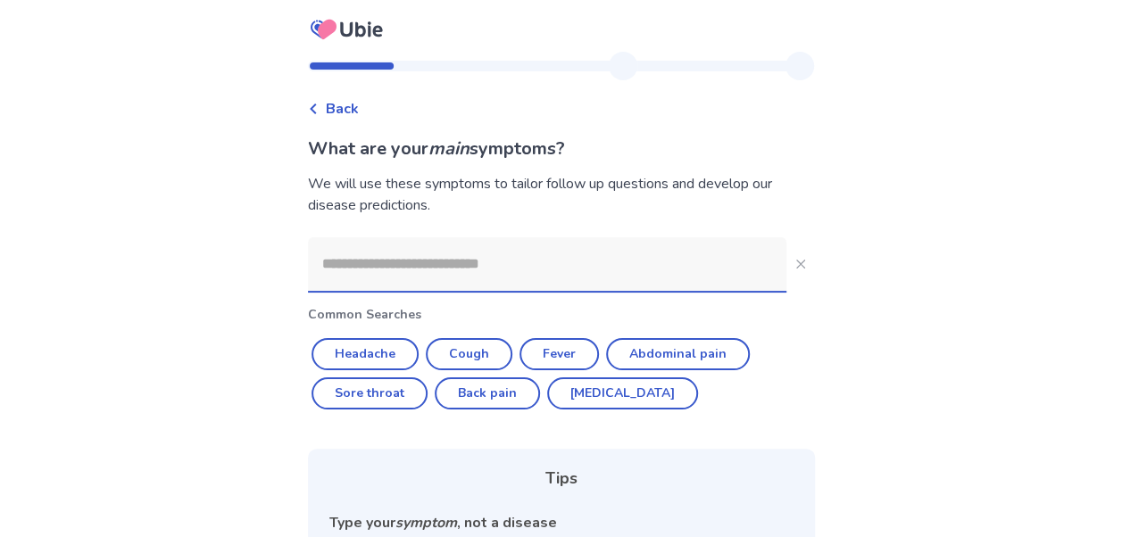
click at [586, 250] on input at bounding box center [547, 264] width 478 height 54
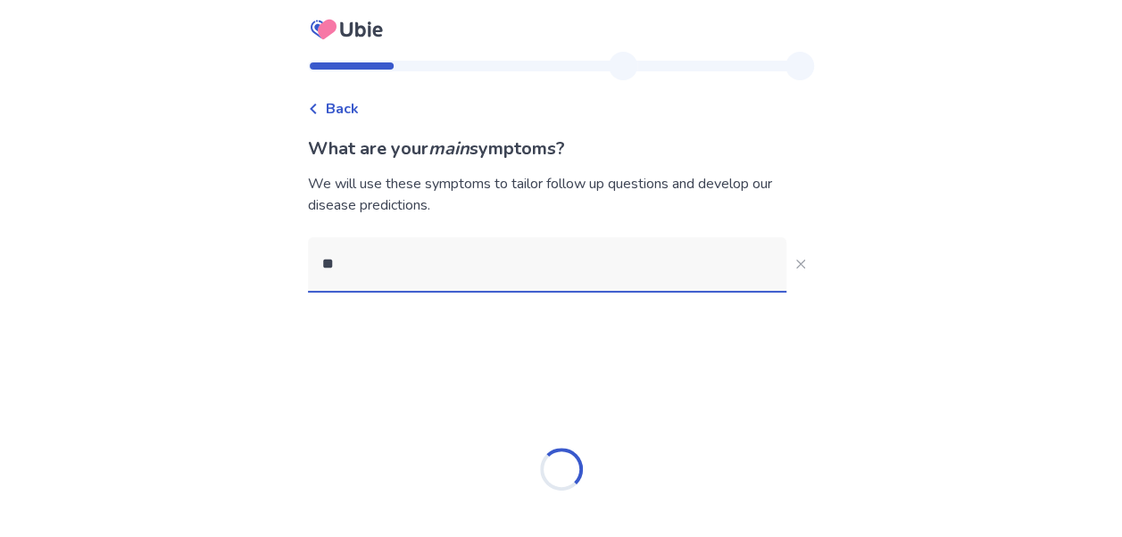
type input "*"
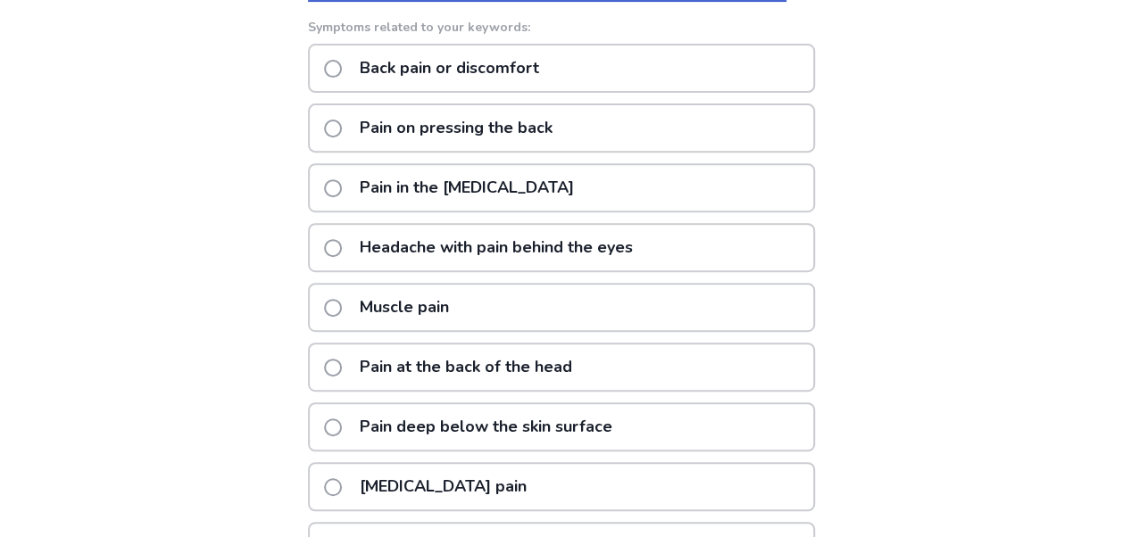
scroll to position [290, 0]
type input "*********"
click at [342, 74] on span at bounding box center [333, 70] width 18 height 18
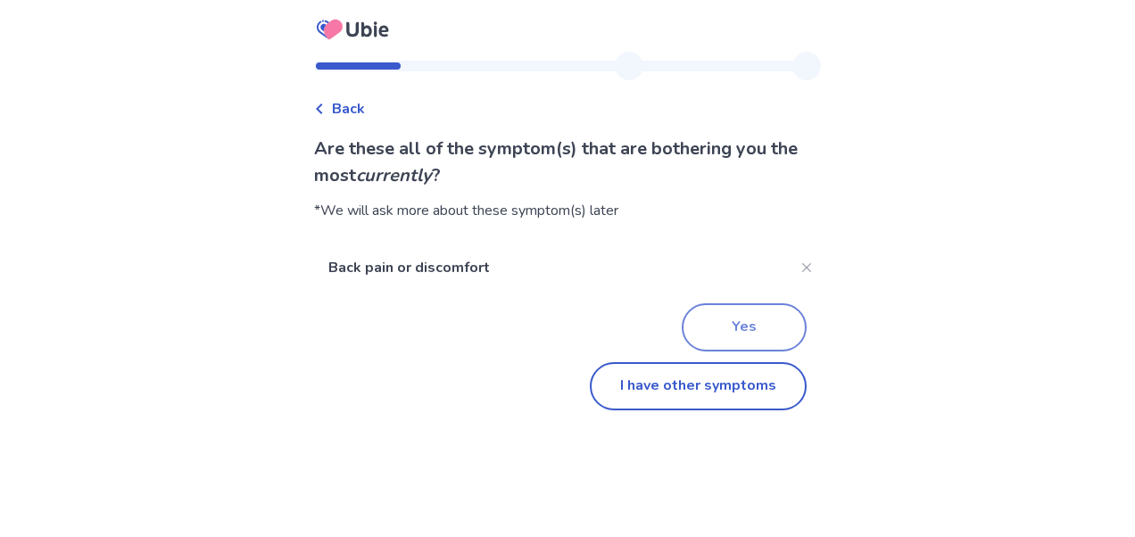
click at [753, 314] on button "Yes" at bounding box center [744, 327] width 125 height 48
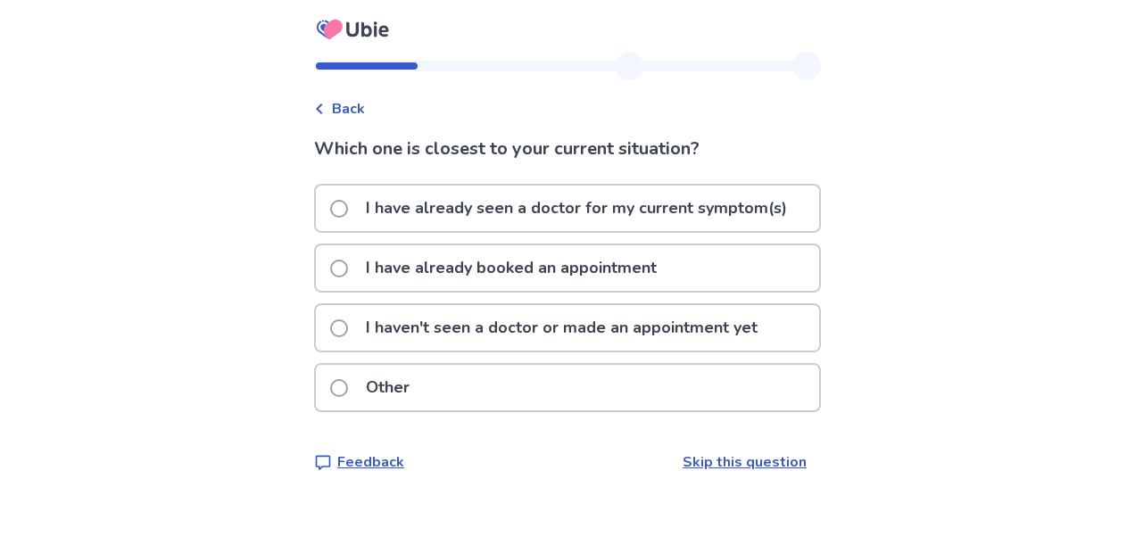
click at [340, 327] on div "I haven't seen a doctor or made an appointment yet" at bounding box center [567, 328] width 503 height 46
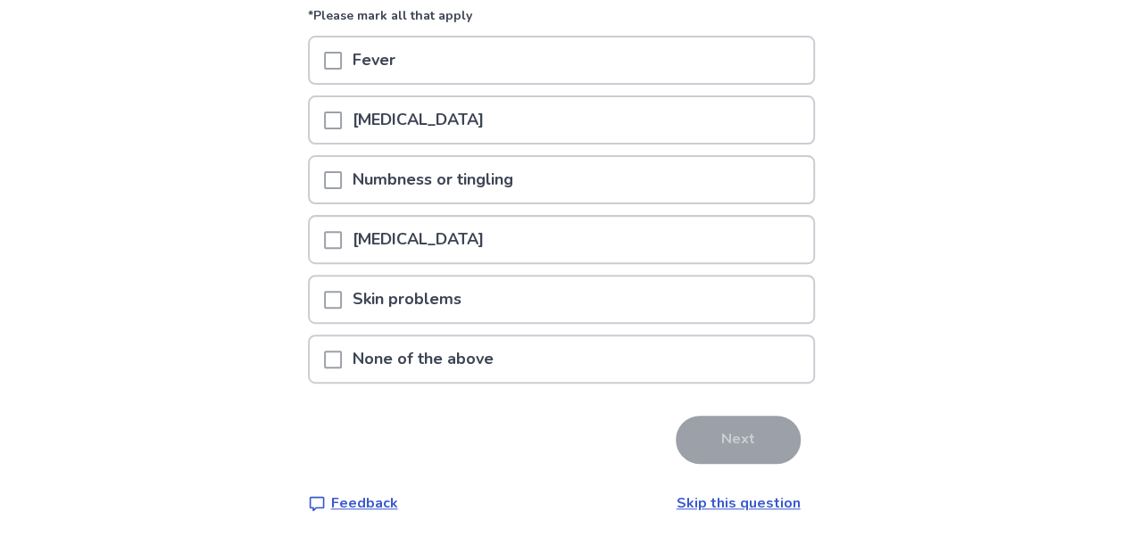
scroll to position [203, 0]
click at [336, 120] on span at bounding box center [333, 122] width 18 height 18
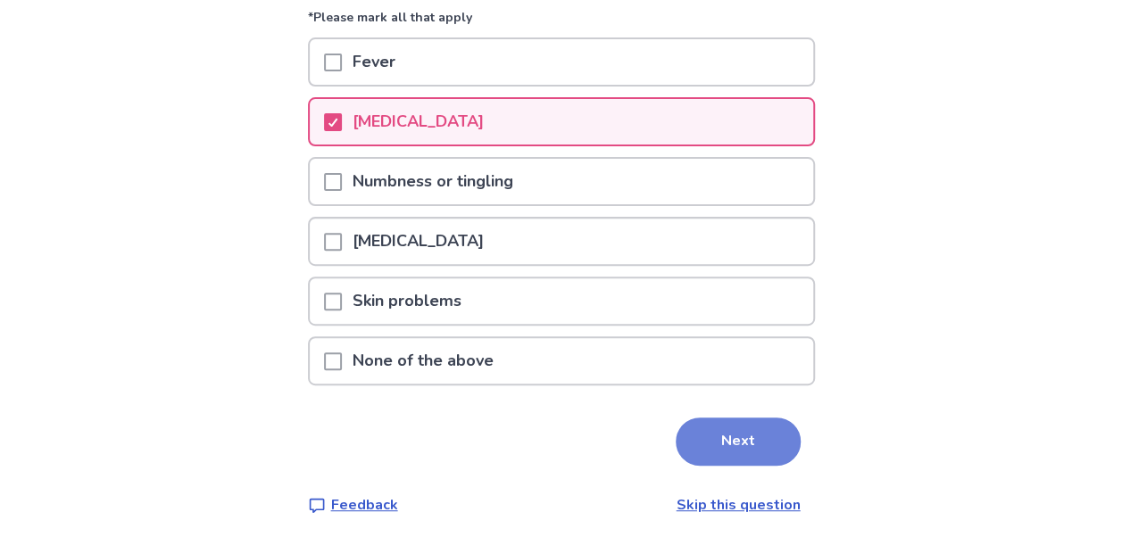
click at [741, 440] on button "Next" at bounding box center [738, 442] width 125 height 48
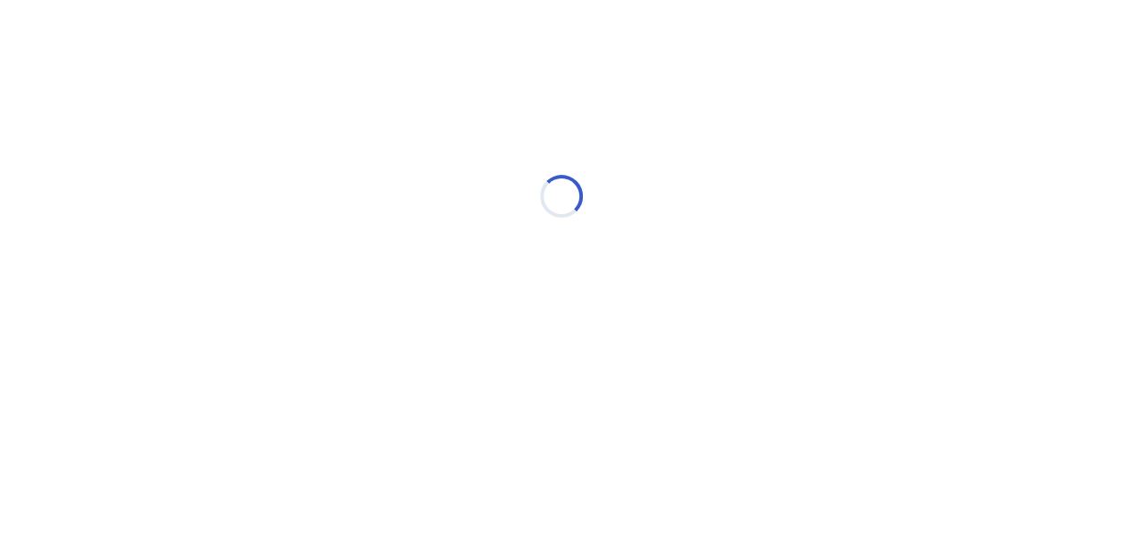
scroll to position [0, 0]
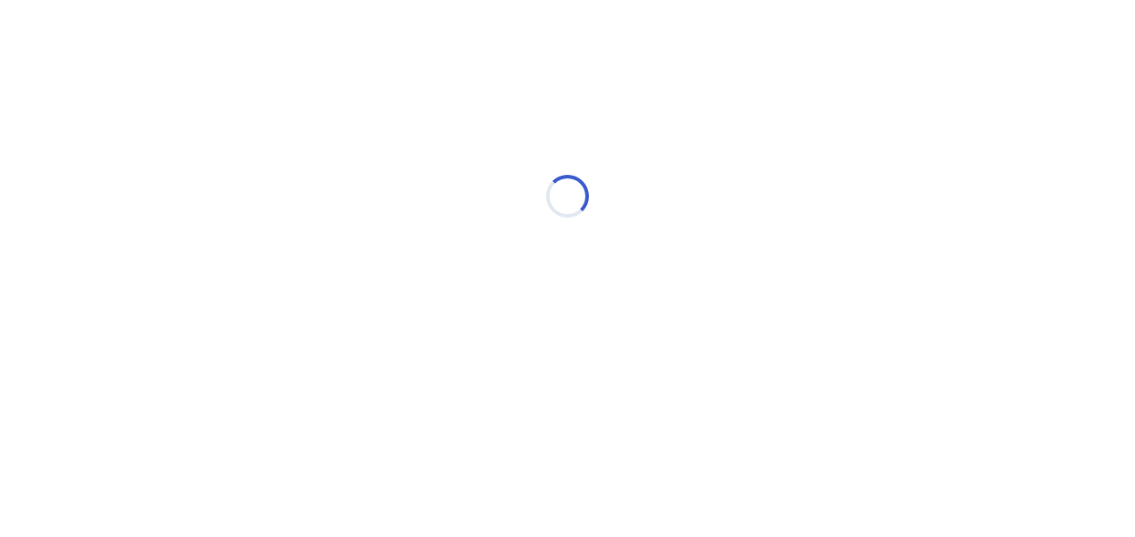
select select "*"
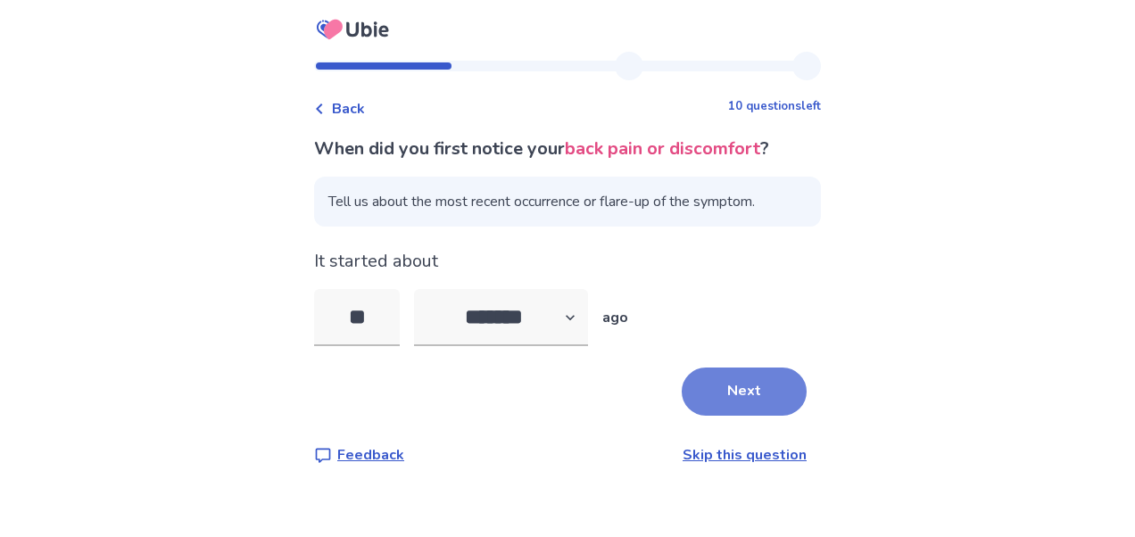
type input "**"
click at [743, 386] on button "Next" at bounding box center [744, 392] width 125 height 48
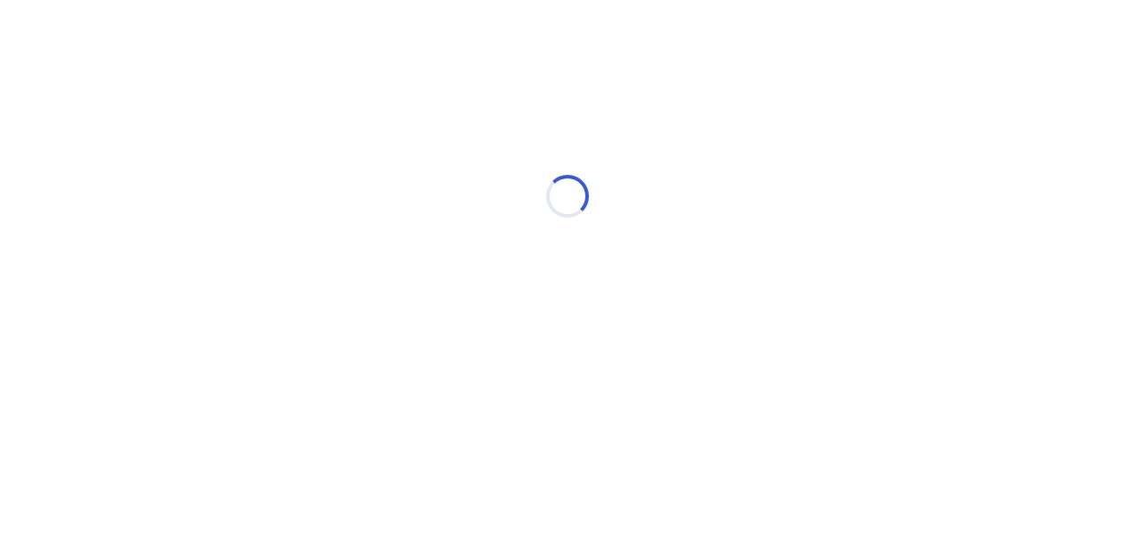
select select "*"
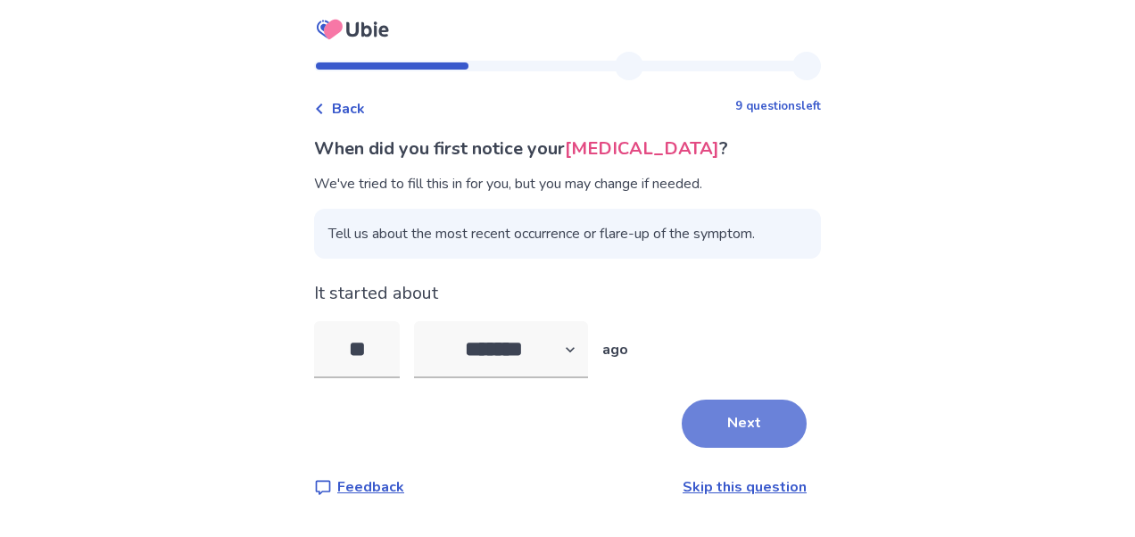
drag, startPoint x: 743, startPoint y: 386, endPoint x: 726, endPoint y: 441, distance: 57.9
click at [726, 441] on div "When did you first notice your [MEDICAL_DATA] ? We've tried to fill this in for…" at bounding box center [567, 317] width 507 height 362
click at [726, 441] on button "Next" at bounding box center [744, 424] width 125 height 48
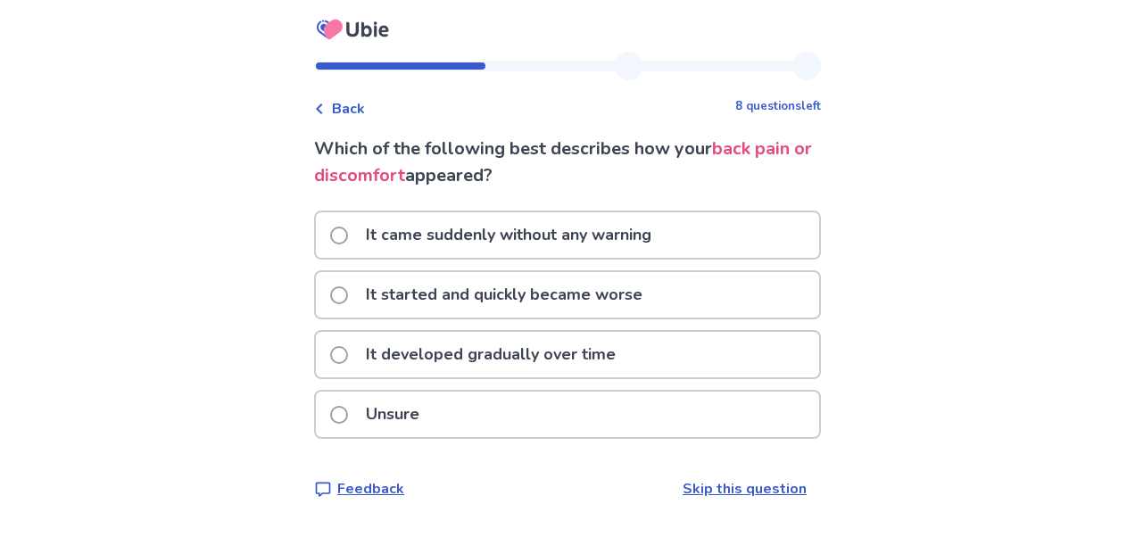
click at [346, 356] on span at bounding box center [339, 355] width 18 height 18
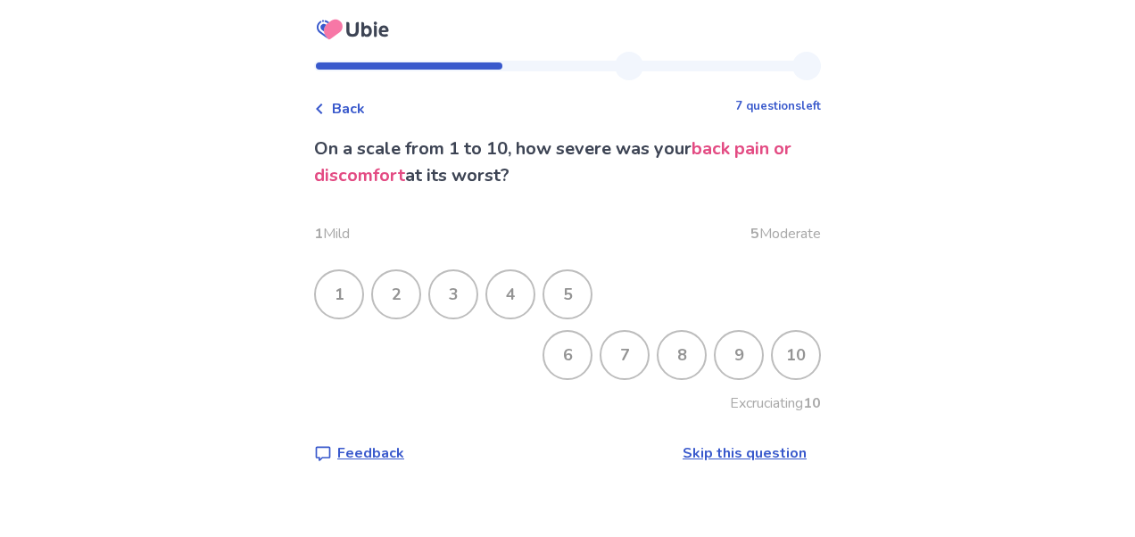
click at [555, 361] on div "6" at bounding box center [567, 355] width 46 height 46
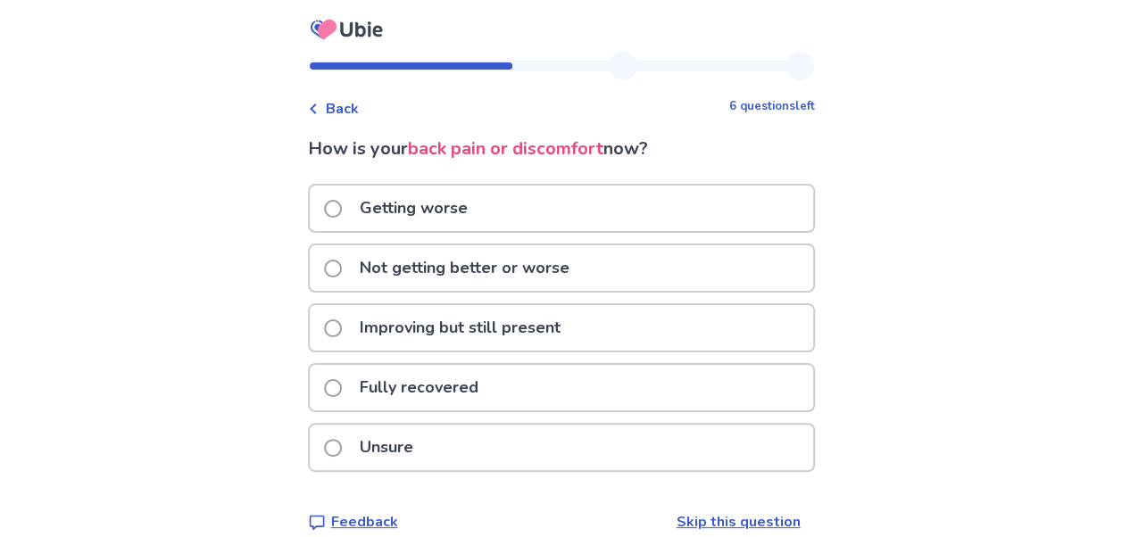
click at [341, 276] on span at bounding box center [333, 269] width 18 height 18
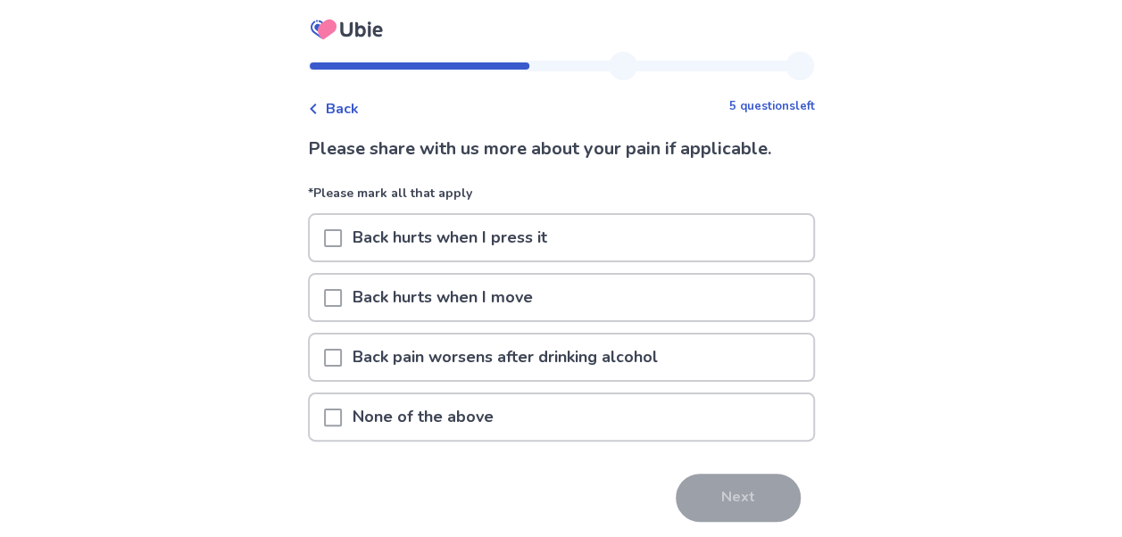
click at [342, 416] on span at bounding box center [333, 418] width 18 height 18
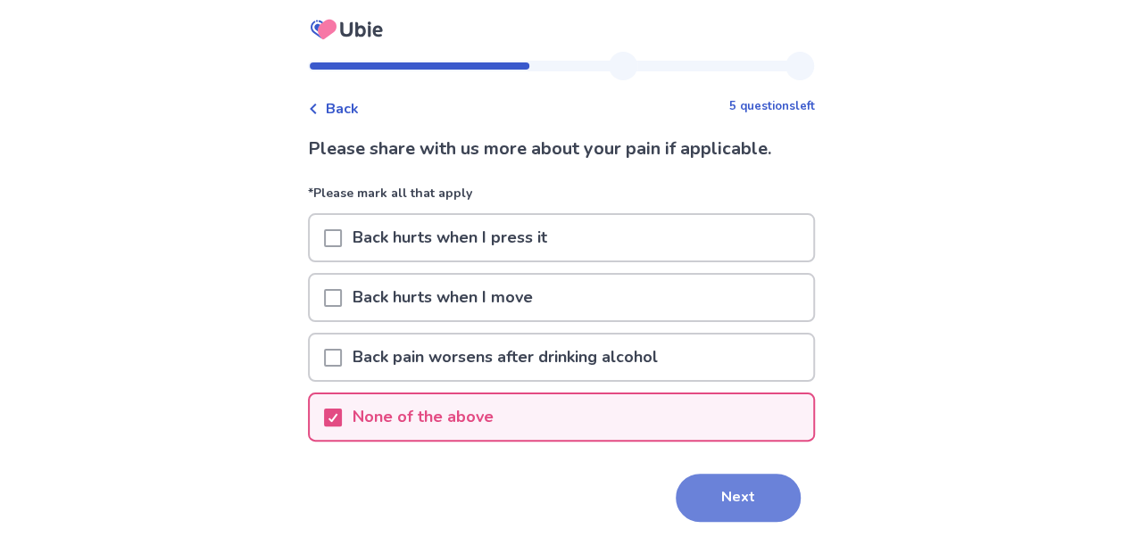
click at [707, 496] on button "Next" at bounding box center [738, 498] width 125 height 48
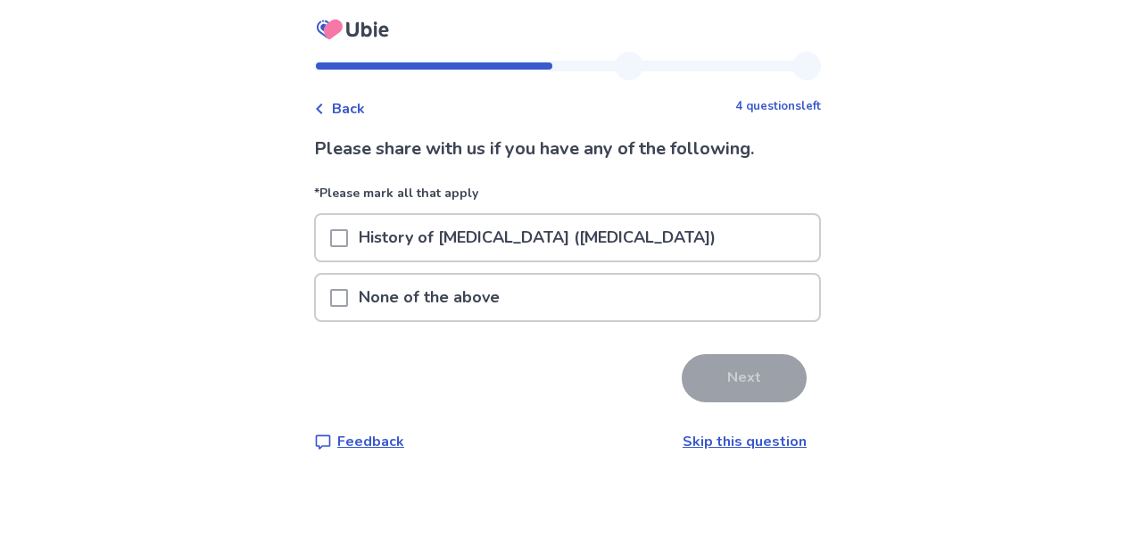
click at [348, 294] on span at bounding box center [339, 298] width 18 height 18
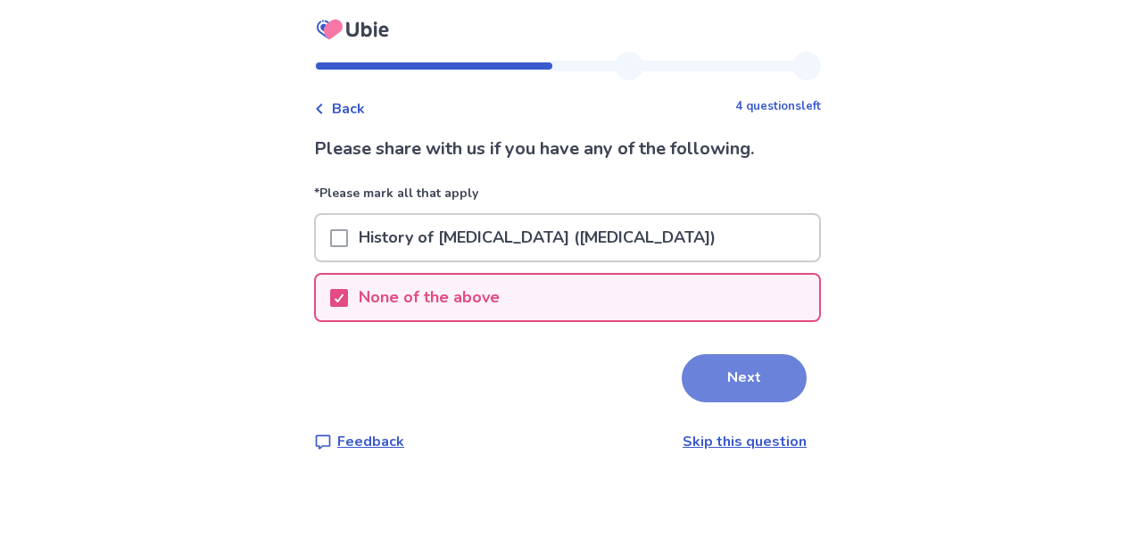
click at [752, 378] on button "Next" at bounding box center [744, 378] width 125 height 48
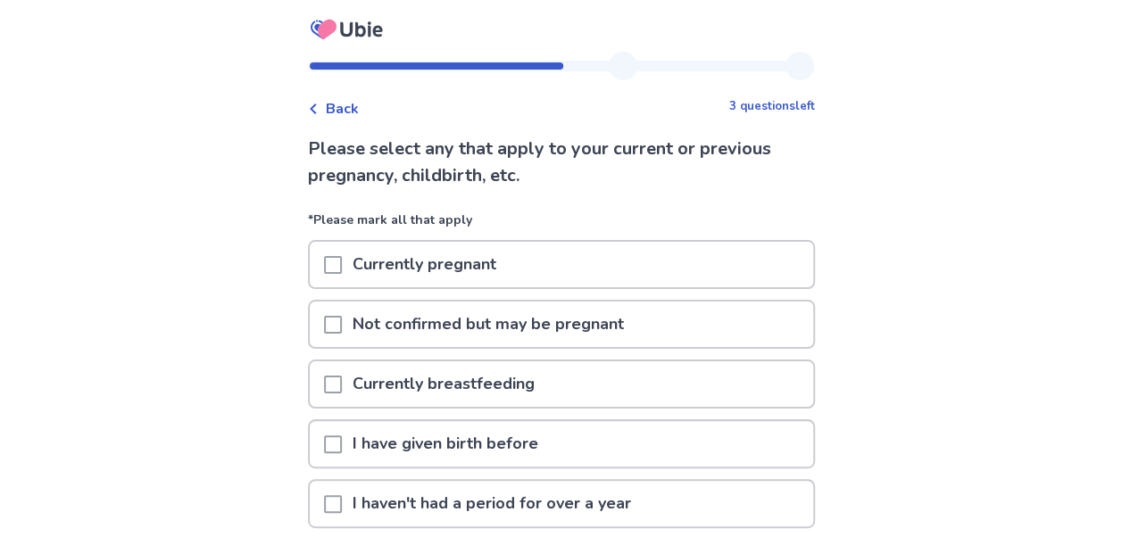
scroll to position [210, 0]
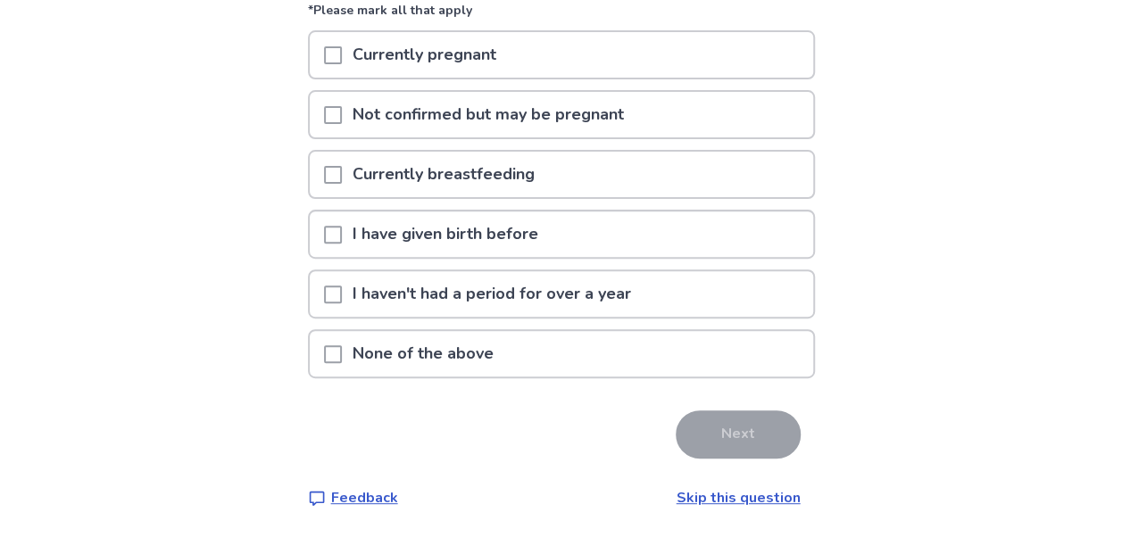
click at [342, 355] on span at bounding box center [333, 354] width 18 height 18
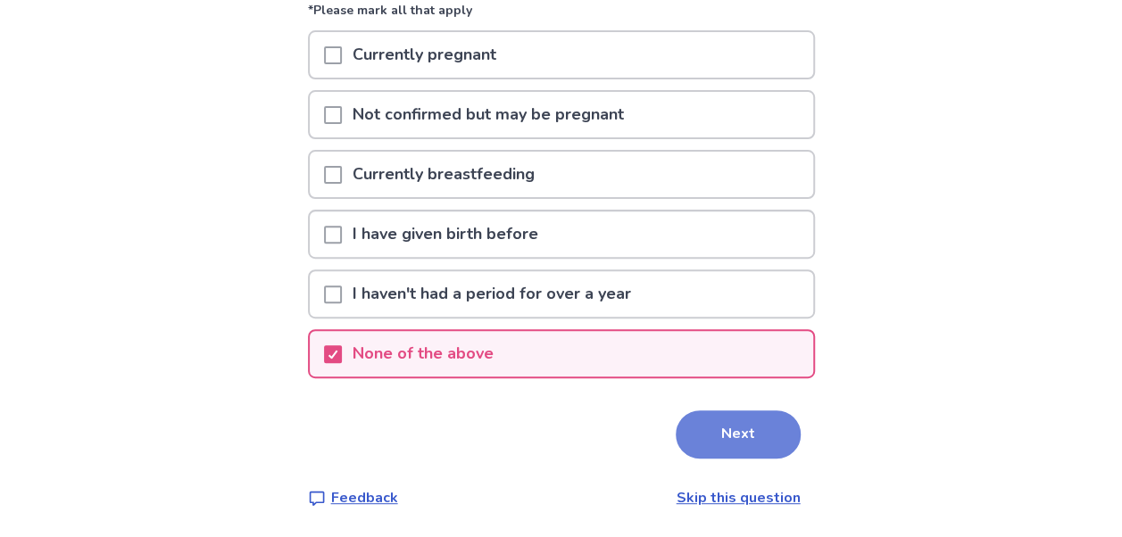
click at [755, 434] on button "Next" at bounding box center [738, 435] width 125 height 48
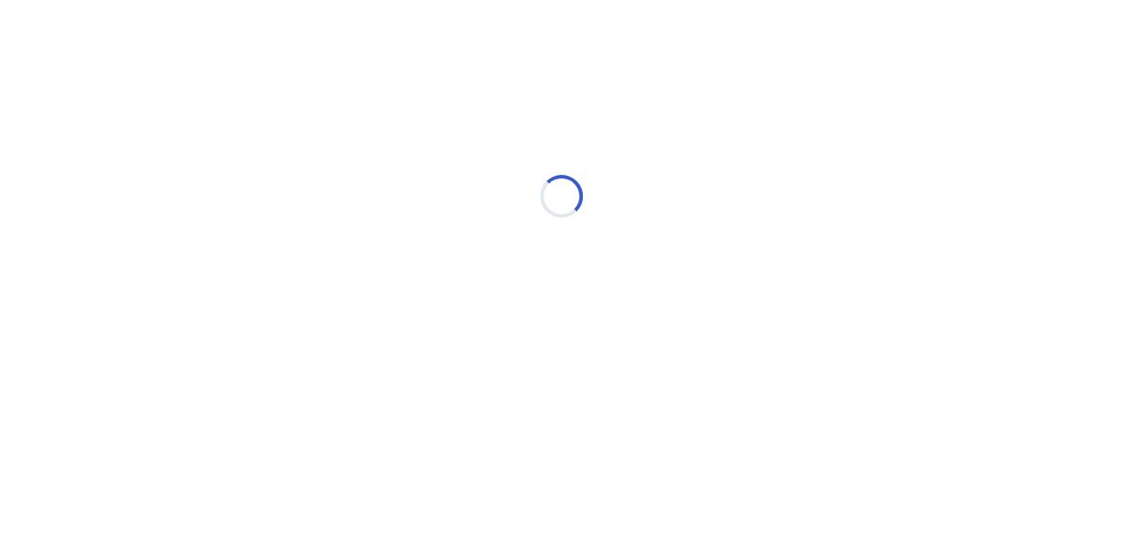
scroll to position [0, 0]
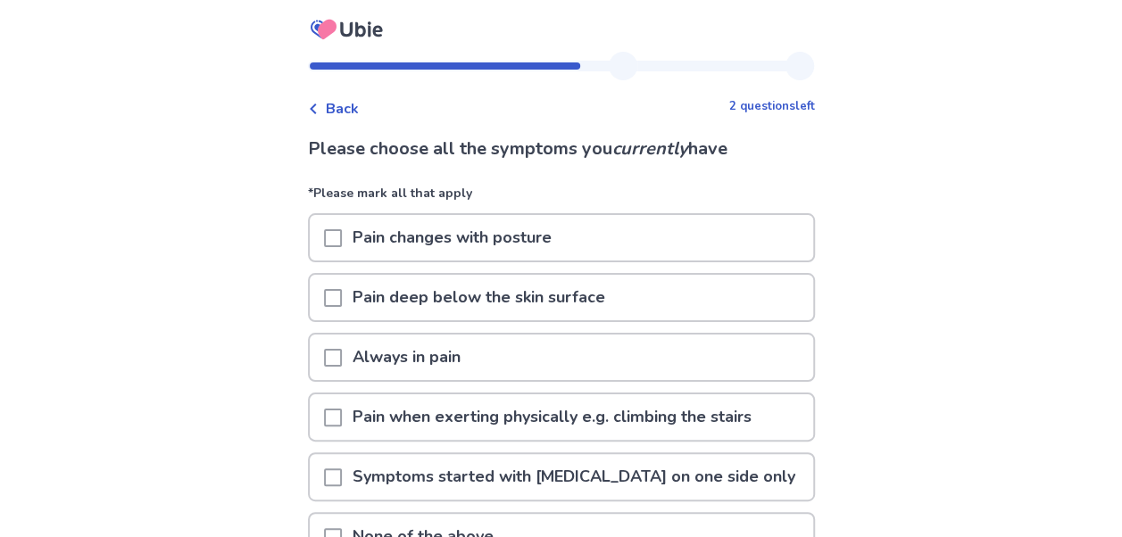
click at [351, 116] on span "Back" at bounding box center [342, 108] width 33 height 21
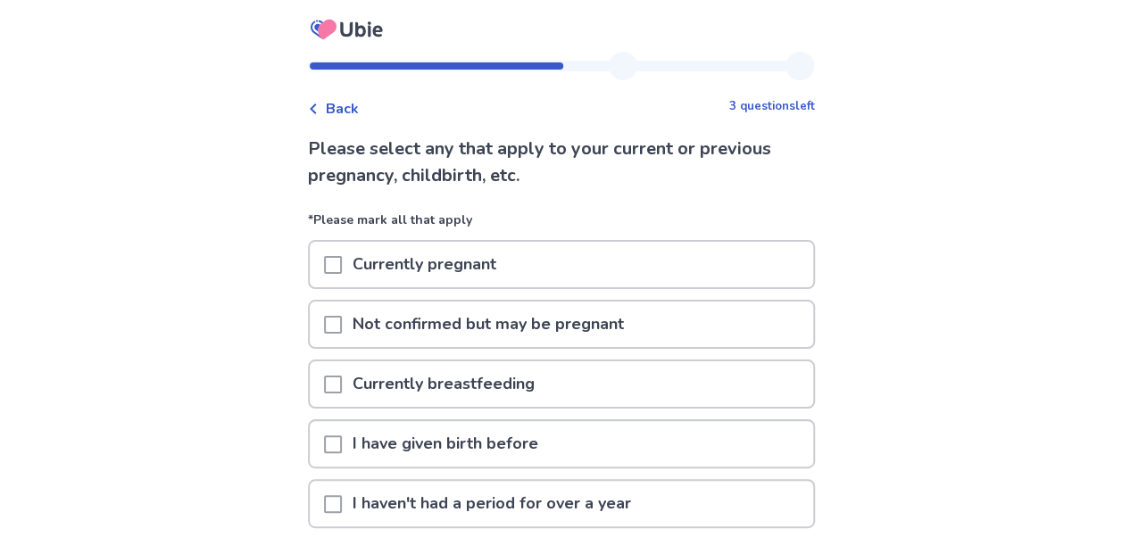
click at [351, 116] on span "Back" at bounding box center [342, 108] width 33 height 21
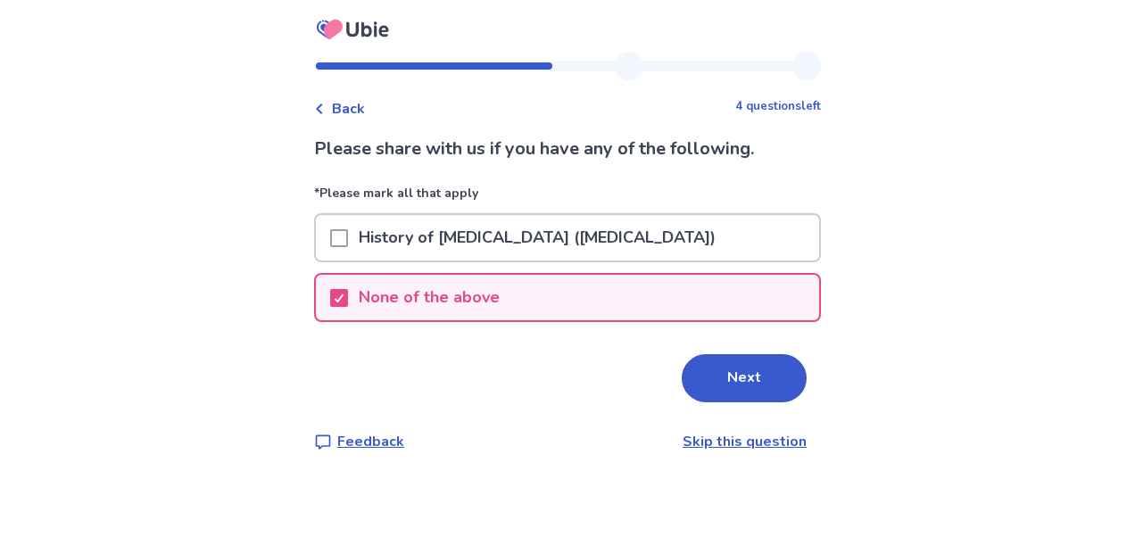
click at [351, 116] on span "Back" at bounding box center [348, 108] width 33 height 21
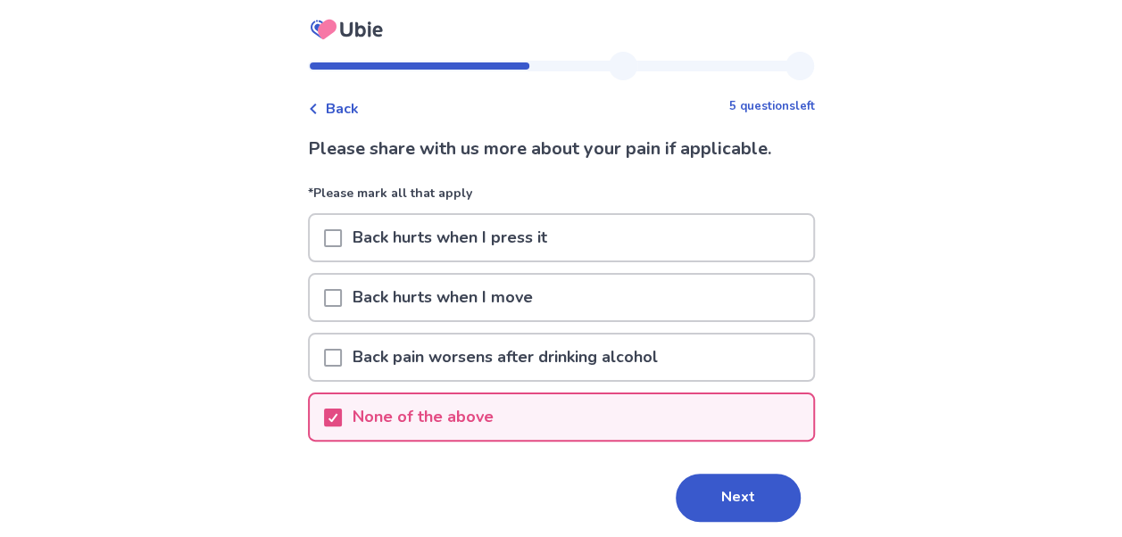
click at [351, 116] on span "Back" at bounding box center [342, 108] width 33 height 21
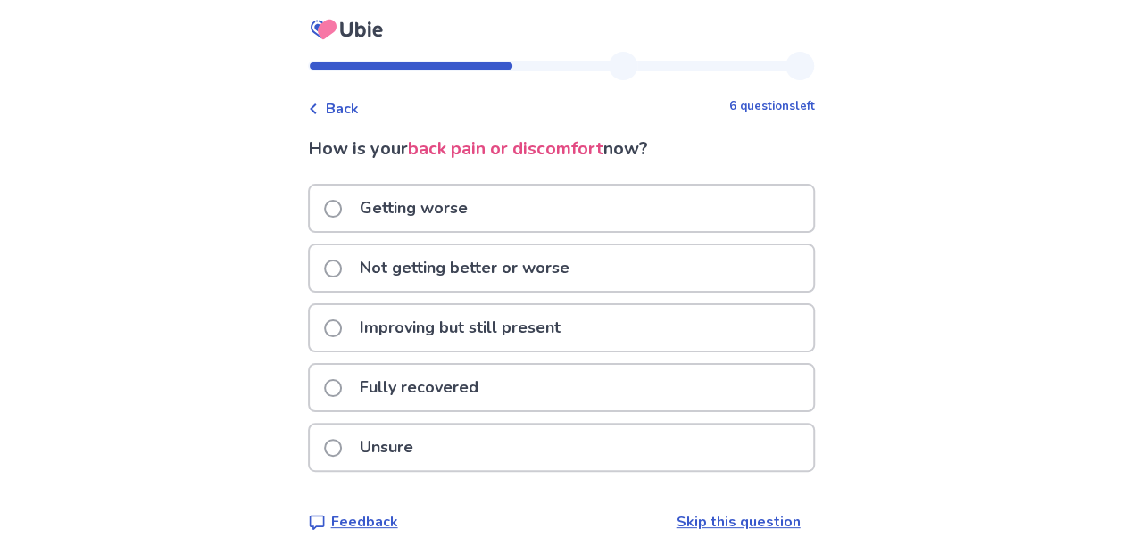
click at [351, 116] on span "Back" at bounding box center [342, 108] width 33 height 21
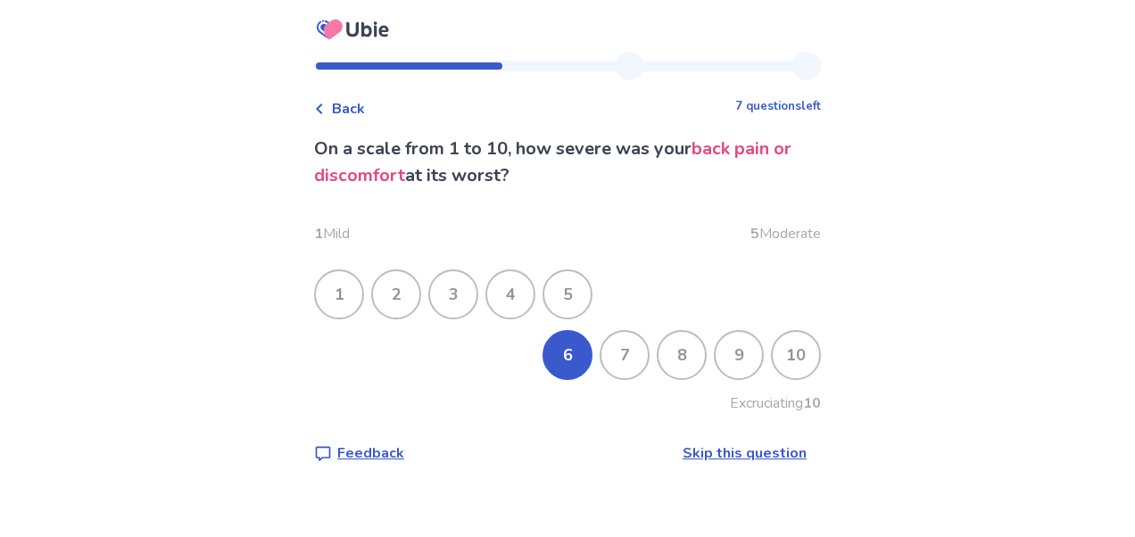
click at [351, 116] on span "Back" at bounding box center [348, 108] width 33 height 21
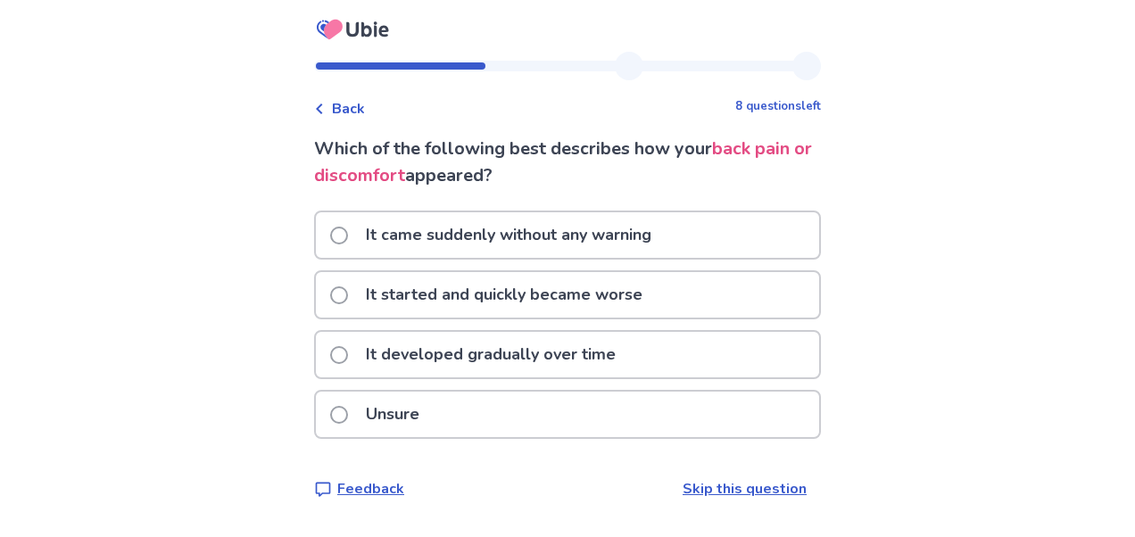
click at [351, 116] on span "Back" at bounding box center [348, 108] width 33 height 21
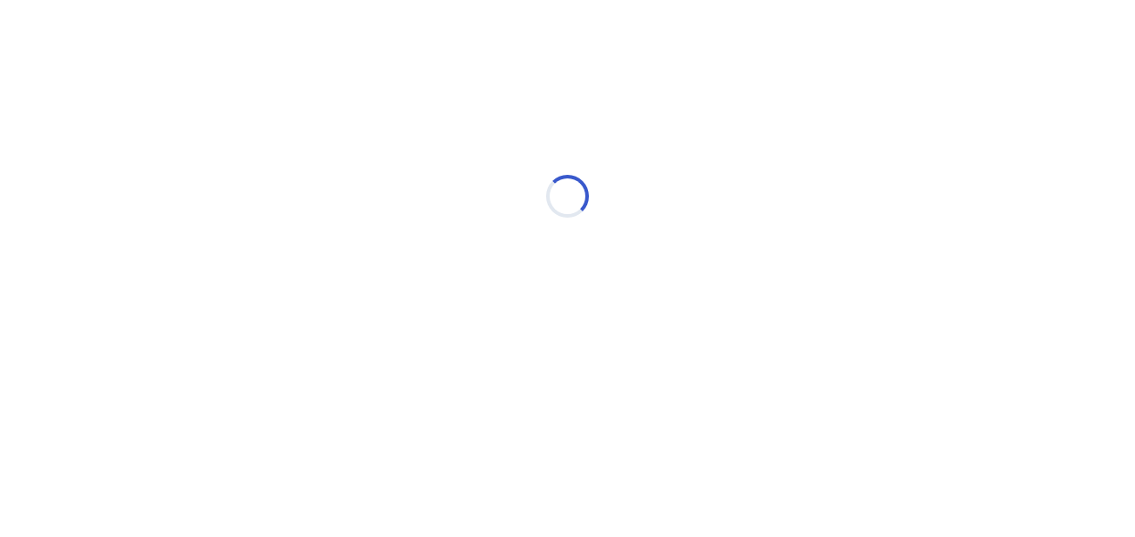
select select "*"
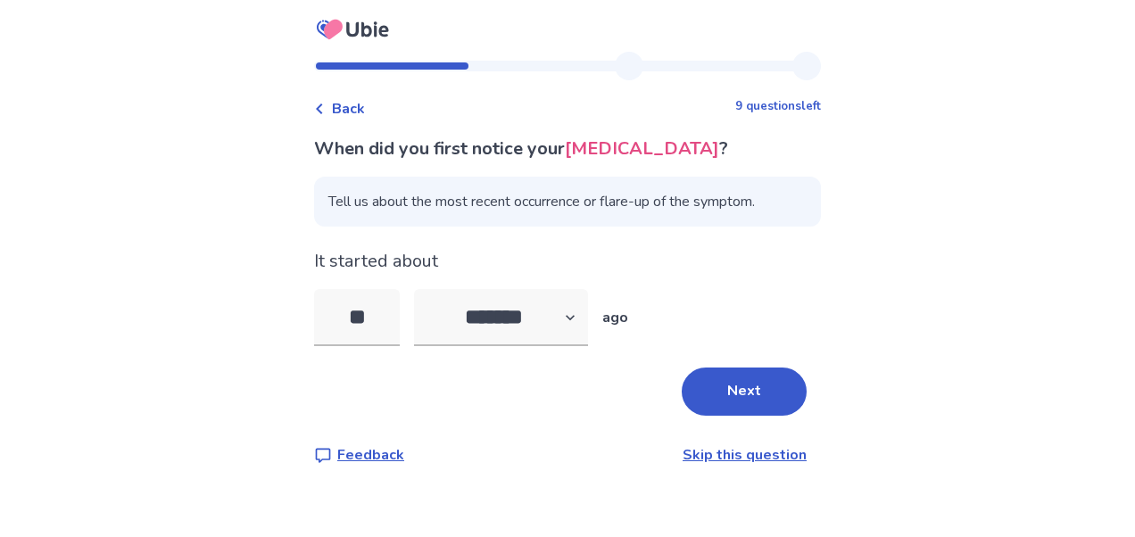
click at [351, 116] on span "Back" at bounding box center [348, 108] width 33 height 21
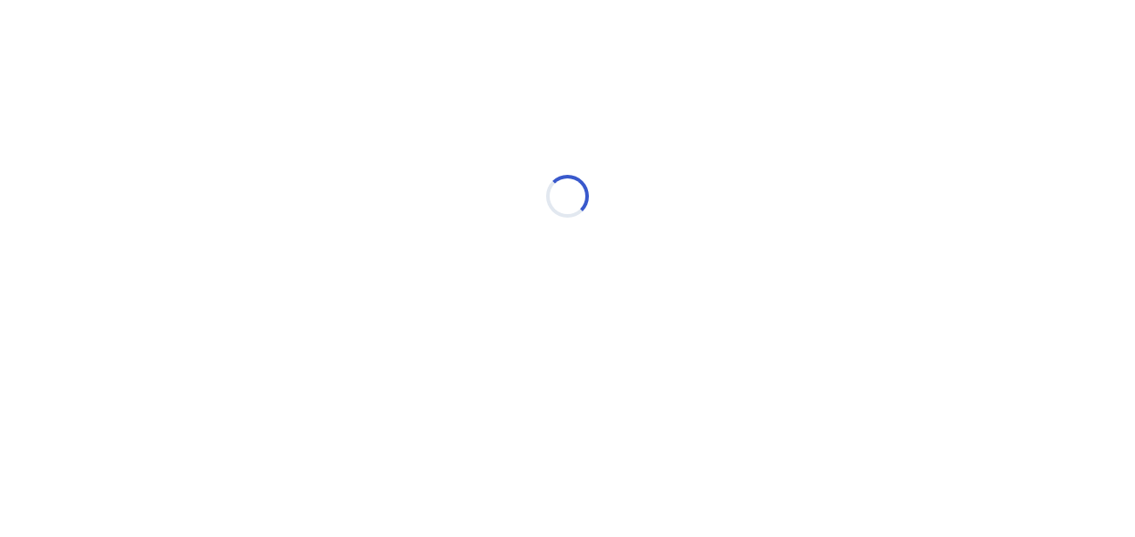
select select "*"
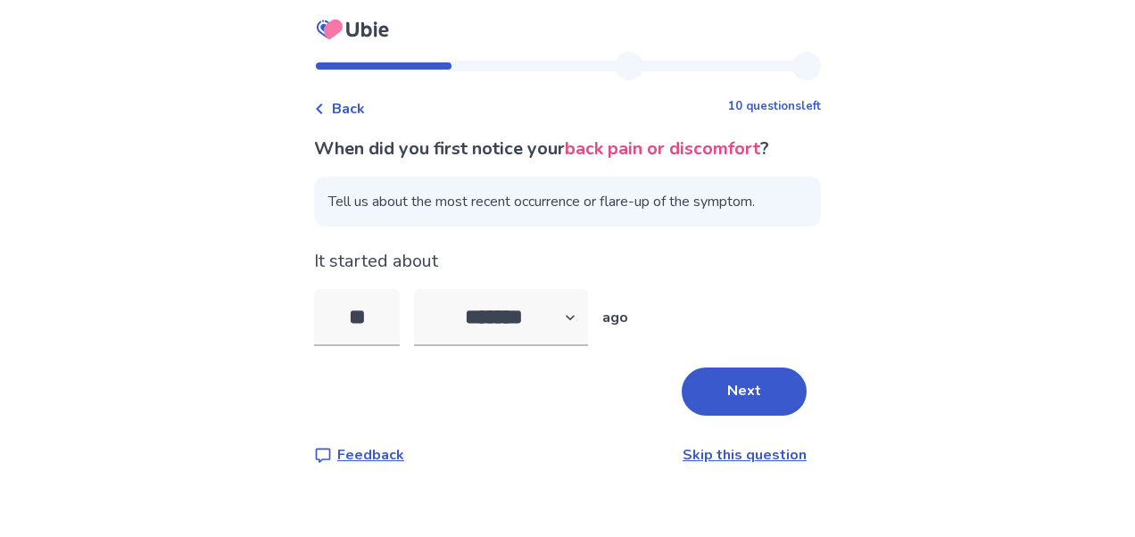
click at [351, 116] on span "Back" at bounding box center [348, 108] width 33 height 21
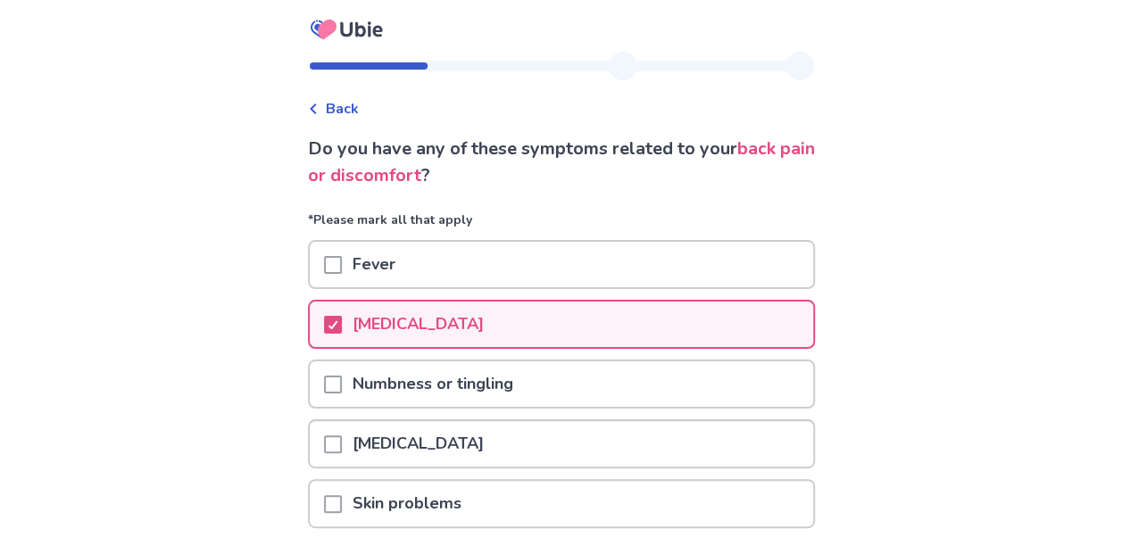
click at [351, 116] on span "Back" at bounding box center [342, 108] width 33 height 21
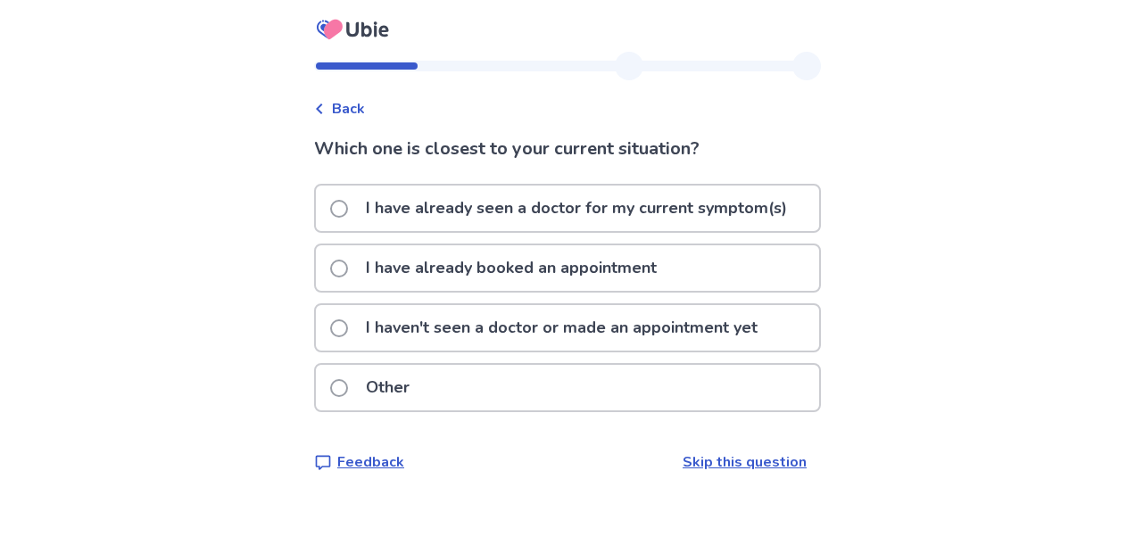
click at [351, 116] on span "Back" at bounding box center [348, 108] width 33 height 21
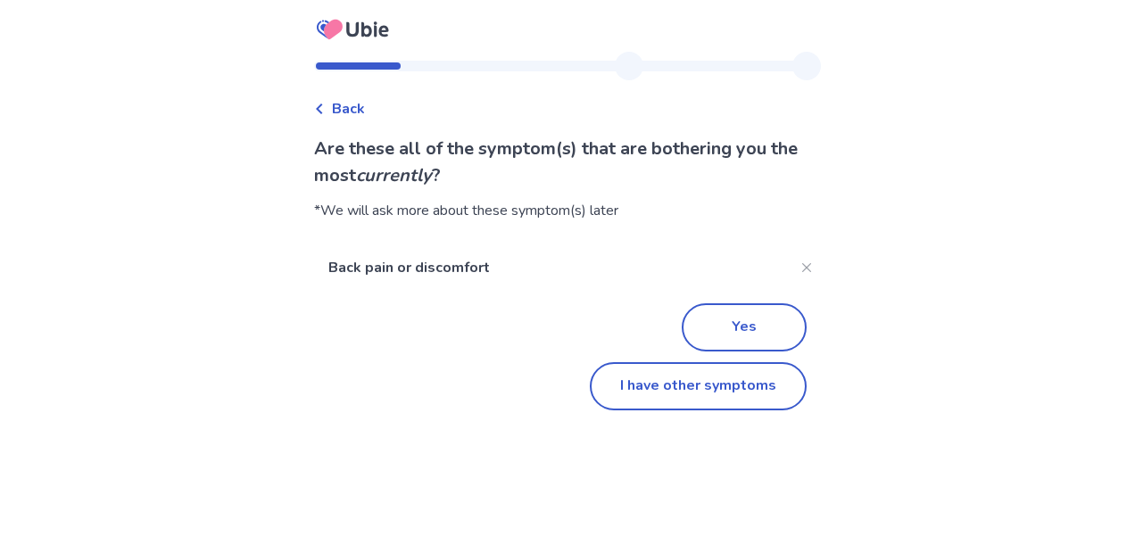
click at [351, 116] on span "Back" at bounding box center [348, 108] width 33 height 21
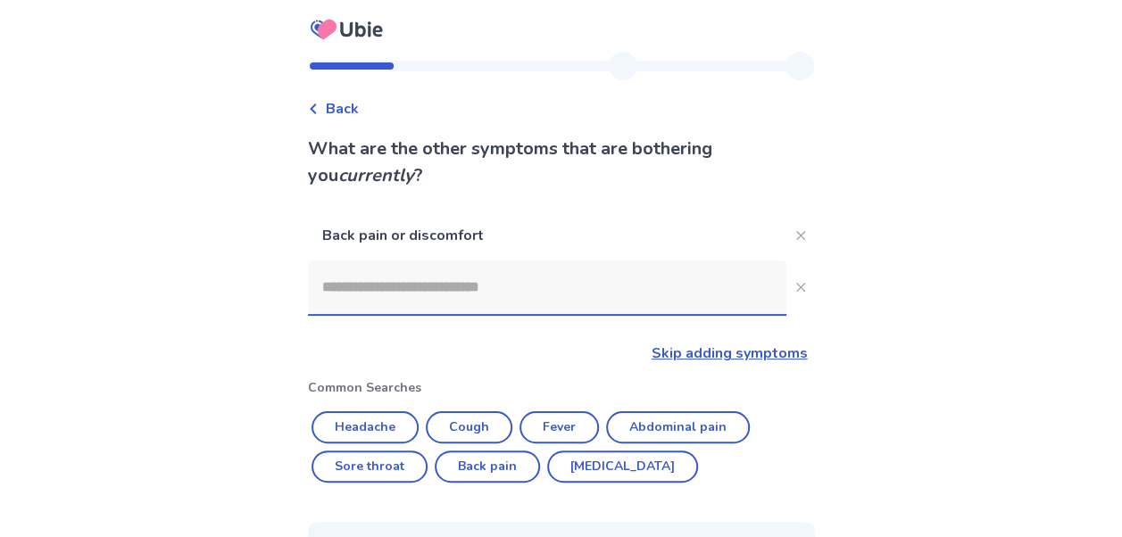
click at [359, 105] on span "Back" at bounding box center [342, 108] width 33 height 21
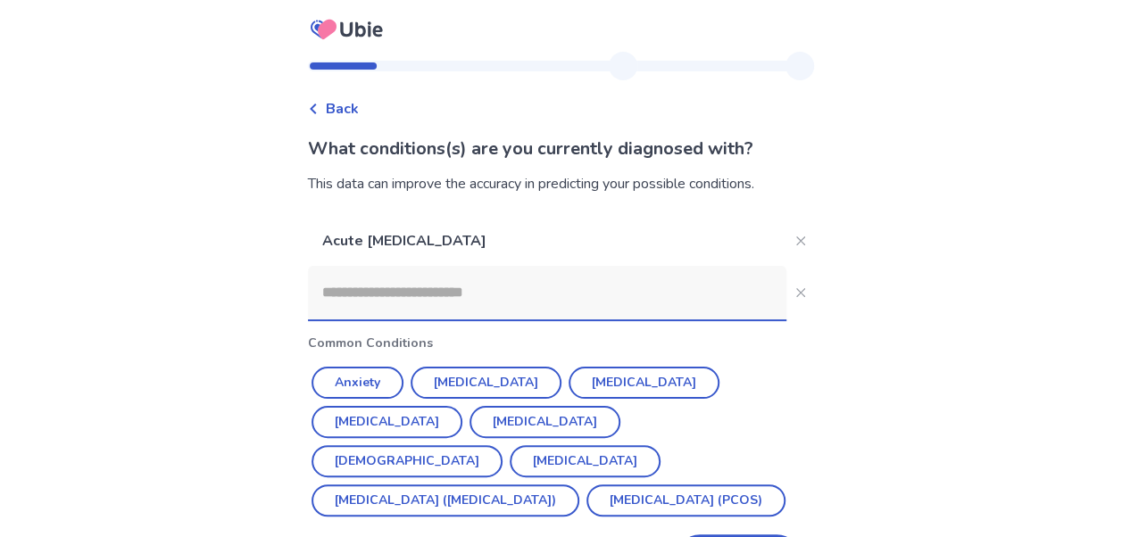
click at [359, 105] on span "Back" at bounding box center [342, 108] width 33 height 21
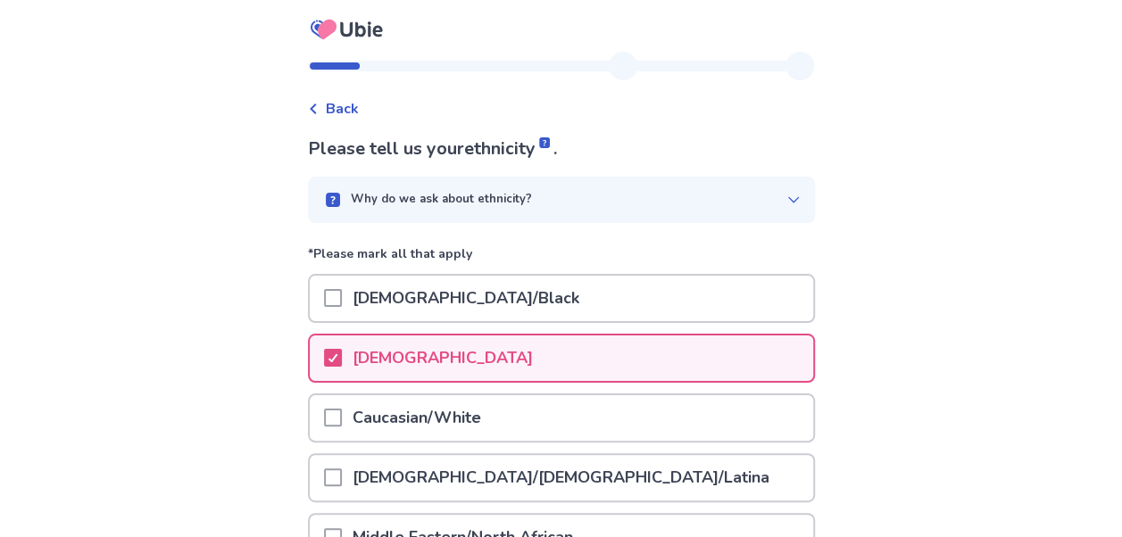
click at [353, 111] on span "Back" at bounding box center [342, 108] width 33 height 21
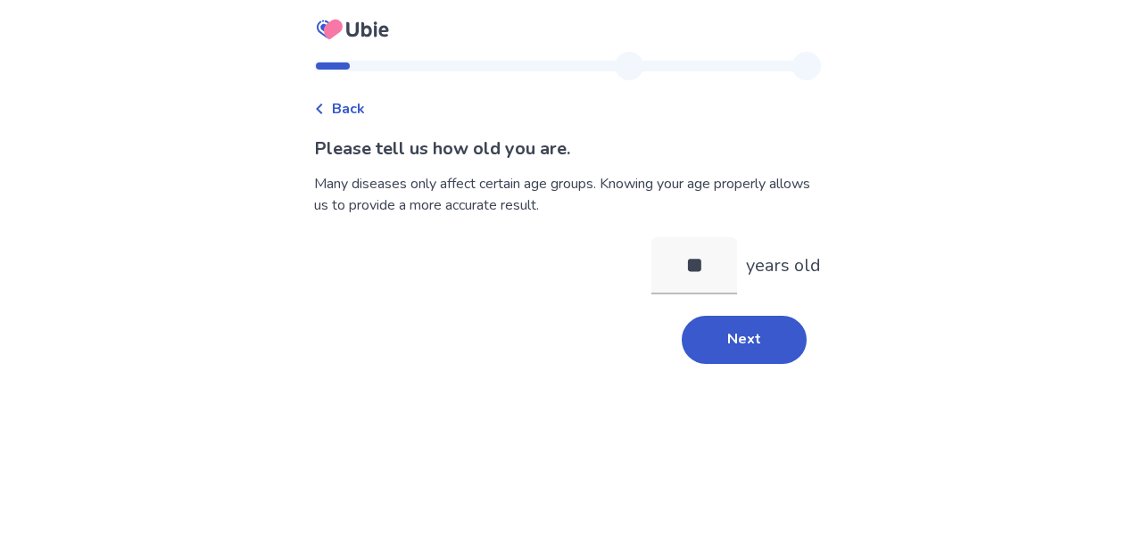
click at [352, 104] on span "Back" at bounding box center [348, 108] width 33 height 21
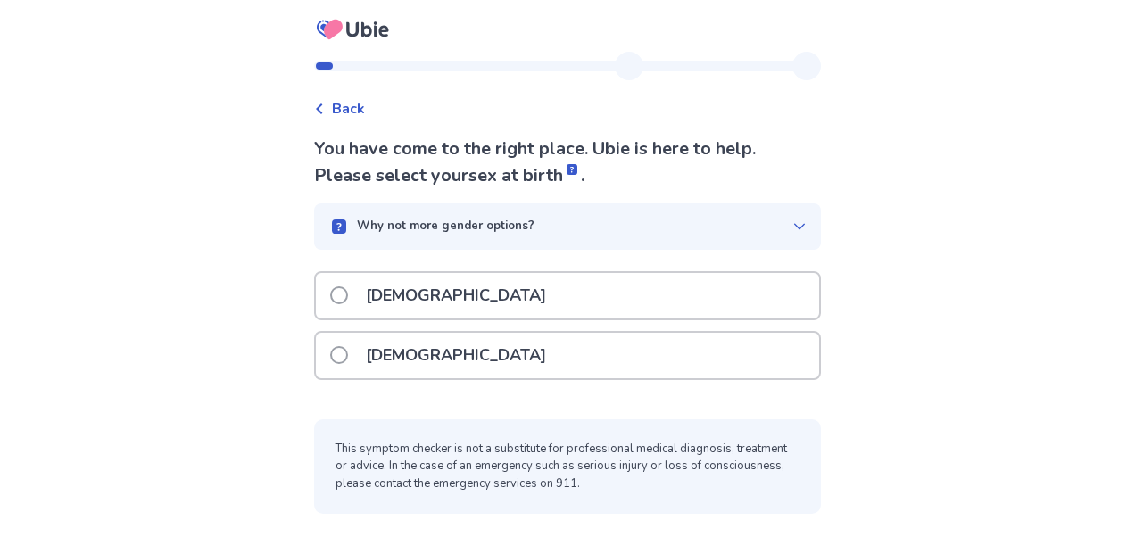
click at [348, 359] on span at bounding box center [339, 355] width 18 height 18
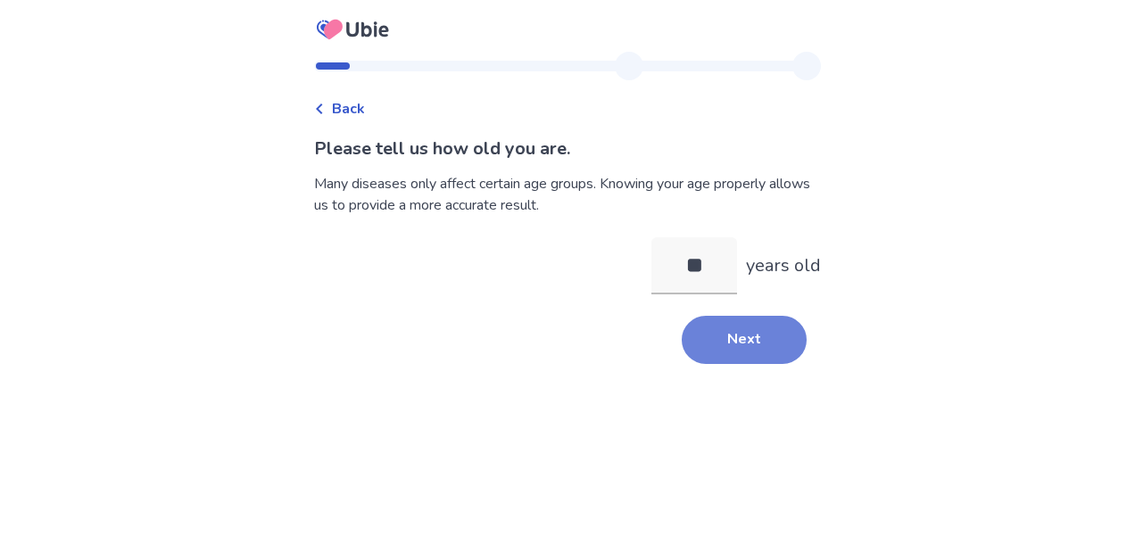
click at [723, 348] on button "Next" at bounding box center [744, 340] width 125 height 48
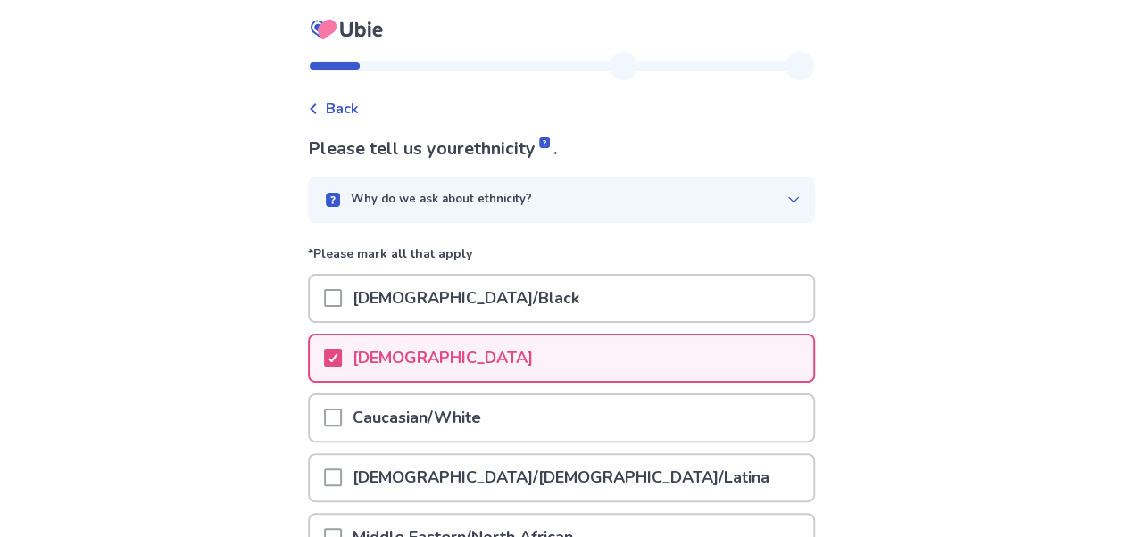
scroll to position [362, 0]
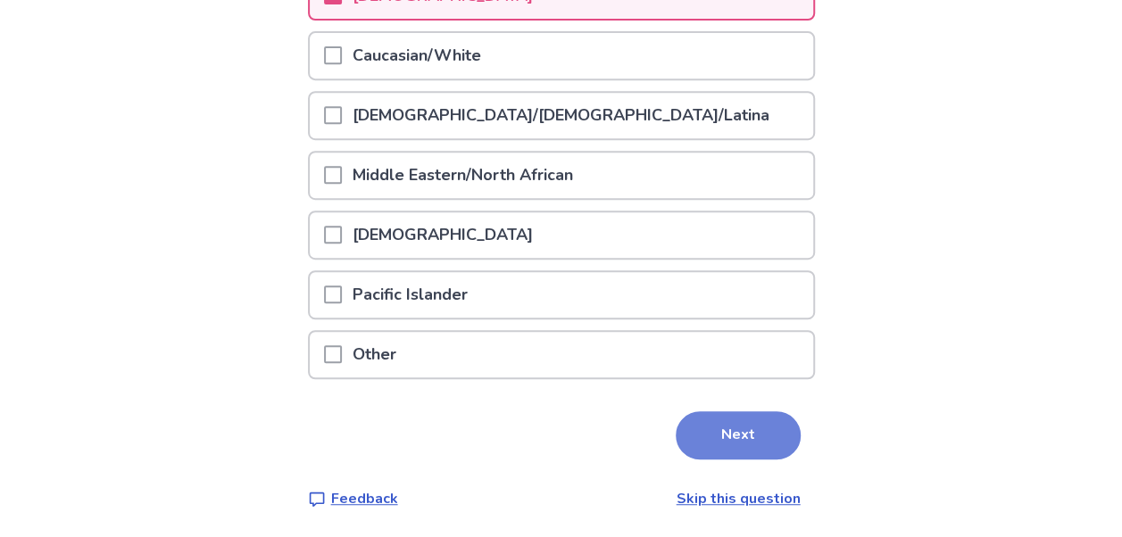
click at [691, 425] on button "Next" at bounding box center [738, 435] width 125 height 48
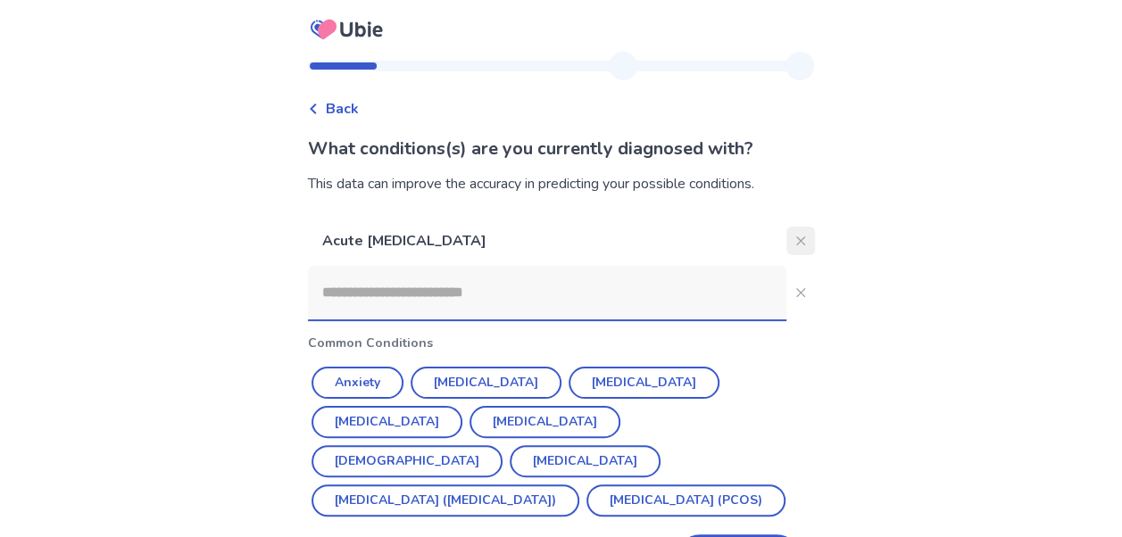
click at [786, 240] on button "Close" at bounding box center [800, 241] width 29 height 29
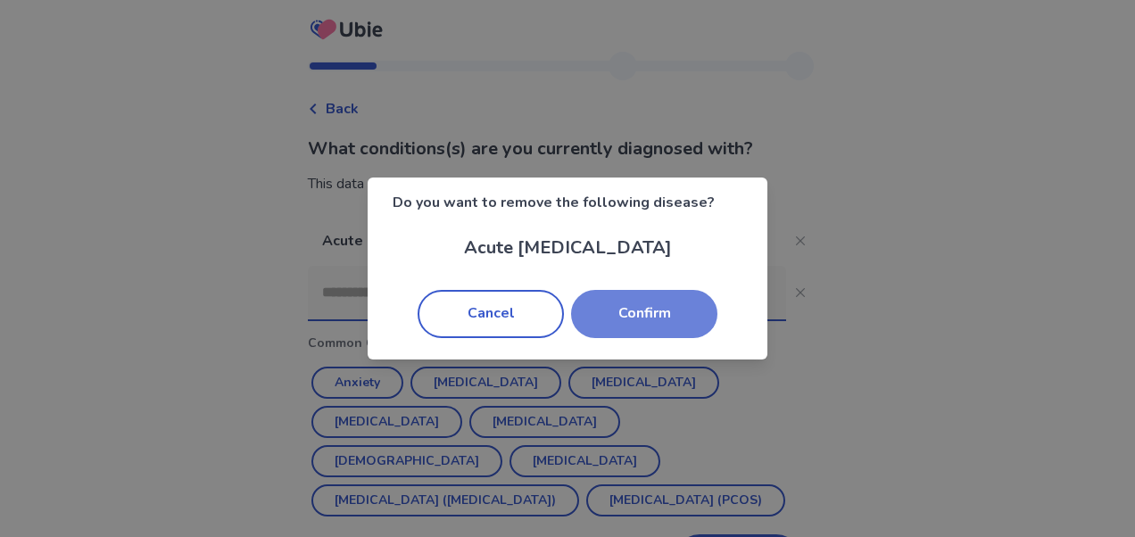
click at [650, 303] on button "Confirm" at bounding box center [644, 314] width 146 height 48
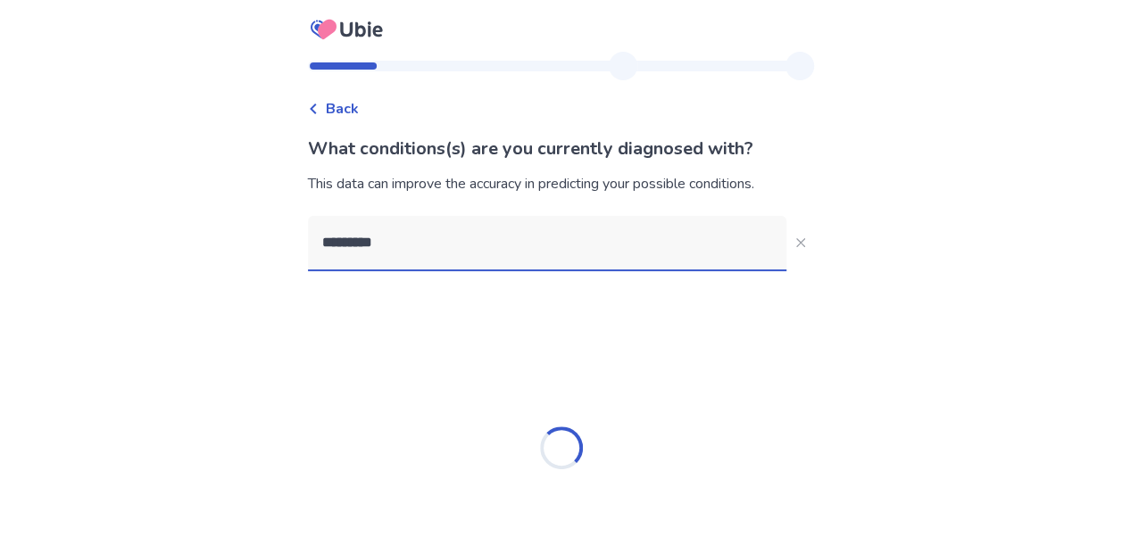
type input "**********"
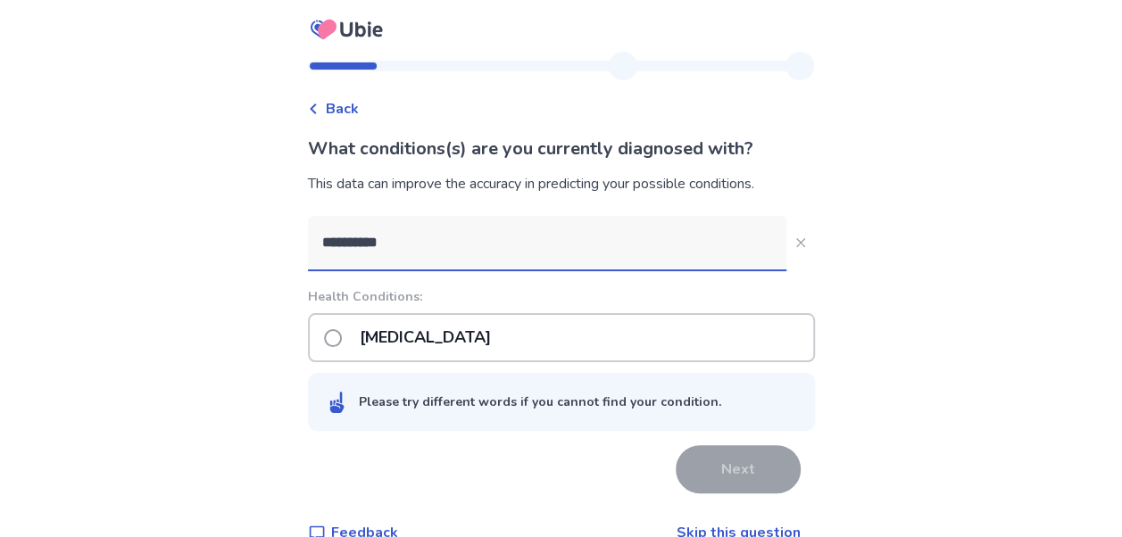
click at [383, 339] on p "[MEDICAL_DATA]" at bounding box center [425, 338] width 153 height 46
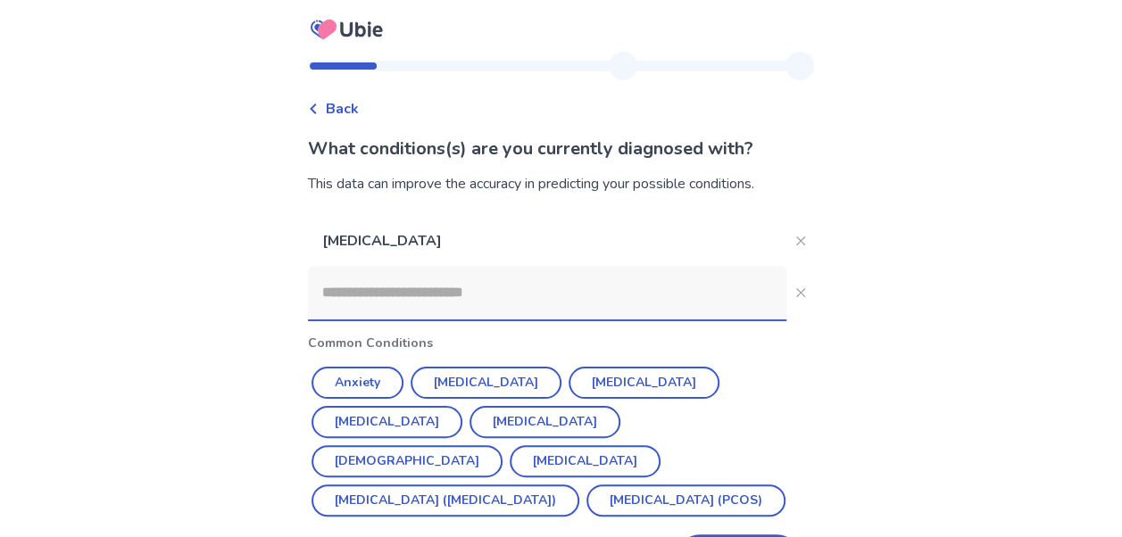
scroll to position [67, 0]
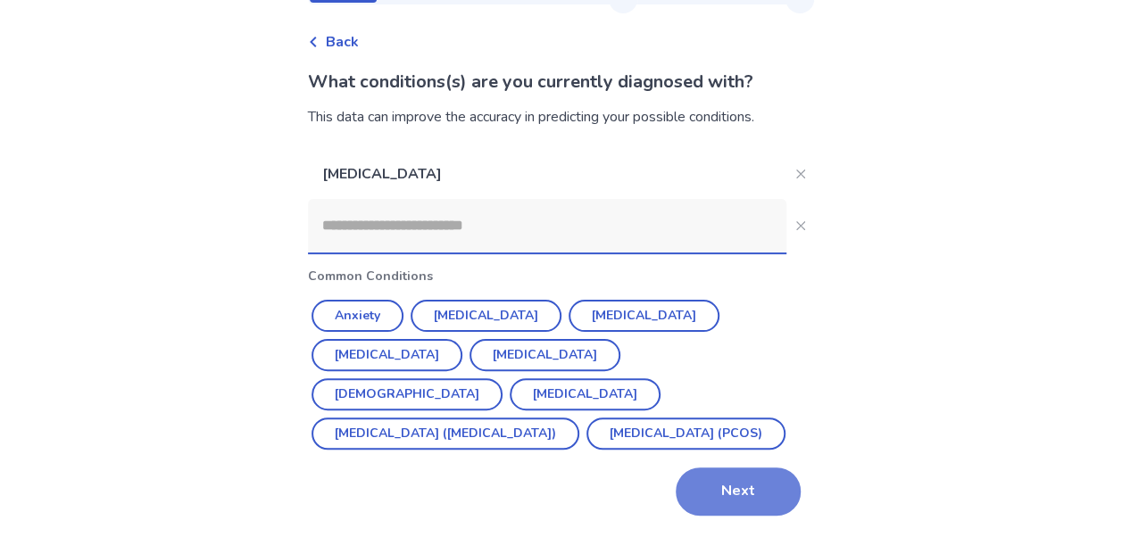
click at [713, 489] on button "Next" at bounding box center [738, 492] width 125 height 48
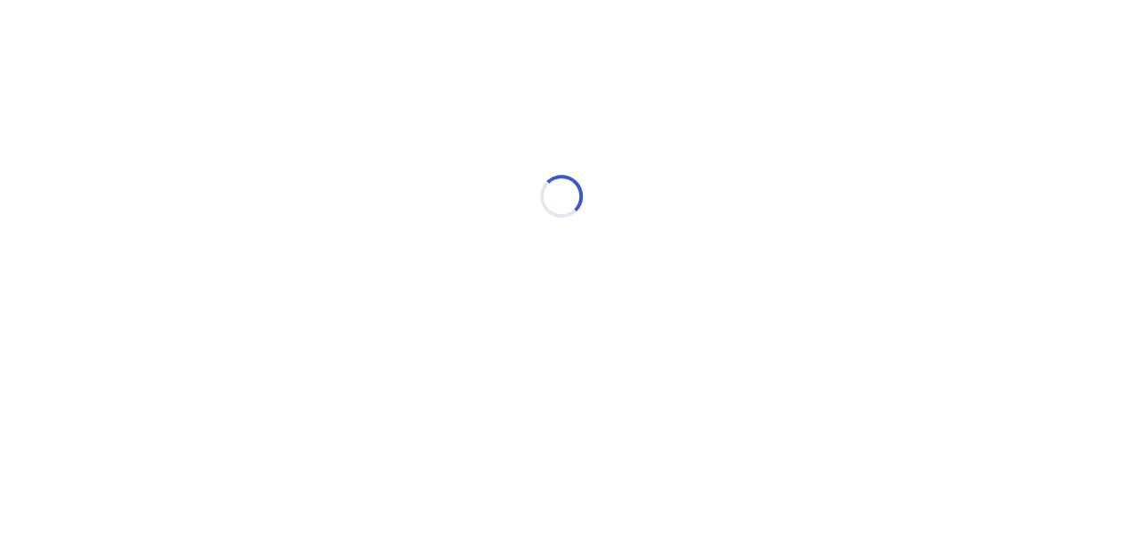
scroll to position [0, 0]
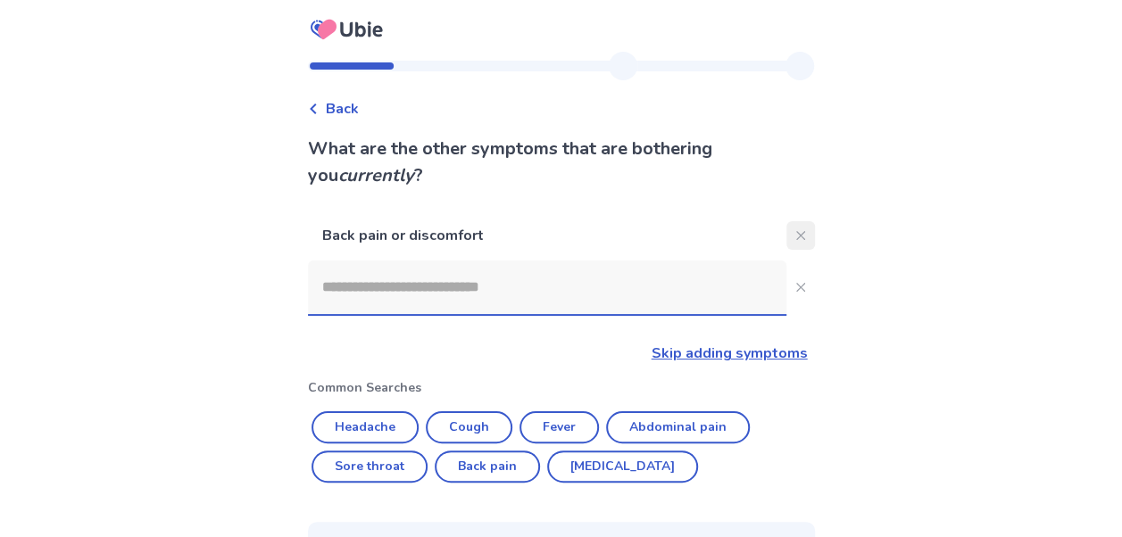
click at [786, 223] on button "Close" at bounding box center [800, 235] width 29 height 29
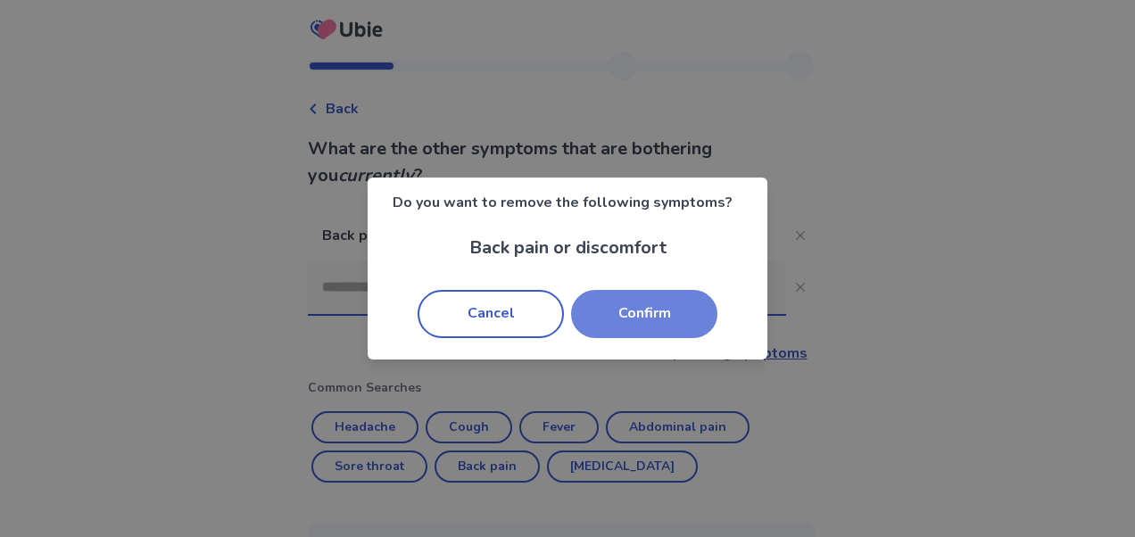
click at [675, 305] on button "Confirm" at bounding box center [644, 314] width 146 height 48
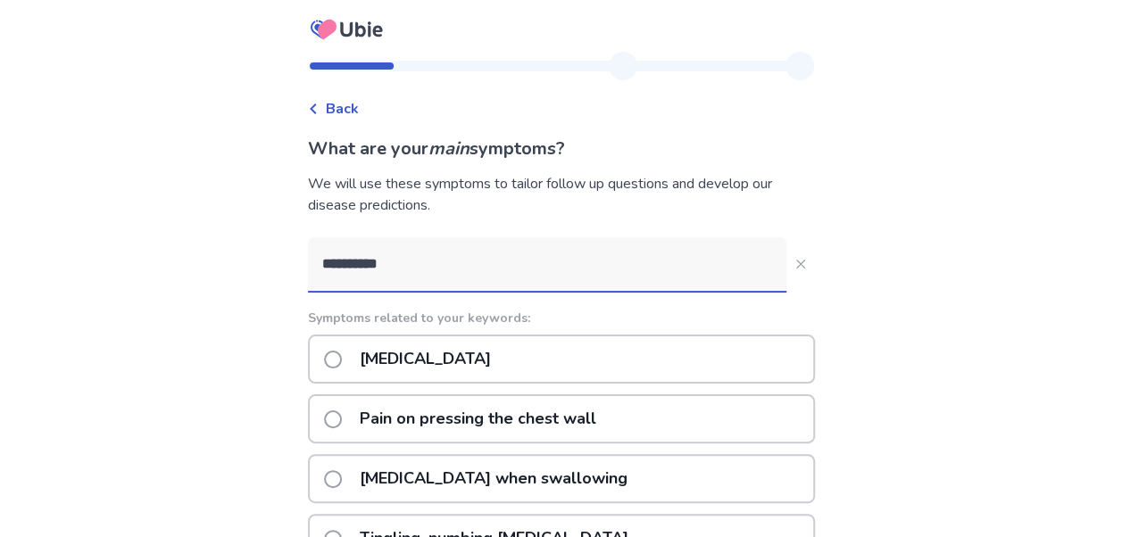
type input "**********"
click at [342, 364] on span at bounding box center [333, 360] width 18 height 18
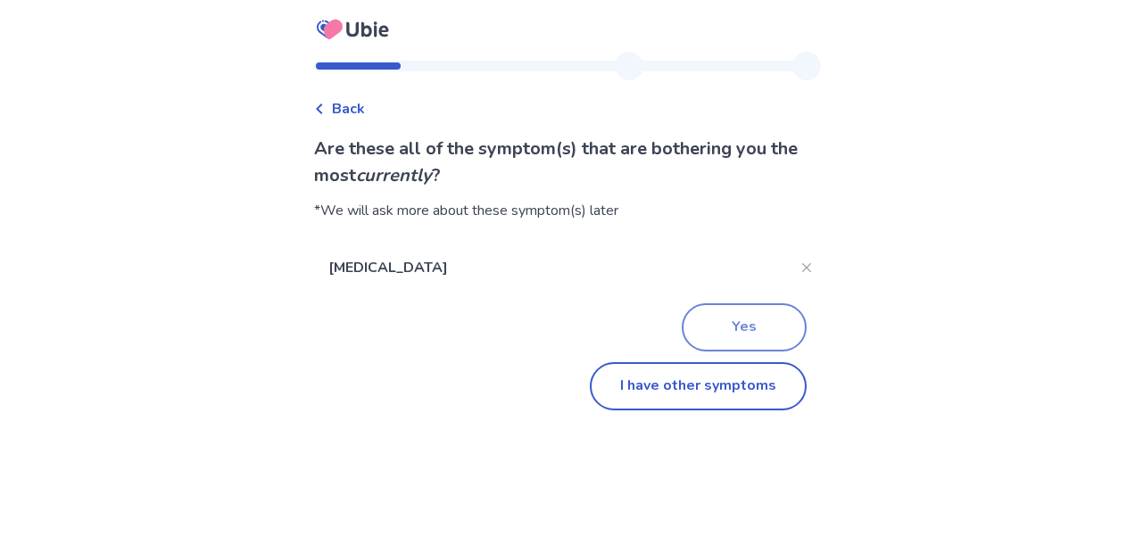
click at [737, 336] on button "Yes" at bounding box center [744, 327] width 125 height 48
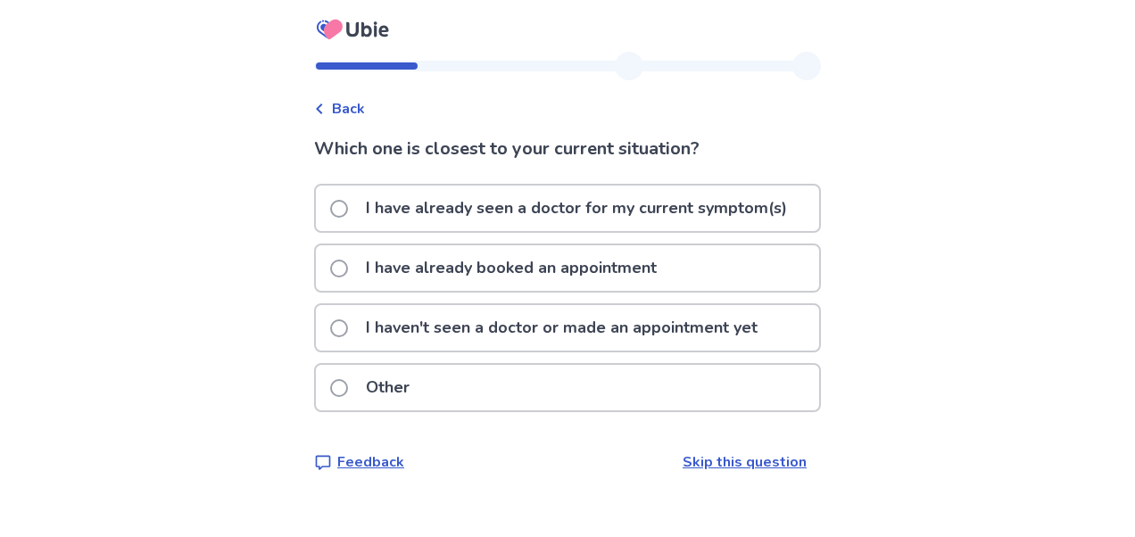
click at [552, 327] on p "I haven't seen a doctor or made an appointment yet" at bounding box center [561, 328] width 413 height 46
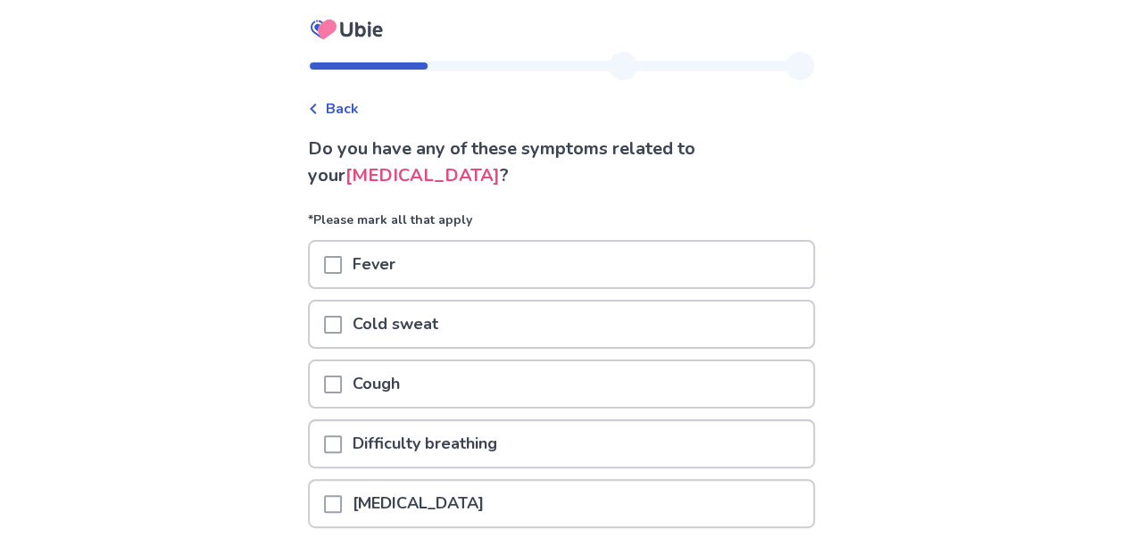
scroll to position [329, 0]
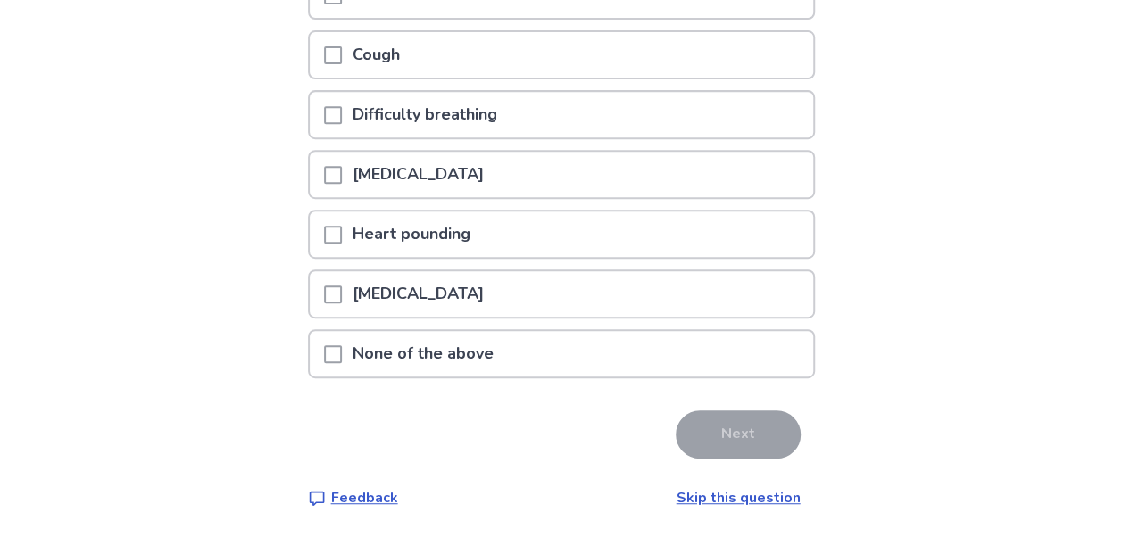
click at [342, 352] on span at bounding box center [333, 354] width 18 height 18
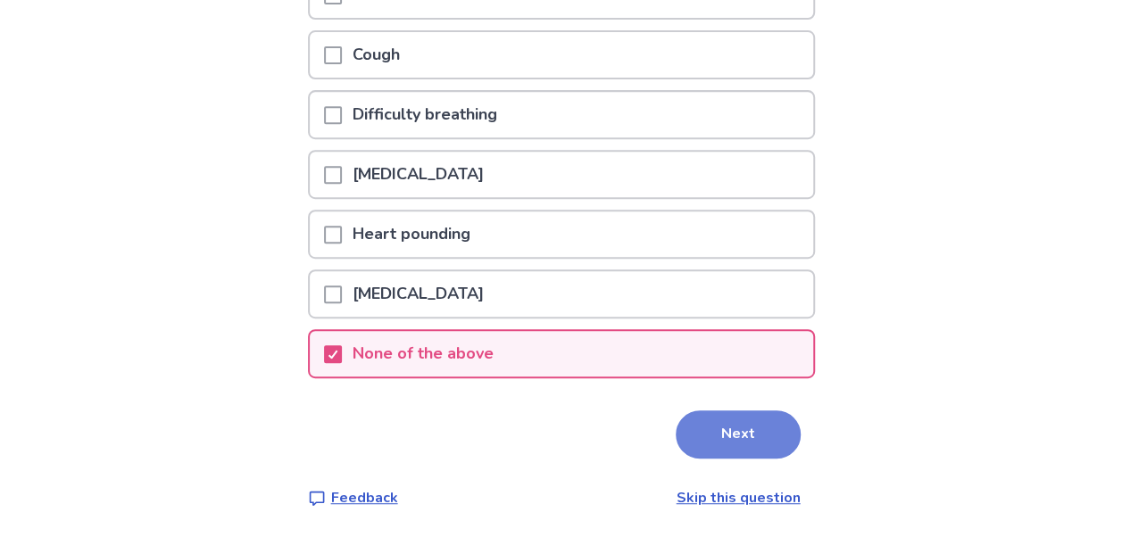
click at [756, 441] on button "Next" at bounding box center [738, 435] width 125 height 48
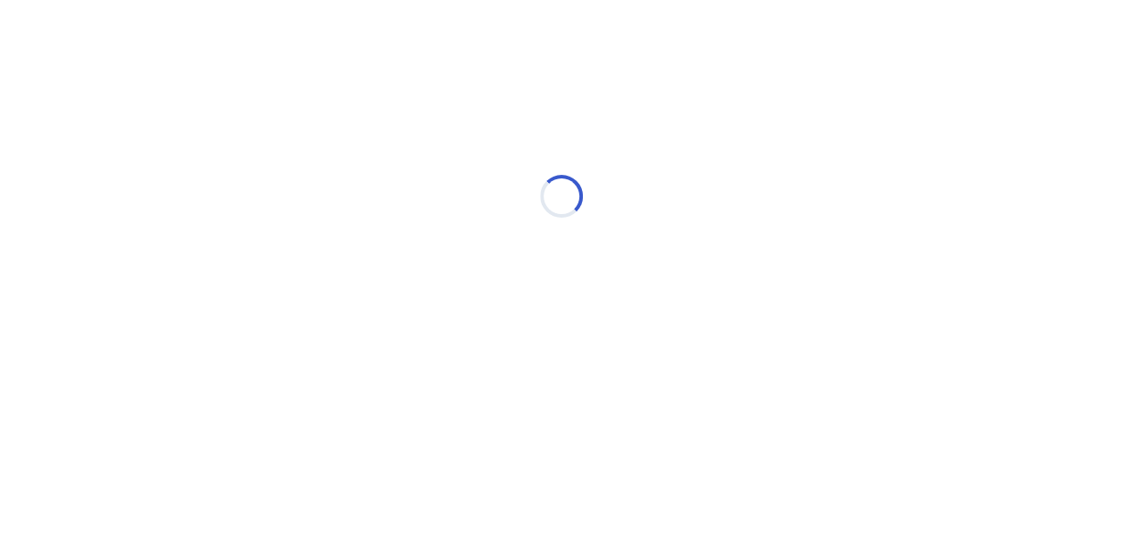
scroll to position [0, 0]
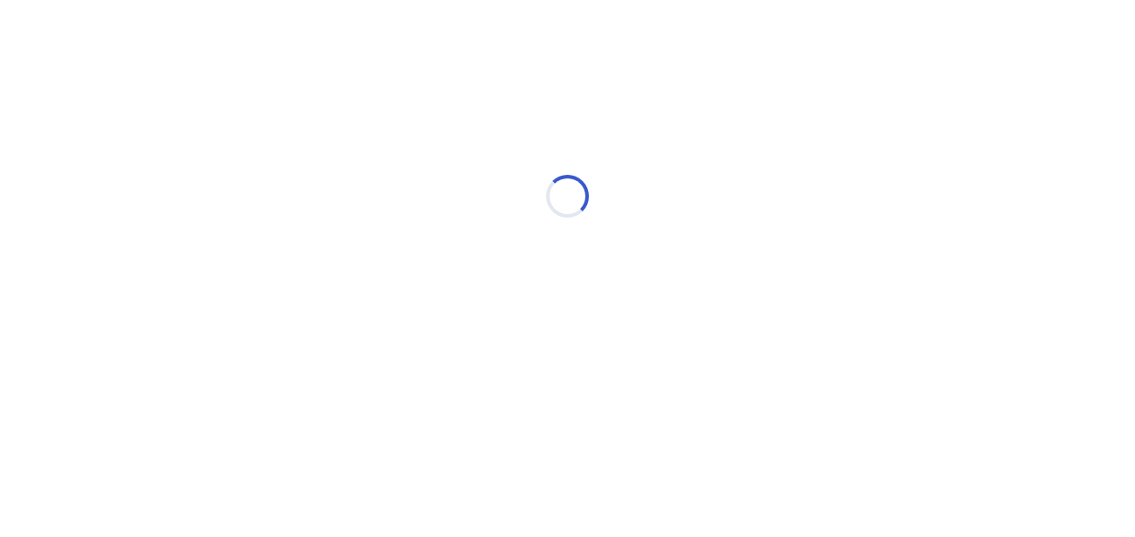
select select "*"
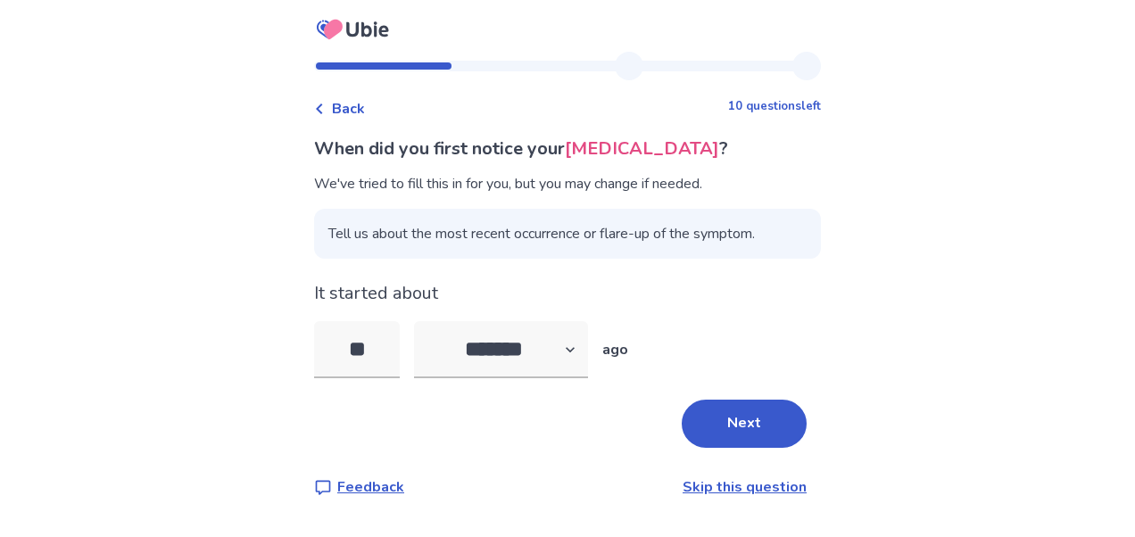
click at [756, 441] on button "Next" at bounding box center [744, 424] width 125 height 48
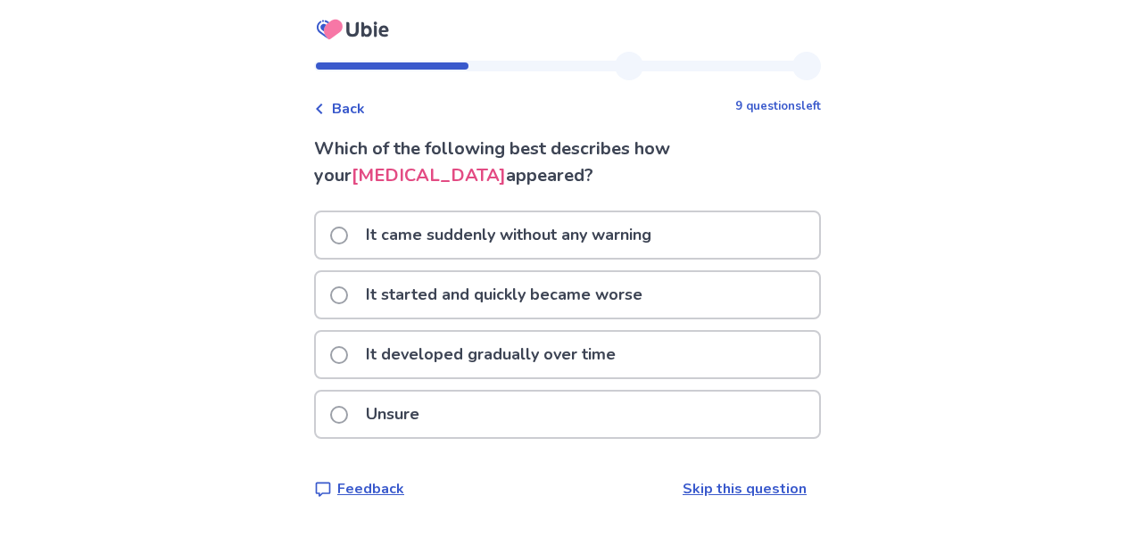
click at [469, 355] on p "It developed gradually over time" at bounding box center [490, 355] width 271 height 46
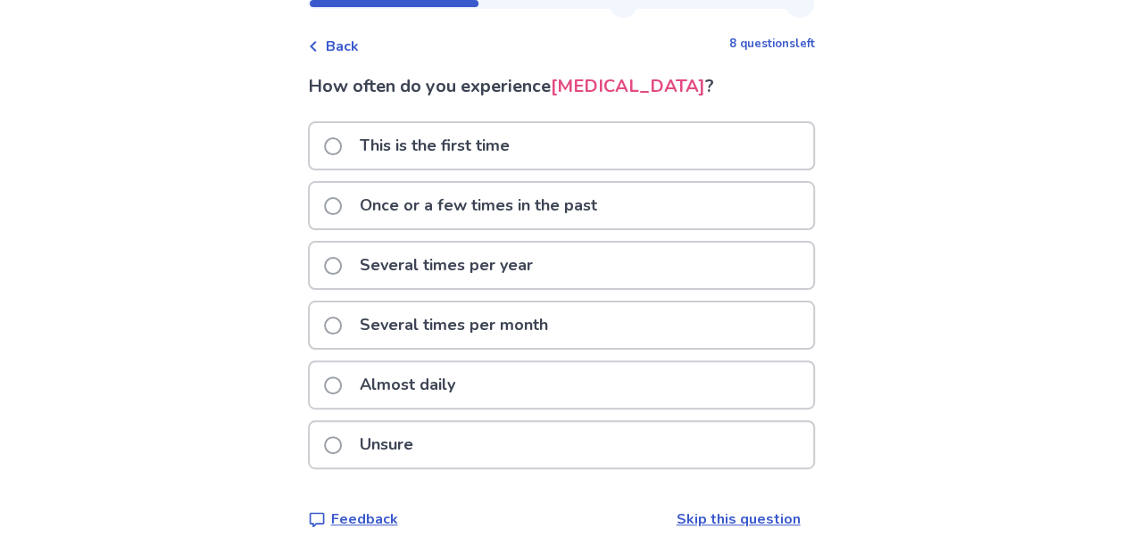
scroll to position [84, 0]
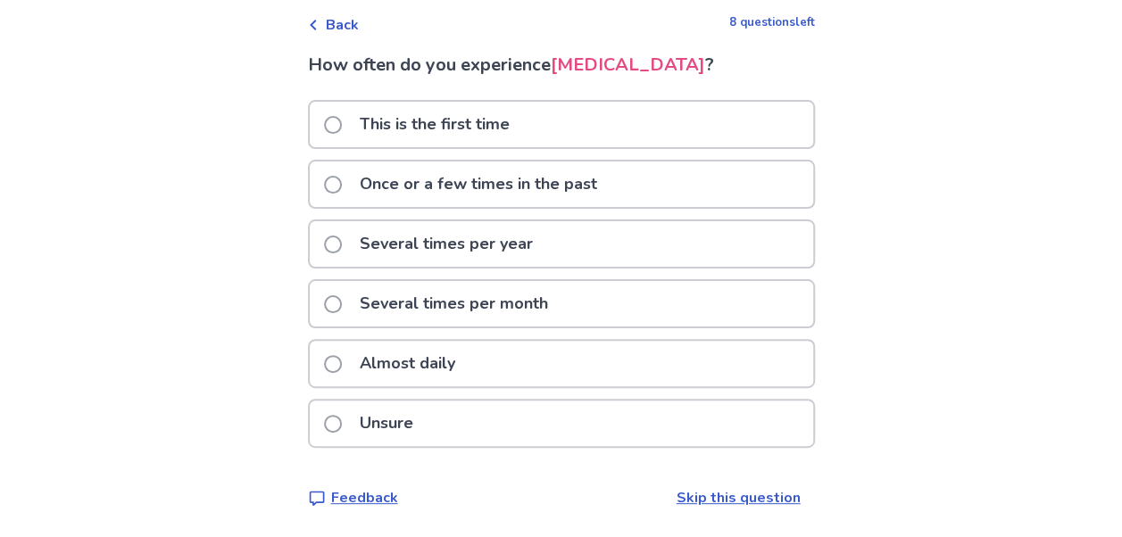
click at [400, 370] on p "Almost daily" at bounding box center [407, 364] width 117 height 46
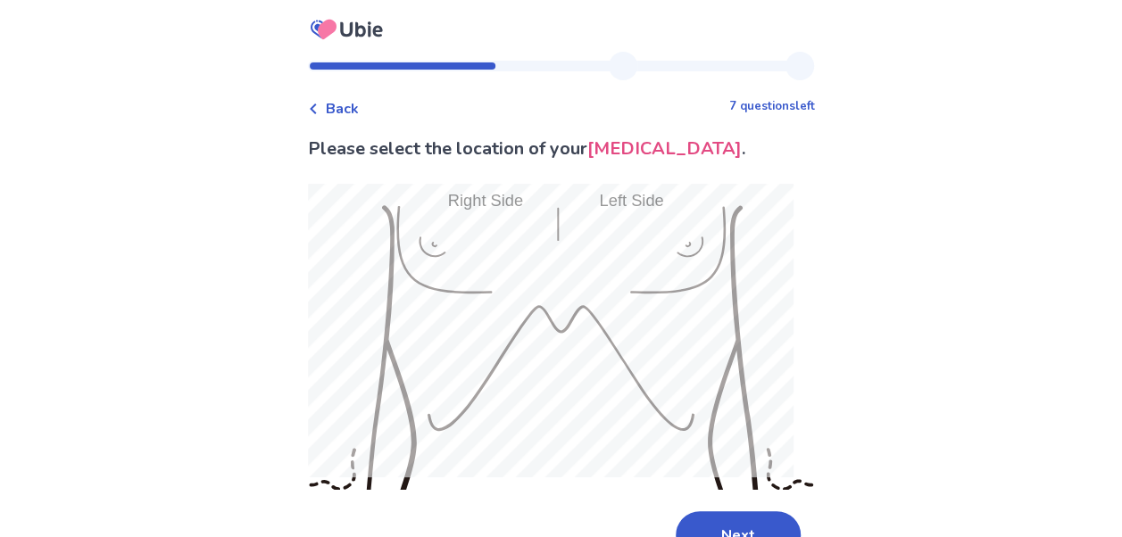
click at [196, 295] on div "Back 7 questions left Please select the location of your [MEDICAL_DATA] . Next …" at bounding box center [561, 319] width 1122 height 638
drag, startPoint x: 294, startPoint y: 311, endPoint x: 350, endPoint y: 109, distance: 209.4
click at [350, 109] on span "Back" at bounding box center [342, 108] width 33 height 21
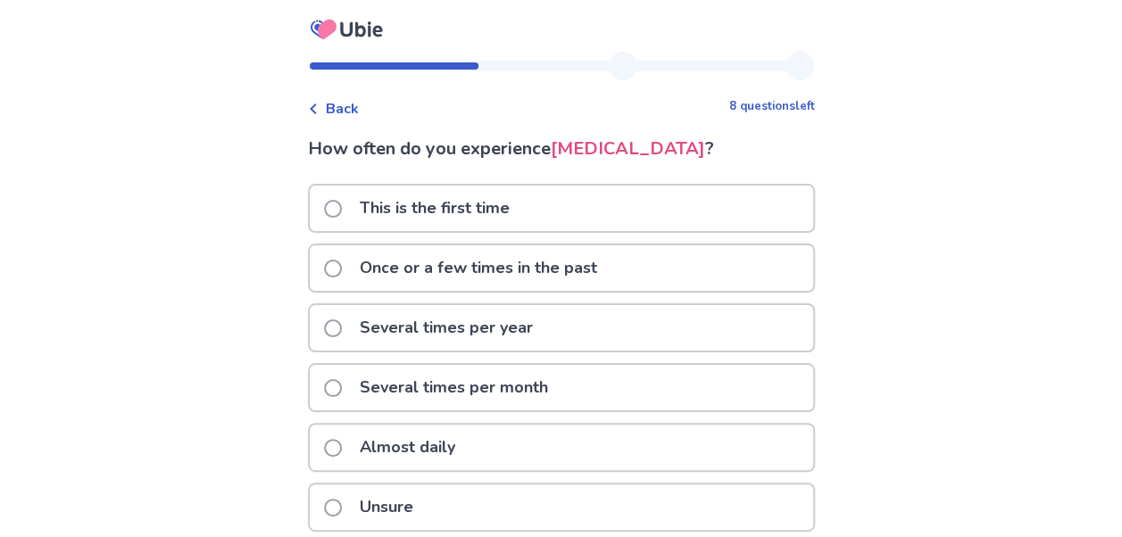
click at [412, 452] on p "Almost daily" at bounding box center [407, 448] width 117 height 46
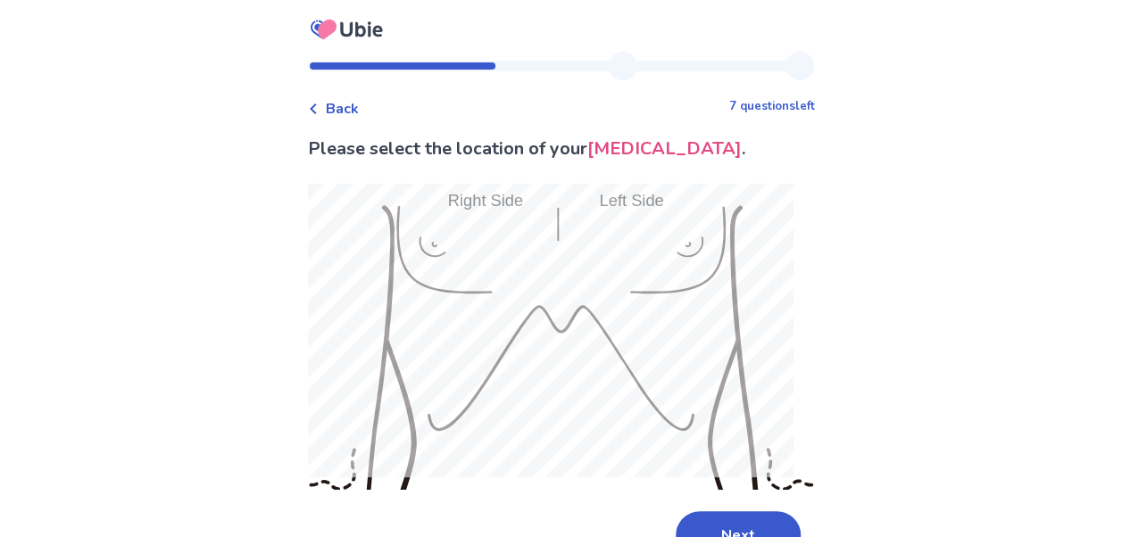
scroll to position [87, 0]
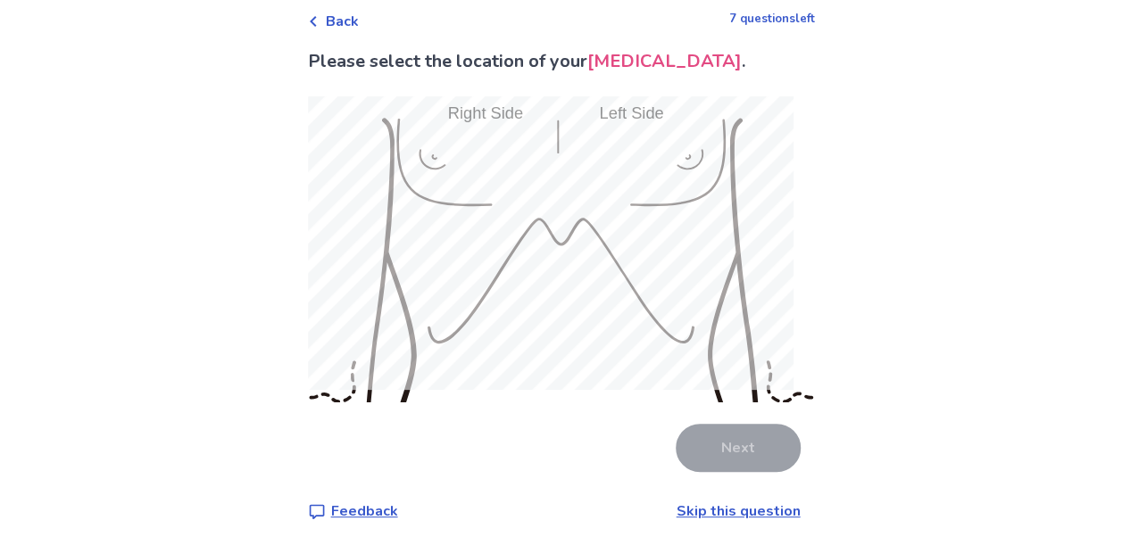
click at [1043, 192] on div "Back 7 questions left Please select the location of your [MEDICAL_DATA] . Next …" at bounding box center [561, 232] width 1122 height 638
click at [348, 16] on span "Back" at bounding box center [342, 21] width 33 height 21
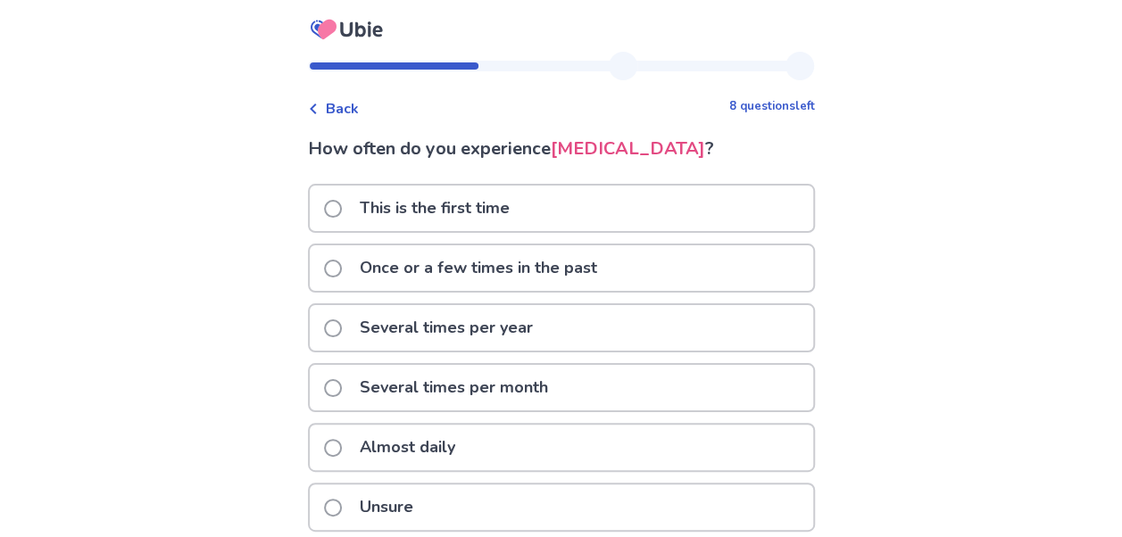
click at [348, 16] on icon at bounding box center [346, 29] width 85 height 45
click at [357, 109] on span "Back" at bounding box center [342, 108] width 33 height 21
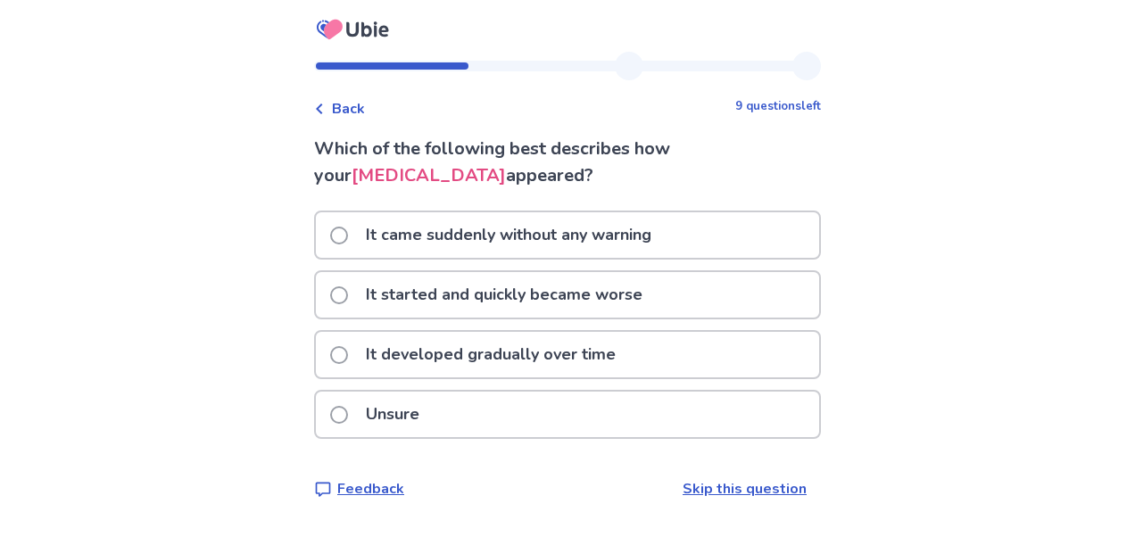
click at [357, 109] on span "Back" at bounding box center [348, 108] width 33 height 21
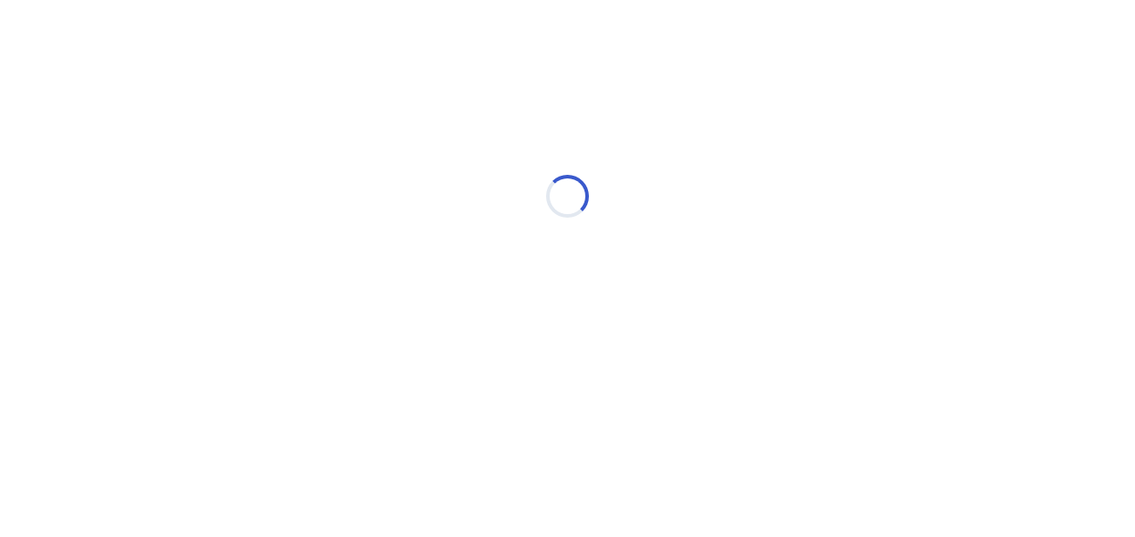
select select "*"
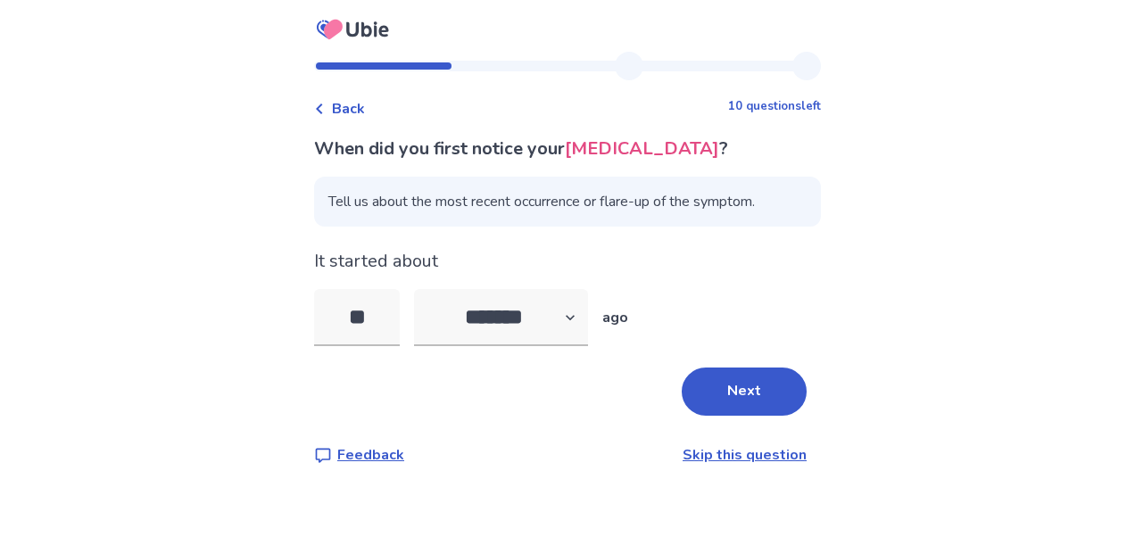
click at [357, 109] on span "Back" at bounding box center [348, 108] width 33 height 21
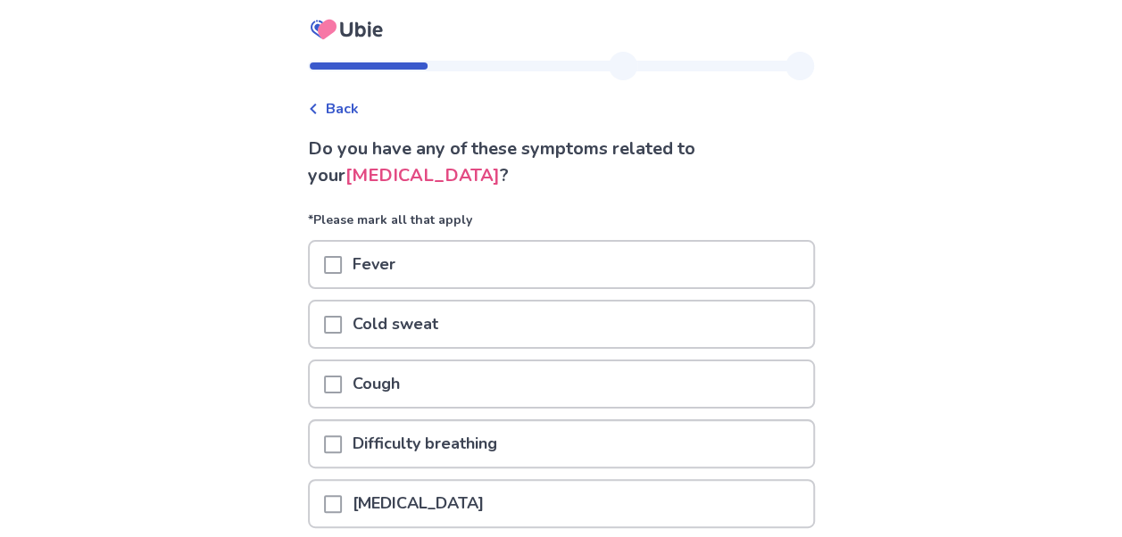
click at [357, 109] on span "Back" at bounding box center [342, 108] width 33 height 21
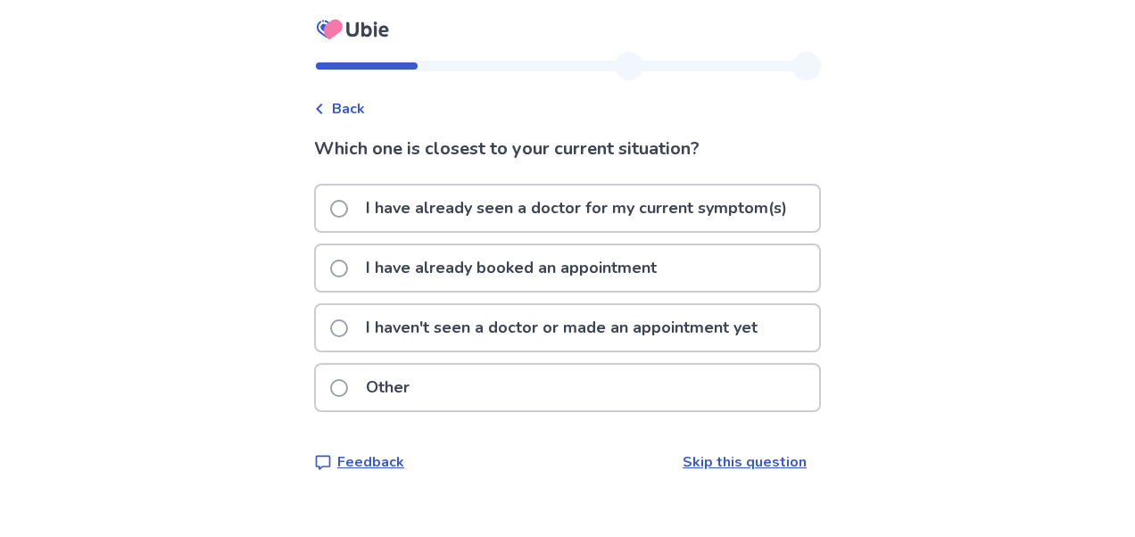
click at [357, 109] on span "Back" at bounding box center [348, 108] width 33 height 21
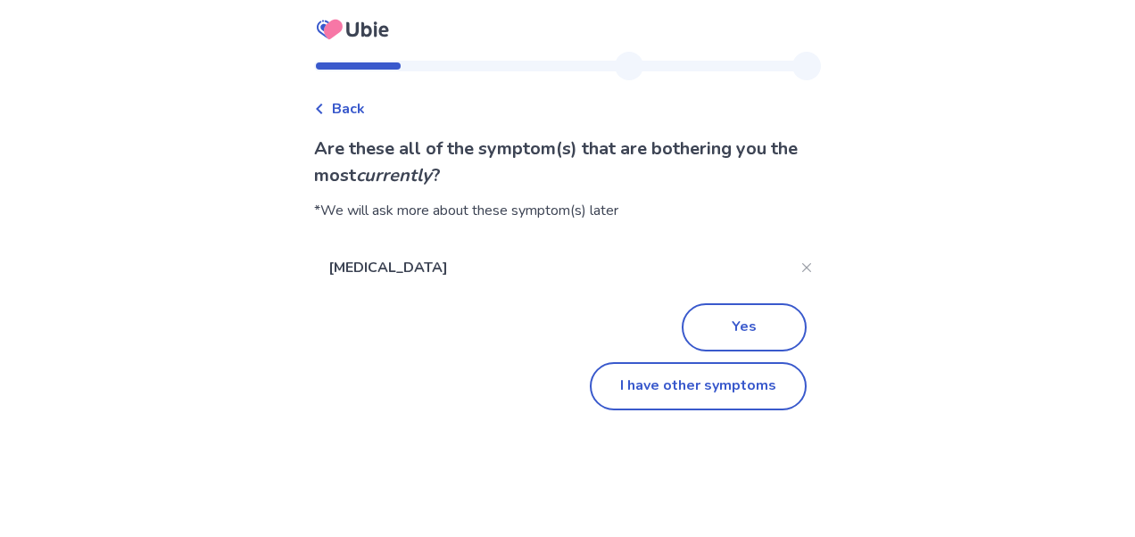
click at [357, 109] on span "Back" at bounding box center [348, 108] width 33 height 21
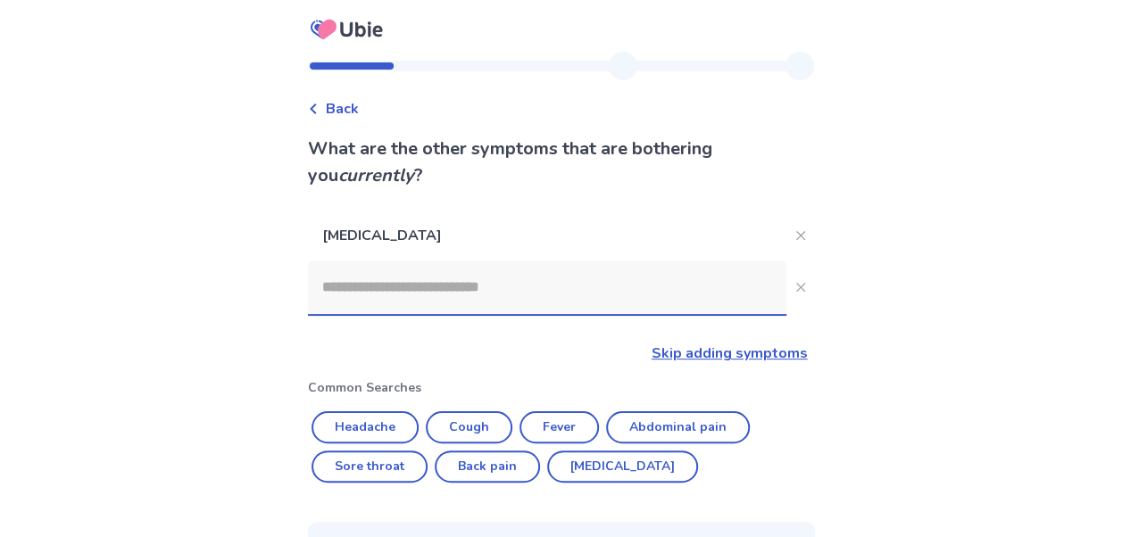
click at [357, 109] on span "Back" at bounding box center [342, 108] width 33 height 21
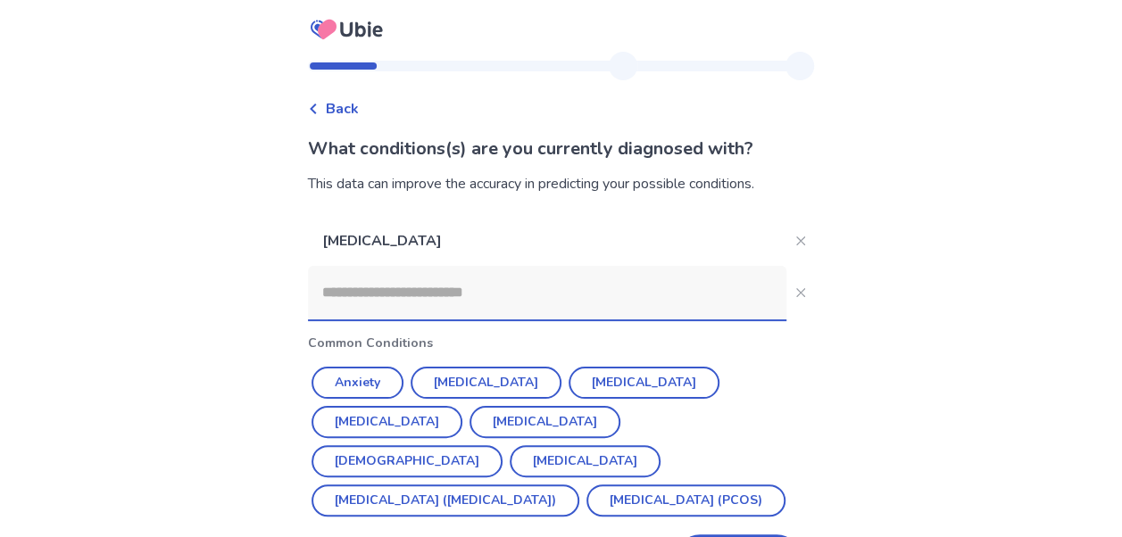
click at [357, 109] on span "Back" at bounding box center [342, 108] width 33 height 21
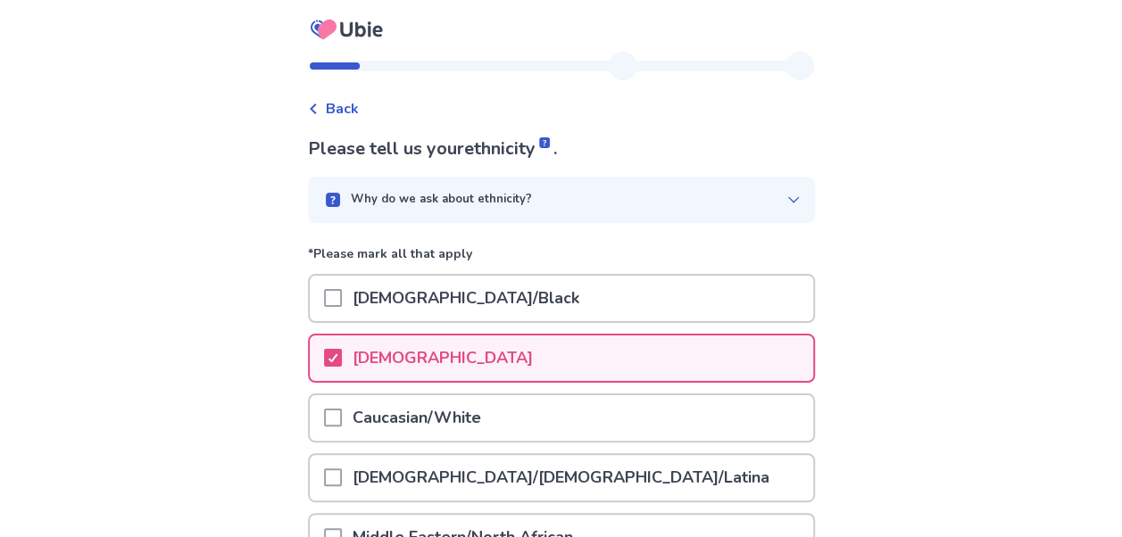
scroll to position [362, 0]
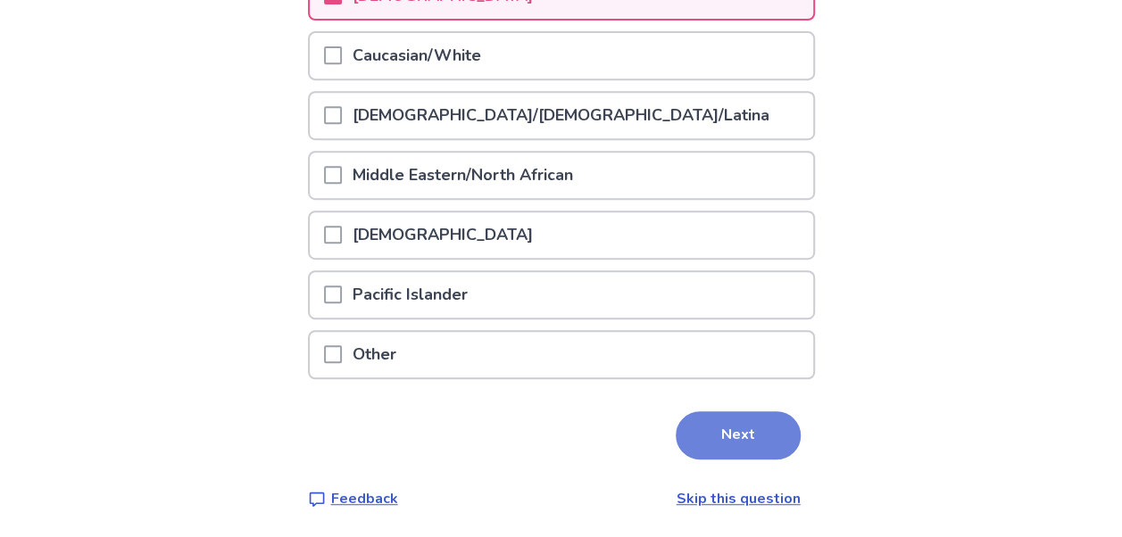
click at [721, 435] on button "Next" at bounding box center [738, 435] width 125 height 48
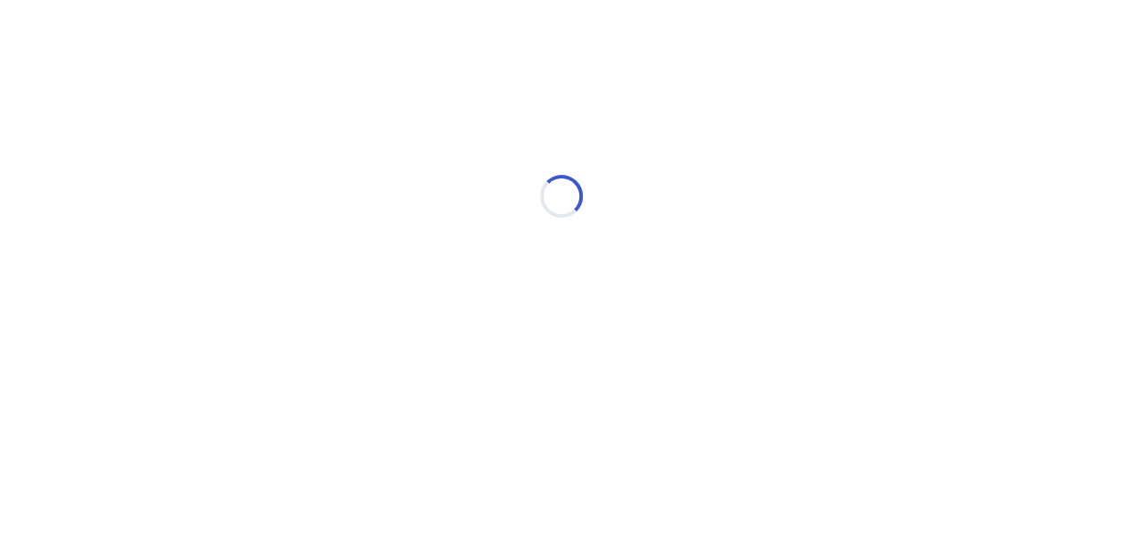
scroll to position [0, 0]
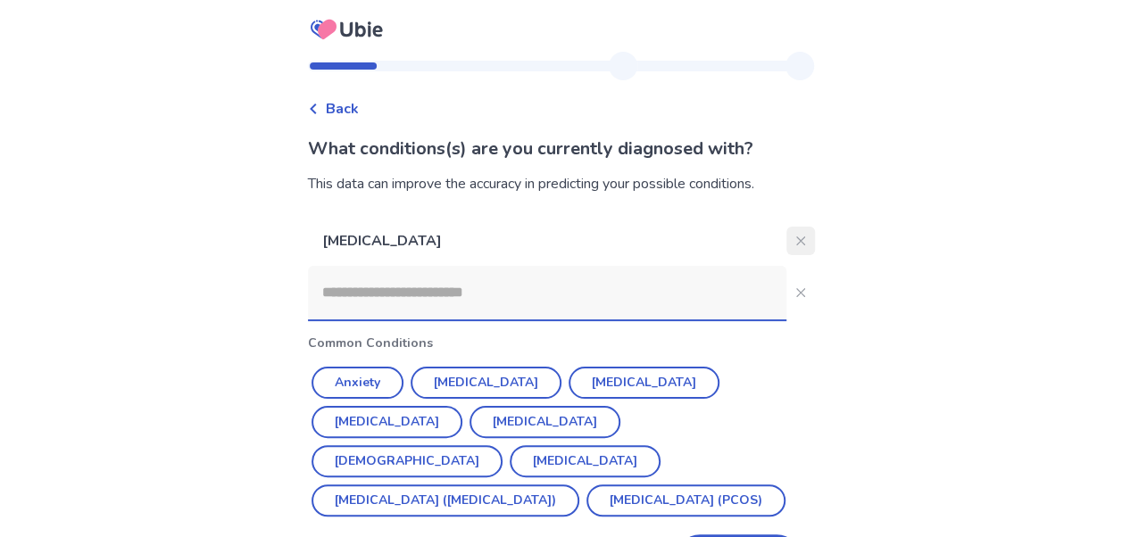
click at [786, 236] on button "Close" at bounding box center [800, 241] width 29 height 29
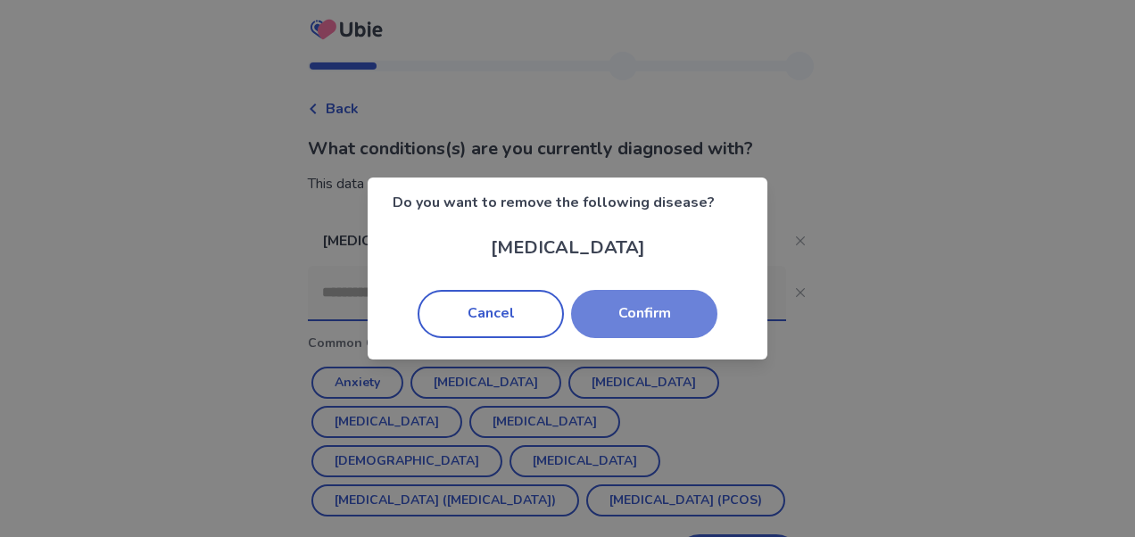
click at [611, 320] on button "Confirm" at bounding box center [644, 314] width 146 height 48
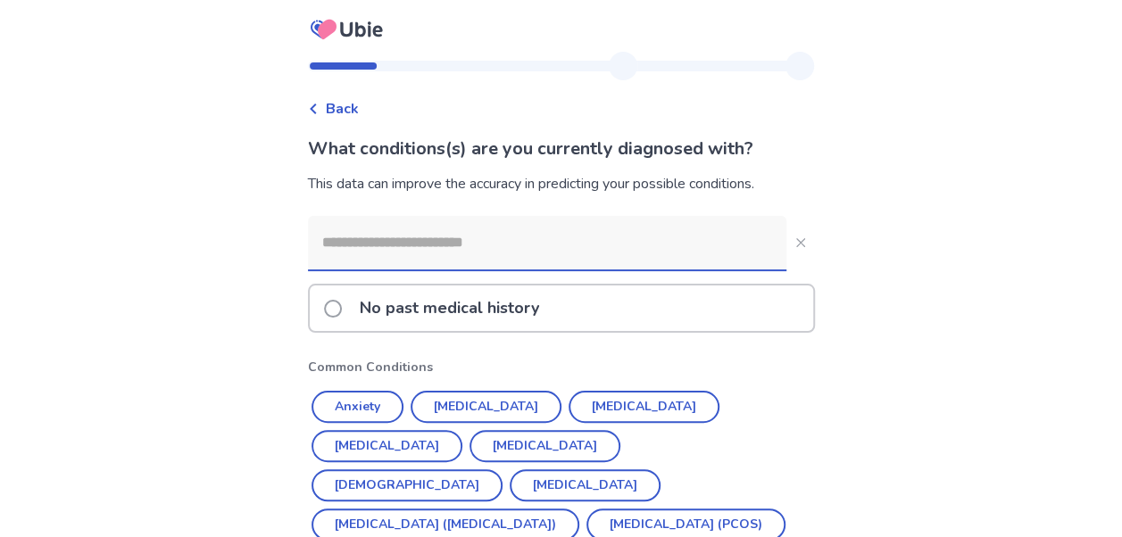
click at [495, 243] on input at bounding box center [547, 243] width 478 height 54
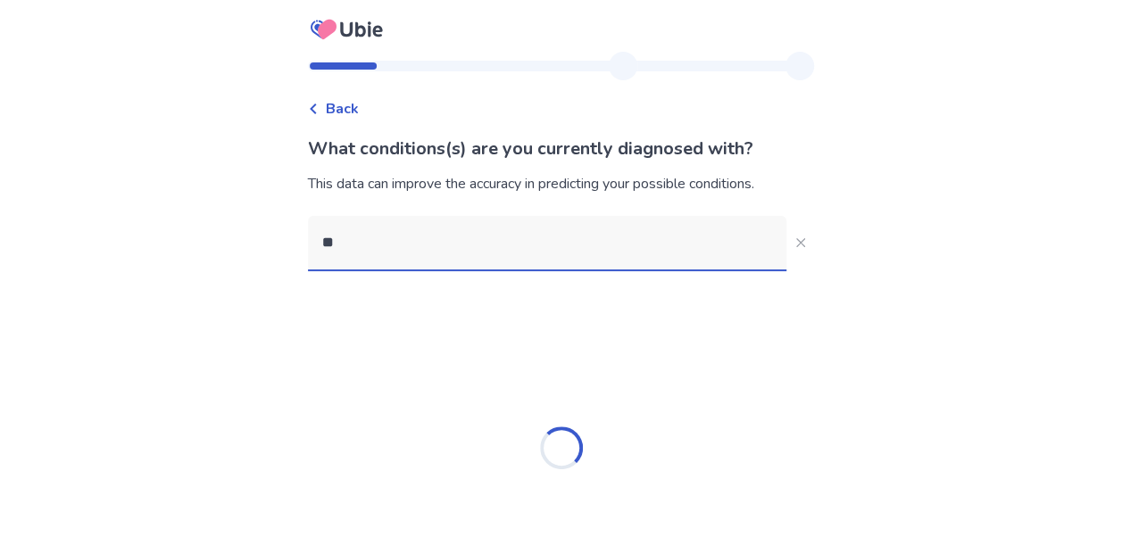
type input "***"
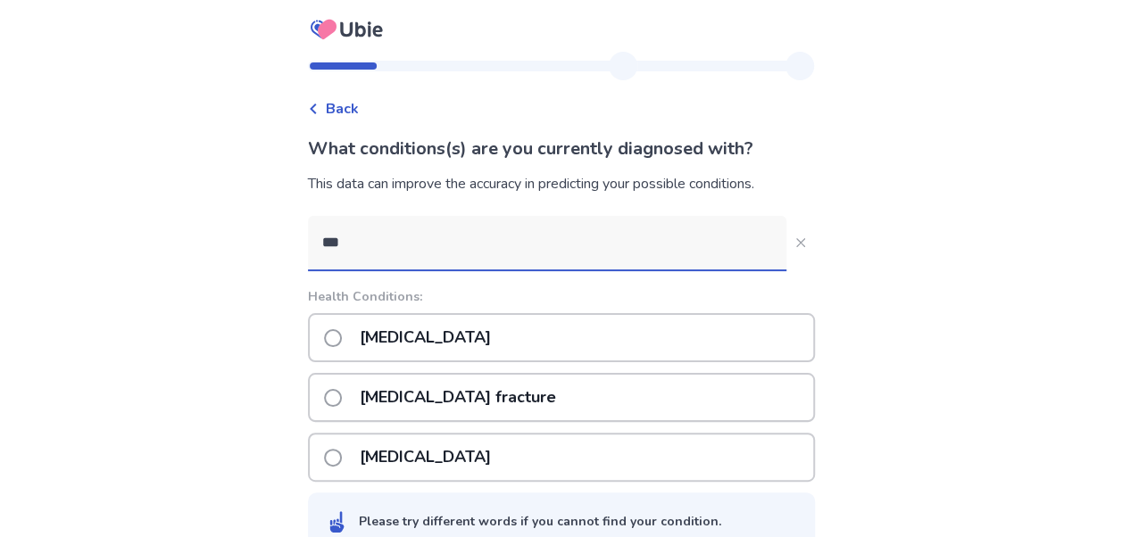
click at [420, 403] on p "[MEDICAL_DATA] fracture" at bounding box center [458, 398] width 218 height 46
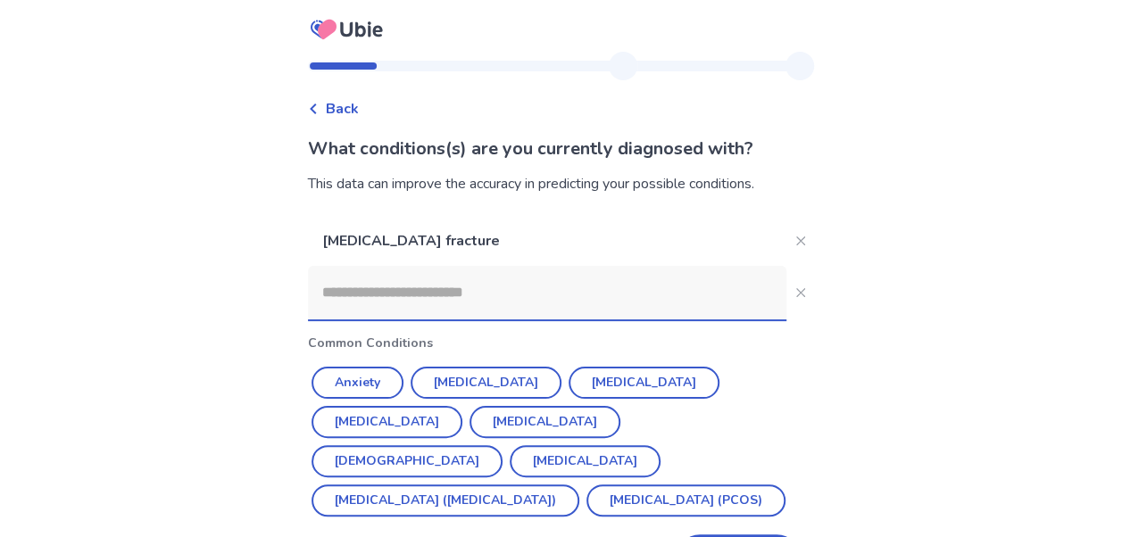
scroll to position [67, 0]
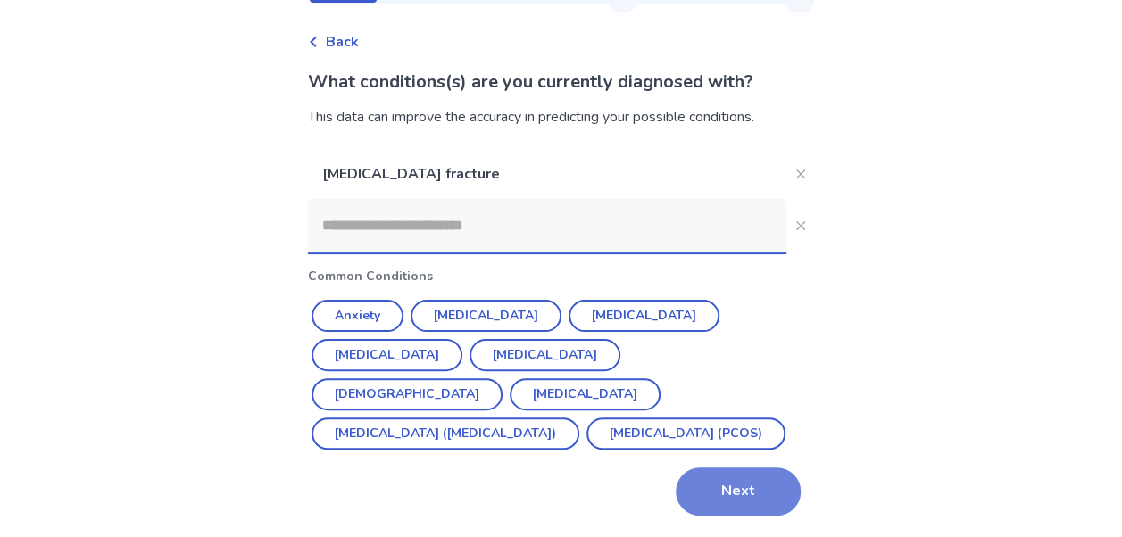
click at [707, 489] on button "Next" at bounding box center [738, 492] width 125 height 48
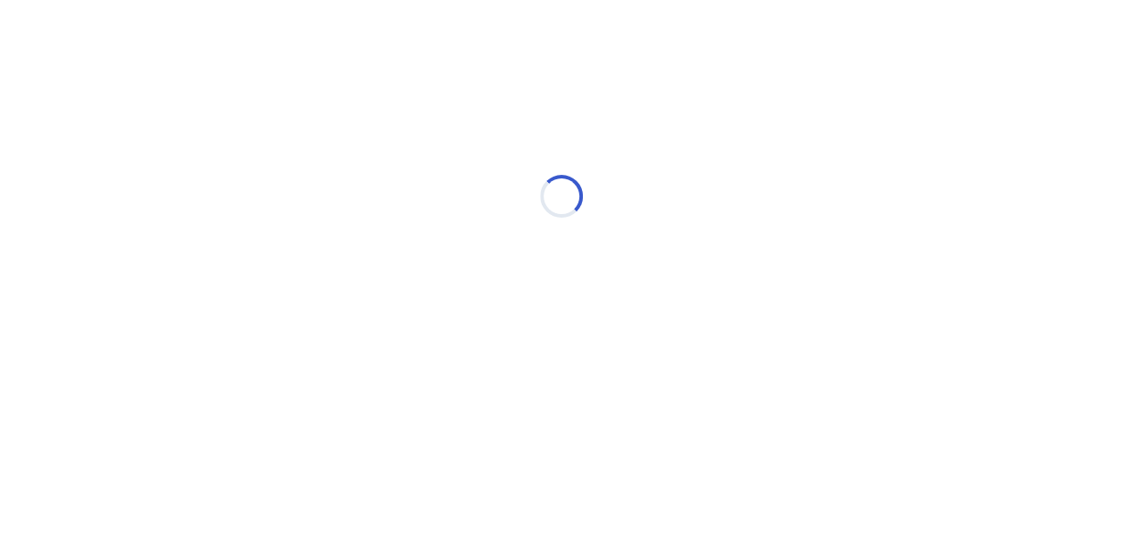
scroll to position [0, 0]
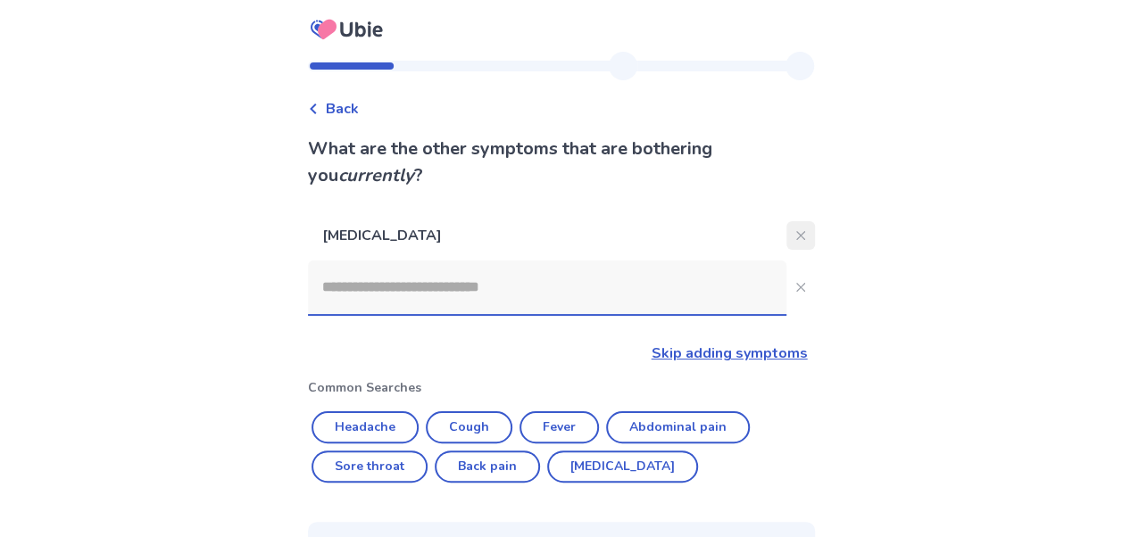
click at [796, 232] on icon "Close" at bounding box center [800, 235] width 9 height 9
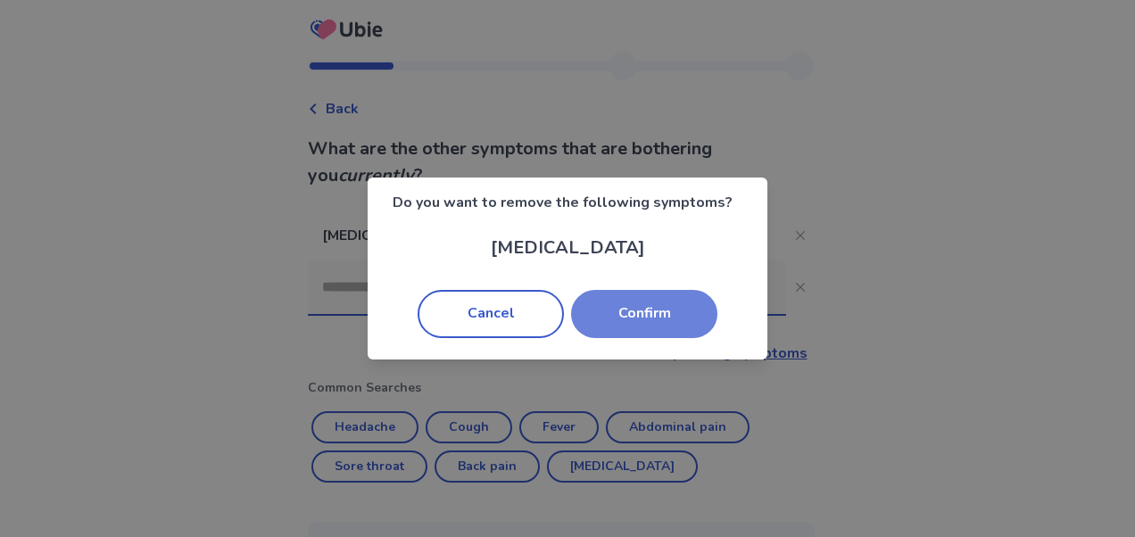
click at [652, 328] on button "Confirm" at bounding box center [644, 314] width 146 height 48
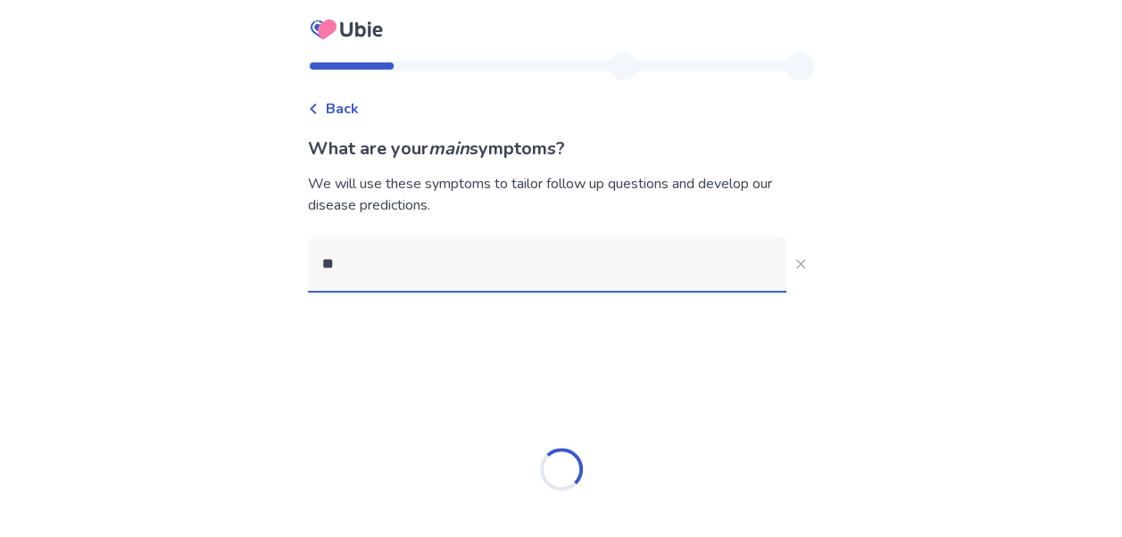
type input "***"
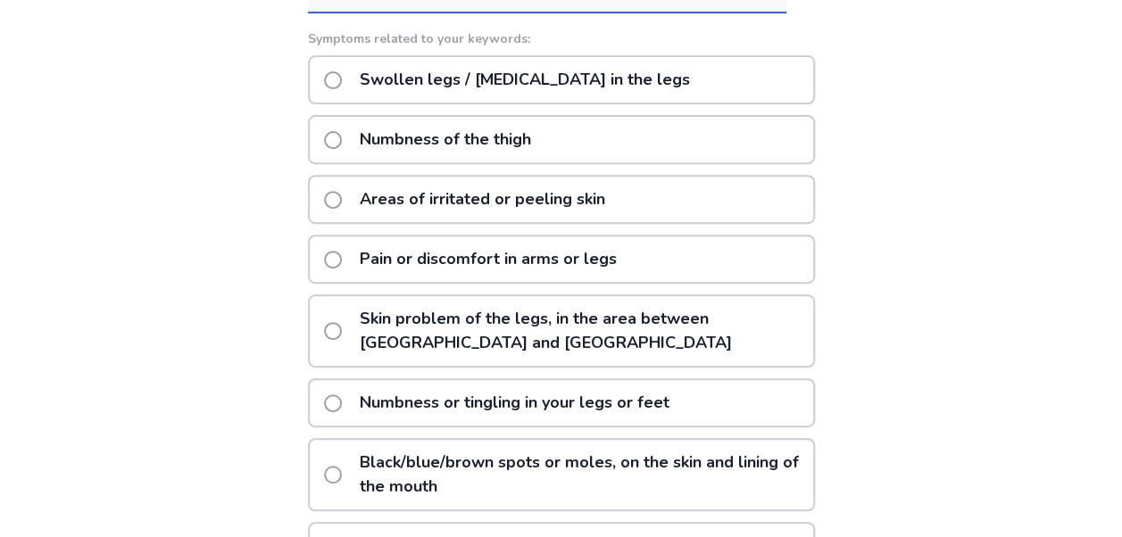
scroll to position [221, 0]
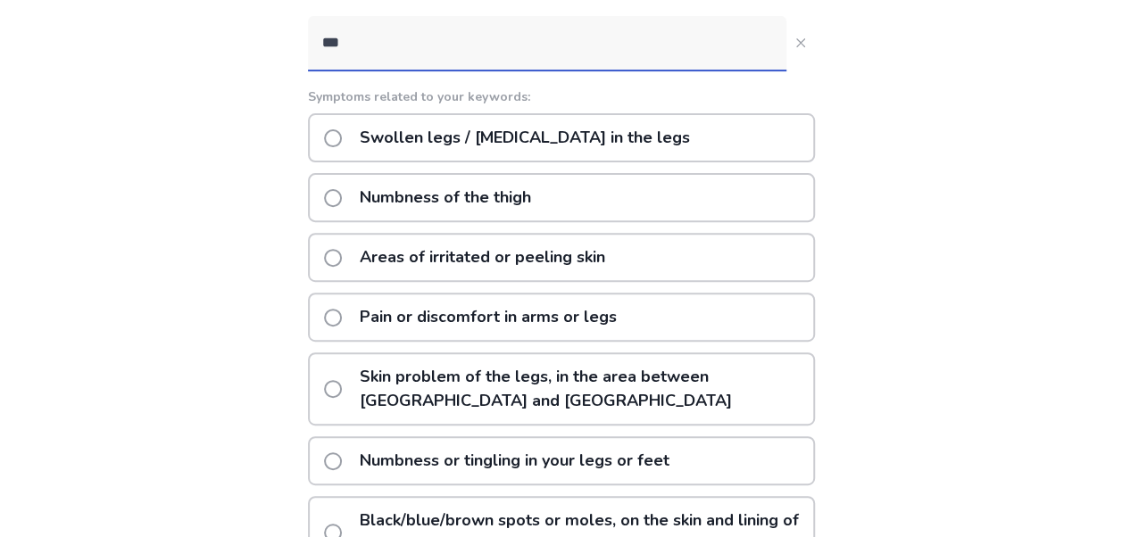
click at [503, 305] on p "Pain or discomfort in arms or legs" at bounding box center [488, 318] width 278 height 46
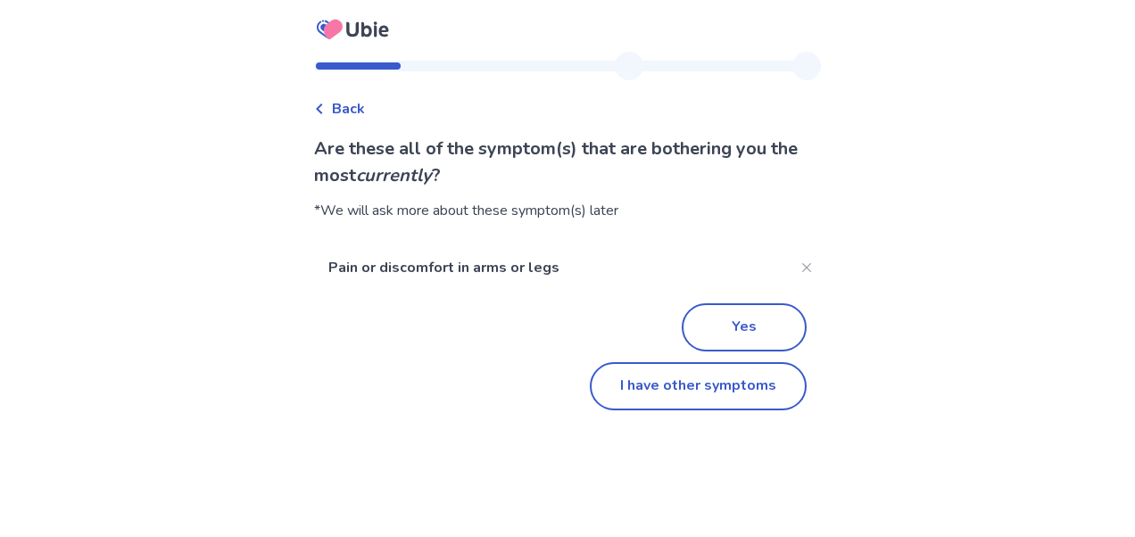
click at [361, 109] on span "Back" at bounding box center [348, 108] width 33 height 21
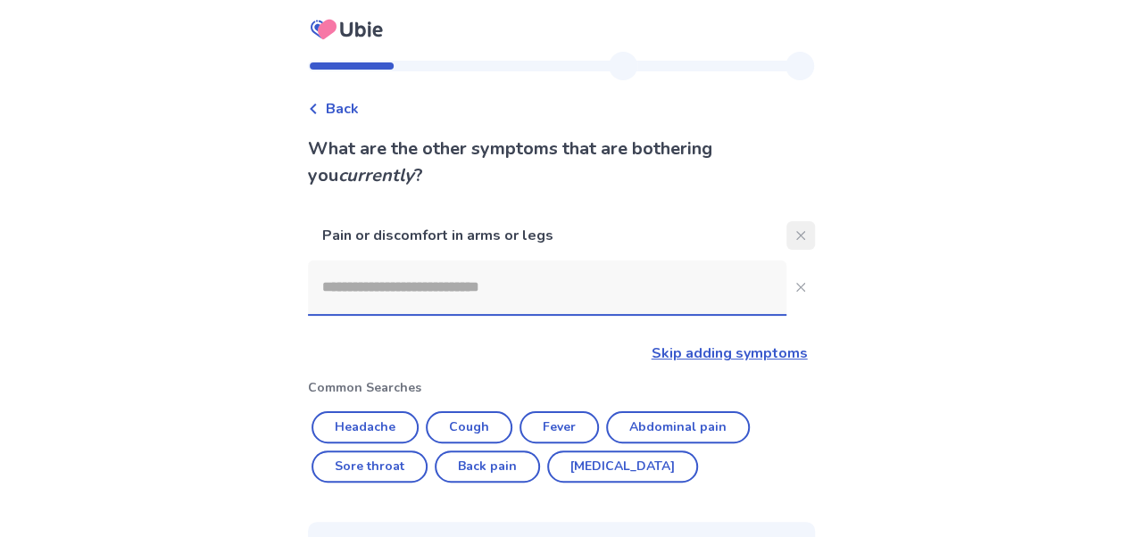
click at [793, 227] on button "Close" at bounding box center [800, 235] width 29 height 29
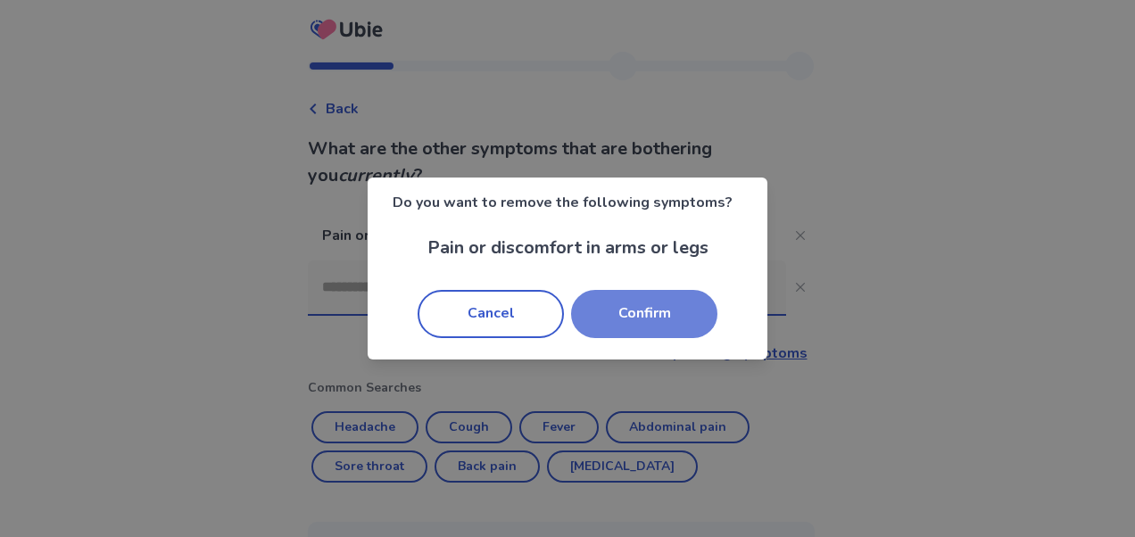
click at [658, 312] on button "Confirm" at bounding box center [644, 314] width 146 height 48
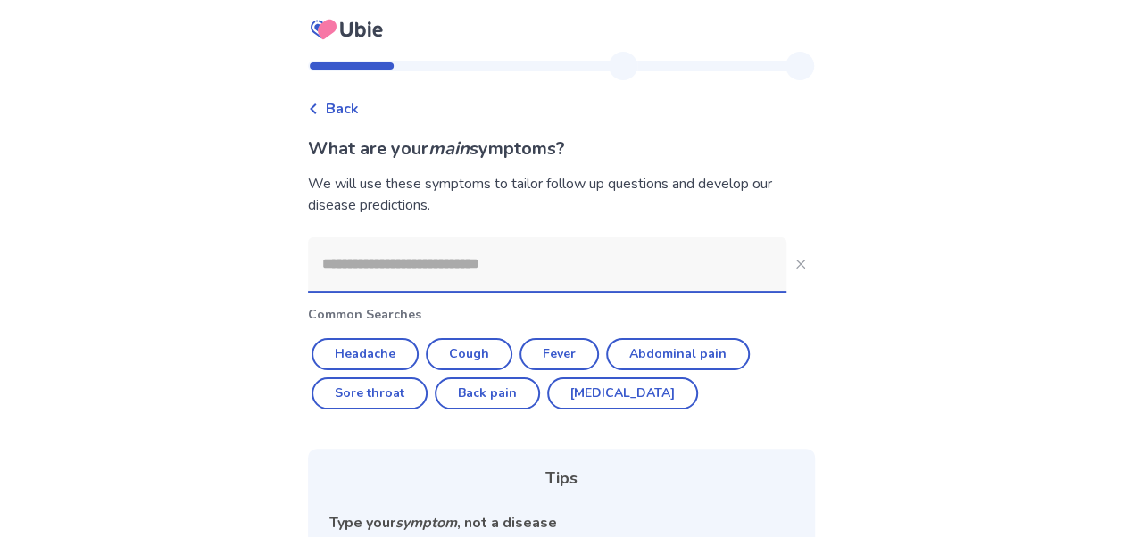
click at [510, 258] on input at bounding box center [547, 264] width 478 height 54
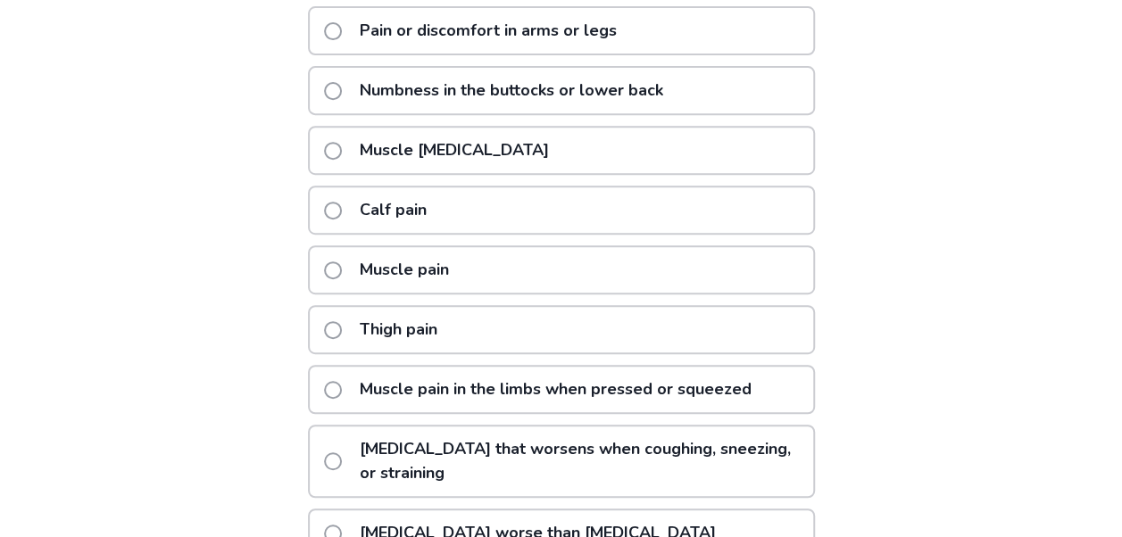
scroll to position [189, 0]
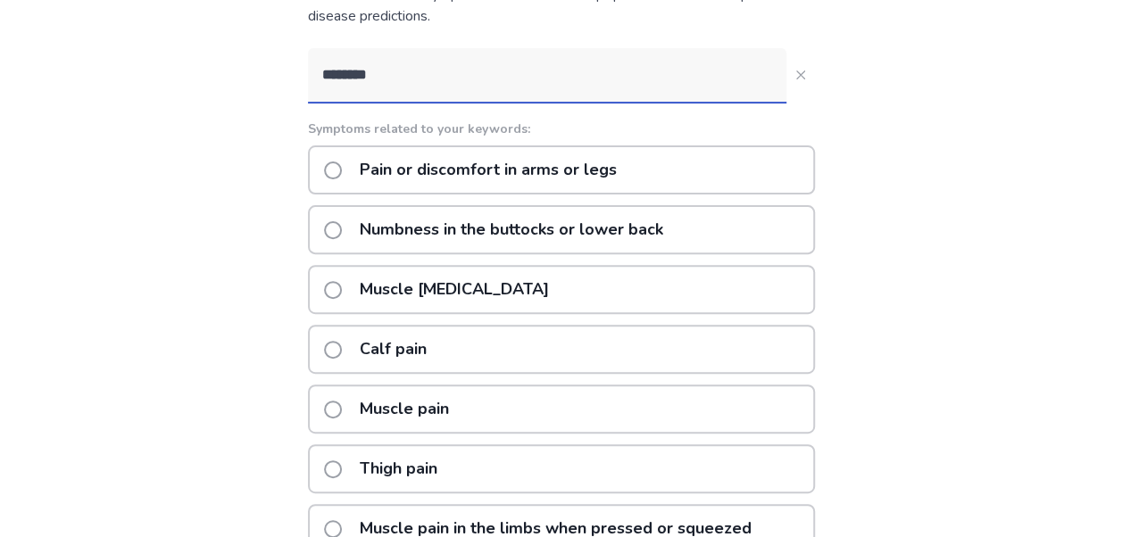
type input "********"
click at [342, 286] on span at bounding box center [333, 290] width 18 height 18
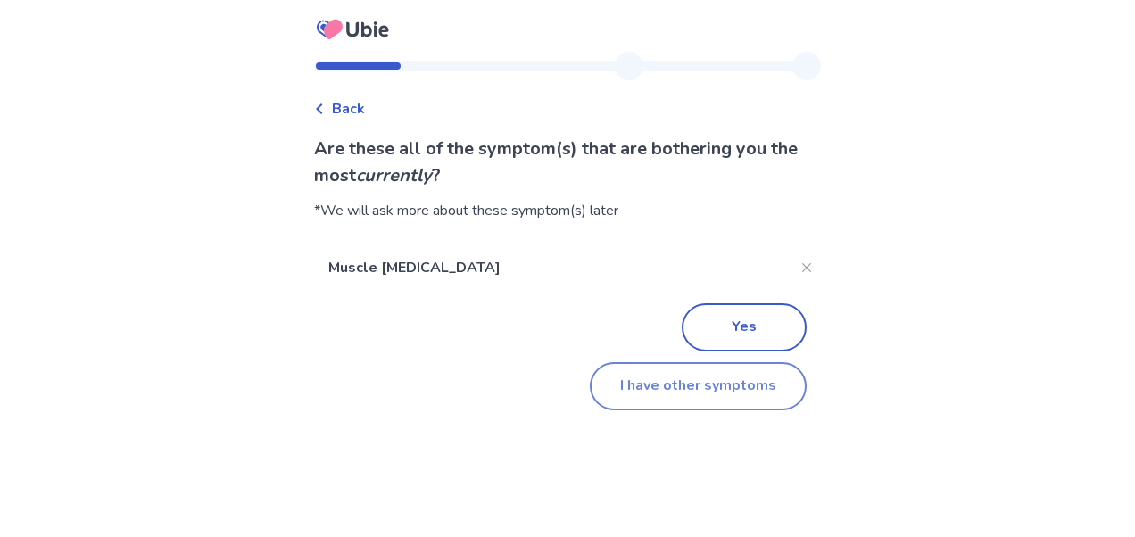
click at [711, 395] on button "I have other symptoms" at bounding box center [698, 386] width 217 height 48
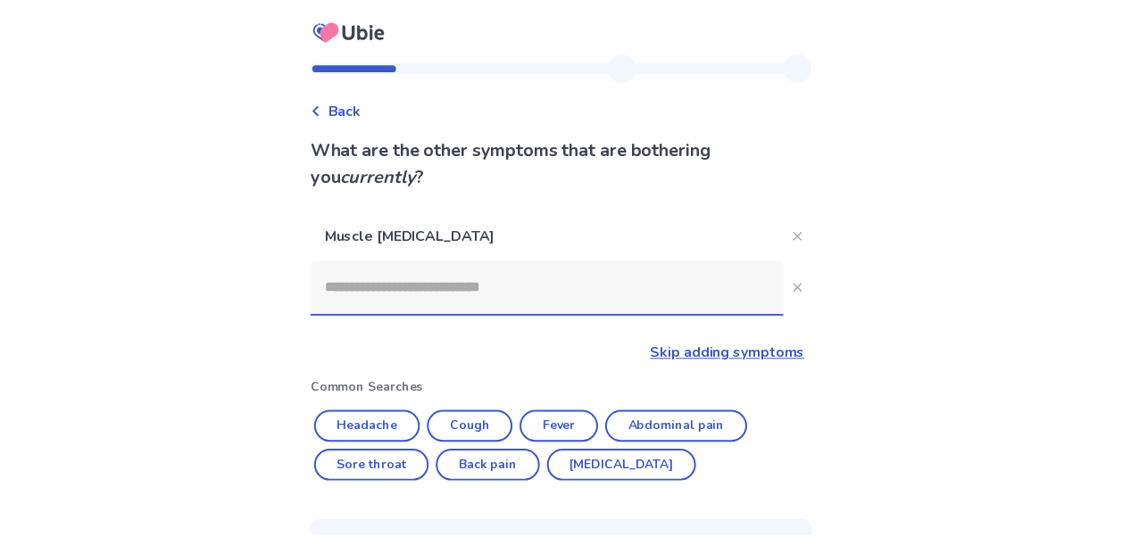
scroll to position [189, 0]
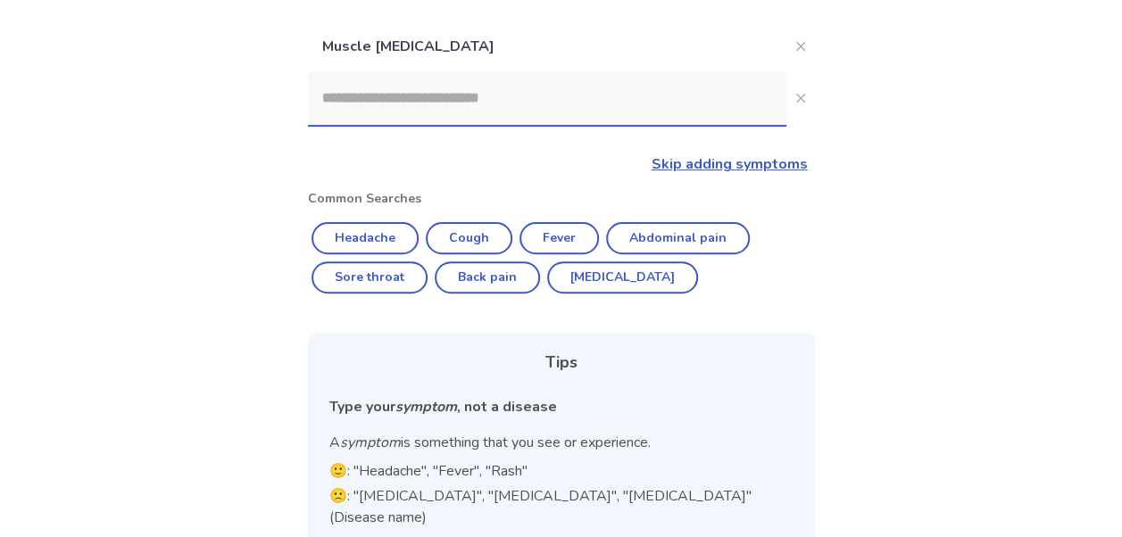
click at [769, 170] on link "Skip adding symptoms" at bounding box center [730, 164] width 156 height 20
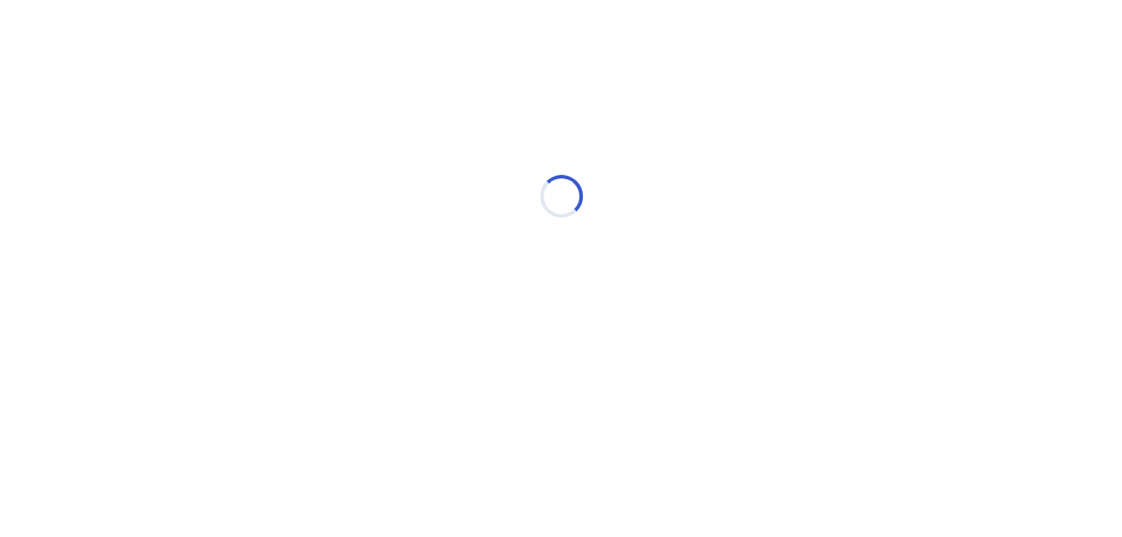
scroll to position [0, 0]
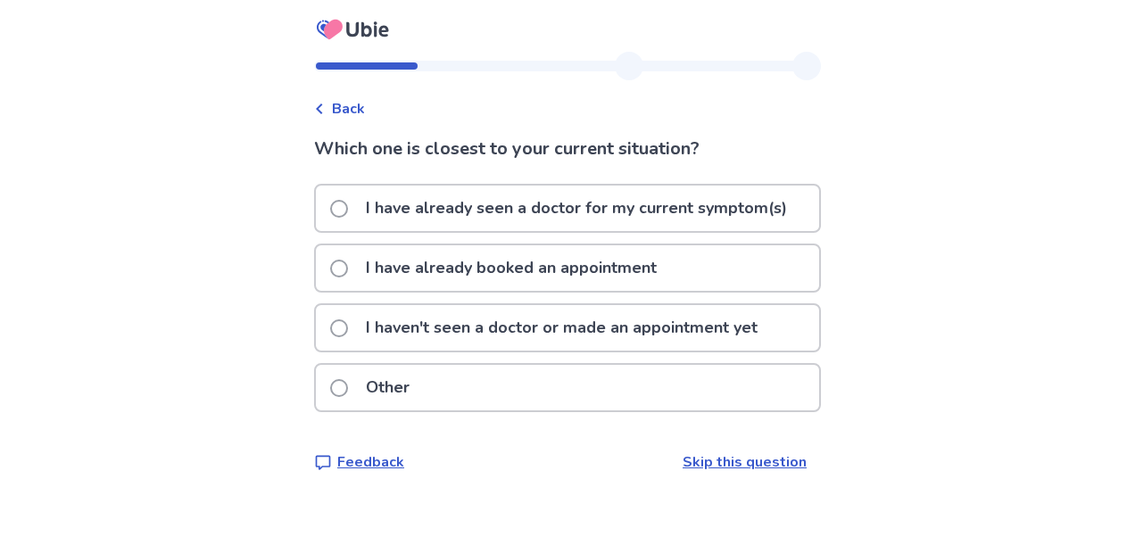
click at [516, 313] on p "I haven't seen a doctor or made an appointment yet" at bounding box center [561, 328] width 413 height 46
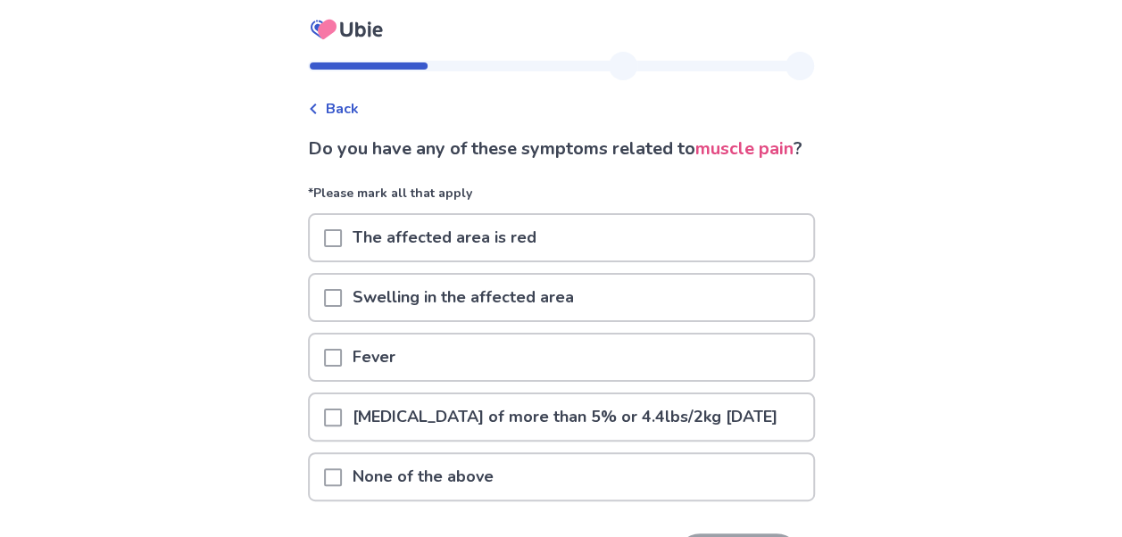
scroll to position [174, 0]
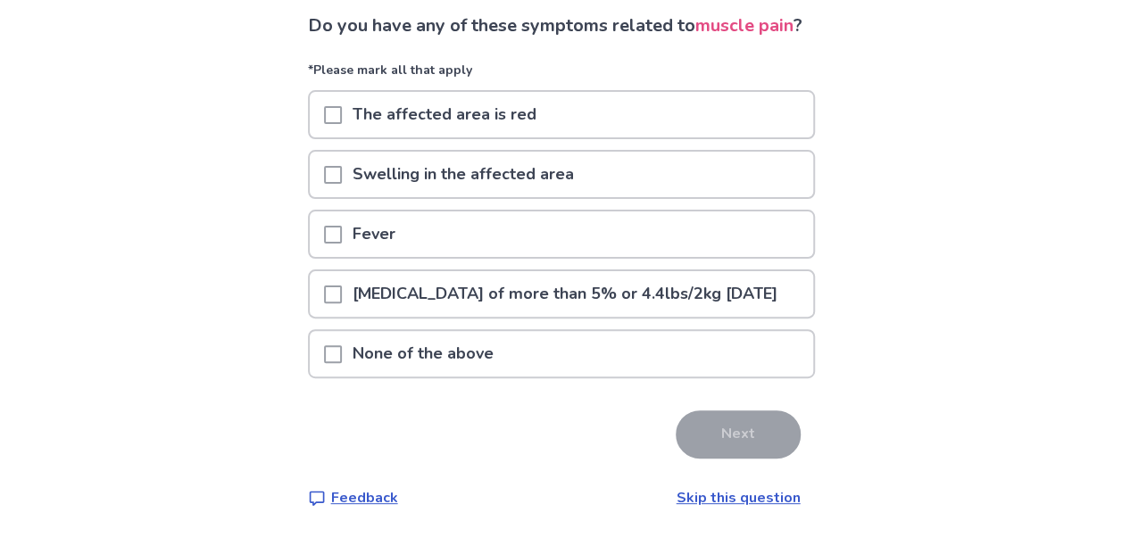
click at [337, 350] on span at bounding box center [333, 354] width 18 height 18
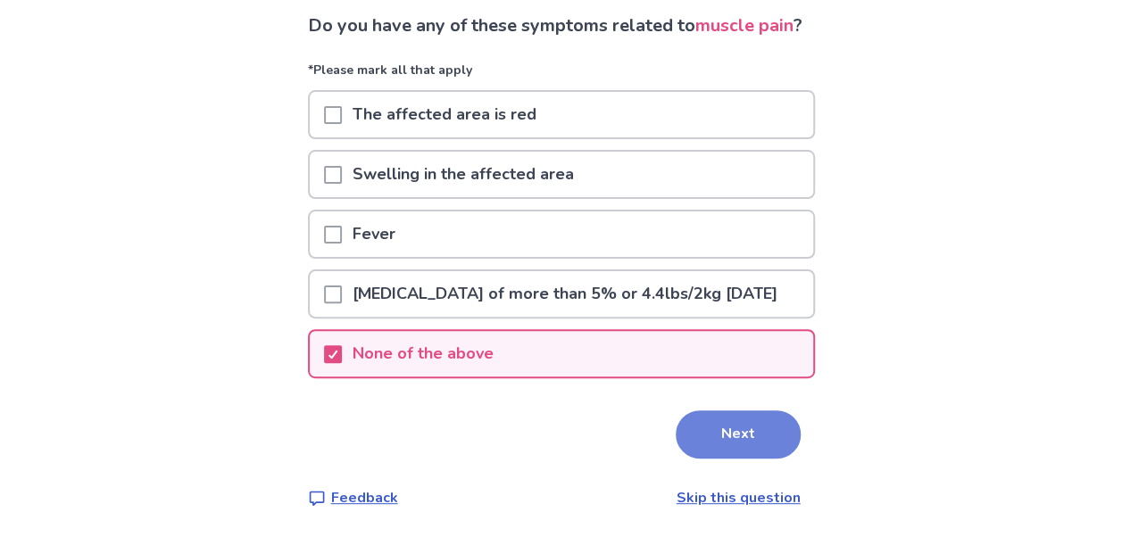
click at [741, 444] on button "Next" at bounding box center [738, 435] width 125 height 48
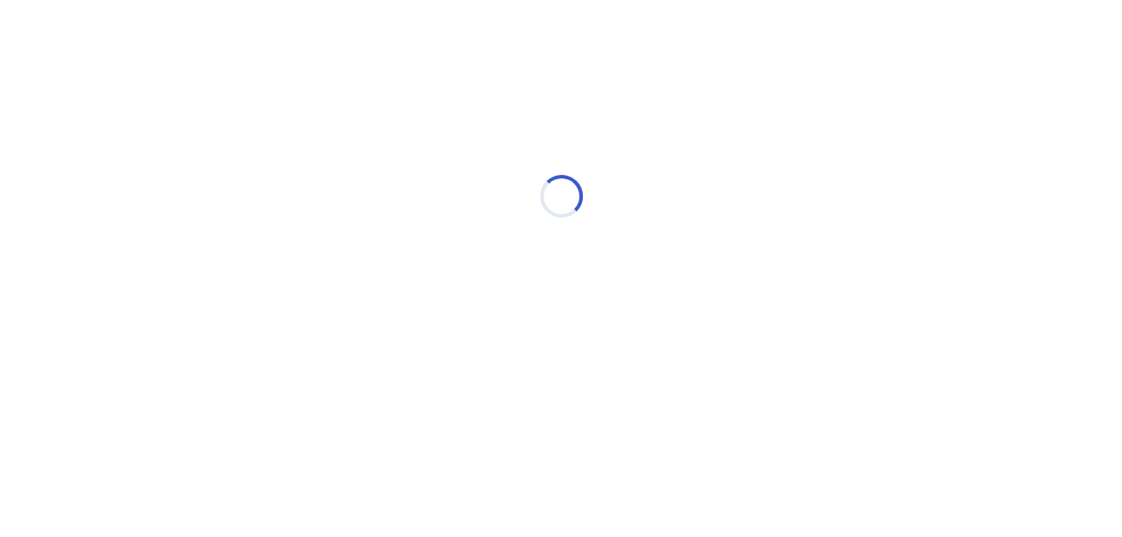
scroll to position [0, 0]
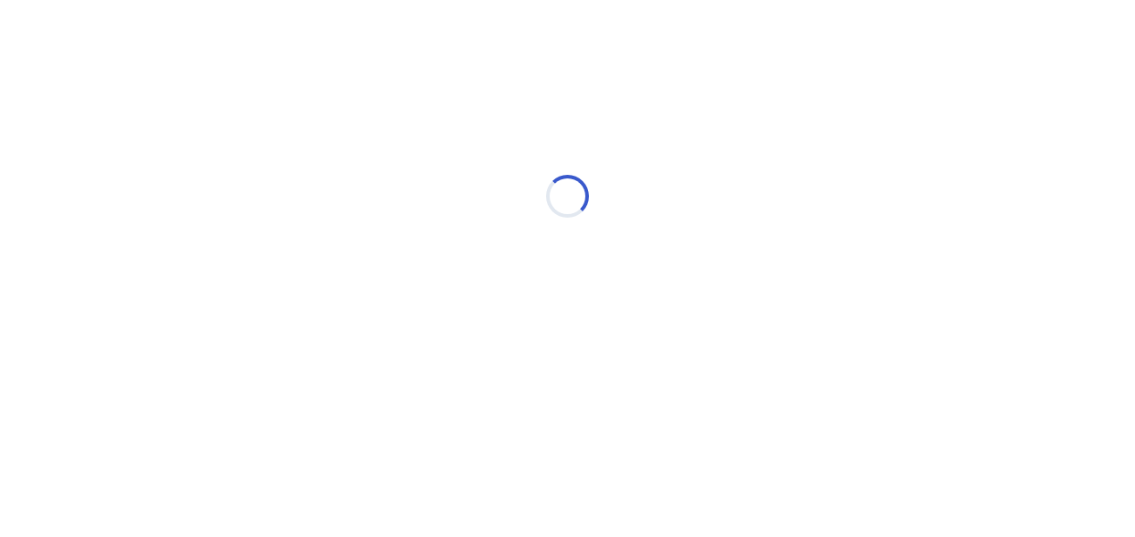
select select "*"
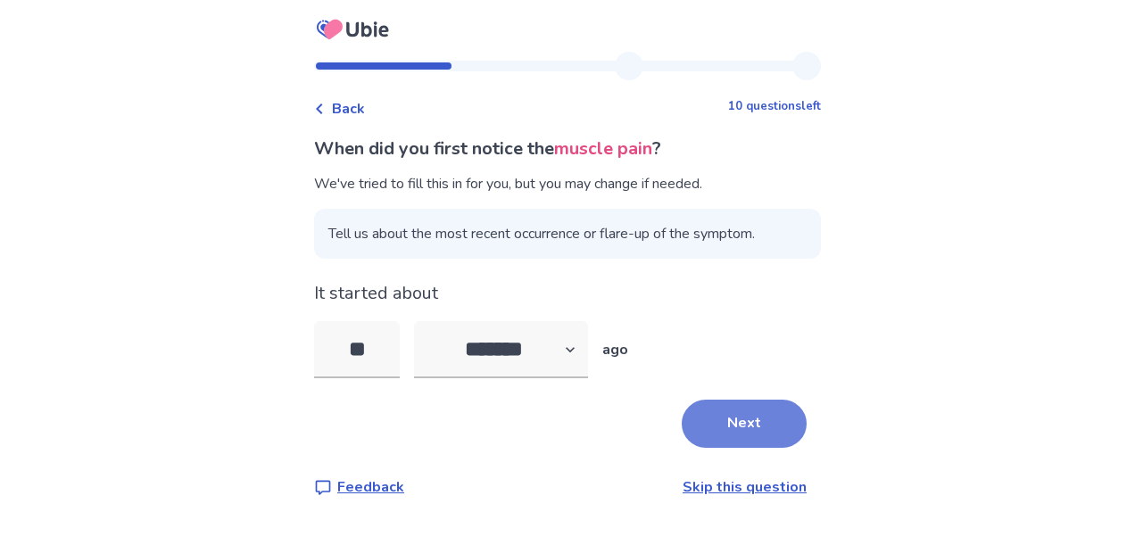
click at [719, 423] on button "Next" at bounding box center [744, 424] width 125 height 48
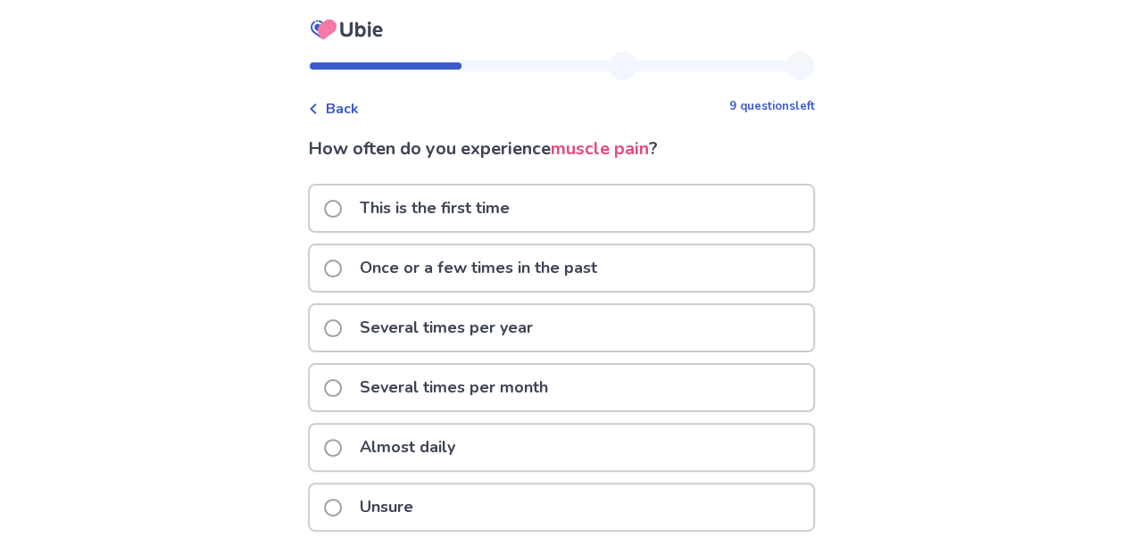
scroll to position [84, 0]
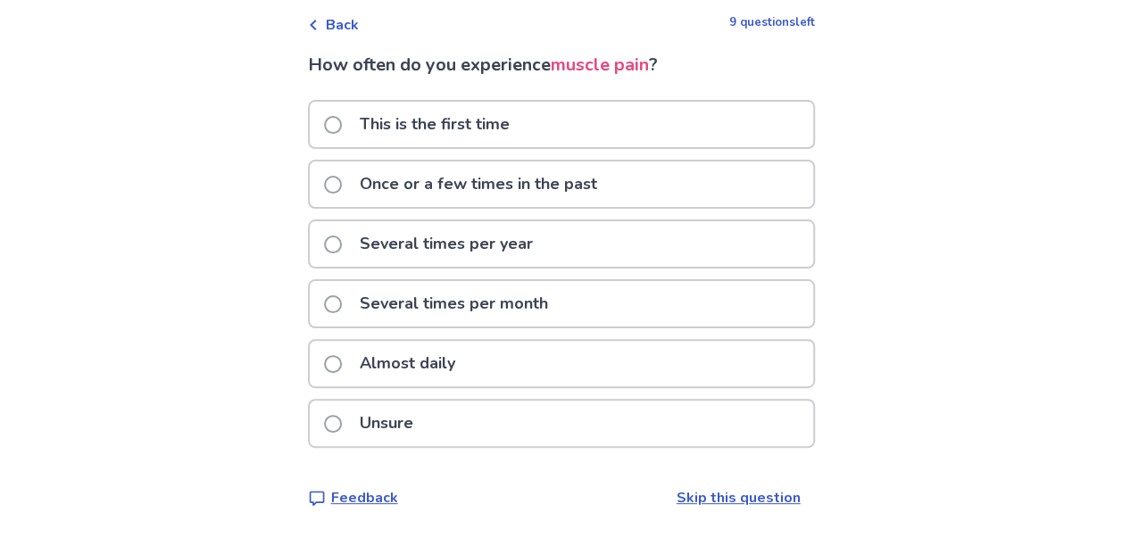
click at [342, 364] on span at bounding box center [333, 364] width 18 height 18
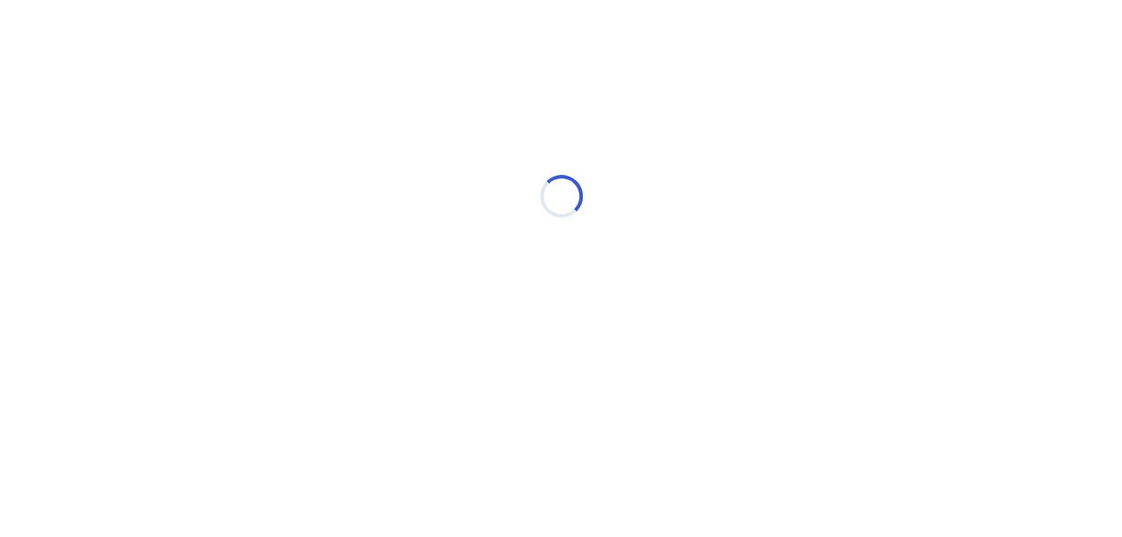
scroll to position [0, 0]
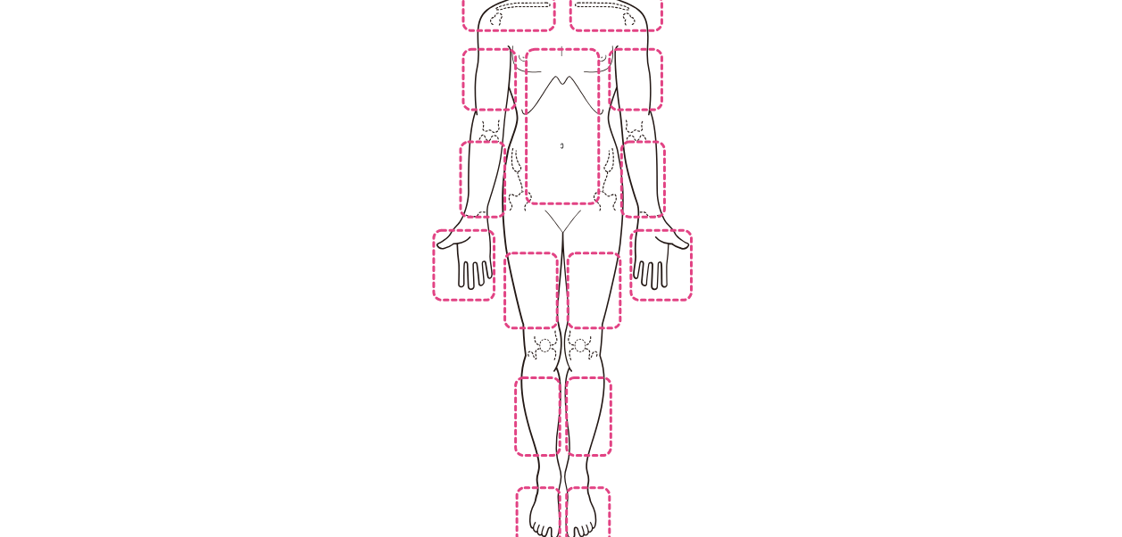
scroll to position [220, 0]
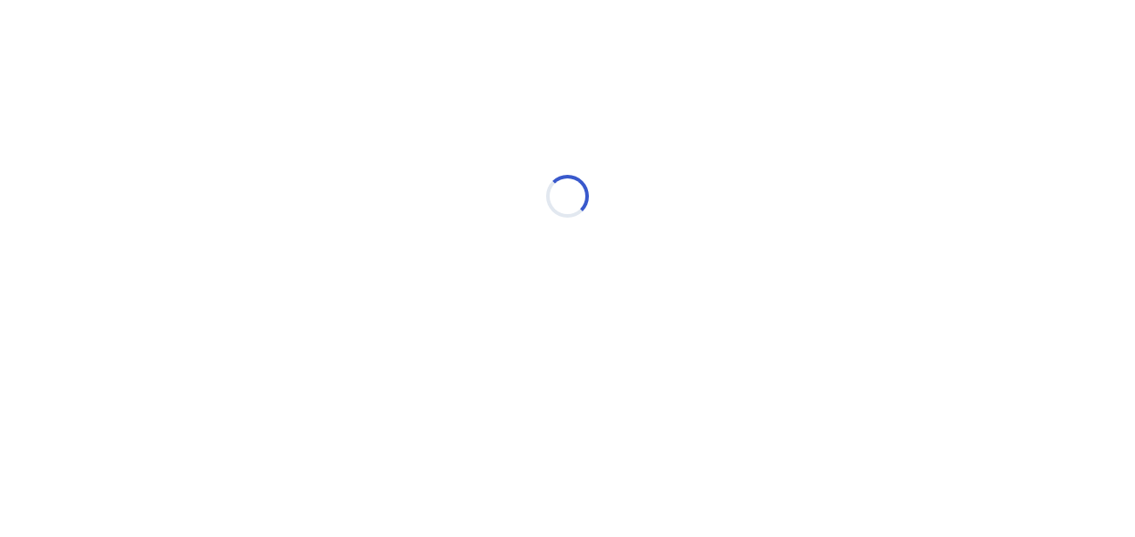
select select "*"
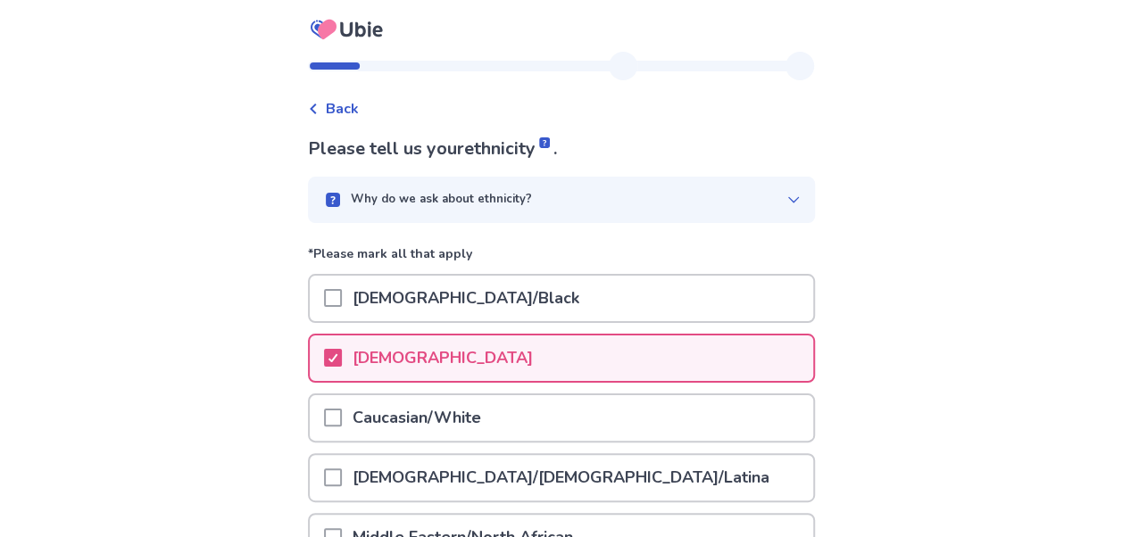
click at [359, 107] on span "Back" at bounding box center [342, 108] width 33 height 21
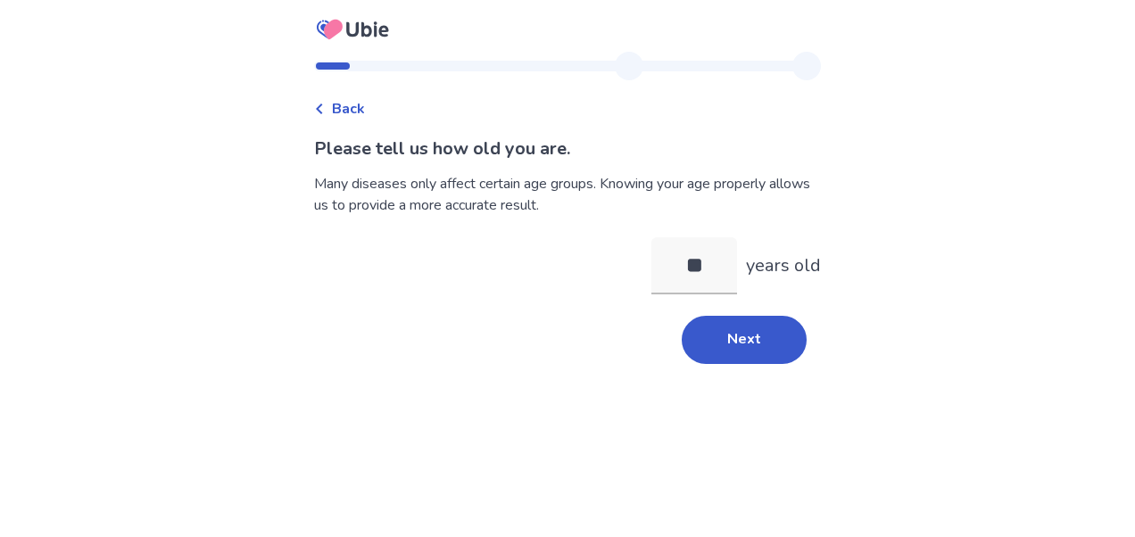
click at [364, 107] on span "Back" at bounding box center [348, 108] width 33 height 21
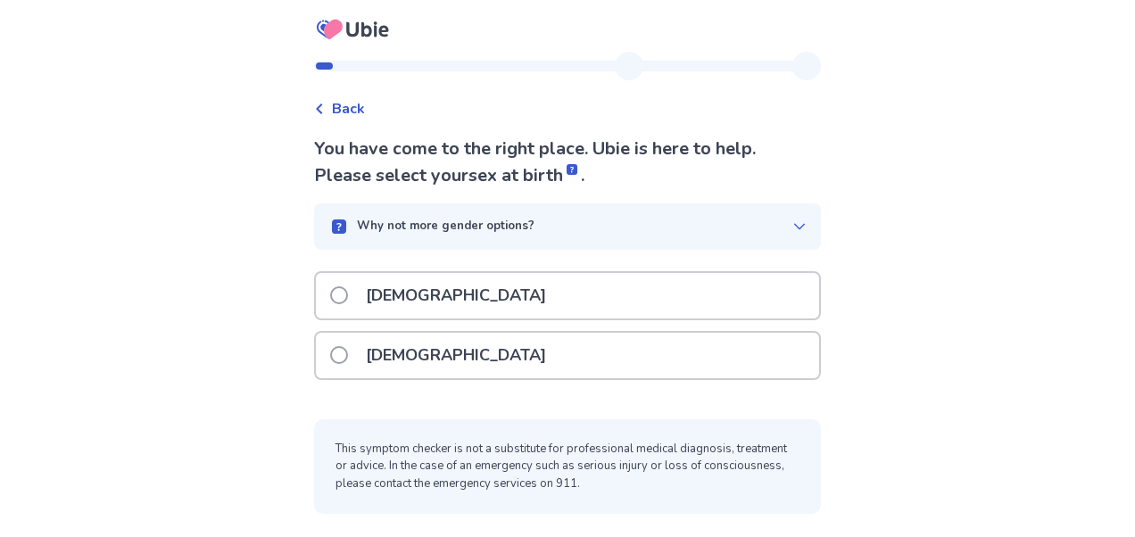
click at [348, 357] on span at bounding box center [339, 355] width 18 height 18
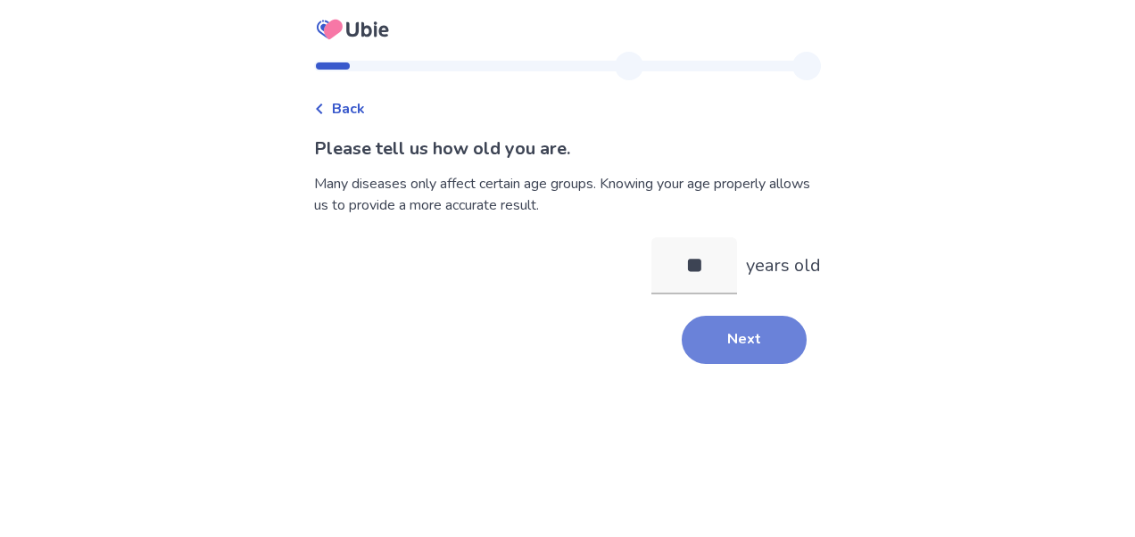
click at [741, 337] on button "Next" at bounding box center [744, 340] width 125 height 48
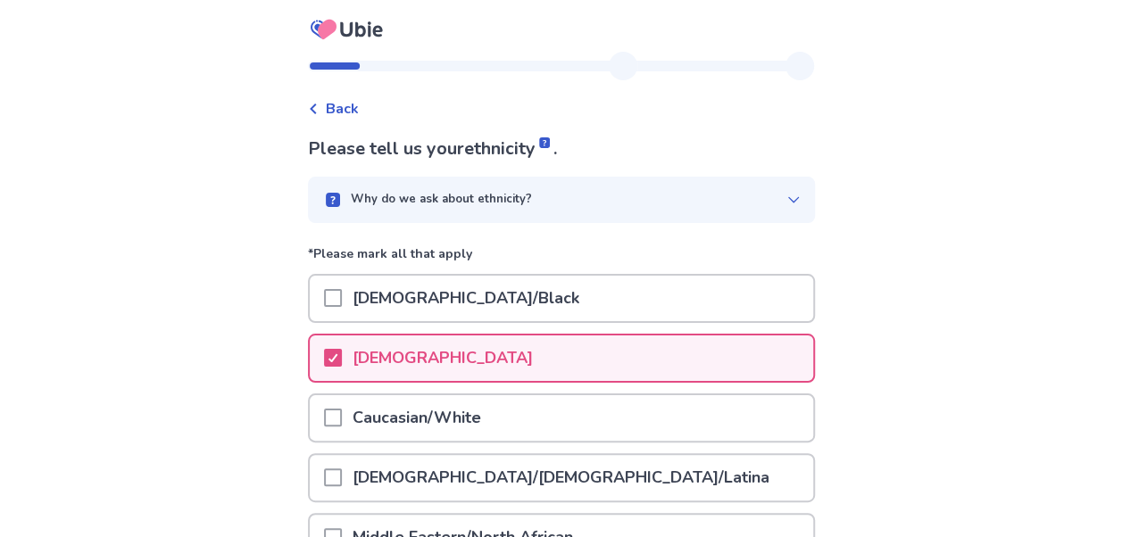
scroll to position [362, 0]
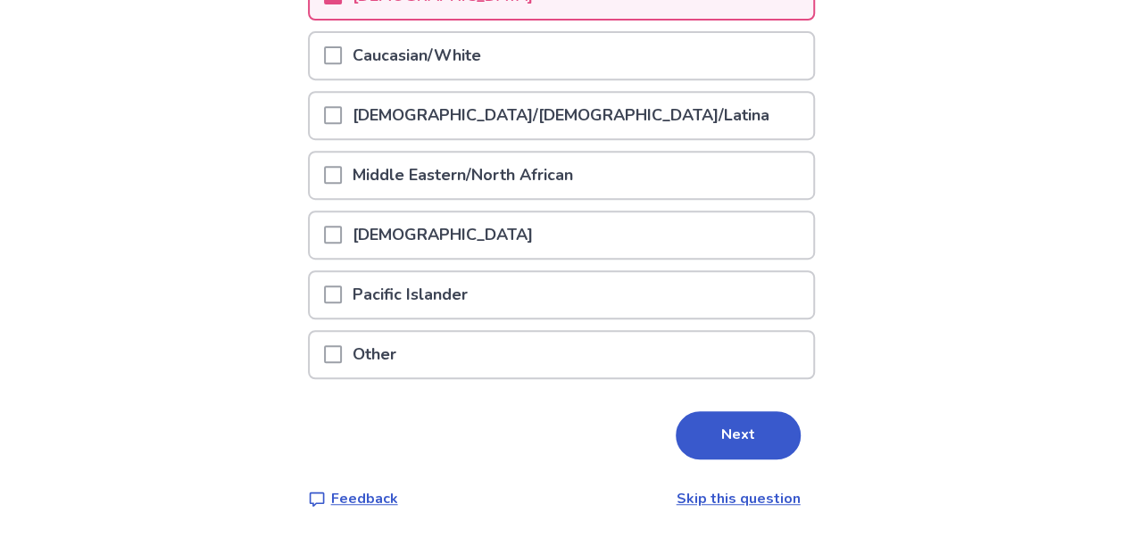
click at [733, 460] on div "Please tell us your ethnicity . Why do we ask about ethnicity? *Please mark all…" at bounding box center [561, 141] width 507 height 736
click at [736, 439] on button "Next" at bounding box center [738, 435] width 125 height 48
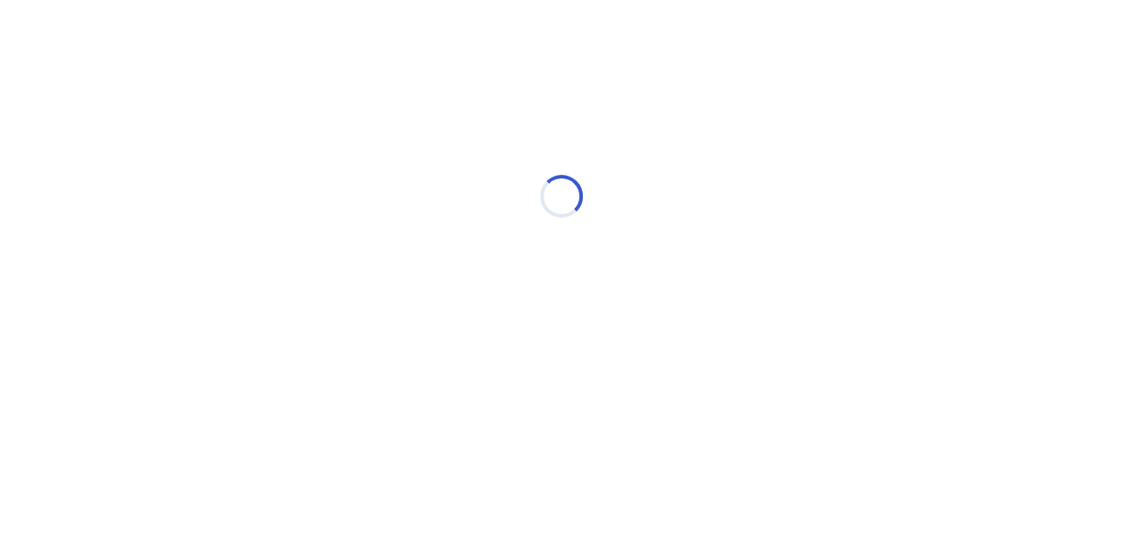
scroll to position [0, 0]
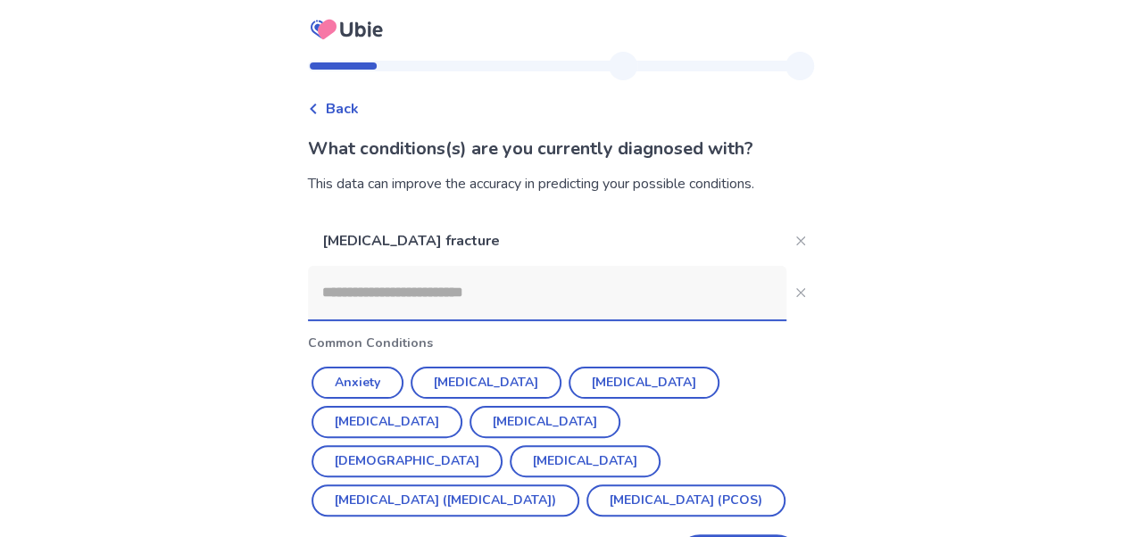
click at [345, 101] on span "Back" at bounding box center [342, 108] width 33 height 21
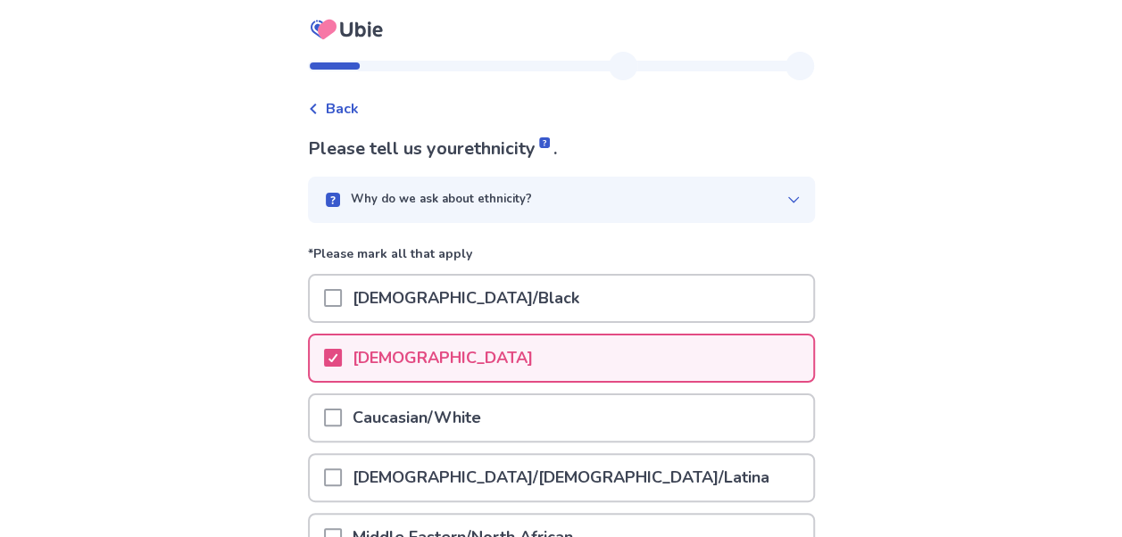
scroll to position [362, 0]
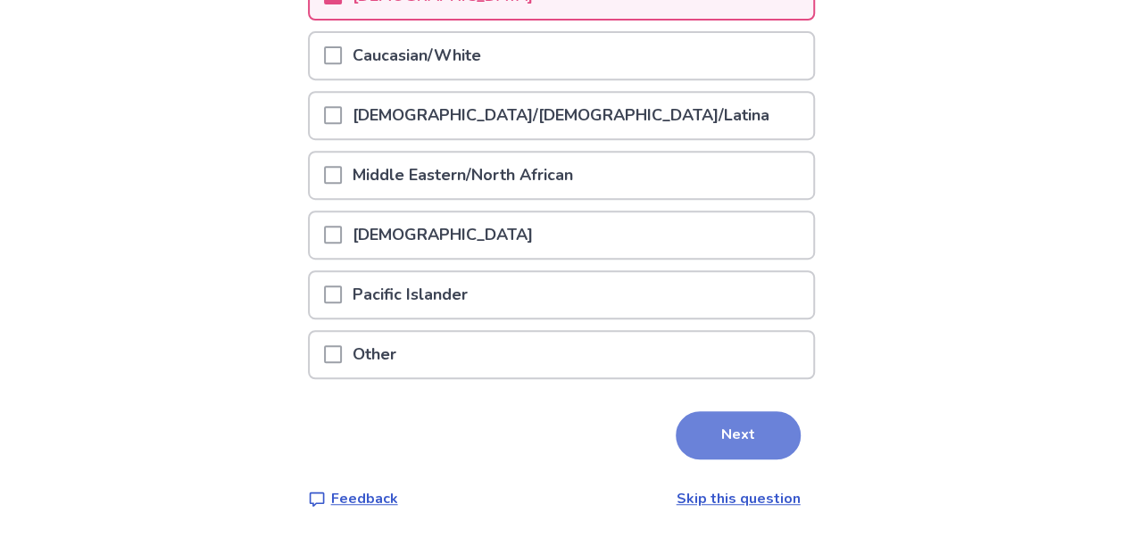
click at [737, 429] on button "Next" at bounding box center [738, 435] width 125 height 48
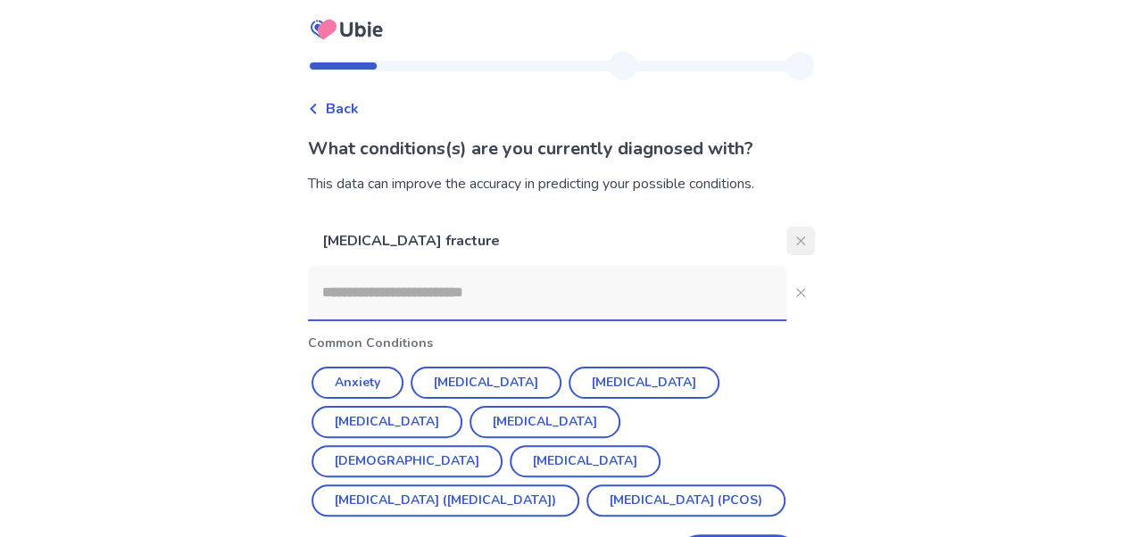
click at [795, 239] on icon "Close" at bounding box center [799, 241] width 9 height 9
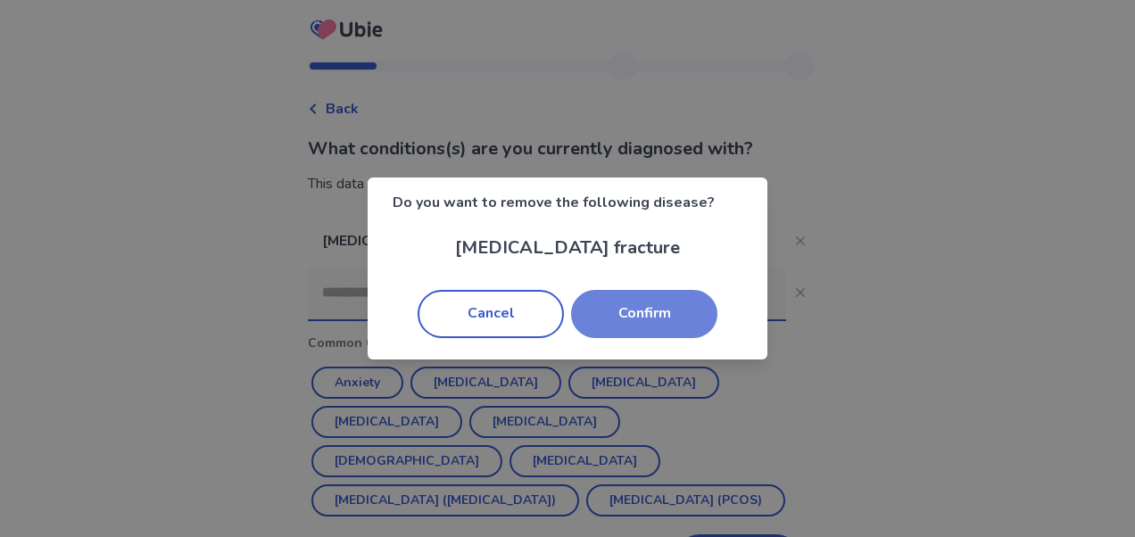
click at [655, 325] on button "Confirm" at bounding box center [644, 314] width 146 height 48
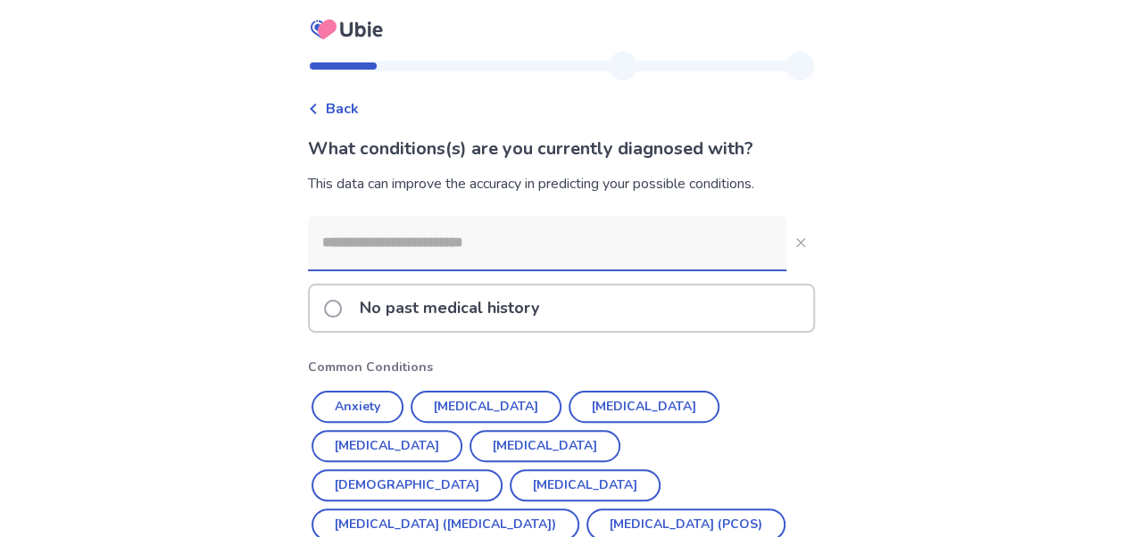
click at [603, 250] on input at bounding box center [547, 243] width 478 height 54
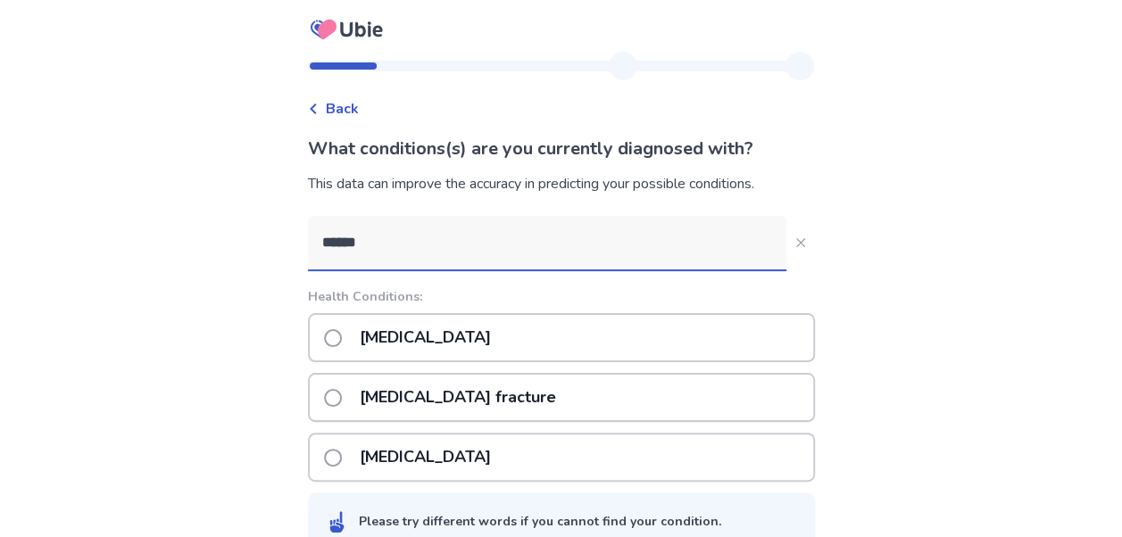
type input "*******"
click at [436, 451] on p "[MEDICAL_DATA]" at bounding box center [425, 458] width 153 height 46
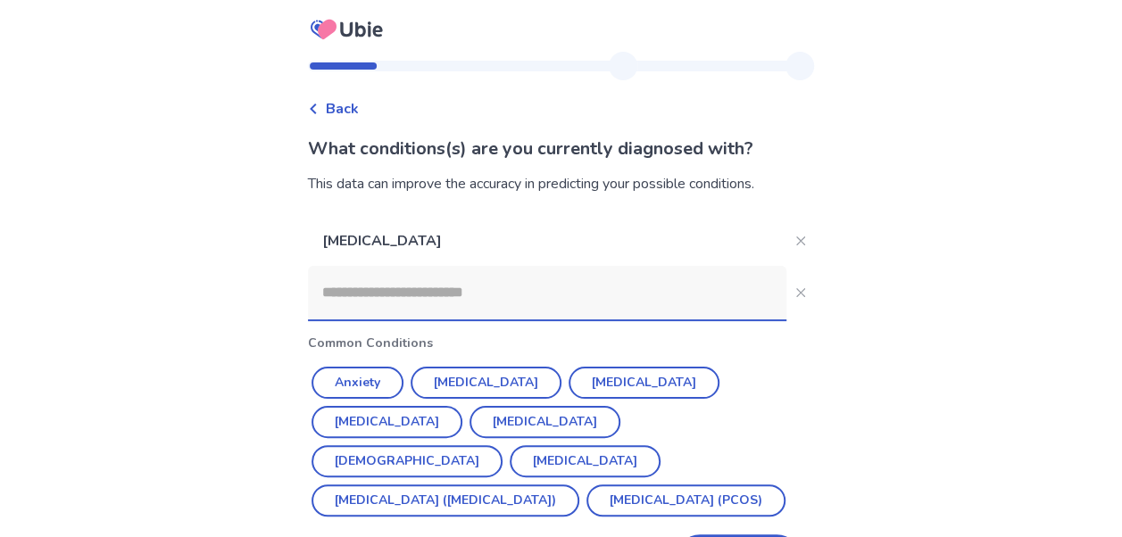
click at [354, 110] on span "Back" at bounding box center [342, 108] width 33 height 21
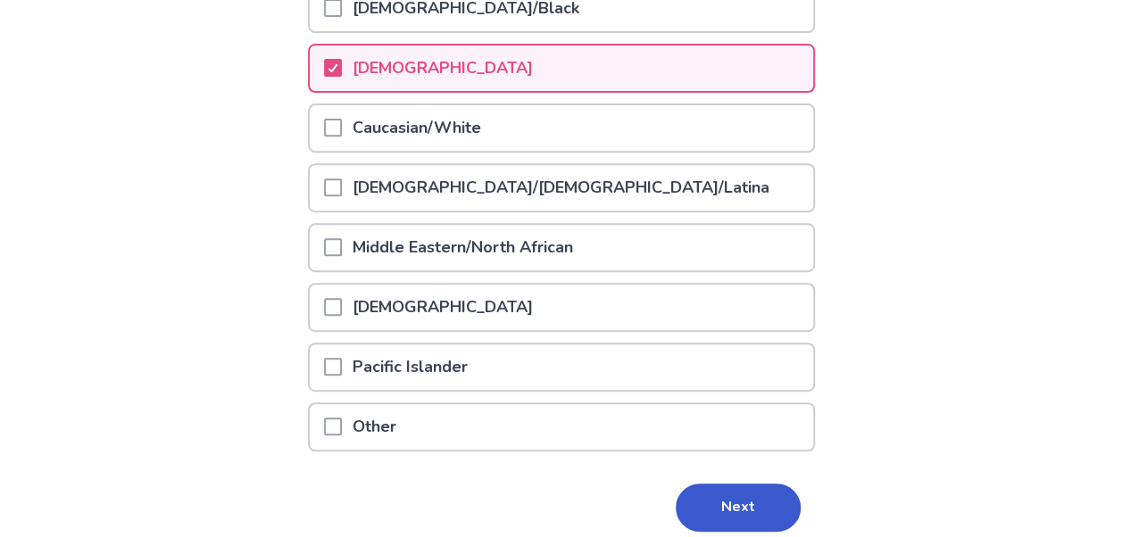
scroll to position [362, 0]
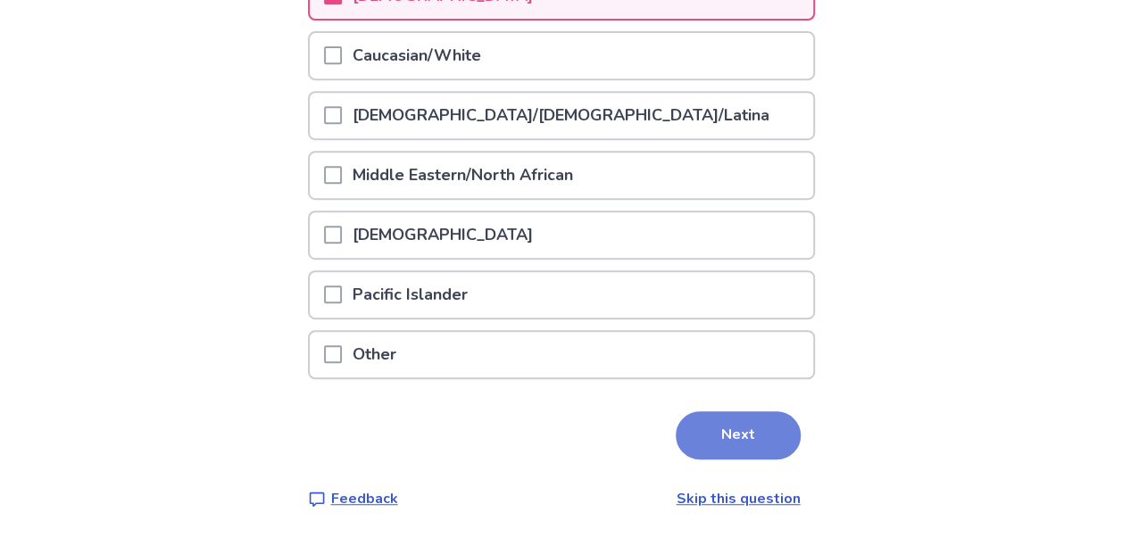
click at [710, 428] on button "Next" at bounding box center [738, 435] width 125 height 48
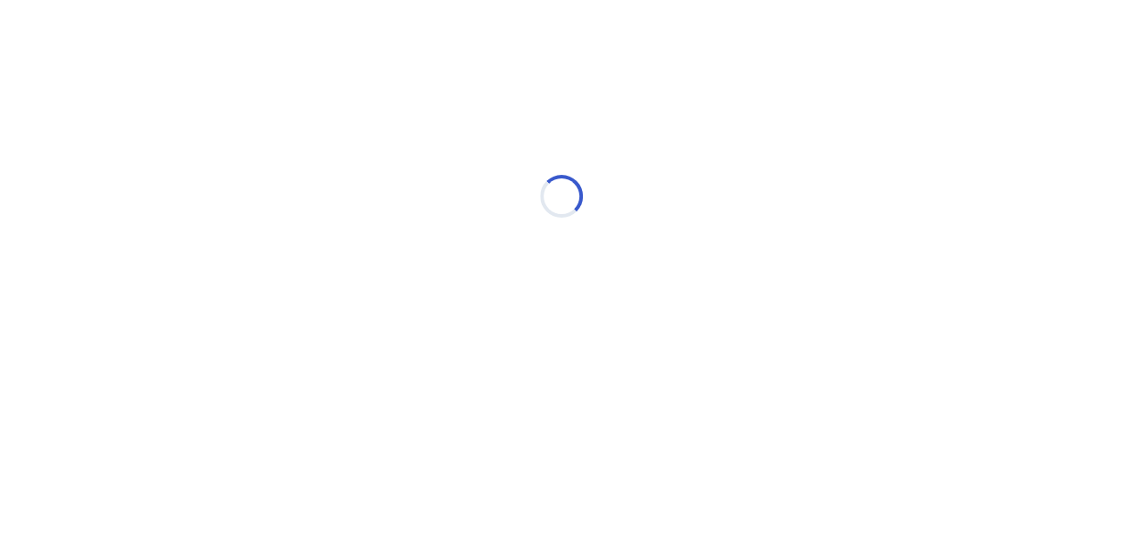
scroll to position [0, 0]
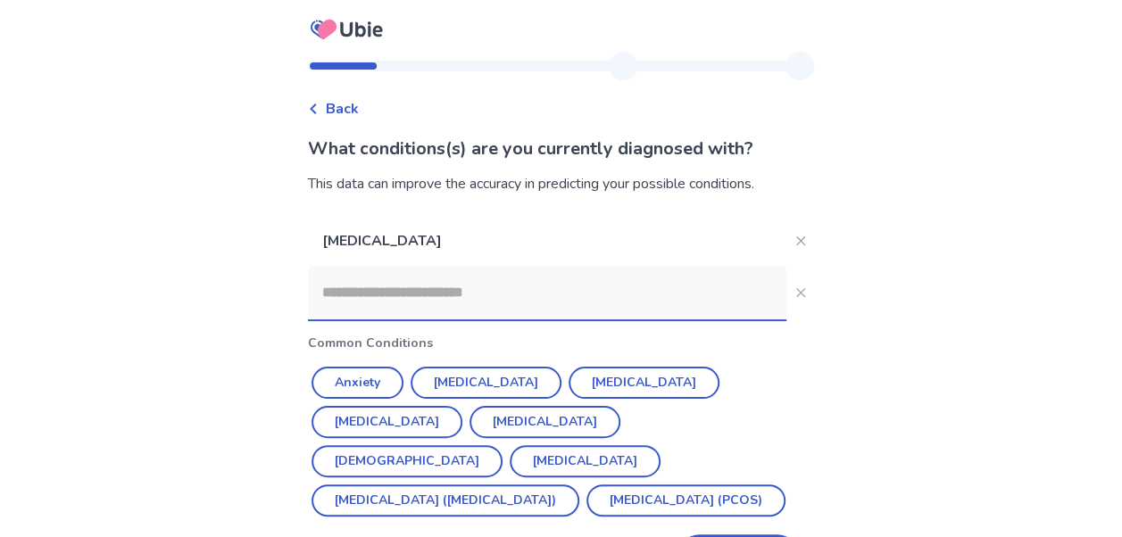
click at [710, 428] on div "[MEDICAL_DATA] Common Conditions Anxiety [MEDICAL_DATA] [MEDICAL_DATA] [MEDICAL…" at bounding box center [561, 399] width 507 height 367
click at [791, 254] on button "Close" at bounding box center [800, 241] width 29 height 29
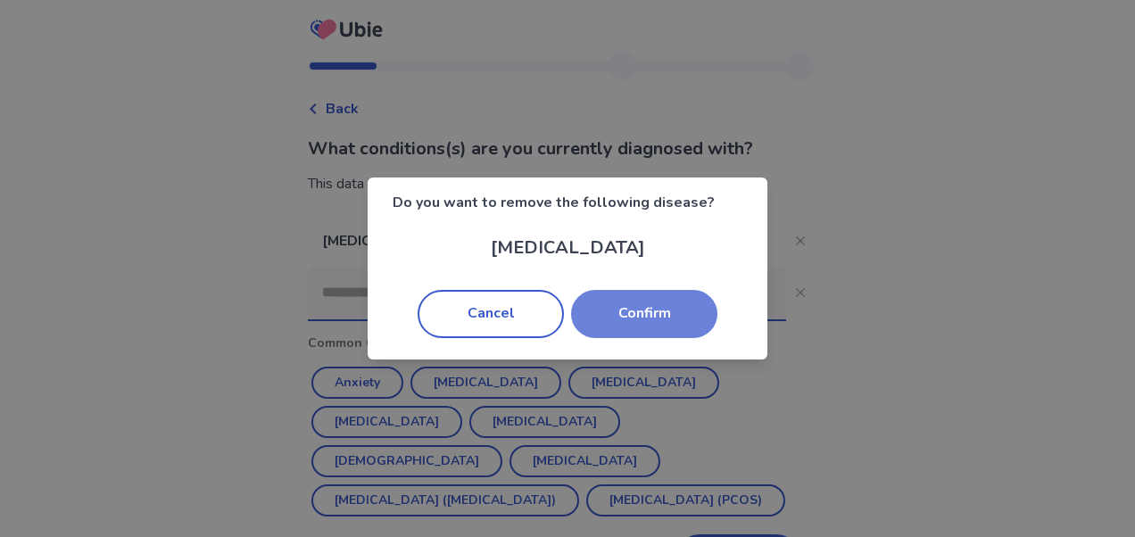
click at [646, 332] on button "Confirm" at bounding box center [644, 314] width 146 height 48
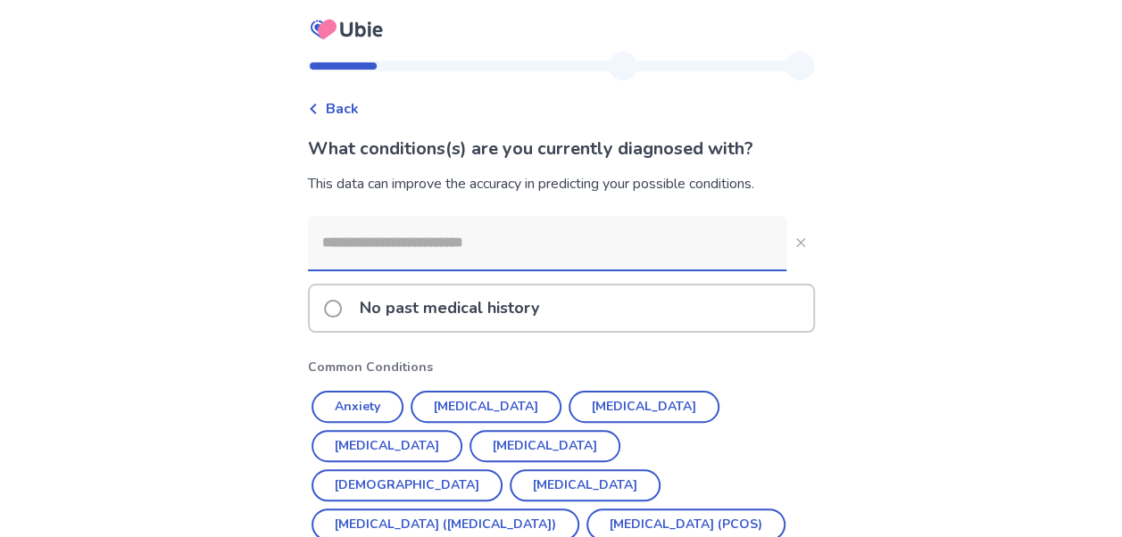
click at [610, 243] on input at bounding box center [547, 243] width 478 height 54
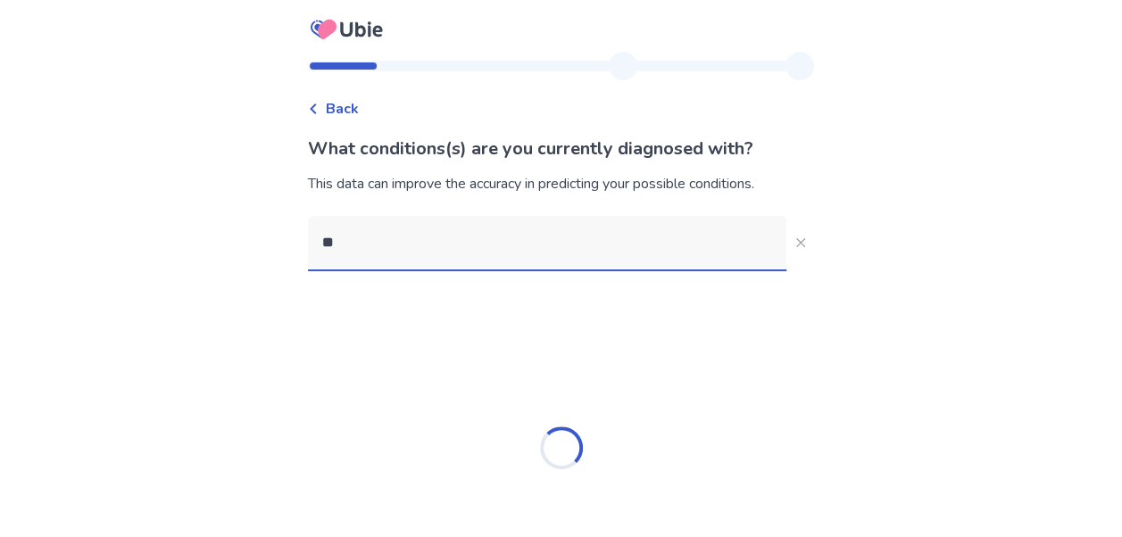
type input "***"
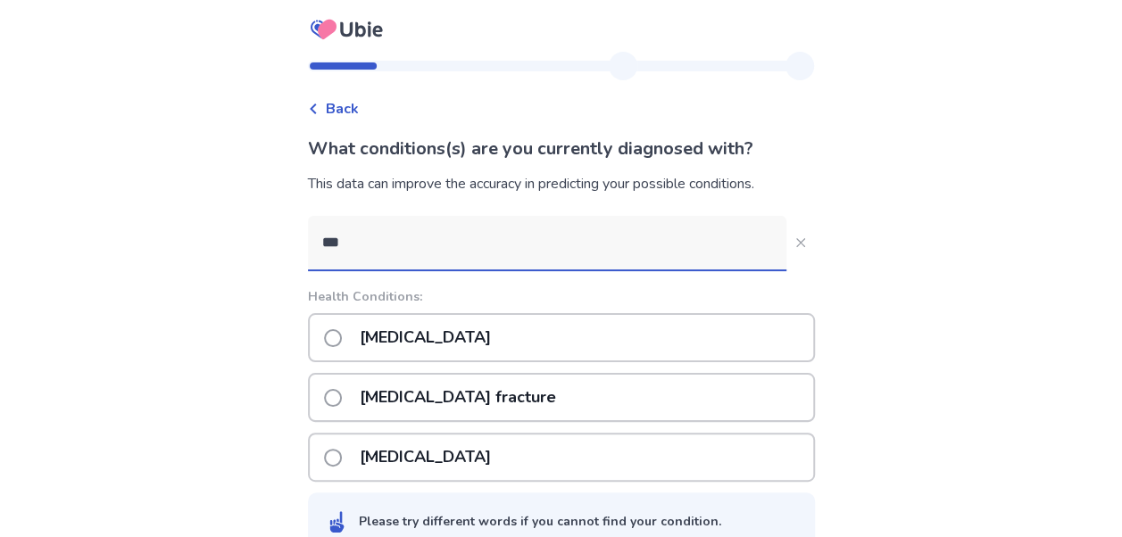
click at [470, 400] on p "[MEDICAL_DATA] fracture" at bounding box center [458, 398] width 218 height 46
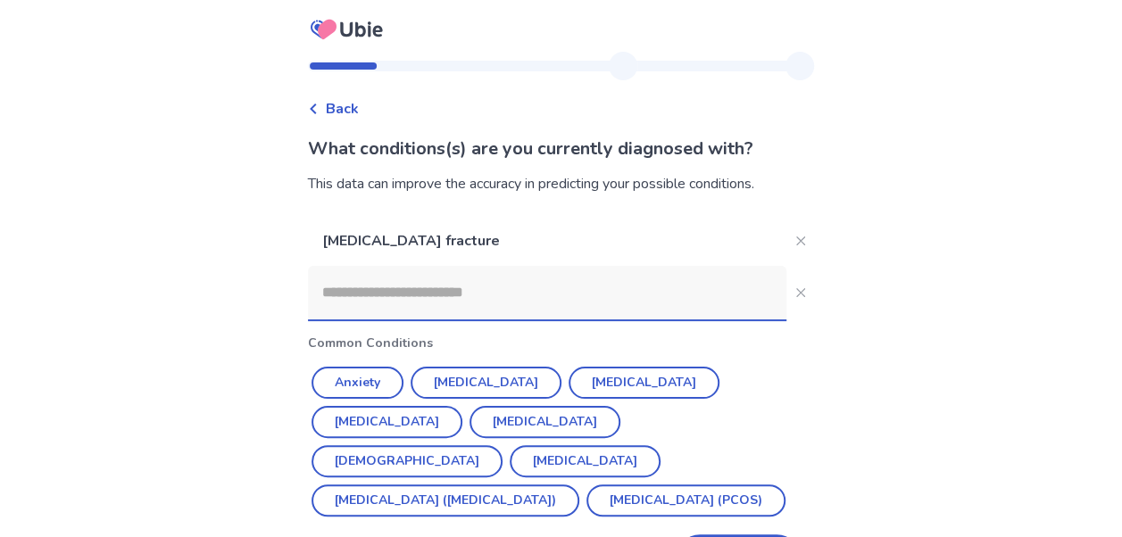
scroll to position [67, 0]
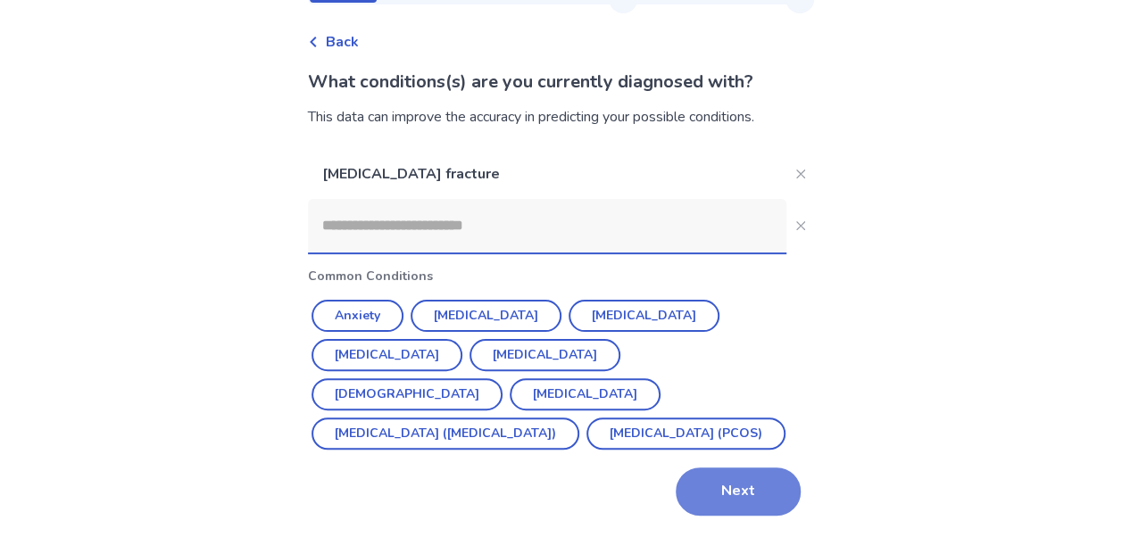
click at [748, 489] on button "Next" at bounding box center [738, 492] width 125 height 48
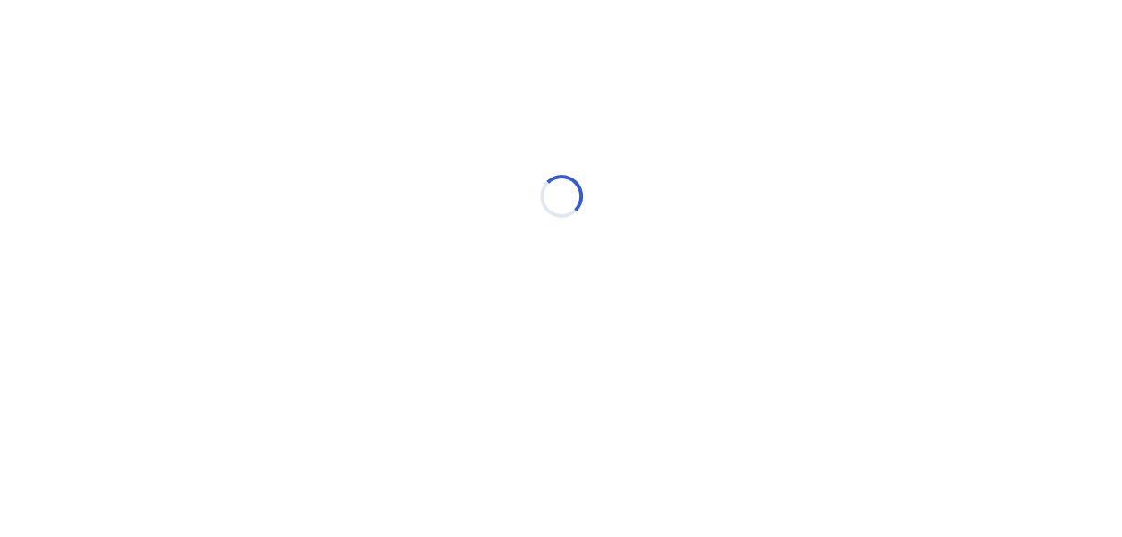
scroll to position [0, 0]
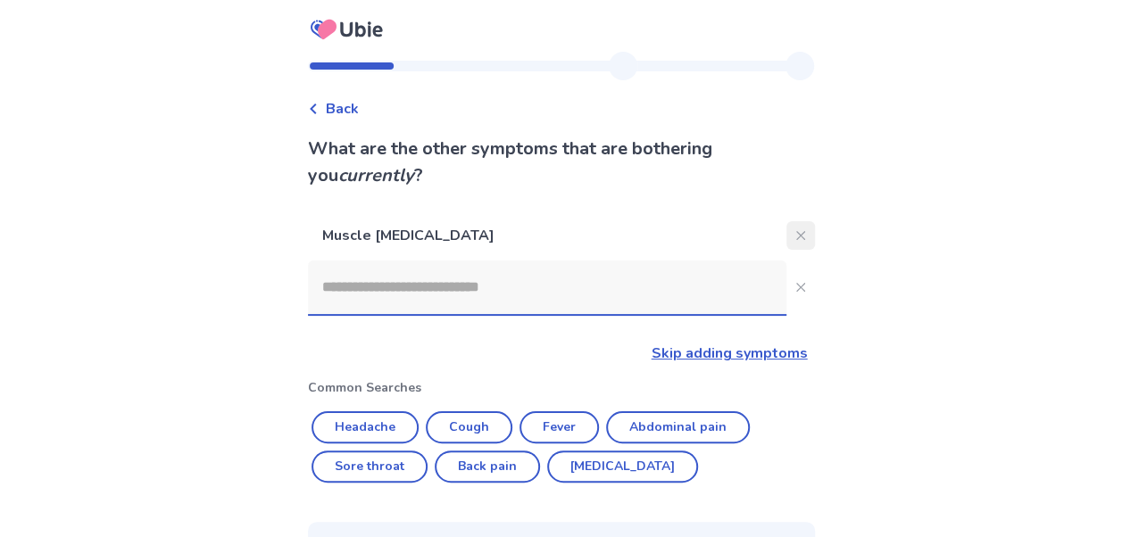
click at [790, 227] on button "Close" at bounding box center [800, 235] width 29 height 29
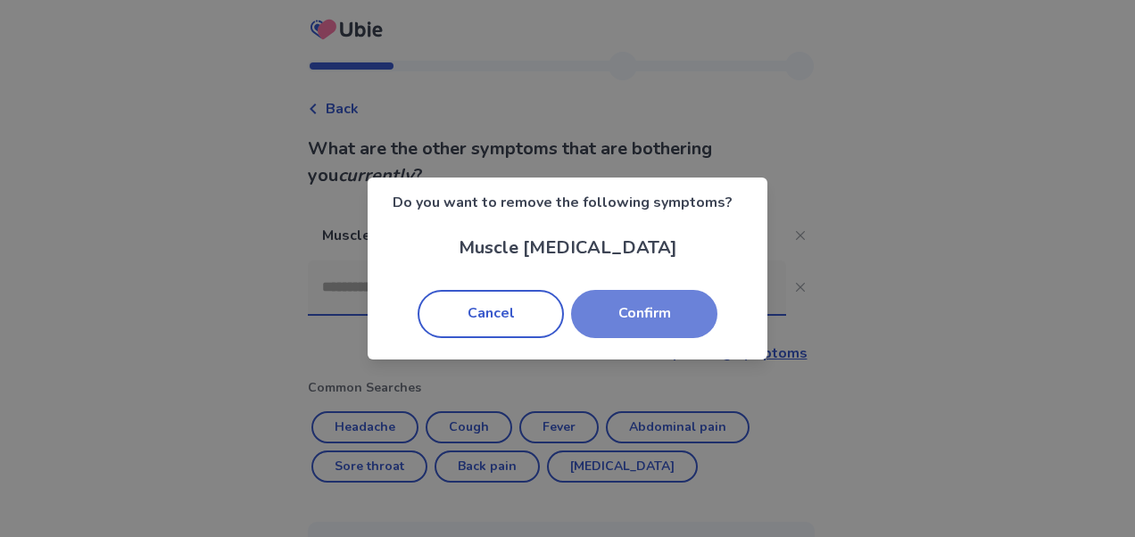
click at [647, 322] on button "Confirm" at bounding box center [644, 314] width 146 height 48
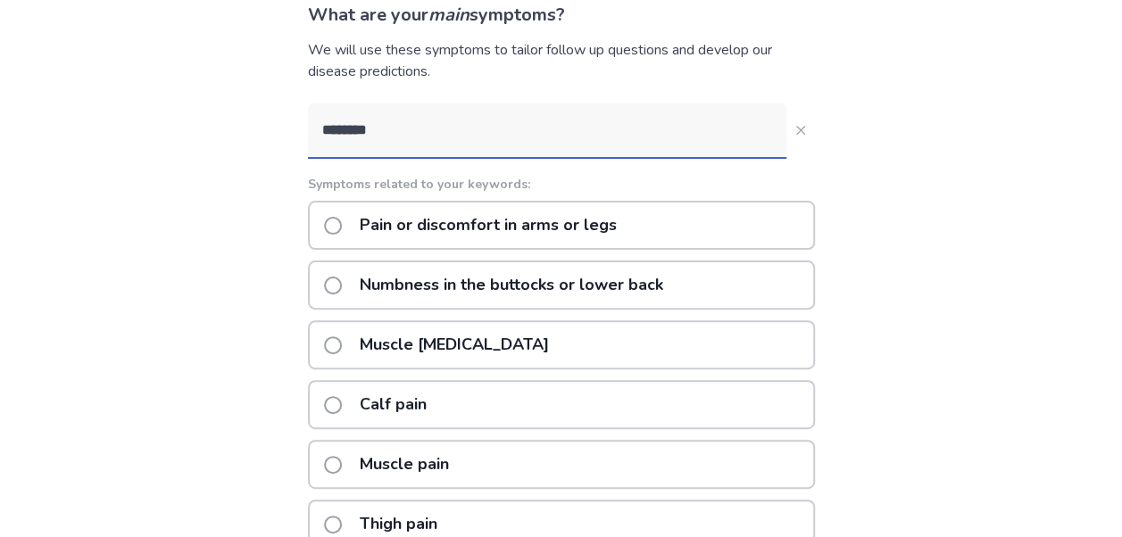
scroll to position [205, 0]
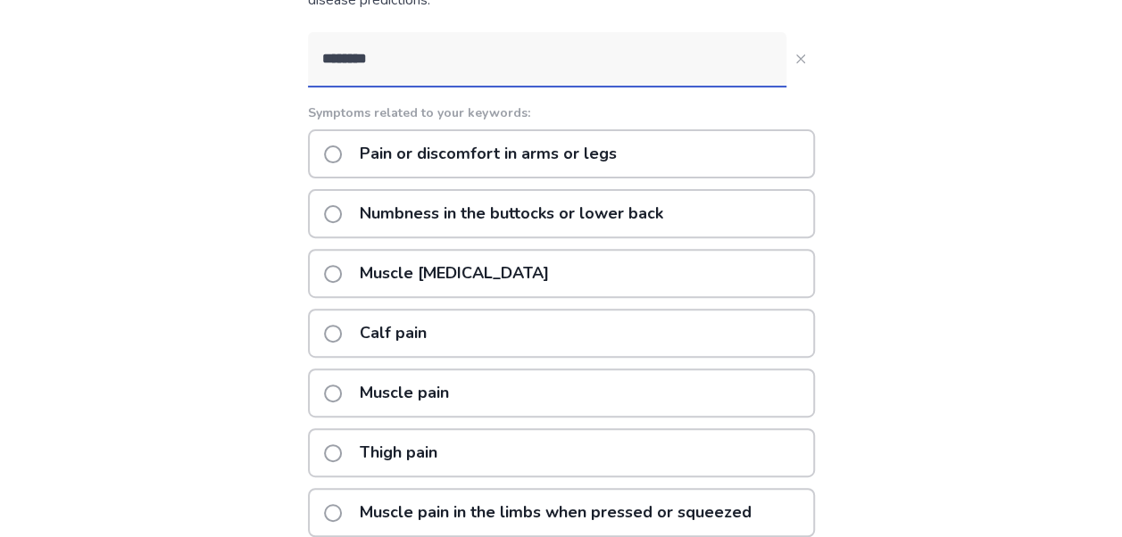
type input "********"
click at [342, 271] on span at bounding box center [333, 274] width 18 height 18
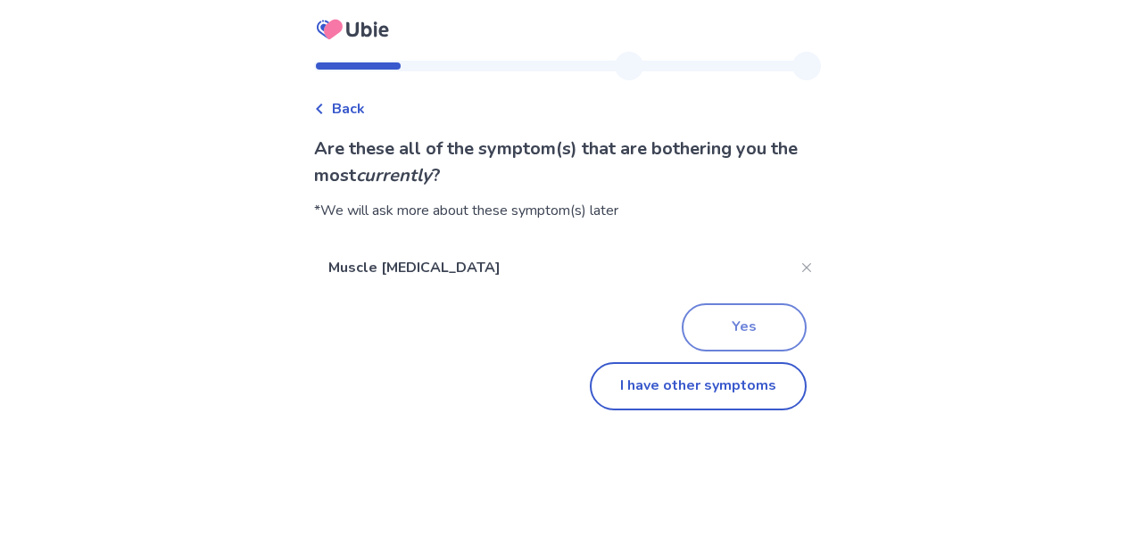
click at [748, 320] on button "Yes" at bounding box center [744, 327] width 125 height 48
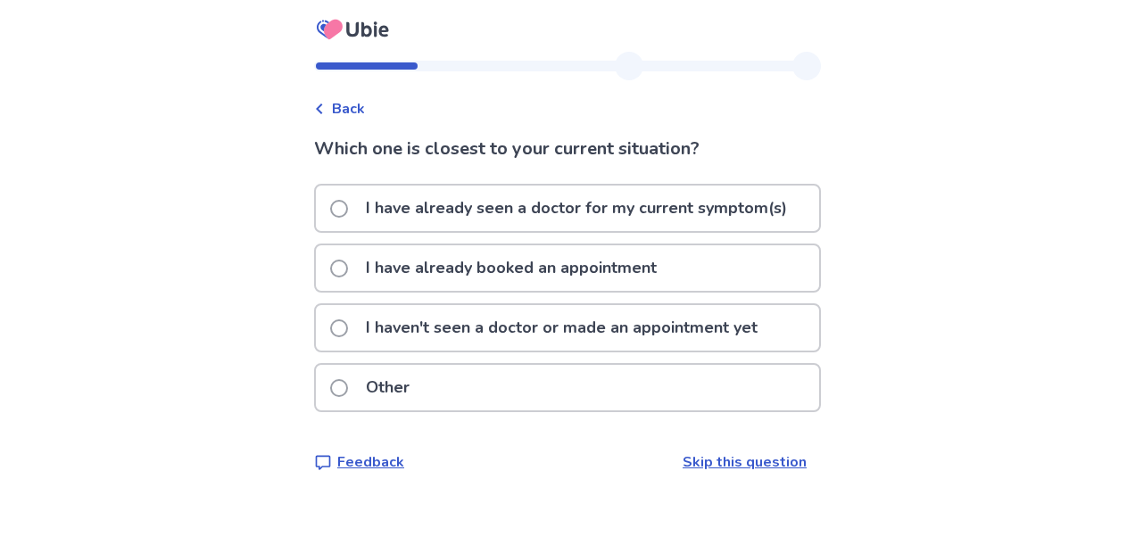
click at [470, 328] on p "I haven't seen a doctor or made an appointment yet" at bounding box center [561, 328] width 413 height 46
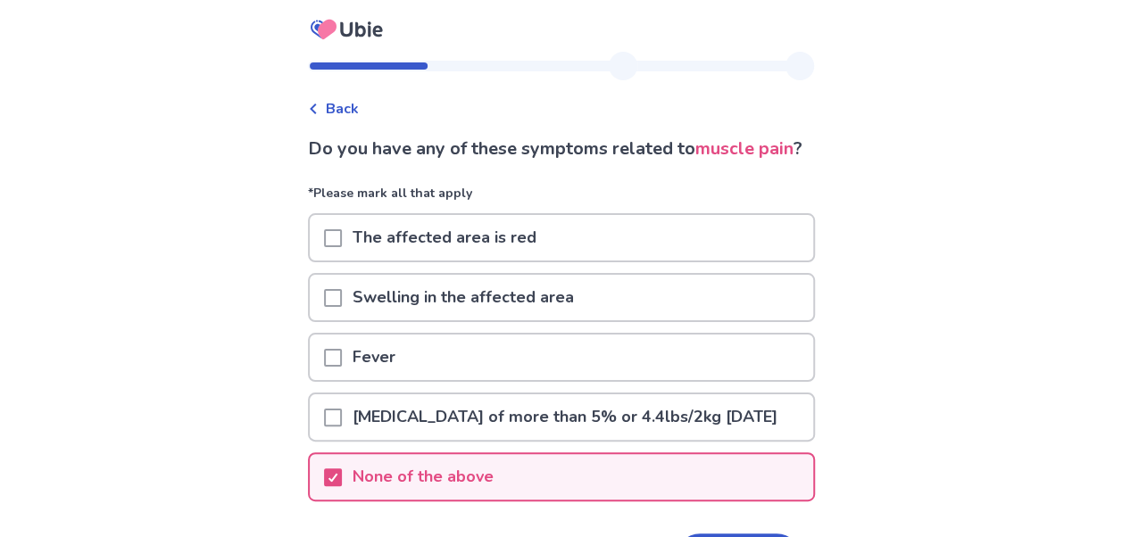
scroll to position [174, 0]
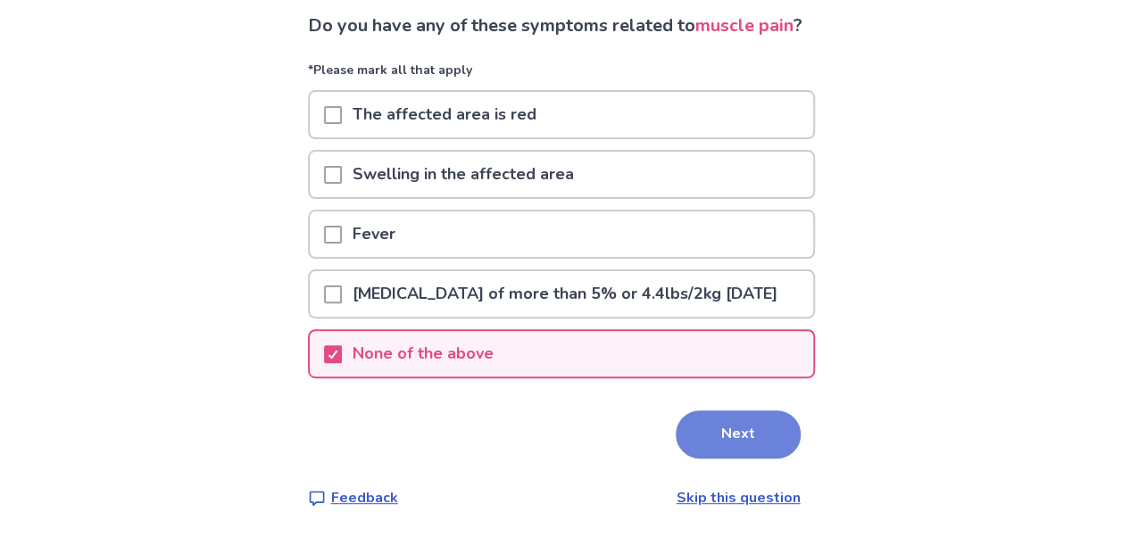
click at [714, 446] on button "Next" at bounding box center [738, 435] width 125 height 48
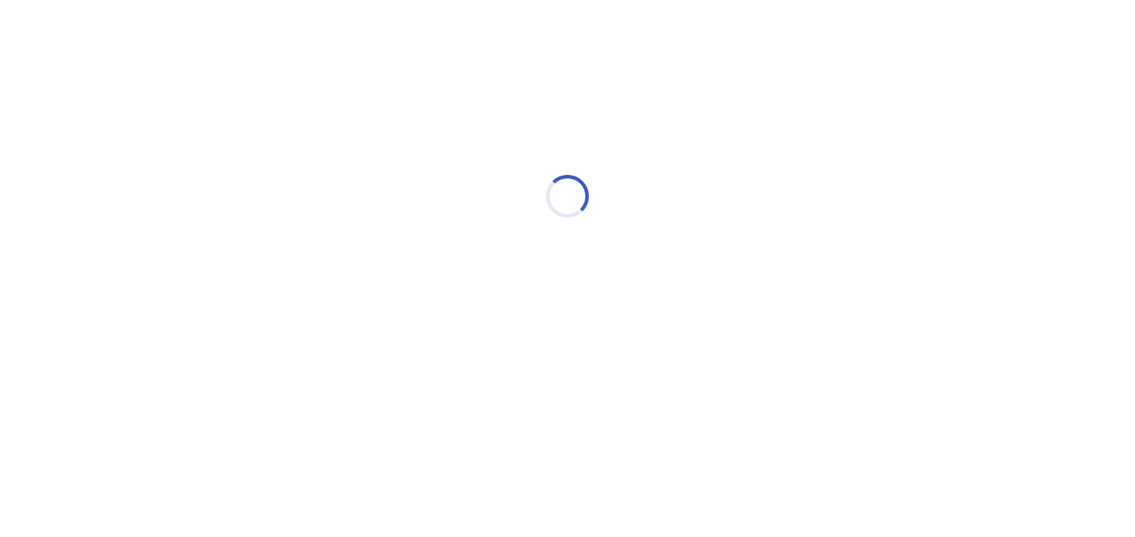
select select "*"
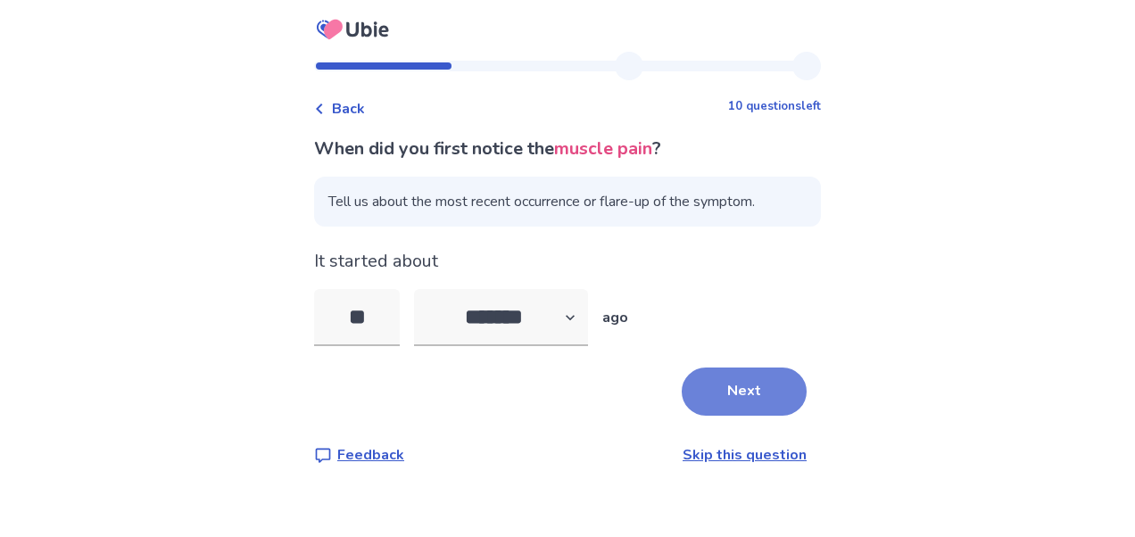
click at [732, 401] on button "Next" at bounding box center [744, 392] width 125 height 48
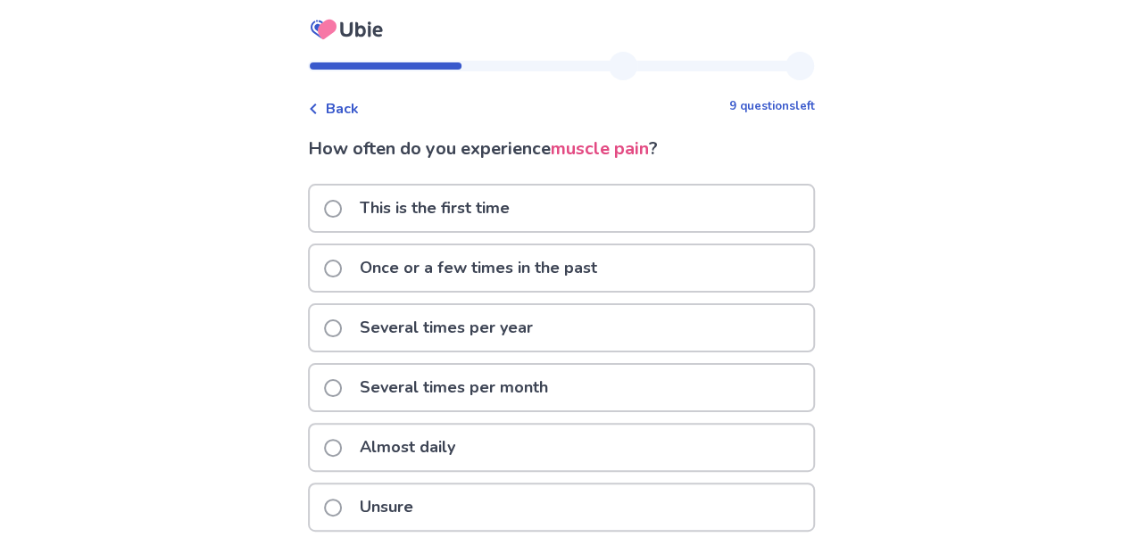
scroll to position [84, 0]
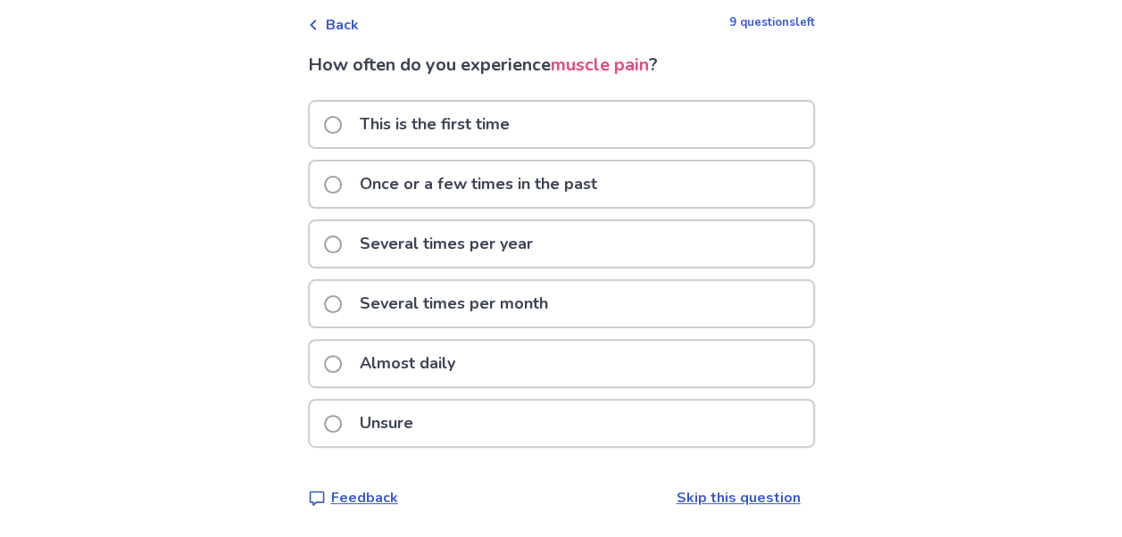
click at [342, 362] on span at bounding box center [333, 364] width 18 height 18
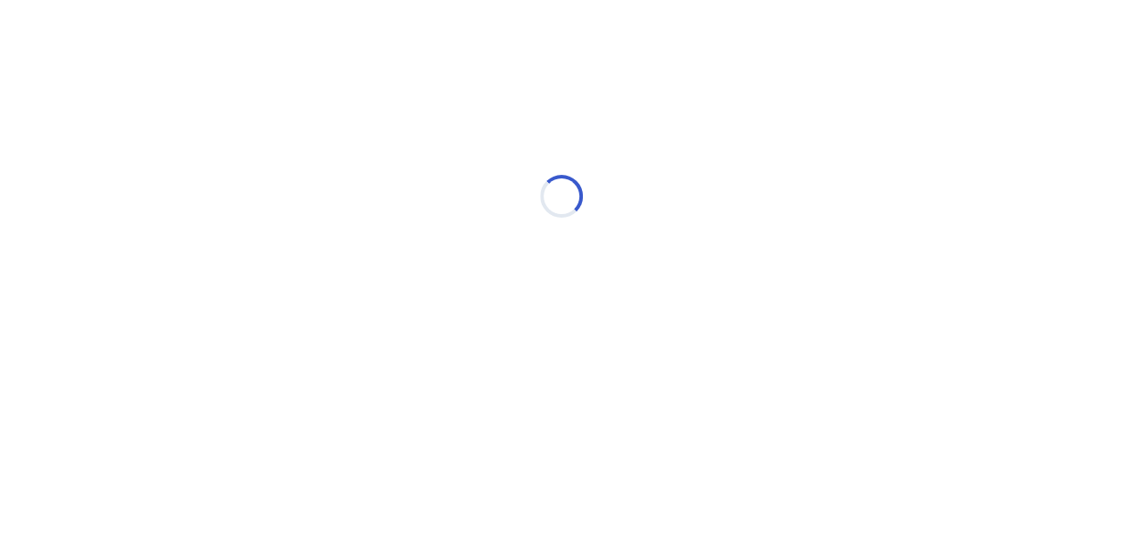
scroll to position [0, 0]
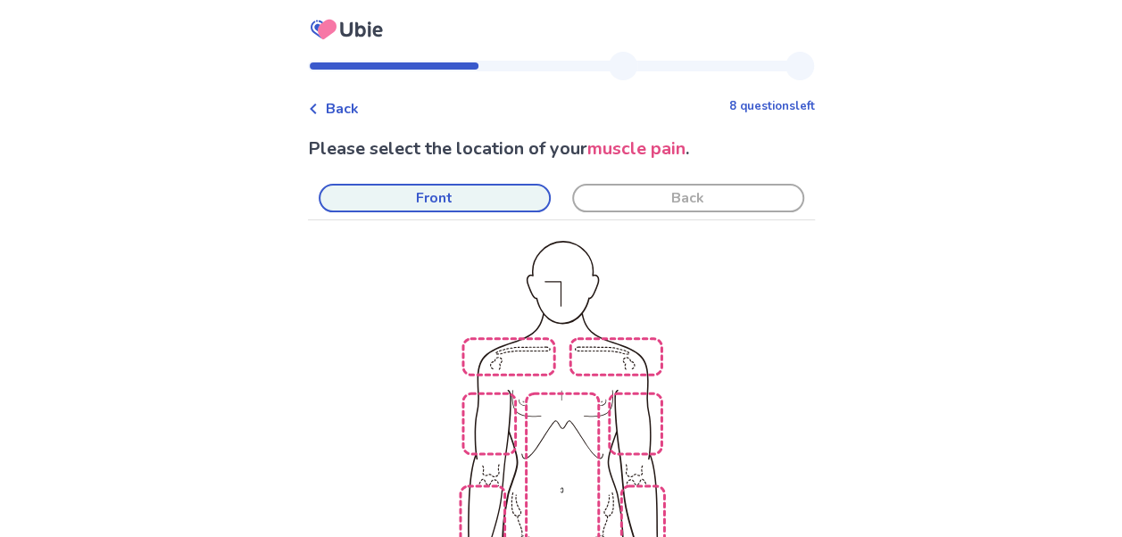
click at [345, 112] on span "Back" at bounding box center [342, 108] width 33 height 21
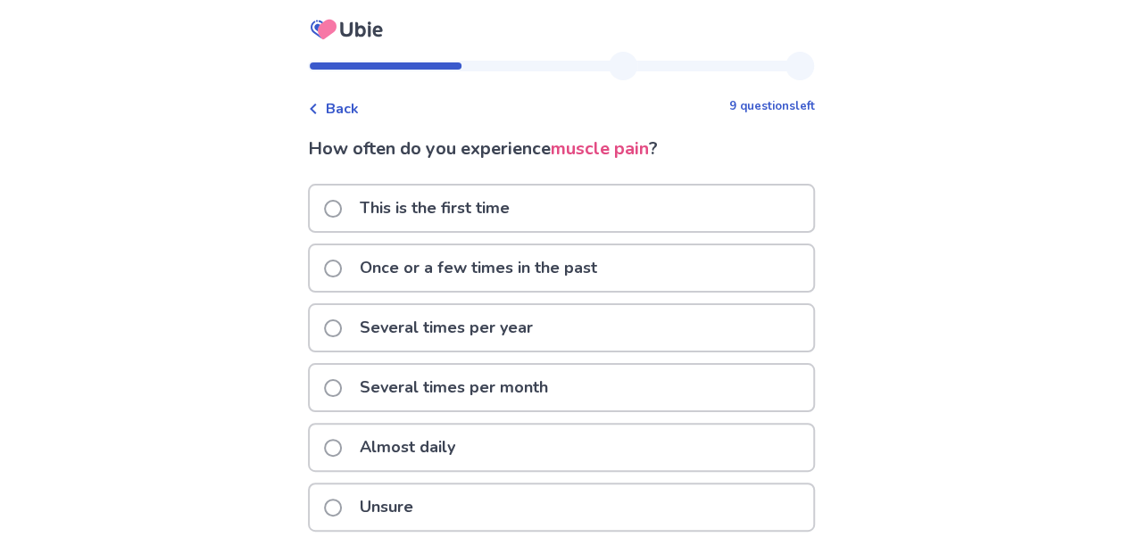
click at [345, 112] on span "Back" at bounding box center [342, 108] width 33 height 21
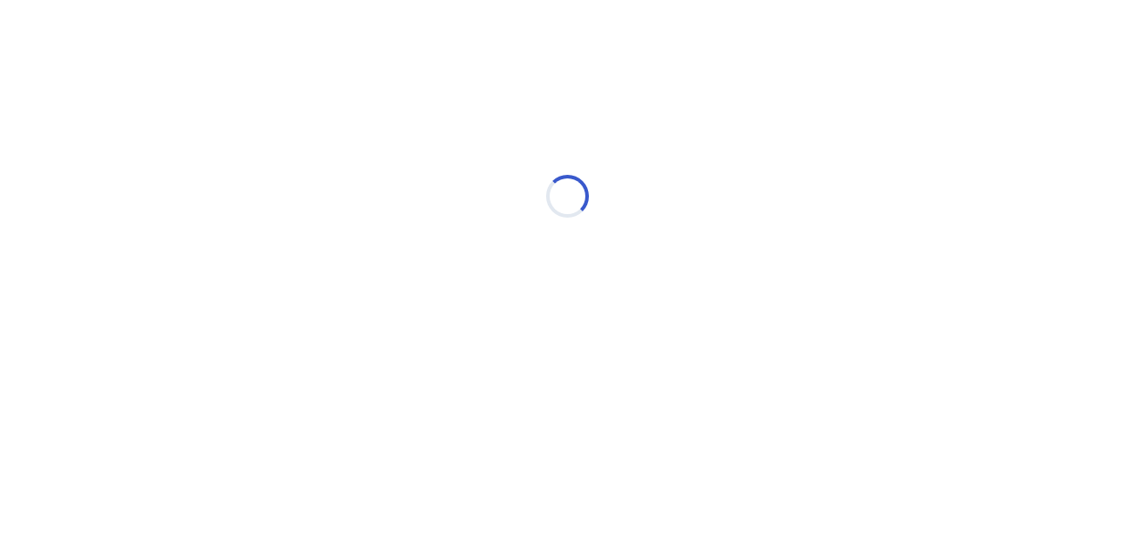
select select "*"
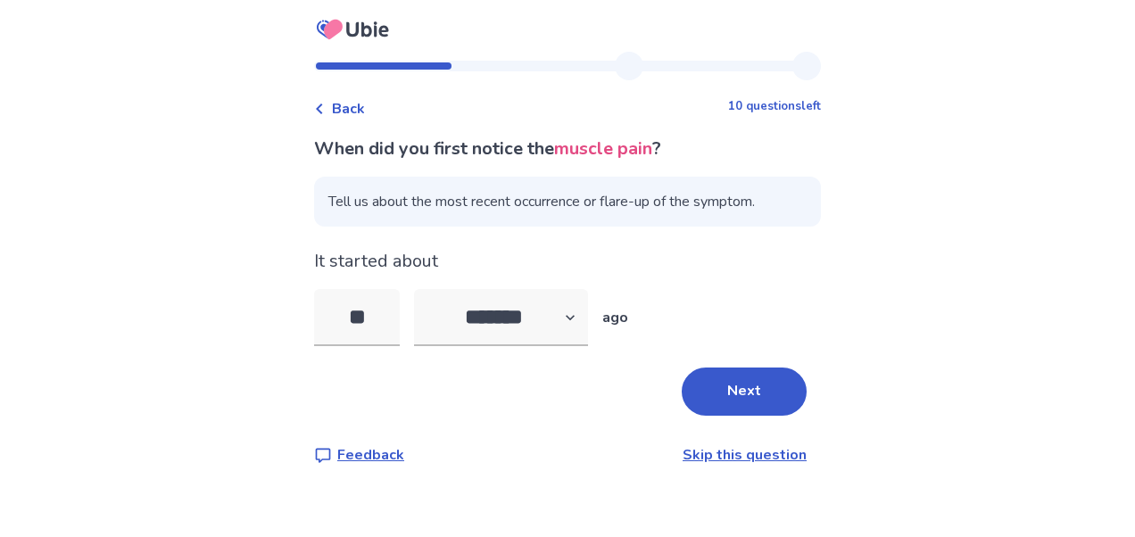
click at [345, 112] on span "Back" at bounding box center [348, 108] width 33 height 21
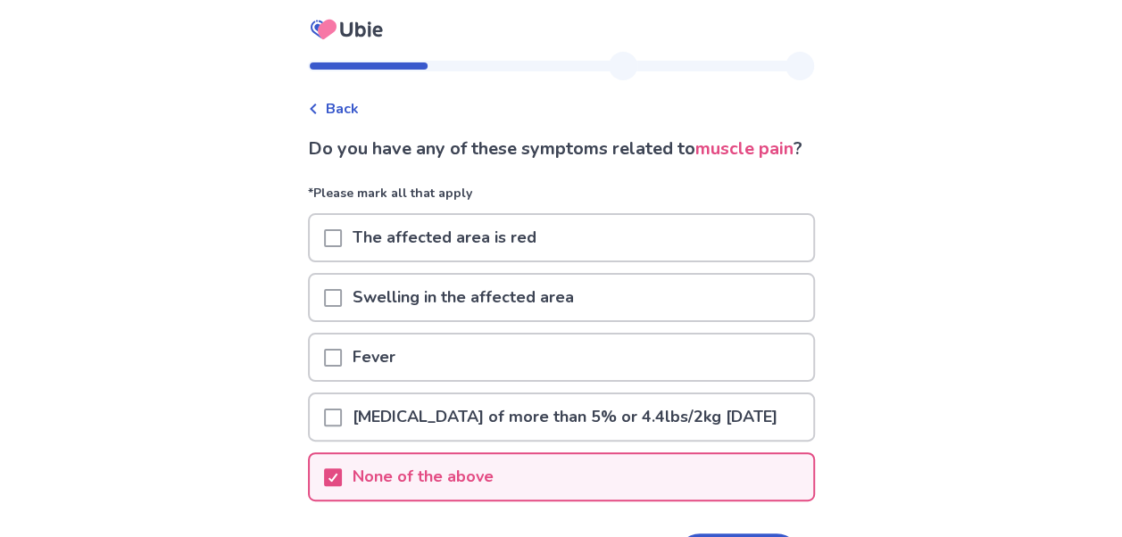
click at [345, 112] on span "Back" at bounding box center [342, 108] width 33 height 21
